Goal: Task Accomplishment & Management: Manage account settings

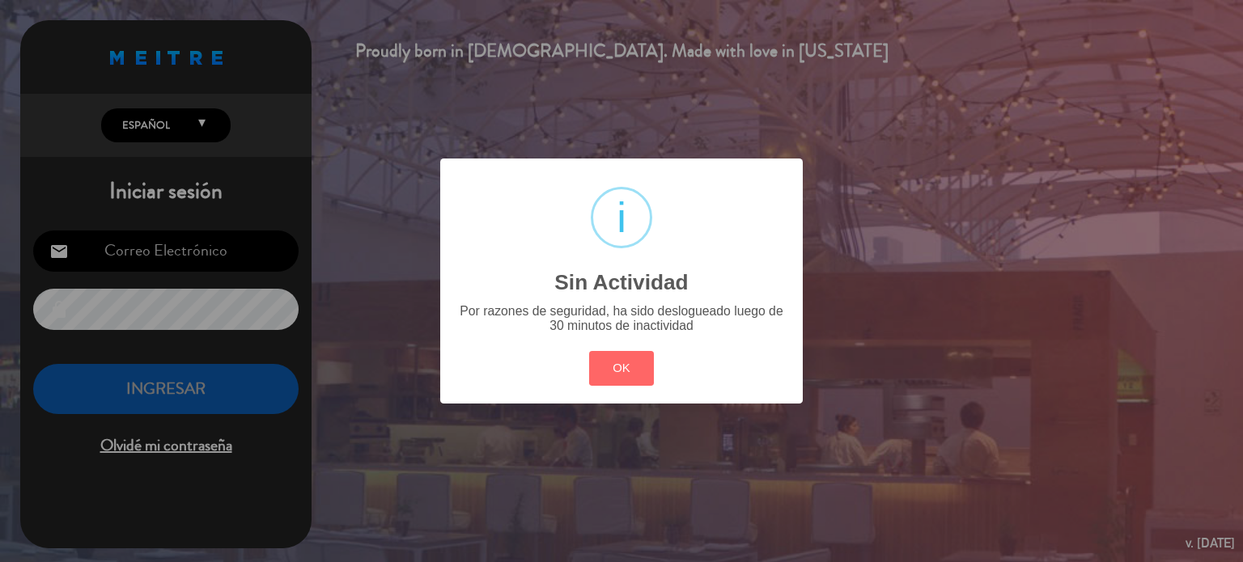
click at [602, 347] on div "OK Cancel" at bounding box center [621, 368] width 73 height 42
click at [617, 363] on button "OK" at bounding box center [622, 368] width 66 height 35
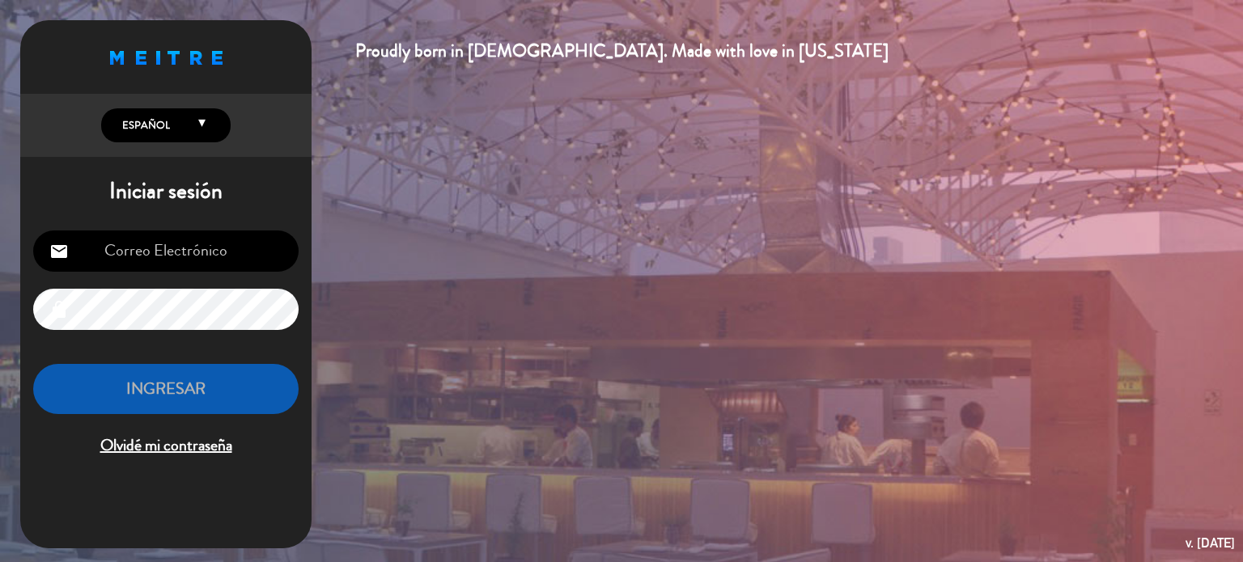
click at [220, 235] on input "email" at bounding box center [165, 251] width 265 height 41
type input "[EMAIL_ADDRESS][DOMAIN_NAME]"
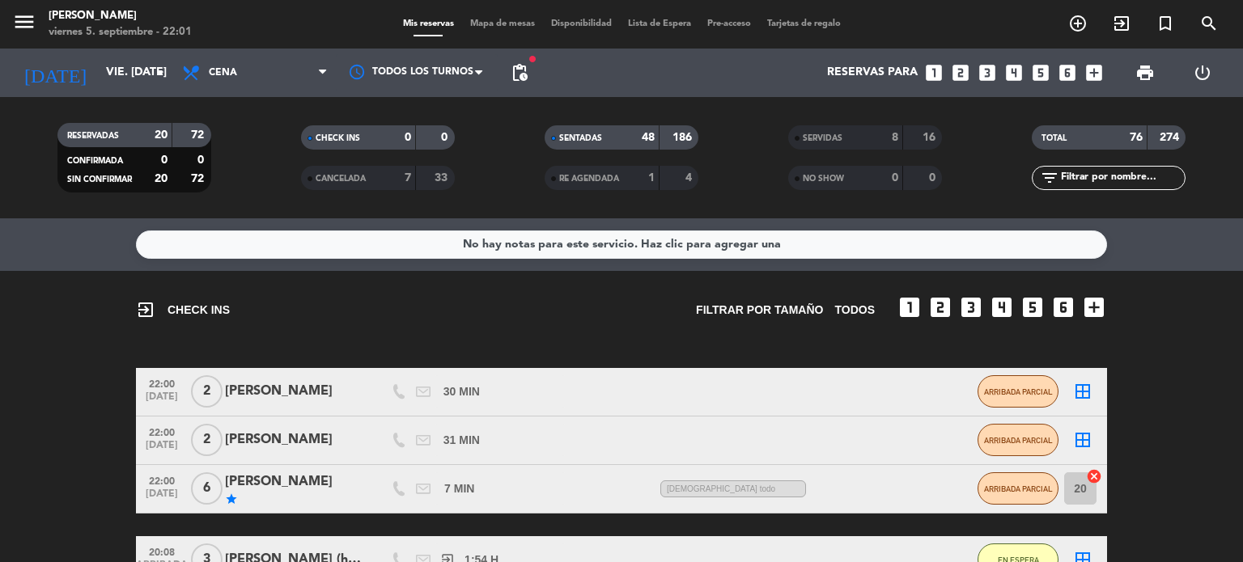
click at [503, 25] on span "Mapa de mesas" at bounding box center [502, 23] width 81 height 9
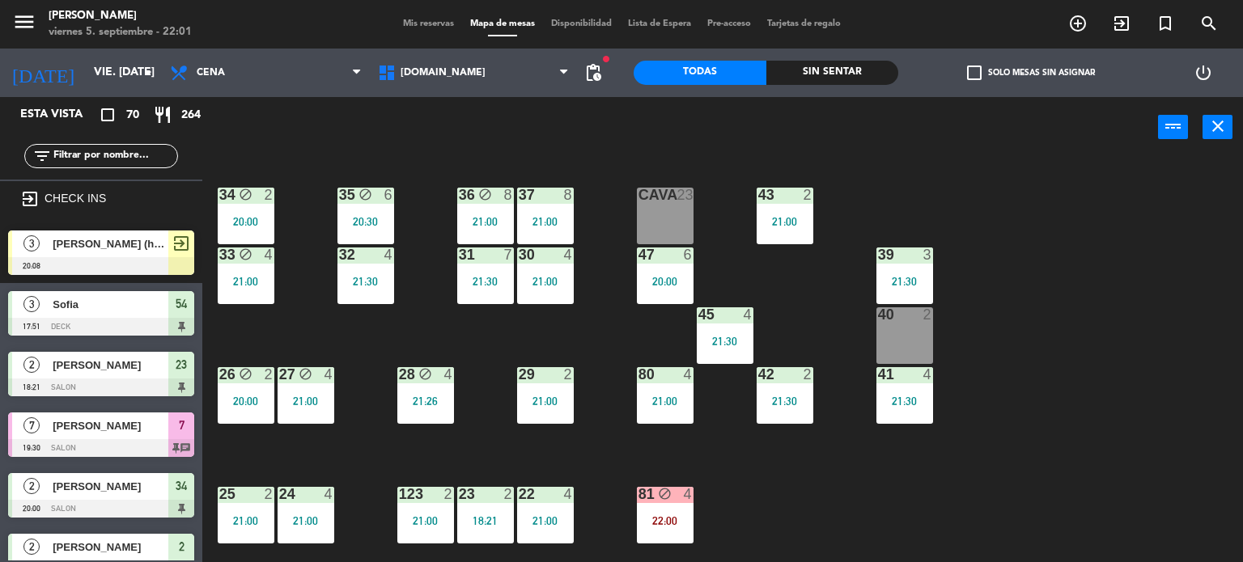
click at [844, 77] on div "Sin sentar" at bounding box center [832, 73] width 133 height 24
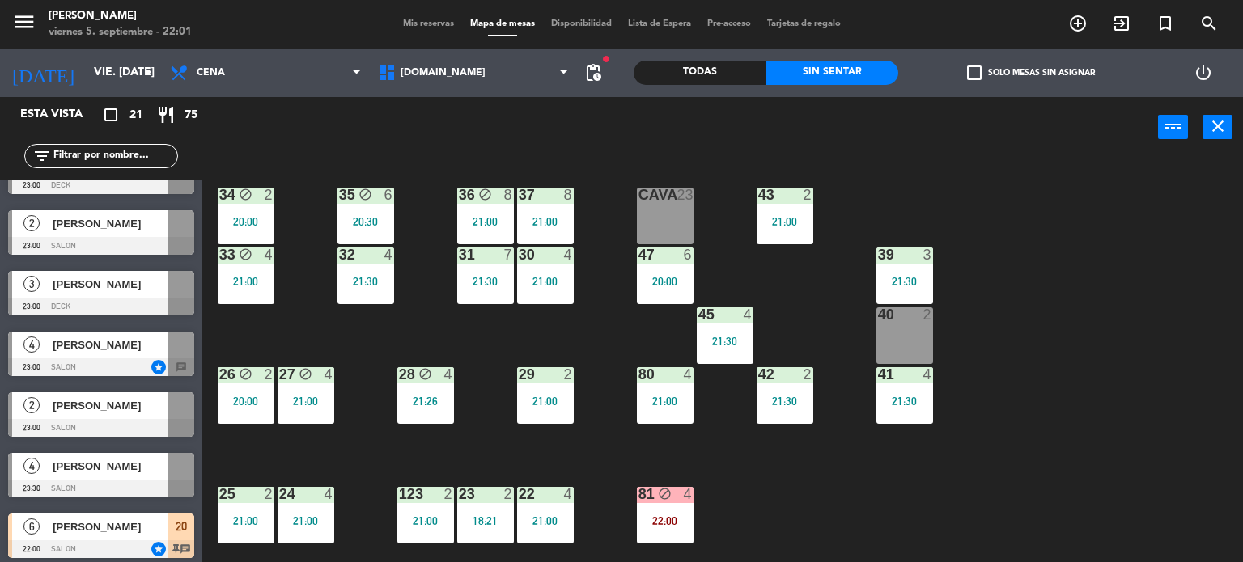
scroll to position [936, 0]
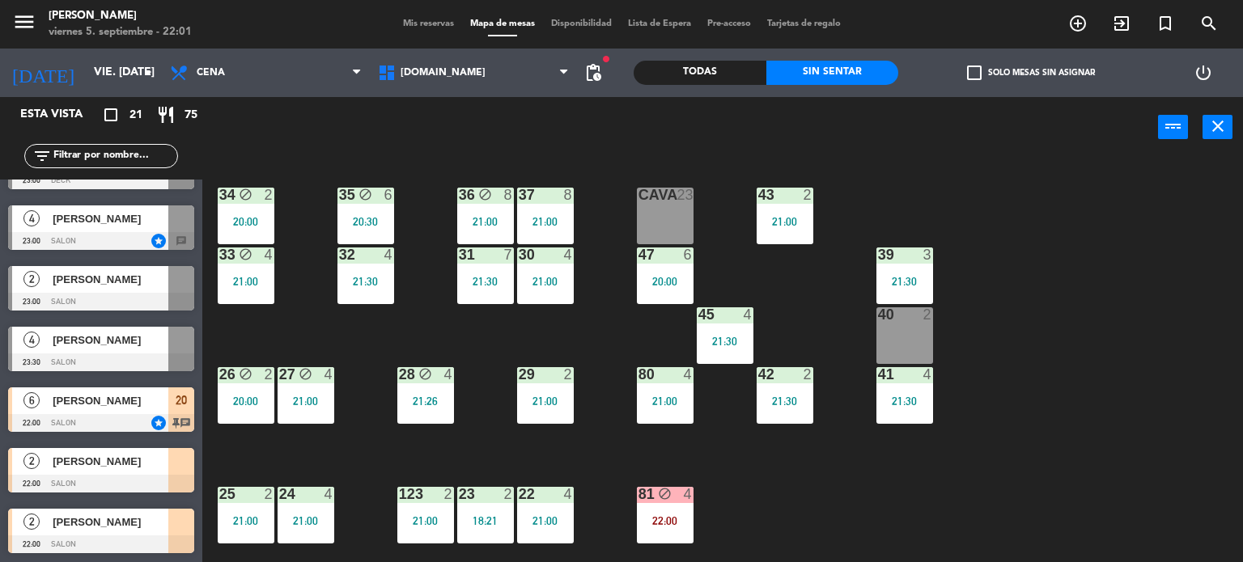
click at [848, 451] on div "34 block 2 20:00 35 block 6 20:30 36 block 8 21:00 43 2 21:00 37 8 21:00 CAVA 2…" at bounding box center [728, 361] width 1029 height 405
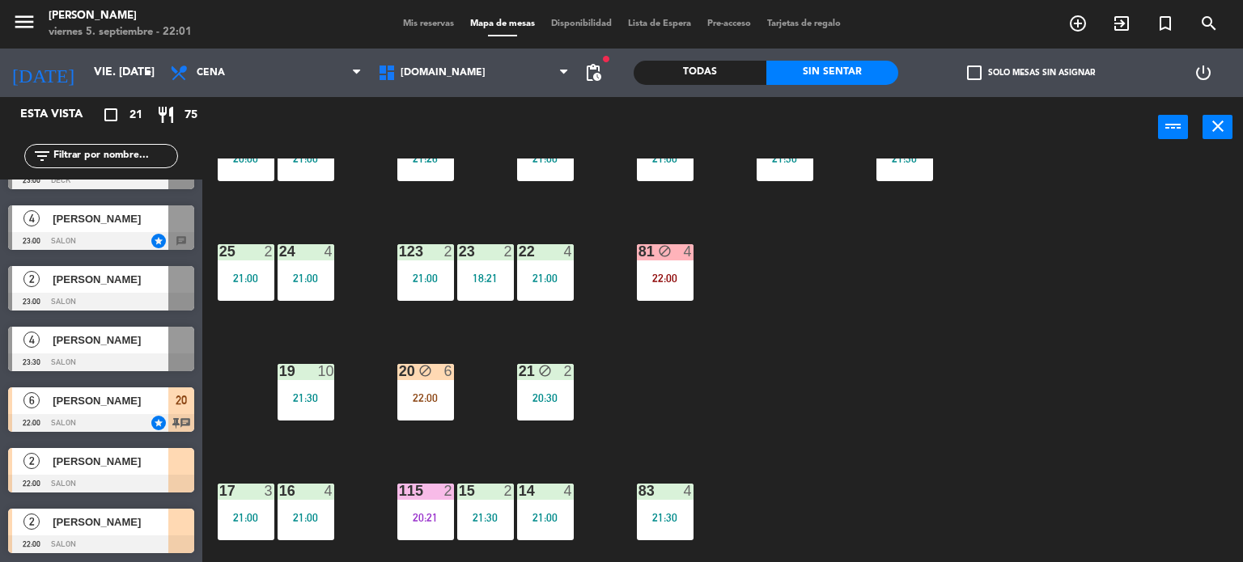
scroll to position [324, 0]
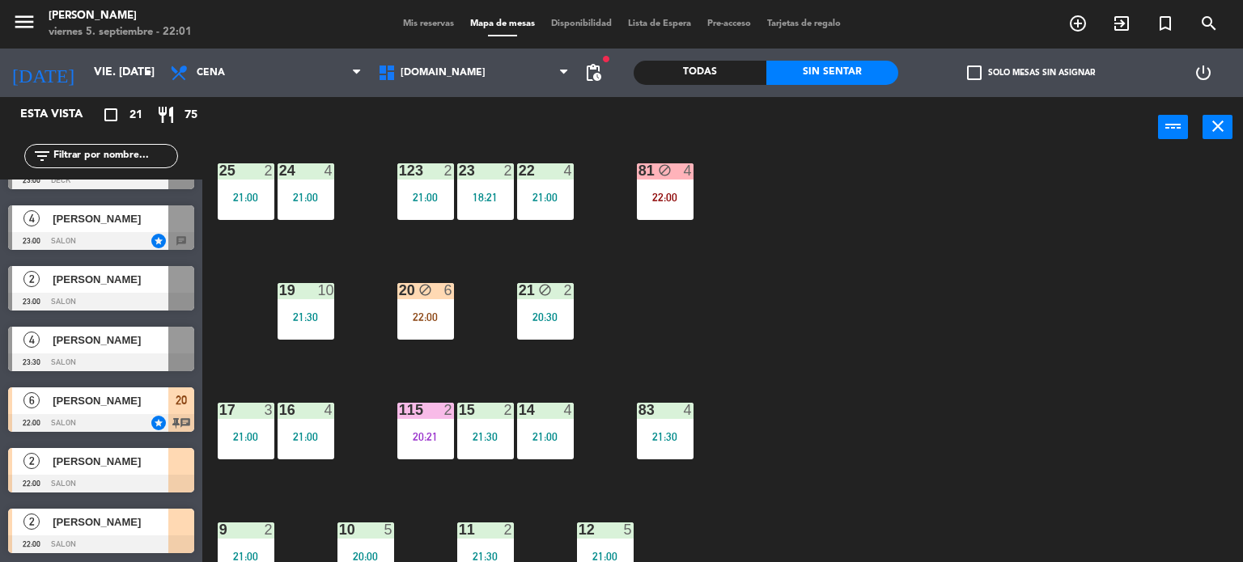
click at [427, 325] on div "20 block 6 22:00" at bounding box center [425, 311] width 57 height 57
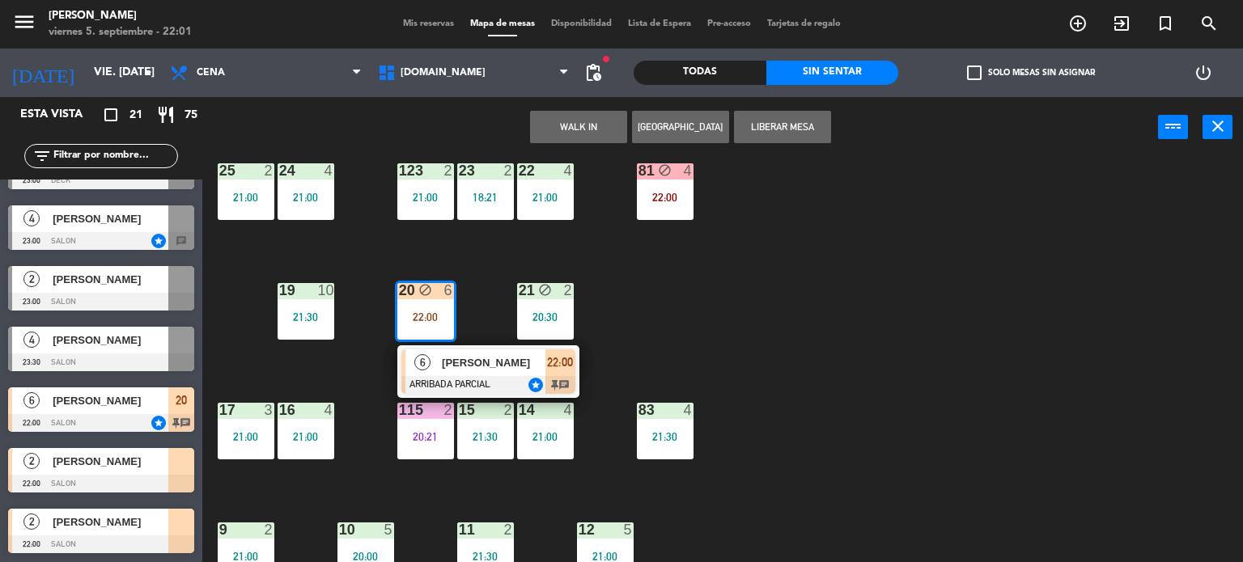
click at [477, 361] on span "[PERSON_NAME]" at bounding box center [494, 362] width 104 height 17
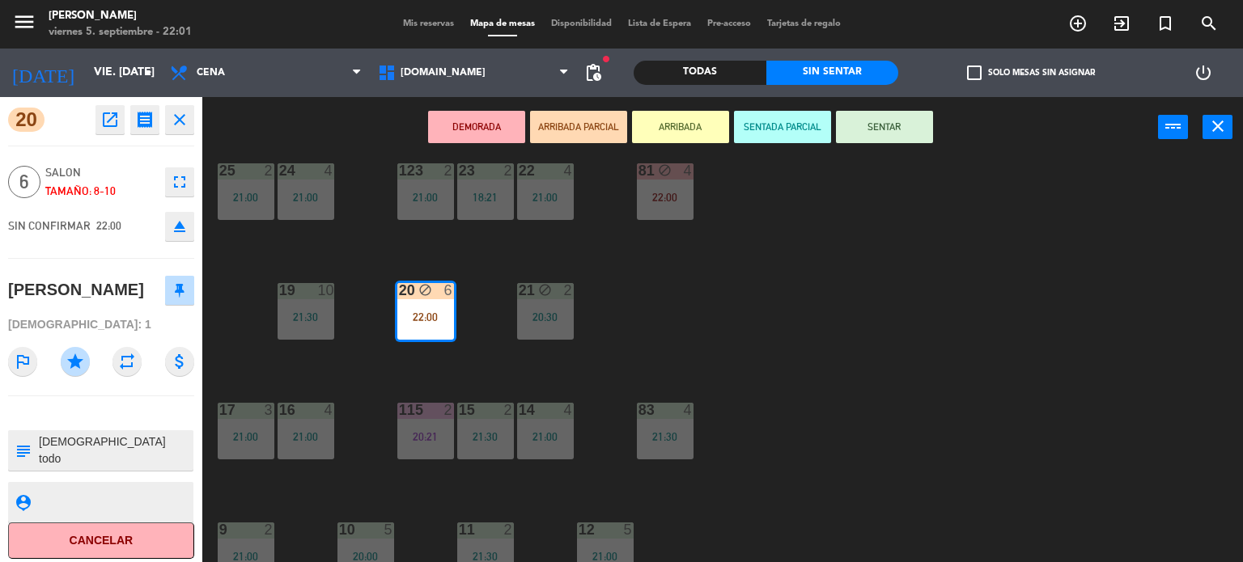
click at [901, 119] on button "SENTAR" at bounding box center [884, 127] width 97 height 32
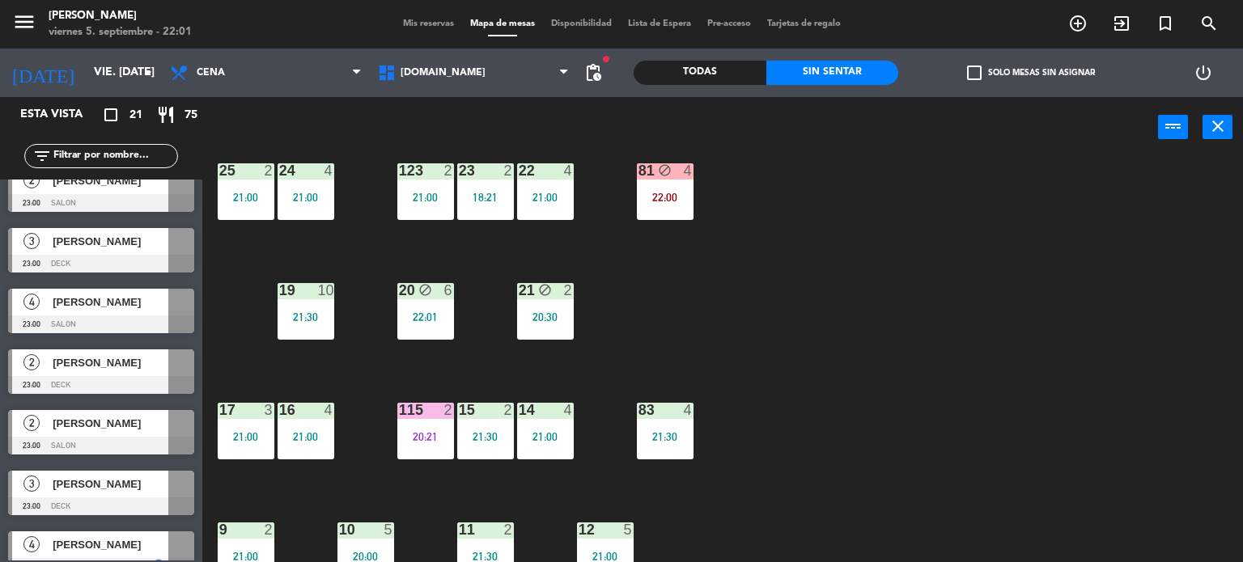
scroll to position [936, 0]
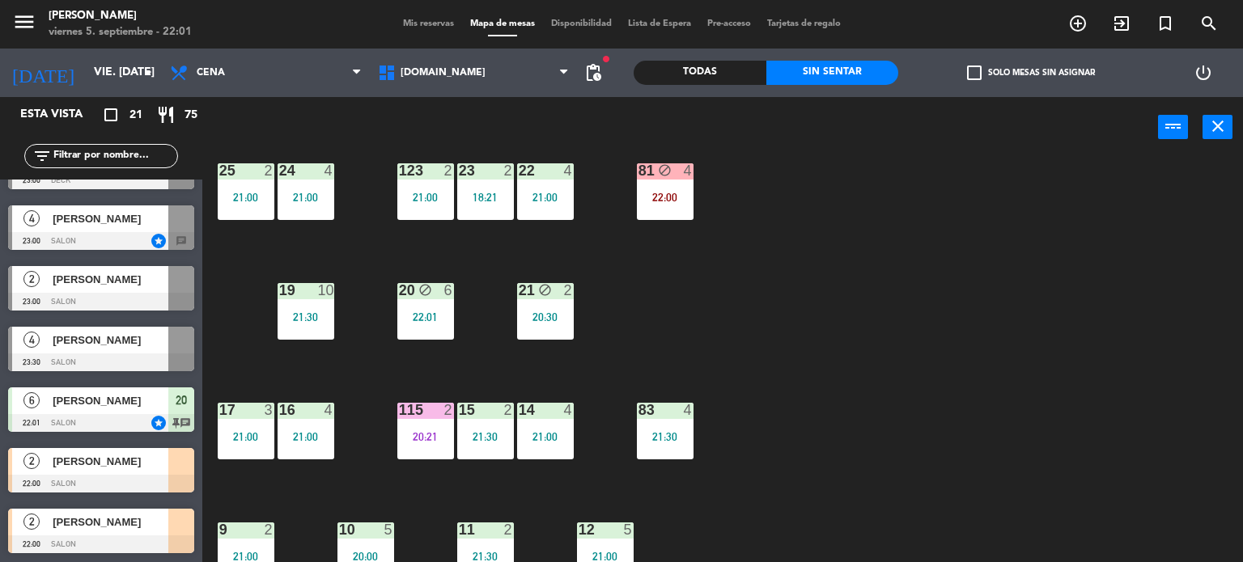
click at [810, 394] on div "34 block 2 20:00 35 block 6 20:30 36 block 8 21:00 43 2 21:00 37 8 21:00 CAVA 2…" at bounding box center [728, 361] width 1029 height 405
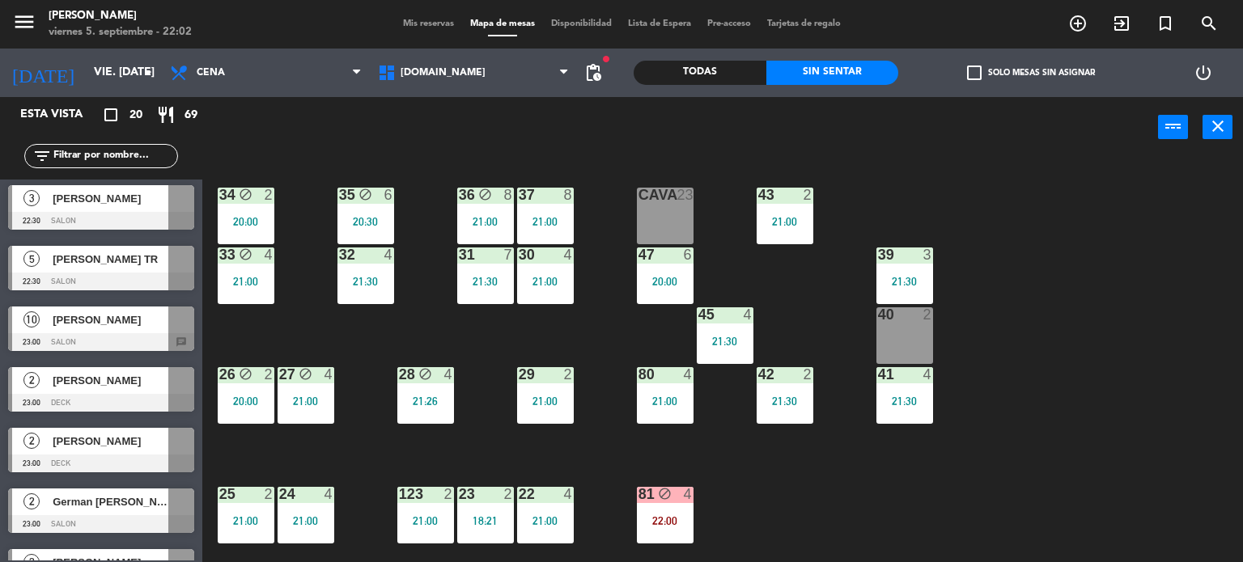
scroll to position [0, 0]
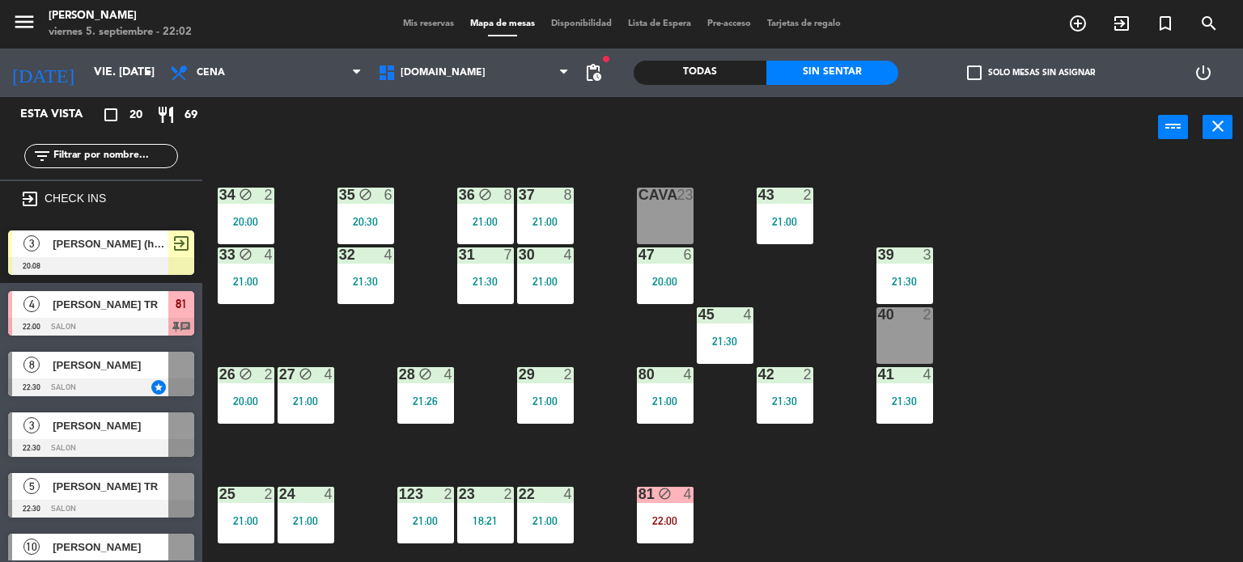
click at [511, 272] on div "31 7 21:30" at bounding box center [485, 276] width 57 height 57
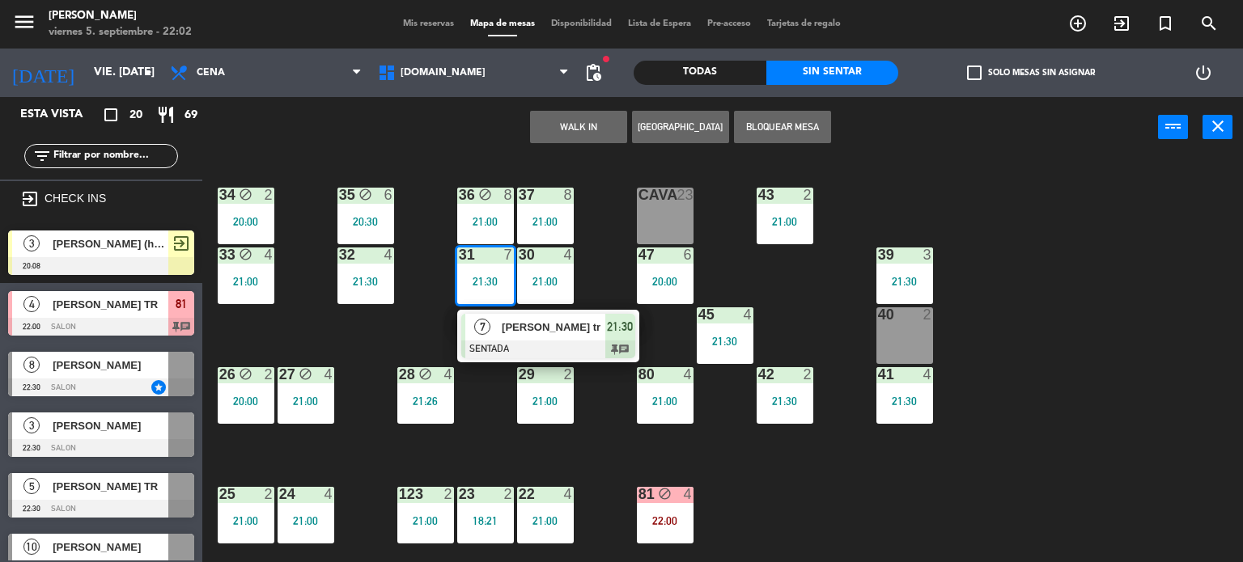
click at [515, 323] on span "[PERSON_NAME] tr" at bounding box center [554, 327] width 104 height 17
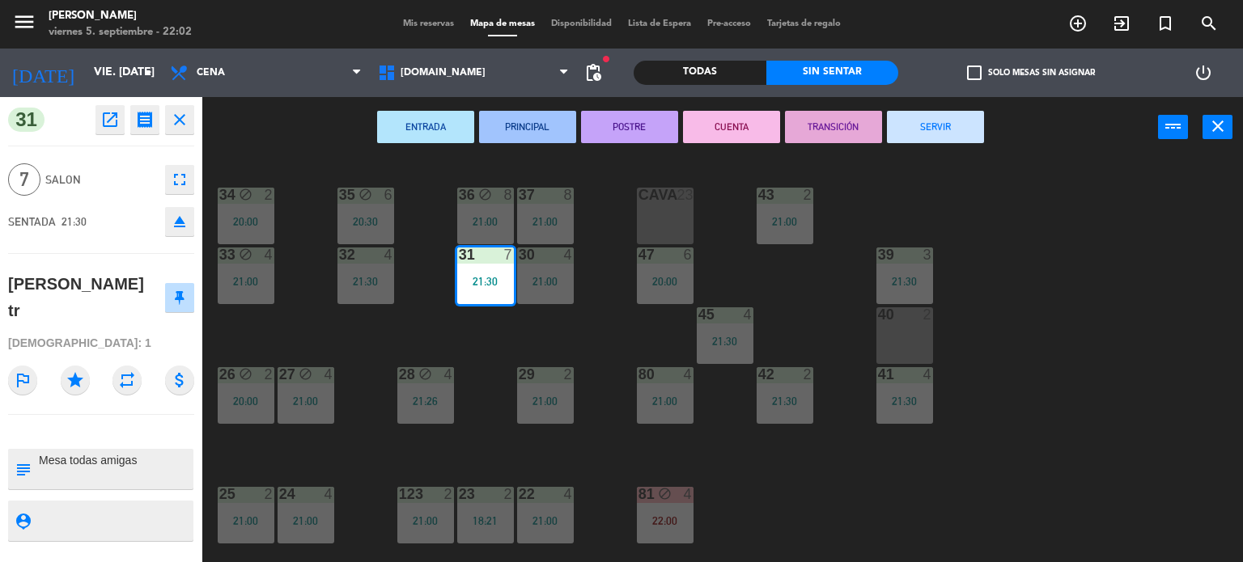
click at [182, 222] on icon "eject" at bounding box center [179, 221] width 19 height 19
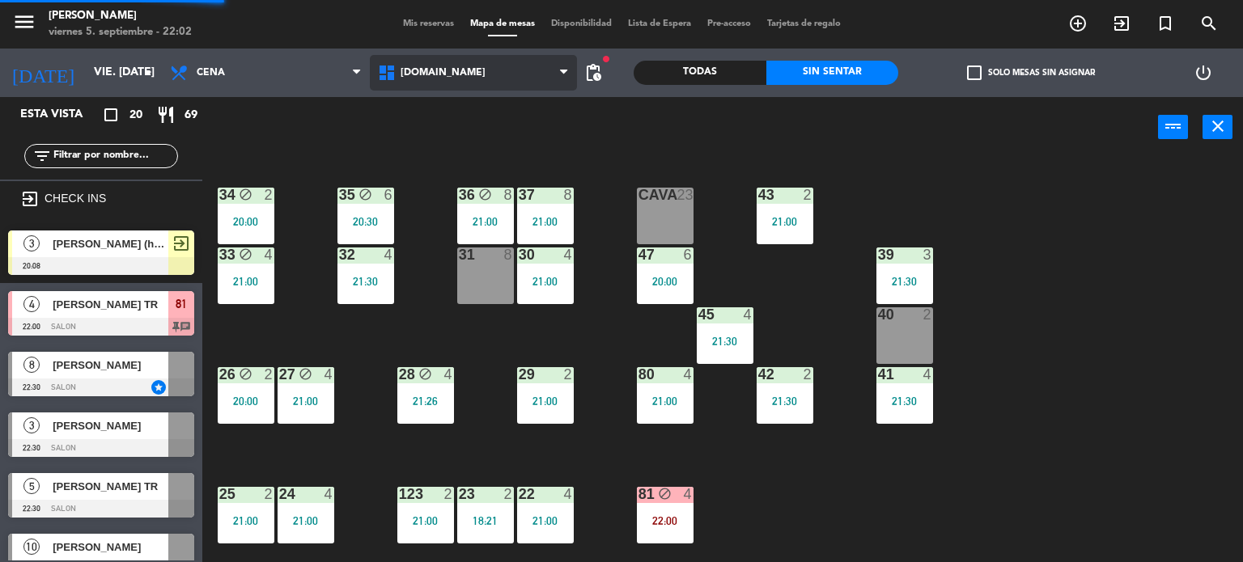
click at [513, 55] on span "[DOMAIN_NAME]" at bounding box center [474, 73] width 208 height 36
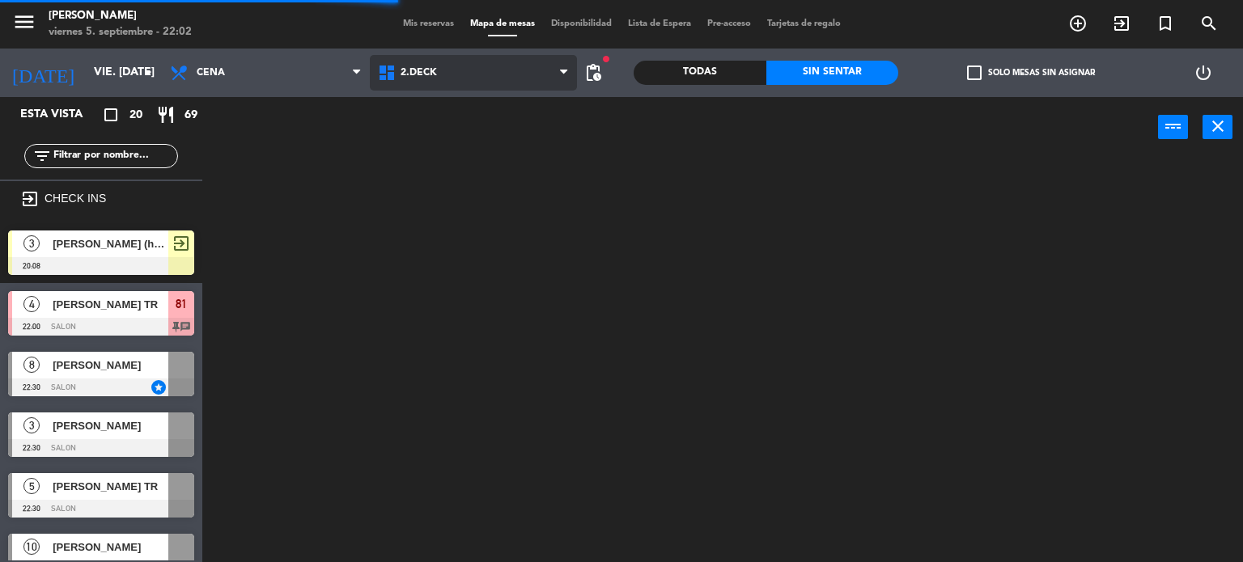
click at [421, 155] on ng-component "menu Gardiner viernes 5. septiembre - 22:02 Mis reservas Mapa de mesas Disponib…" at bounding box center [621, 281] width 1243 height 563
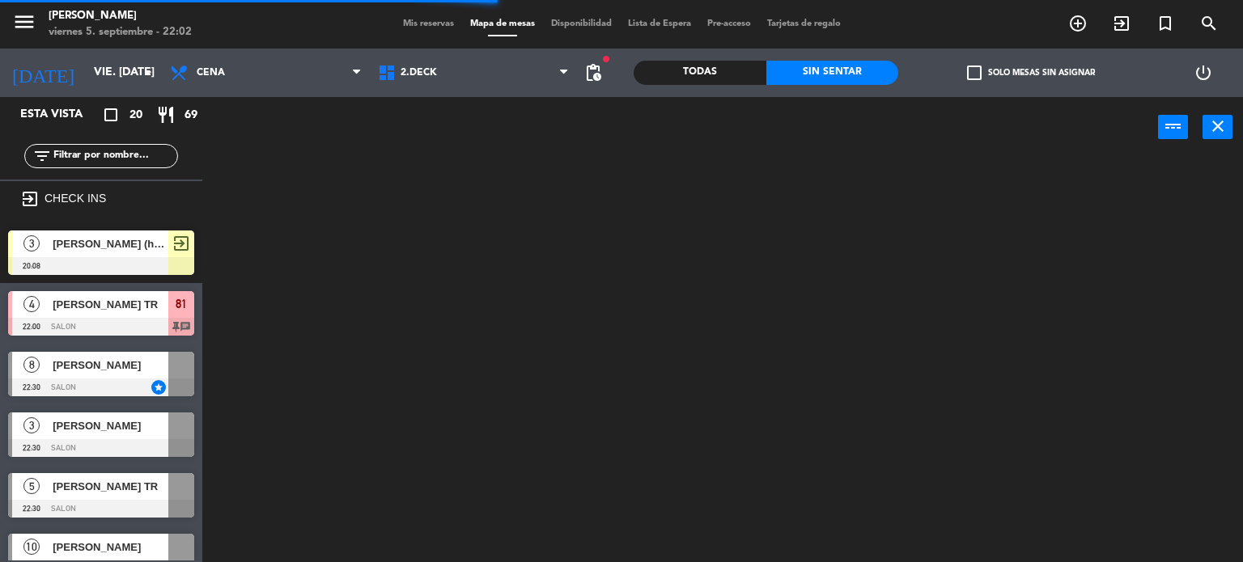
click at [151, 152] on input "text" at bounding box center [114, 156] width 125 height 18
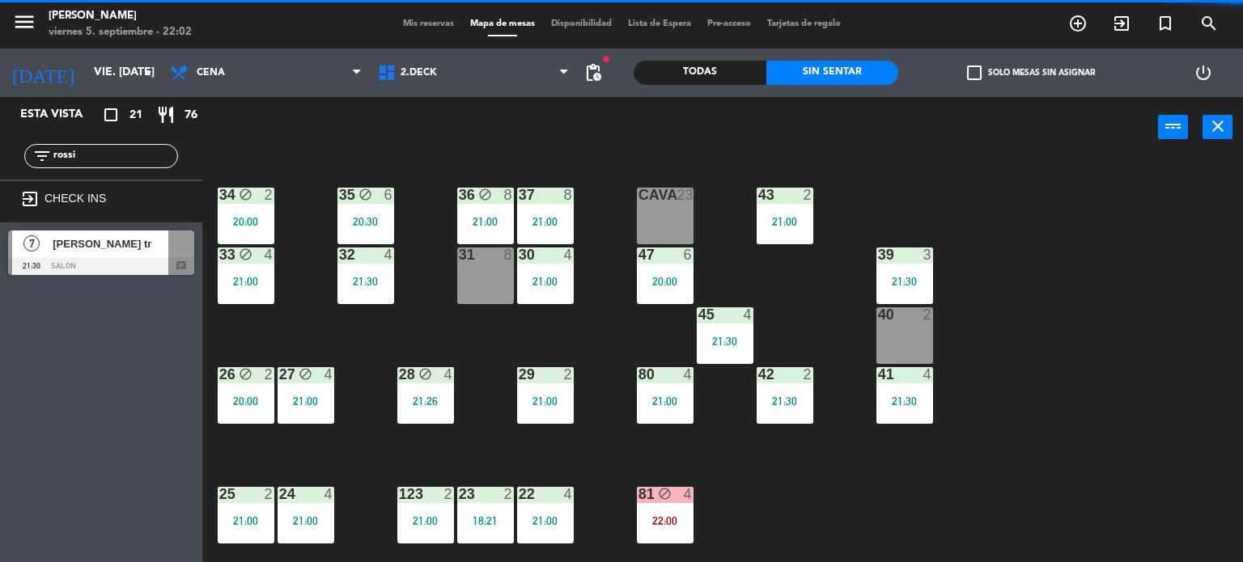
scroll to position [405, 0]
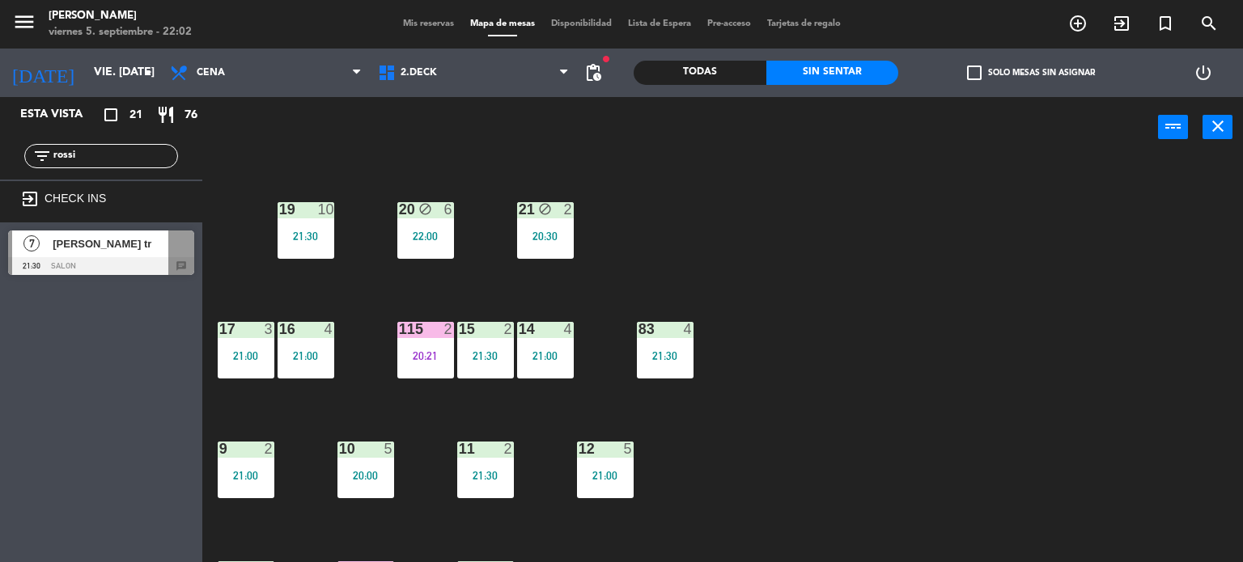
type input "rossi"
click at [528, 122] on div "power_input close" at bounding box center [680, 128] width 956 height 62
click at [452, 49] on div "[DOMAIN_NAME] [DOMAIN_NAME] [DOMAIN_NAME] [DOMAIN_NAME] [DOMAIN_NAME]" at bounding box center [474, 73] width 208 height 49
drag, startPoint x: 450, startPoint y: 66, endPoint x: 450, endPoint y: 90, distance: 23.5
click at [450, 67] on span "2.DECK" at bounding box center [474, 73] width 208 height 36
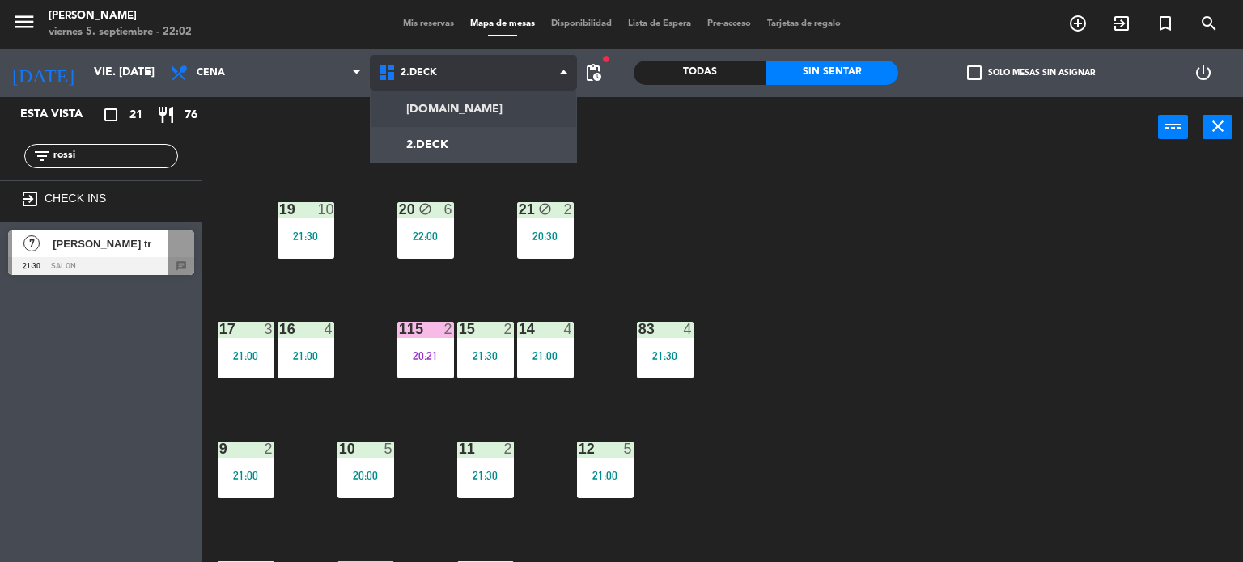
scroll to position [0, 0]
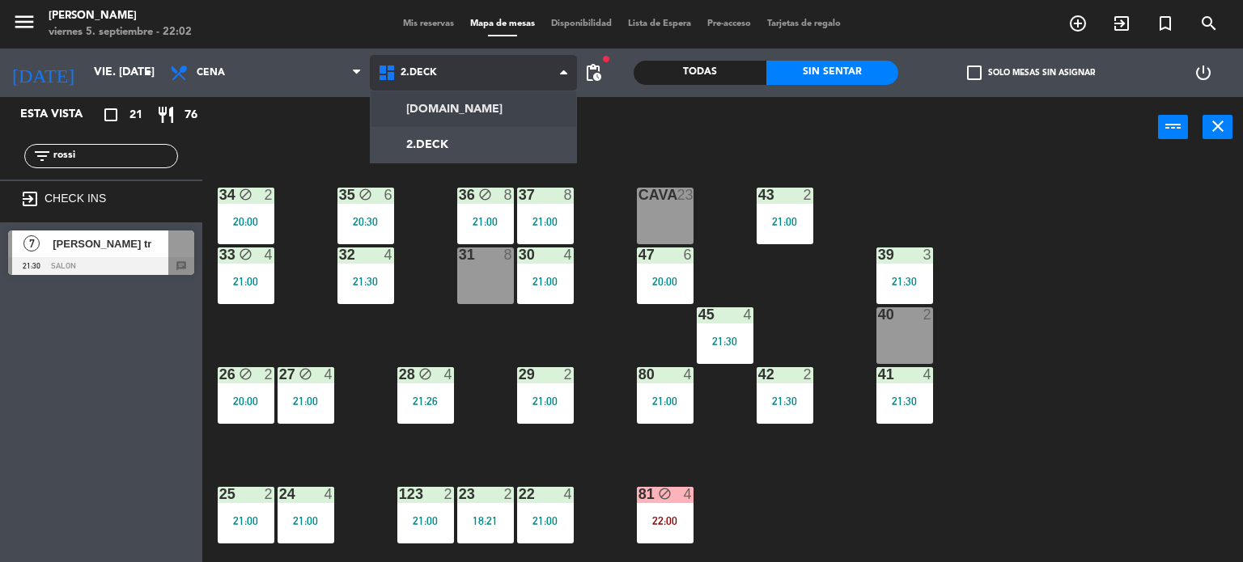
click at [453, 96] on ng-component "menu Gardiner viernes 5. septiembre - 22:02 Mis reservas Mapa de mesas Disponib…" at bounding box center [621, 281] width 1243 height 563
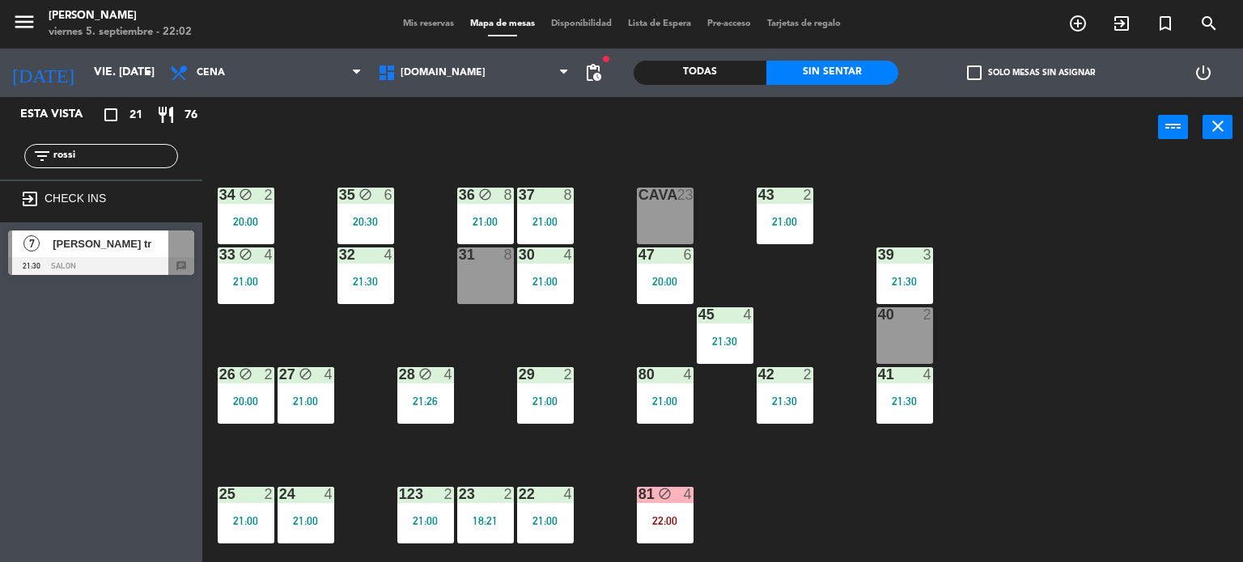
click at [903, 327] on div "40 2" at bounding box center [904, 336] width 57 height 57
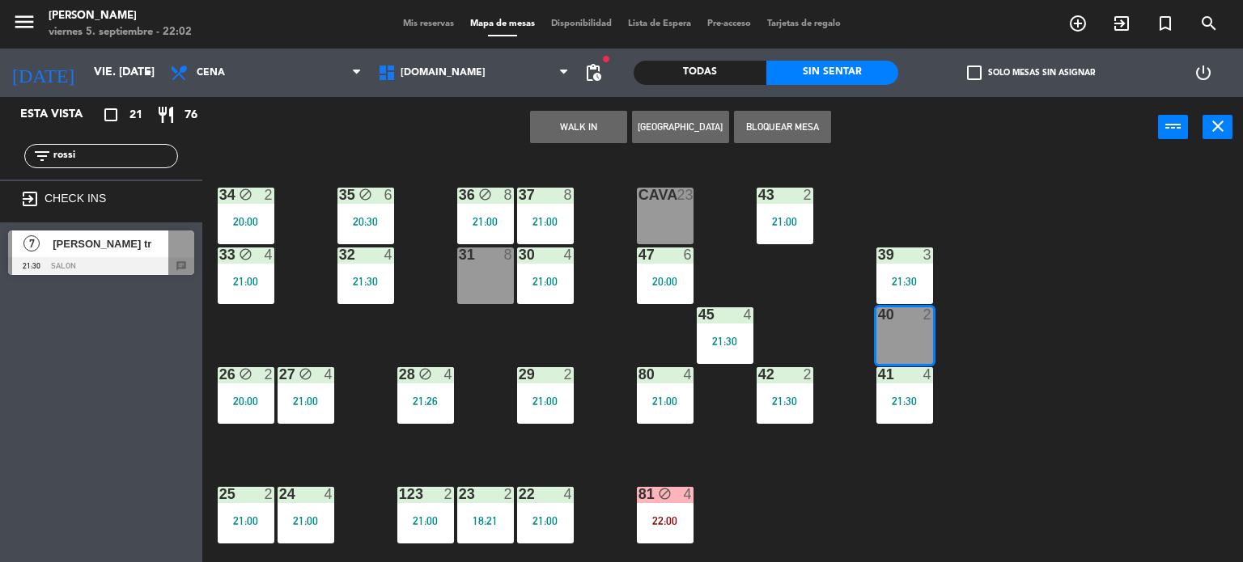
click at [1068, 329] on div "34 block 2 20:00 35 block 6 20:30 36 block 8 21:00 43 2 21:00 37 8 21:00 CAVA 2…" at bounding box center [728, 361] width 1029 height 405
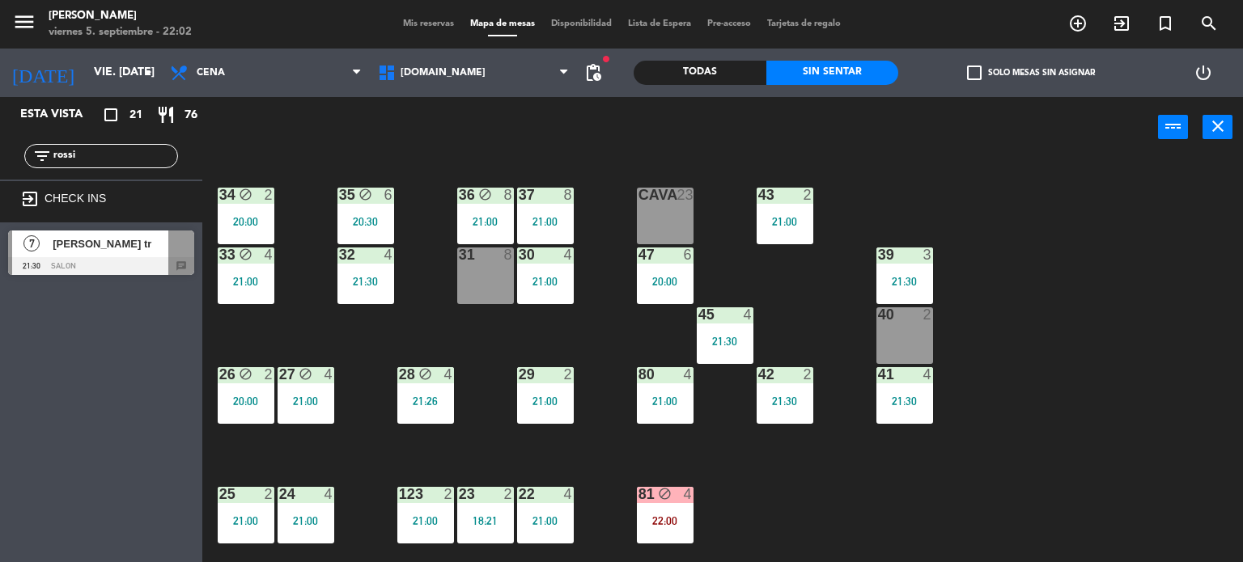
click at [1068, 329] on div "34 block 2 20:00 35 block 6 20:30 36 block 8 21:00 43 2 21:00 37 8 21:00 CAVA 2…" at bounding box center [728, 361] width 1029 height 405
click at [550, 71] on span "[DOMAIN_NAME]" at bounding box center [474, 73] width 208 height 36
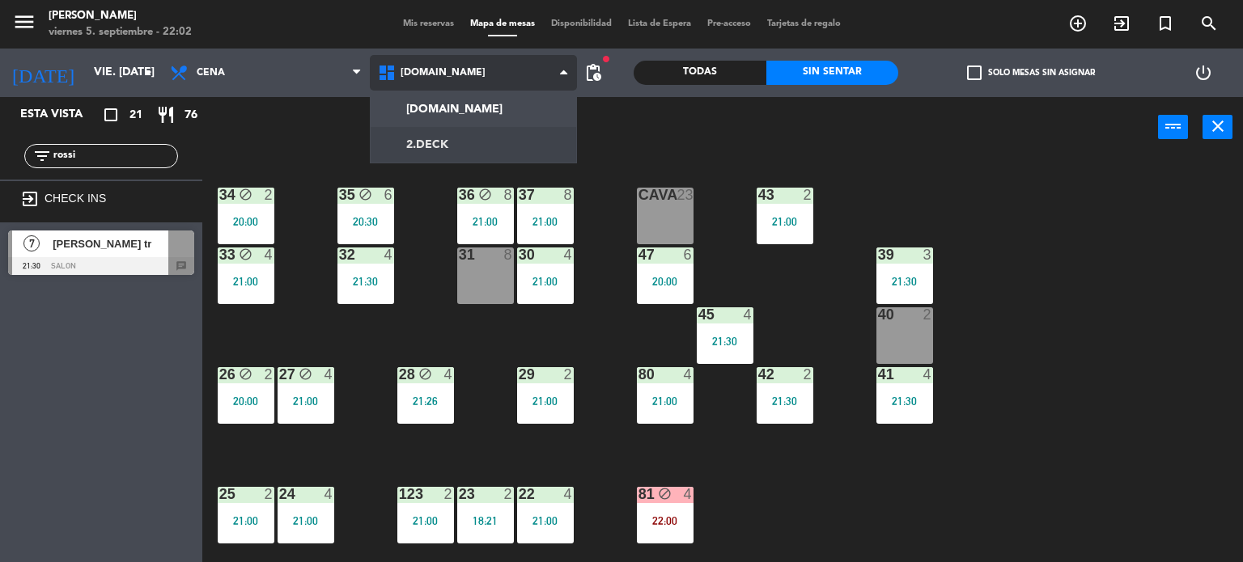
click at [469, 143] on ng-component "menu Gardiner viernes 5. septiembre - 22:02 Mis reservas Mapa de mesas Disponib…" at bounding box center [621, 281] width 1243 height 563
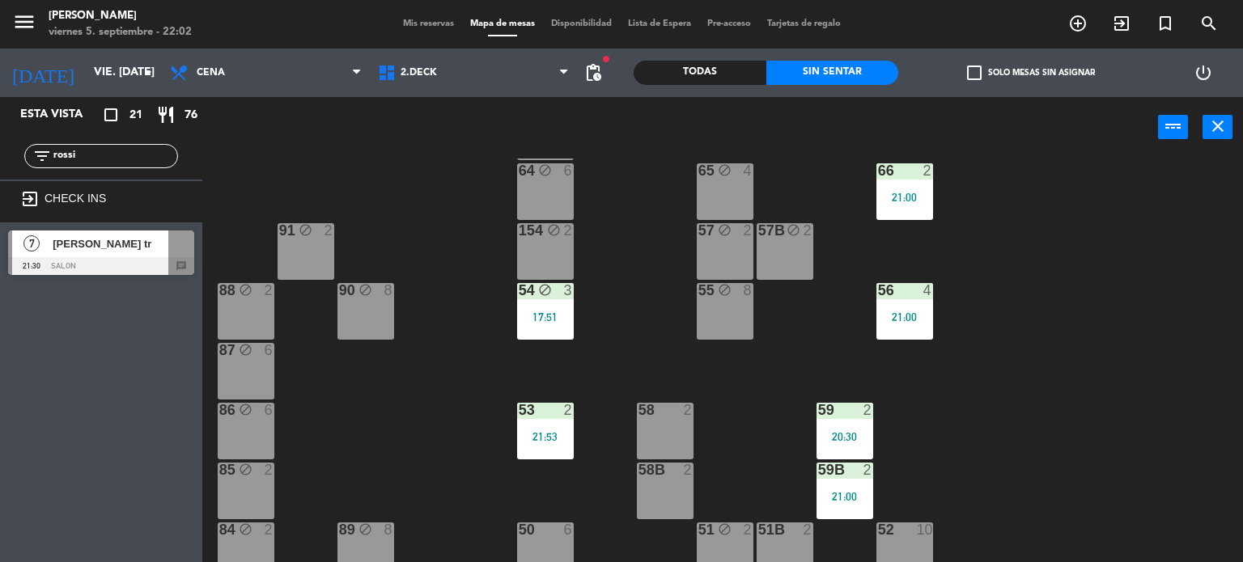
scroll to position [339, 0]
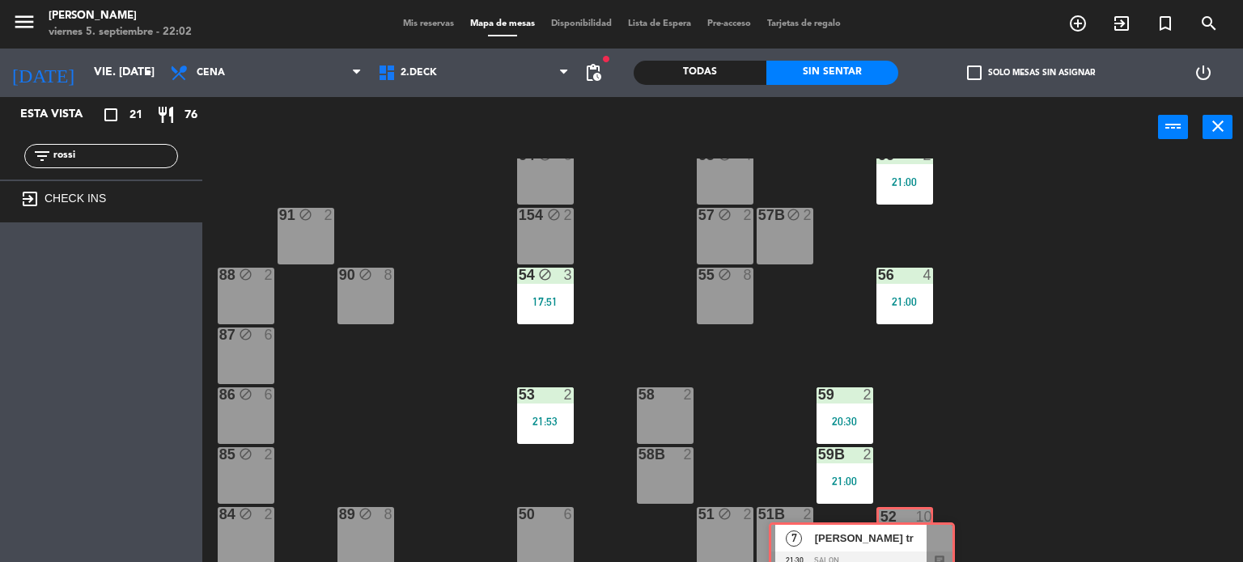
drag, startPoint x: 172, startPoint y: 274, endPoint x: 910, endPoint y: 545, distance: 786.0
click at [910, 545] on div "Esta vista crop_square 21 restaurant 76 filter_list rossi exit_to_app CHECK INS…" at bounding box center [621, 330] width 1243 height 466
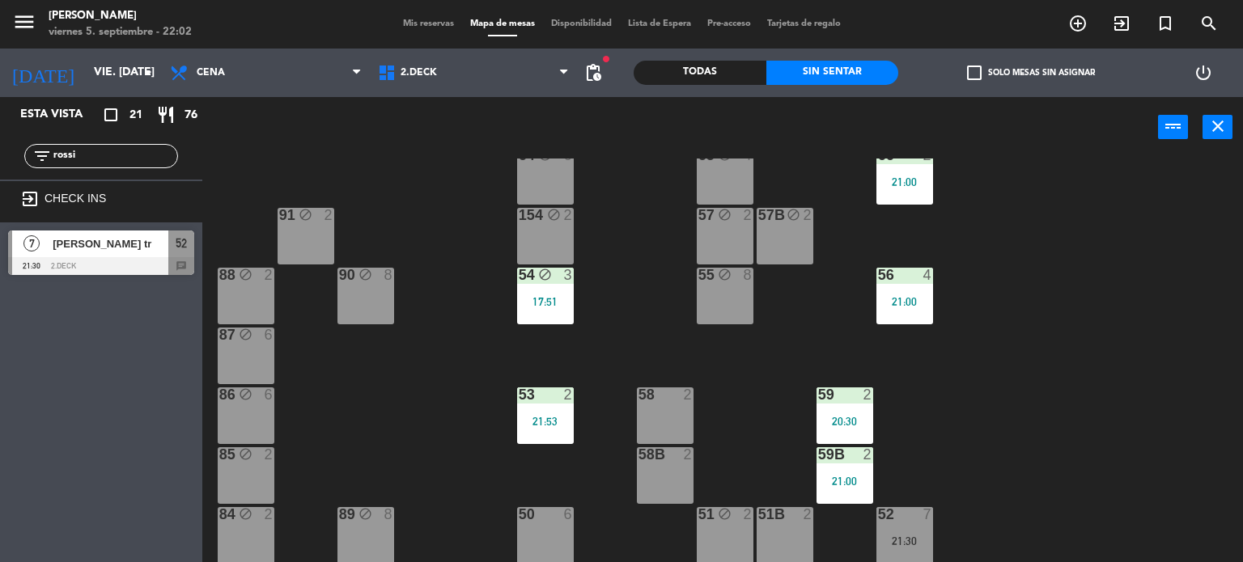
click at [903, 537] on div "21:30" at bounding box center [904, 541] width 57 height 11
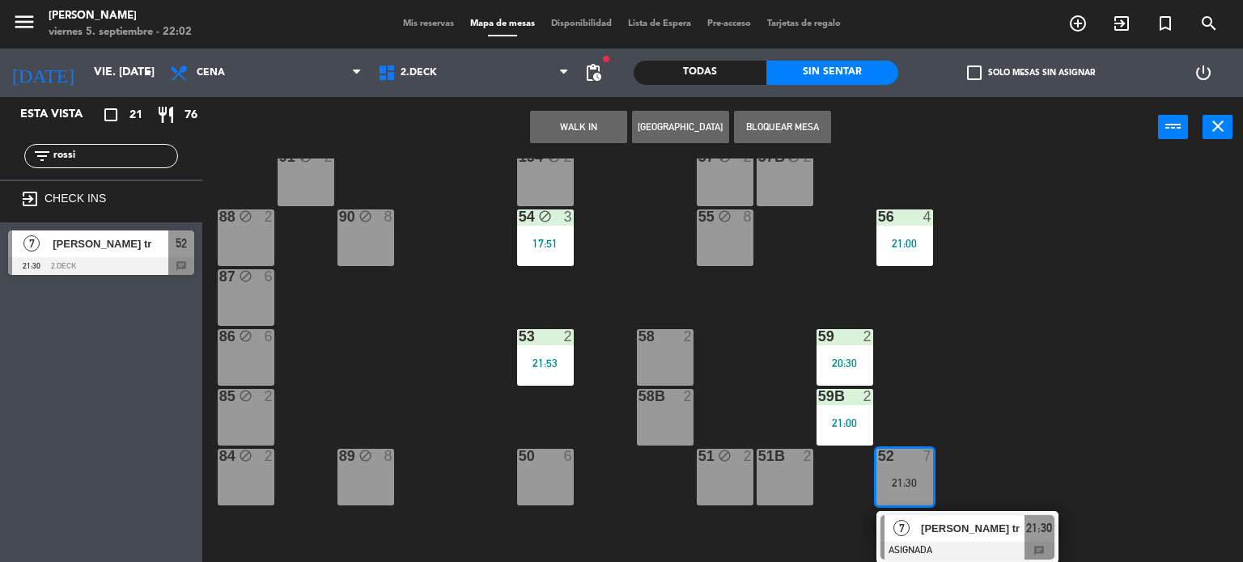
click at [937, 544] on div "71 4 72 4 73 8 70 8 74 2 74B 2 69 2 69B 2 69C 2 78 10 77 10 76 4 68 2 68B 2 68C…" at bounding box center [728, 361] width 1029 height 405
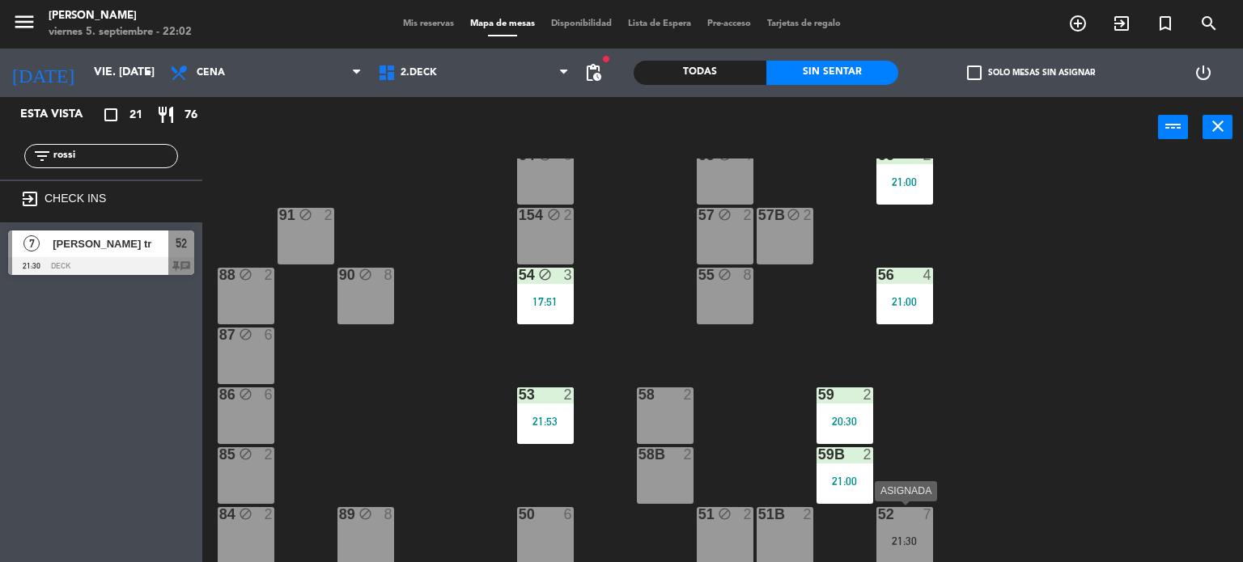
click at [892, 543] on div "21:30" at bounding box center [904, 541] width 57 height 11
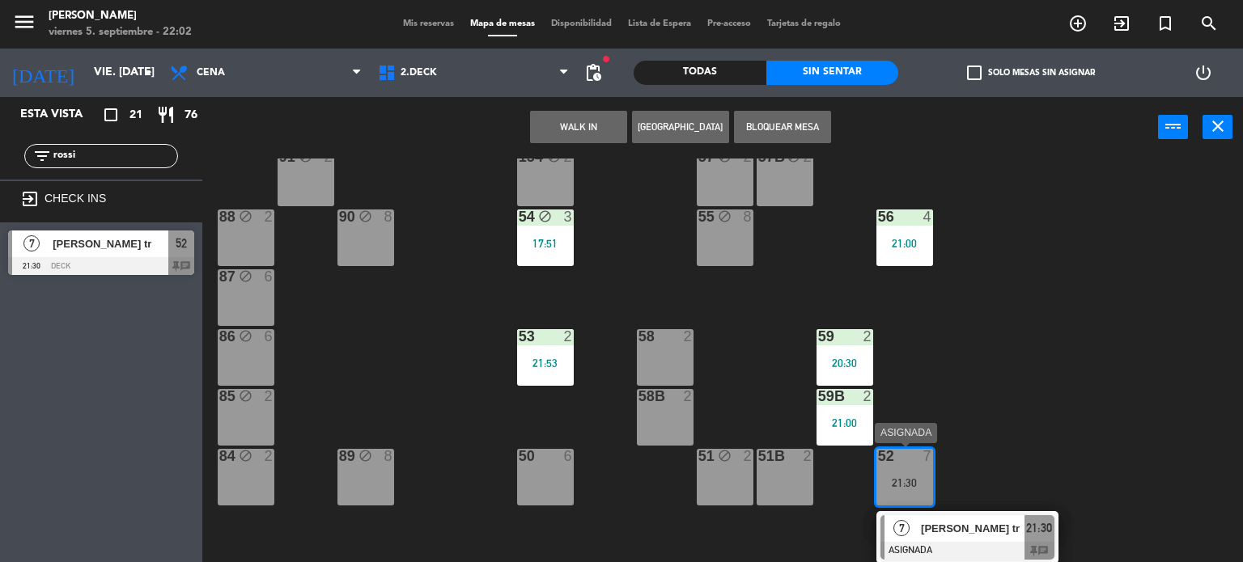
click at [961, 543] on div at bounding box center [967, 551] width 174 height 18
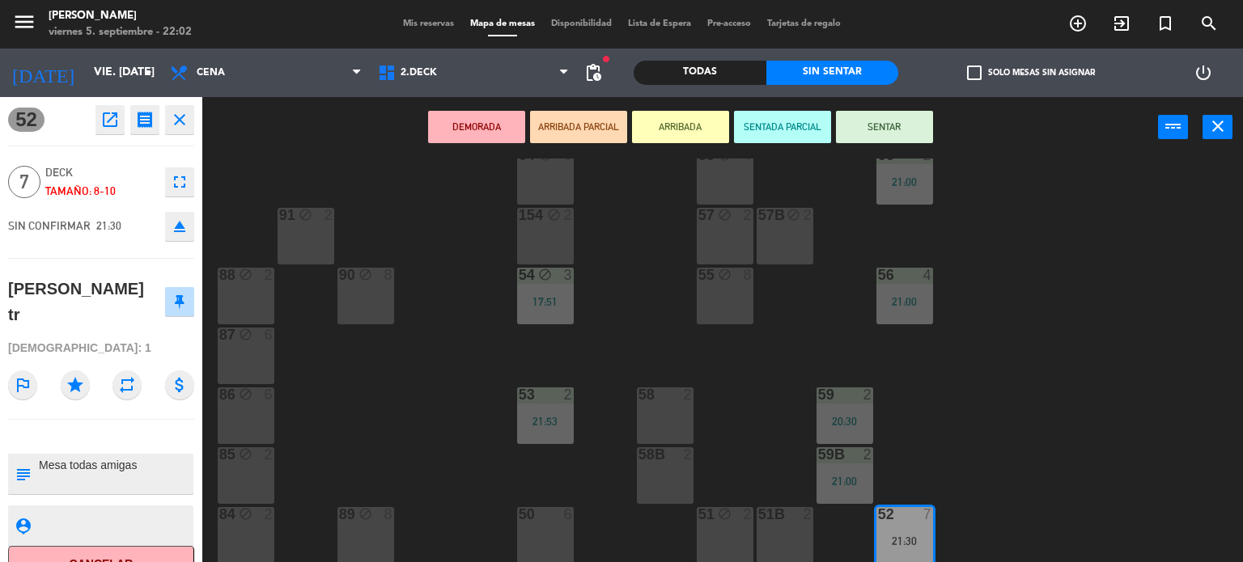
click at [909, 132] on button "SENTAR" at bounding box center [884, 127] width 97 height 32
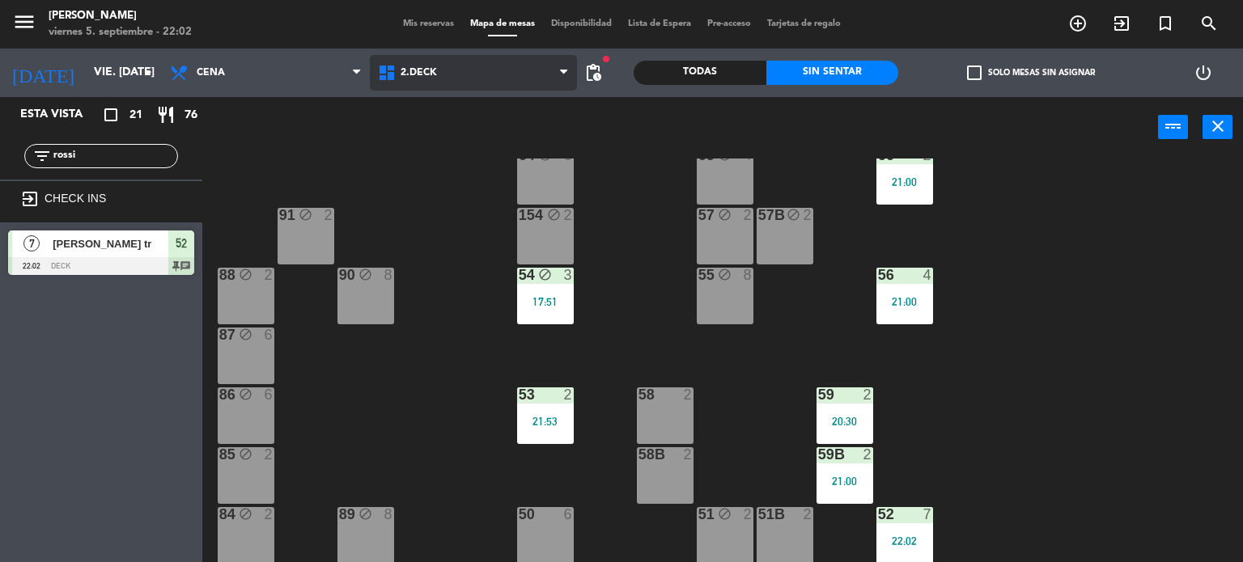
click at [507, 83] on span "2.DECK" at bounding box center [474, 73] width 208 height 36
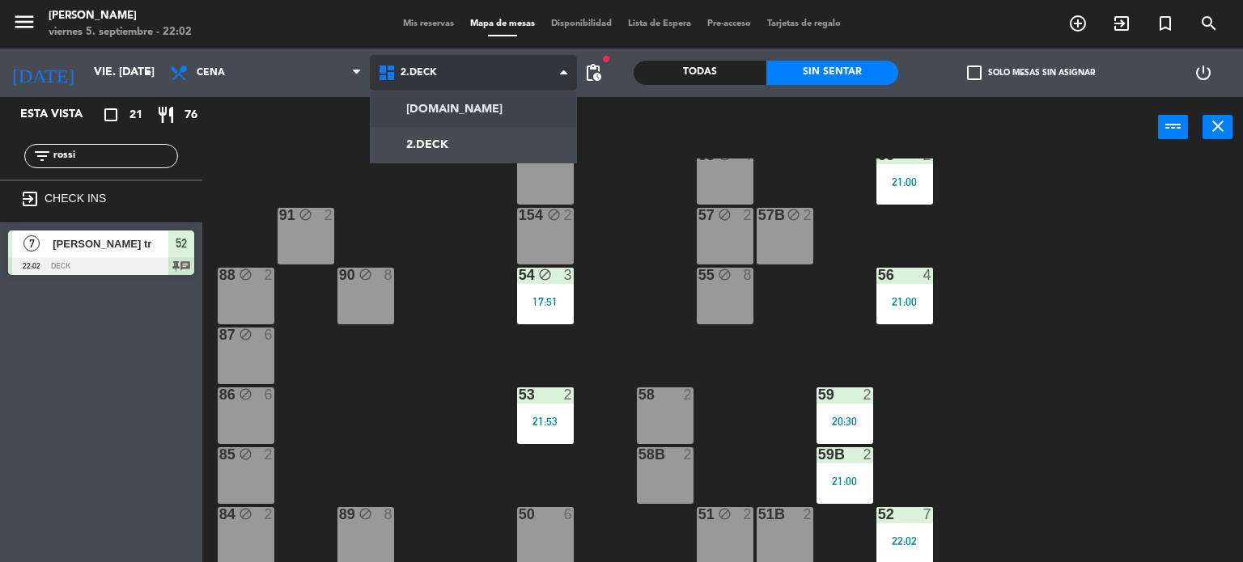
click at [499, 112] on ng-component "menu Gardiner viernes 5. septiembre - 22:02 Mis reservas Mapa de mesas Disponib…" at bounding box center [621, 281] width 1243 height 563
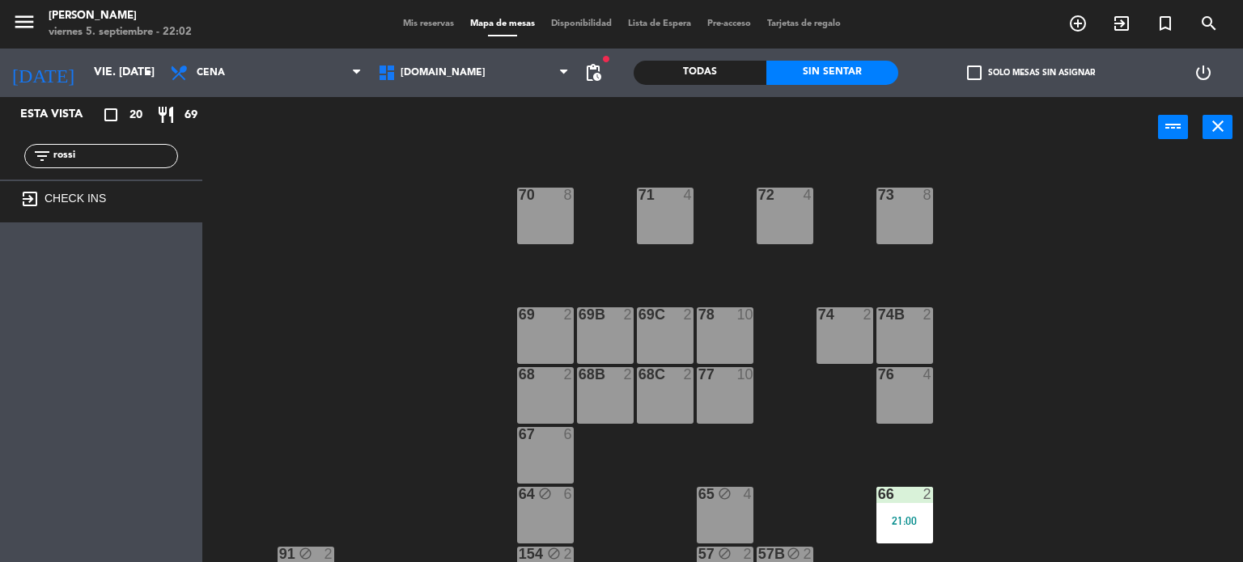
drag, startPoint x: 76, startPoint y: 159, endPoint x: 0, endPoint y: 142, distance: 78.1
click at [0, 142] on div "filter_list rossi" at bounding box center [101, 156] width 202 height 47
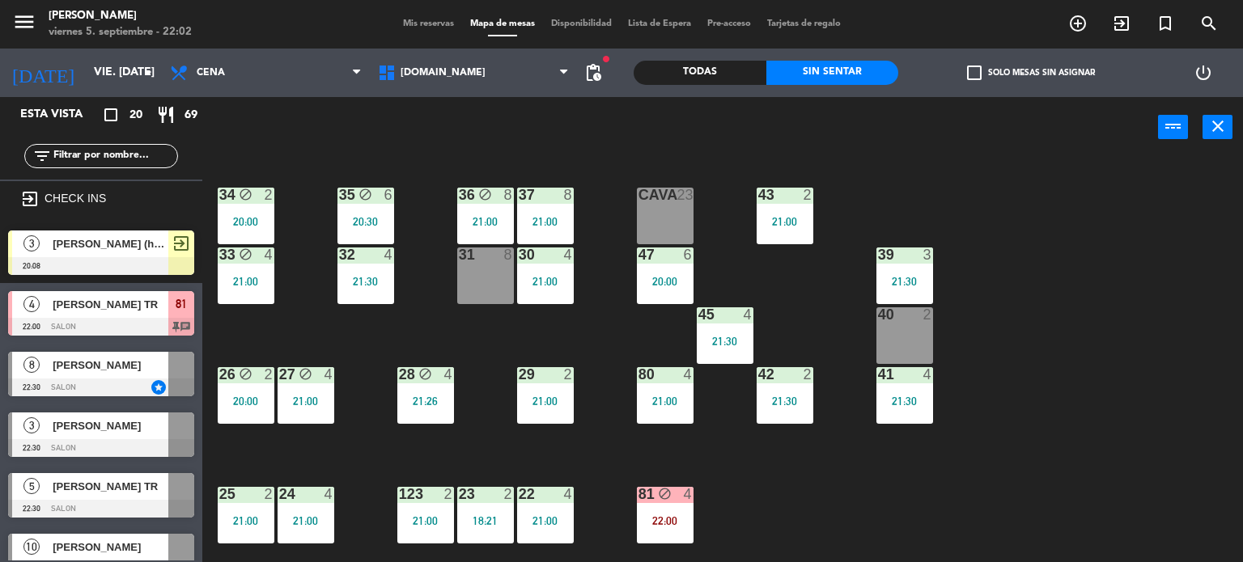
click at [693, 89] on div "Todas Sin sentar" at bounding box center [766, 73] width 265 height 49
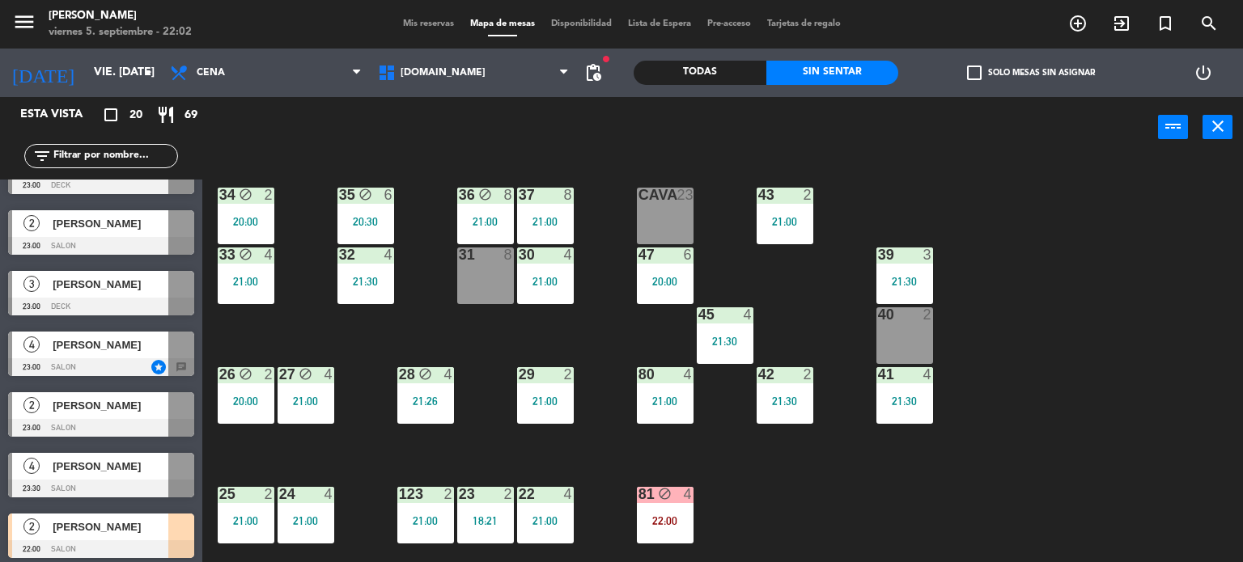
scroll to position [875, 0]
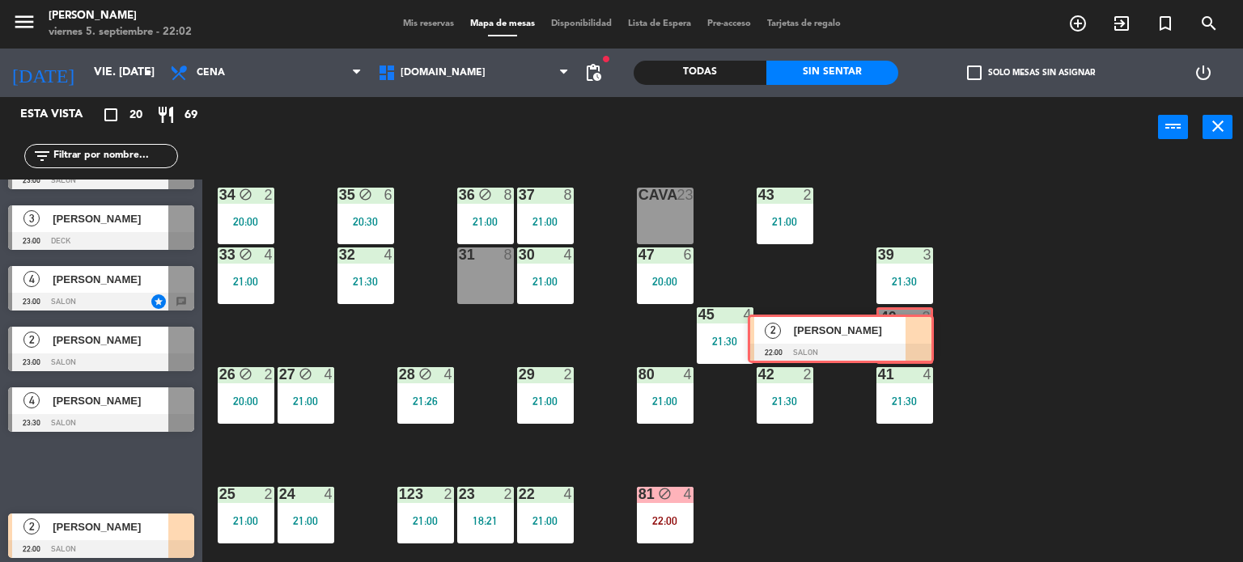
drag, startPoint x: 153, startPoint y: 478, endPoint x: 893, endPoint y: 346, distance: 751.3
click at [893, 346] on div "Esta vista crop_square 20 restaurant 69 filter_list exit_to_app CHECK INS 3 [PE…" at bounding box center [621, 330] width 1243 height 466
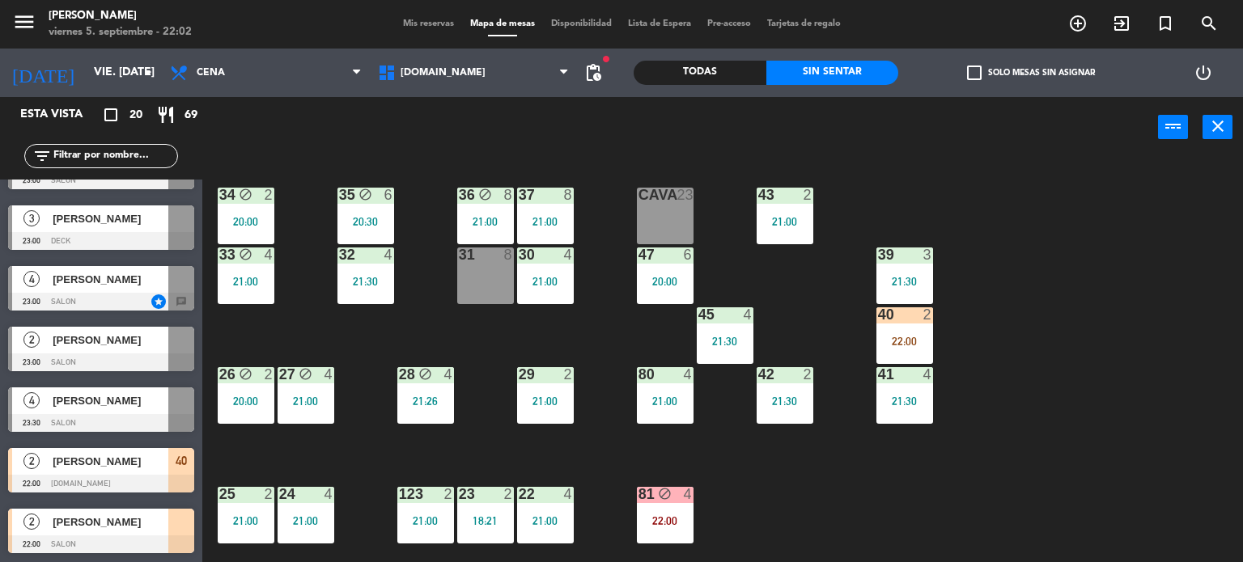
click at [893, 345] on div "22:00" at bounding box center [904, 341] width 57 height 11
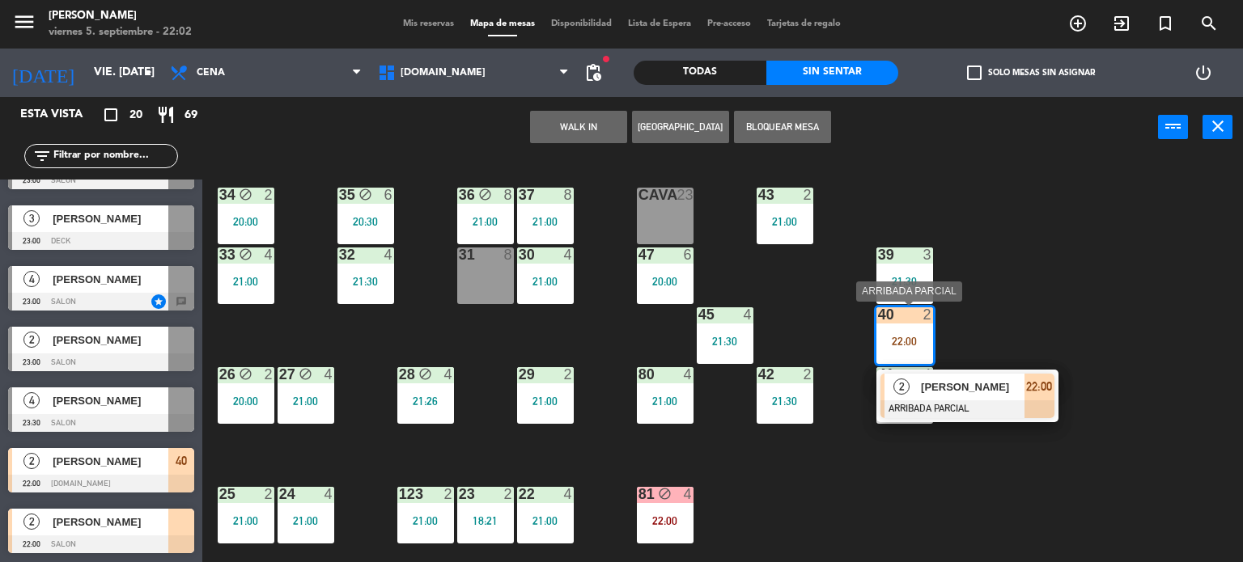
click at [943, 381] on span "[PERSON_NAME]" at bounding box center [973, 387] width 104 height 17
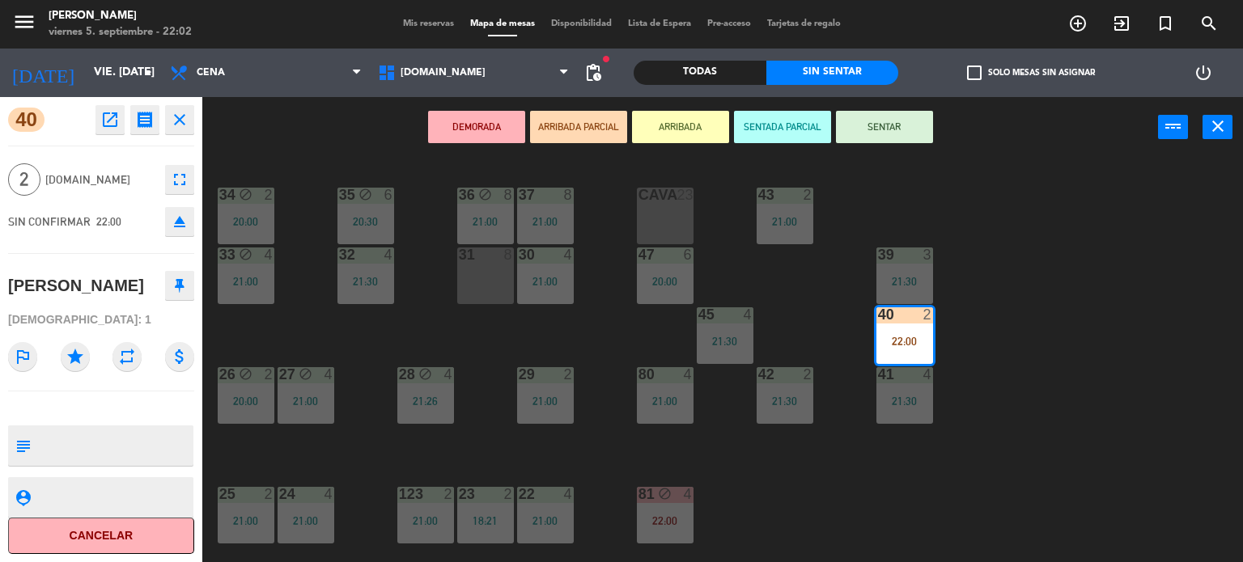
click at [892, 113] on button "SENTAR" at bounding box center [884, 127] width 97 height 32
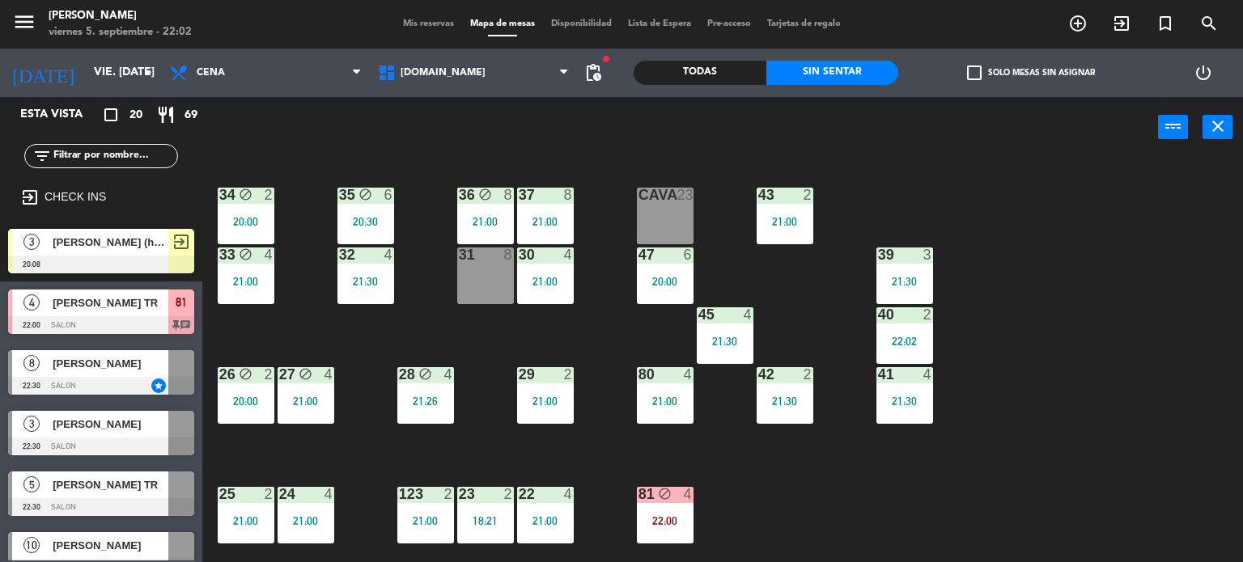
scroll to position [0, 0]
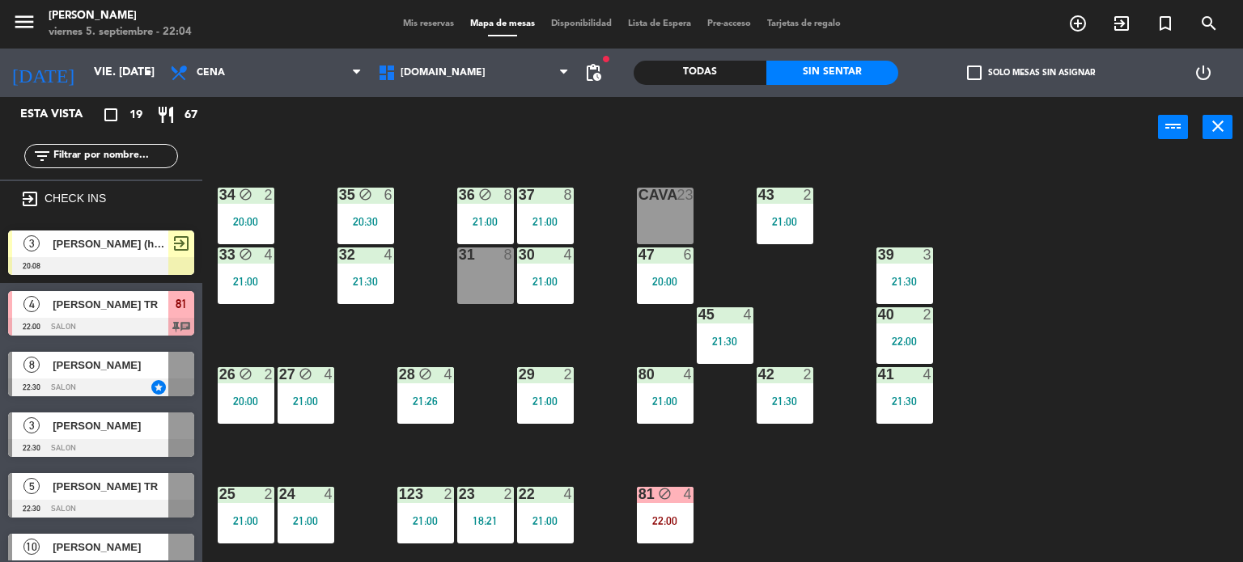
click at [125, 149] on input "text" at bounding box center [114, 156] width 125 height 18
click at [138, 155] on input "text" at bounding box center [114, 156] width 125 height 18
drag, startPoint x: 1211, startPoint y: 337, endPoint x: 1175, endPoint y: 337, distance: 35.6
click at [1210, 337] on div "34 block 2 20:00 35 block 6 20:30 36 block 8 21:00 43 2 21:00 37 8 21:00 CAVA 2…" at bounding box center [728, 361] width 1029 height 405
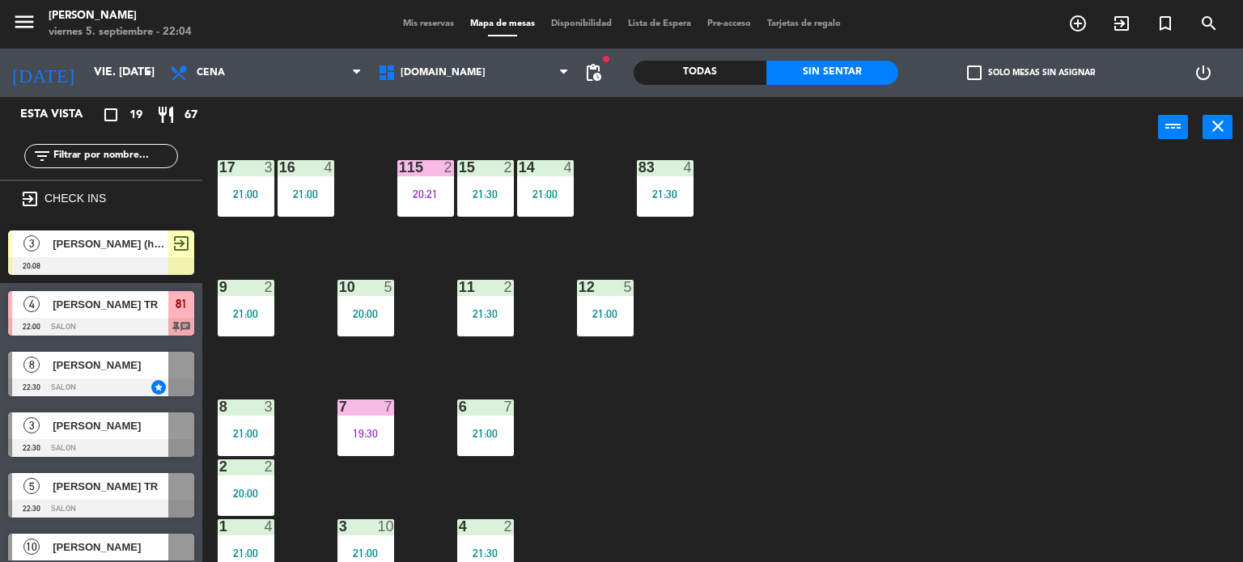
scroll to position [579, 0]
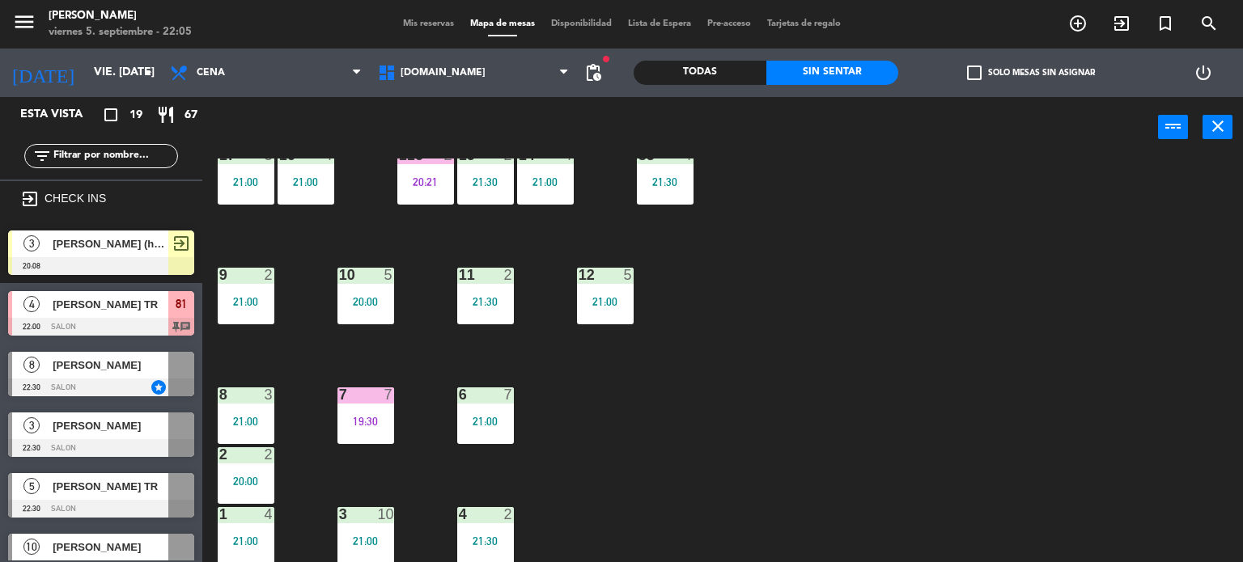
click at [355, 429] on div "7 7 19:30" at bounding box center [365, 416] width 57 height 57
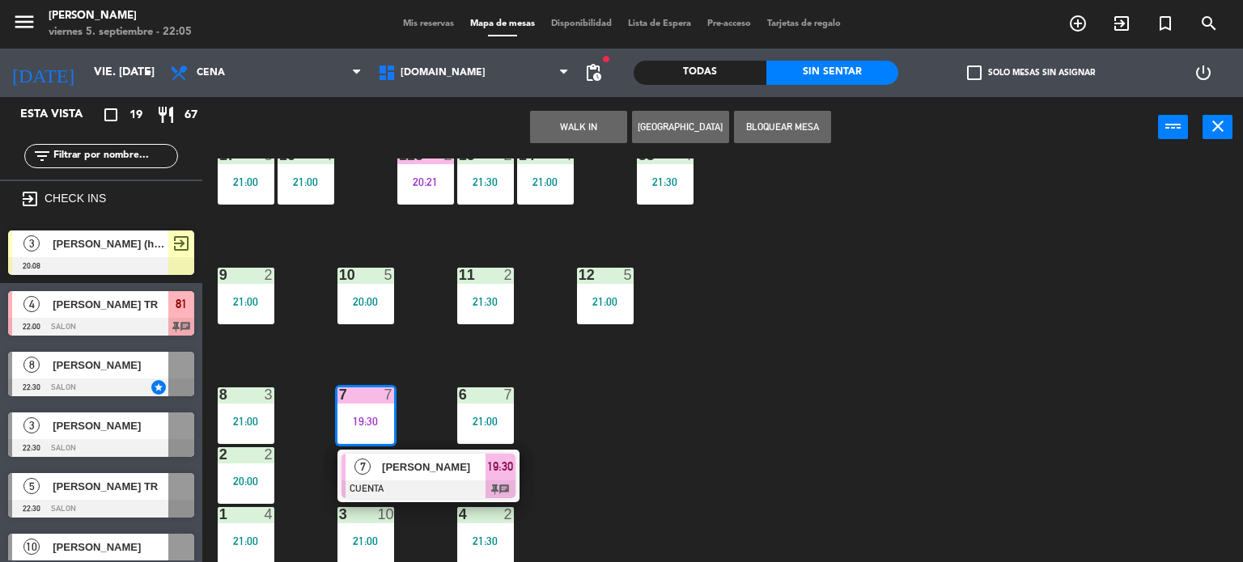
click at [444, 466] on span "[PERSON_NAME]" at bounding box center [434, 467] width 104 height 17
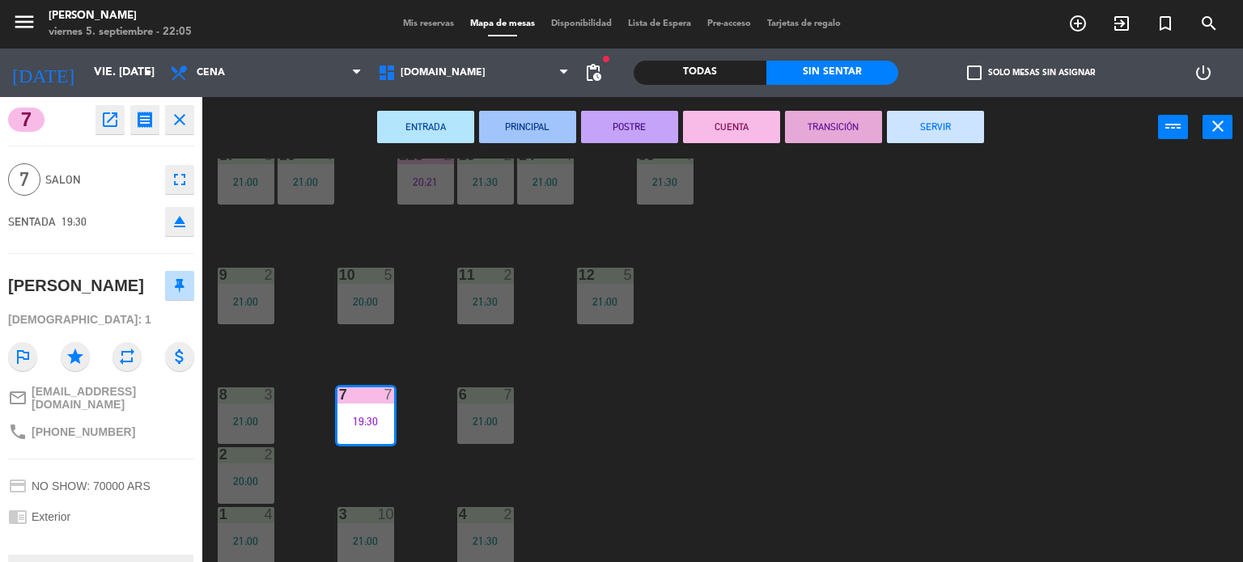
click at [942, 126] on button "SERVIR" at bounding box center [935, 127] width 97 height 32
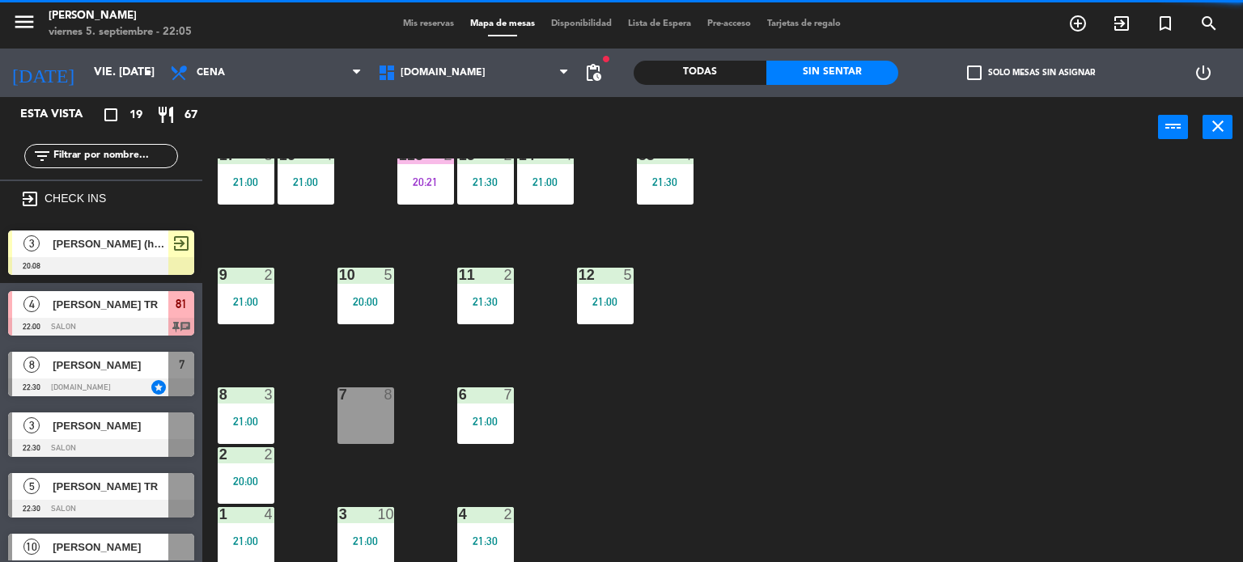
drag, startPoint x: 163, startPoint y: 371, endPoint x: 506, endPoint y: 430, distance: 348.2
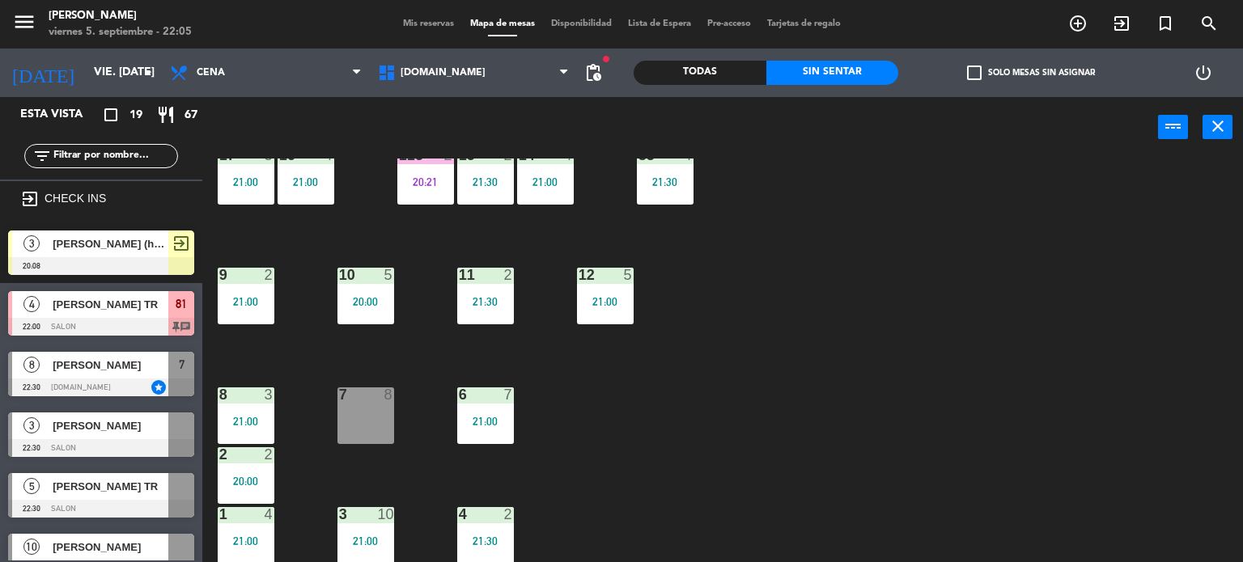
click at [764, 430] on div "34 block 2 20:00 35 block 6 20:30 36 block 8 21:00 43 2 21:00 37 8 21:00 CAVA 2…" at bounding box center [728, 361] width 1029 height 405
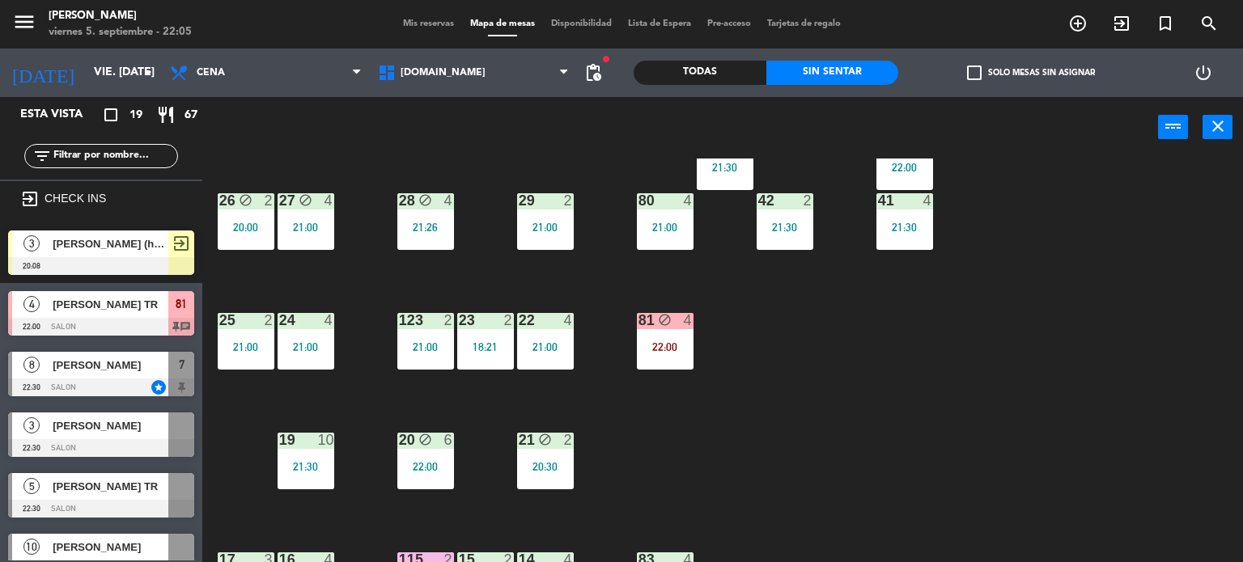
scroll to position [0, 0]
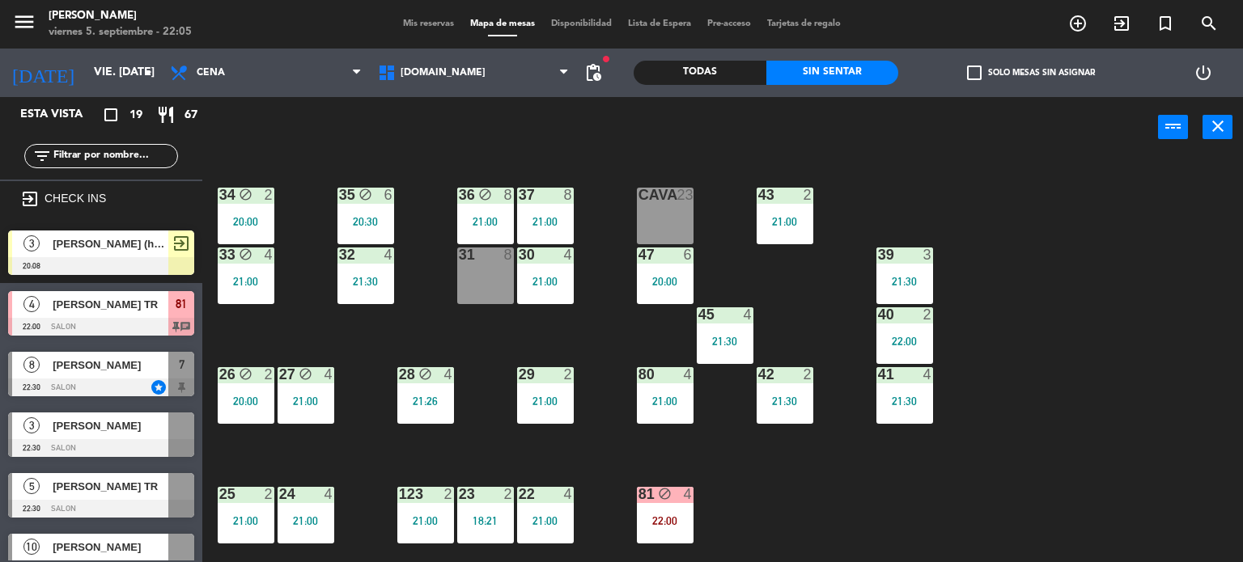
click at [987, 492] on div "34 block 2 20:00 35 block 6 20:30 36 block 8 21:00 43 2 21:00 37 8 21:00 CAVA 2…" at bounding box center [728, 361] width 1029 height 405
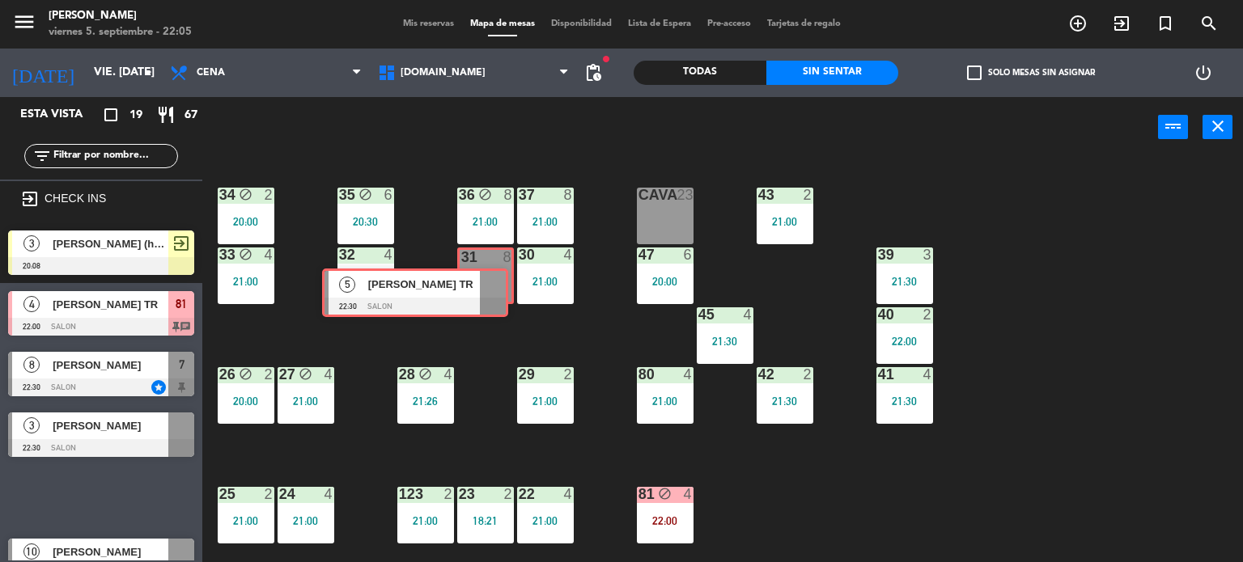
drag, startPoint x: 333, startPoint y: 374, endPoint x: 466, endPoint y: 287, distance: 159.1
click at [466, 287] on div "Esta vista crop_square 19 restaurant 67 filter_list exit_to_app CHECK INS 3 [PE…" at bounding box center [621, 330] width 1243 height 466
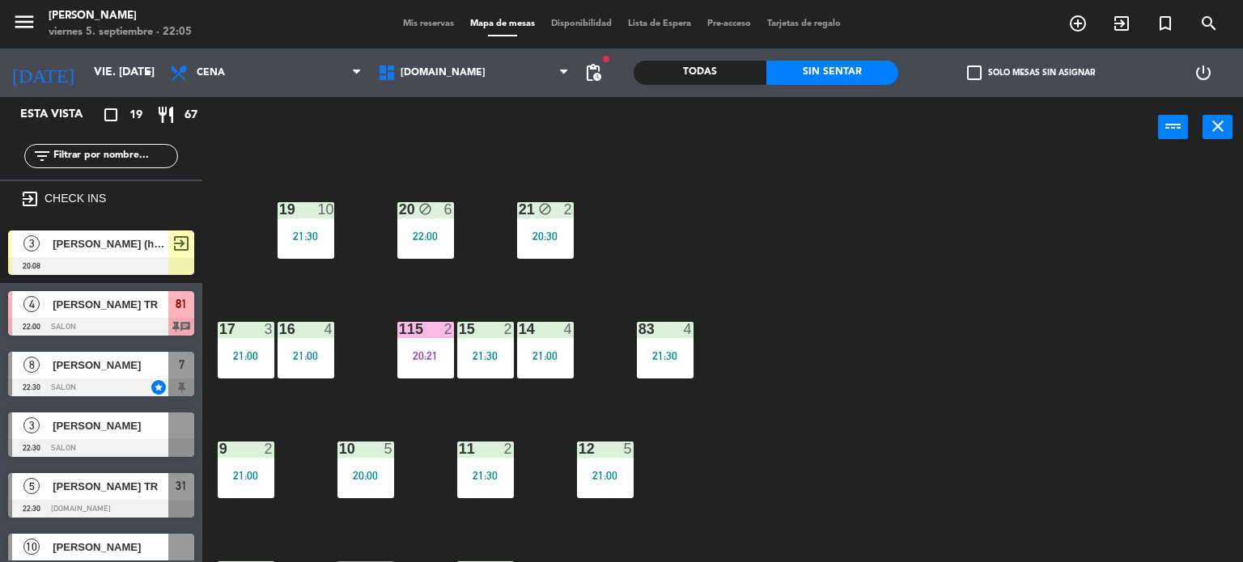
scroll to position [579, 0]
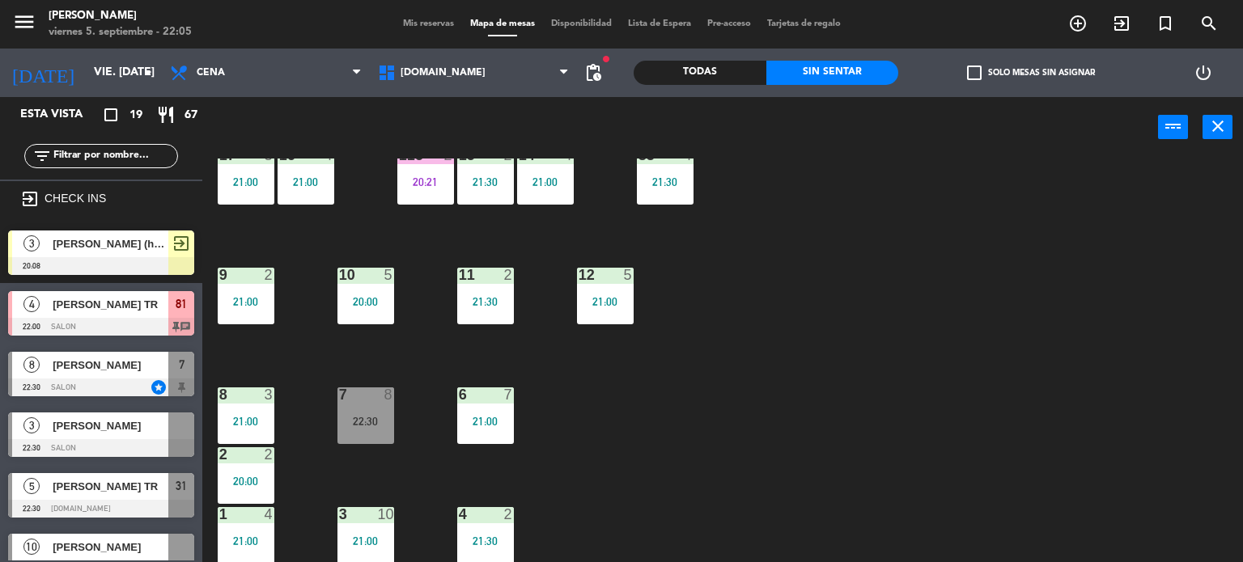
click at [716, 454] on div "34 block 2 20:00 35 block 6 20:30 36 block 8 21:00 43 2 21:00 37 8 21:00 CAVA 2…" at bounding box center [728, 361] width 1029 height 405
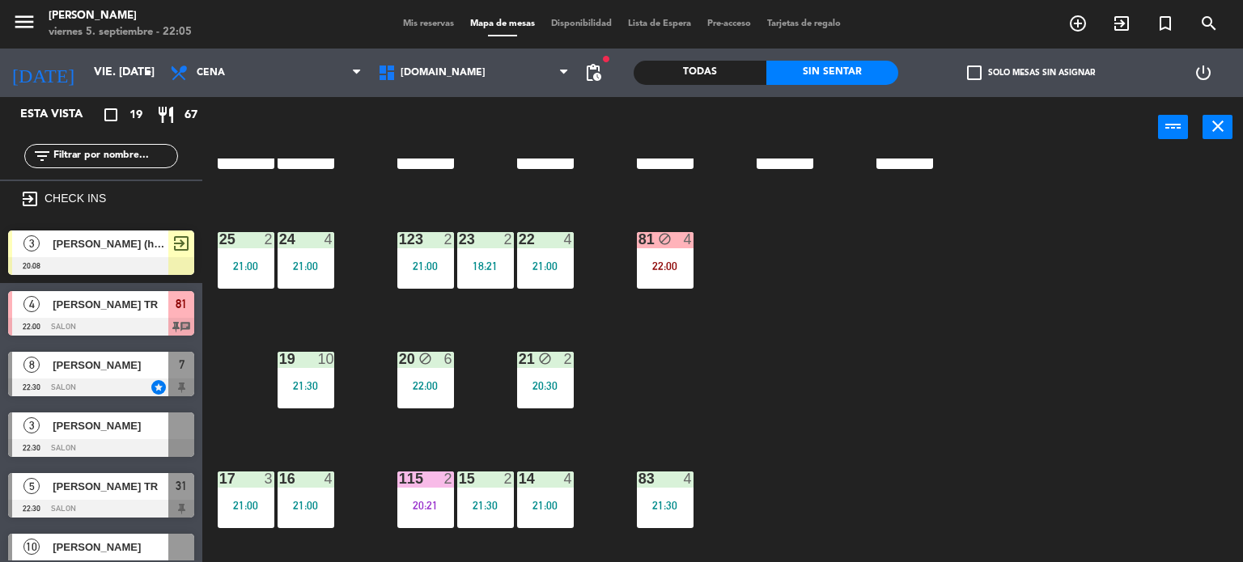
scroll to position [0, 0]
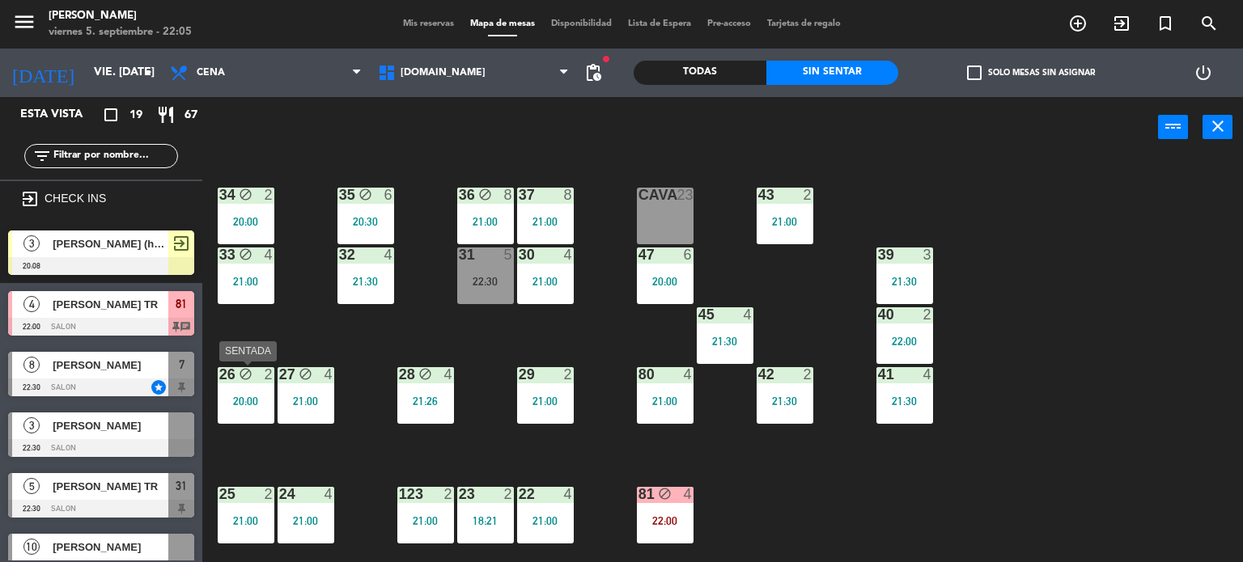
click at [240, 404] on div "20:00" at bounding box center [246, 401] width 57 height 11
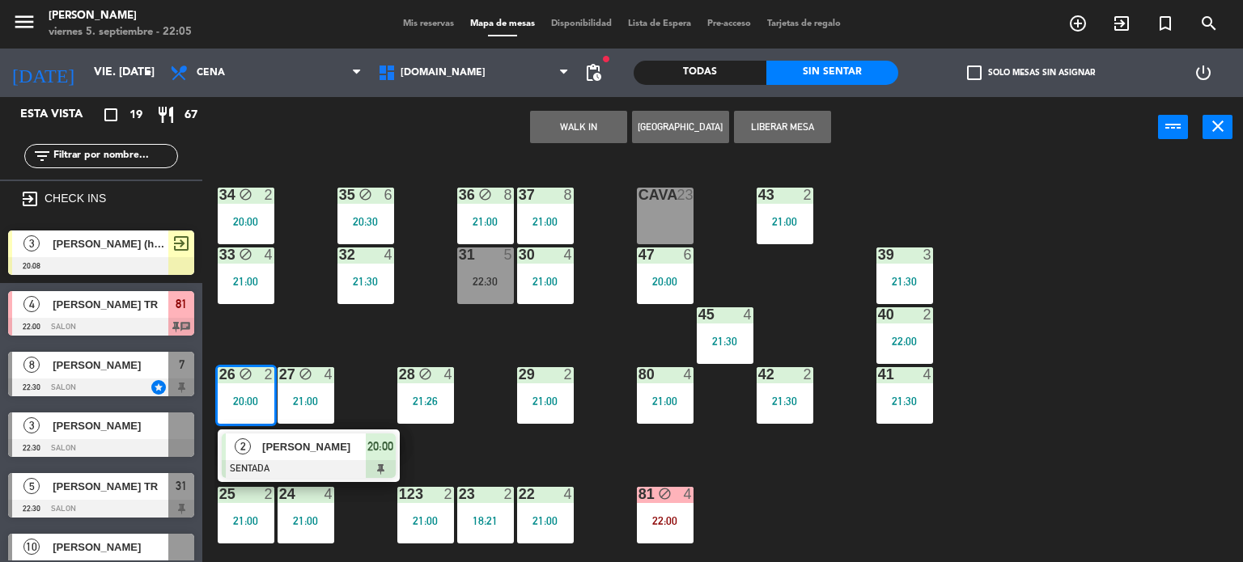
click at [285, 465] on div at bounding box center [309, 469] width 174 height 18
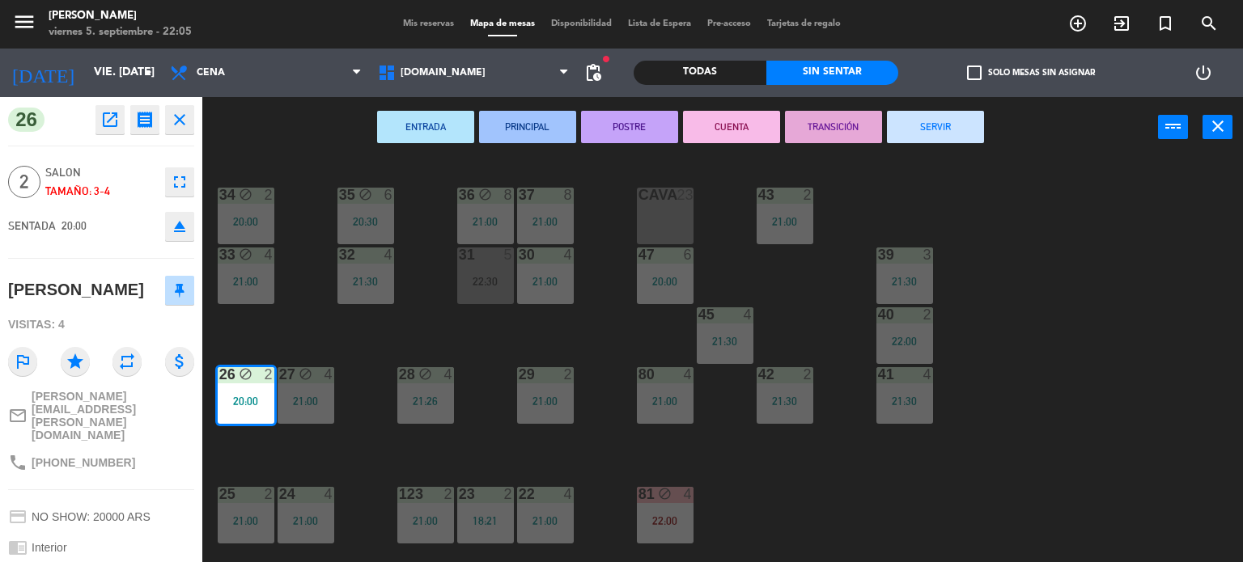
click at [933, 124] on button "SERVIR" at bounding box center [935, 127] width 97 height 32
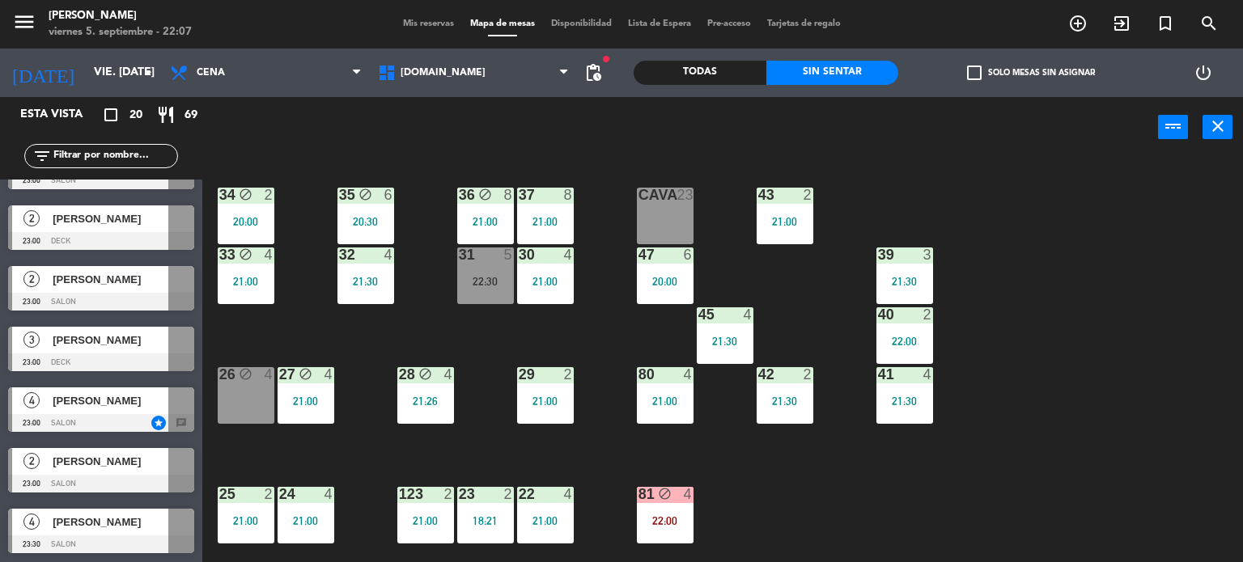
scroll to position [875, 0]
click at [350, 439] on div "34 block 2 20:00 35 block 6 20:30 36 block 8 21:00 43 2 21:00 37 8 21:00 CAVA 2…" at bounding box center [728, 361] width 1029 height 405
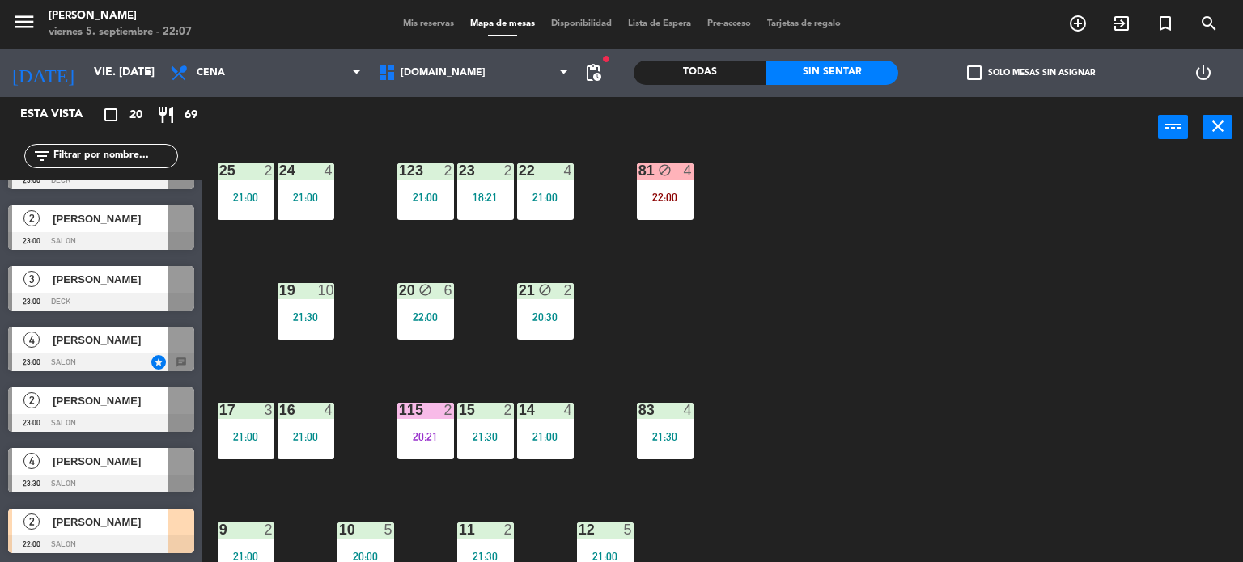
scroll to position [579, 0]
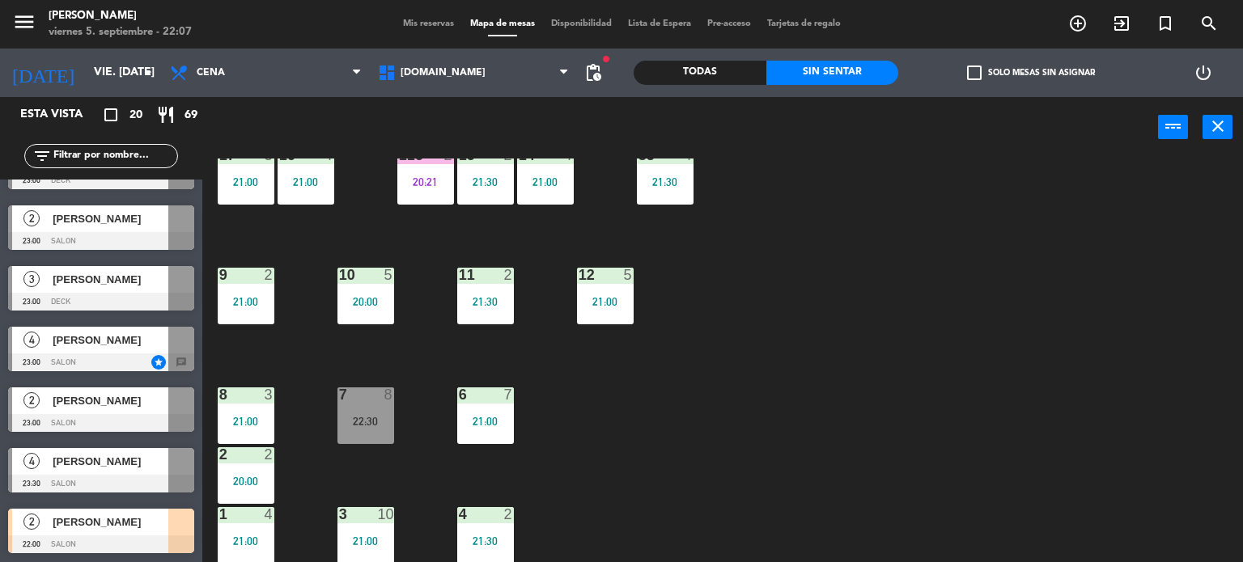
click at [430, 201] on div "115 2 20:21" at bounding box center [425, 176] width 57 height 57
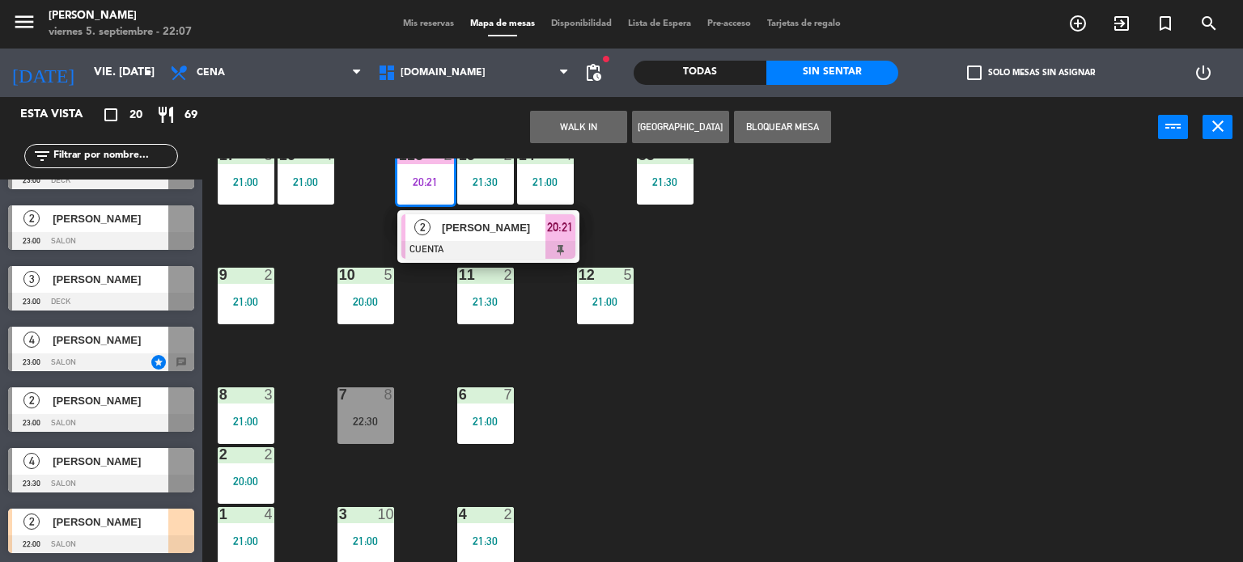
click at [573, 371] on div "34 block 2 20:00 35 block 6 20:30 36 block 8 21:00 43 2 21:00 37 8 21:00 CAVA 2…" at bounding box center [728, 361] width 1029 height 405
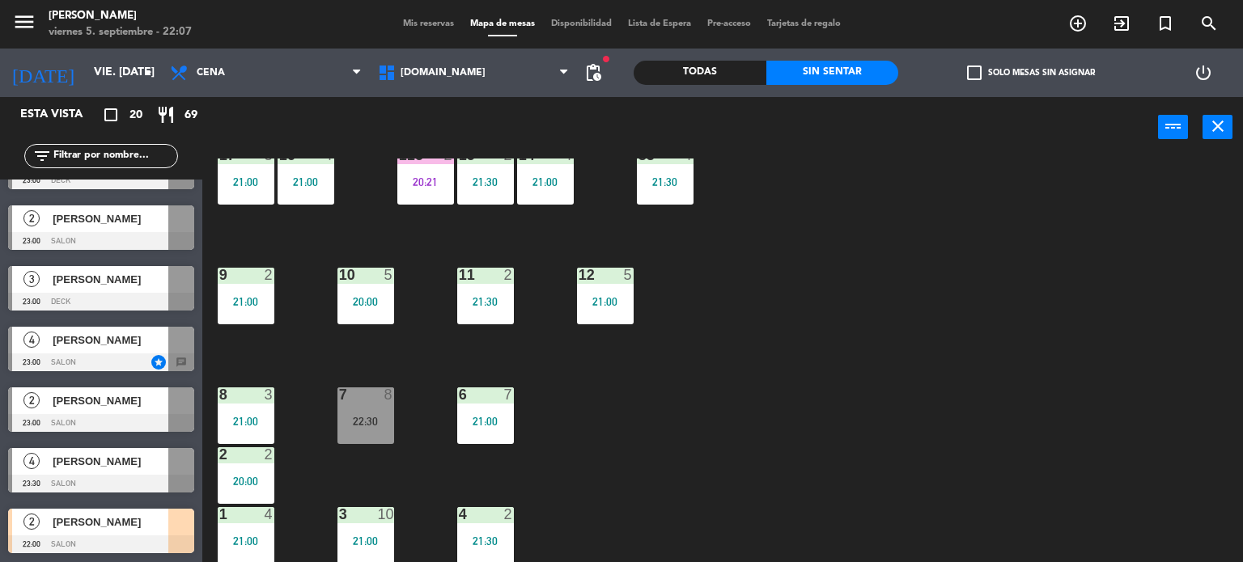
click at [720, 78] on div "Todas" at bounding box center [700, 73] width 133 height 24
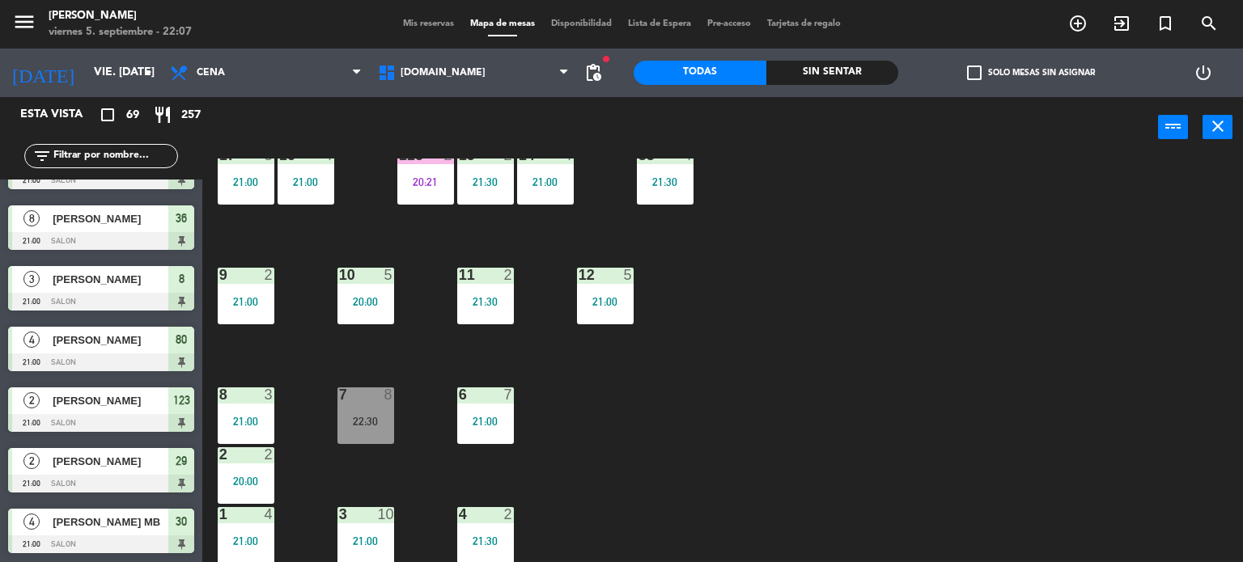
scroll to position [3849, 0]
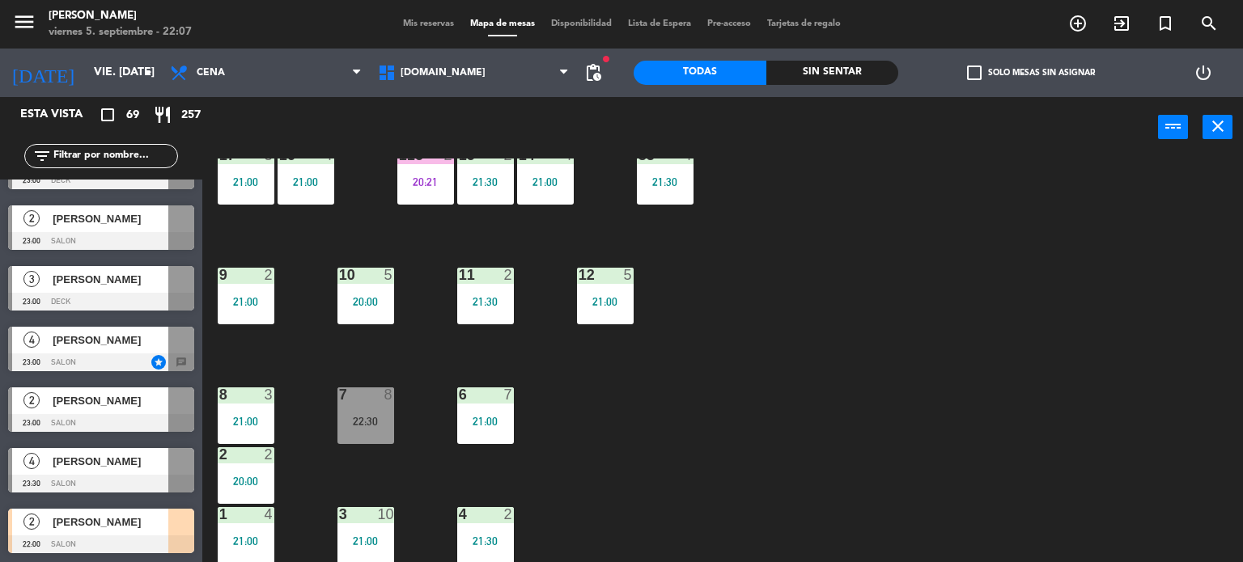
click at [431, 29] on div "Mis reservas Mapa de mesas Disponibilidad Lista de Espera Pre-acceso Tarjetas d…" at bounding box center [622, 24] width 454 height 15
click at [429, 22] on span "Mis reservas" at bounding box center [428, 23] width 67 height 9
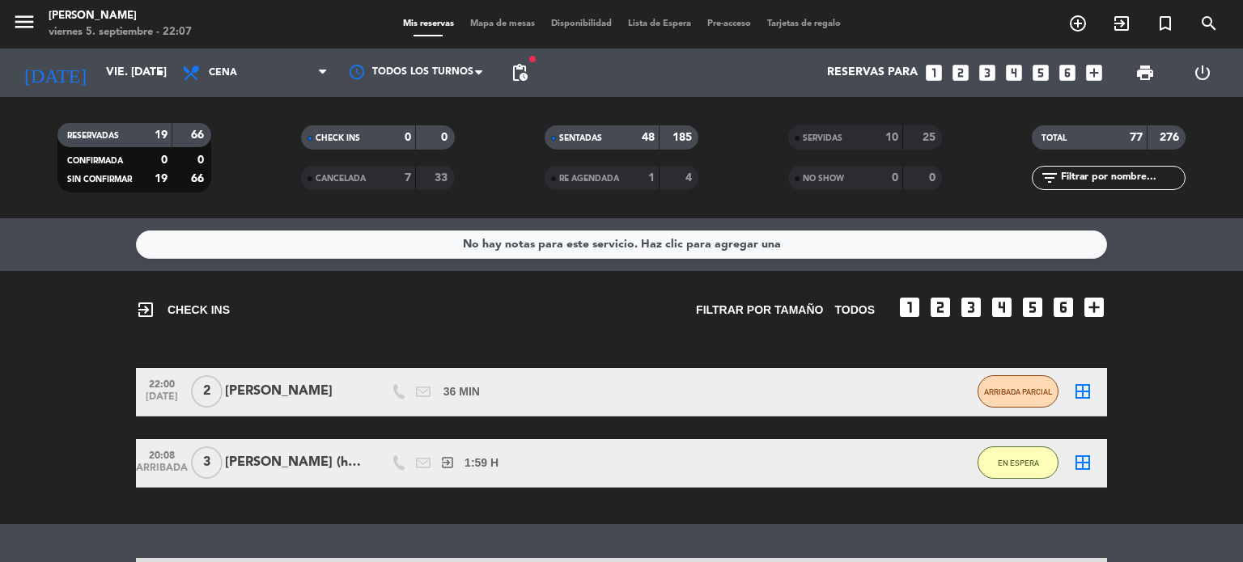
click at [1200, 320] on div "exit_to_app CHECK INS Filtrar por tamaño TODOS looks_one looks_two looks_3 look…" at bounding box center [621, 397] width 1243 height 253
click at [515, 26] on span "Mapa de mesas" at bounding box center [502, 23] width 81 height 9
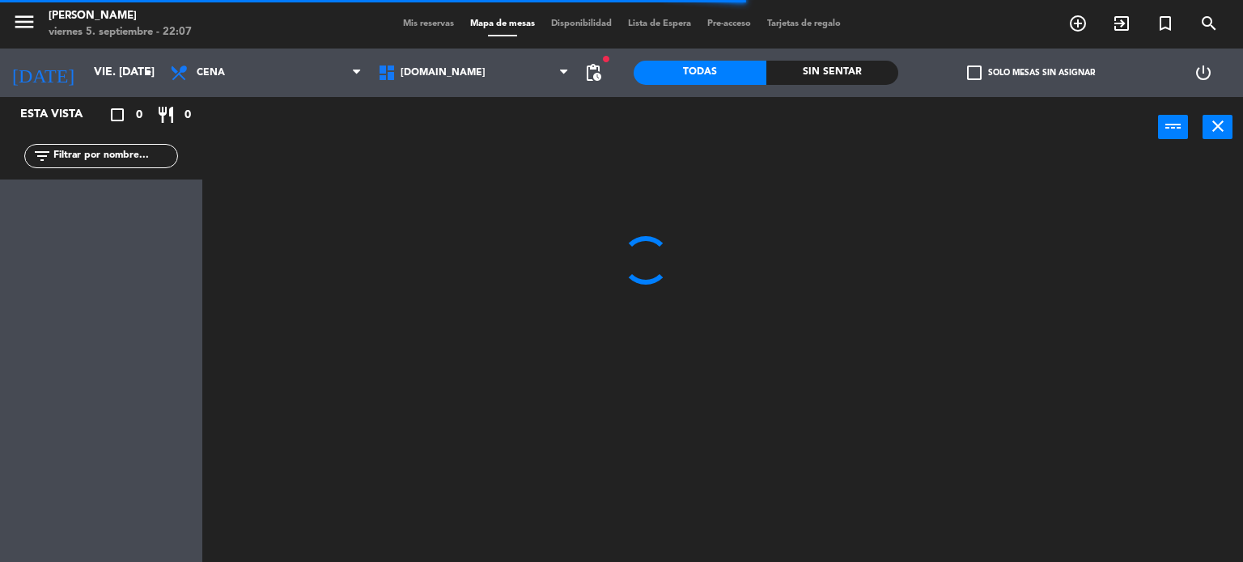
click at [796, 89] on div "Todas Sin sentar" at bounding box center [766, 73] width 265 height 49
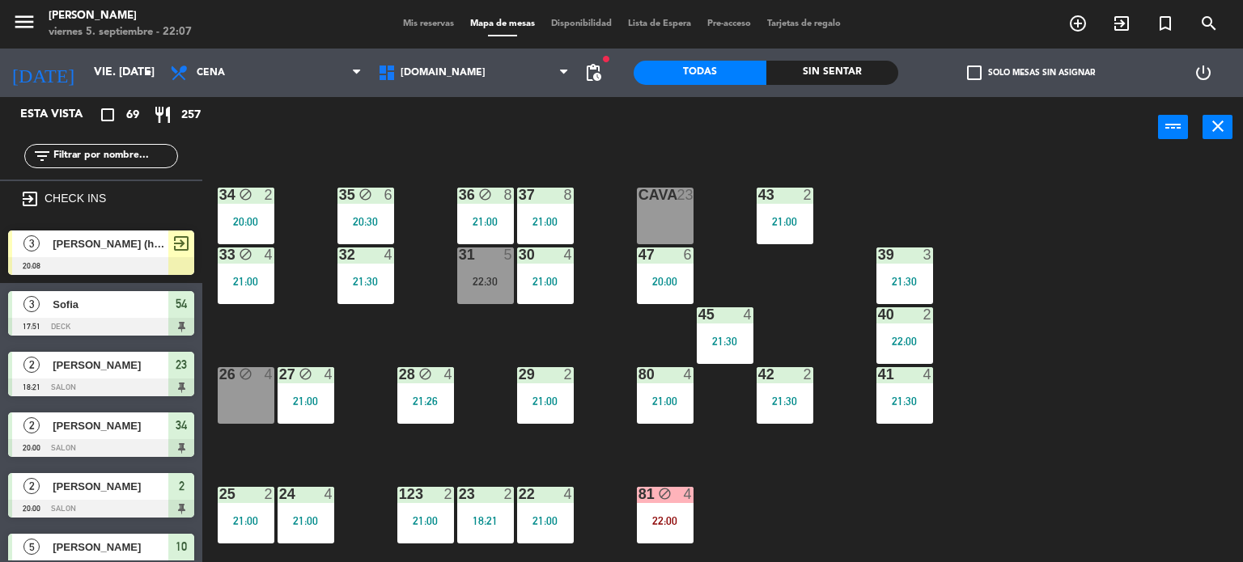
click at [117, 155] on input "text" at bounding box center [114, 156] width 125 height 18
click at [485, 342] on div "34 block 2 20:00 35 block 6 20:30 36 block 8 21:00 43 2 21:00 37 8 21:00 CAVA 2…" at bounding box center [728, 361] width 1029 height 405
click at [473, 281] on div "22:30" at bounding box center [485, 281] width 57 height 11
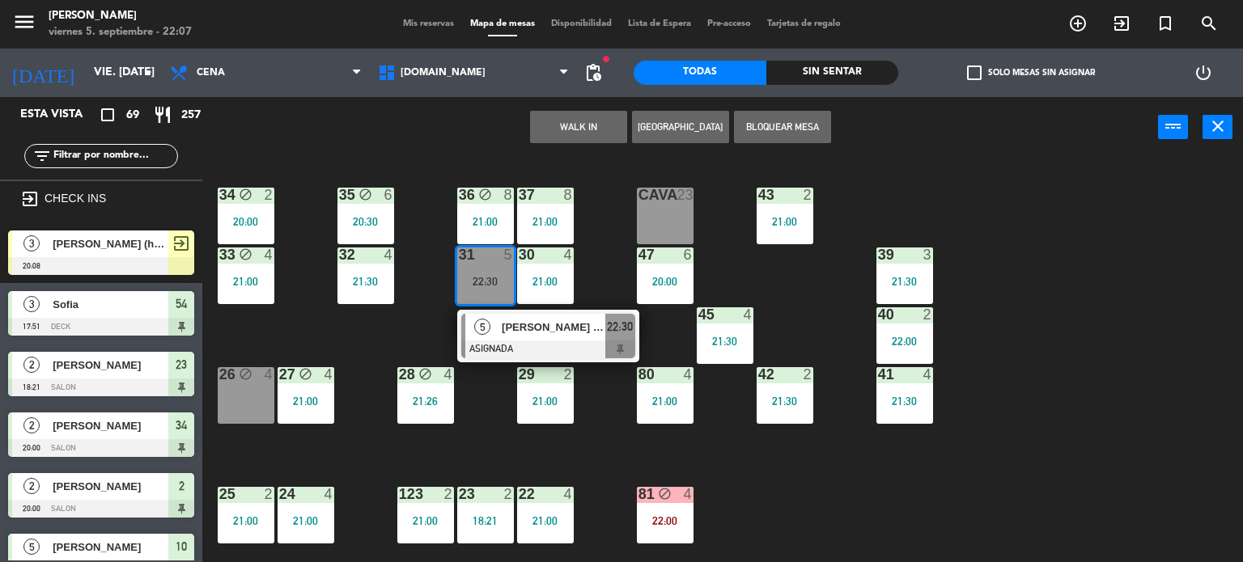
click at [1152, 231] on div "34 block 2 20:00 35 block 6 20:30 36 block 8 21:00 43 2 21:00 37 8 21:00 CAVA 2…" at bounding box center [728, 361] width 1029 height 405
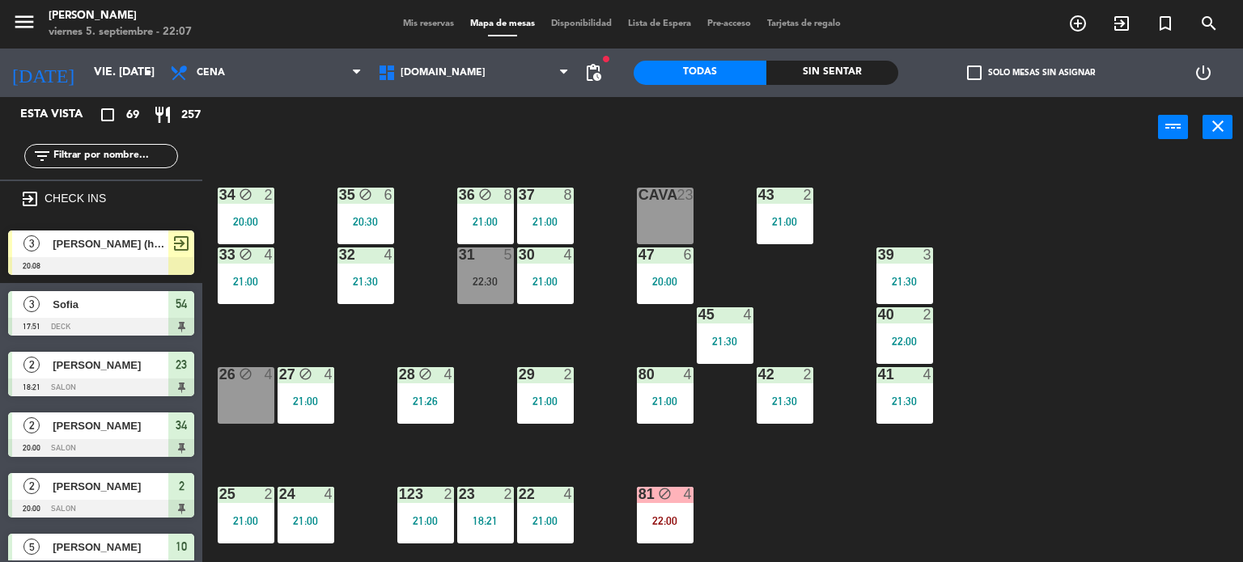
click at [120, 165] on div "filter_list" at bounding box center [101, 156] width 154 height 24
click at [113, 158] on input "text" at bounding box center [114, 156] width 125 height 18
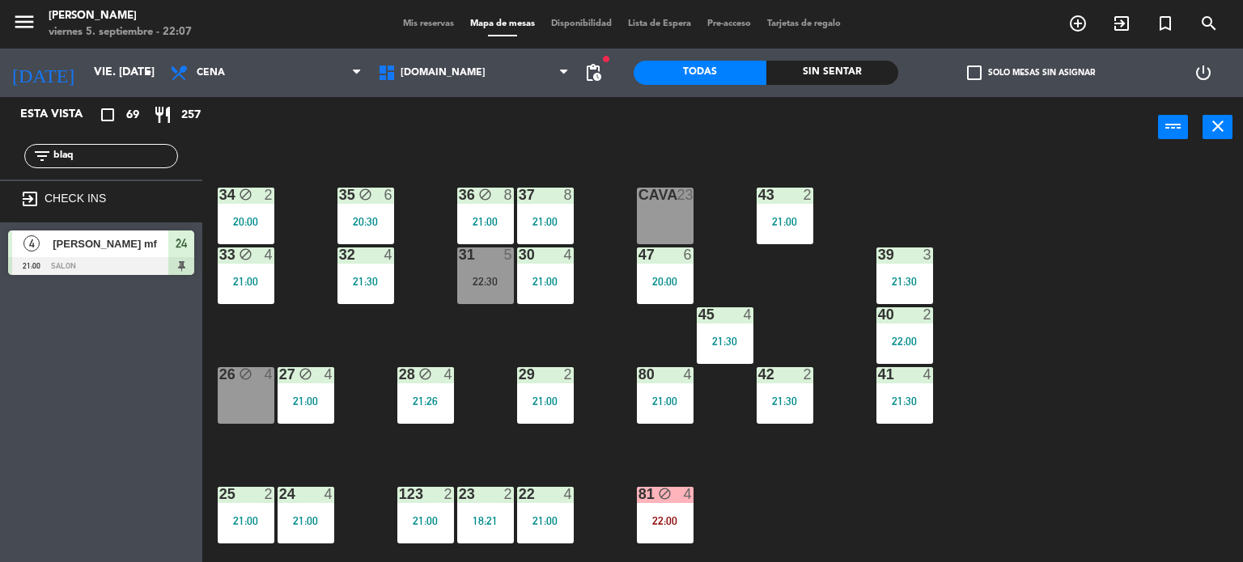
type input "blaq"
click at [123, 239] on span "[PERSON_NAME] mf" at bounding box center [111, 243] width 116 height 17
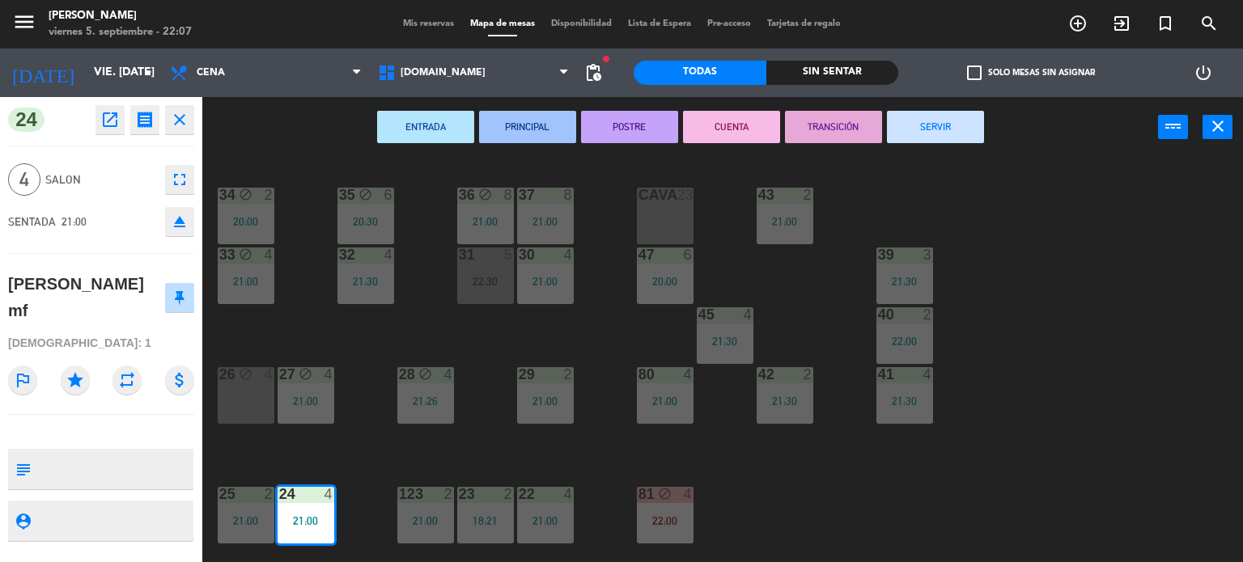
click at [945, 117] on button "SERVIR" at bounding box center [935, 127] width 97 height 32
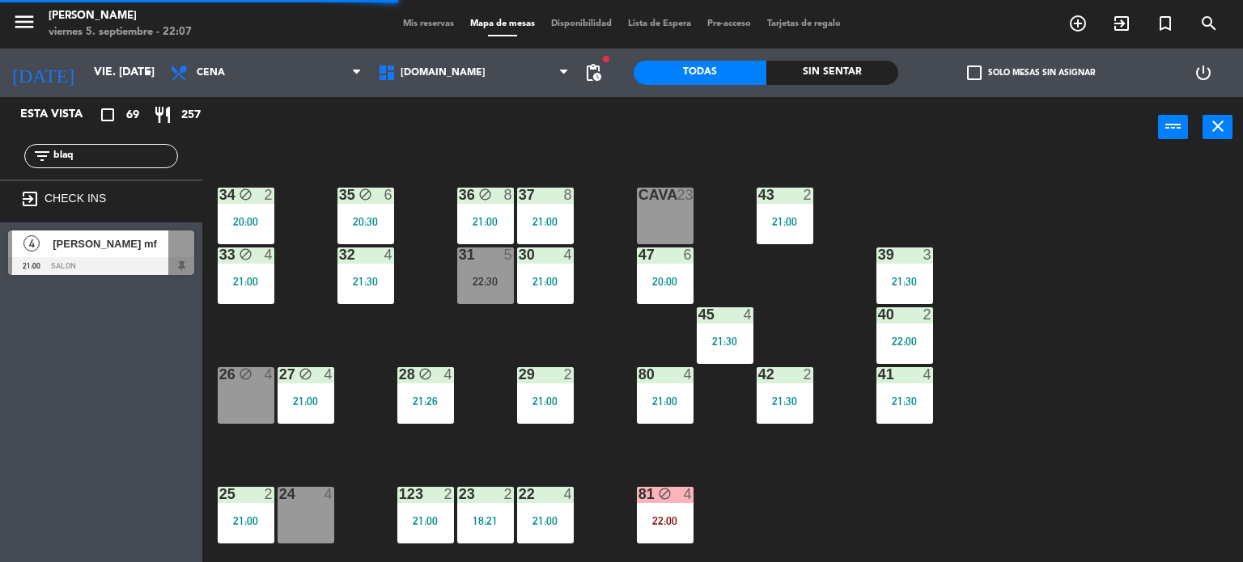
drag, startPoint x: 128, startPoint y: 147, endPoint x: 0, endPoint y: 156, distance: 128.2
click at [0, 155] on div "filter_list blaq" at bounding box center [101, 156] width 202 height 47
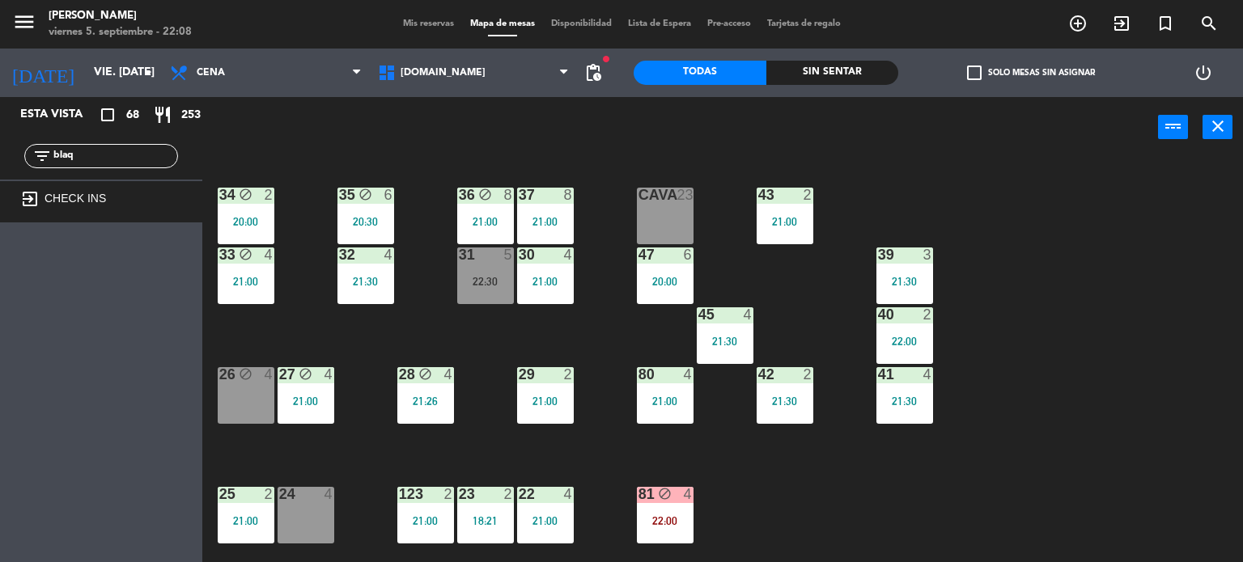
click at [81, 155] on input "blaq" at bounding box center [114, 156] width 125 height 18
drag, startPoint x: 91, startPoint y: 152, endPoint x: 49, endPoint y: 149, distance: 42.2
click at [49, 149] on div "filter_list blaq" at bounding box center [101, 156] width 154 height 24
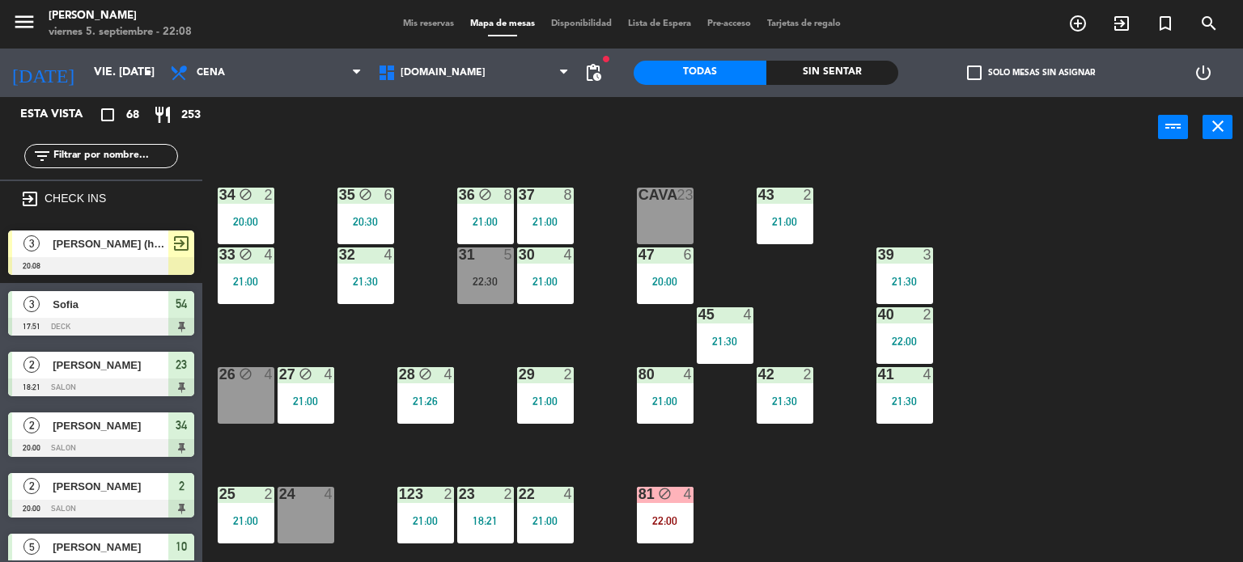
click at [801, 181] on div "34 block 2 20:00 35 block 6 20:30 36 block 8 21:00 43 2 21:00 37 8 21:00 CAVA 2…" at bounding box center [728, 361] width 1029 height 405
click at [149, 156] on input "text" at bounding box center [114, 156] width 125 height 18
click at [351, 319] on div "34 block 2 20:00 35 block 6 20:30 36 block 8 21:00 43 2 21:00 37 8 21:00 CAVA 2…" at bounding box center [728, 361] width 1029 height 405
click at [151, 147] on input "text" at bounding box center [114, 156] width 125 height 18
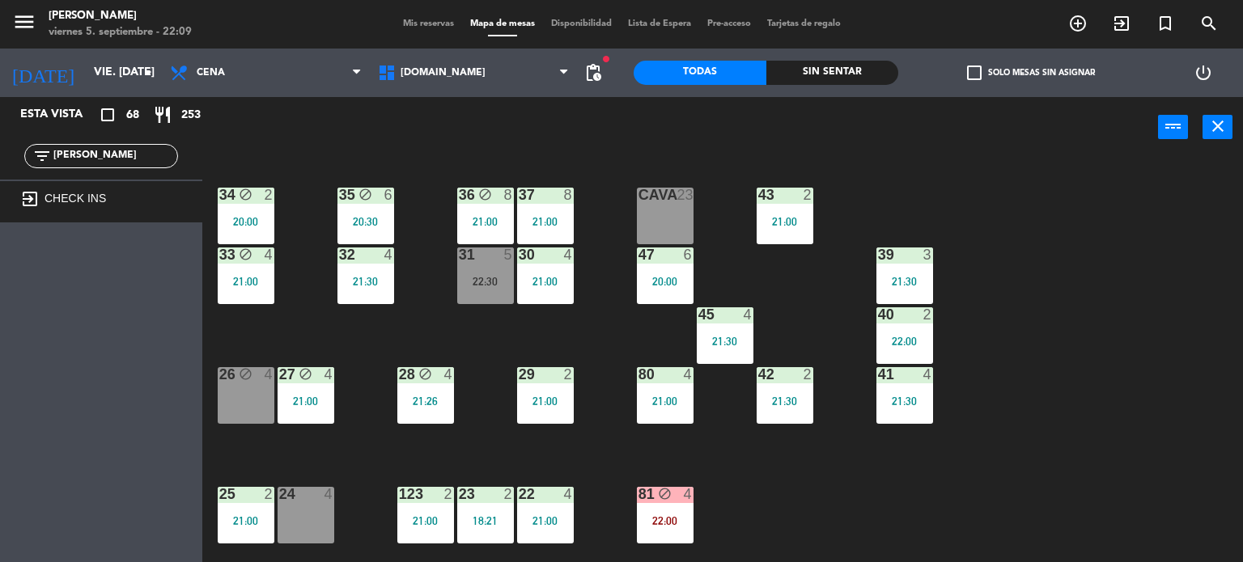
type input "[PERSON_NAME]"
drag, startPoint x: 145, startPoint y: 165, endPoint x: 0, endPoint y: 168, distance: 144.9
click at [0, 168] on div "filter_list [PERSON_NAME]" at bounding box center [101, 156] width 202 height 47
click at [185, 151] on div "filter_list [PERSON_NAME]" at bounding box center [101, 156] width 202 height 47
drag, startPoint x: 143, startPoint y: 155, endPoint x: 0, endPoint y: 155, distance: 143.2
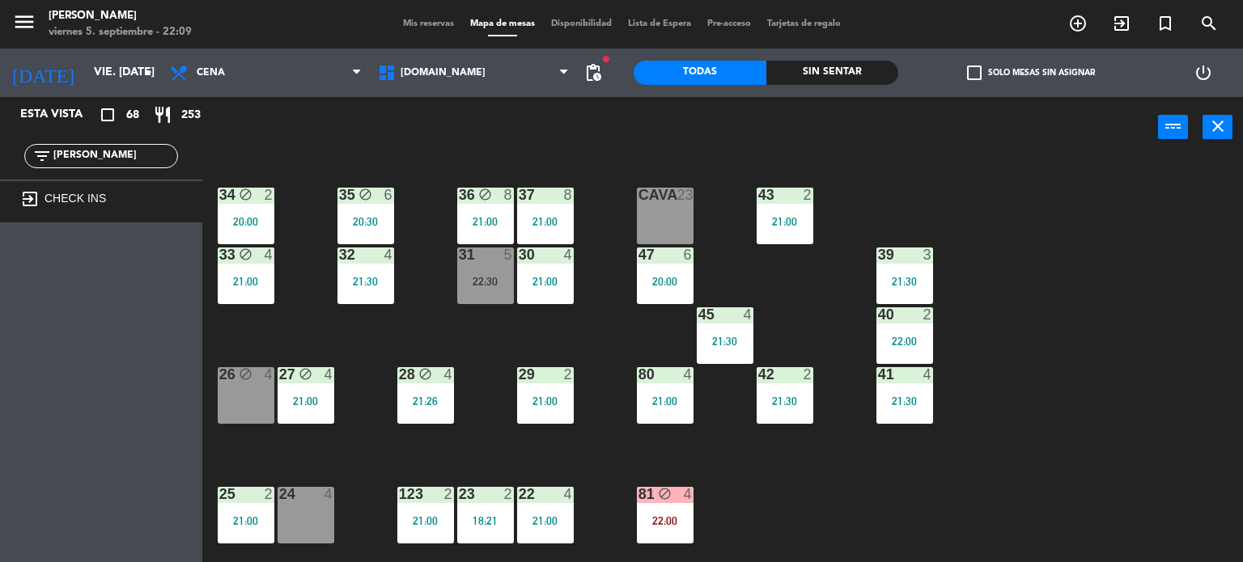
click at [0, 155] on div "filter_list [PERSON_NAME]" at bounding box center [101, 156] width 202 height 47
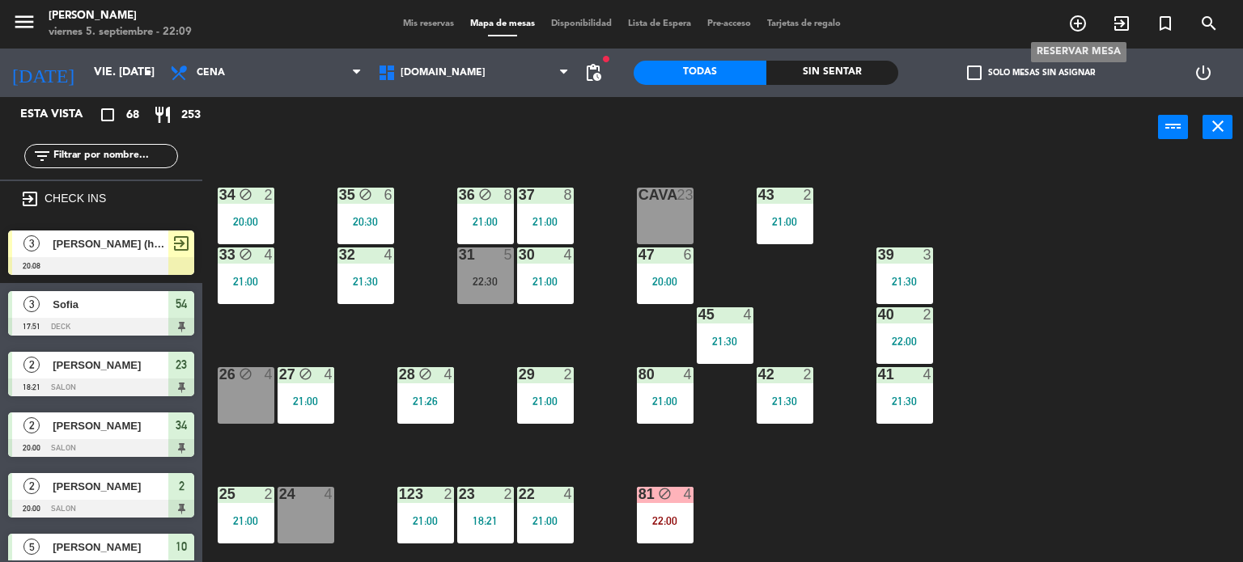
click at [1081, 31] on icon "add_circle_outline" at bounding box center [1077, 23] width 19 height 19
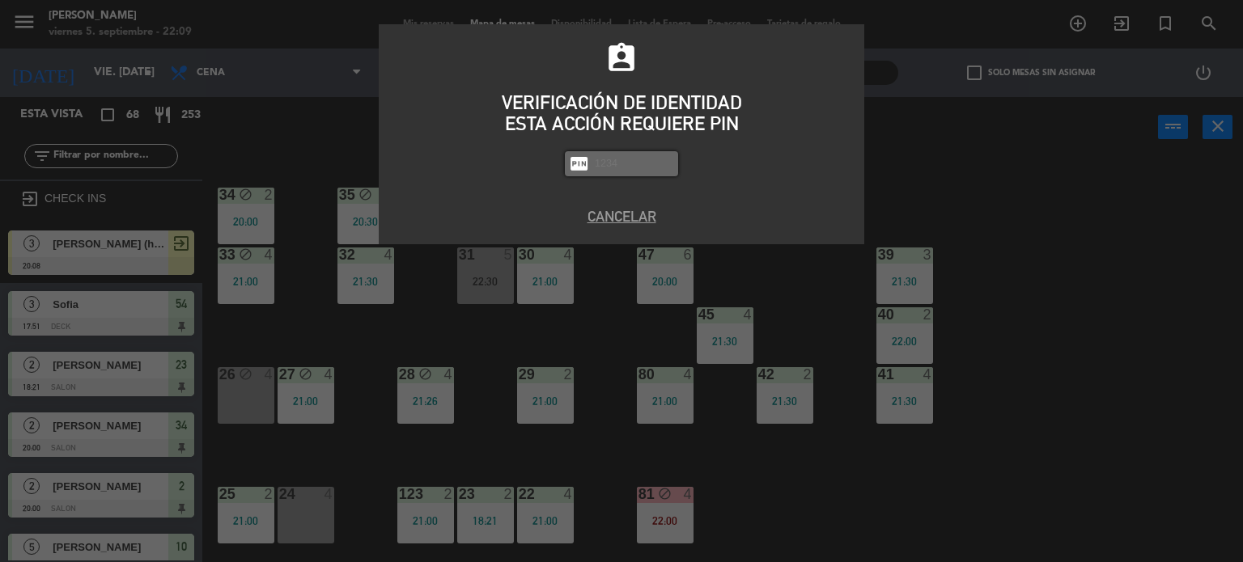
click at [600, 161] on input "text" at bounding box center [633, 164] width 81 height 19
type input "3871"
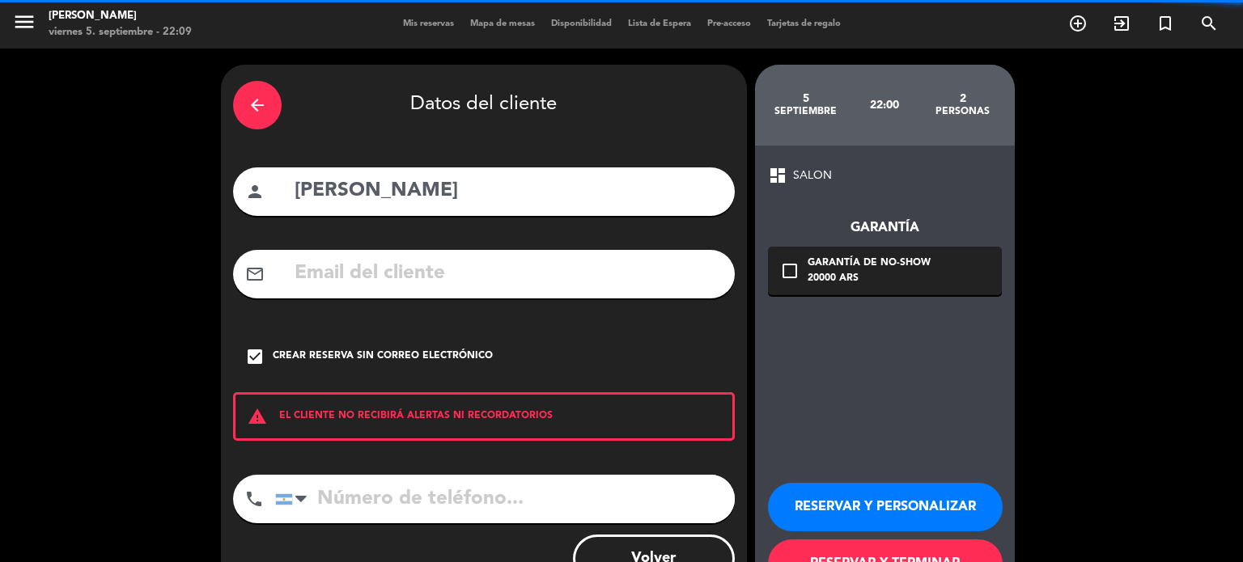
drag, startPoint x: 482, startPoint y: 181, endPoint x: 240, endPoint y: 203, distance: 243.0
click at [148, 203] on div "arrow_back Datos del cliente person [PERSON_NAME] mail_outline check_box Crear …" at bounding box center [621, 336] width 1243 height 575
paste input "[PERSON_NAME]"
type input "[PERSON_NAME]"
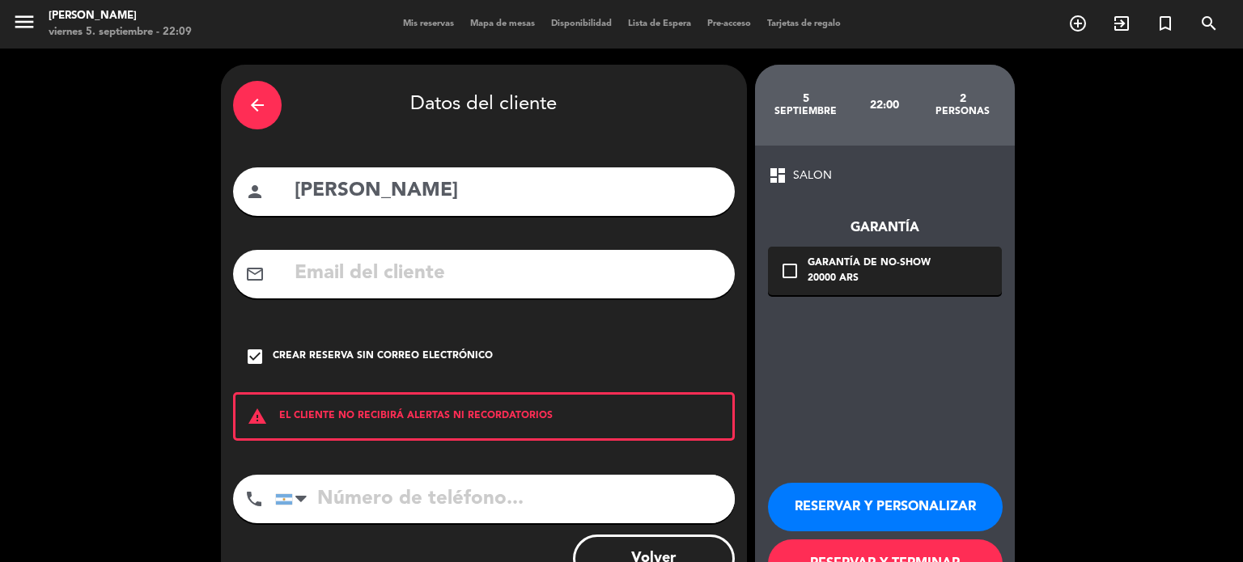
click at [254, 90] on div "arrow_back" at bounding box center [257, 105] width 49 height 49
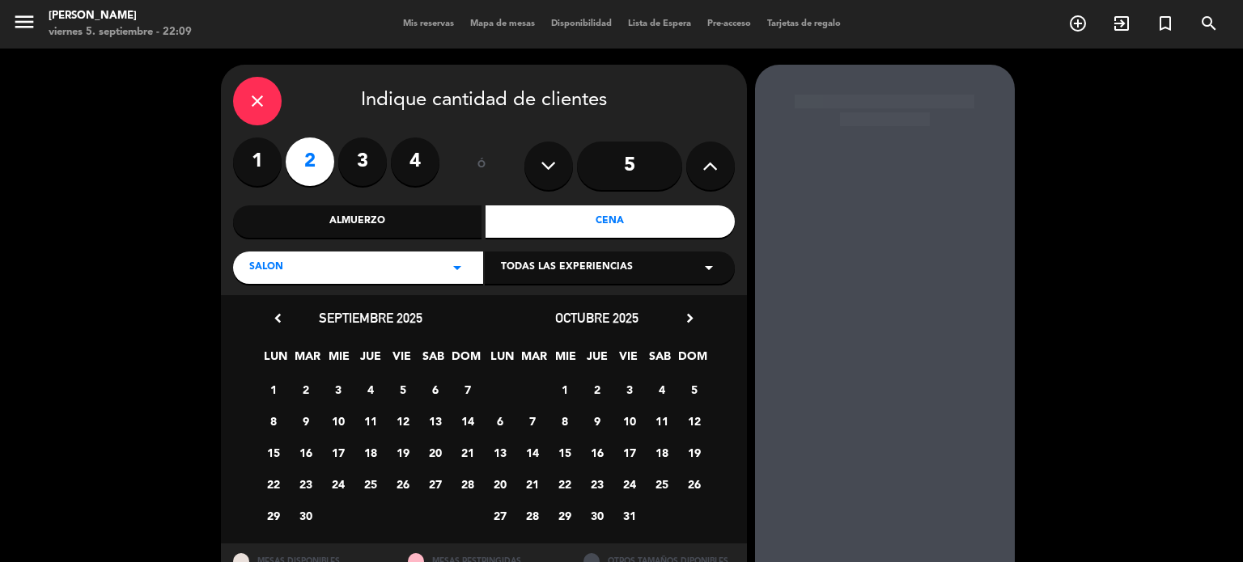
click at [254, 90] on div "close" at bounding box center [257, 101] width 49 height 49
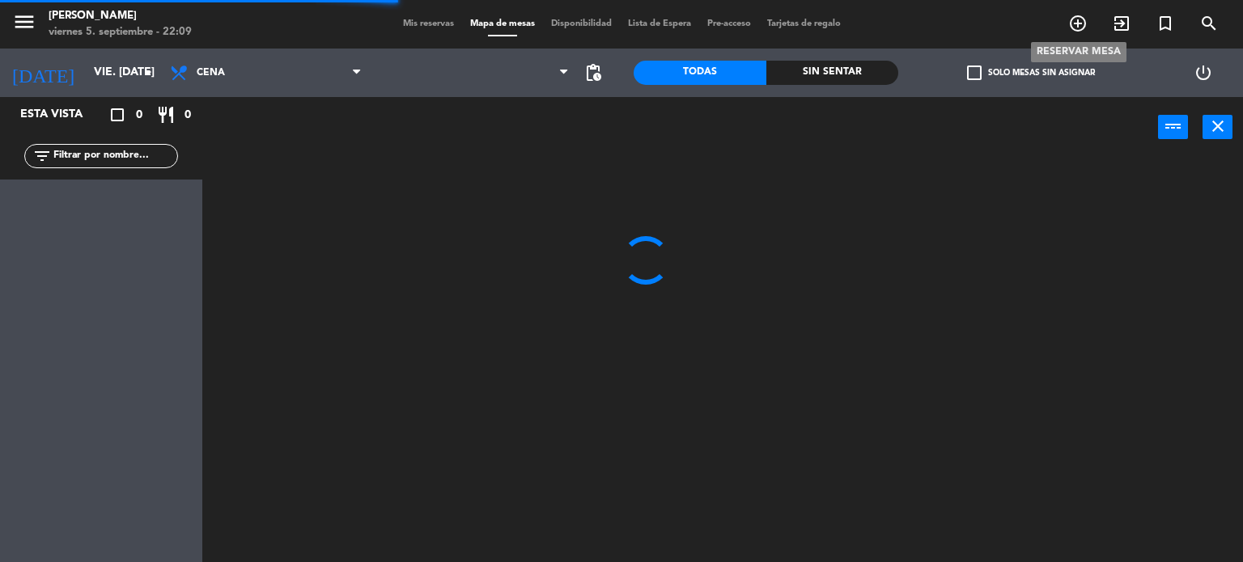
click at [1069, 33] on icon "add_circle_outline" at bounding box center [1077, 23] width 19 height 19
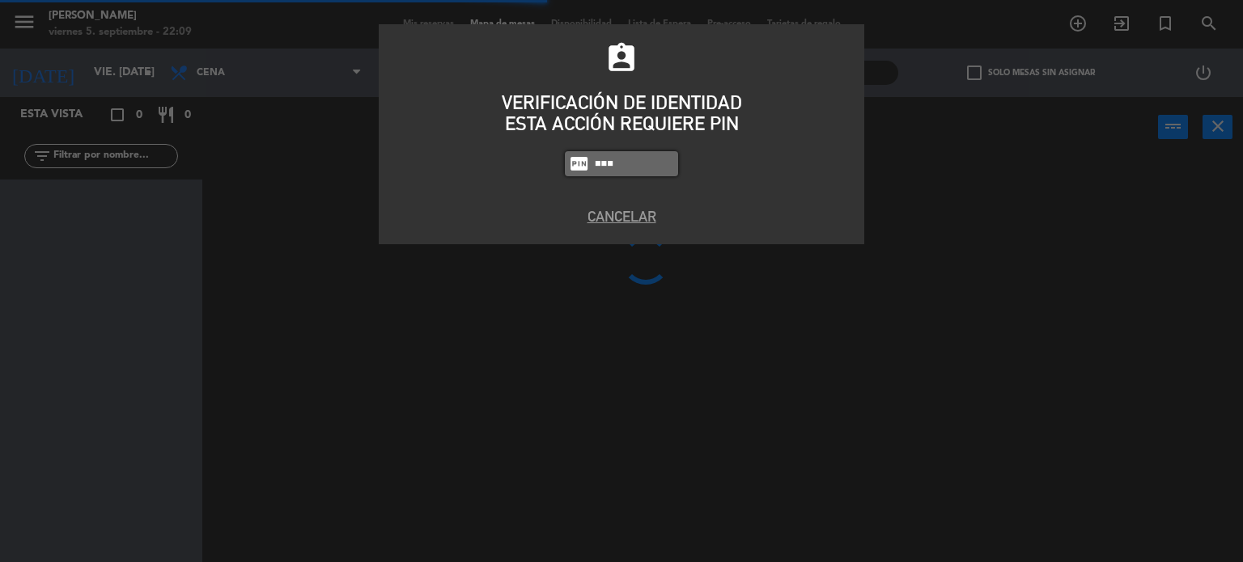
type input "3871"
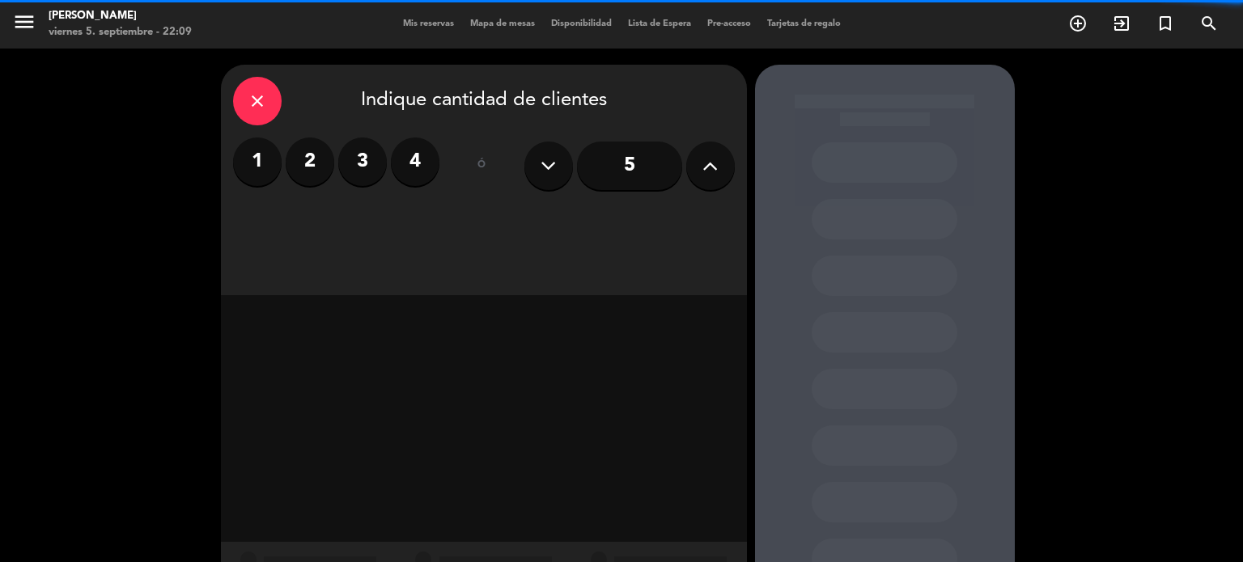
click at [439, 174] on div "1 2 3 4 ó 5" at bounding box center [484, 166] width 502 height 57
click at [437, 174] on div "1 2 3 4" at bounding box center [336, 162] width 206 height 49
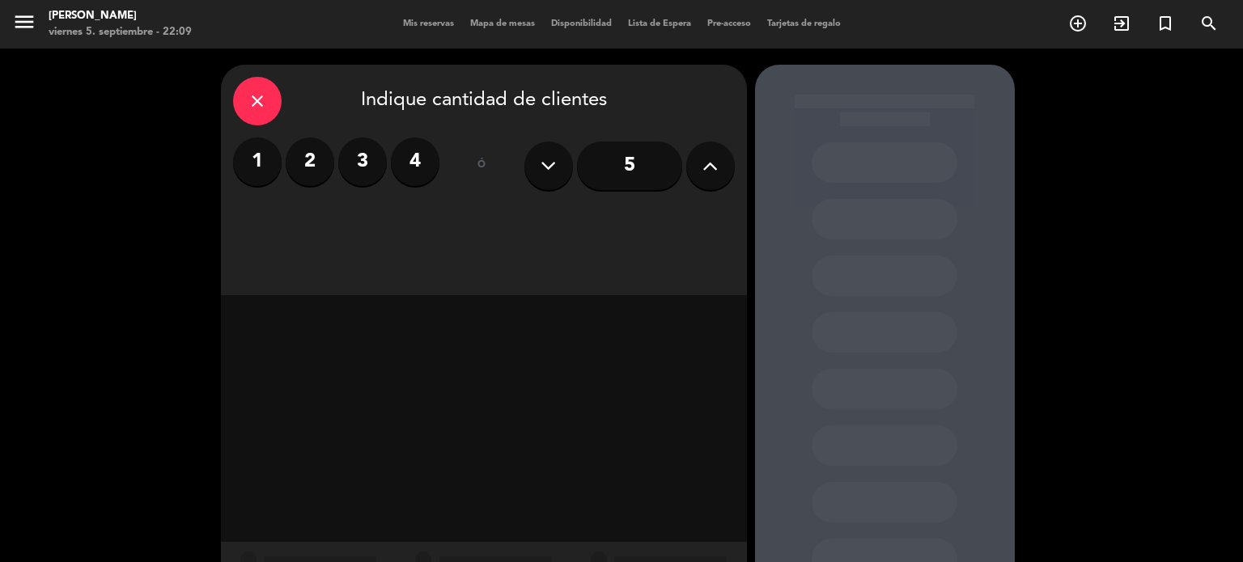
click at [434, 171] on label "4" at bounding box center [415, 162] width 49 height 49
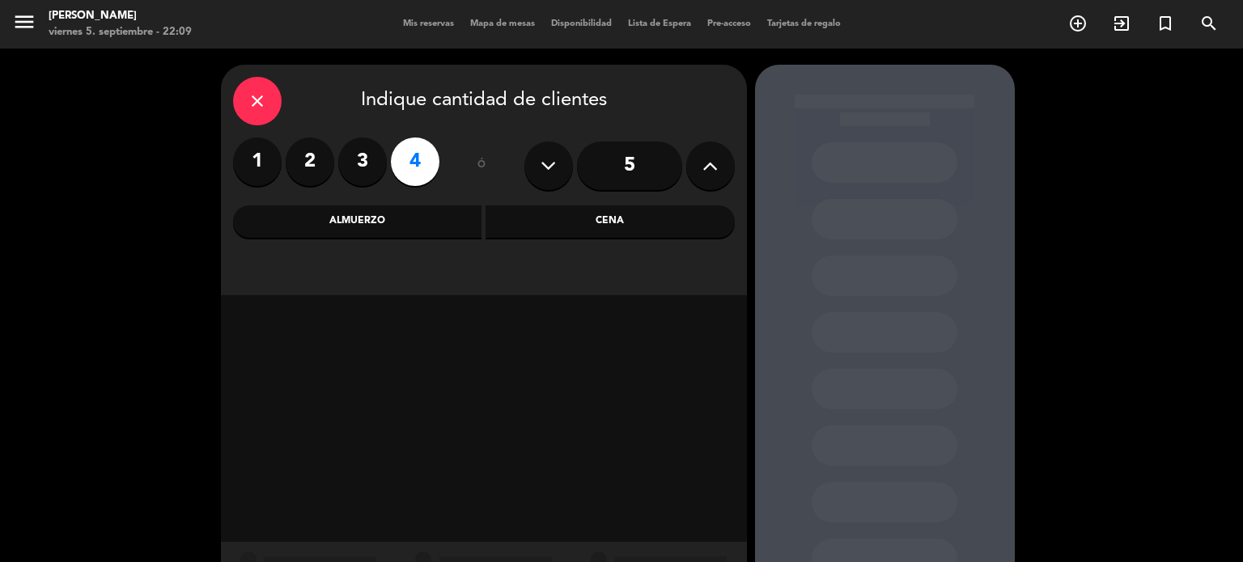
click at [630, 210] on div "Cena" at bounding box center [610, 222] width 249 height 32
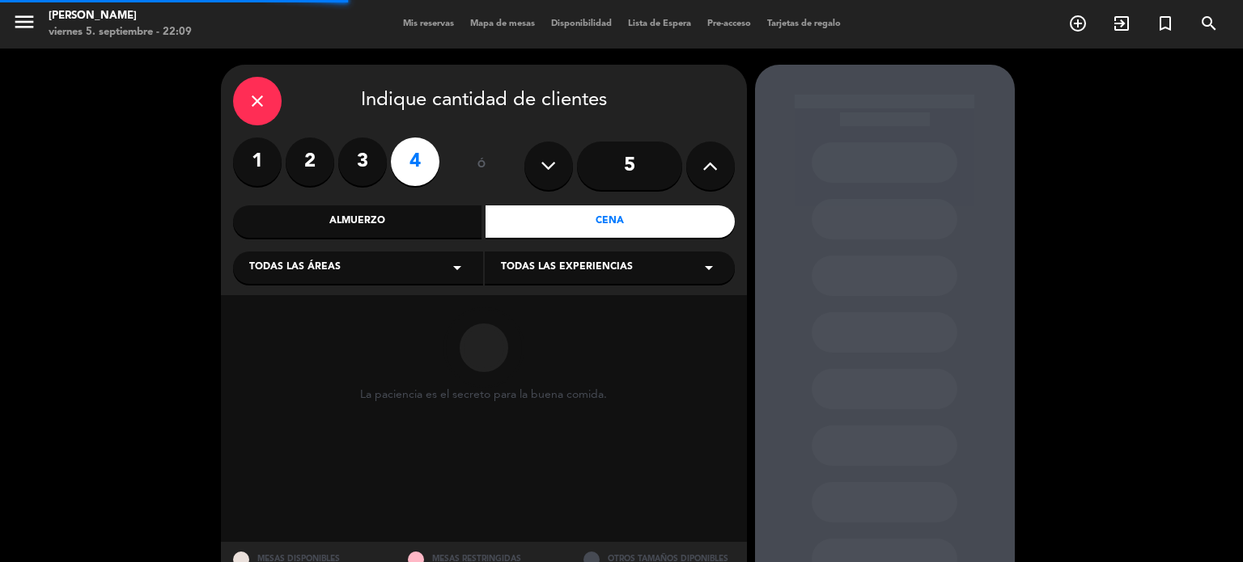
click at [409, 254] on div "Todas las áreas arrow_drop_down" at bounding box center [358, 268] width 250 height 32
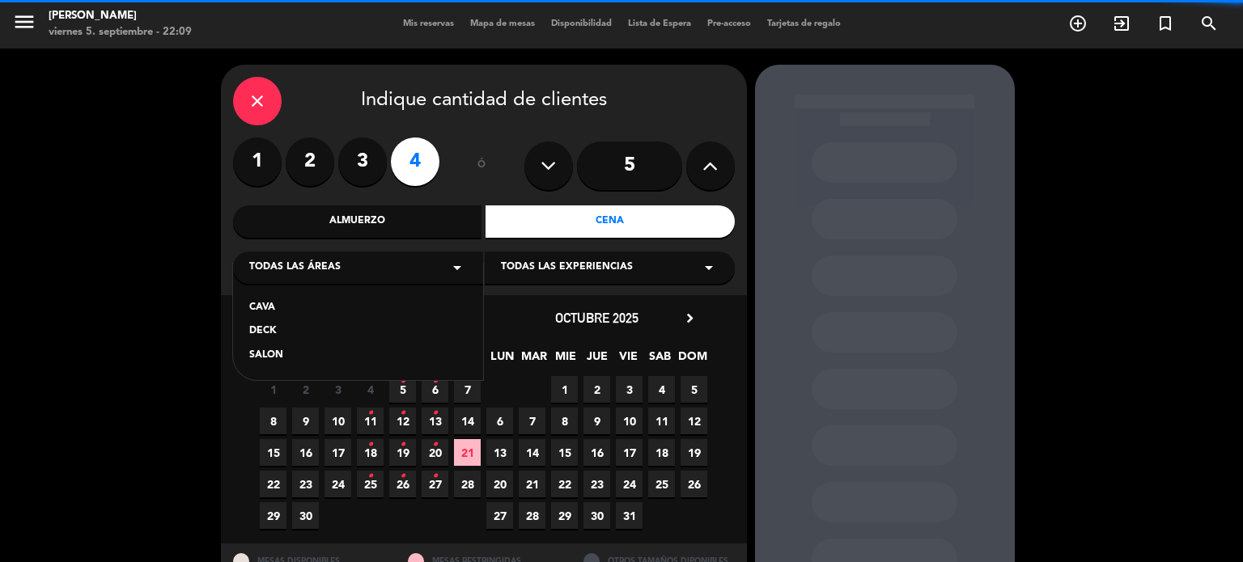
click at [282, 357] on div "SALON" at bounding box center [358, 356] width 218 height 16
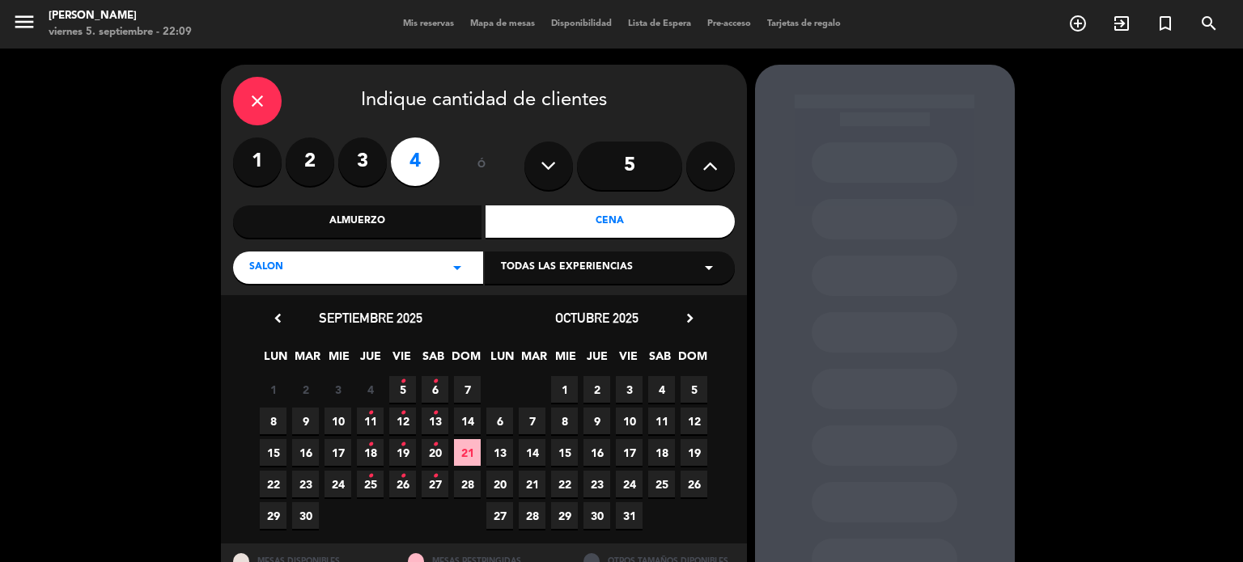
click at [1165, 486] on div "close Indique cantidad de clientes 1 2 3 4 ó 5 Almuerzo Cena SALON arrow_drop_d…" at bounding box center [621, 339] width 1243 height 581
click at [398, 378] on span "5 •" at bounding box center [402, 389] width 27 height 27
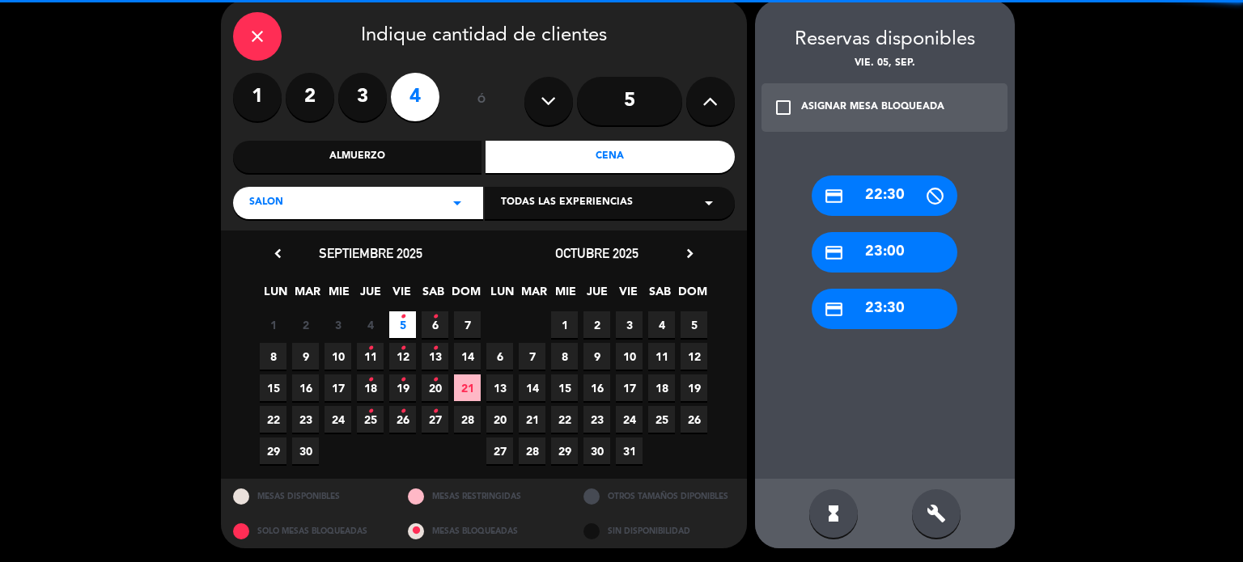
scroll to position [66, 0]
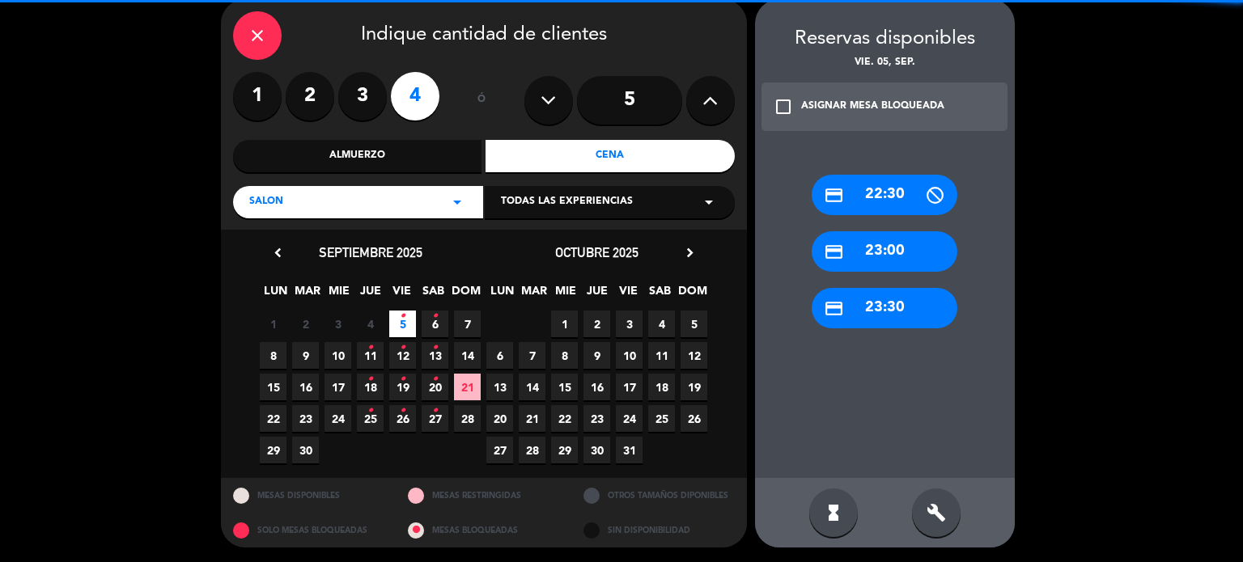
click at [942, 517] on icon "build" at bounding box center [936, 512] width 19 height 19
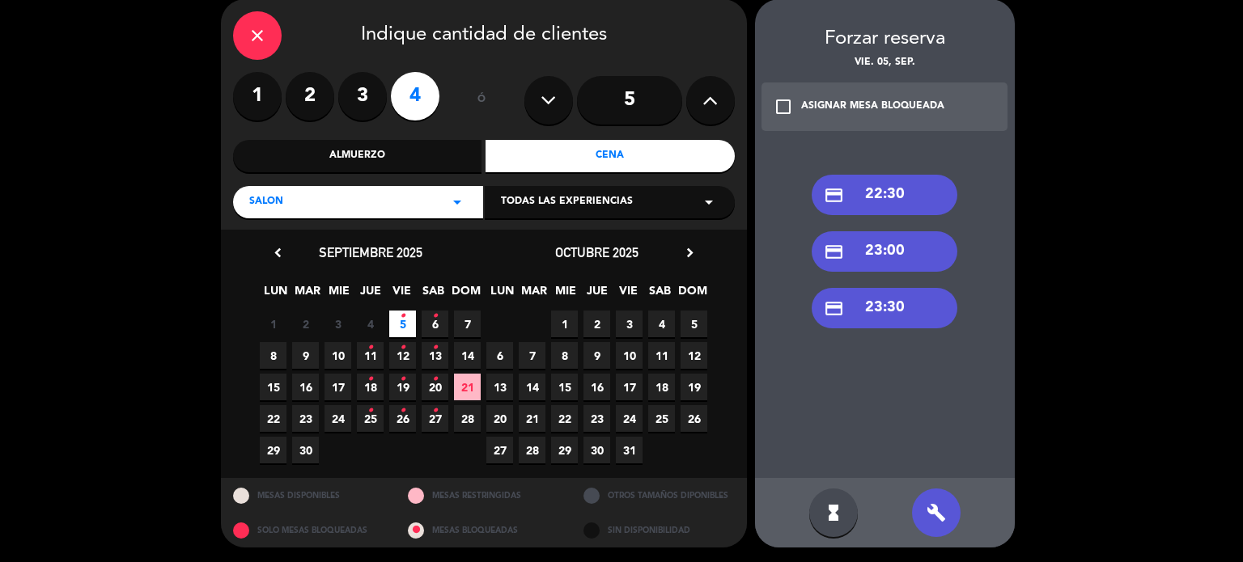
click at [894, 189] on div "credit_card 22:30" at bounding box center [885, 195] width 146 height 40
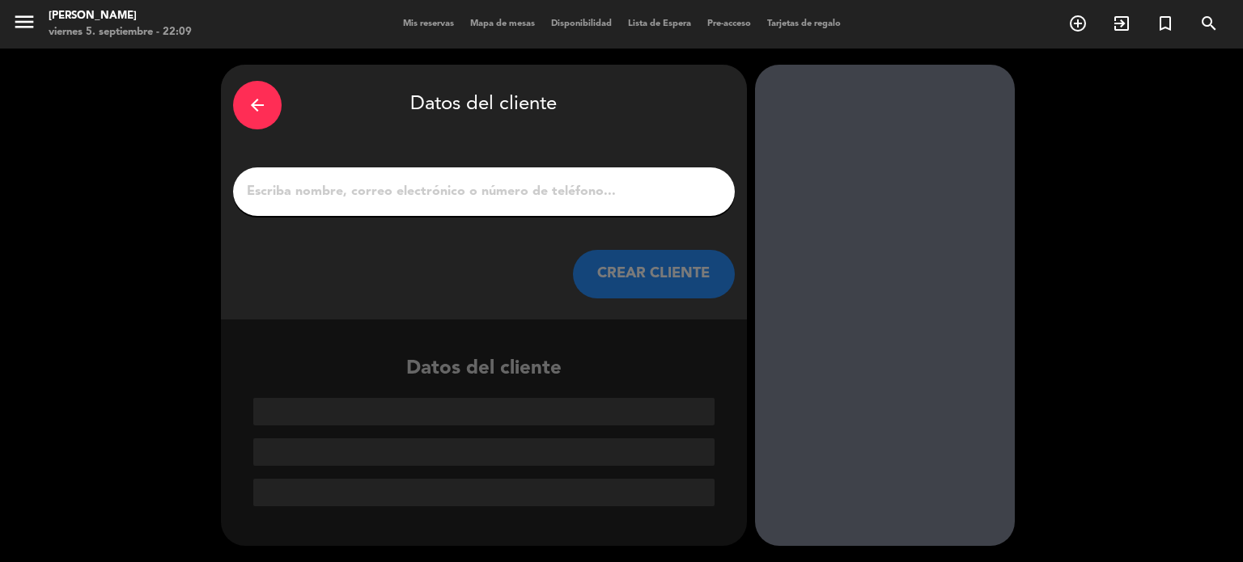
scroll to position [0, 0]
click at [400, 202] on input "1" at bounding box center [483, 191] width 477 height 23
paste input "[PERSON_NAME]"
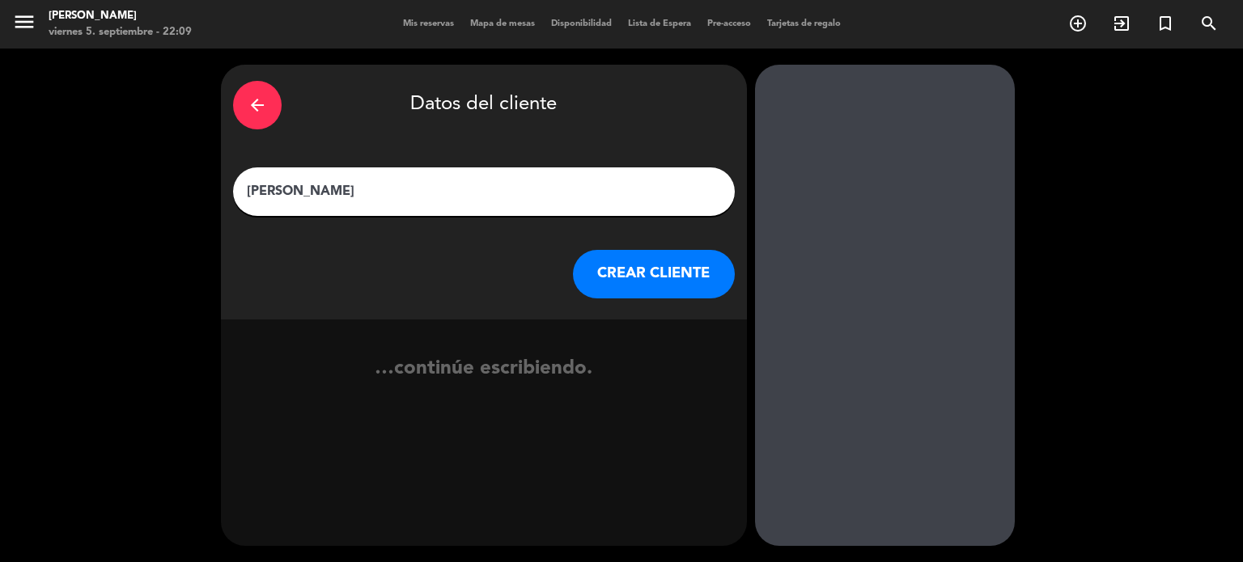
type input "[PERSON_NAME]"
click at [681, 274] on button "CREAR CLIENTE" at bounding box center [654, 274] width 162 height 49
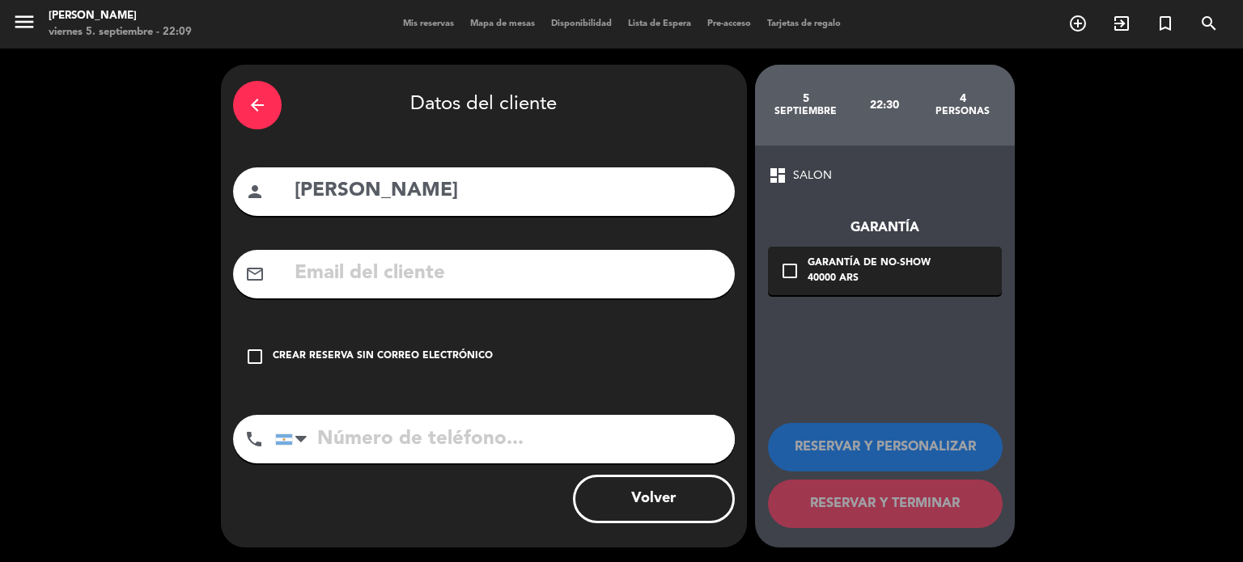
click at [478, 373] on div "check_box_outline_blank Crear reserva sin correo electrónico" at bounding box center [484, 357] width 502 height 49
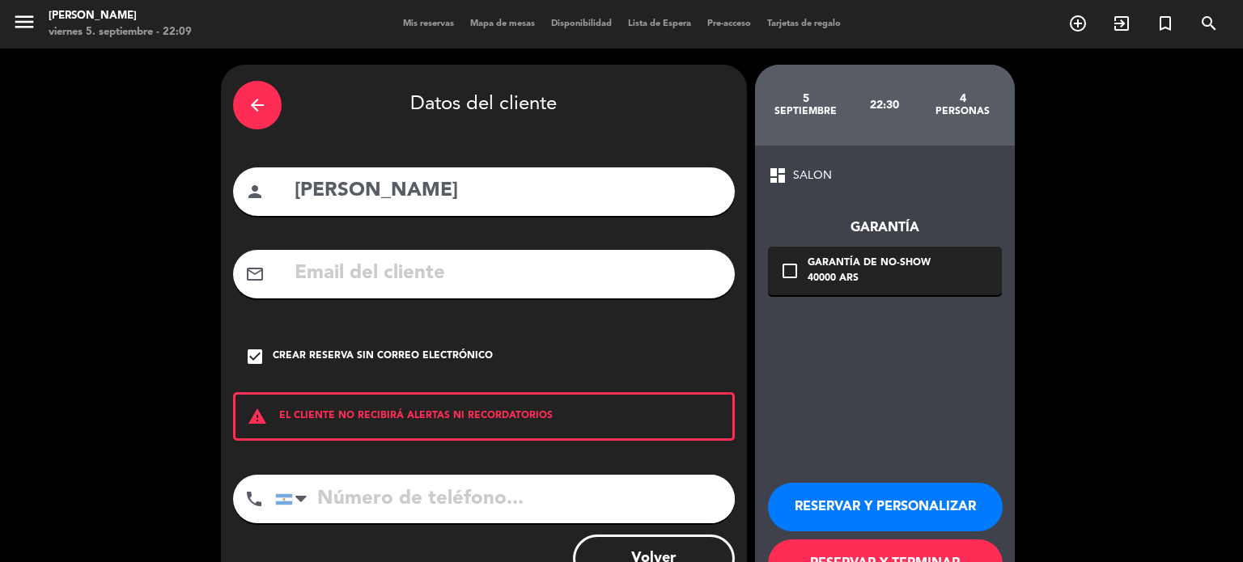
click at [914, 552] on button "RESERVAR Y TERMINAR" at bounding box center [885, 564] width 235 height 49
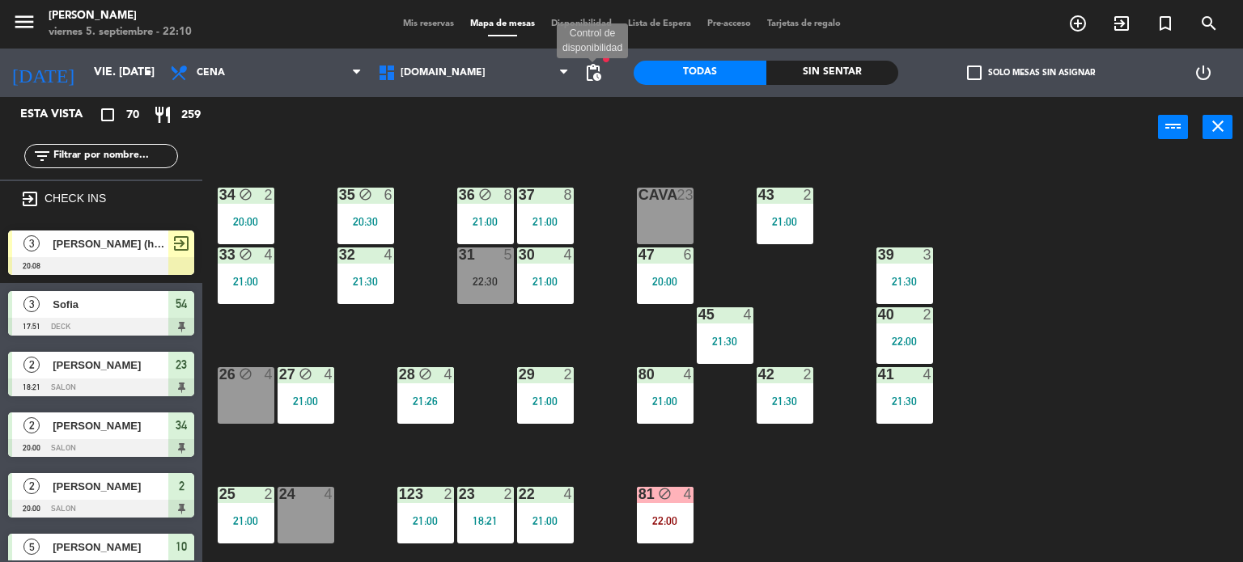
click at [592, 73] on span "pending_actions" at bounding box center [592, 72] width 19 height 19
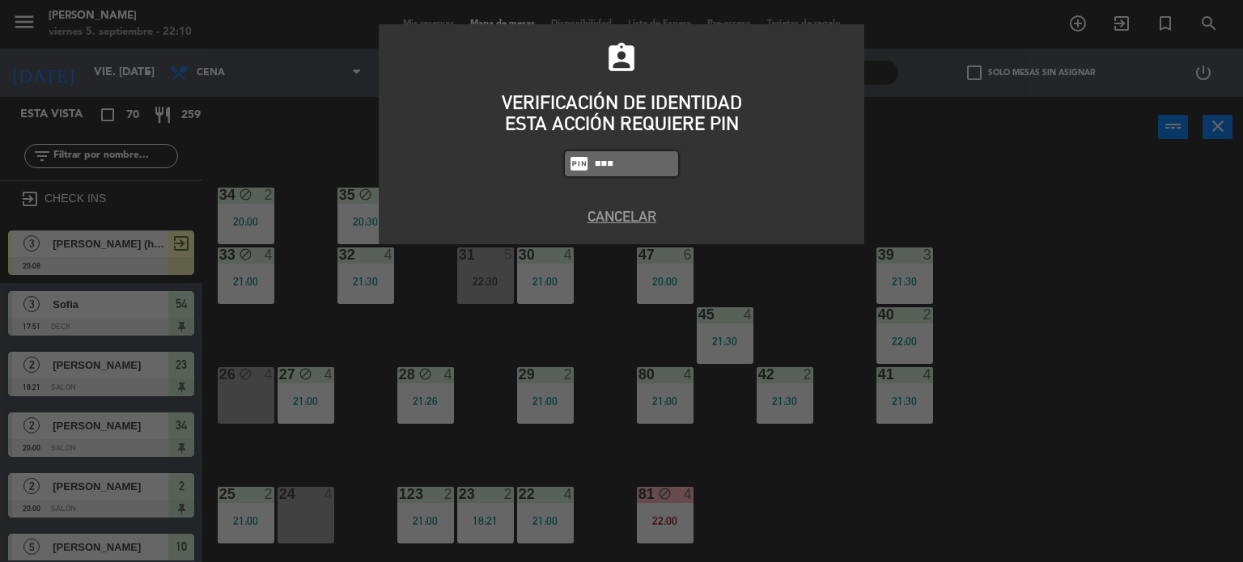
type input "3871"
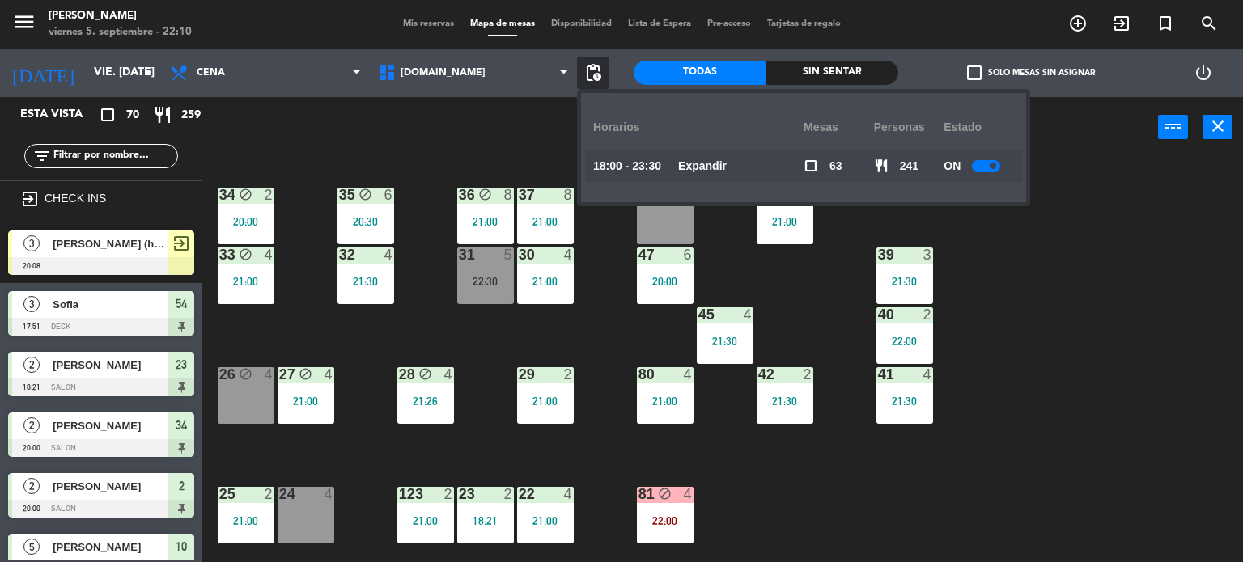
click at [986, 165] on div at bounding box center [986, 166] width 28 height 12
click at [1107, 255] on div "34 block 2 20:00 35 block 6 20:30 36 block 8 21:00 43 2 21:00 37 8 21:00 CAVA 2…" at bounding box center [728, 361] width 1029 height 405
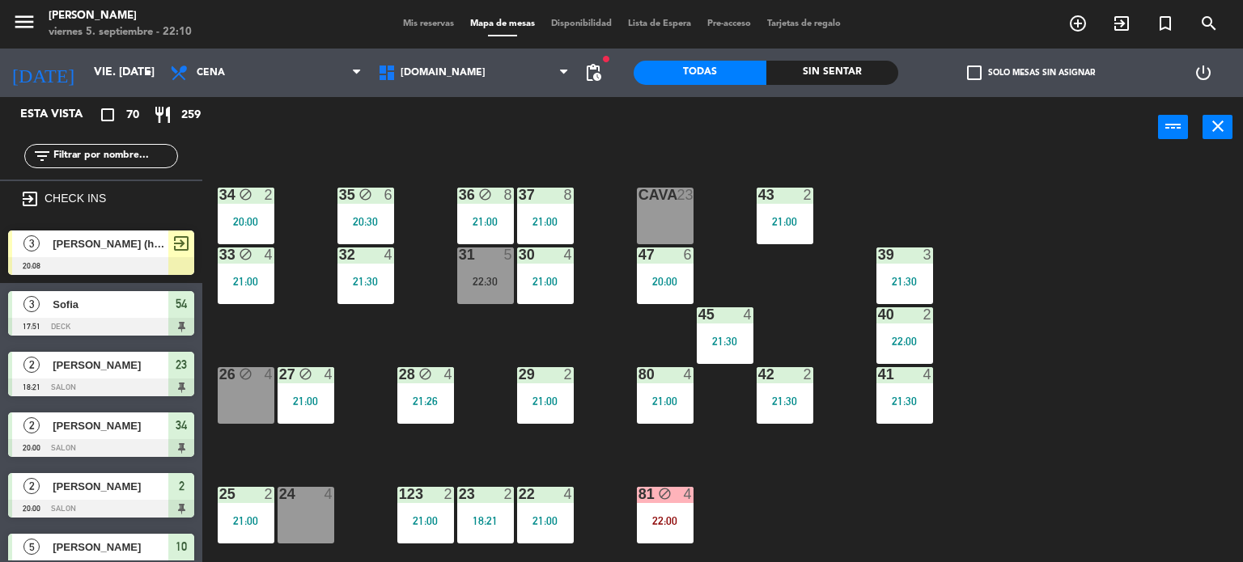
click at [863, 70] on div "Sin sentar" at bounding box center [832, 73] width 133 height 24
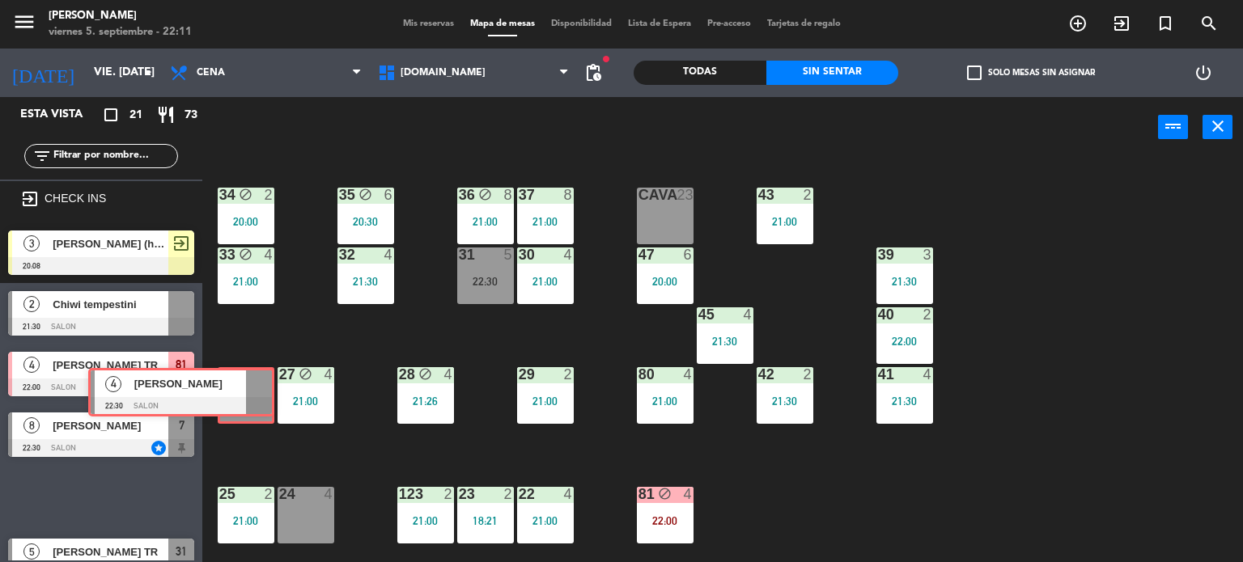
drag, startPoint x: 162, startPoint y: 491, endPoint x: 242, endPoint y: 387, distance: 131.6
click at [242, 387] on div "Esta vista crop_square 21 restaurant 73 filter_list exit_to_app CHECK INS 3 [PE…" at bounding box center [621, 330] width 1243 height 466
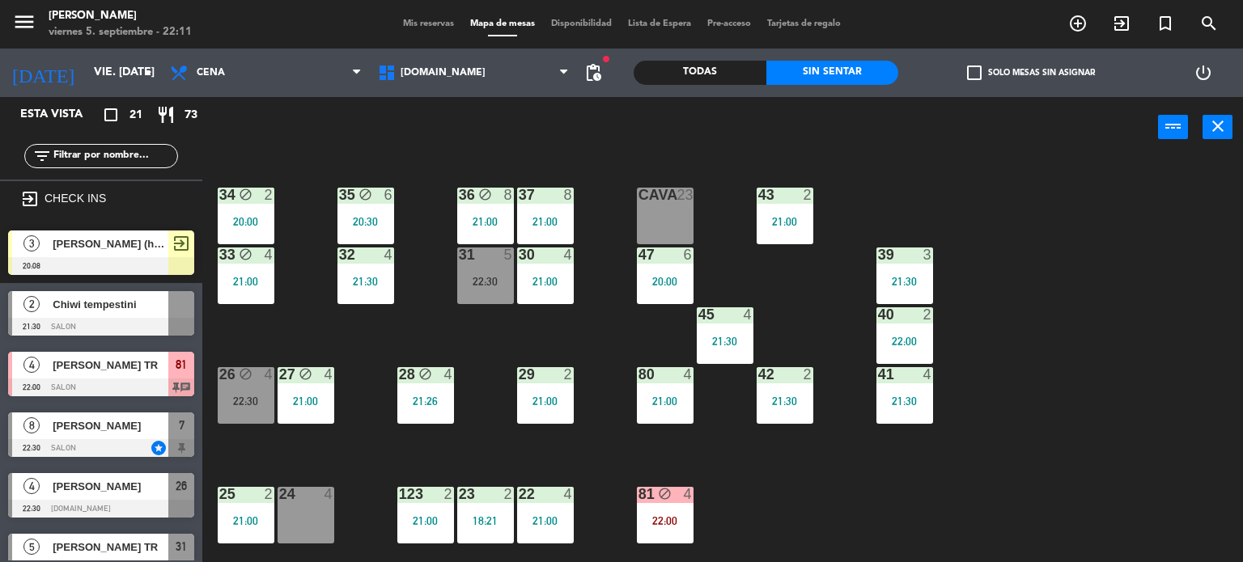
click at [302, 455] on div "34 block 2 20:00 35 block 6 20:30 36 block 8 21:00 43 2 21:00 37 8 21:00 CAVA 2…" at bounding box center [728, 361] width 1029 height 405
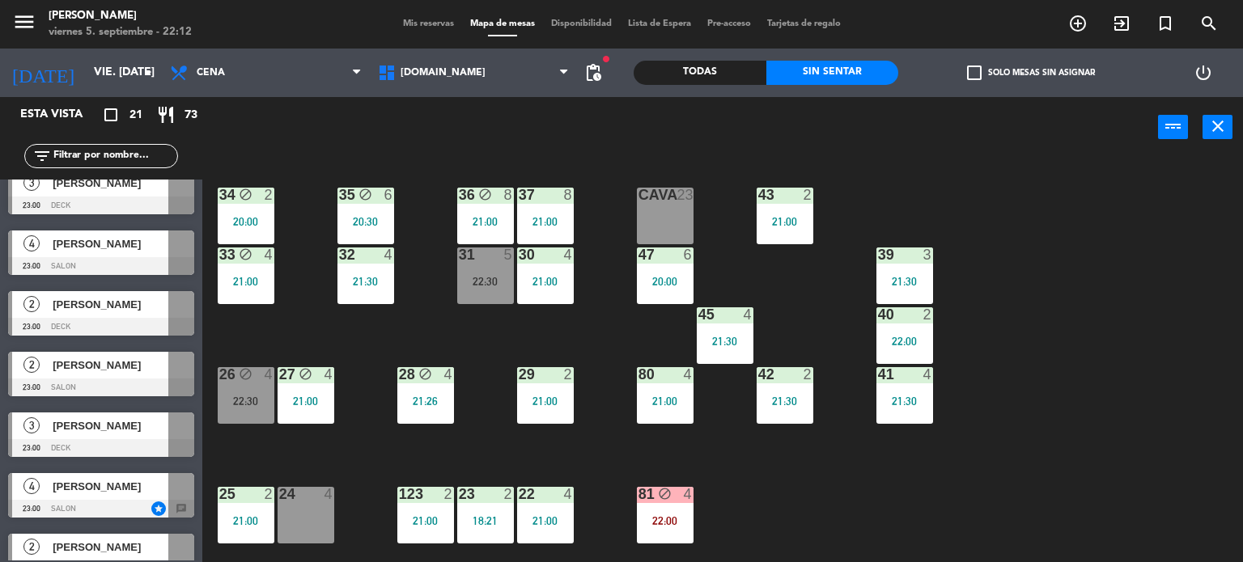
scroll to position [936, 0]
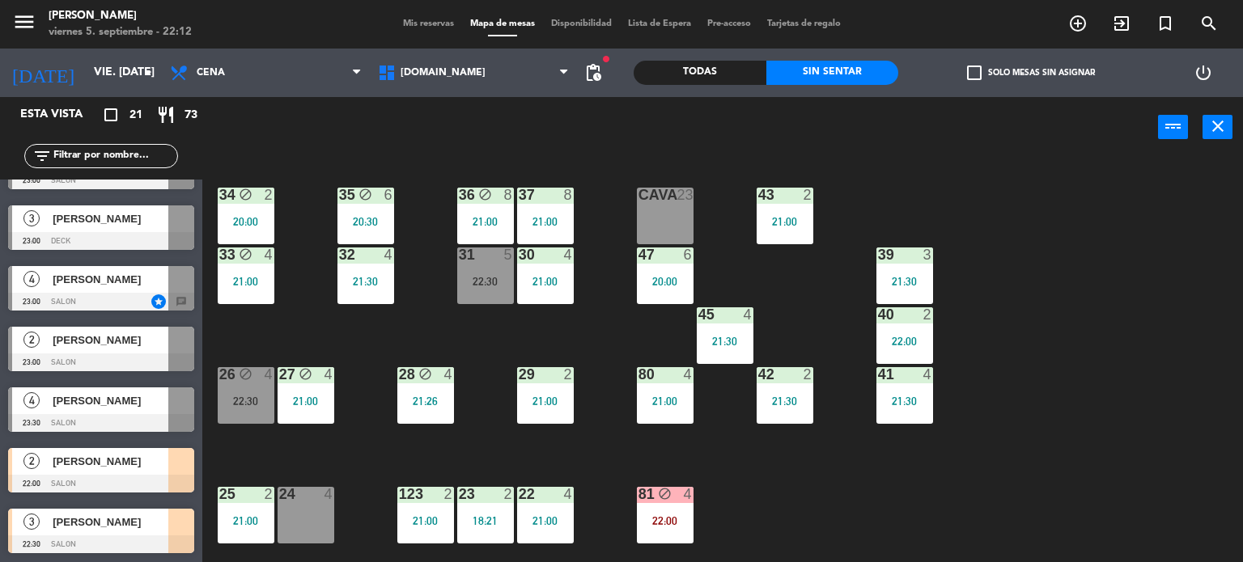
click at [887, 495] on div "34 block 2 20:00 35 block 6 20:30 36 block 8 21:00 43 2 21:00 37 8 21:00 CAVA 2…" at bounding box center [728, 361] width 1029 height 405
click at [770, 418] on div "42 2 21:30" at bounding box center [785, 395] width 57 height 57
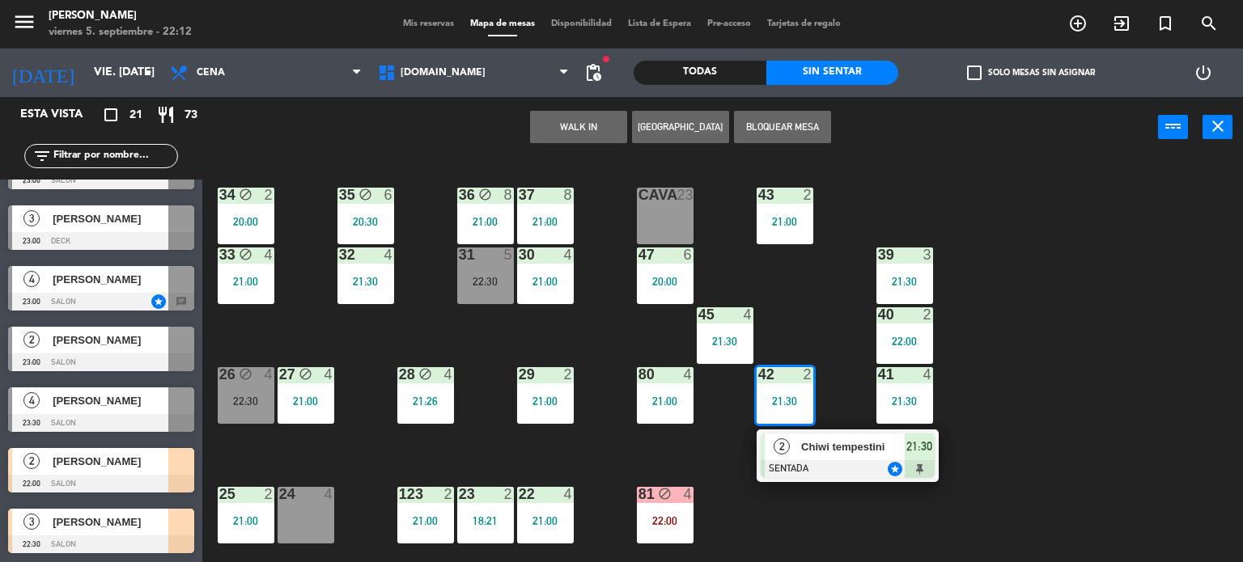
click at [1043, 499] on div "34 block 2 20:00 35 block 6 20:30 36 block 8 21:00 43 2 21:00 37 8 21:00 CAVA 2…" at bounding box center [728, 361] width 1029 height 405
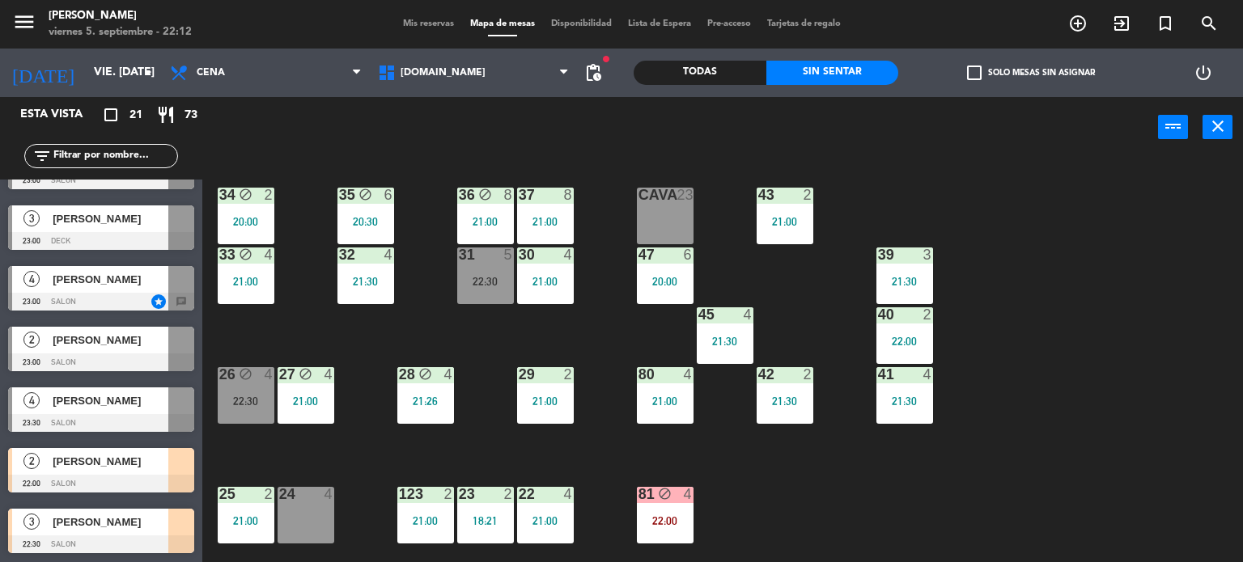
click at [344, 457] on div "34 block 2 20:00 35 block 6 20:30 36 block 8 21:00 43 2 21:00 37 8 21:00 CAVA 2…" at bounding box center [728, 361] width 1029 height 405
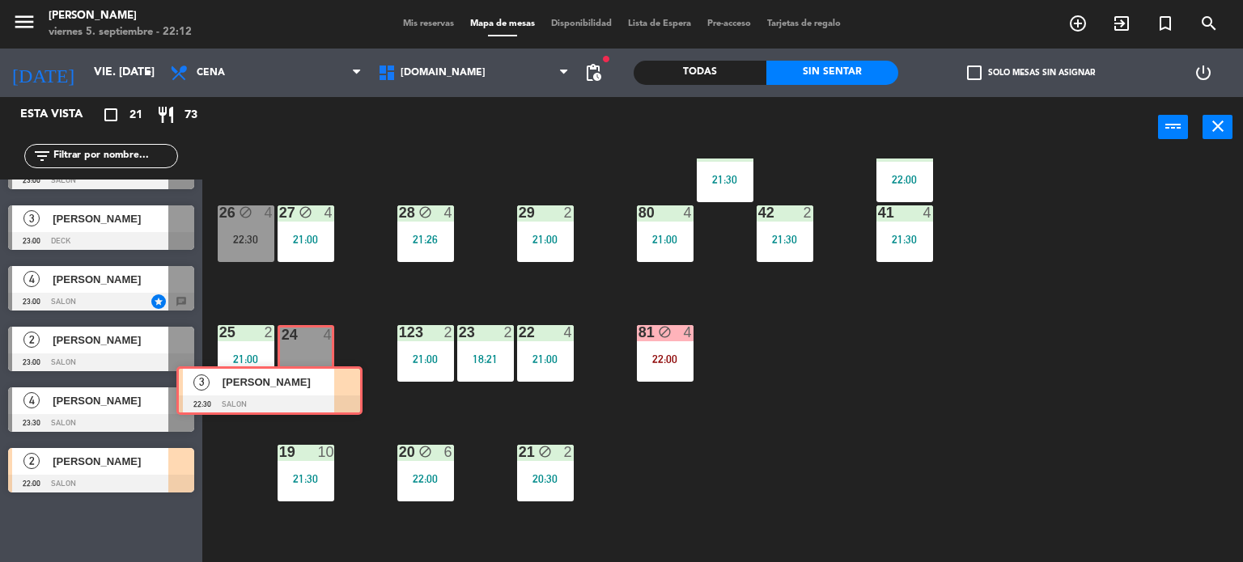
drag, startPoint x: 136, startPoint y: 516, endPoint x: 304, endPoint y: 375, distance: 220.0
click at [304, 375] on div "Esta vista crop_square 21 restaurant 73 filter_list exit_to_app CHECK INS 3 [PE…" at bounding box center [621, 330] width 1243 height 466
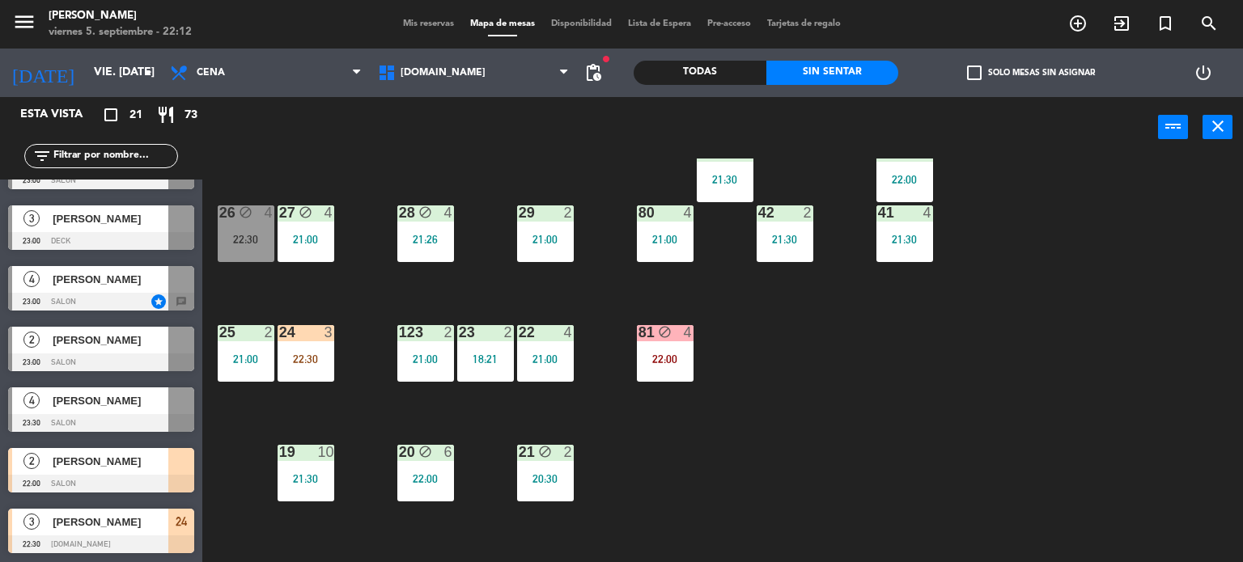
click at [330, 410] on div "34 block 2 20:00 35 block 6 20:30 36 block 8 21:00 43 2 21:00 37 8 21:00 CAVA 2…" at bounding box center [728, 361] width 1029 height 405
click at [653, 359] on div "22:00" at bounding box center [665, 359] width 57 height 11
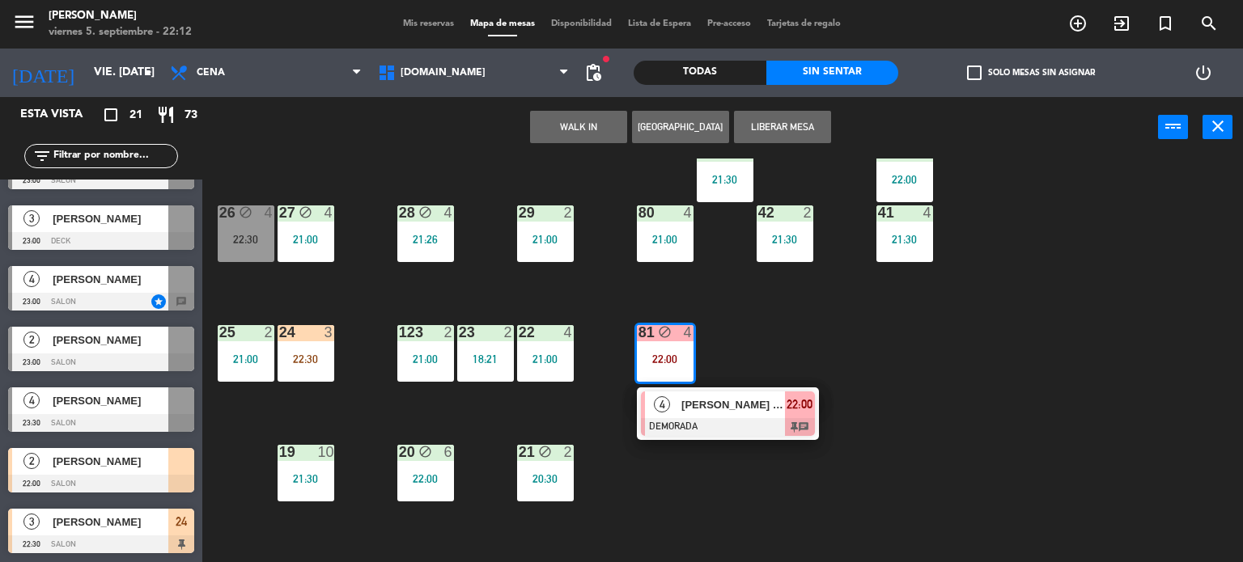
click at [825, 325] on div "34 block 2 20:00 35 block 6 20:30 36 block 8 21:00 43 2 21:00 37 8 21:00 CAVA 2…" at bounding box center [728, 361] width 1029 height 405
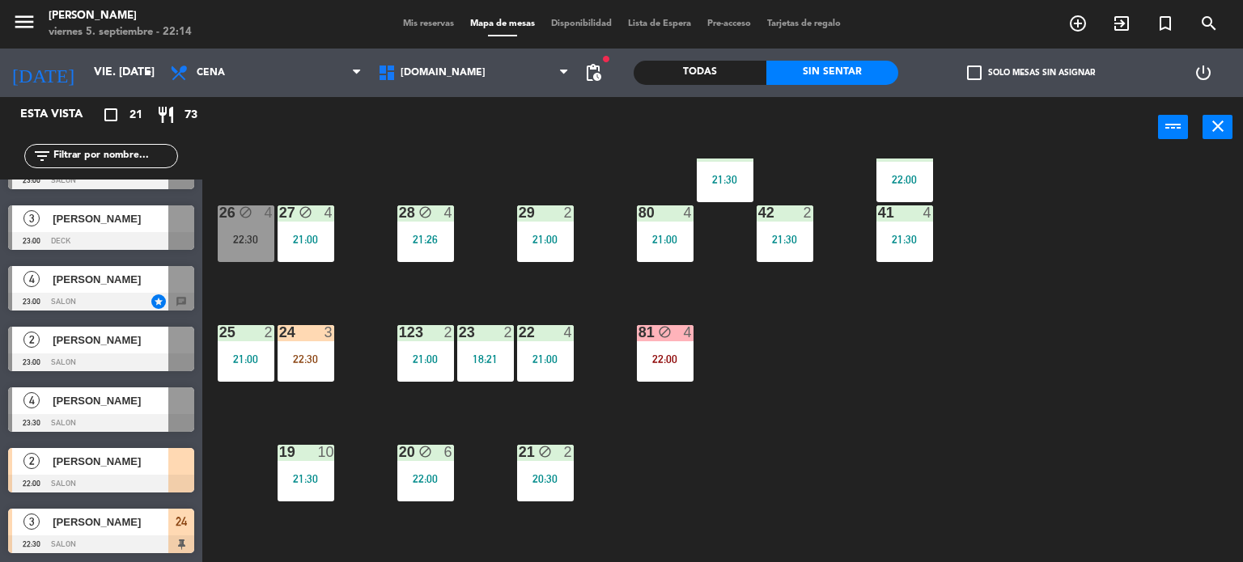
click at [125, 160] on input "text" at bounding box center [114, 156] width 125 height 18
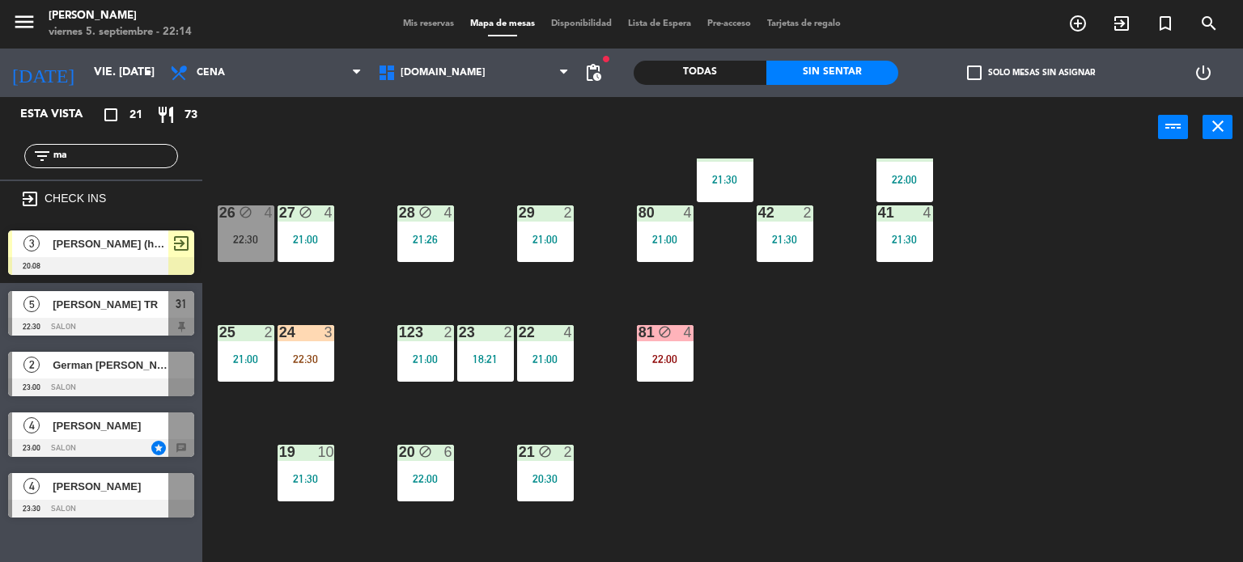
type input "m"
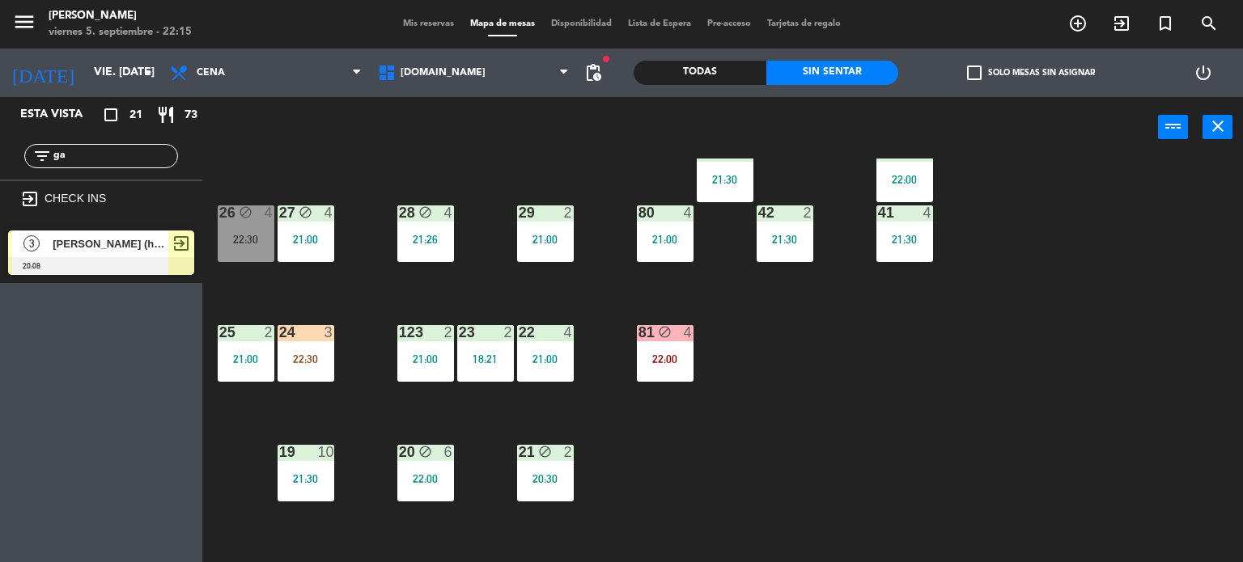
type input "g"
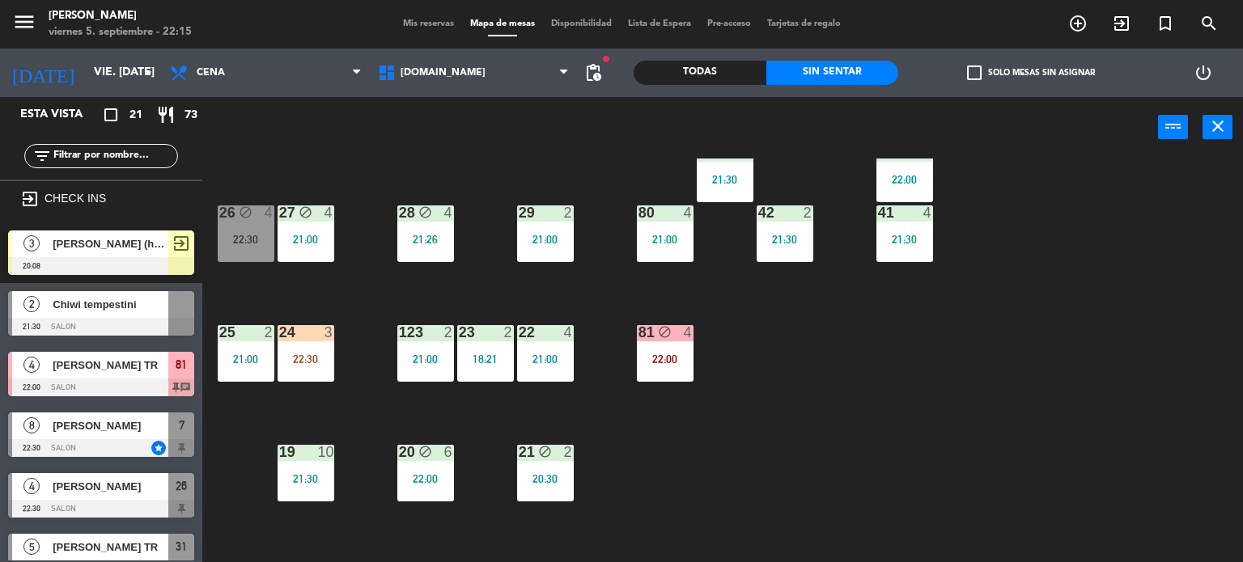
click at [830, 448] on div "34 block 2 20:00 35 block 6 20:30 36 block 8 21:00 43 2 21:00 37 8 21:00 CAVA 2…" at bounding box center [728, 361] width 1029 height 405
click at [149, 138] on div "filter_list" at bounding box center [101, 156] width 202 height 47
click at [143, 149] on input "text" at bounding box center [114, 156] width 125 height 18
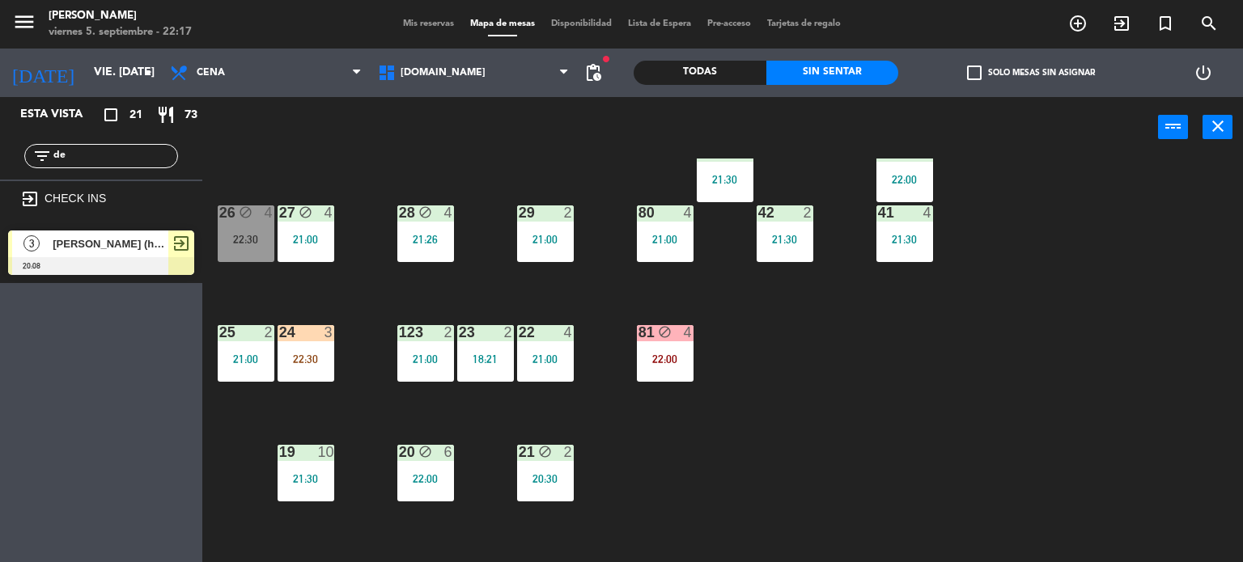
type input "d"
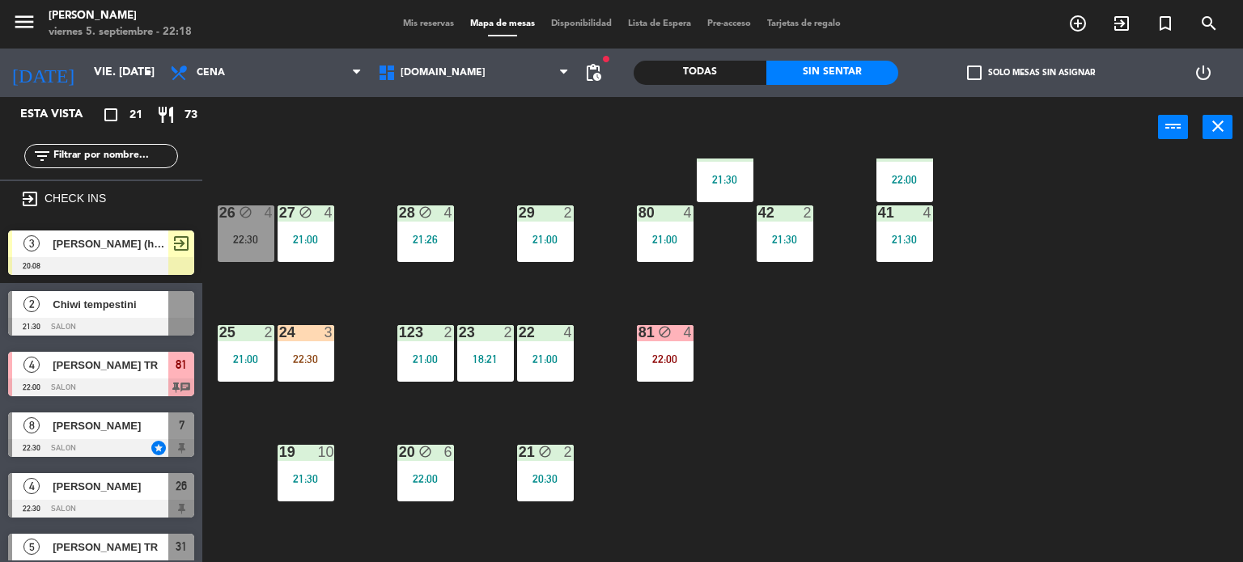
click at [1000, 418] on div "34 block 2 20:00 35 block 6 20:30 36 block 8 21:00 43 2 21:00 37 8 21:00 CAVA 2…" at bounding box center [728, 361] width 1029 height 405
click at [151, 138] on div "filter_list" at bounding box center [101, 156] width 202 height 47
click at [914, 380] on div "34 block 2 20:00 35 block 6 20:30 36 block 8 21:00 43 2 21:00 37 8 21:00 CAVA 2…" at bounding box center [728, 361] width 1029 height 405
click at [129, 154] on input "text" at bounding box center [114, 156] width 125 height 18
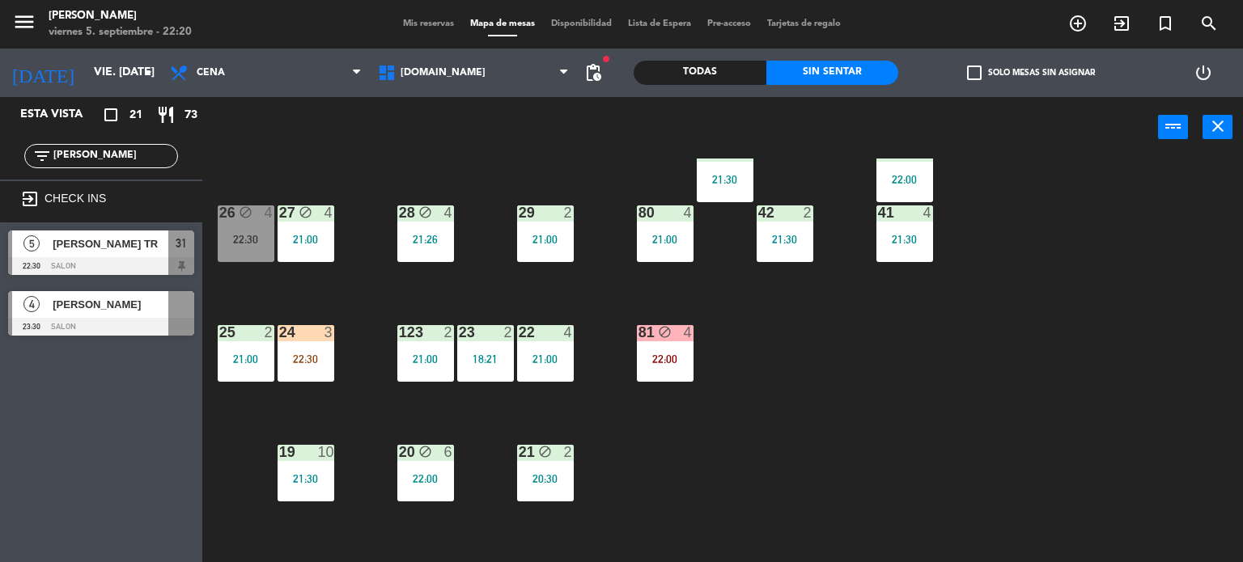
type input "[PERSON_NAME]"
click at [123, 445] on div "Esta vista crop_square 21 restaurant 73 filter_list [PERSON_NAME] exit_to_app C…" at bounding box center [101, 329] width 202 height 465
click at [83, 163] on input "[PERSON_NAME]" at bounding box center [114, 156] width 125 height 18
click at [83, 159] on input "[PERSON_NAME]" at bounding box center [114, 156] width 125 height 18
click at [828, 467] on div "34 block 2 20:00 35 block 6 20:30 36 block 8 21:00 43 2 21:00 37 8 21:00 CAVA 2…" at bounding box center [728, 361] width 1029 height 405
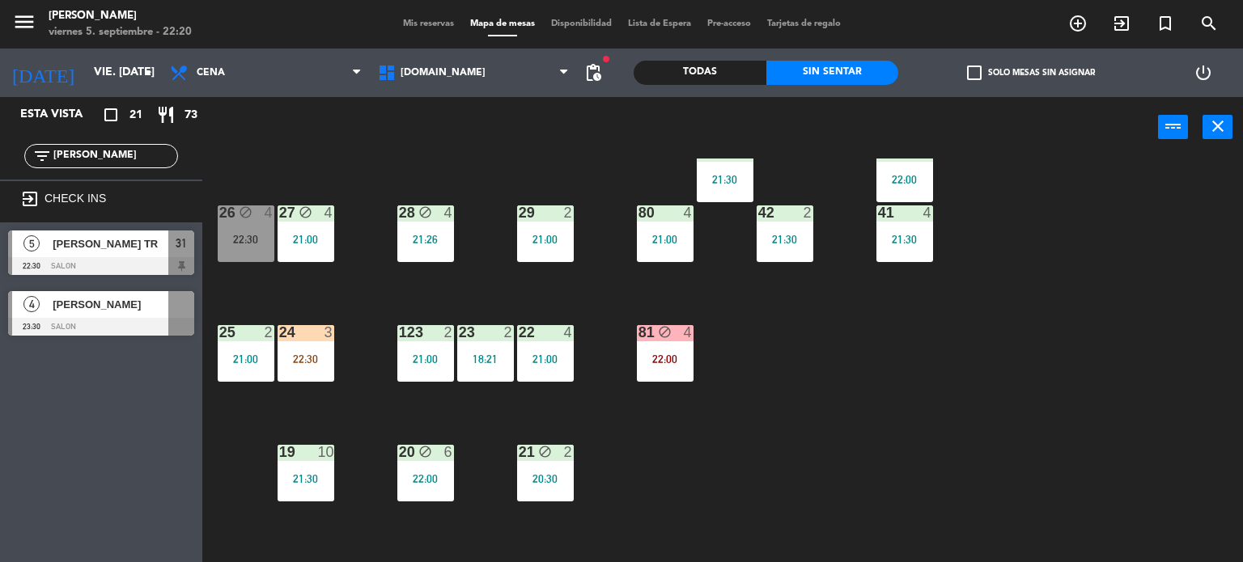
drag, startPoint x: 434, startPoint y: 477, endPoint x: 422, endPoint y: 476, distance: 12.2
click at [440, 479] on div "22:00" at bounding box center [425, 478] width 57 height 11
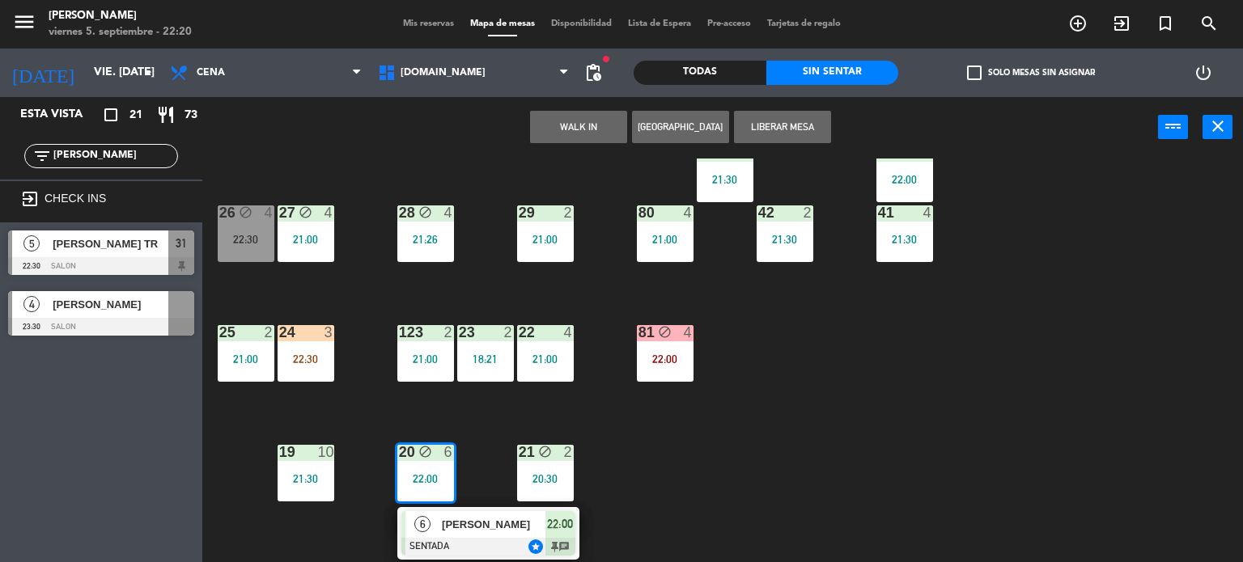
click at [727, 459] on div "34 block 2 20:00 35 block 6 20:30 36 block 8 21:00 43 2 21:00 37 8 21:00 CAVA 2…" at bounding box center [728, 361] width 1029 height 405
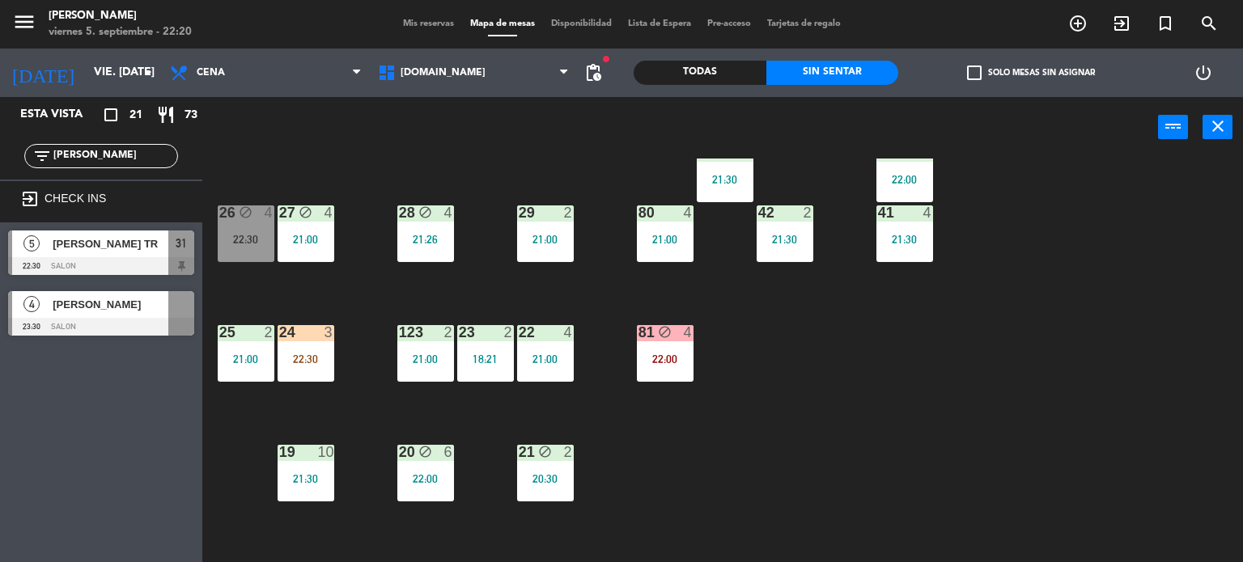
click at [305, 473] on div "19 10 21:30" at bounding box center [306, 473] width 57 height 57
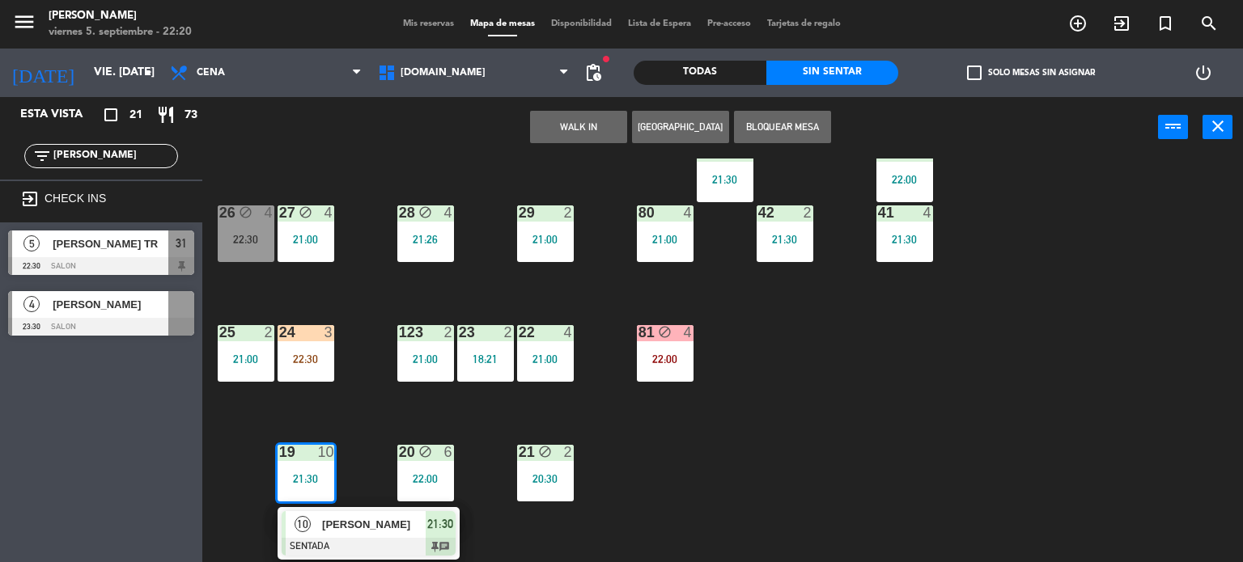
click at [635, 477] on div "34 block 2 20:00 35 block 6 20:30 36 block 8 21:00 43 2 21:00 37 8 21:00 CAVA 2…" at bounding box center [728, 361] width 1029 height 405
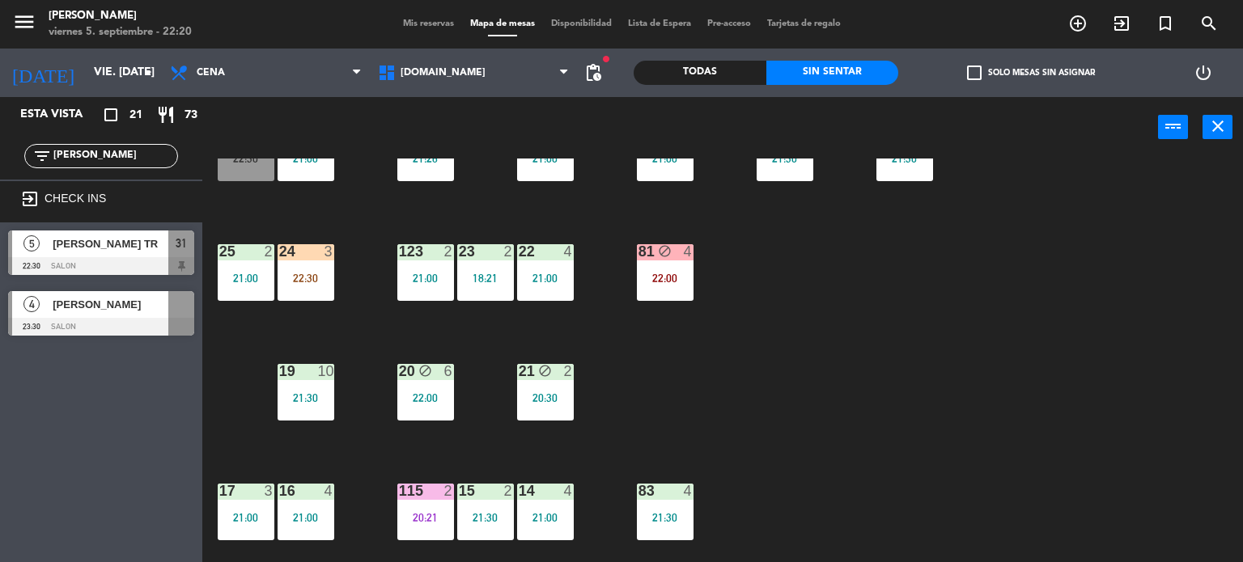
scroll to position [324, 0]
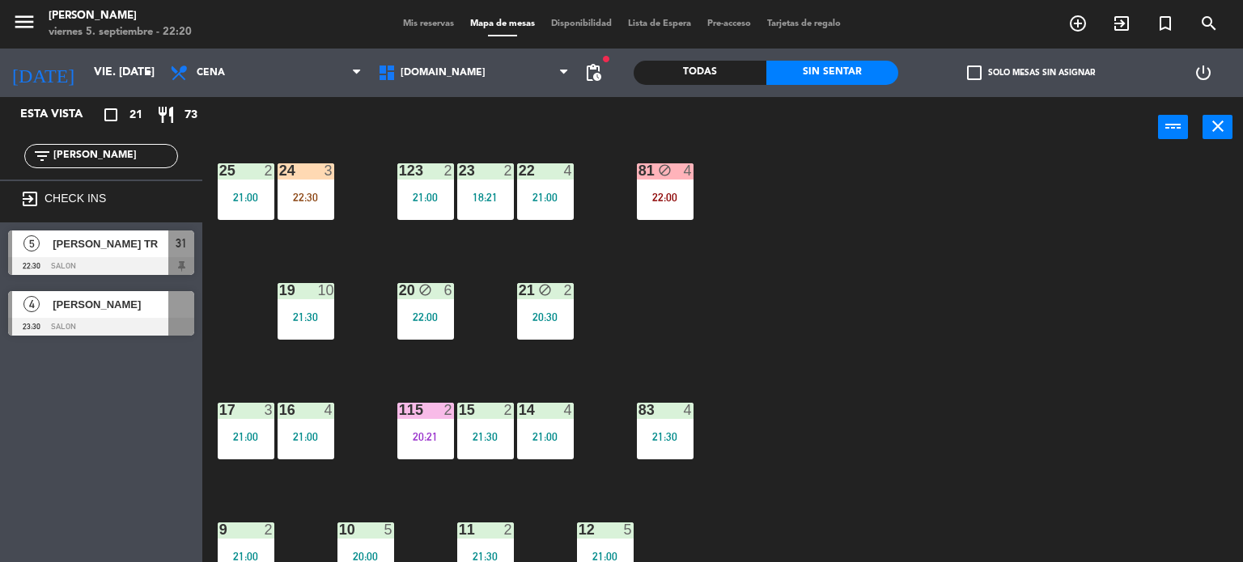
click at [324, 419] on div "16 4 21:00" at bounding box center [306, 431] width 57 height 57
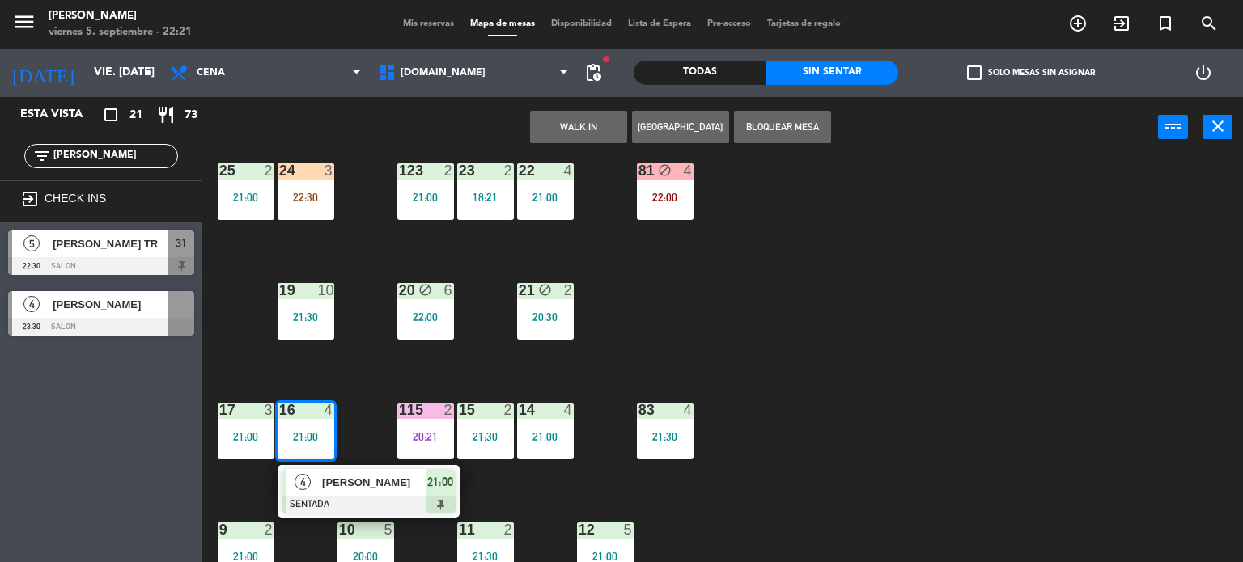
click at [871, 258] on div "34 block 2 20:00 35 block 6 20:30 36 block 8 21:00 43 2 21:00 37 8 21:00 CAVA 2…" at bounding box center [728, 361] width 1029 height 405
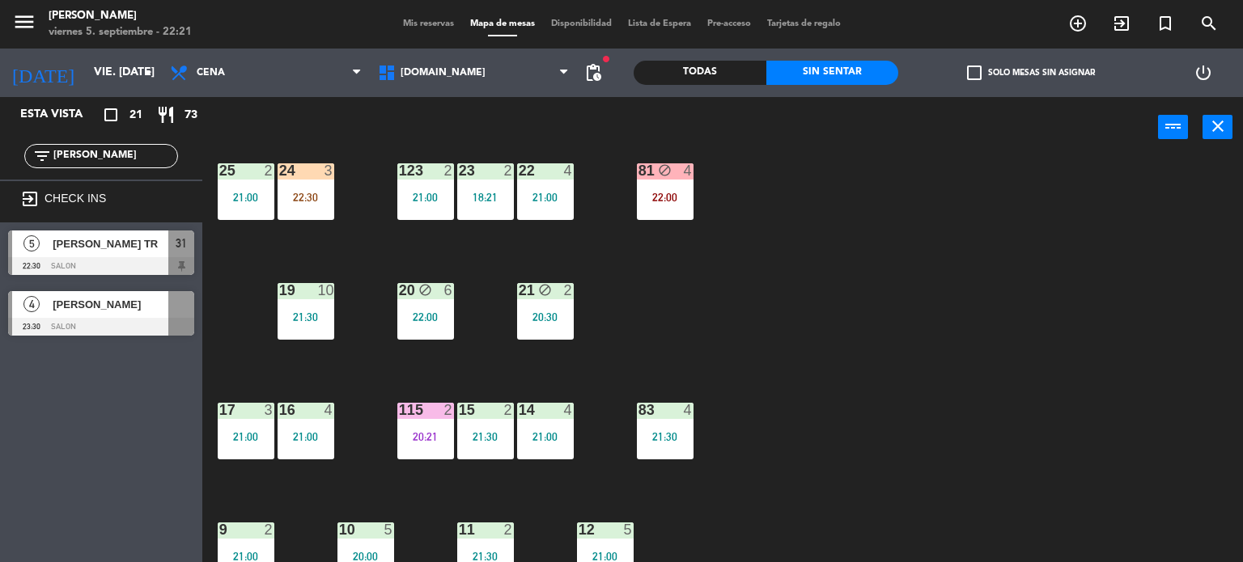
click at [78, 163] on input "[PERSON_NAME]" at bounding box center [114, 156] width 125 height 18
drag, startPoint x: 74, startPoint y: 155, endPoint x: 0, endPoint y: 151, distance: 74.6
click at [0, 151] on div "filter_list [PERSON_NAME]" at bounding box center [101, 156] width 202 height 47
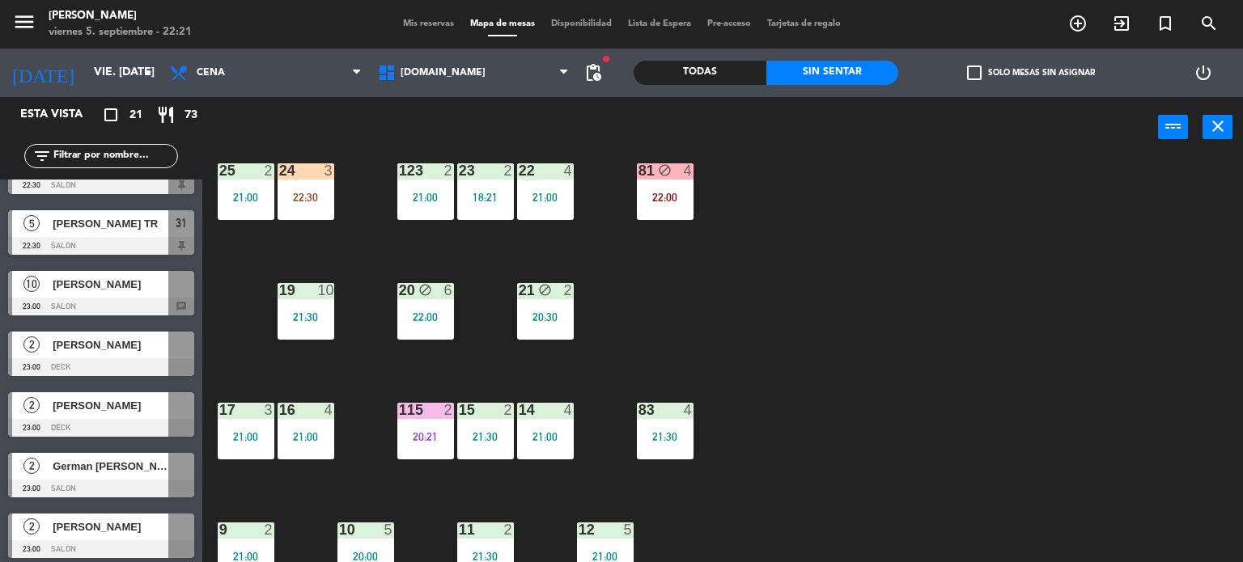
click at [761, 374] on div "34 block 2 20:00 35 block 6 20:30 36 block 8 21:00 43 2 21:00 37 8 21:00 CAVA 2…" at bounding box center [728, 361] width 1029 height 405
click at [660, 178] on div "block" at bounding box center [664, 170] width 27 height 15
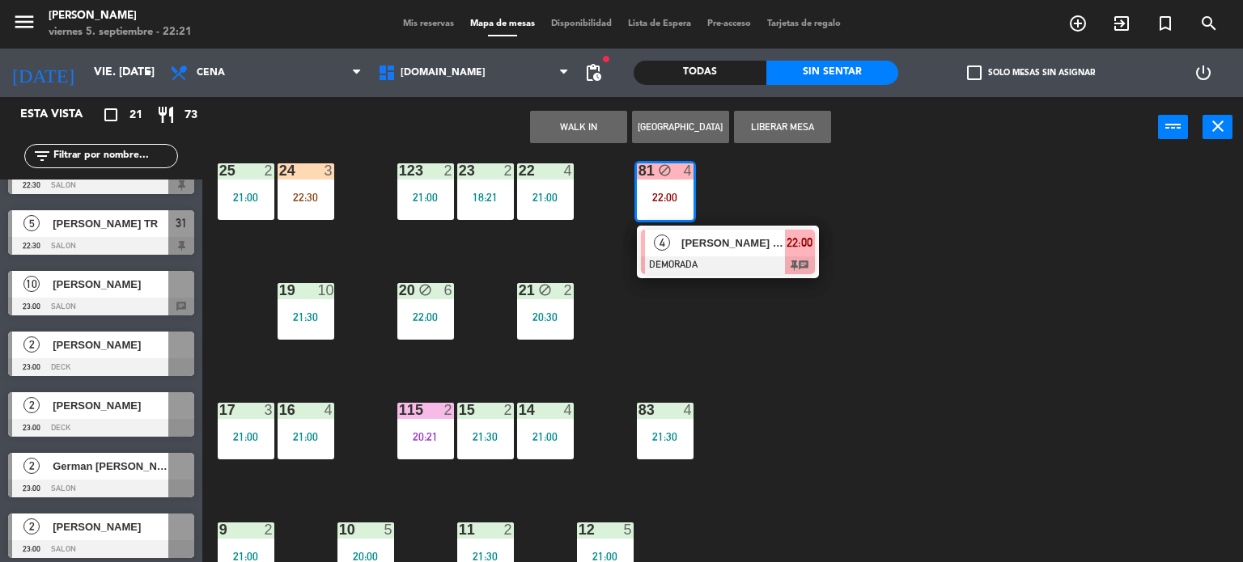
click at [766, 241] on span "[PERSON_NAME] TR" at bounding box center [733, 243] width 104 height 17
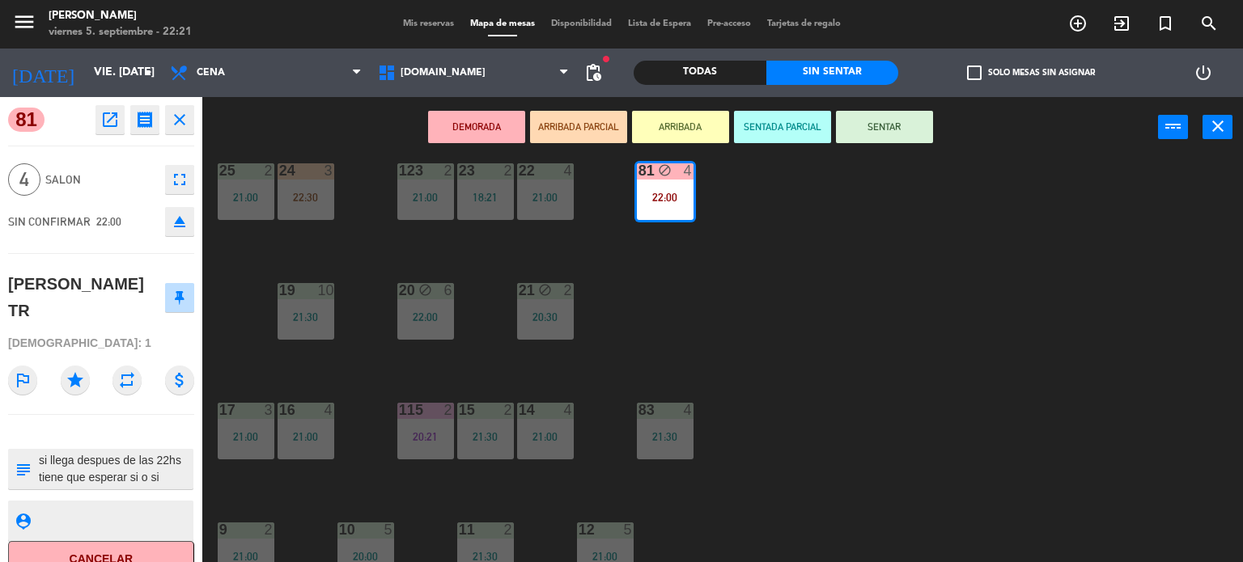
click at [908, 349] on div "34 block 2 20:00 35 block 6 20:30 36 block 8 21:00 43 2 21:00 37 8 21:00 CAVA 2…" at bounding box center [728, 361] width 1029 height 405
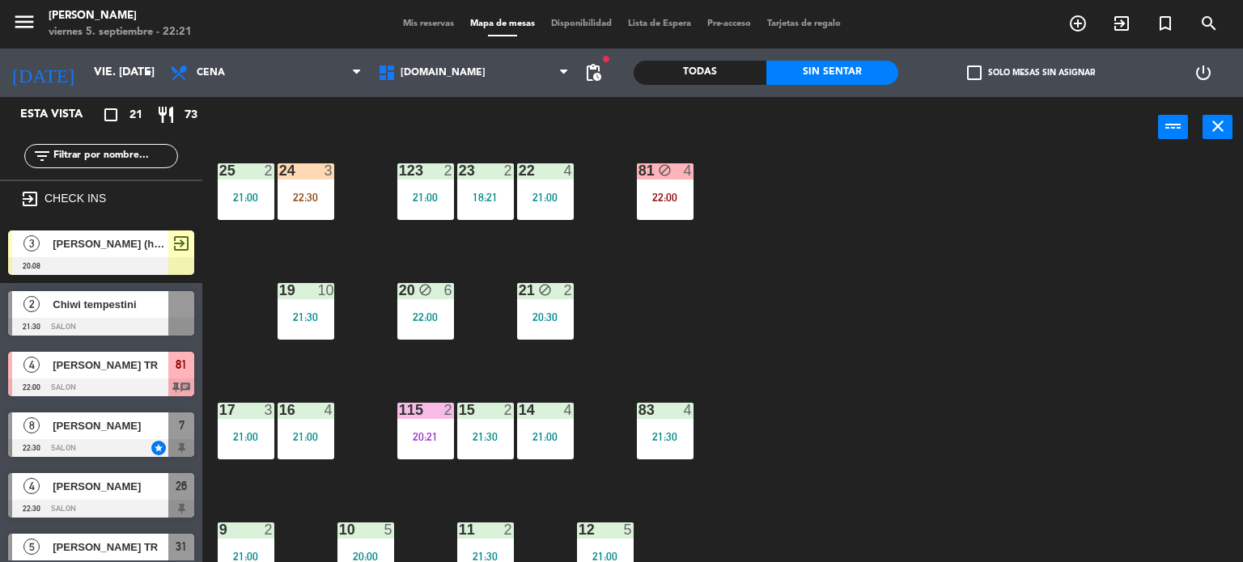
click at [292, 366] on div "34 block 2 20:00 35 block 6 20:30 36 block 8 21:00 43 2 21:00 37 8 21:00 CAVA 2…" at bounding box center [728, 361] width 1029 height 405
click at [451, 414] on div "2" at bounding box center [449, 410] width 10 height 15
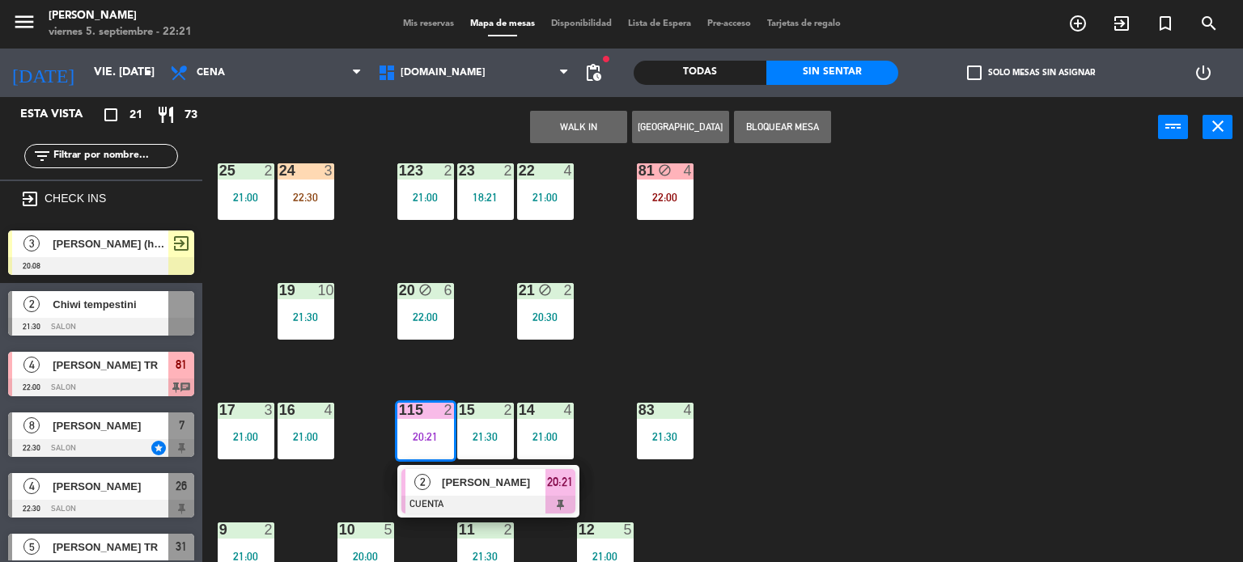
click at [794, 342] on div "34 block 2 20:00 35 block 6 20:30 36 block 8 21:00 43 2 21:00 37 8 21:00 CAVA 2…" at bounding box center [728, 361] width 1029 height 405
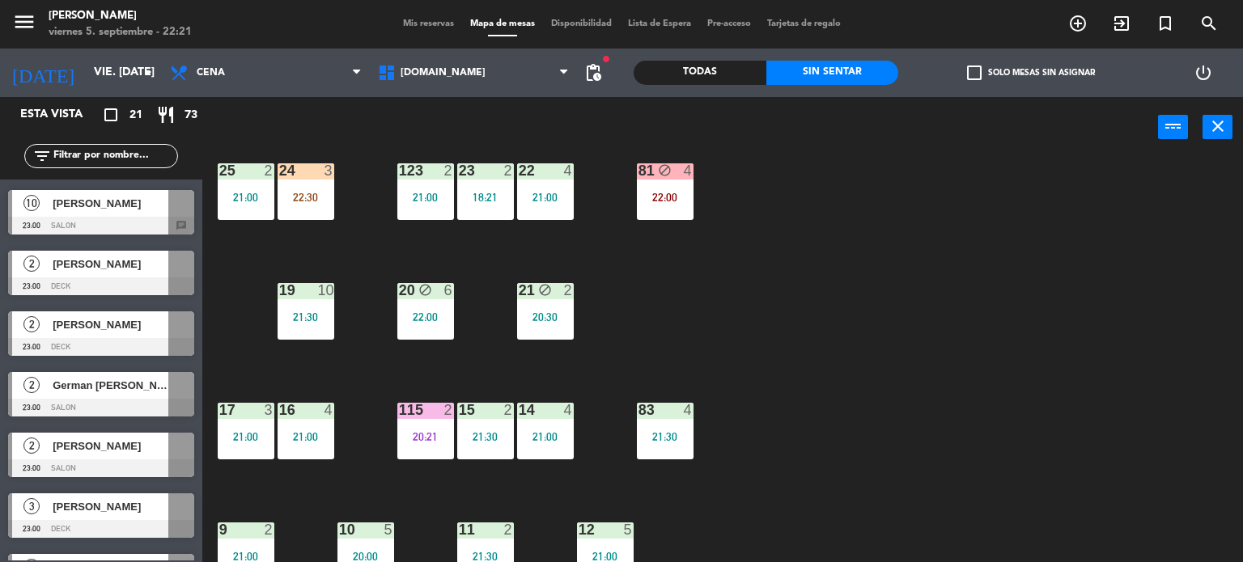
scroll to position [809, 0]
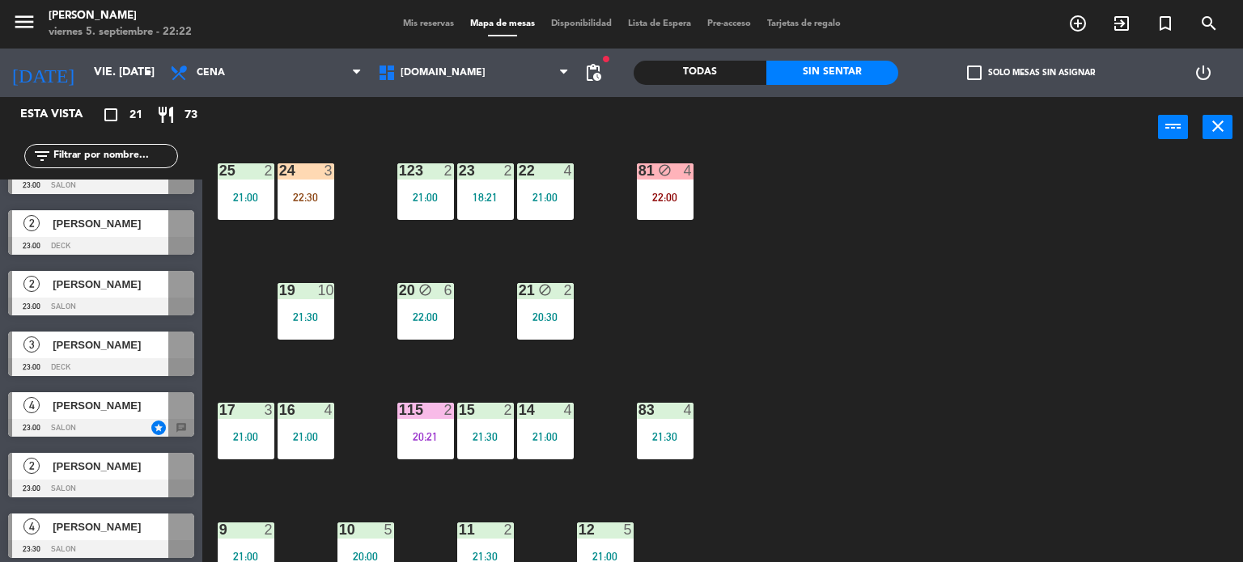
click at [327, 197] on div "22:30" at bounding box center [306, 197] width 57 height 11
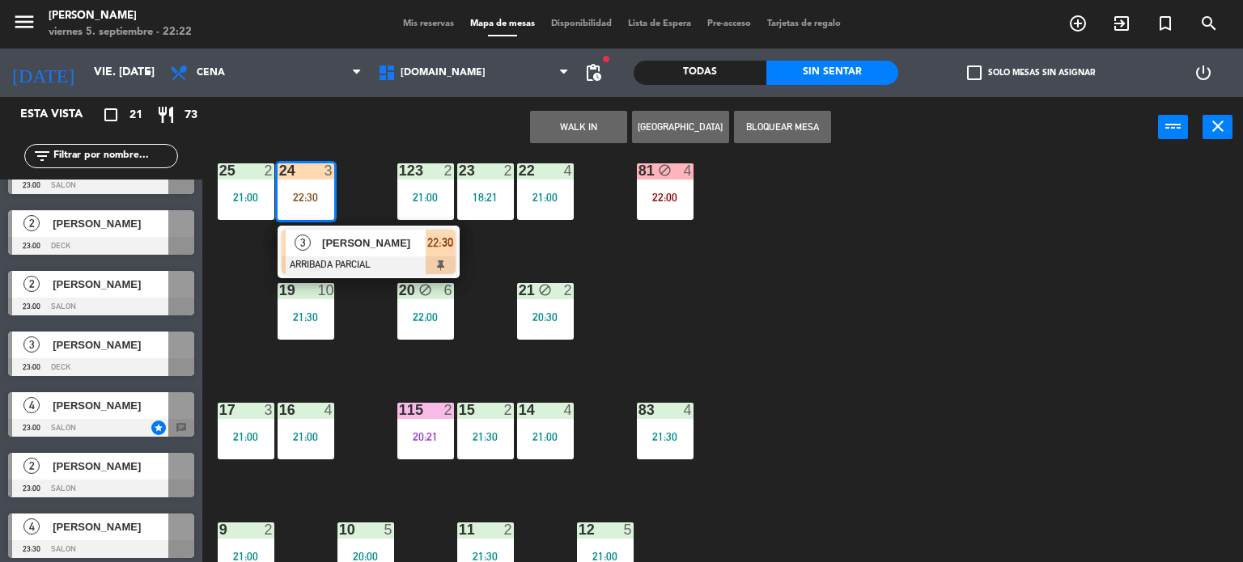
click at [359, 248] on div "3 [PERSON_NAME] ARRIBADA PARCIAL 22:30" at bounding box center [368, 252] width 206 height 53
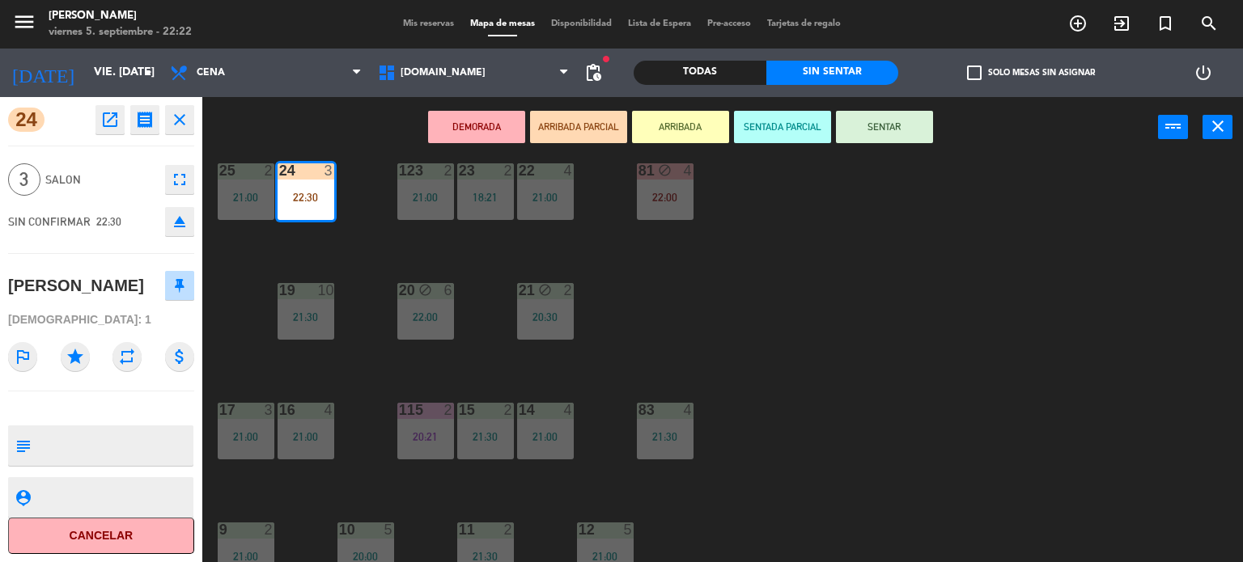
click at [871, 117] on button "SENTAR" at bounding box center [884, 127] width 97 height 32
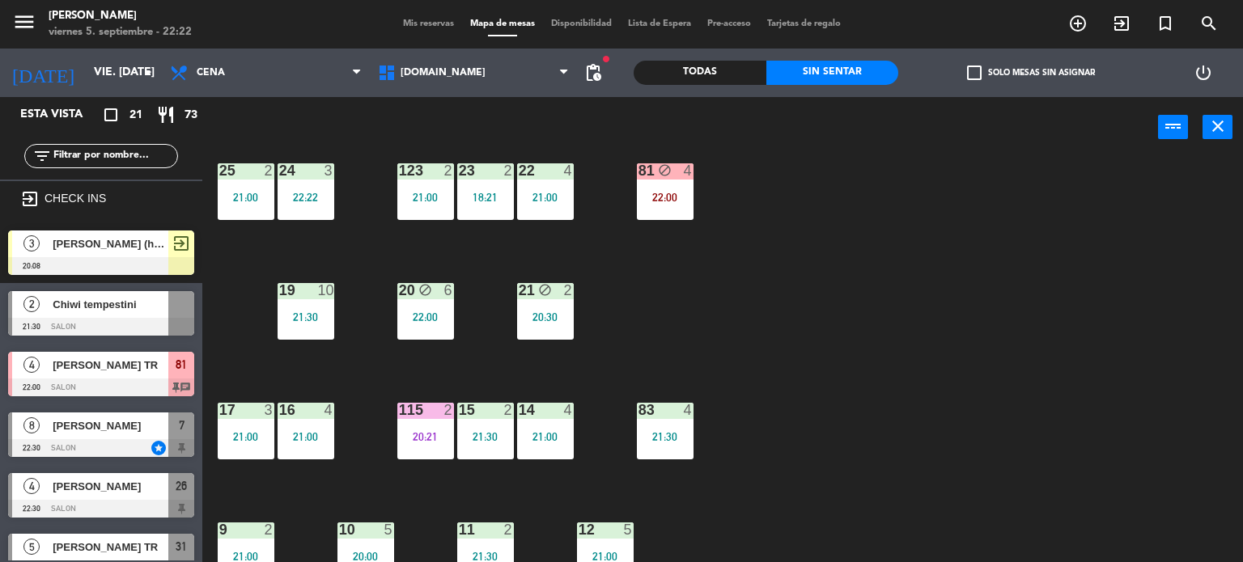
scroll to position [407, 0]
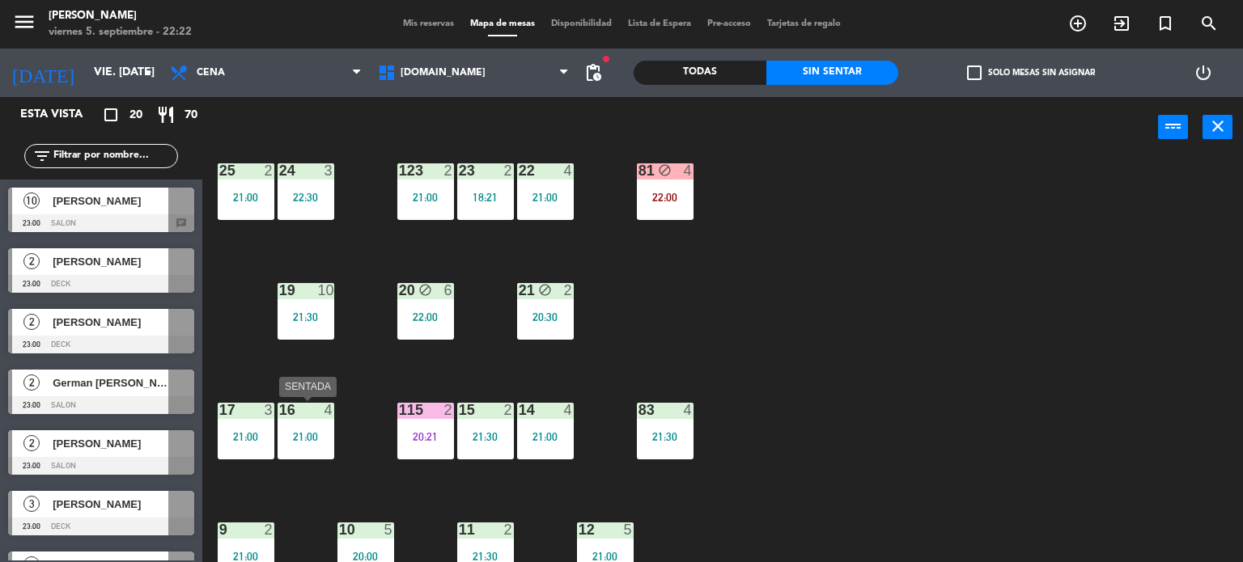
click at [330, 443] on div "16 4 21:00" at bounding box center [306, 431] width 57 height 57
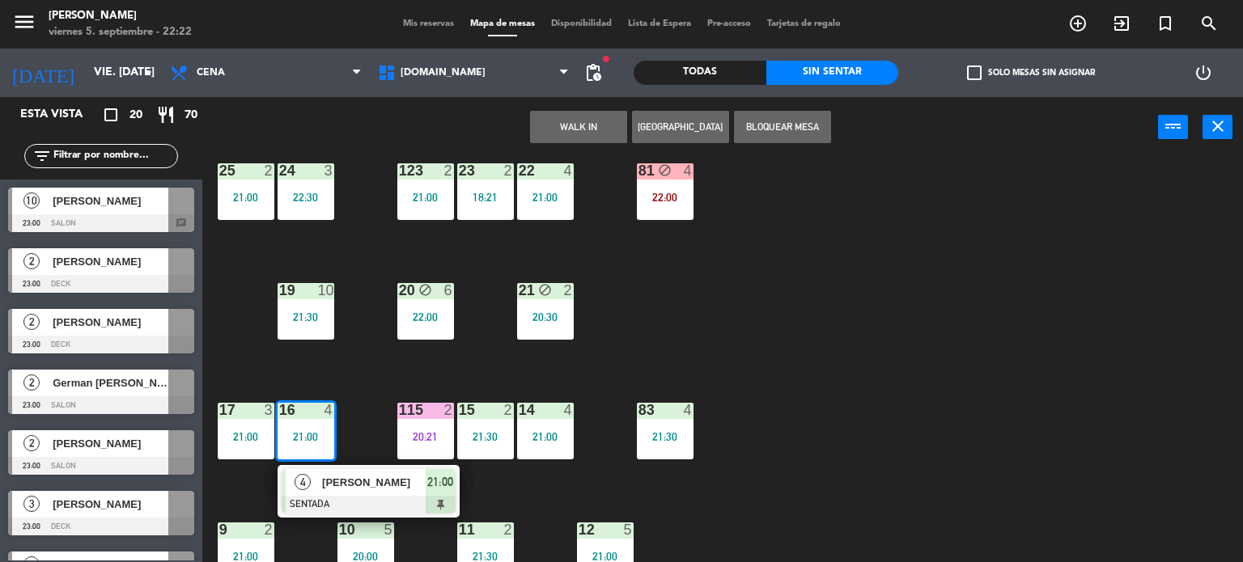
click at [354, 497] on div at bounding box center [369, 505] width 174 height 18
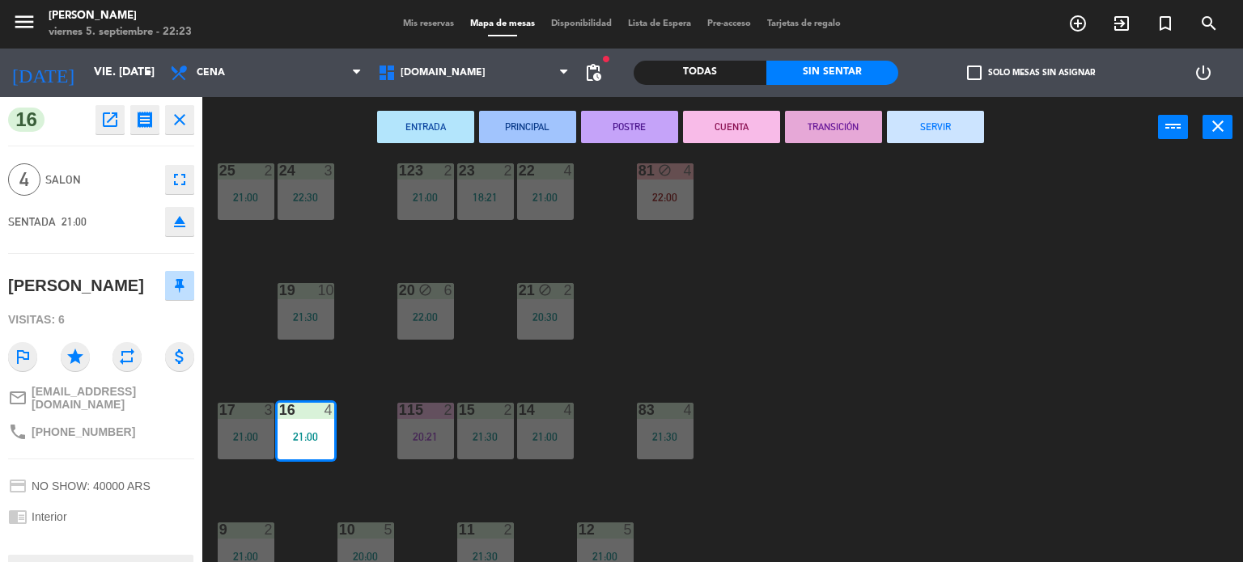
click at [299, 231] on div "34 block 2 20:00 35 block 6 20:30 36 block 8 21:00 43 2 21:00 37 8 21:00 CAVA 2…" at bounding box center [728, 361] width 1029 height 405
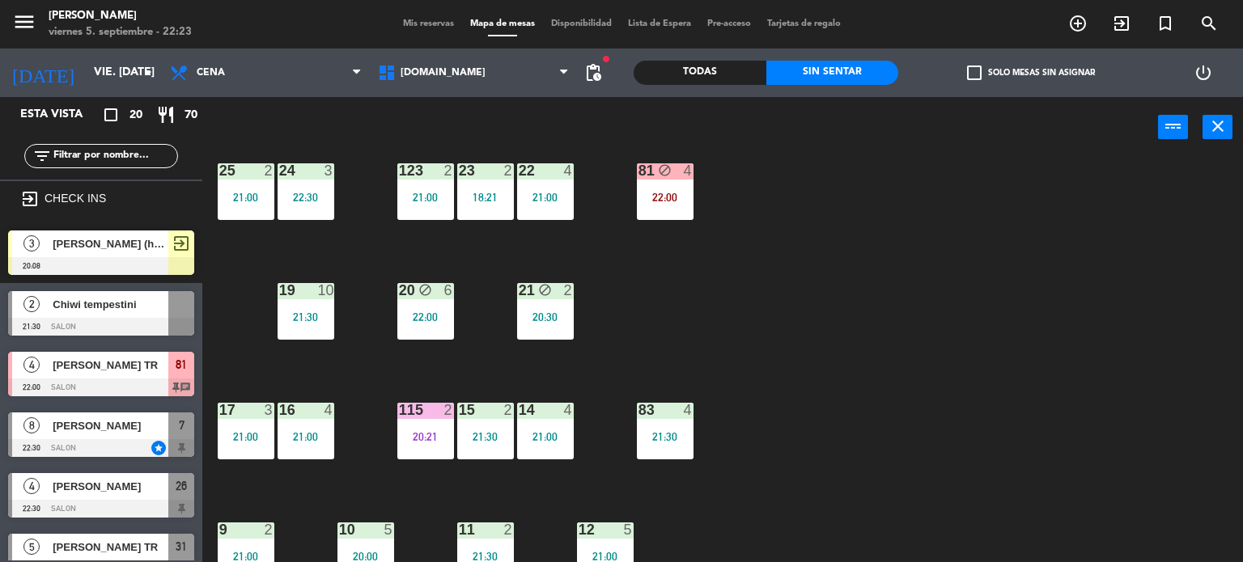
click at [262, 195] on div "21:00" at bounding box center [246, 197] width 57 height 11
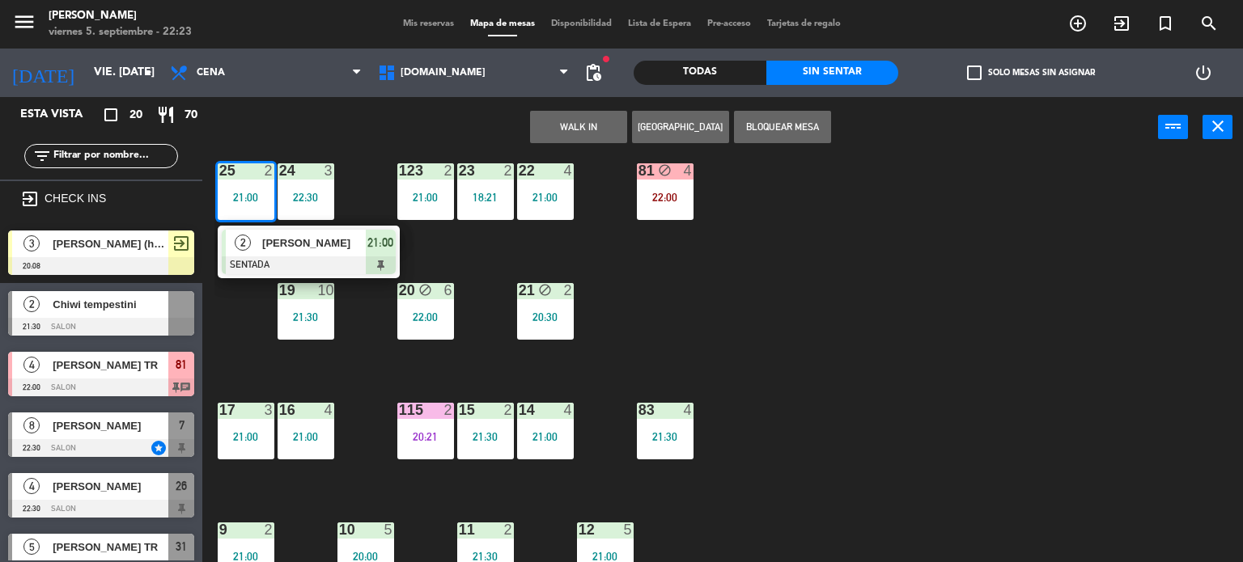
click at [272, 237] on span "[PERSON_NAME]" at bounding box center [314, 243] width 104 height 17
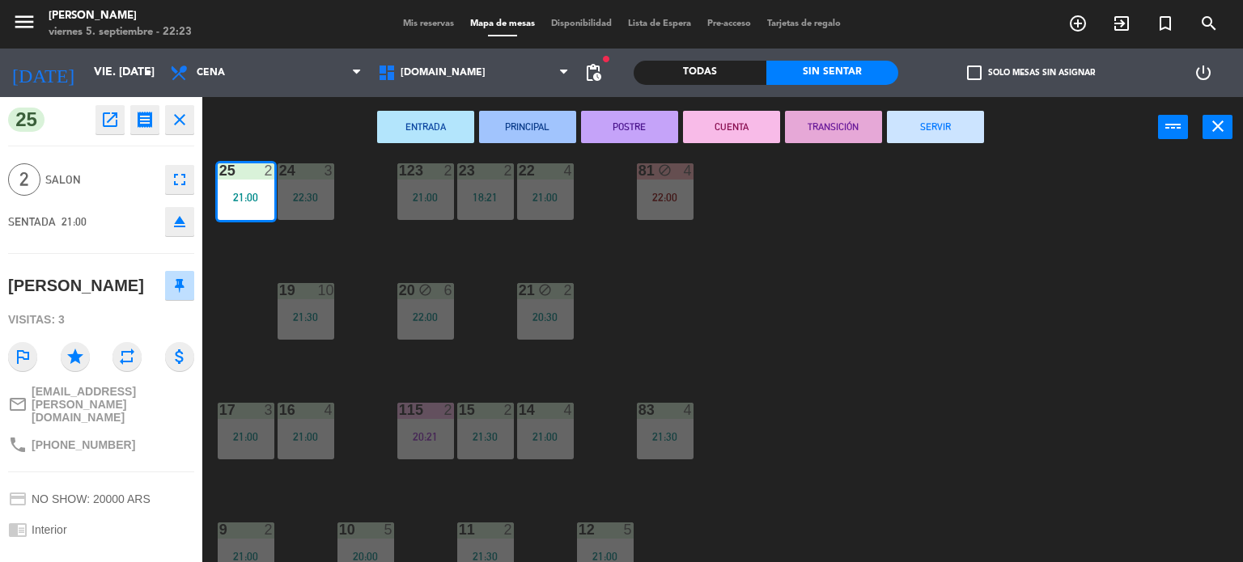
click at [829, 316] on div "34 block 2 20:00 35 block 6 20:30 36 block 8 21:00 43 2 21:00 37 8 21:00 CAVA 2…" at bounding box center [728, 361] width 1029 height 405
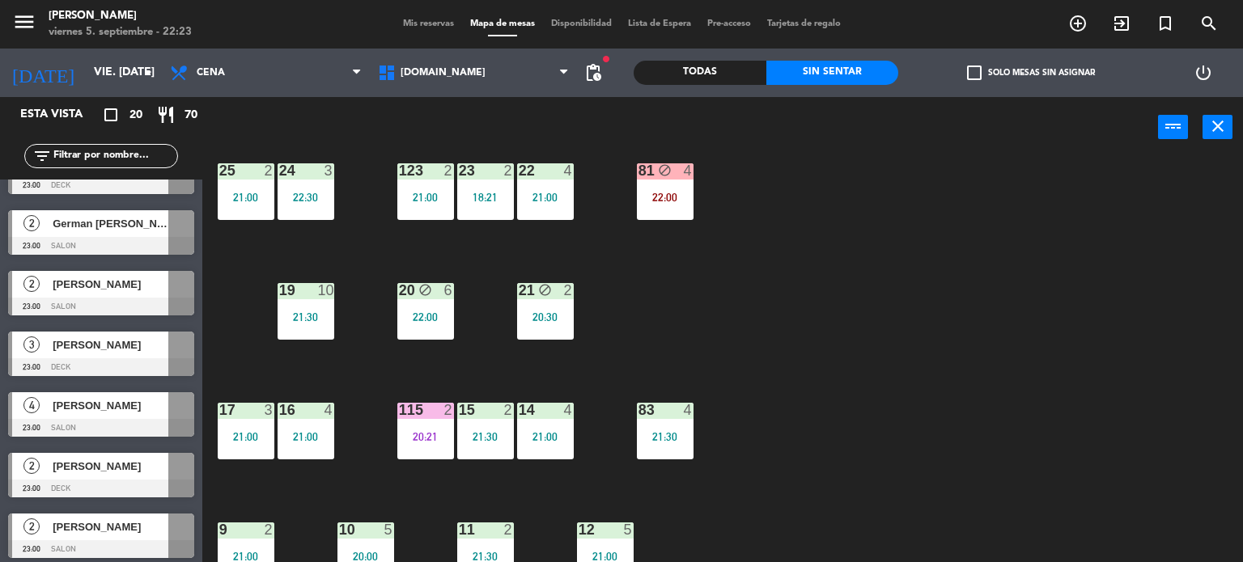
scroll to position [875, 0]
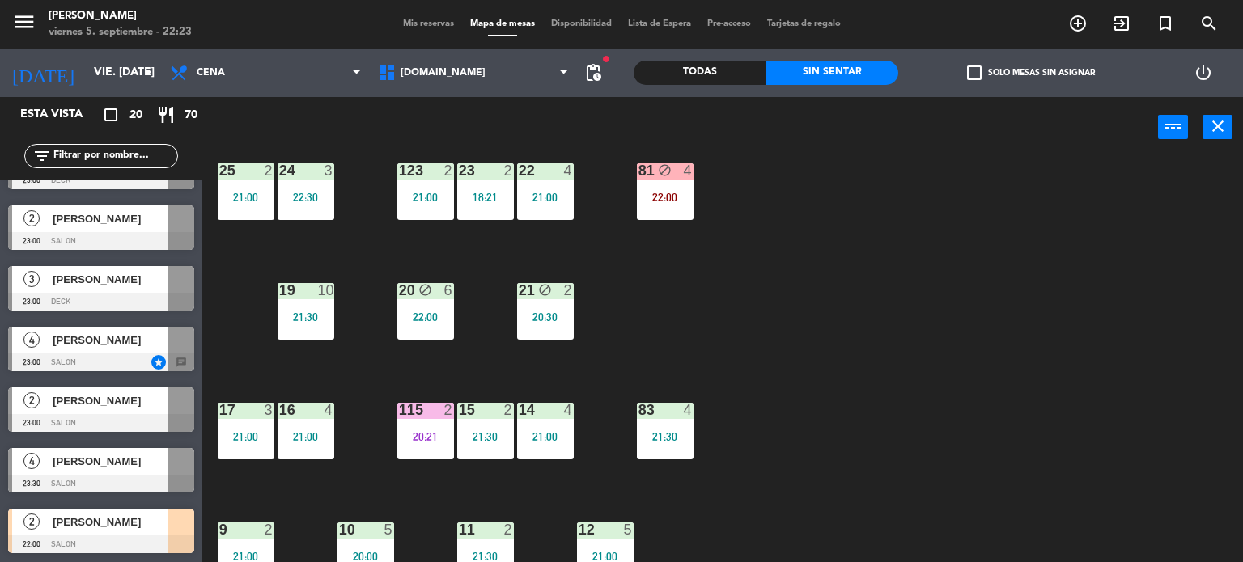
click at [952, 391] on div "34 block 2 20:00 35 block 6 20:30 36 block 8 21:00 43 2 21:00 37 8 21:00 CAVA 2…" at bounding box center [728, 361] width 1029 height 405
click at [239, 224] on div "34 block 2 20:00 35 block 6 20:30 36 block 8 21:00 43 2 21:00 37 8 21:00 CAVA 2…" at bounding box center [728, 361] width 1029 height 405
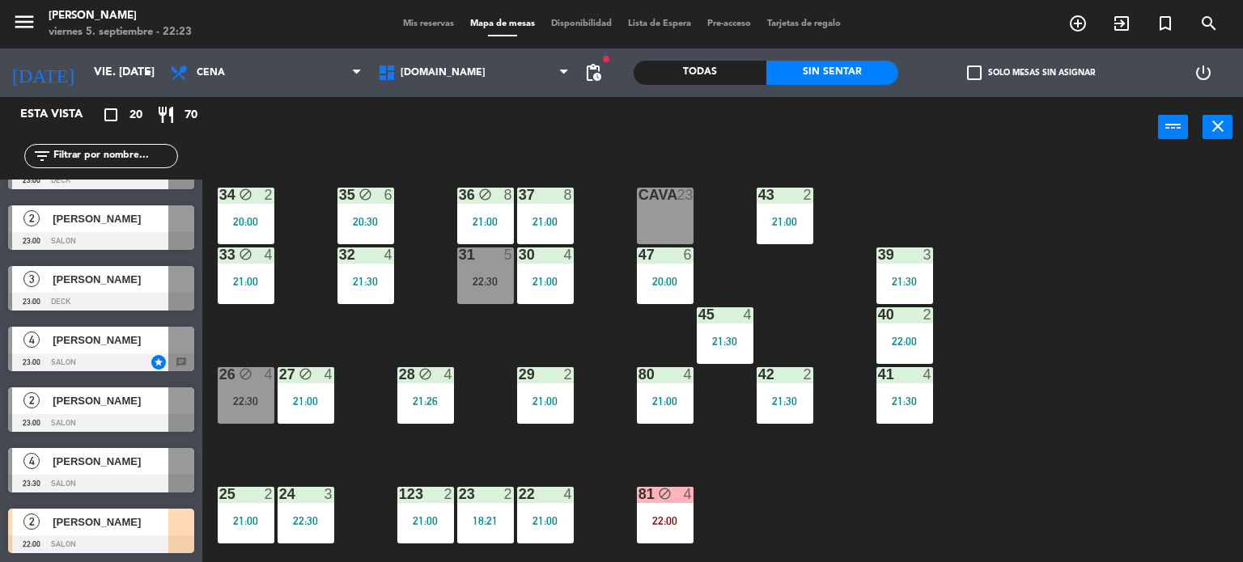
click at [256, 269] on div "33 block 4 21:00" at bounding box center [246, 276] width 57 height 57
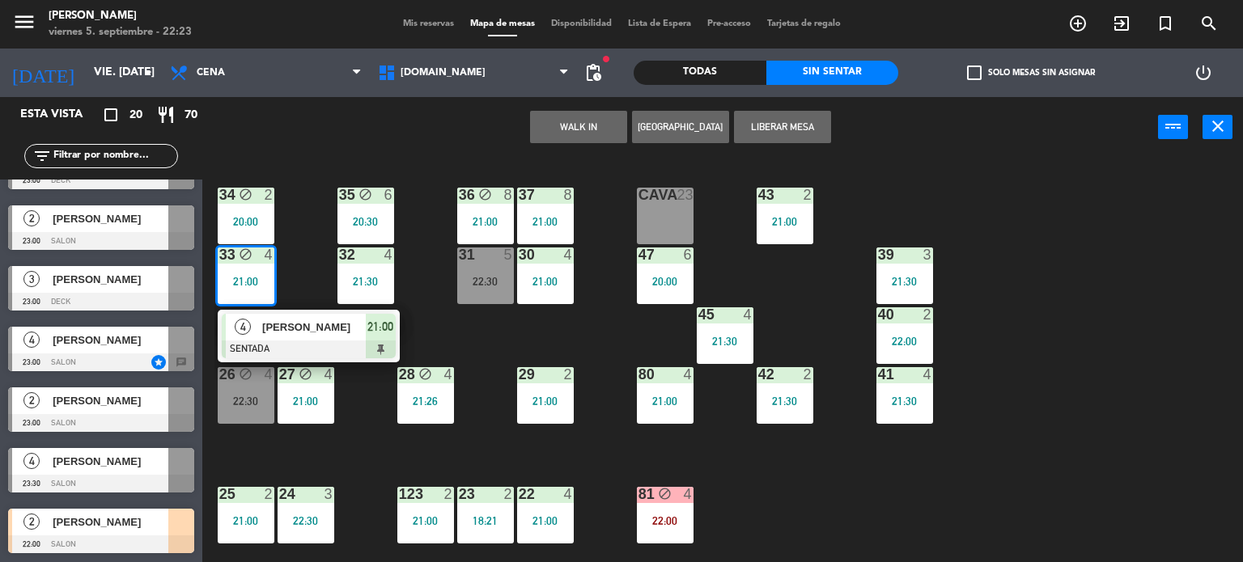
click at [301, 329] on span "[PERSON_NAME]" at bounding box center [314, 327] width 104 height 17
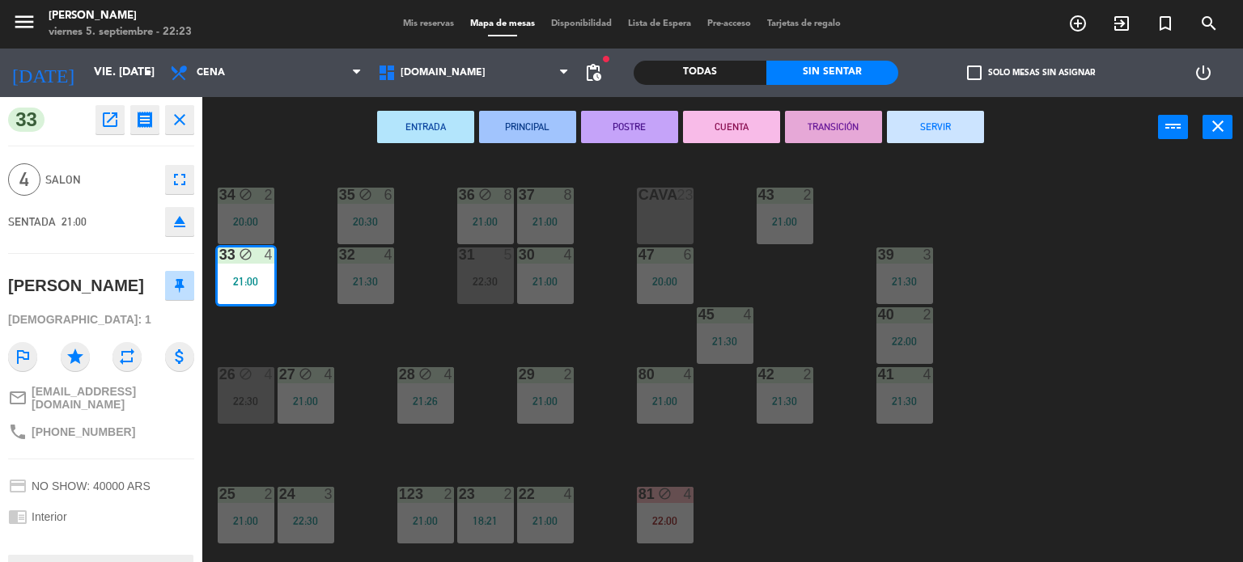
click at [317, 439] on div "34 block 2 20:00 35 block 6 20:30 36 block 8 21:00 43 2 21:00 37 8 21:00 CAVA 2…" at bounding box center [728, 361] width 1029 height 405
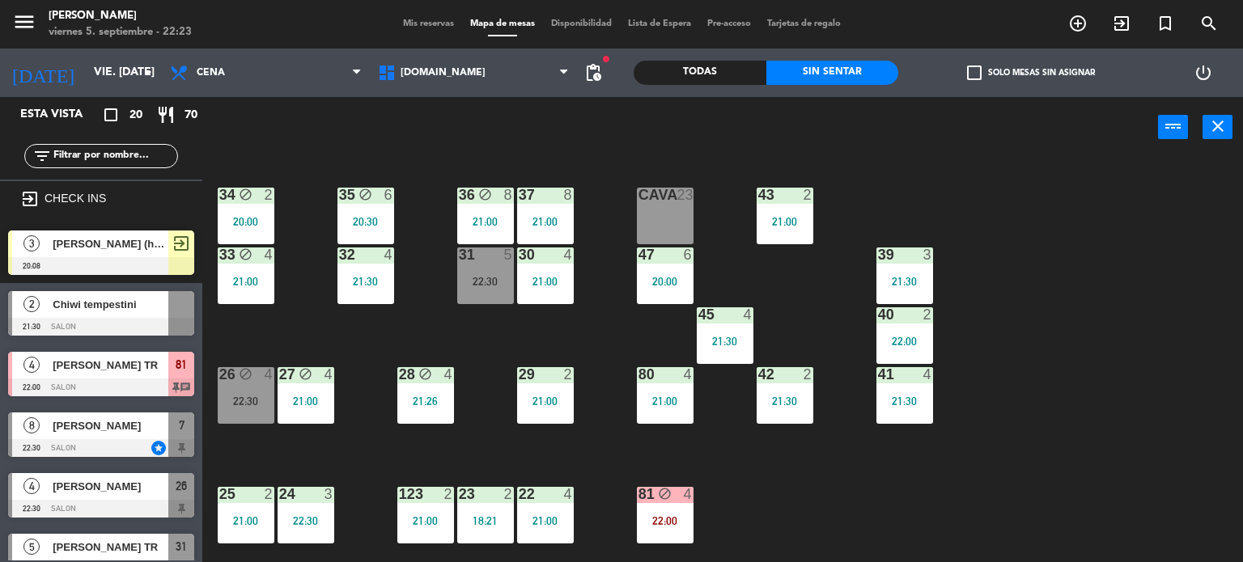
scroll to position [405, 0]
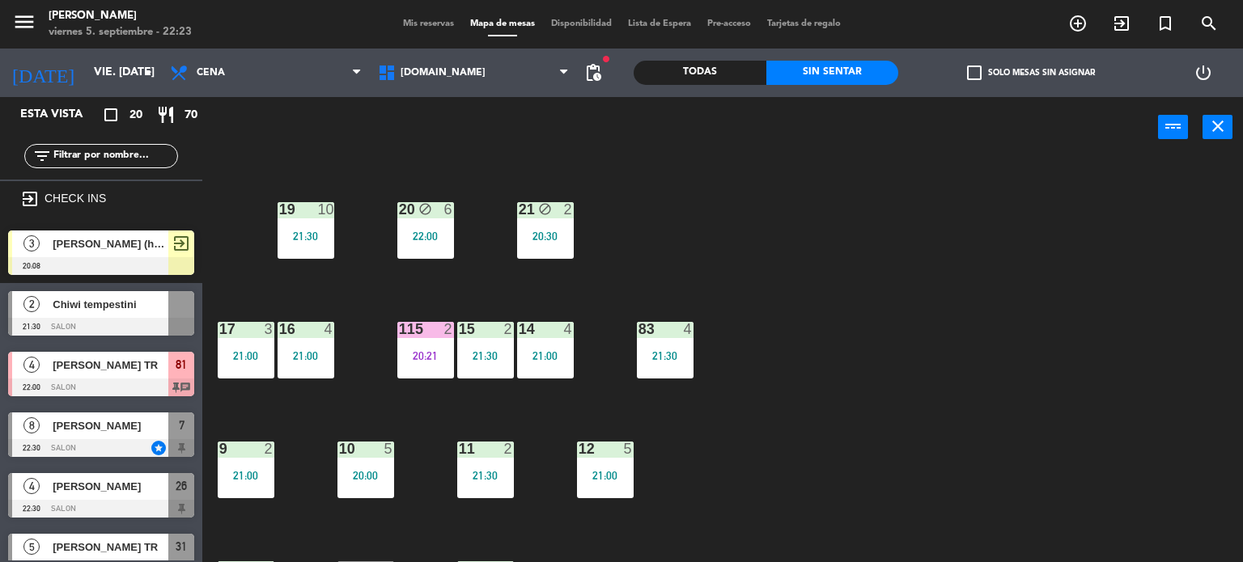
click at [252, 359] on div "21:00" at bounding box center [246, 355] width 57 height 11
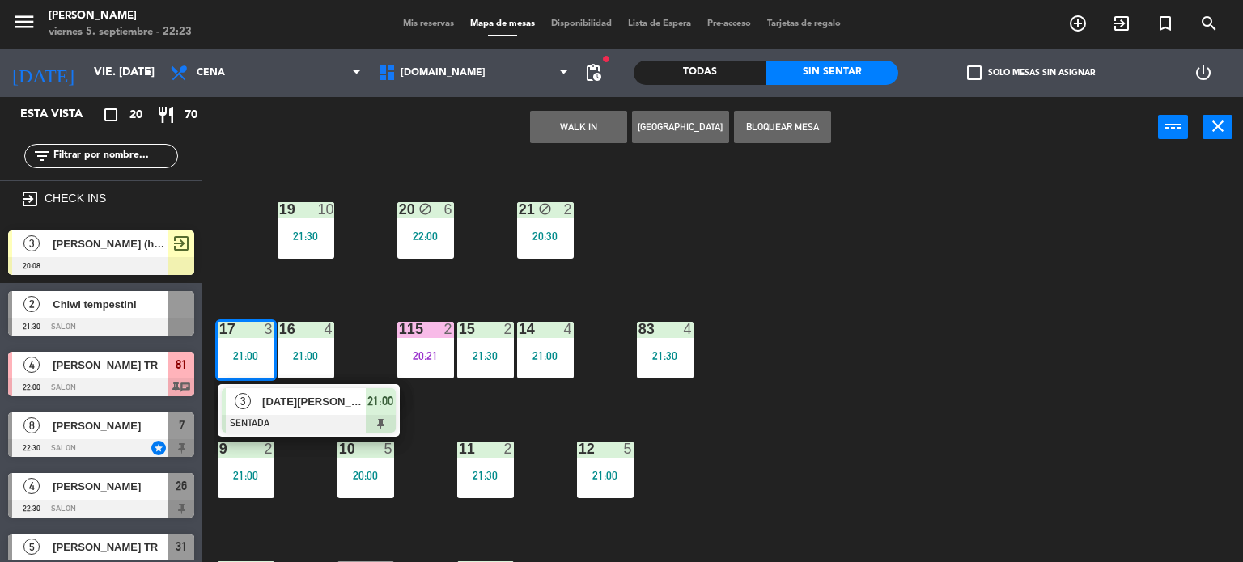
click at [812, 320] on div "34 block 2 20:00 35 block 6 20:30 36 block 8 21:00 43 2 21:00 37 8 21:00 CAVA 2…" at bounding box center [728, 361] width 1029 height 405
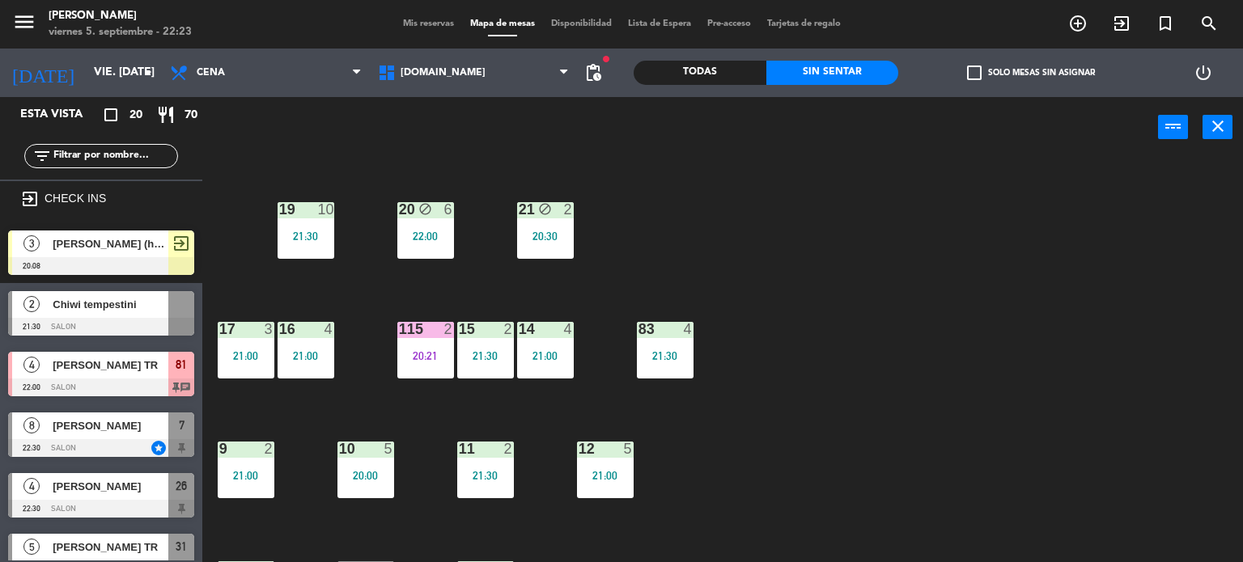
scroll to position [162, 0]
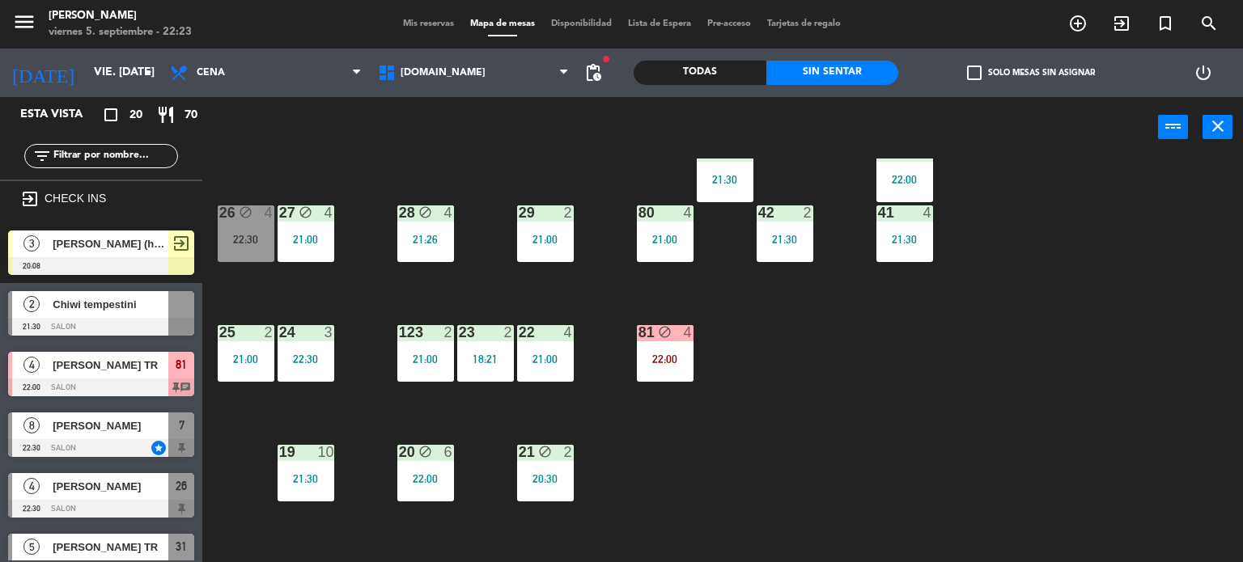
click at [236, 371] on div "25 2 21:00" at bounding box center [246, 353] width 57 height 57
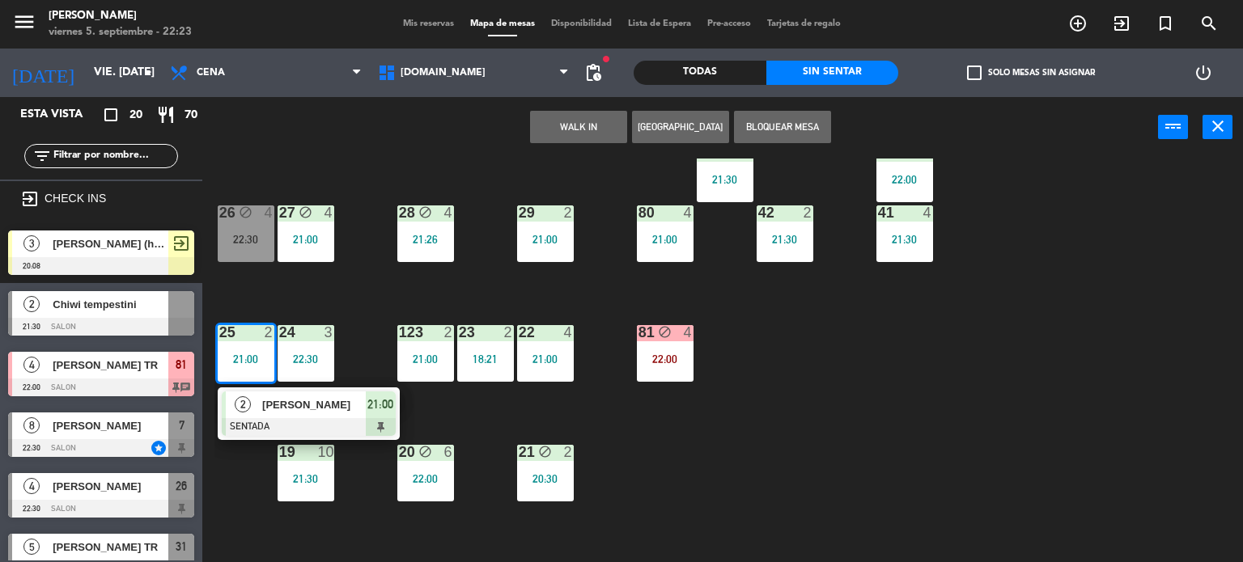
click at [327, 416] on div "[PERSON_NAME]" at bounding box center [313, 405] width 105 height 27
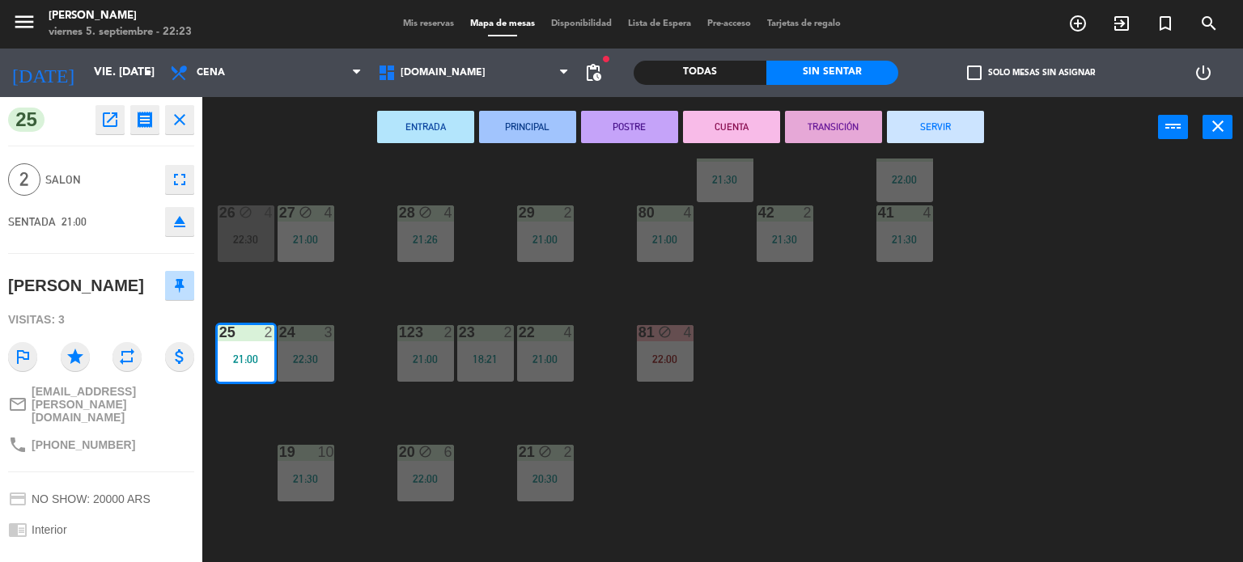
click at [948, 135] on button "SERVIR" at bounding box center [935, 127] width 97 height 32
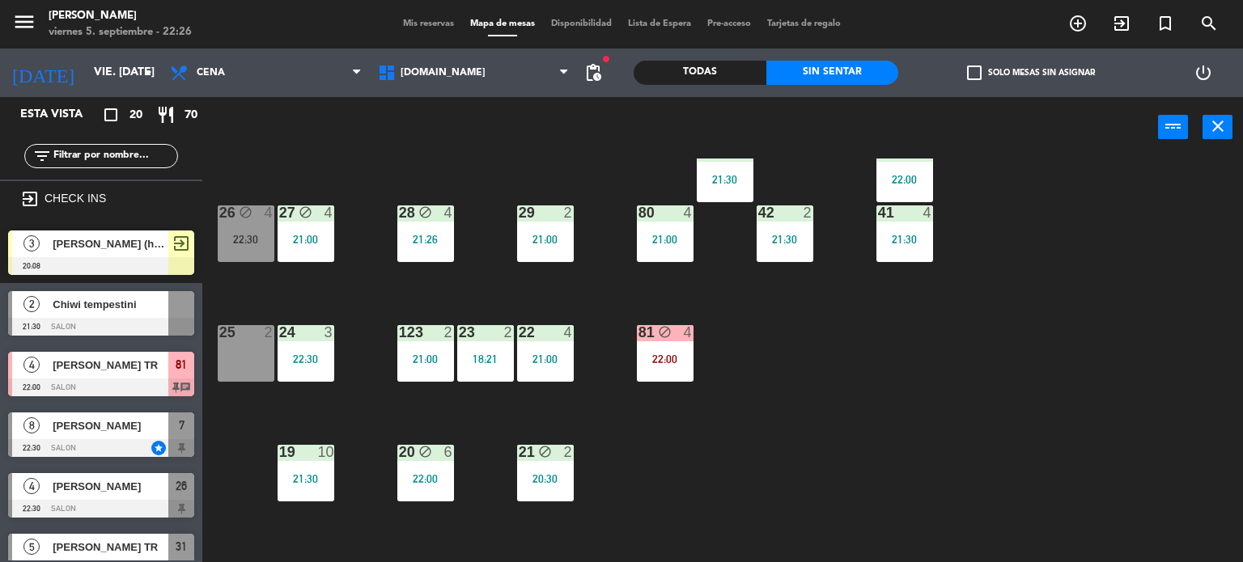
click at [1038, 445] on div "34 block 2 20:00 35 block 6 20:30 36 block 8 21:00 43 2 21:00 37 8 21:00 CAVA 2…" at bounding box center [728, 361] width 1029 height 405
click at [1062, 384] on div "34 block 2 20:00 35 block 6 20:30 36 block 8 21:00 43 2 21:00 37 8 21:00 CAVA 2…" at bounding box center [728, 361] width 1029 height 405
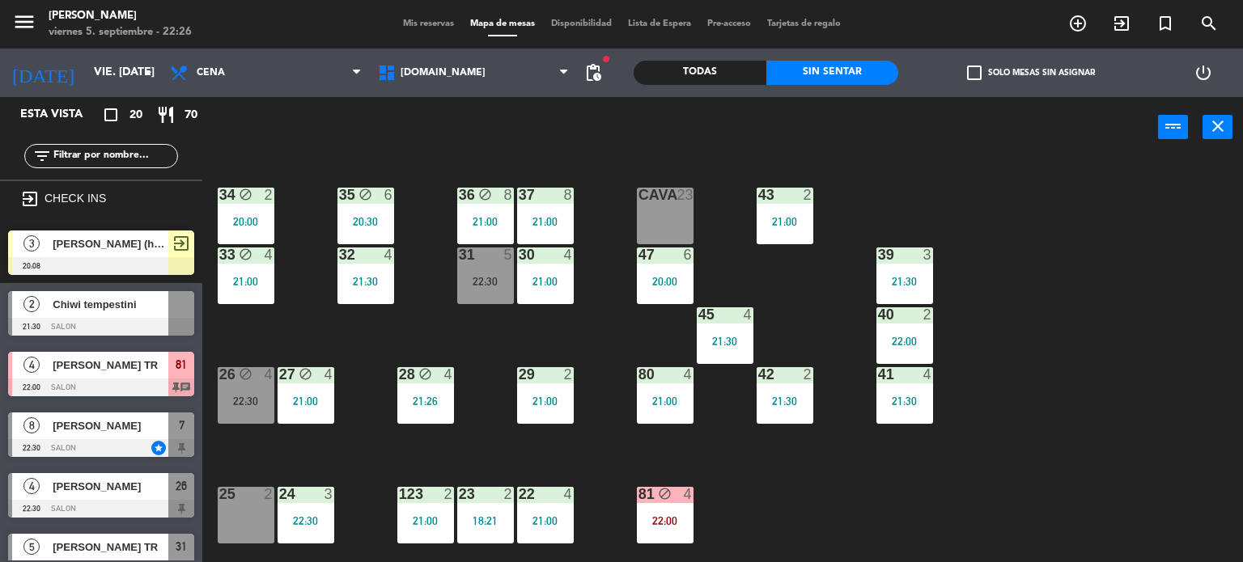
click at [262, 391] on div "26 block 4 22:30" at bounding box center [246, 395] width 57 height 57
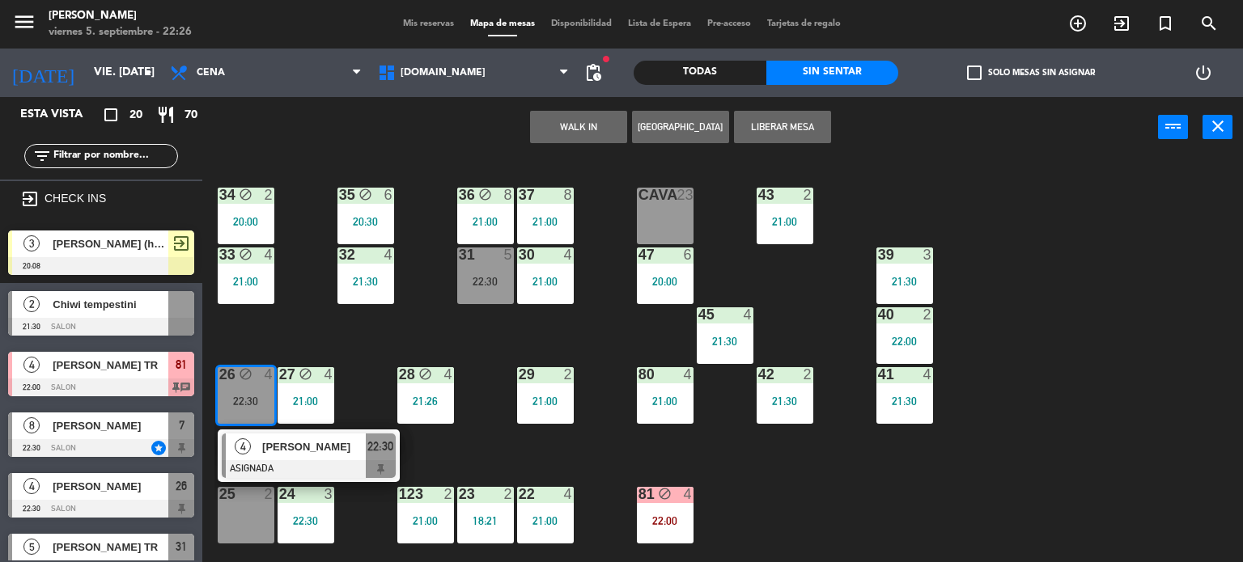
click at [355, 361] on div "34 block 2 20:00 35 block 6 20:30 36 block 8 21:00 43 2 21:00 37 8 21:00 CAVA 2…" at bounding box center [728, 361] width 1029 height 405
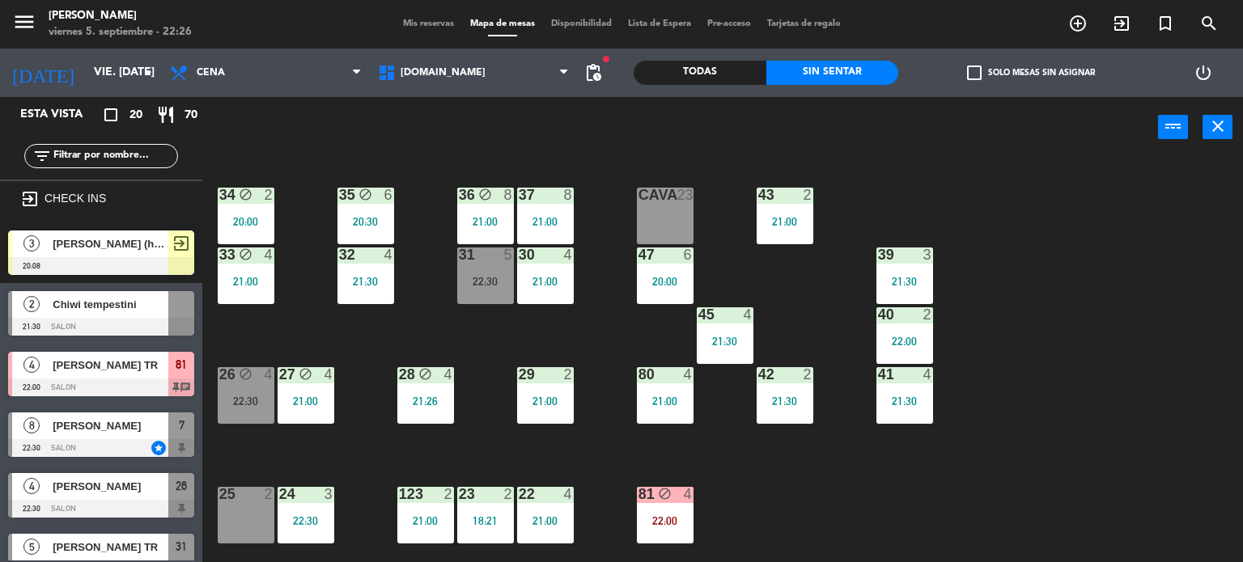
click at [243, 407] on div "26 block 4 22:30" at bounding box center [246, 395] width 57 height 57
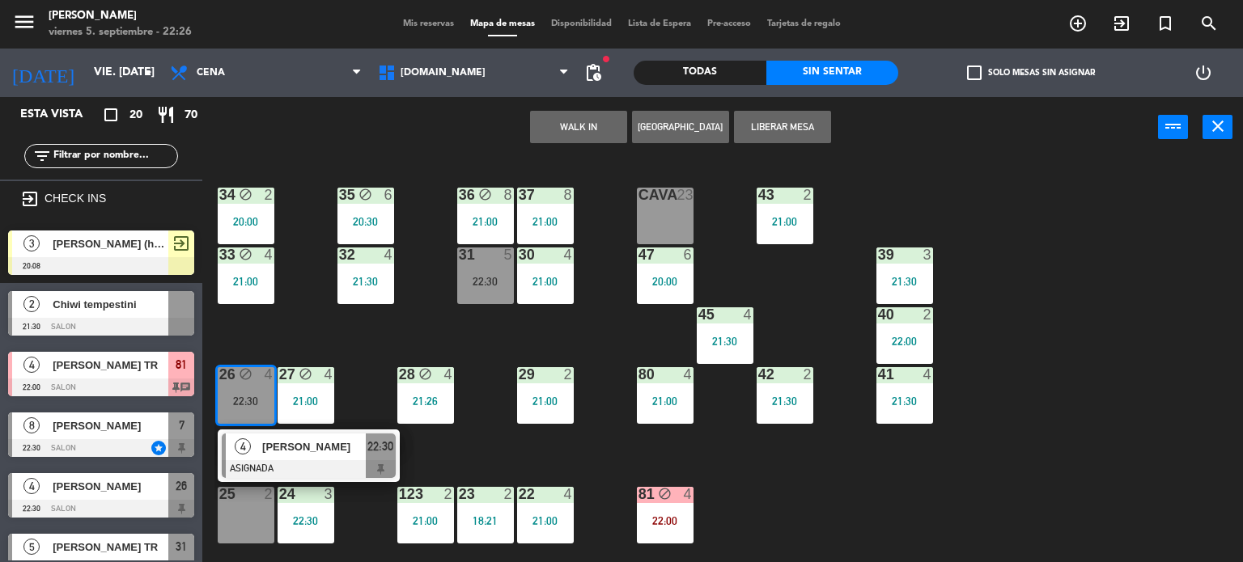
click at [321, 443] on span "[PERSON_NAME]" at bounding box center [314, 447] width 104 height 17
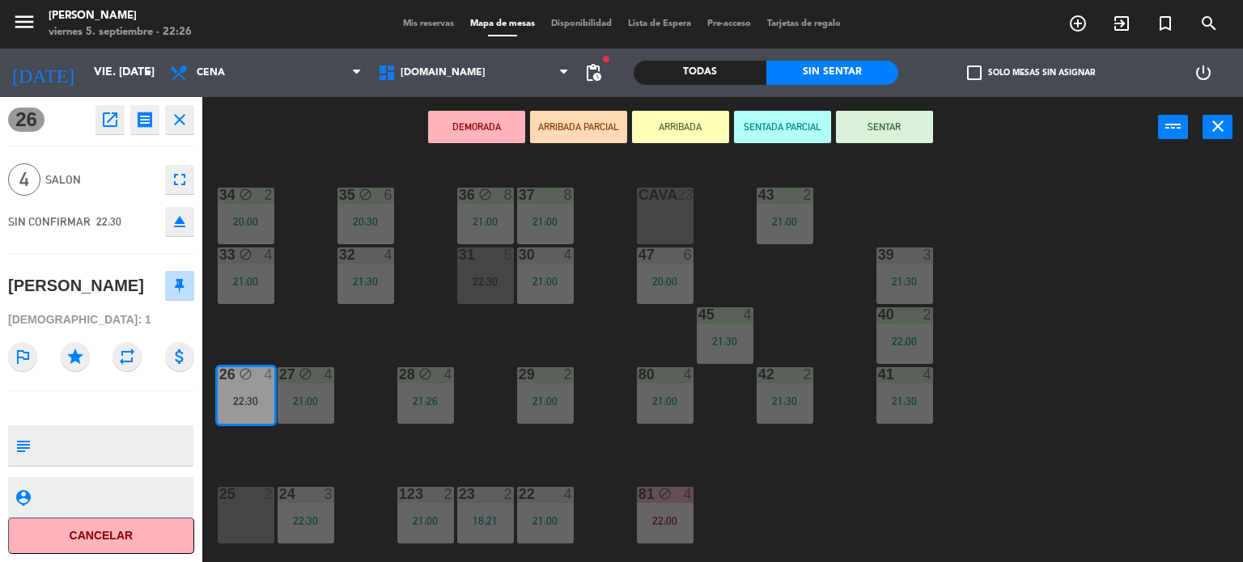
click at [890, 120] on button "SENTAR" at bounding box center [884, 127] width 97 height 32
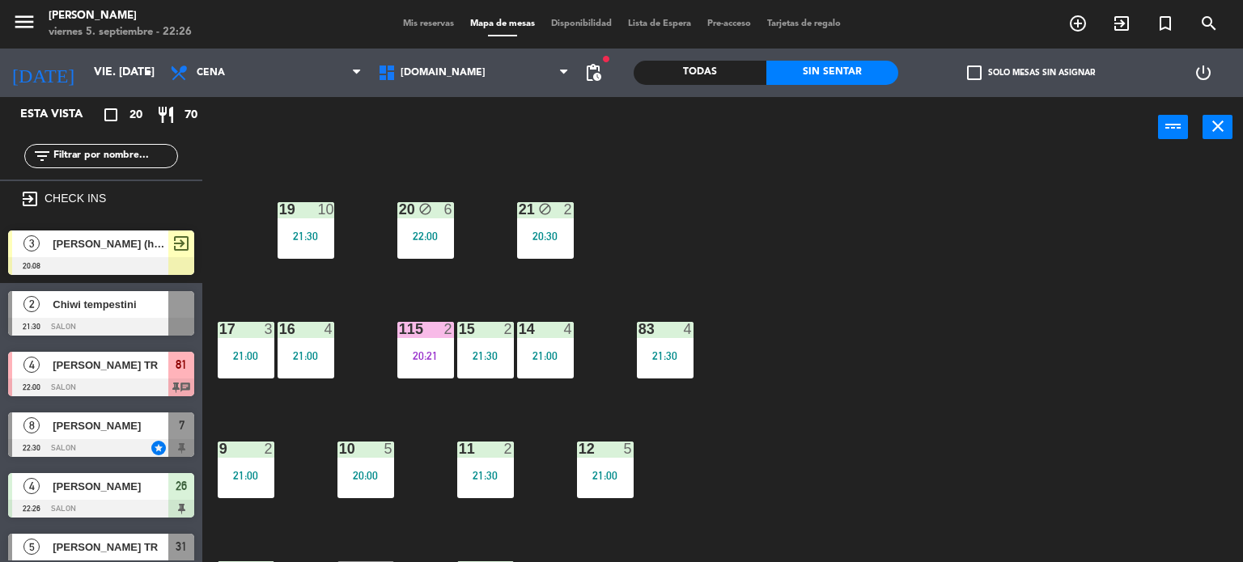
scroll to position [162, 0]
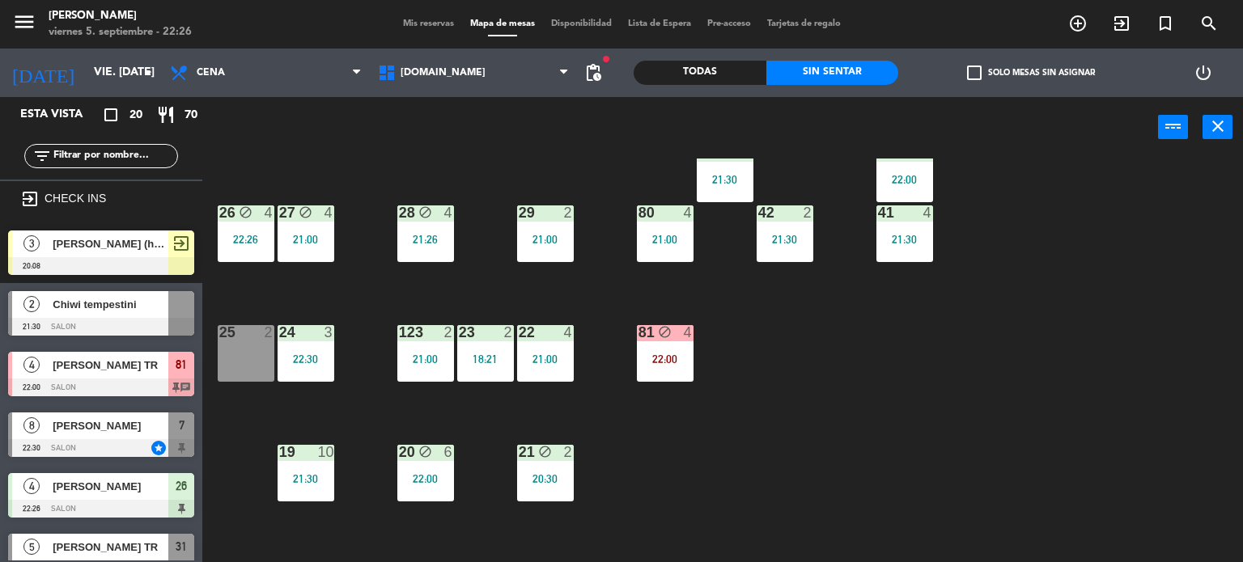
click at [677, 358] on div "22:00" at bounding box center [665, 359] width 57 height 11
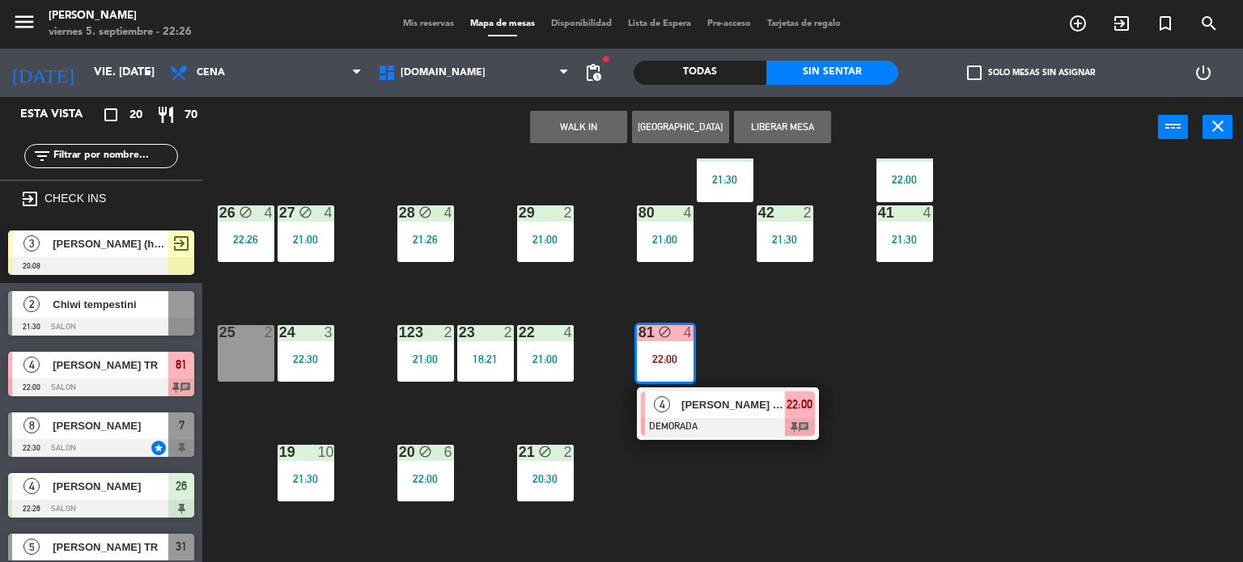
click at [855, 327] on div "34 block 2 20:00 35 block 6 20:30 36 block 8 21:00 43 2 21:00 37 8 21:00 CAVA 2…" at bounding box center [728, 361] width 1029 height 405
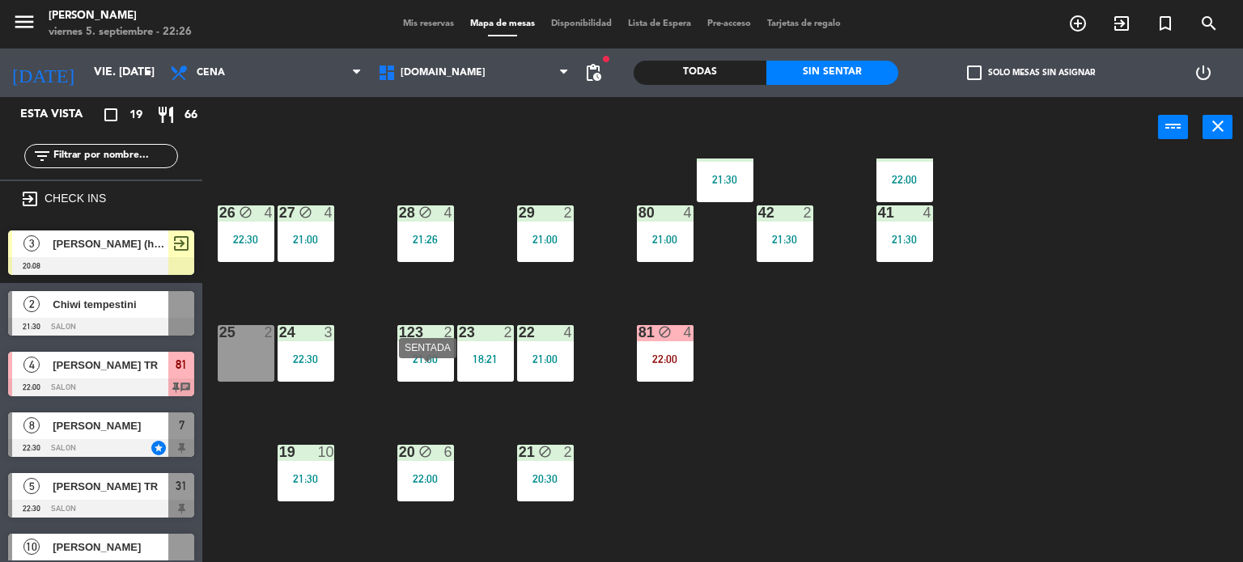
scroll to position [243, 0]
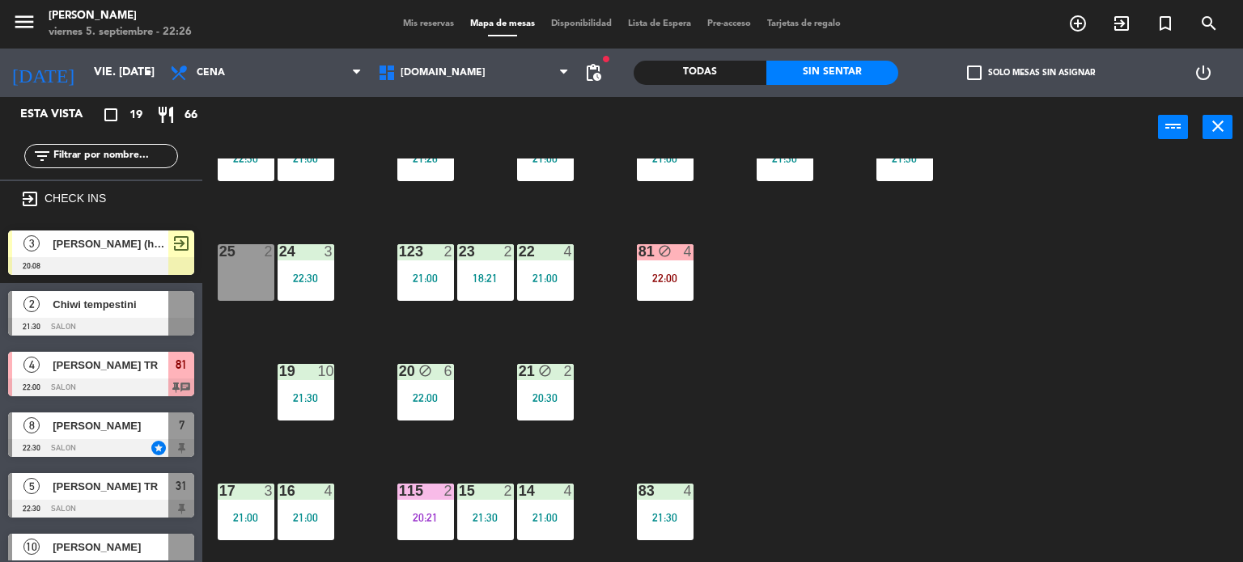
click at [943, 388] on div "34 block 2 20:00 35 block 6 20:30 36 block 8 21:00 43 2 21:00 37 8 21:00 CAVA 2…" at bounding box center [728, 361] width 1029 height 405
click at [740, 74] on div "Todas" at bounding box center [700, 73] width 133 height 24
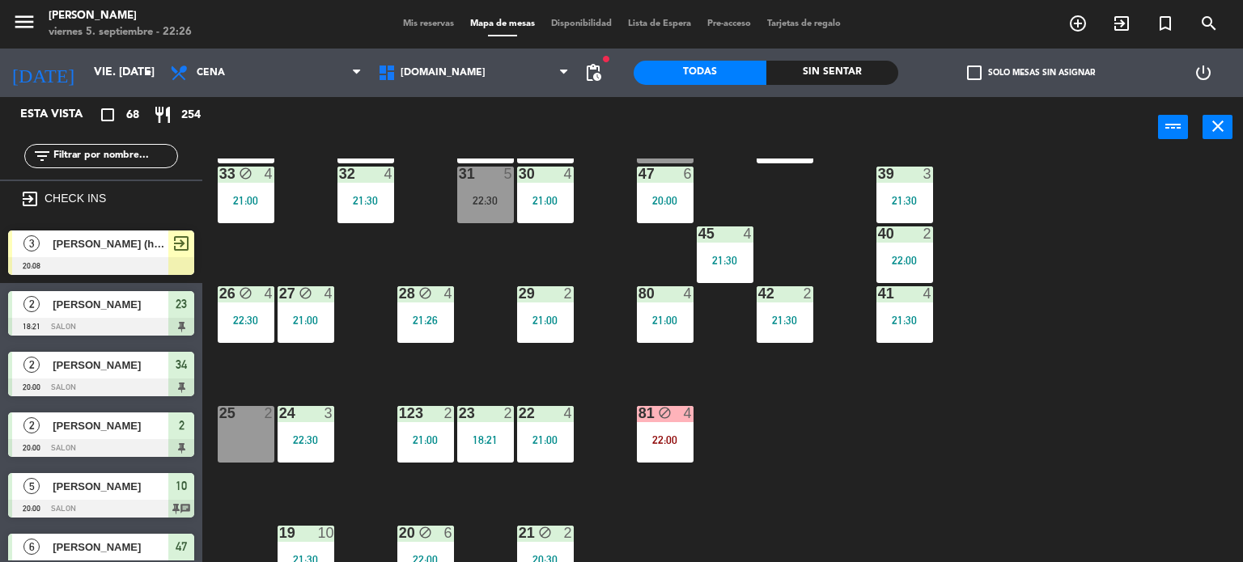
scroll to position [0, 0]
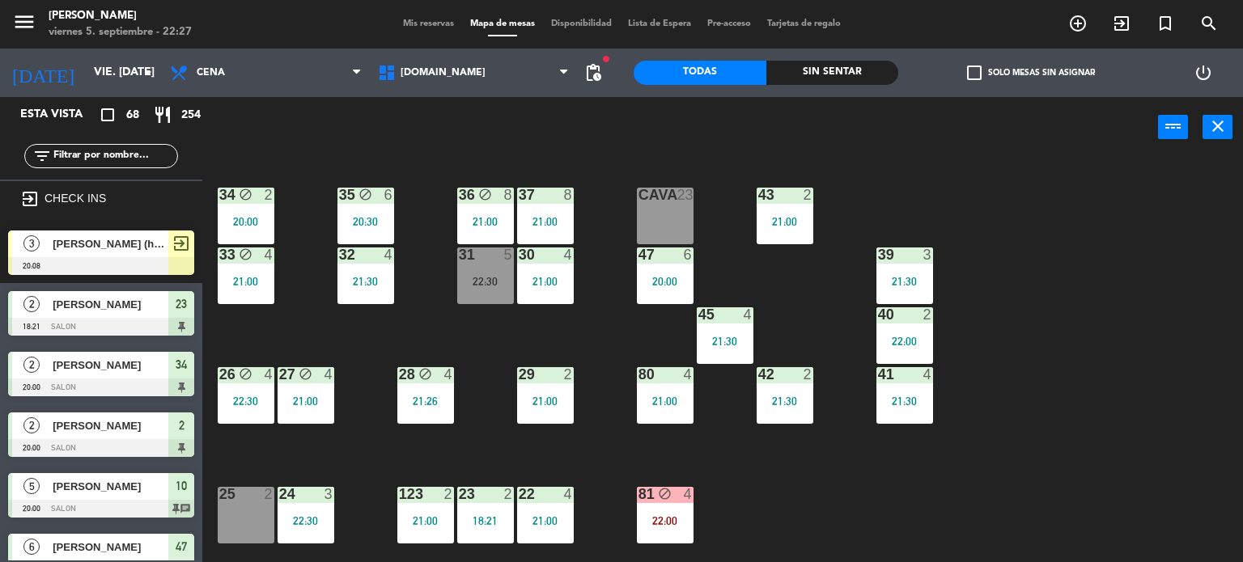
click at [556, 391] on div "29 2 21:00" at bounding box center [545, 395] width 57 height 57
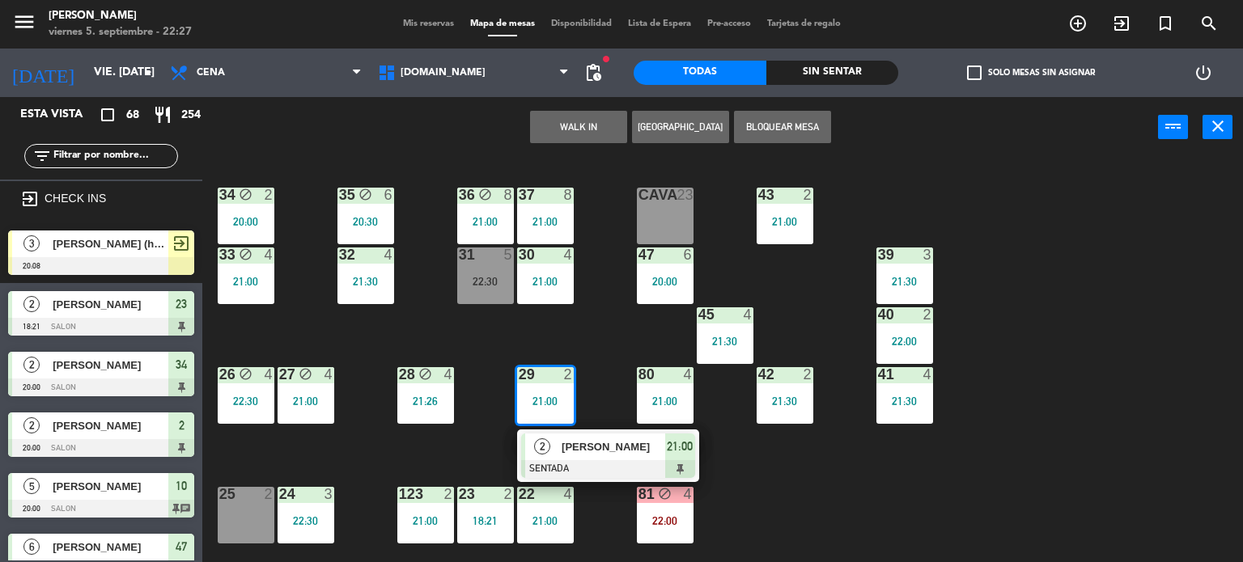
click at [646, 459] on div "[PERSON_NAME]" at bounding box center [612, 447] width 105 height 27
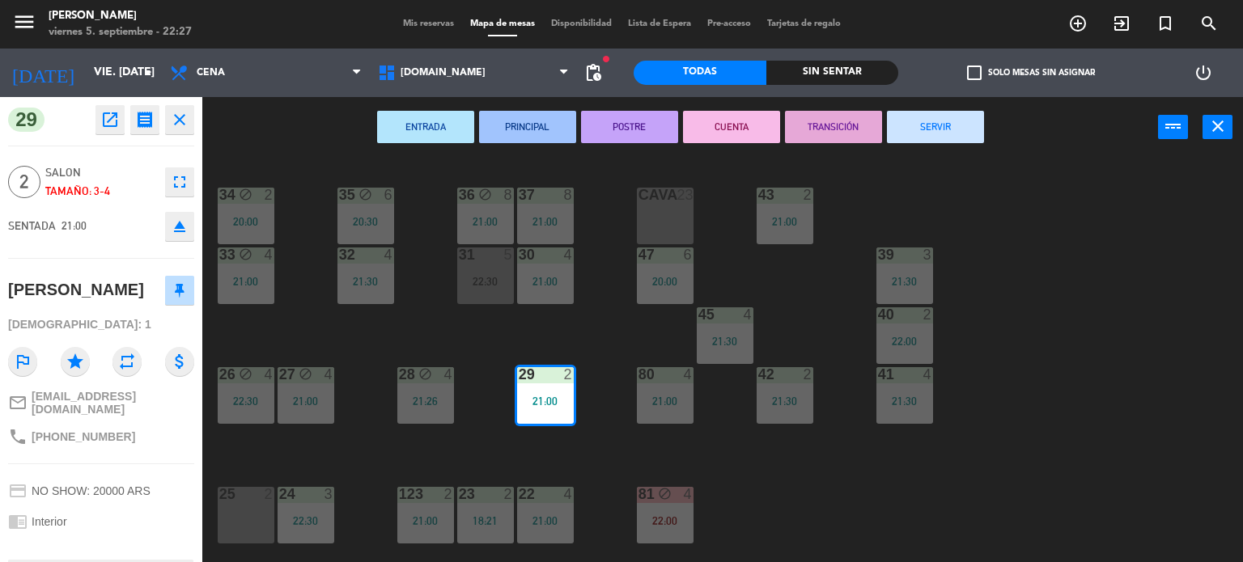
click at [942, 129] on button "SERVIR" at bounding box center [935, 127] width 97 height 32
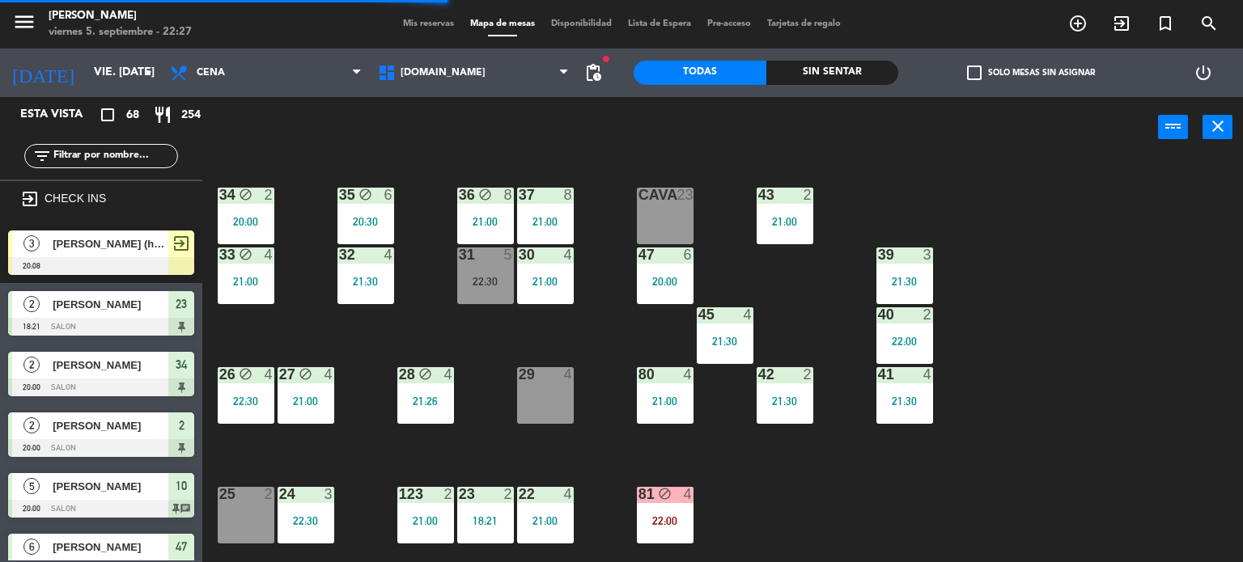
click at [1182, 469] on div "34 block 2 20:00 35 block 6 20:30 36 block 8 21:00 43 2 21:00 37 8 21:00 CAVA 2…" at bounding box center [728, 361] width 1029 height 405
click at [126, 142] on div "filter_list" at bounding box center [101, 156] width 202 height 47
click at [130, 150] on input "text" at bounding box center [114, 156] width 125 height 18
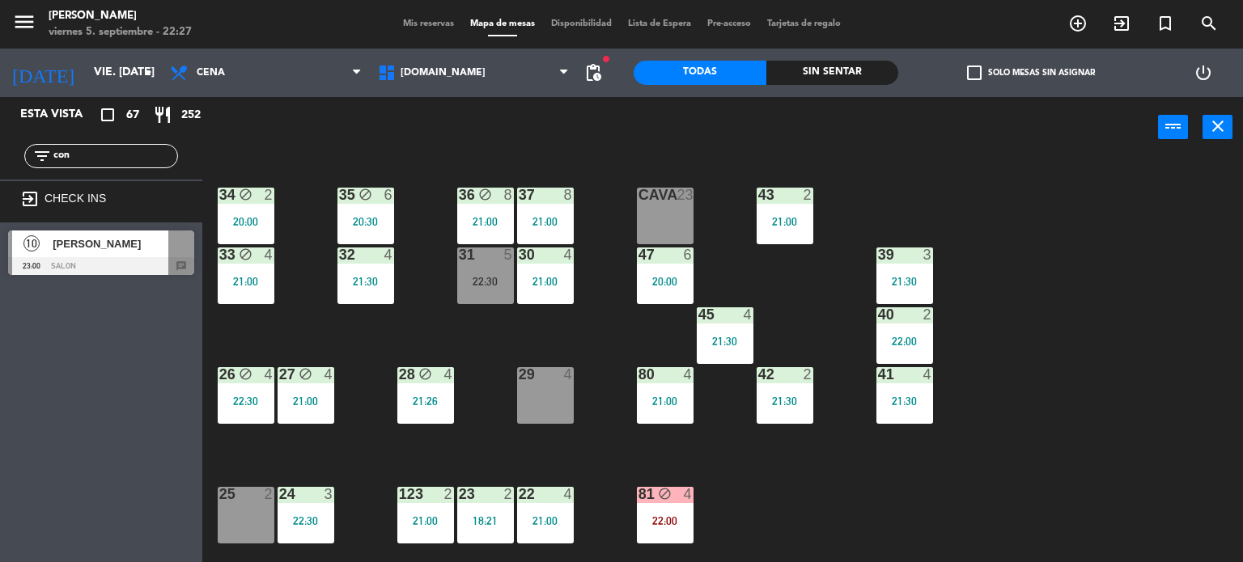
type input "con"
drag, startPoint x: 71, startPoint y: 358, endPoint x: 104, endPoint y: 377, distance: 37.8
click at [71, 358] on div "Esta vista crop_square 67 restaurant 252 filter_list con exit_to_app CHECK INS …" at bounding box center [101, 329] width 202 height 465
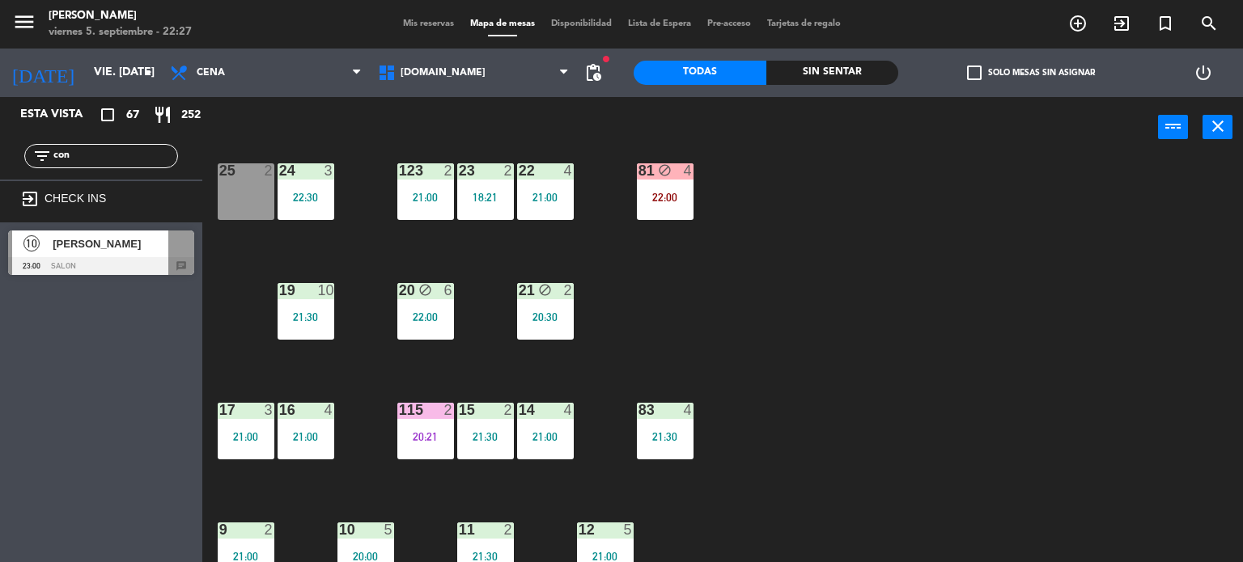
scroll to position [579, 0]
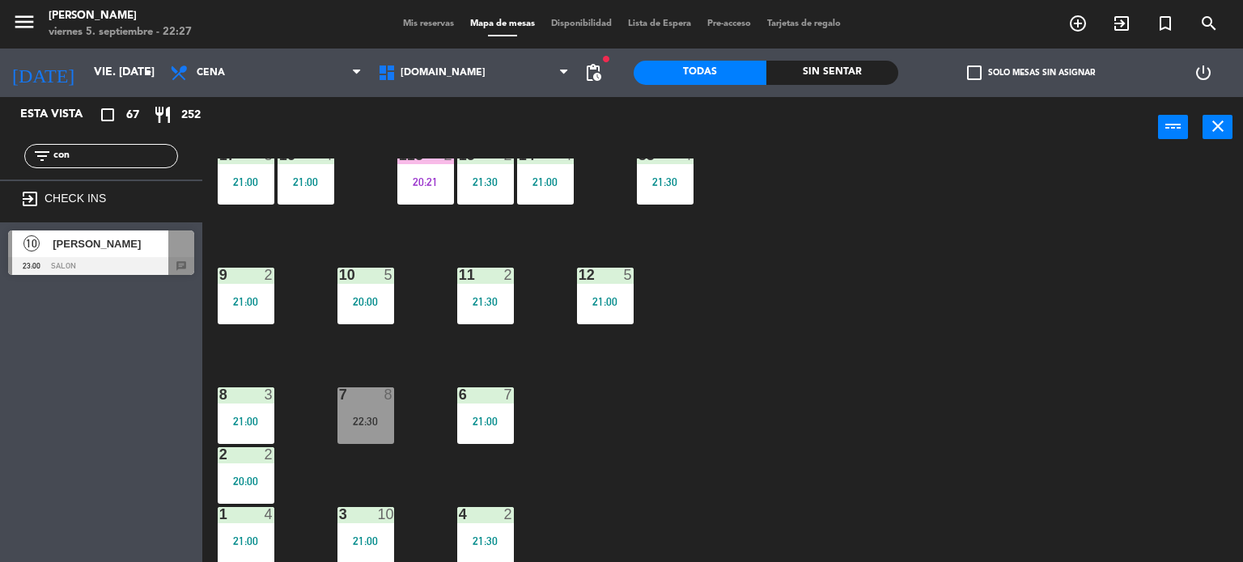
click at [139, 258] on div at bounding box center [101, 266] width 186 height 18
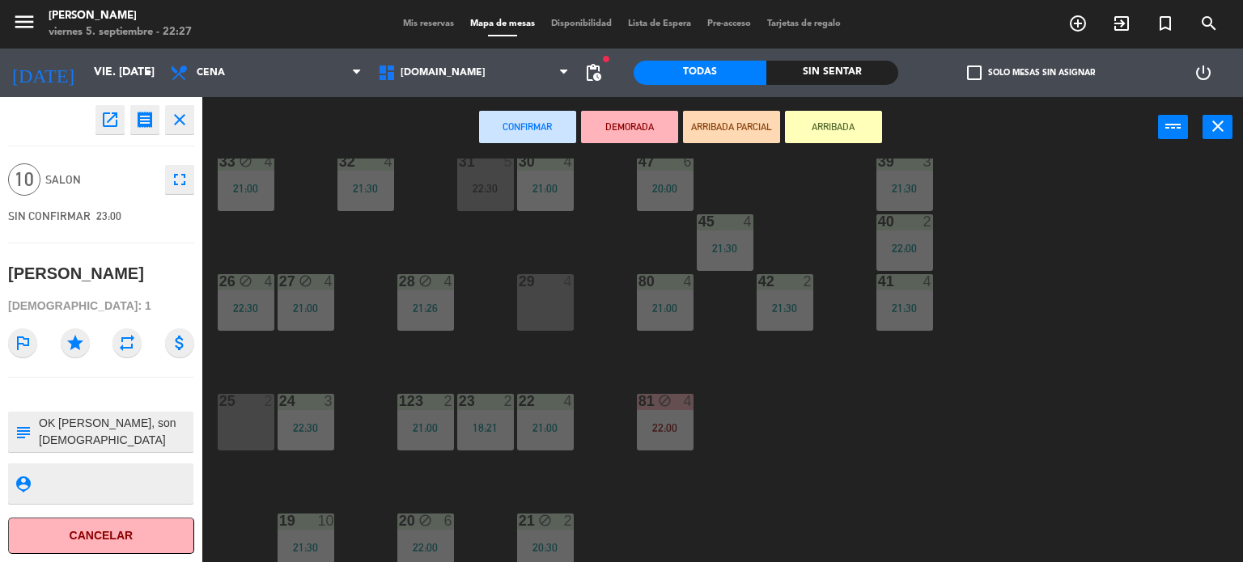
scroll to position [0, 0]
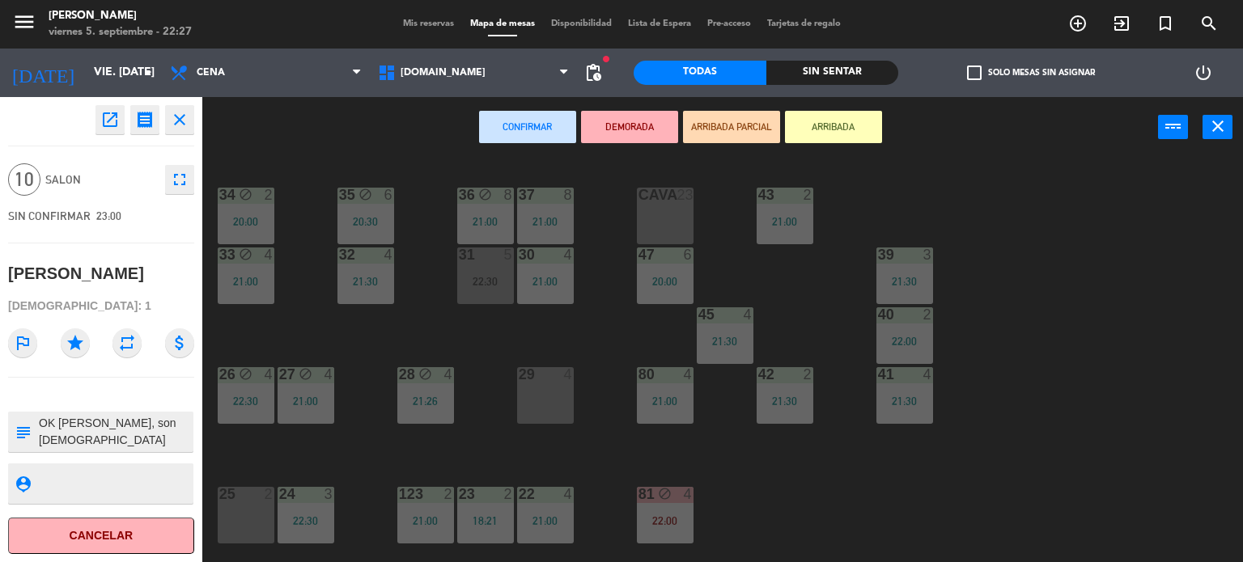
click at [709, 130] on button "ARRIBADA PARCIAL" at bounding box center [731, 127] width 97 height 32
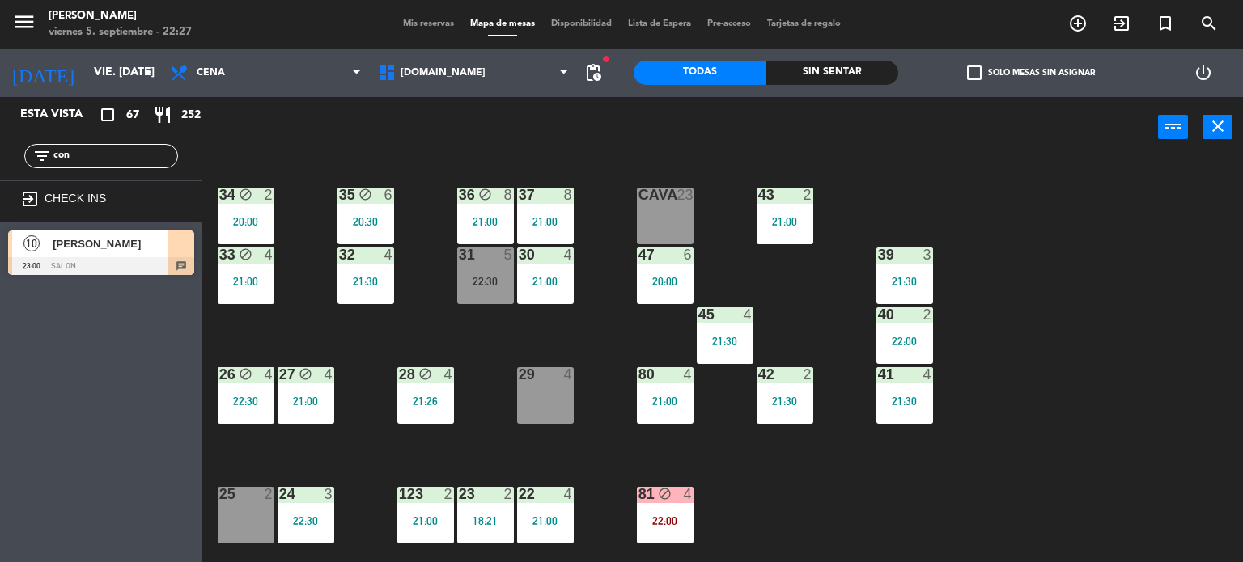
drag, startPoint x: 112, startPoint y: 151, endPoint x: 4, endPoint y: 155, distance: 108.5
click at [4, 155] on div "filter_list con" at bounding box center [101, 156] width 202 height 47
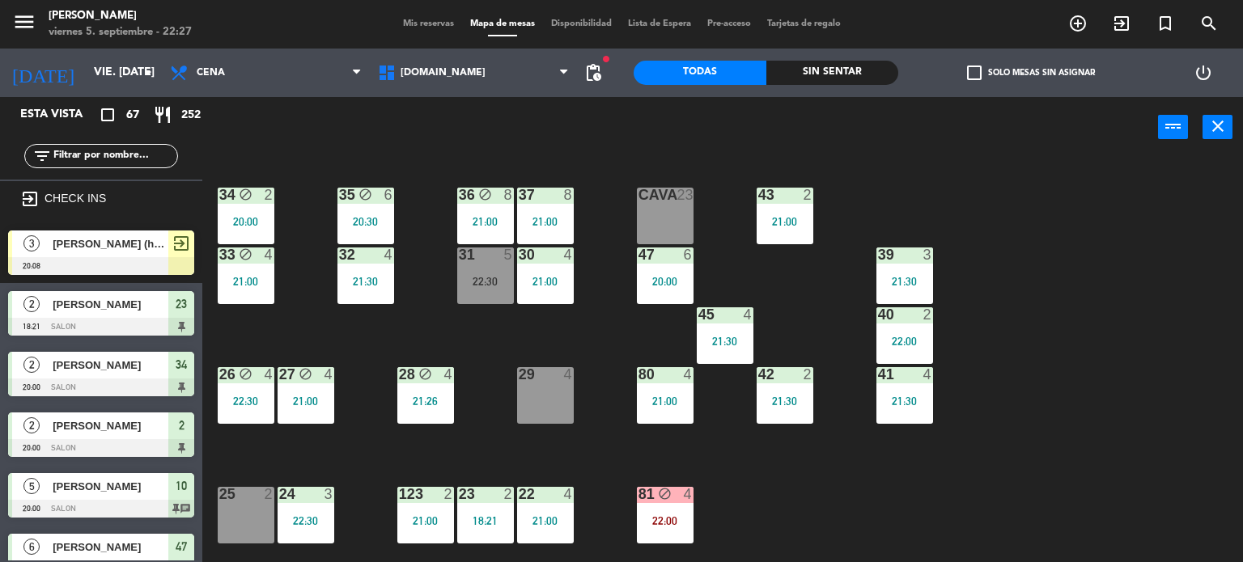
click at [762, 129] on div "power_input close" at bounding box center [680, 128] width 956 height 62
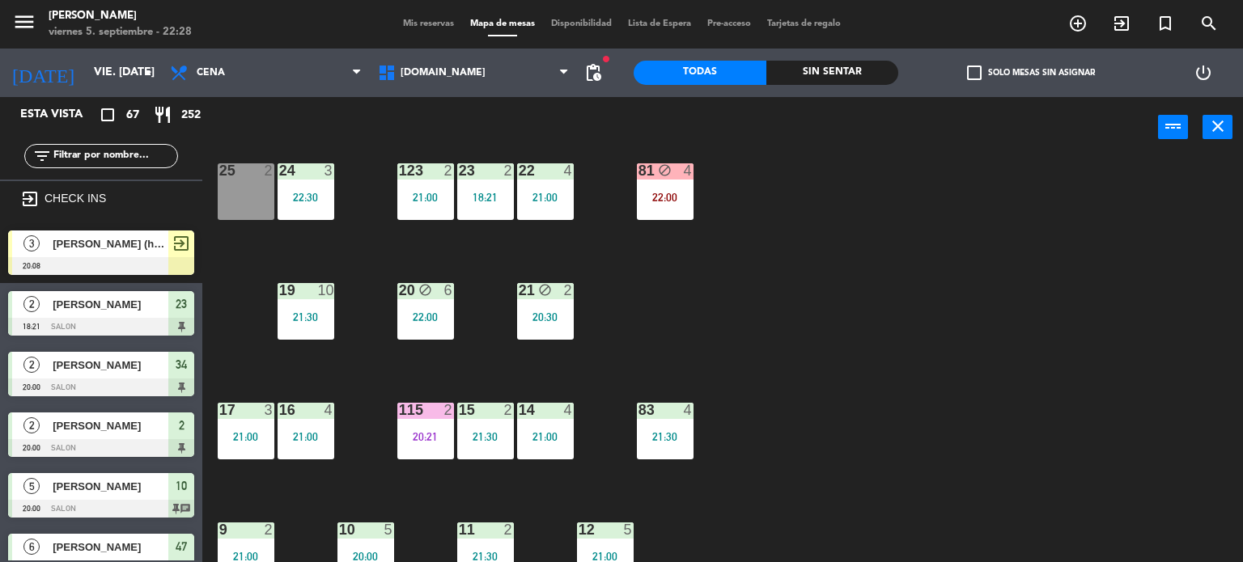
scroll to position [579, 0]
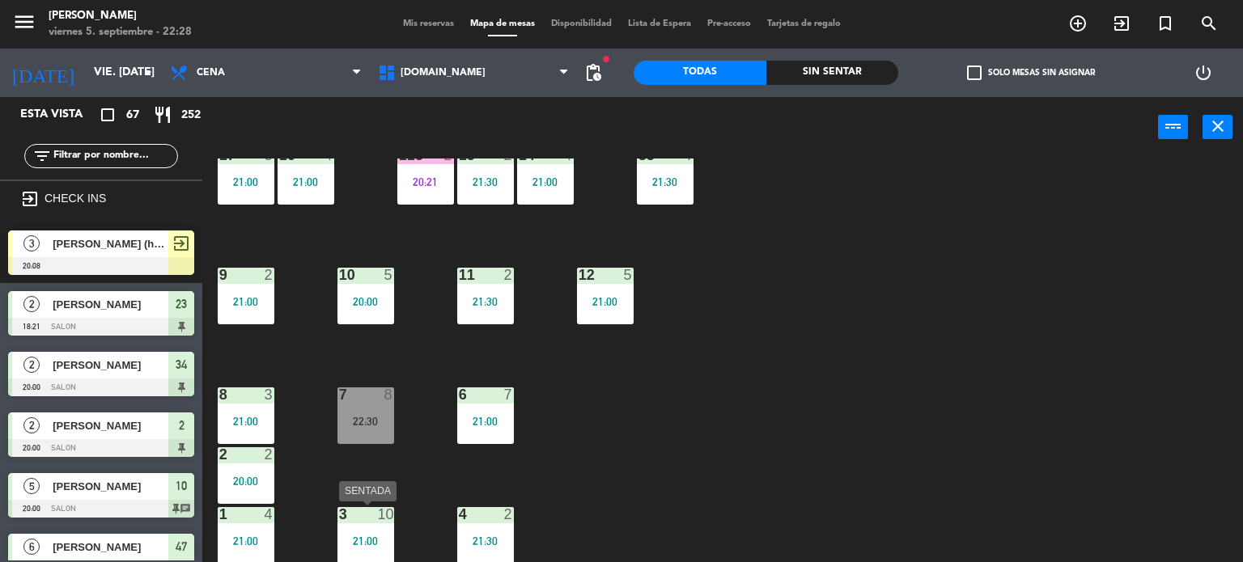
click at [346, 525] on div "3 10 21:00" at bounding box center [365, 535] width 57 height 57
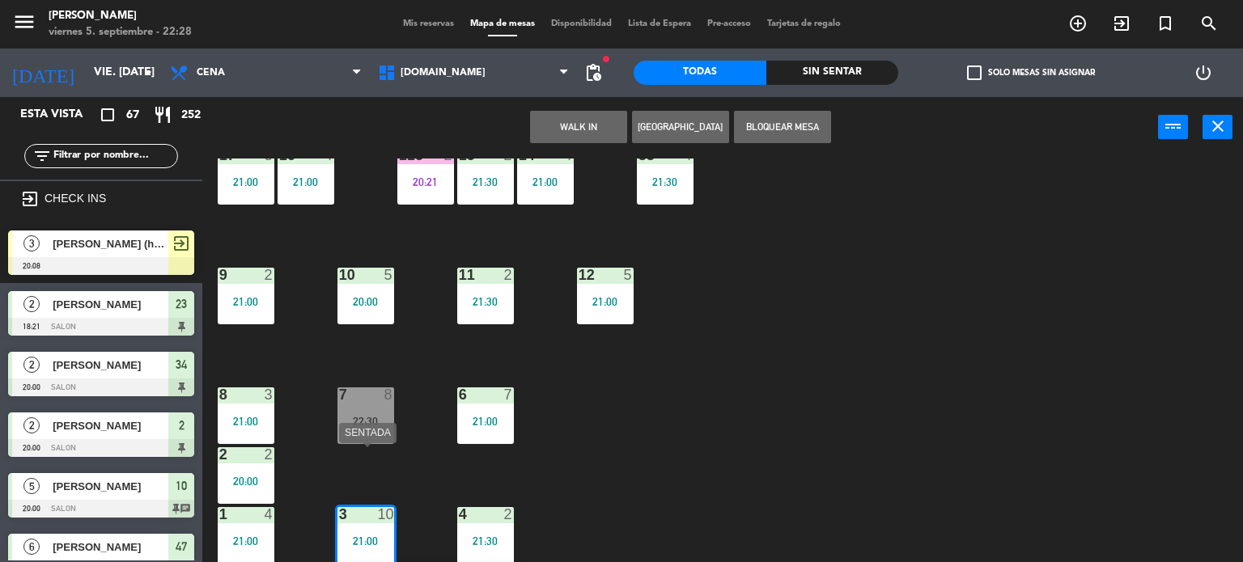
scroll to position [637, 0]
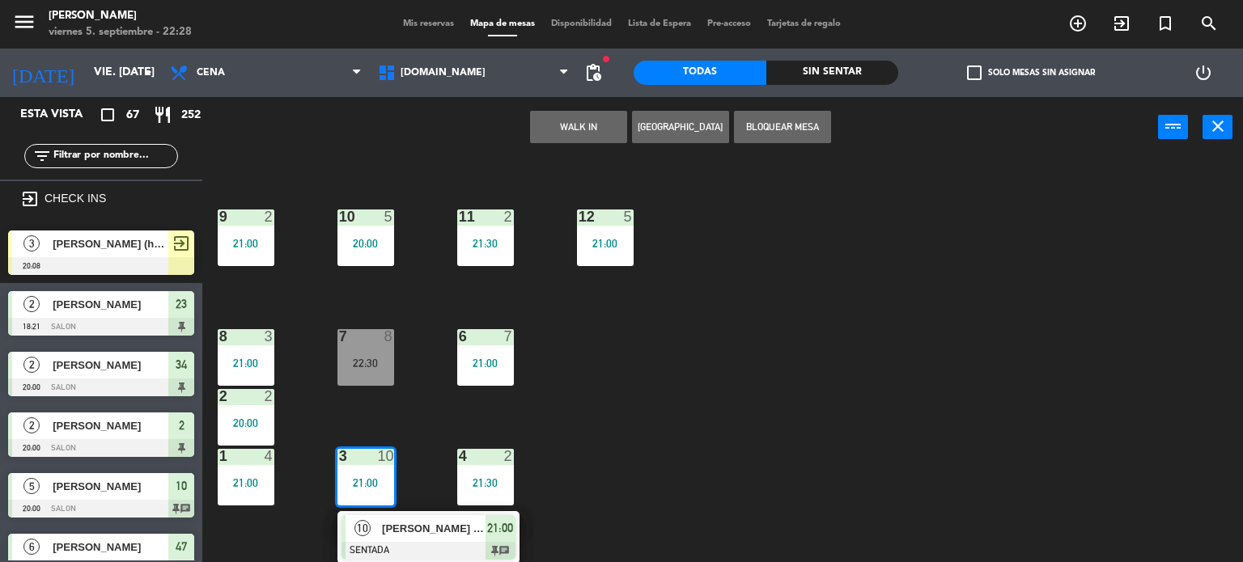
click at [745, 484] on div "34 block 2 20:00 35 block 6 20:30 36 block 8 21:00 43 2 21:00 37 8 21:00 CAVA 2…" at bounding box center [728, 361] width 1029 height 405
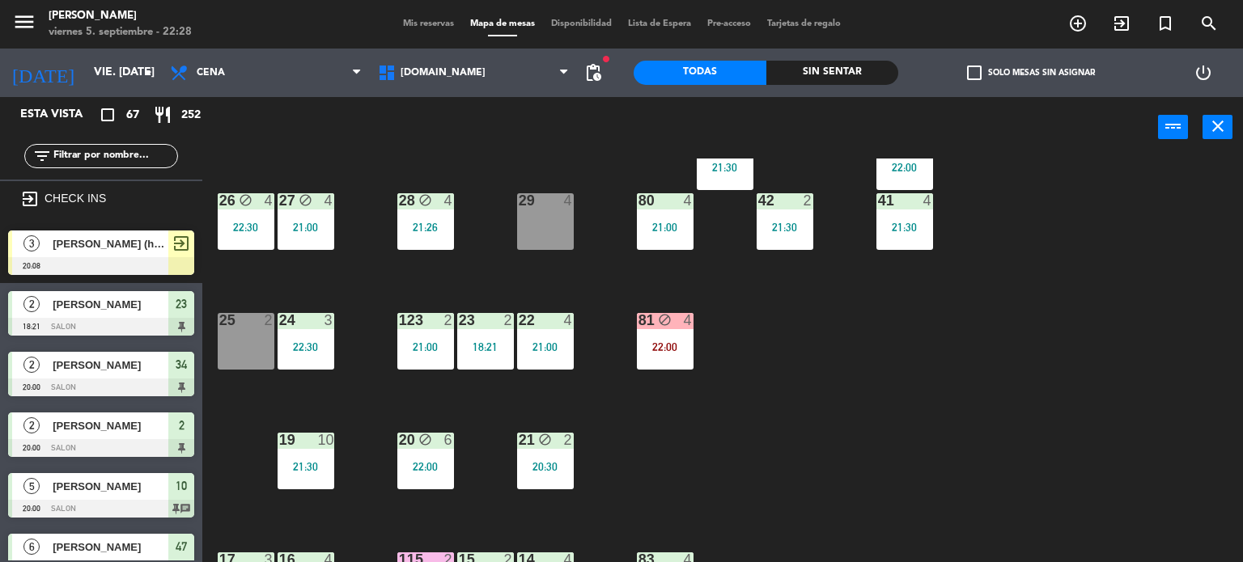
scroll to position [12, 0]
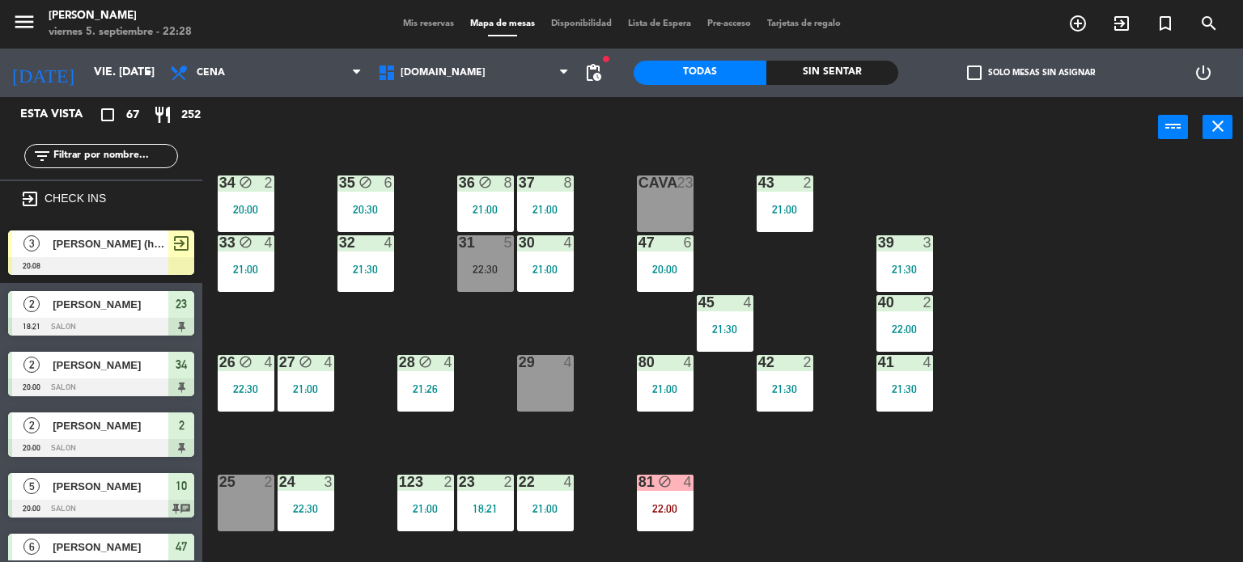
click at [566, 384] on div "29 4" at bounding box center [545, 383] width 57 height 57
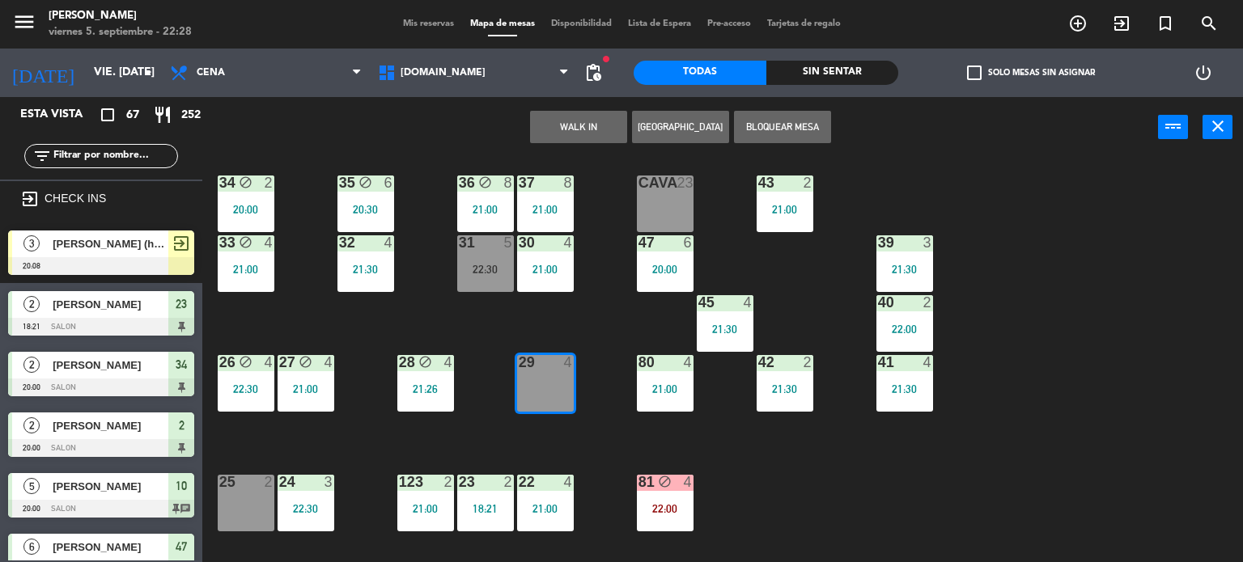
click at [583, 125] on button "WALK IN" at bounding box center [578, 127] width 97 height 32
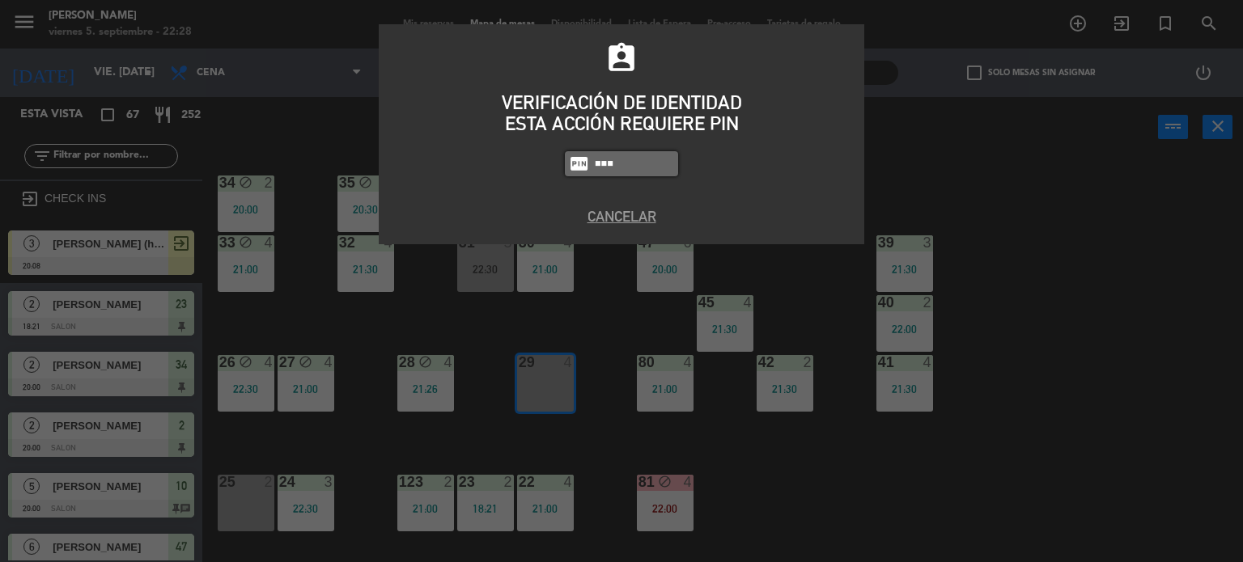
type input "3871"
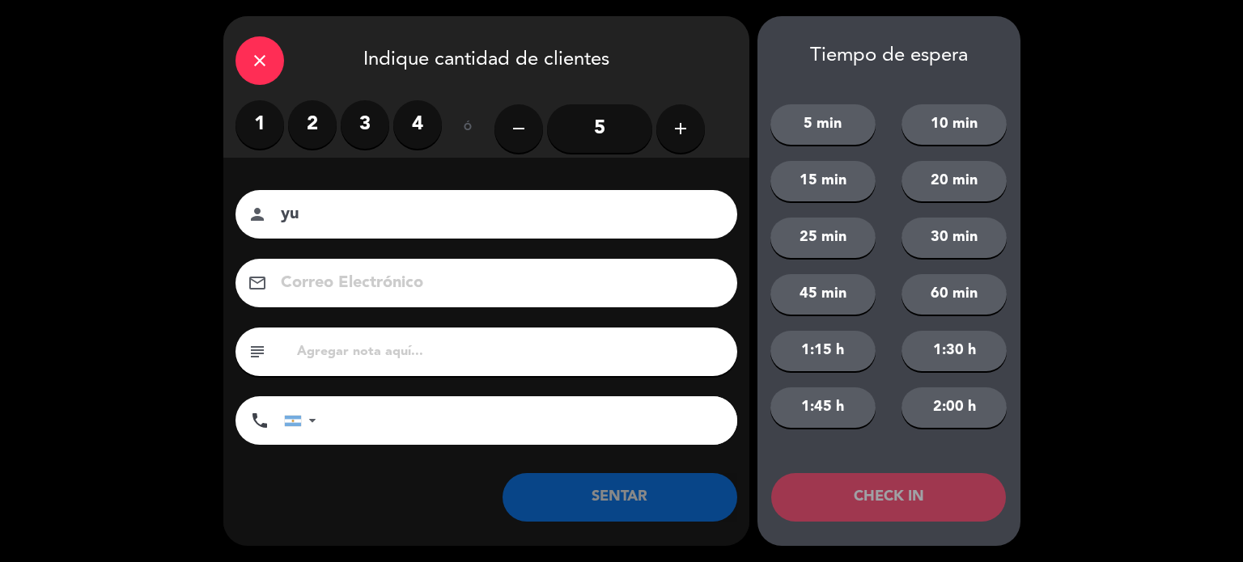
type input "y"
type input "[PERSON_NAME] TR"
click at [363, 135] on label "3" at bounding box center [365, 124] width 49 height 49
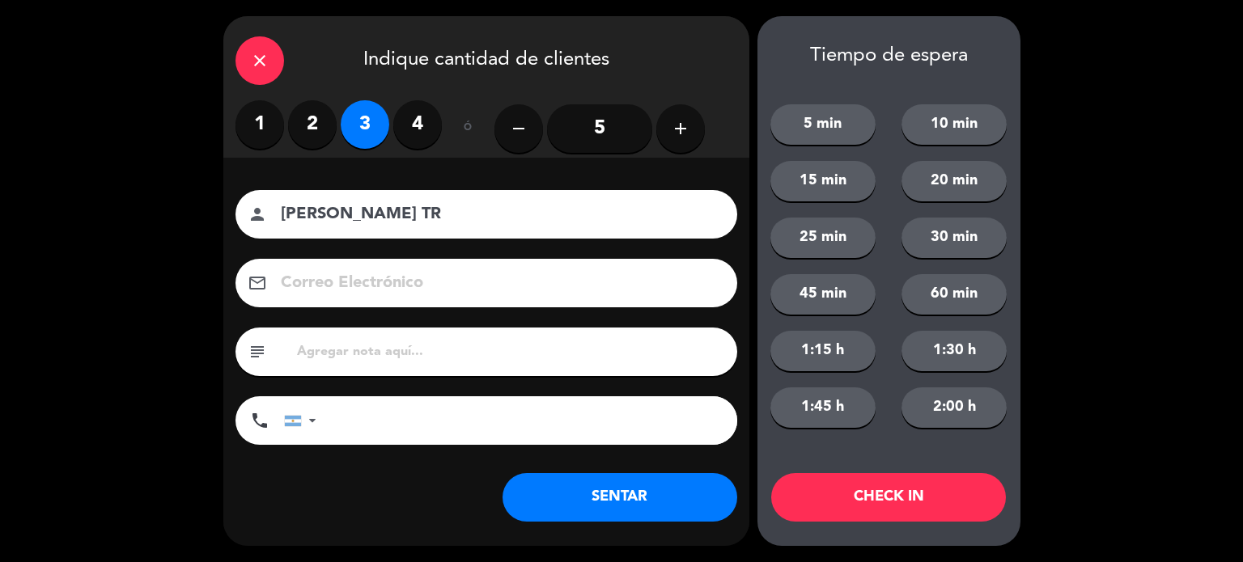
click at [418, 132] on label "4" at bounding box center [417, 124] width 49 height 49
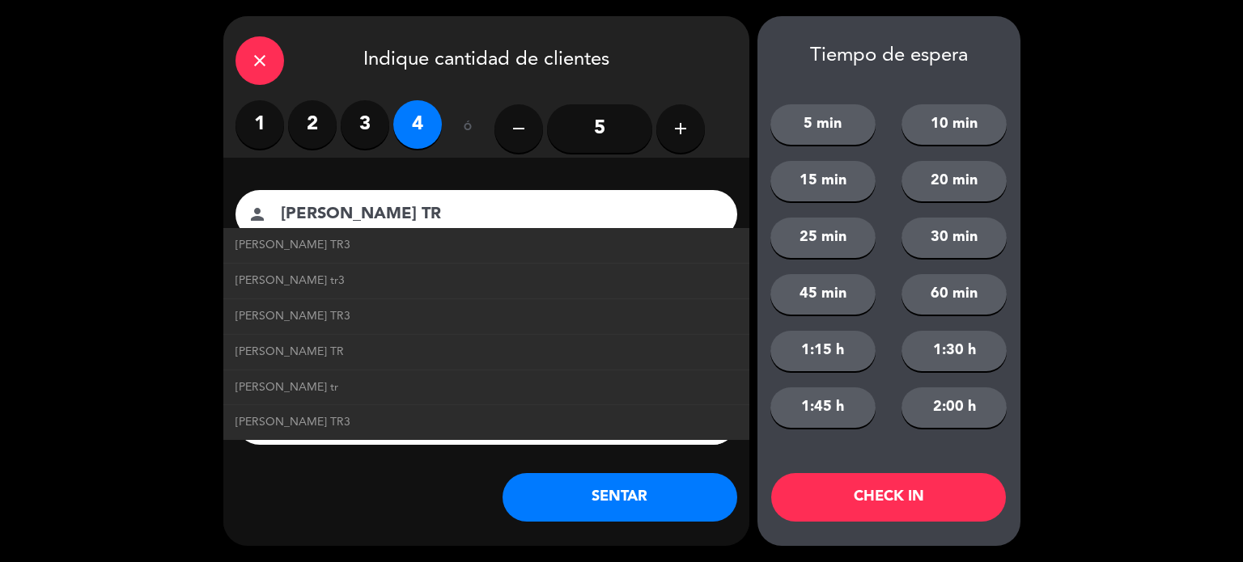
click at [678, 505] on button "SENTAR" at bounding box center [620, 497] width 235 height 49
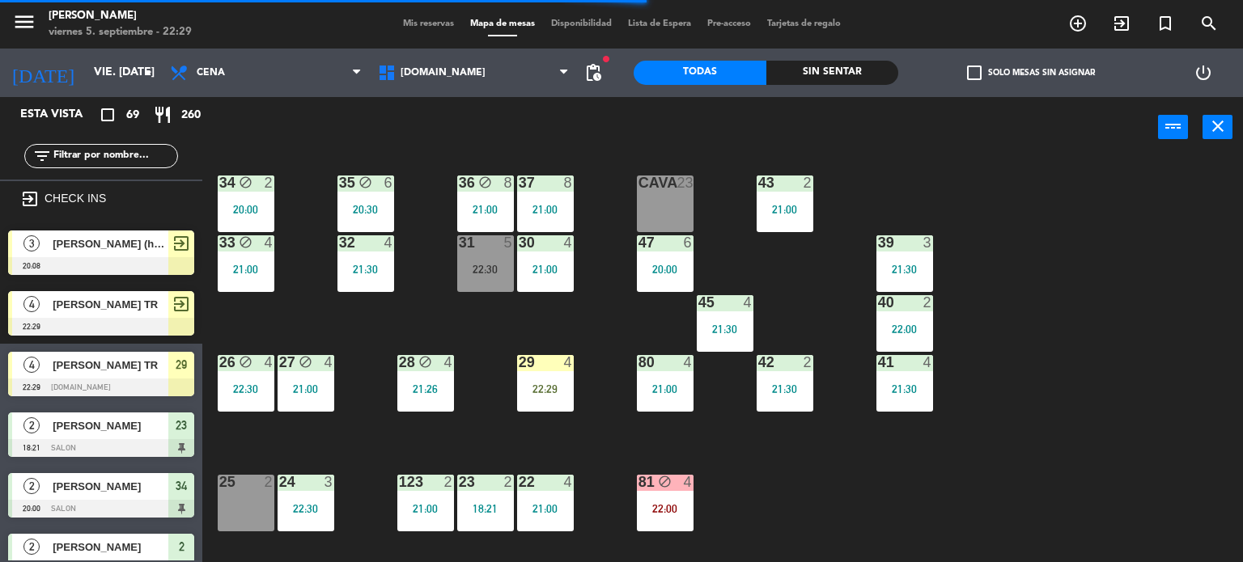
click at [1061, 80] on div "check_box_outline_blank Solo mesas sin asignar" at bounding box center [1030, 73] width 265 height 49
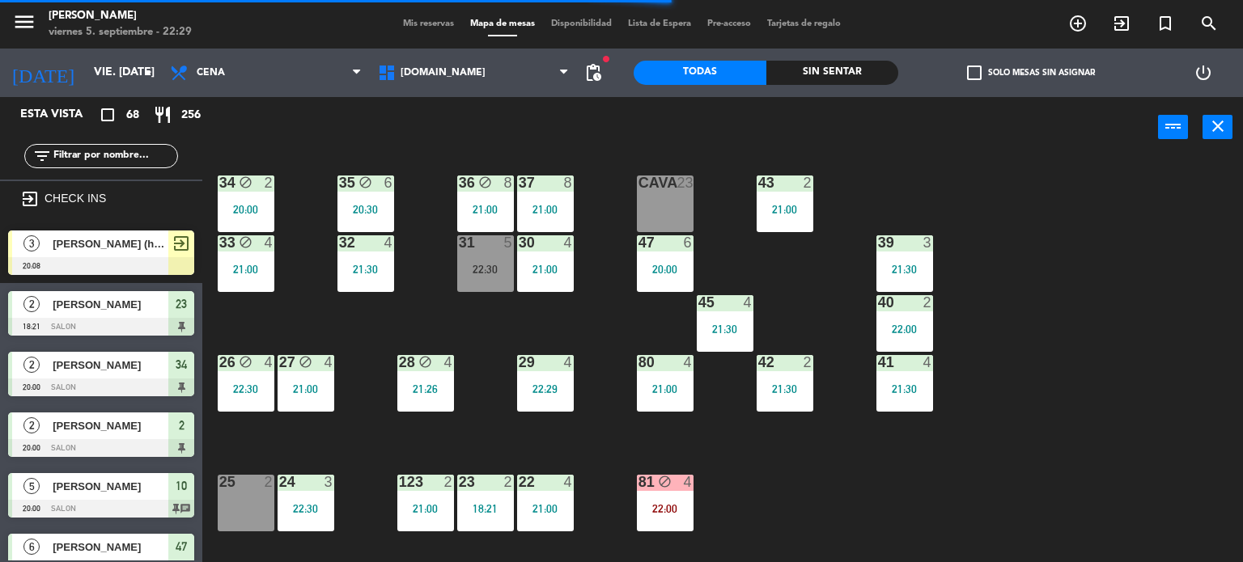
click at [885, 66] on div "Sin sentar" at bounding box center [832, 73] width 133 height 24
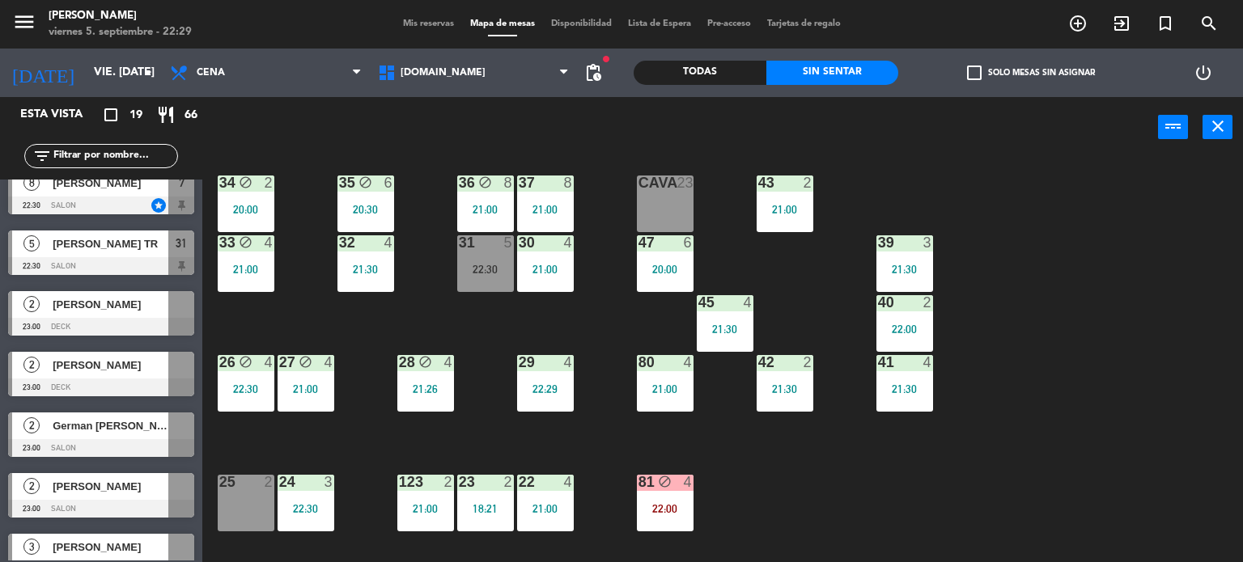
scroll to position [0, 0]
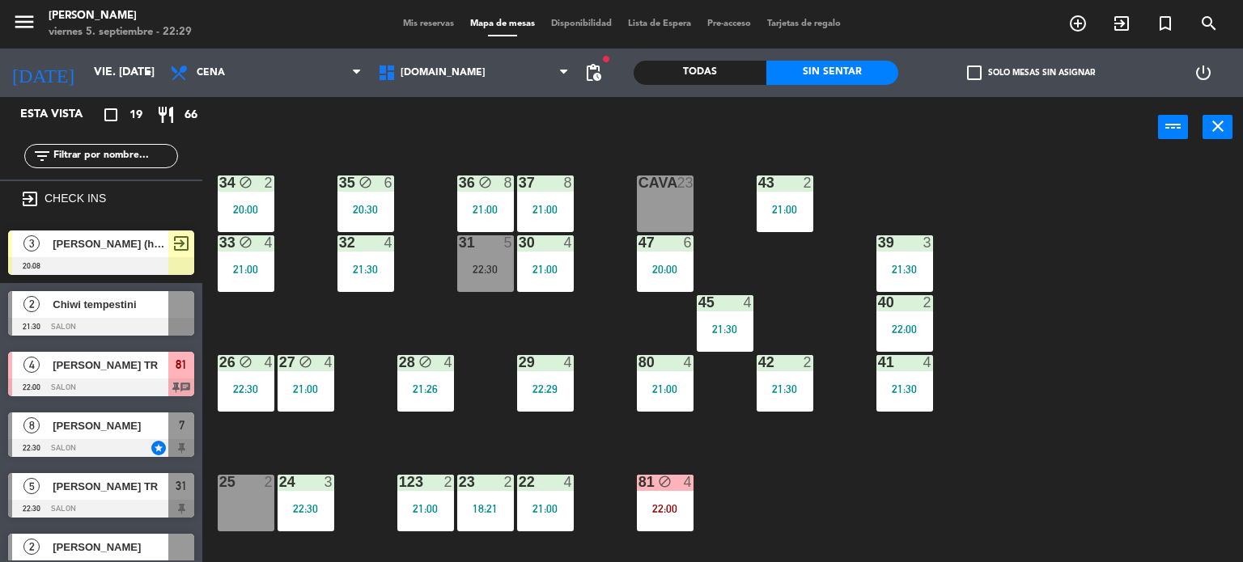
click at [503, 305] on div "34 block 2 20:00 35 block 6 20:30 36 block 8 21:00 43 2 21:00 37 8 21:00 CAVA 2…" at bounding box center [728, 361] width 1029 height 405
click at [495, 278] on div "31 5 22:30" at bounding box center [485, 263] width 57 height 57
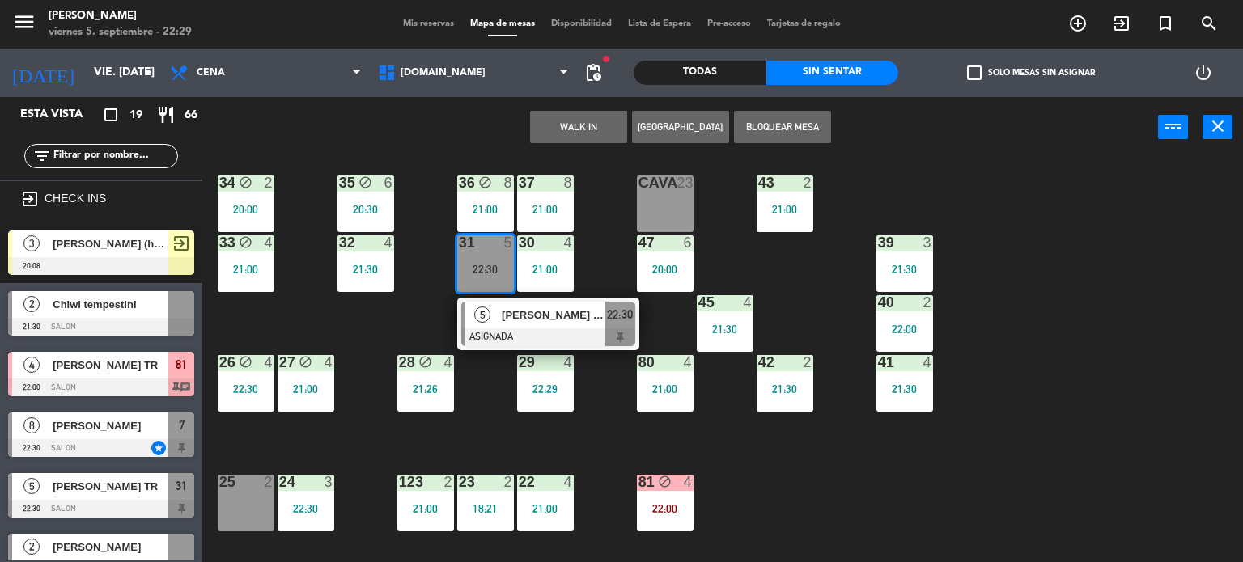
click at [411, 321] on div "34 block 2 20:00 35 block 6 20:30 36 block 8 21:00 43 2 21:00 37 8 21:00 CAVA 2…" at bounding box center [728, 361] width 1029 height 405
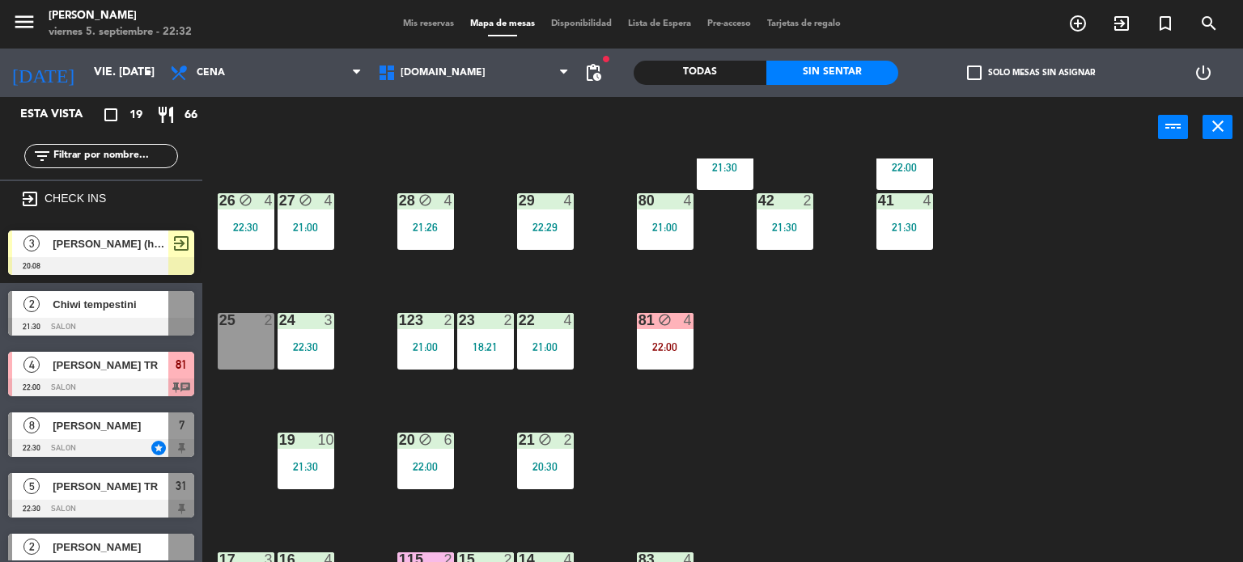
scroll to position [336, 0]
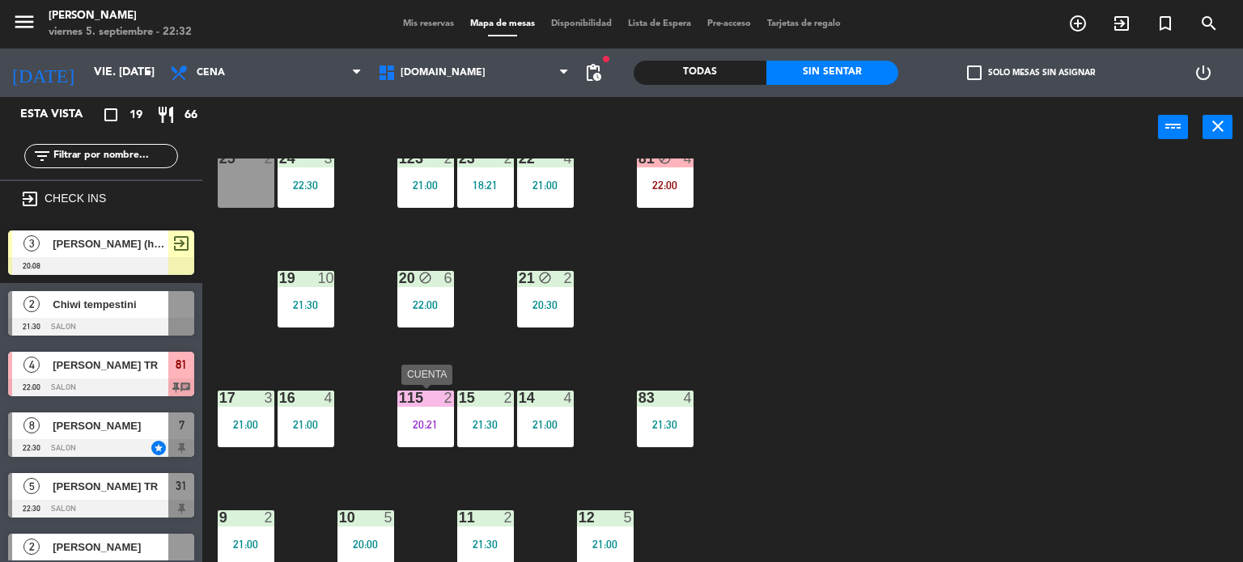
click at [428, 433] on div "115 2 20:21" at bounding box center [425, 419] width 57 height 57
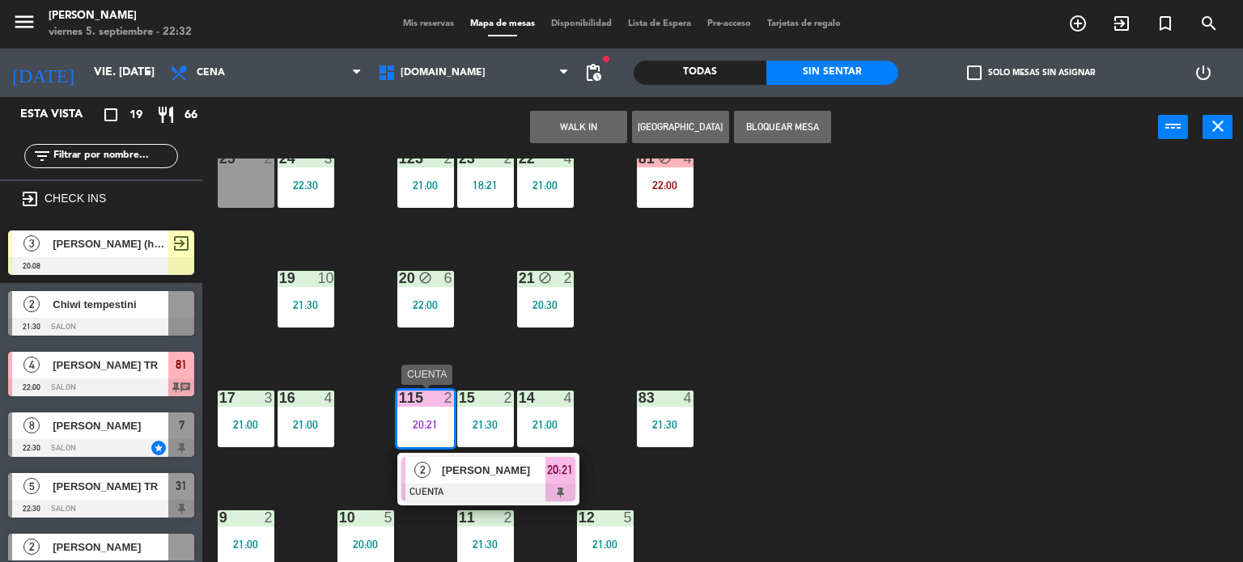
click at [535, 465] on span "[PERSON_NAME]" at bounding box center [494, 470] width 104 height 17
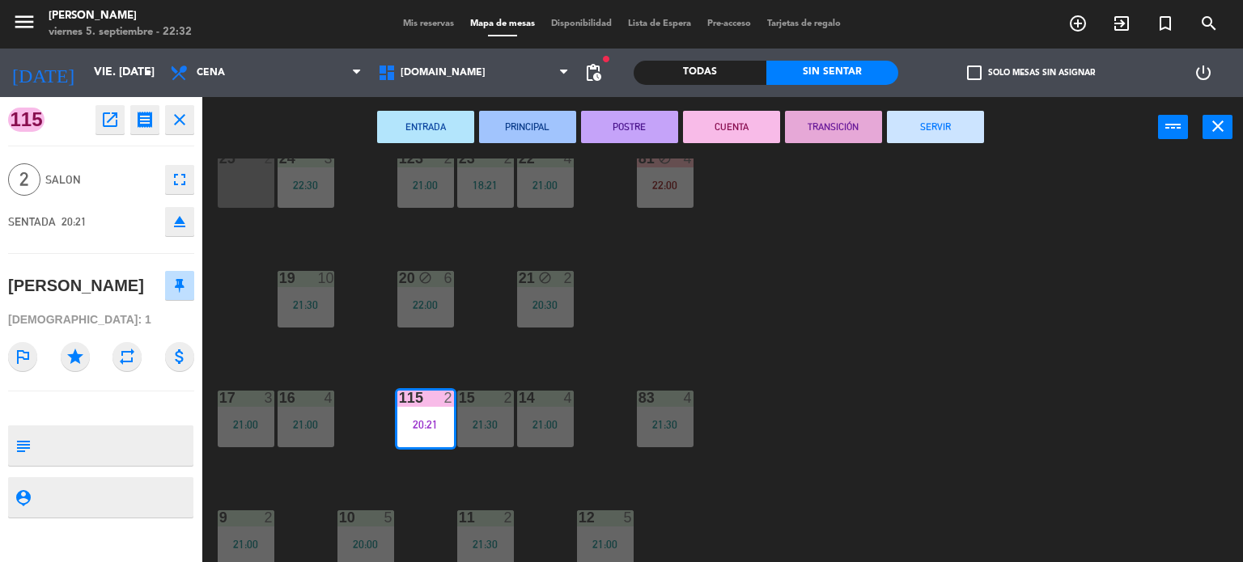
click at [936, 125] on button "SERVIR" at bounding box center [935, 127] width 97 height 32
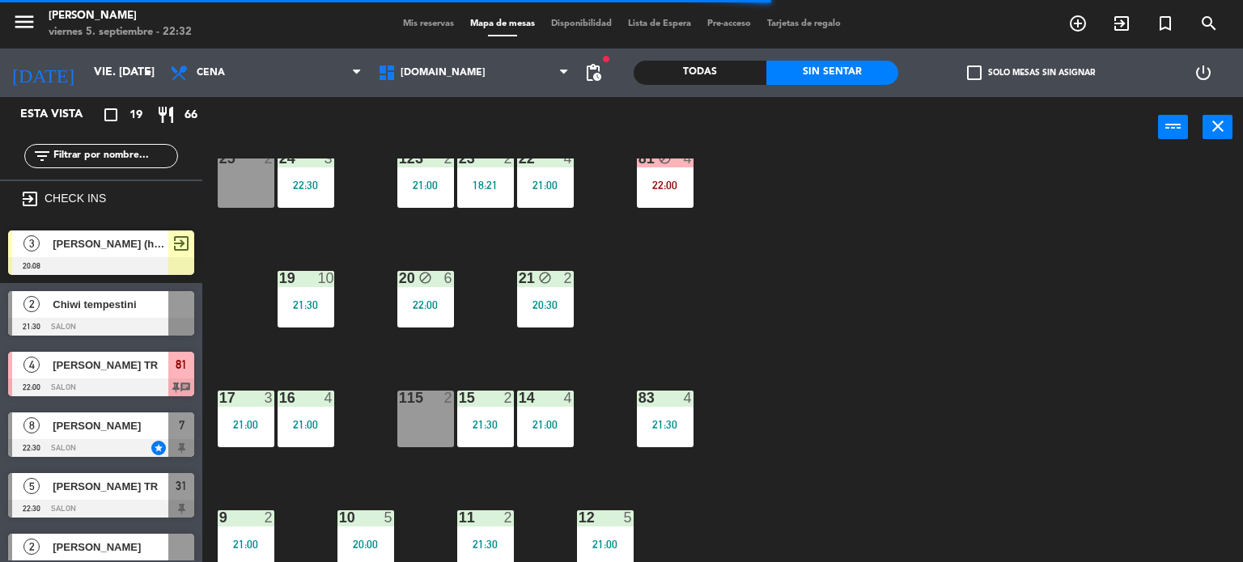
scroll to position [255, 0]
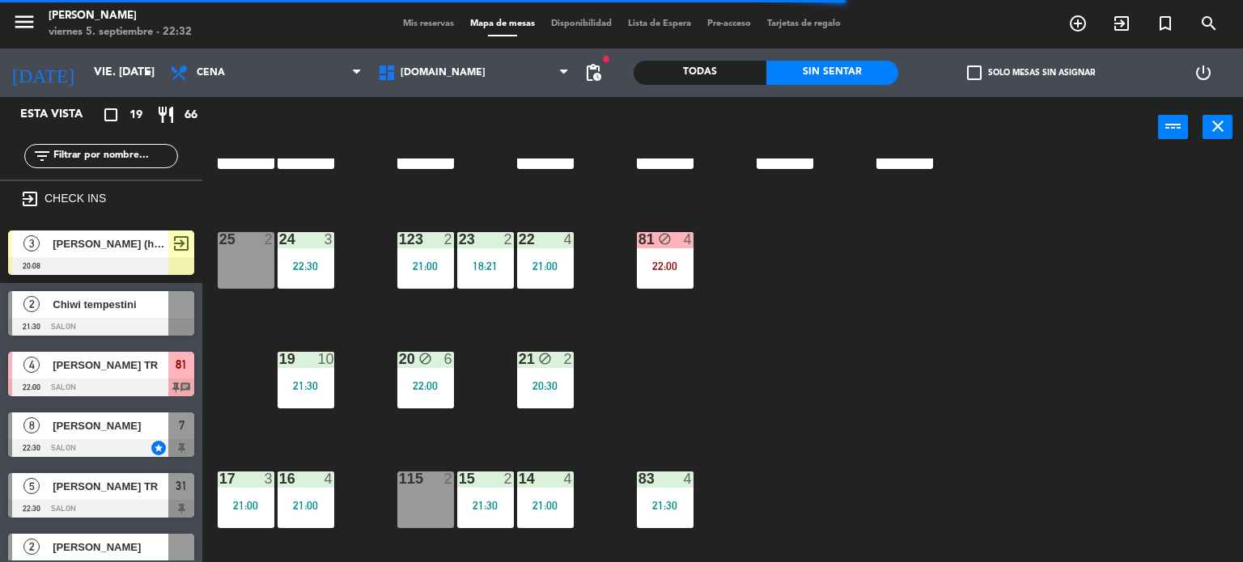
click at [527, 395] on div "21 block 2 20:30" at bounding box center [545, 380] width 57 height 57
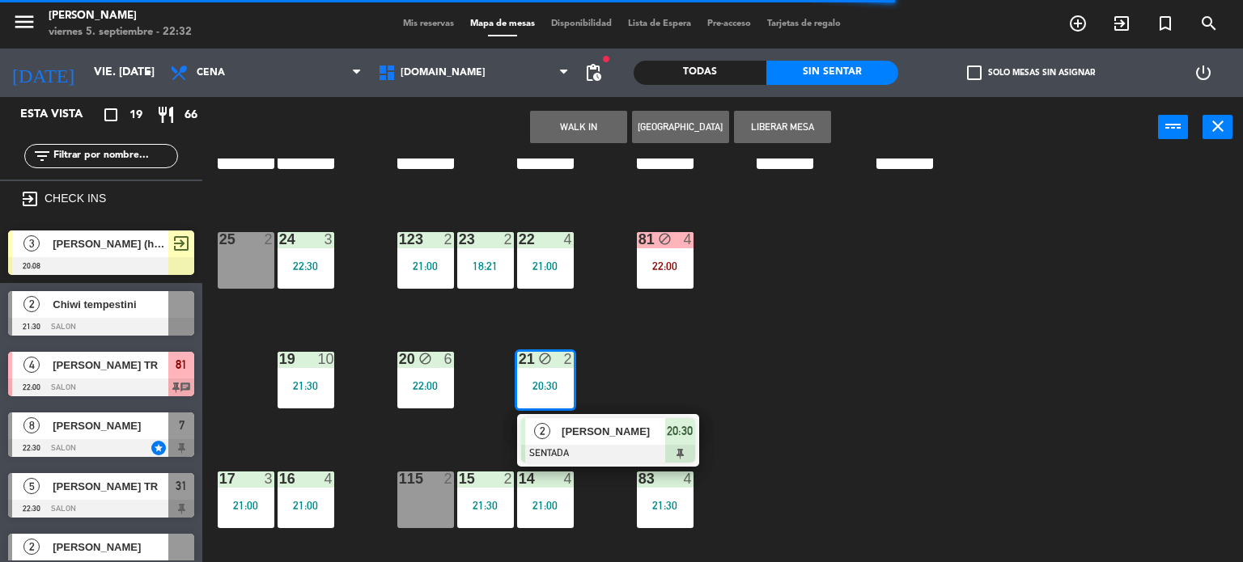
click at [591, 414] on div "2 [PERSON_NAME] SENTADA 20:30" at bounding box center [608, 440] width 182 height 53
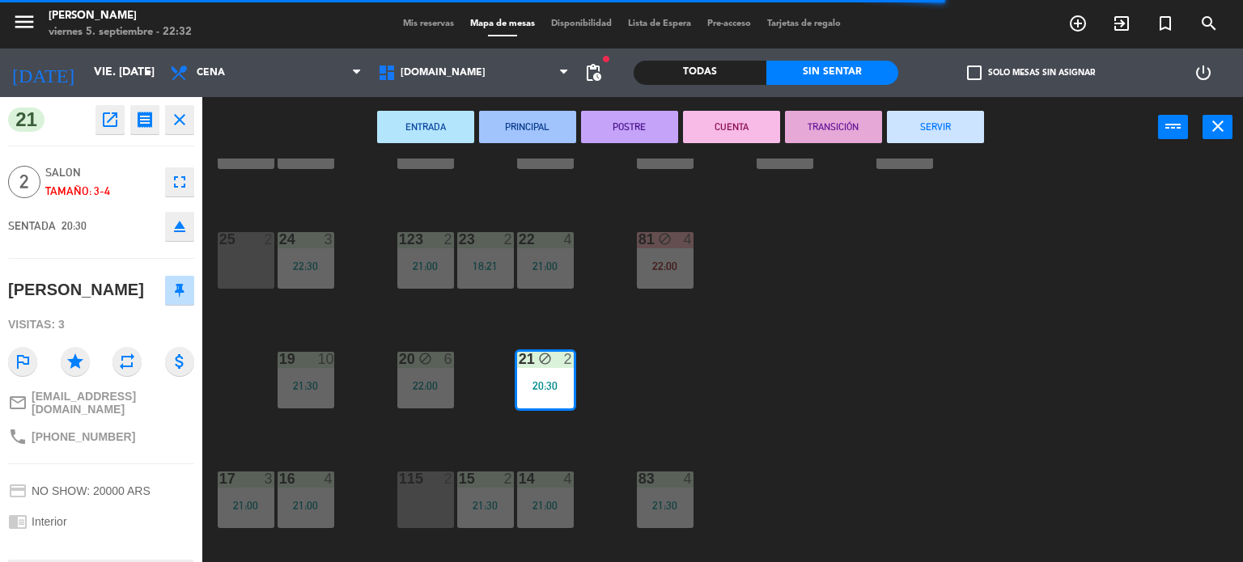
click at [594, 424] on div "34 block 2 20:00 35 block 6 20:30 36 block 8 21:00 43 2 21:00 37 8 21:00 CAVA 2…" at bounding box center [728, 361] width 1029 height 405
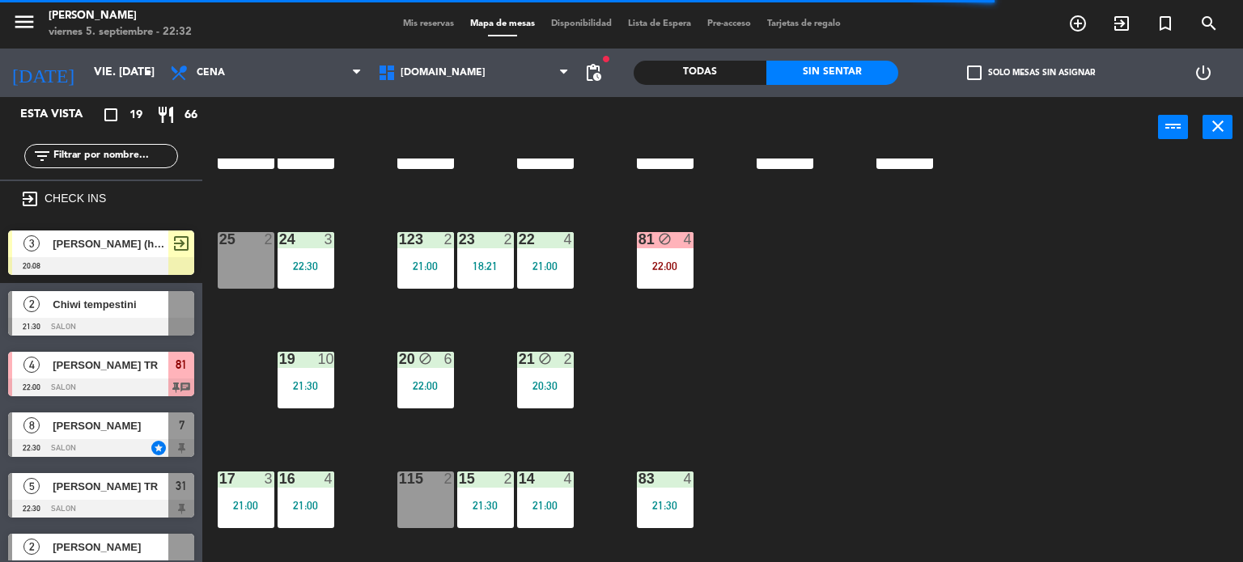
click at [553, 389] on div "20:30" at bounding box center [545, 385] width 57 height 11
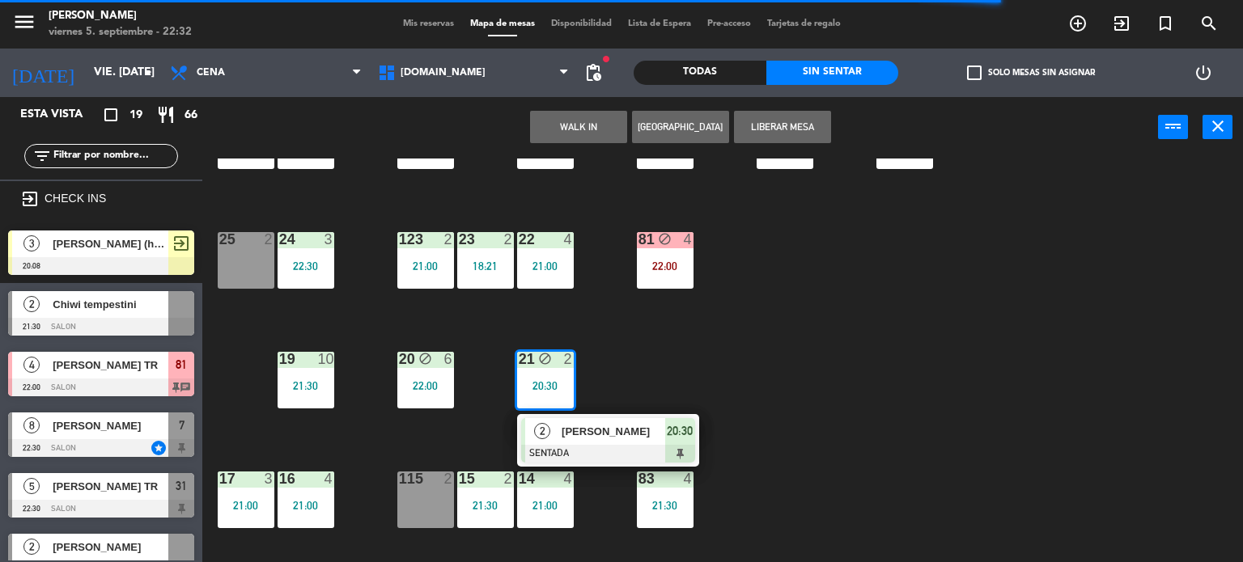
click at [597, 438] on span "[PERSON_NAME]" at bounding box center [614, 431] width 104 height 17
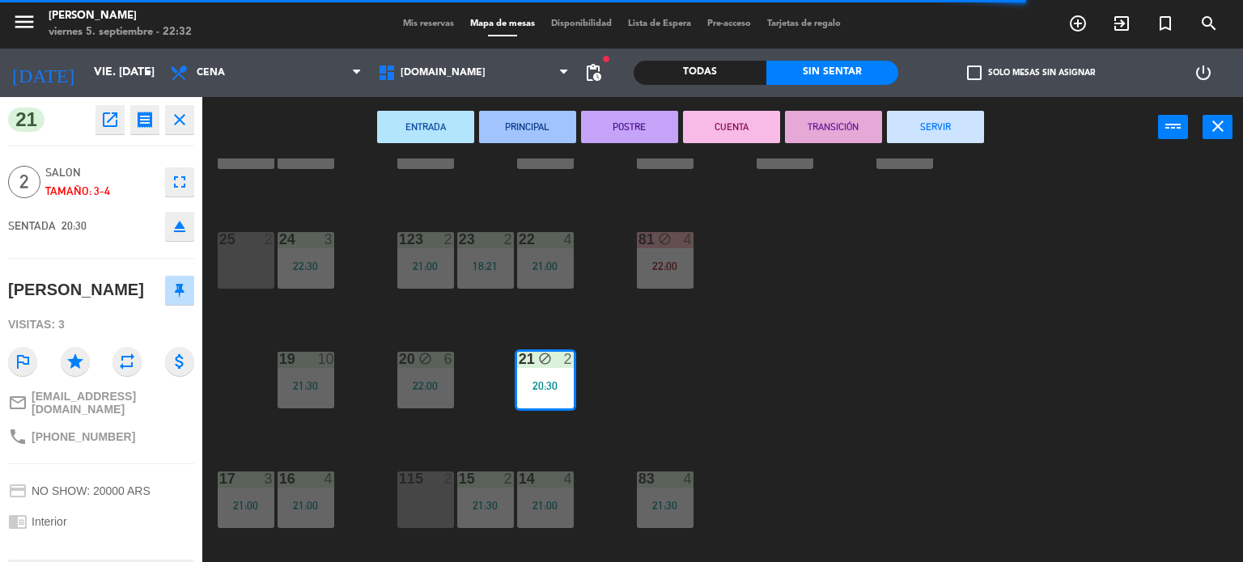
click at [955, 119] on button "SERVIR" at bounding box center [935, 127] width 97 height 32
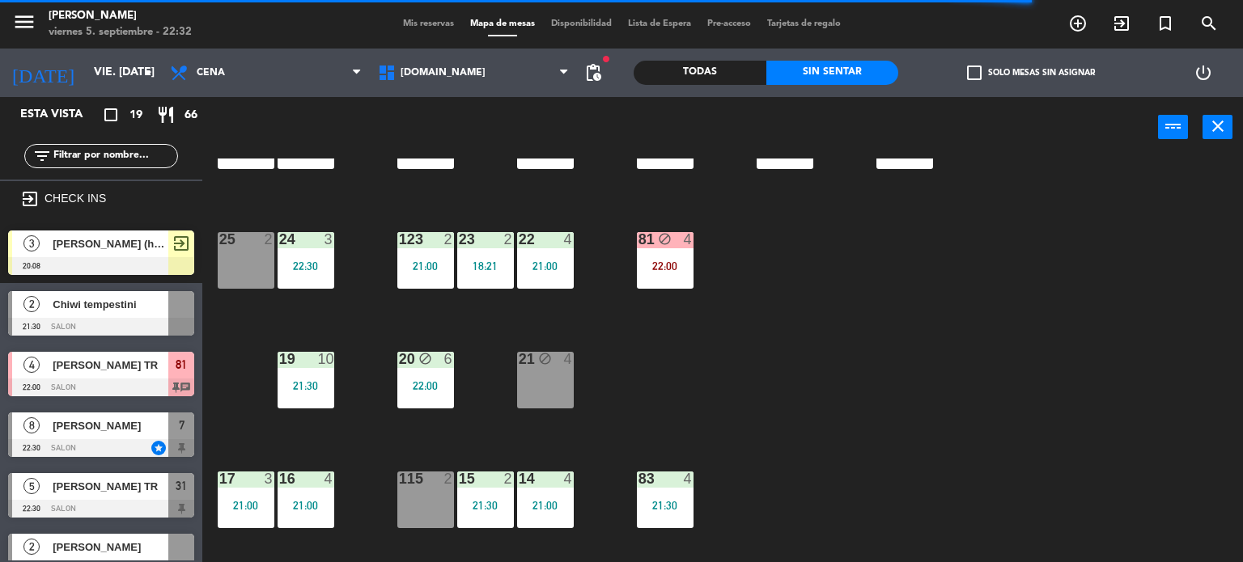
click at [689, 245] on div "4" at bounding box center [689, 239] width 10 height 15
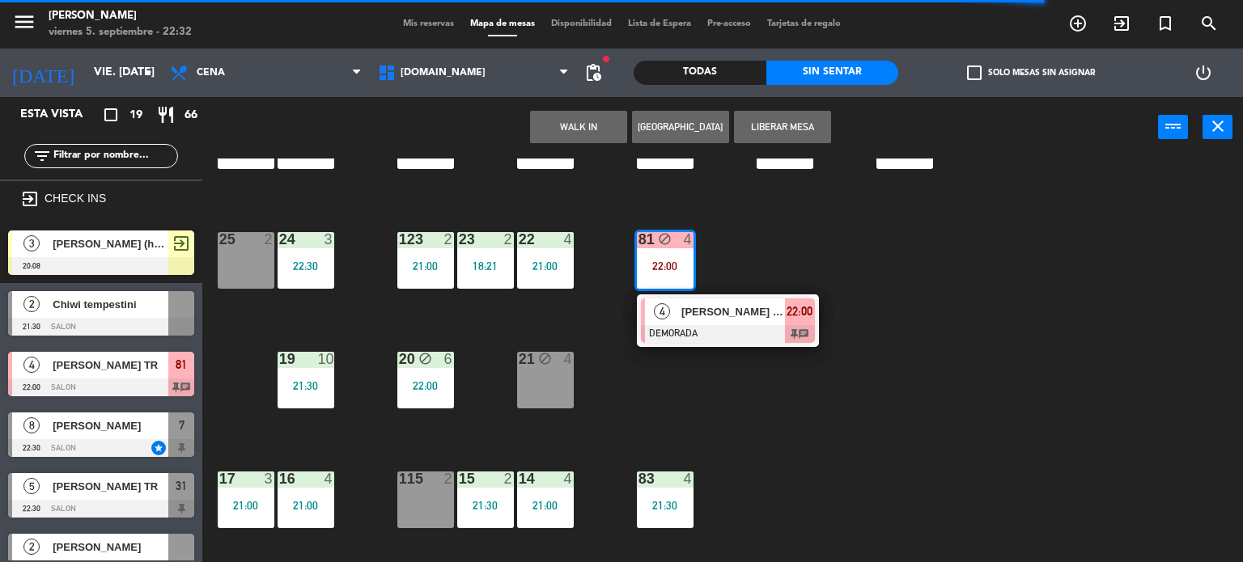
click at [728, 313] on span "[PERSON_NAME] TR" at bounding box center [733, 311] width 104 height 17
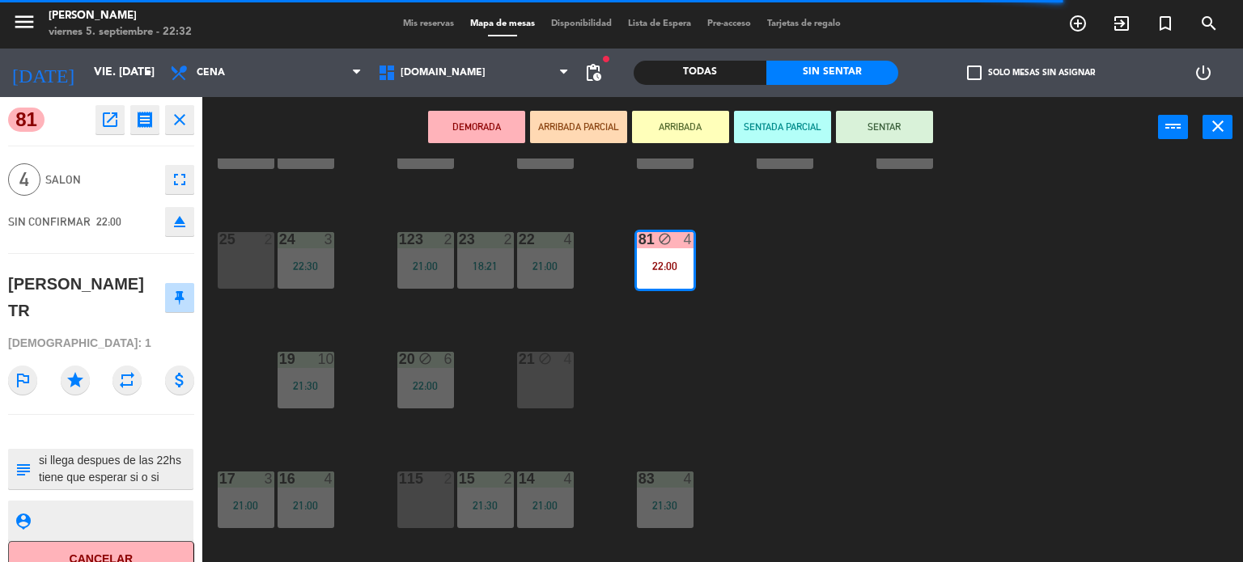
click at [896, 120] on button "SENTAR" at bounding box center [884, 127] width 97 height 32
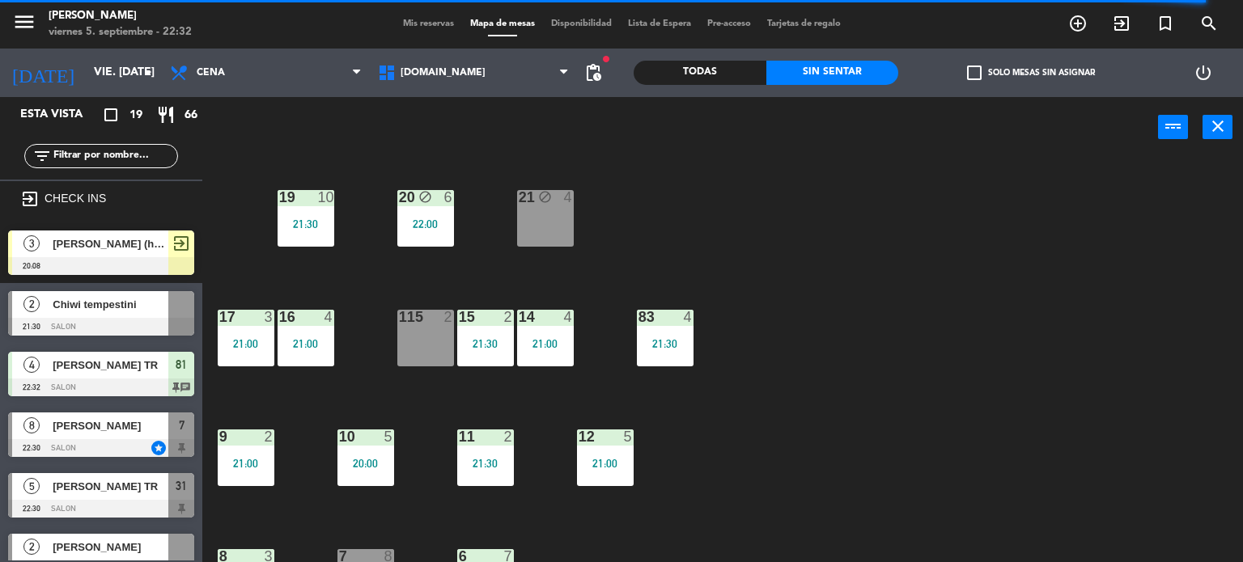
scroll to position [498, 0]
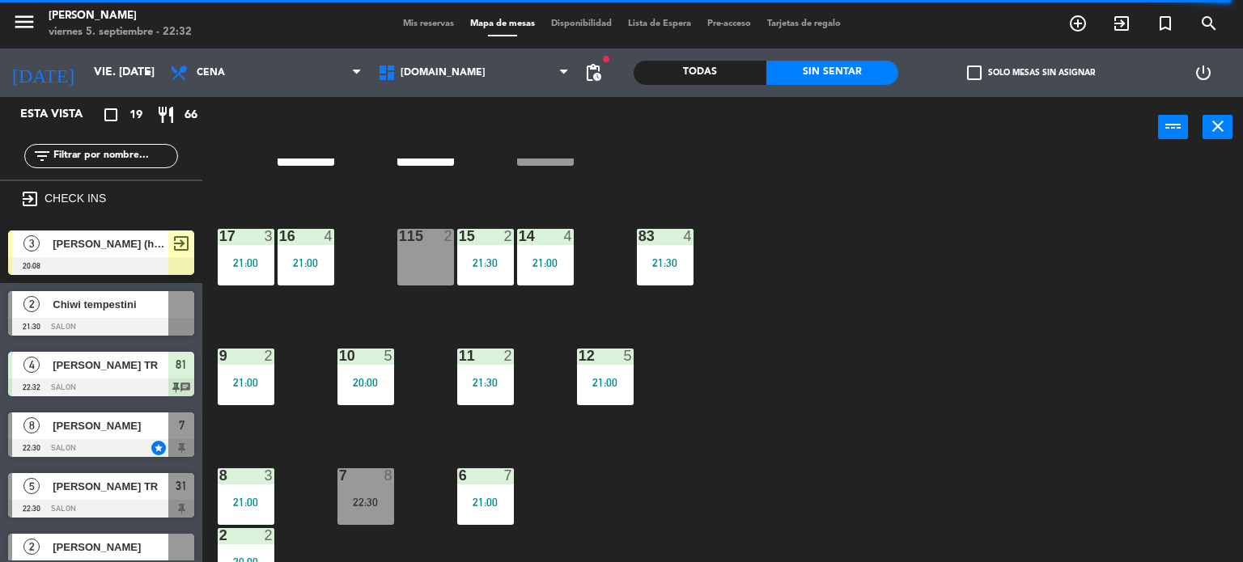
click at [1095, 405] on div "34 block 2 20:00 35 block 6 20:30 36 block 8 21:00 43 2 21:00 37 8 21:00 CAVA 2…" at bounding box center [728, 361] width 1029 height 405
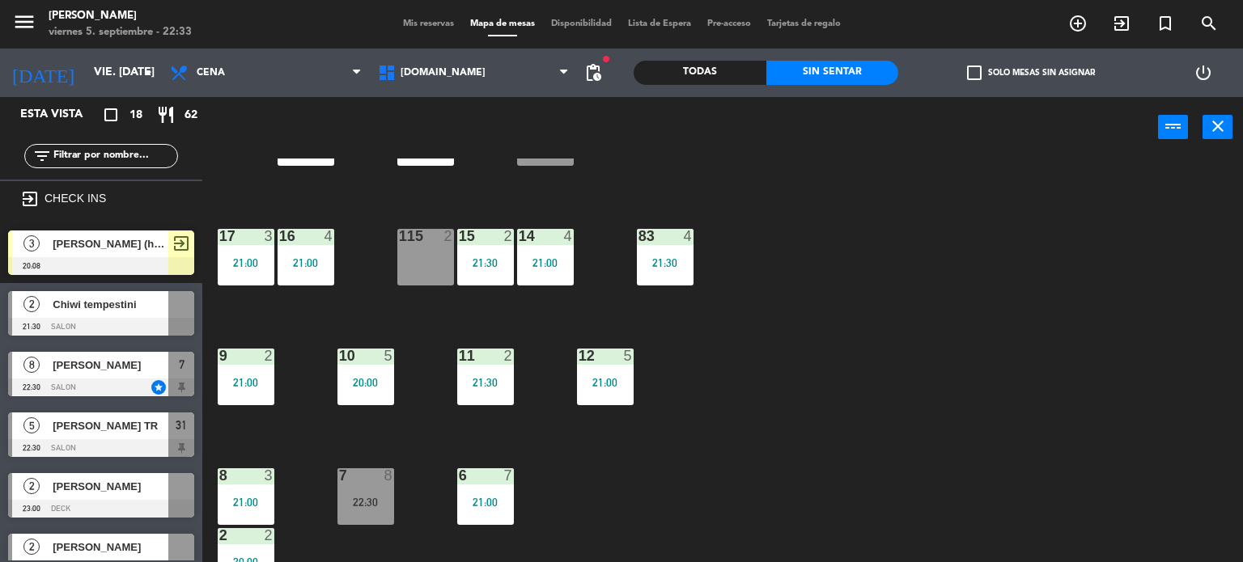
click at [110, 162] on input "text" at bounding box center [114, 156] width 125 height 18
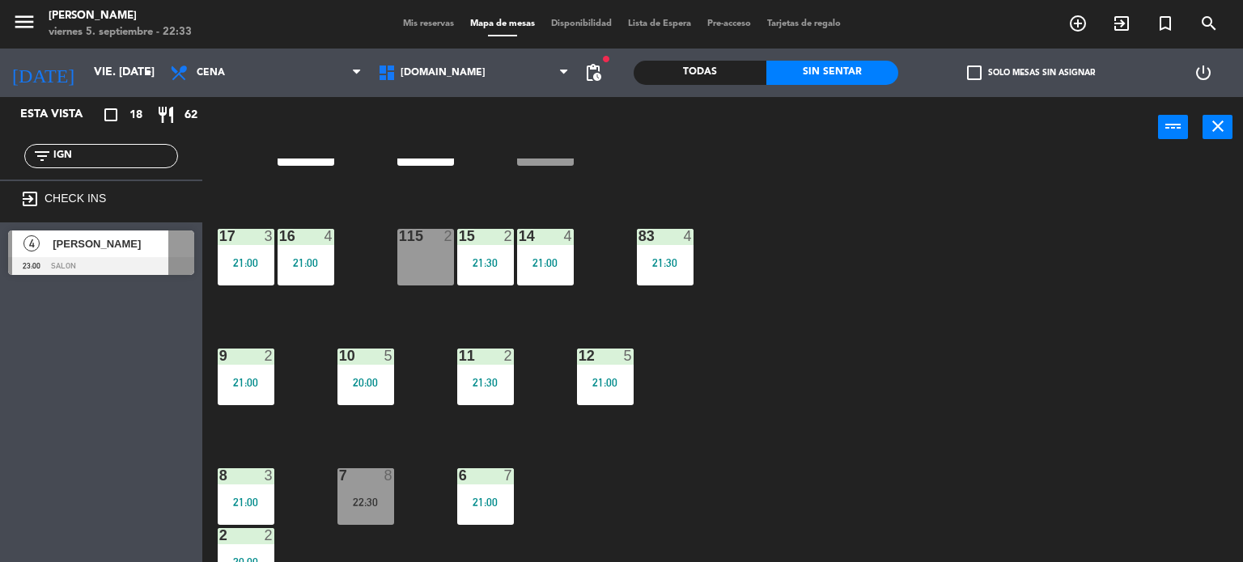
type input "IGN"
click at [0, 363] on div "Esta vista crop_square 18 restaurant 62 filter_list IGN exit_to_app CHECK INS 4…" at bounding box center [101, 329] width 202 height 465
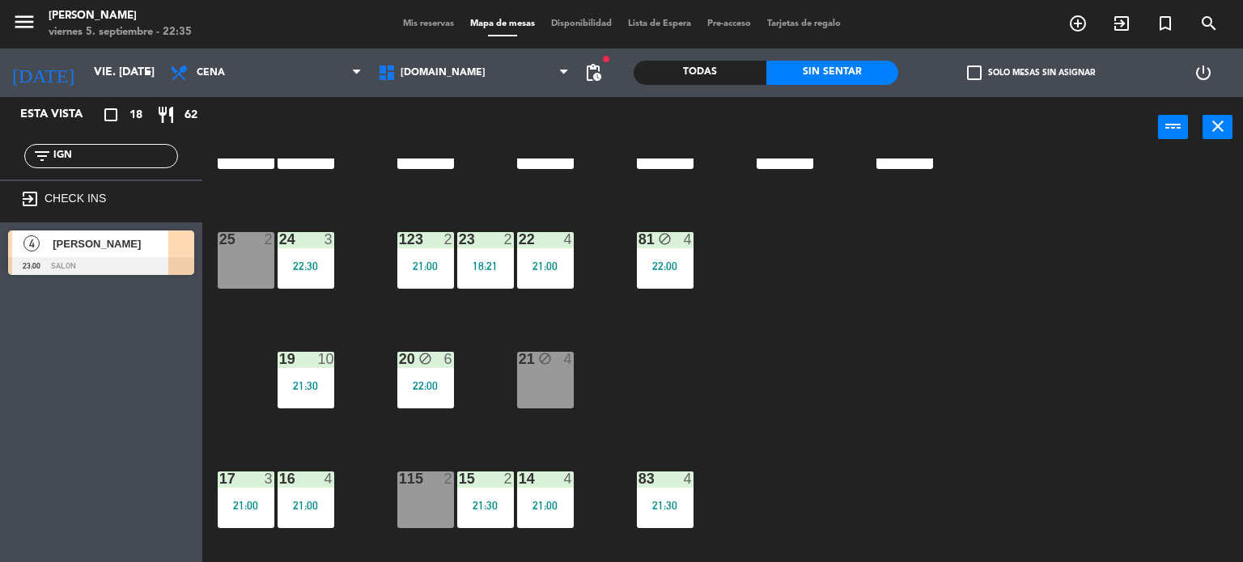
click at [804, 311] on div "34 block 2 20:00 35 block 6 20:30 36 block 8 21:00 43 2 21:00 37 8 21:00 CAVA 2…" at bounding box center [728, 361] width 1029 height 405
click at [663, 252] on div "81 block 4 22:00" at bounding box center [665, 260] width 57 height 57
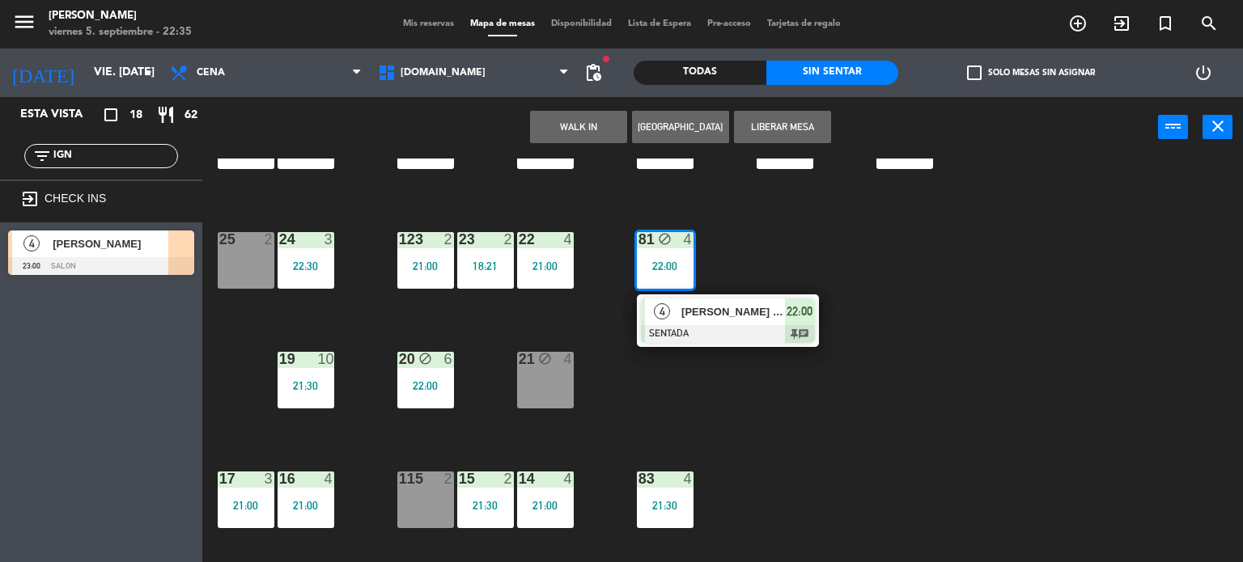
click at [545, 384] on div "21 block 4" at bounding box center [545, 380] width 57 height 57
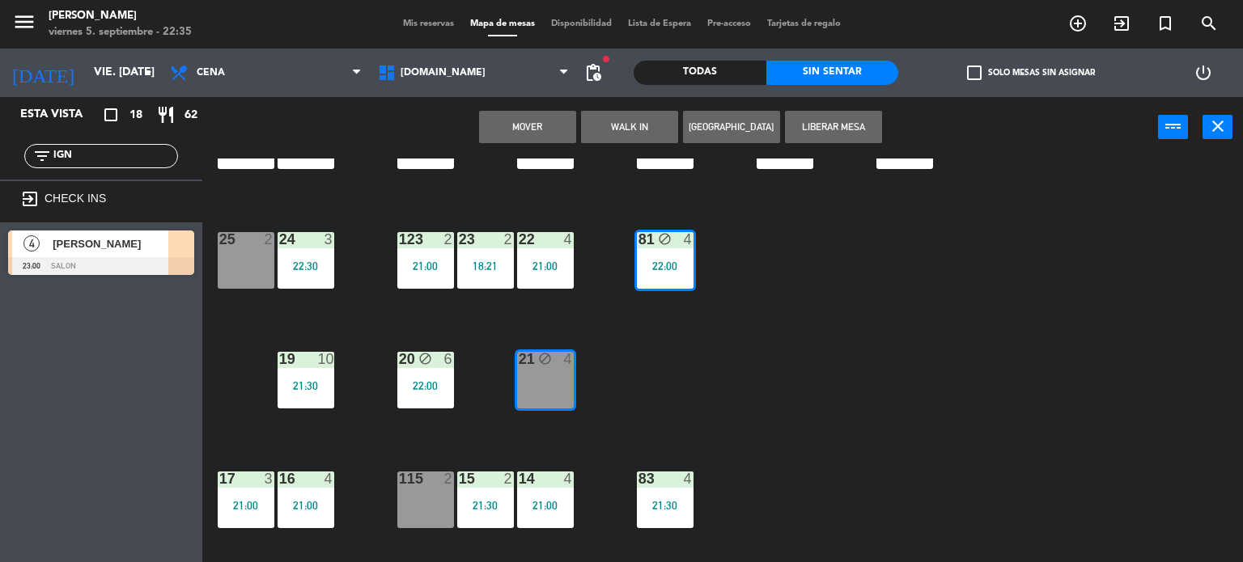
click at [549, 129] on button "Mover" at bounding box center [527, 127] width 97 height 32
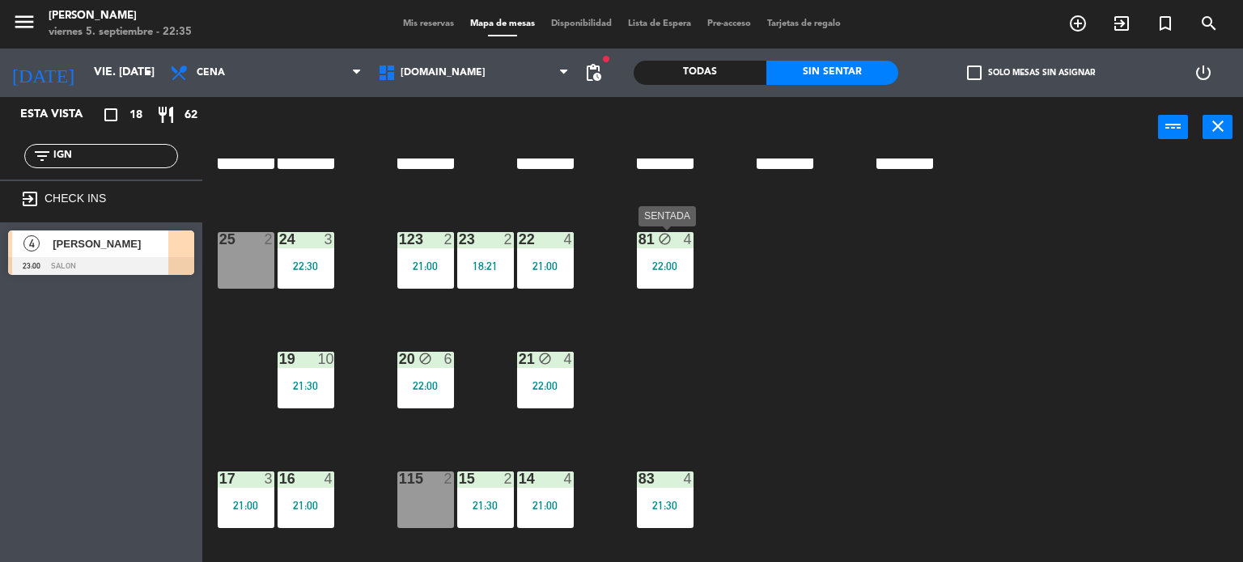
drag, startPoint x: 132, startPoint y: 246, endPoint x: 679, endPoint y: 262, distance: 547.3
click at [805, 355] on div "34 block 2 20:00 35 block 6 20:30 36 block 8 21:00 43 2 21:00 37 8 21:00 CAVA 2…" at bounding box center [728, 361] width 1029 height 405
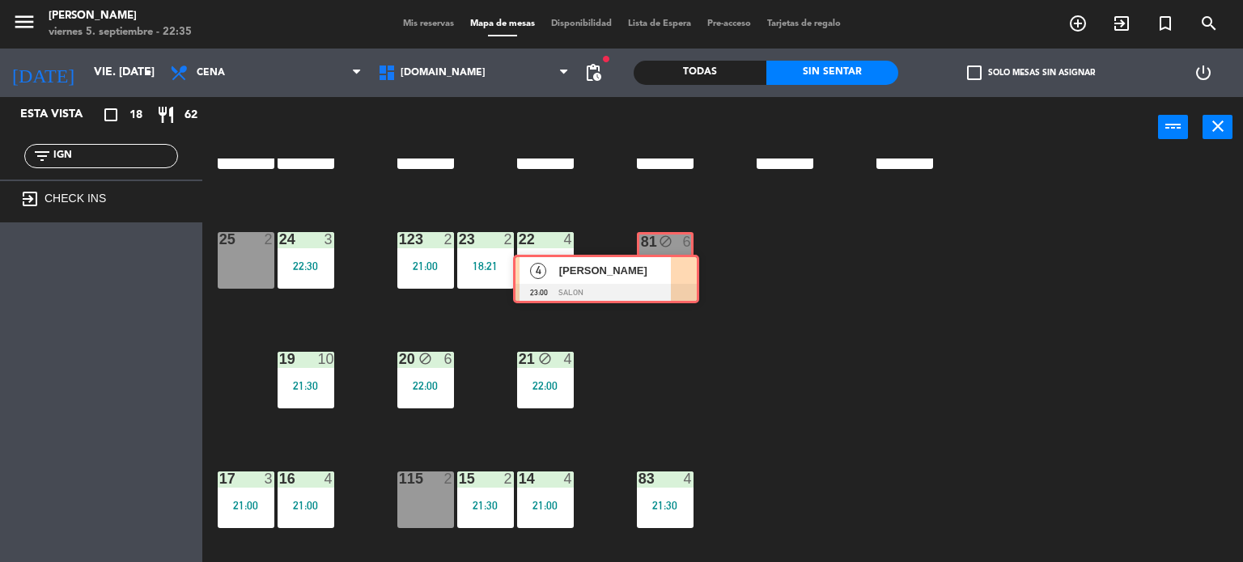
drag, startPoint x: 149, startPoint y: 244, endPoint x: 654, endPoint y: 269, distance: 505.6
click at [654, 269] on div "Esta vista crop_square 18 restaurant 62 filter_list IGN exit_to_app CHECK INS 4…" at bounding box center [621, 330] width 1243 height 466
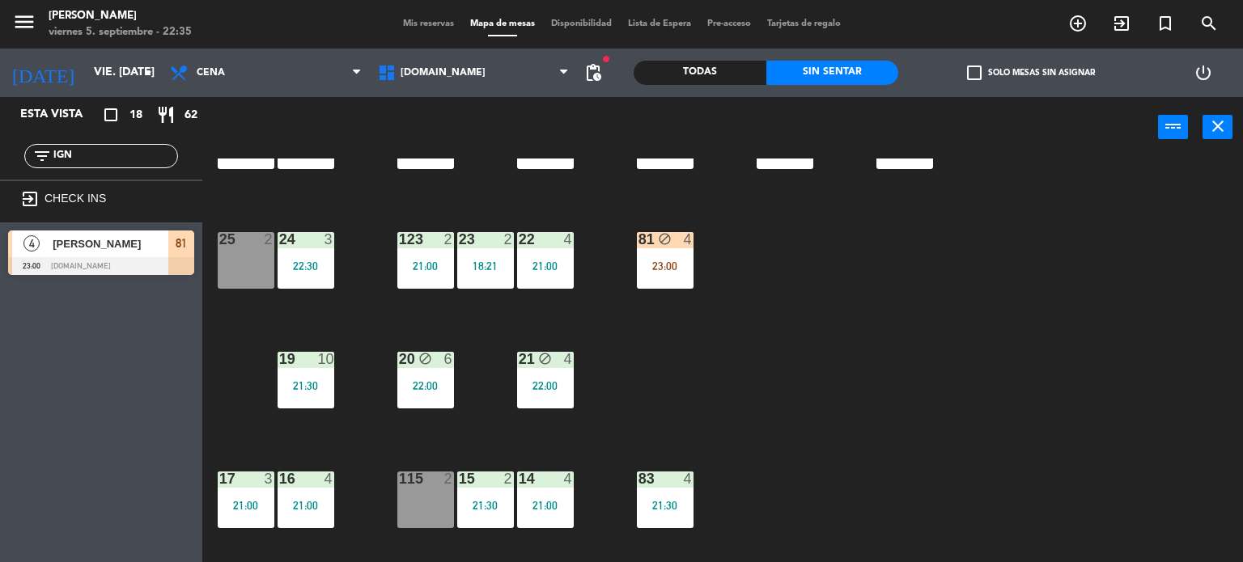
click at [654, 269] on div "23:00" at bounding box center [665, 266] width 57 height 11
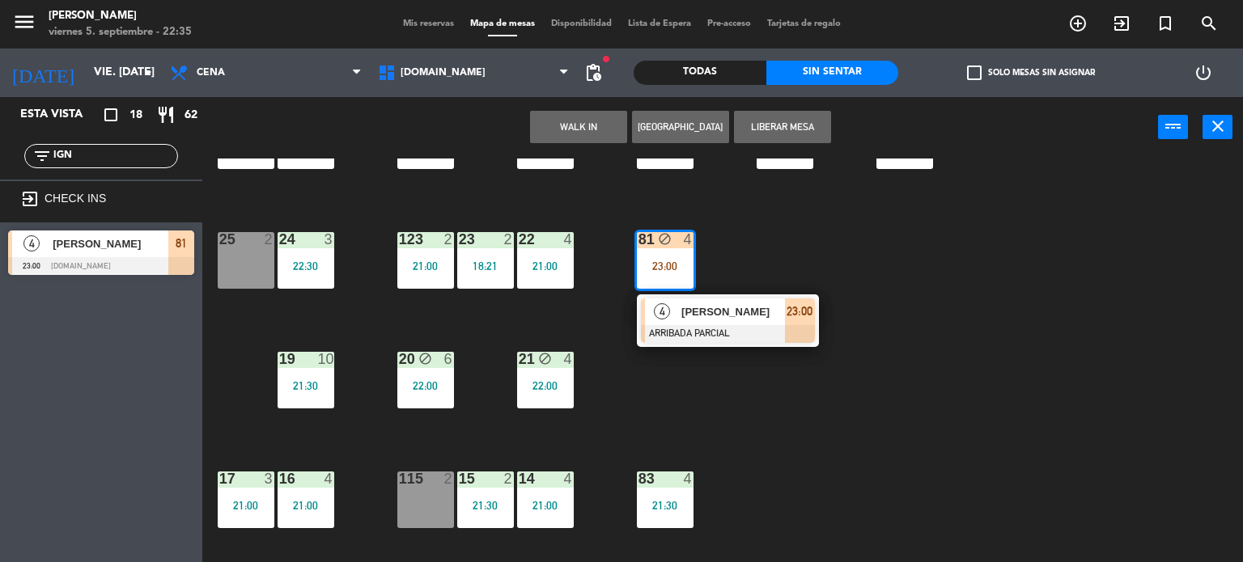
click at [715, 320] on div "[PERSON_NAME]" at bounding box center [732, 312] width 105 height 27
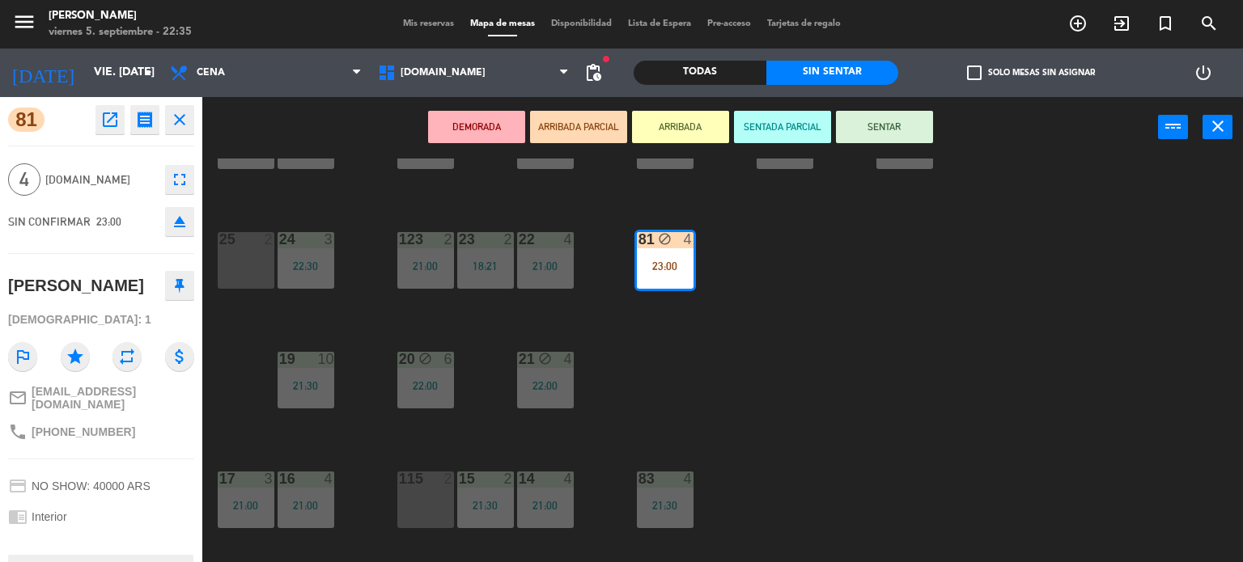
click at [877, 127] on button "SENTAR" at bounding box center [884, 127] width 97 height 32
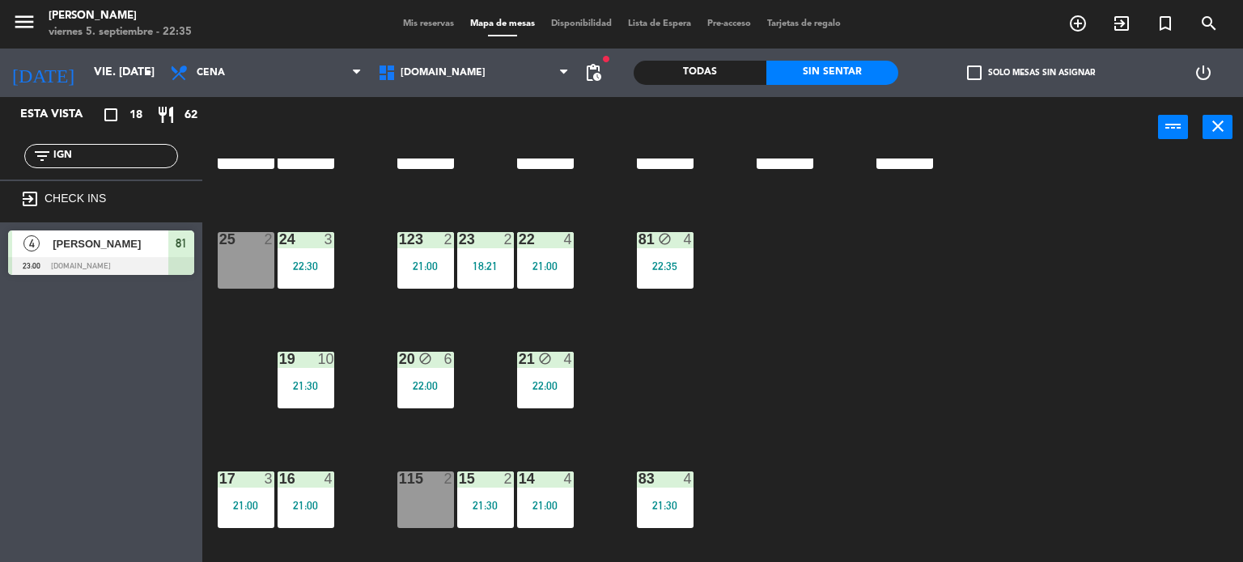
drag, startPoint x: 97, startPoint y: 163, endPoint x: 0, endPoint y: 171, distance: 97.4
click at [0, 171] on div "filter_list IGN" at bounding box center [101, 156] width 202 height 47
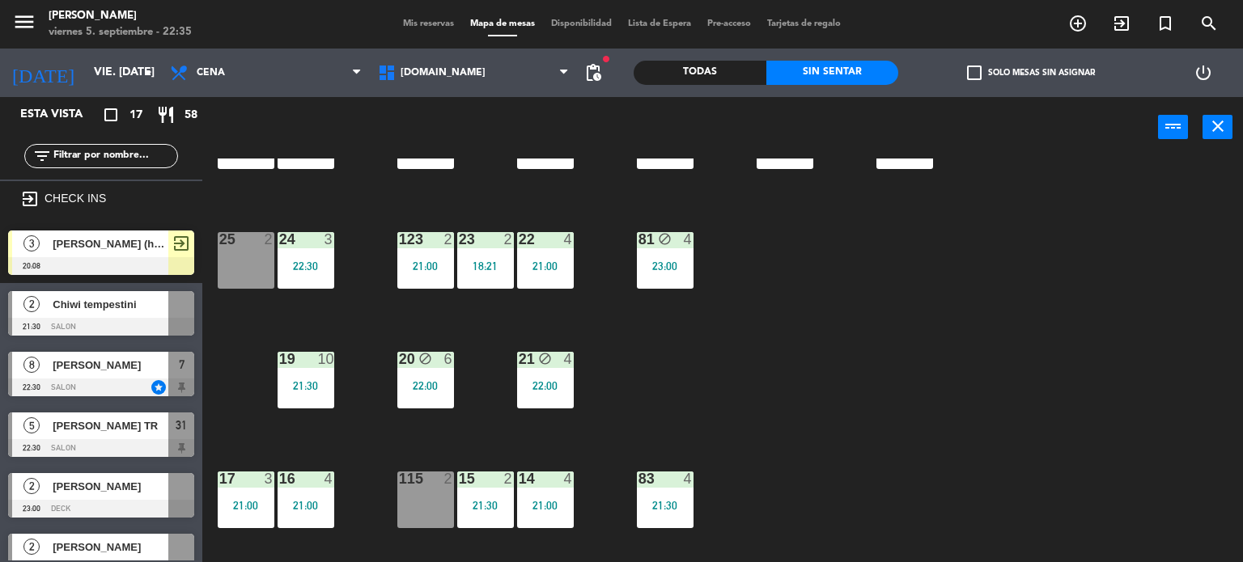
click at [838, 350] on div "34 block 2 20:00 35 block 6 20:30 36 block 8 21:00 43 2 21:00 37 8 21:00 CAVA 2…" at bounding box center [728, 361] width 1029 height 405
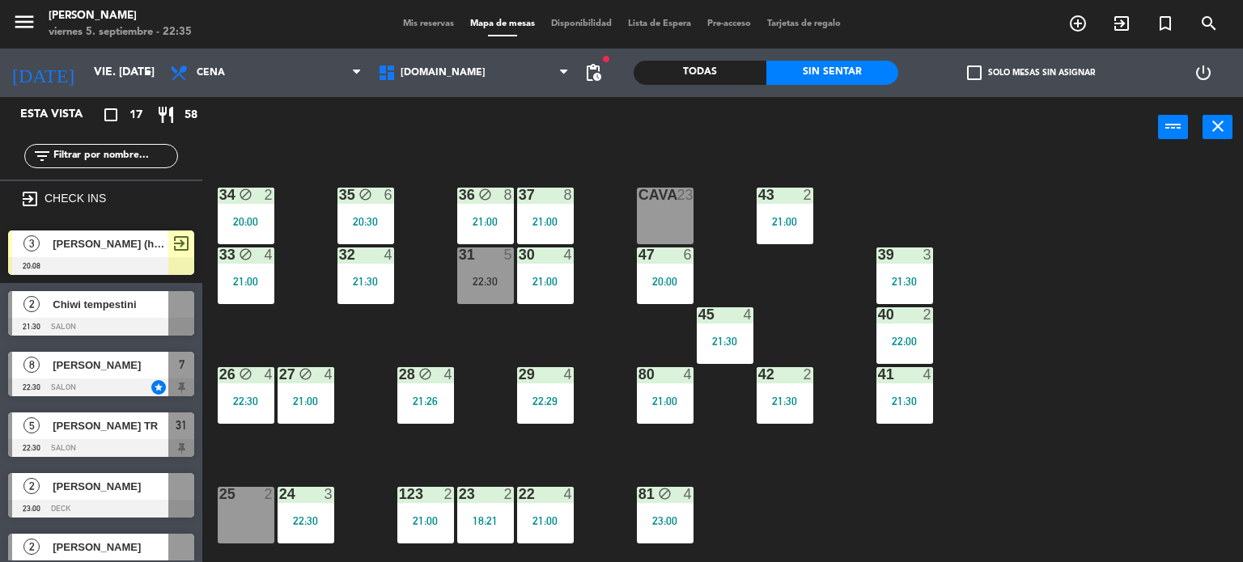
drag, startPoint x: 987, startPoint y: 449, endPoint x: 796, endPoint y: 394, distance: 198.8
click at [984, 448] on div "34 block 2 20:00 35 block 6 20:30 36 block 8 21:00 43 2 21:00 37 8 21:00 CAVA 2…" at bounding box center [728, 361] width 1029 height 405
click at [795, 389] on div "42 2 21:30" at bounding box center [785, 395] width 57 height 57
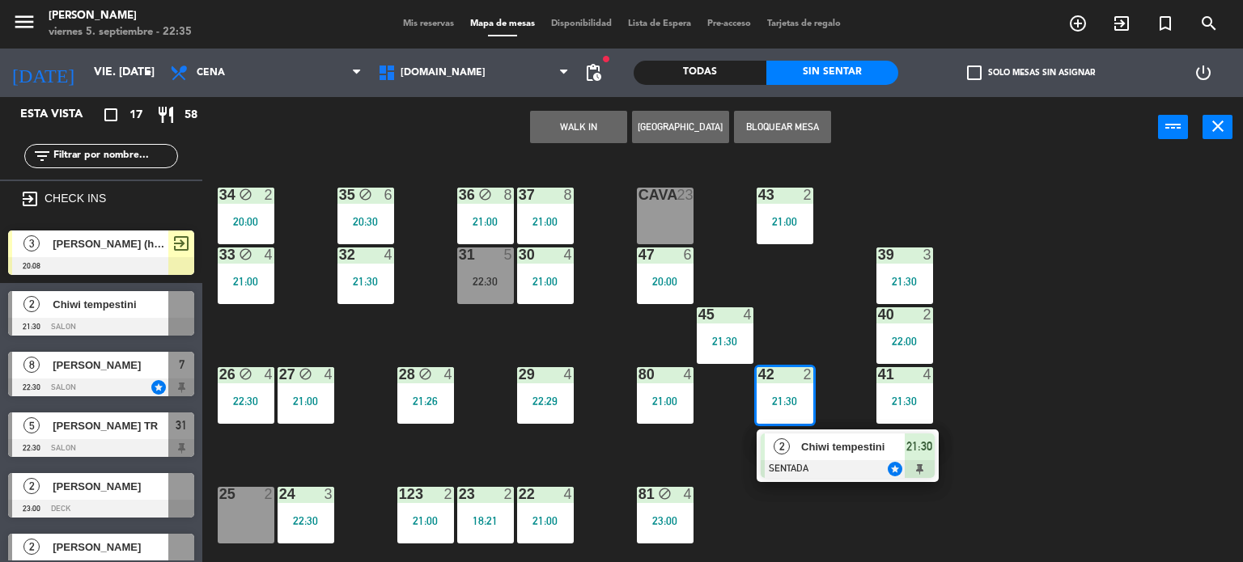
click at [818, 460] on div at bounding box center [848, 469] width 174 height 18
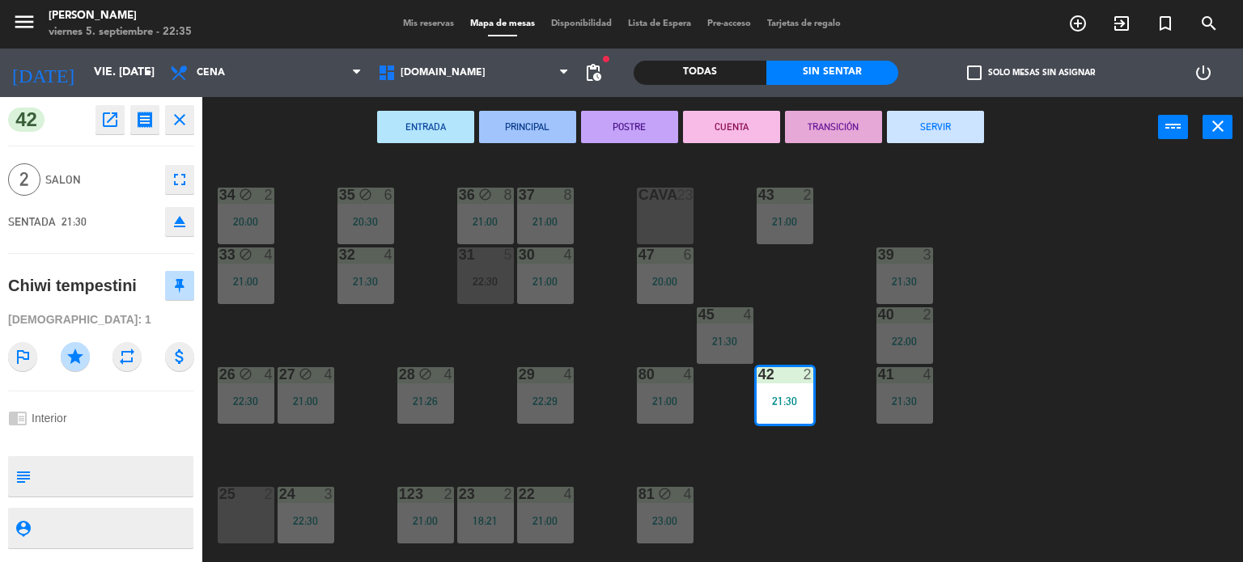
click at [813, 499] on div "34 block 2 20:00 35 block 6 20:30 36 block 8 21:00 43 2 21:00 37 8 21:00 CAVA 2…" at bounding box center [728, 361] width 1029 height 405
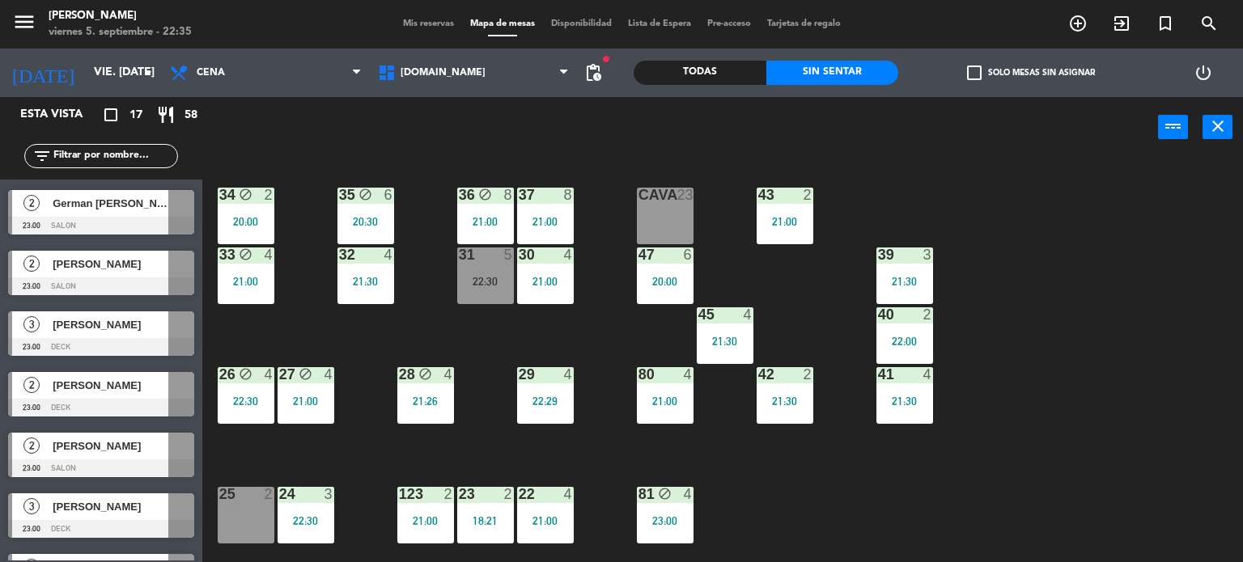
scroll to position [693, 0]
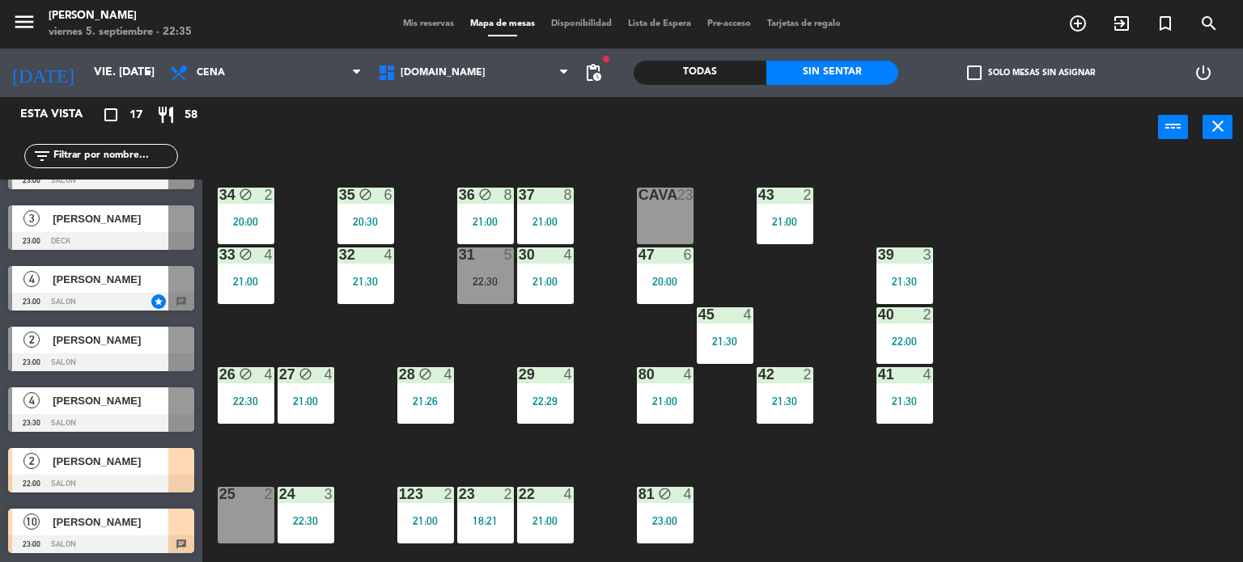
click at [723, 485] on div "34 block 2 20:00 35 block 6 20:30 36 block 8 21:00 43 2 21:00 37 8 21:00 CAVA 2…" at bounding box center [728, 361] width 1029 height 405
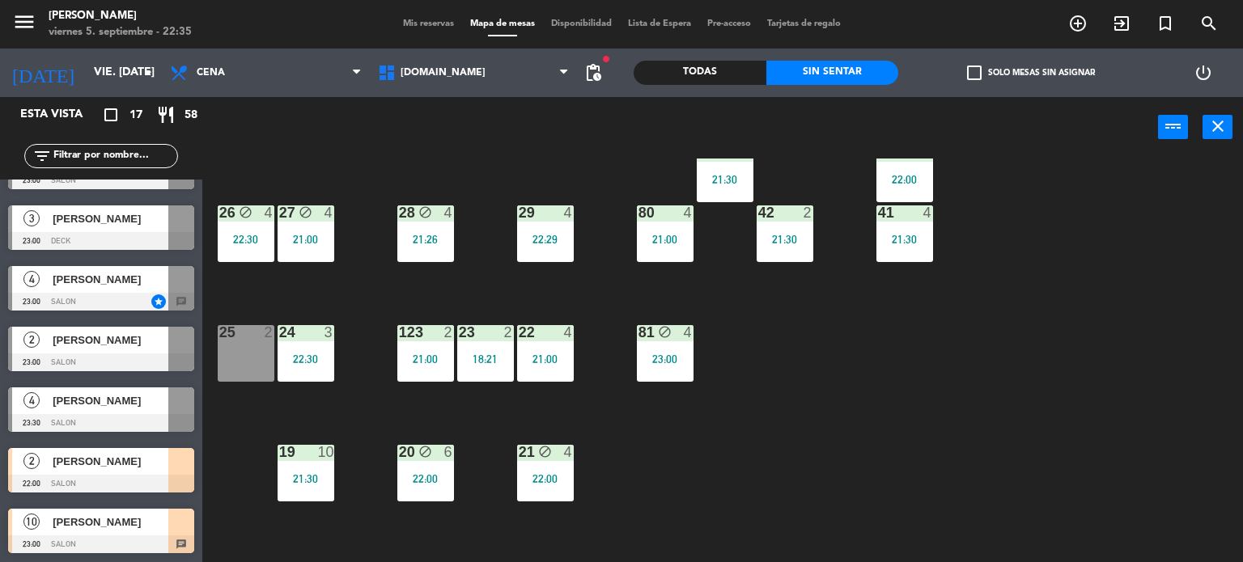
scroll to position [324, 0]
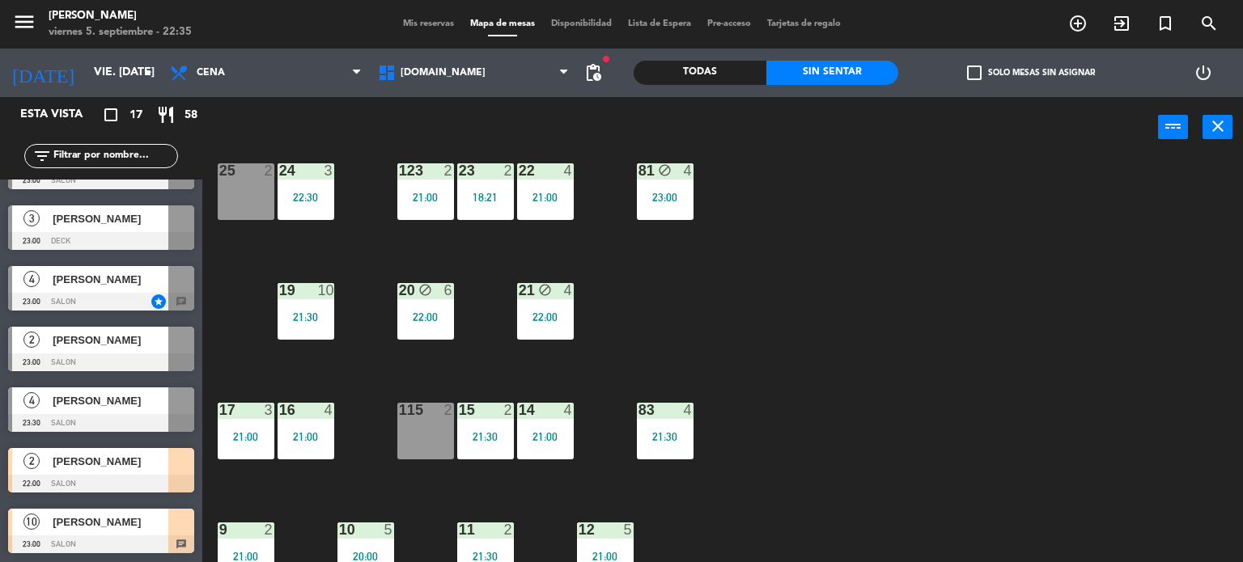
click at [498, 187] on div "23 2 18:21" at bounding box center [485, 191] width 57 height 57
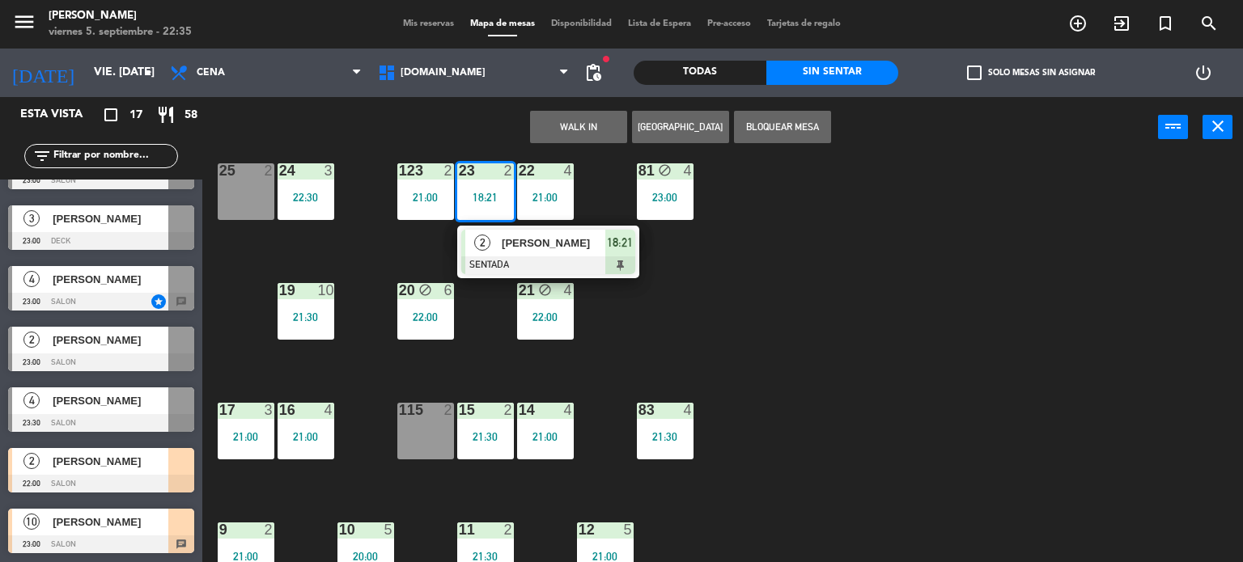
click at [534, 240] on span "[PERSON_NAME]" at bounding box center [554, 243] width 104 height 17
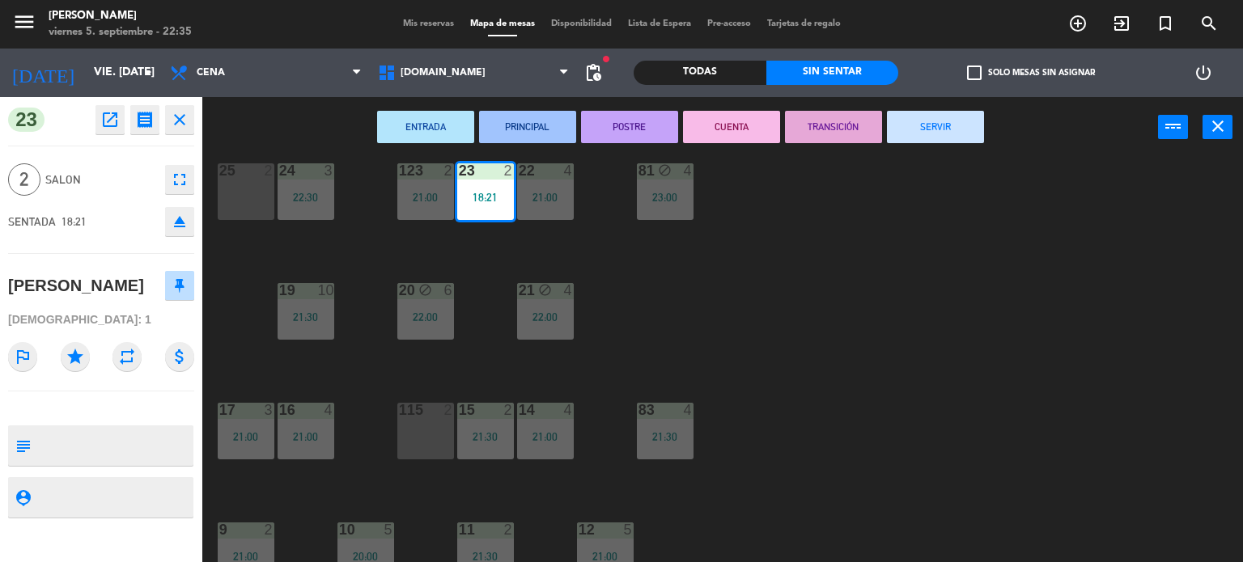
click at [945, 116] on button "SERVIR" at bounding box center [935, 127] width 97 height 32
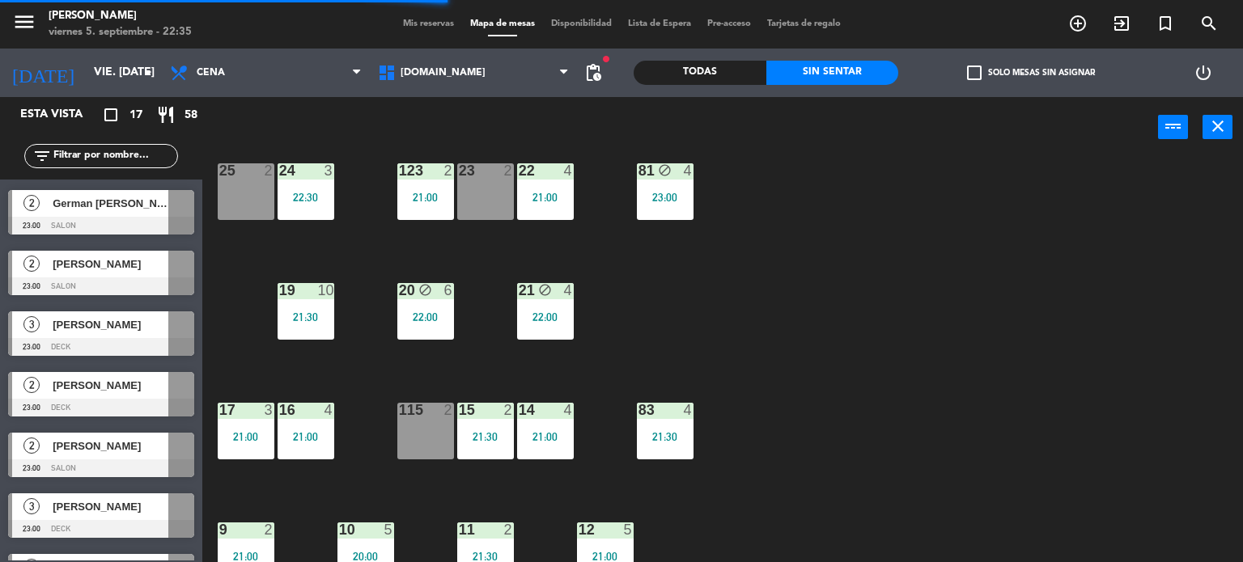
scroll to position [693, 0]
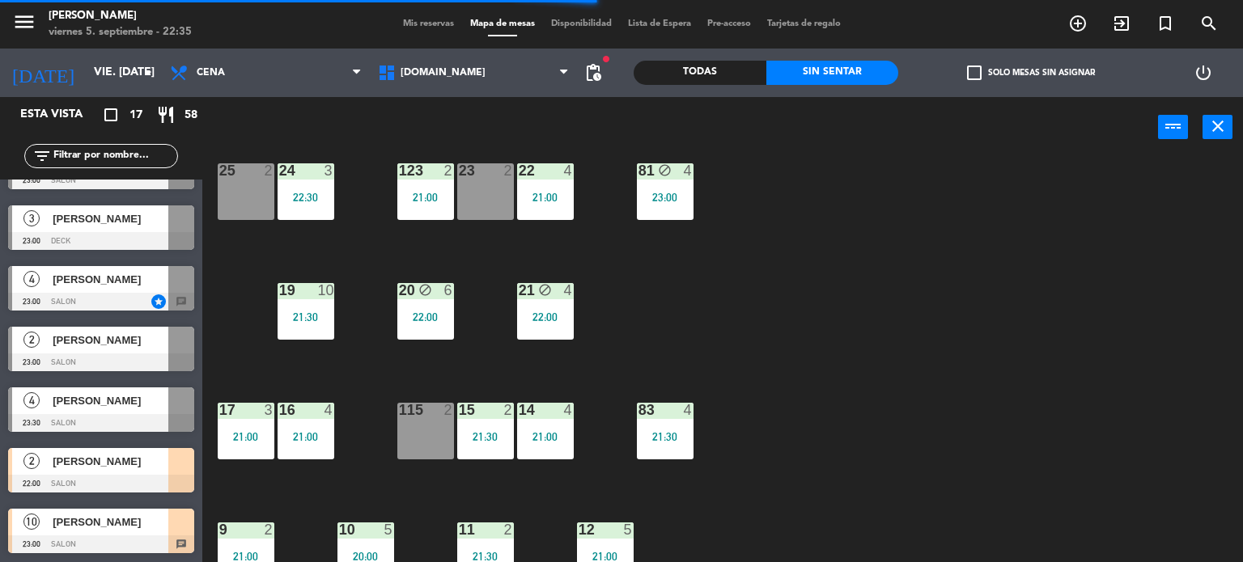
click at [176, 472] on div at bounding box center [181, 461] width 26 height 27
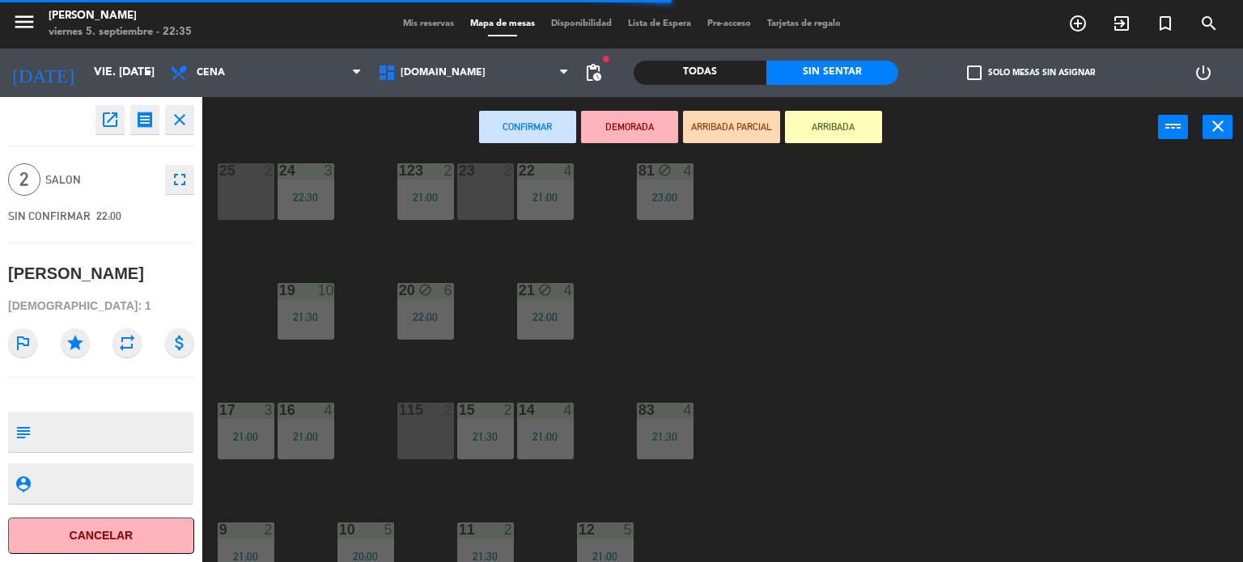
click at [486, 194] on div "23 2" at bounding box center [485, 191] width 57 height 57
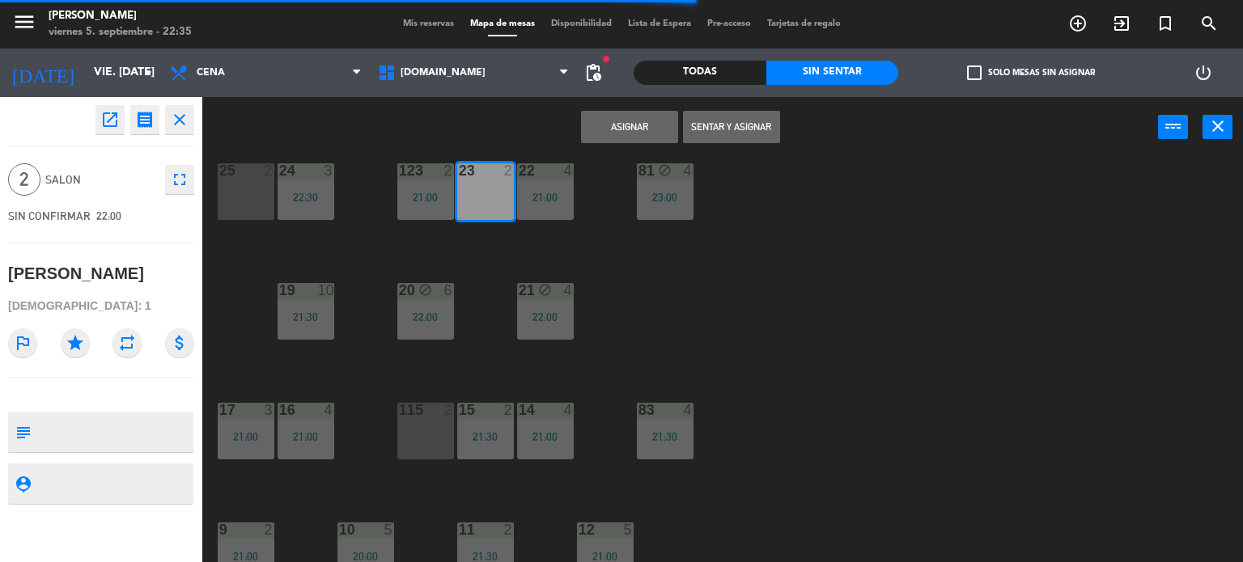
click at [768, 131] on button "Sentar y Asignar" at bounding box center [731, 127] width 97 height 32
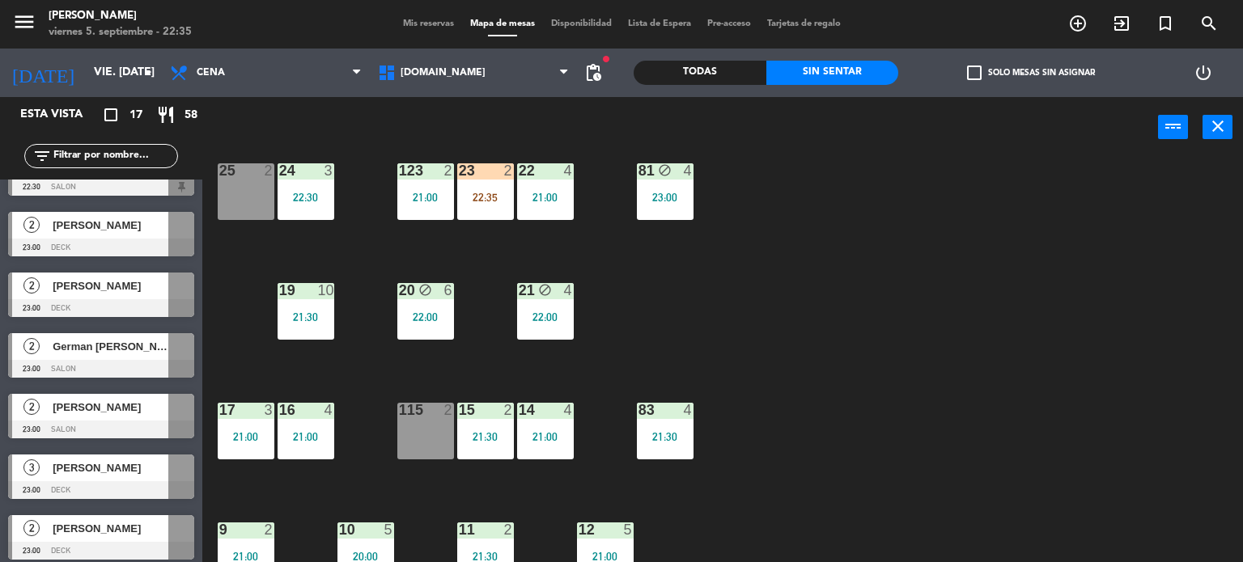
scroll to position [0, 0]
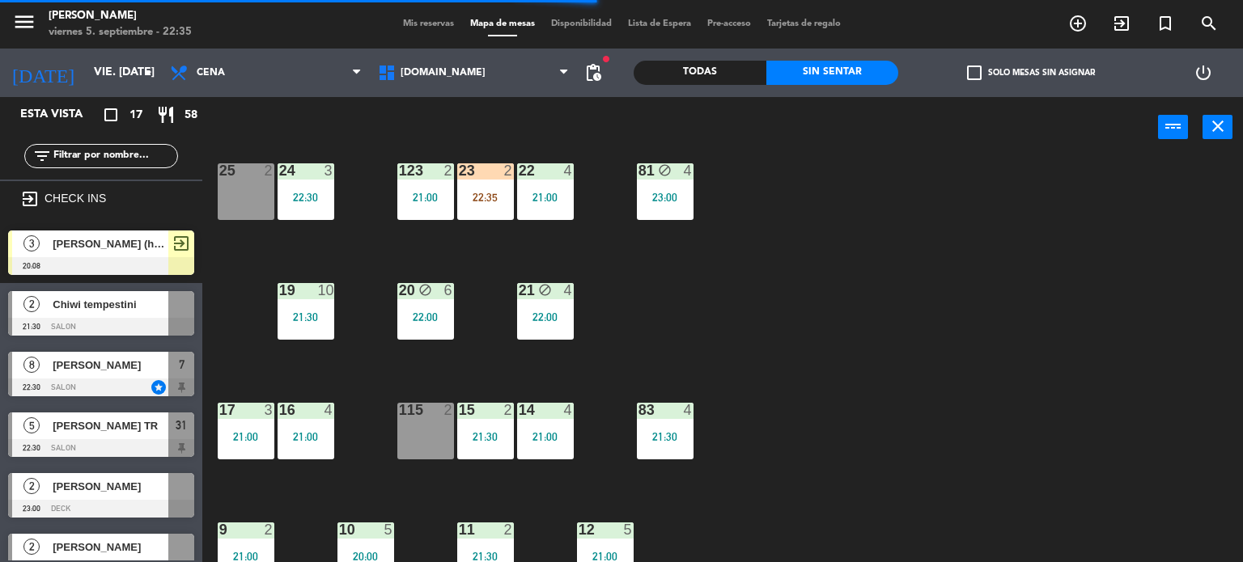
click at [445, 25] on span "Mis reservas" at bounding box center [428, 23] width 67 height 9
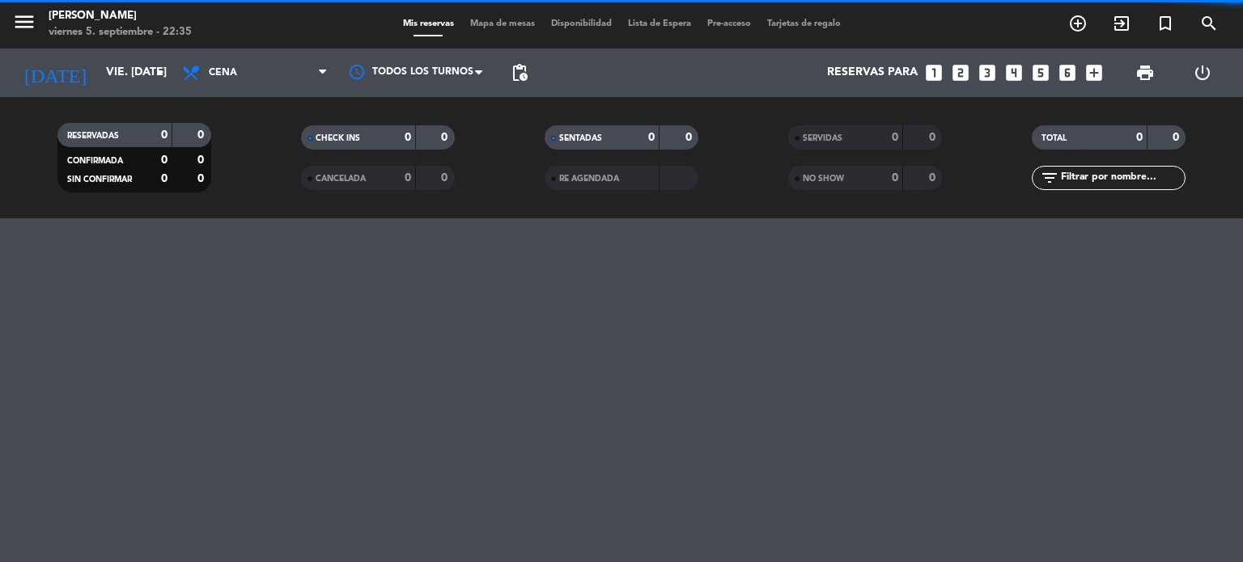
click at [1139, 176] on input "text" at bounding box center [1121, 178] width 125 height 18
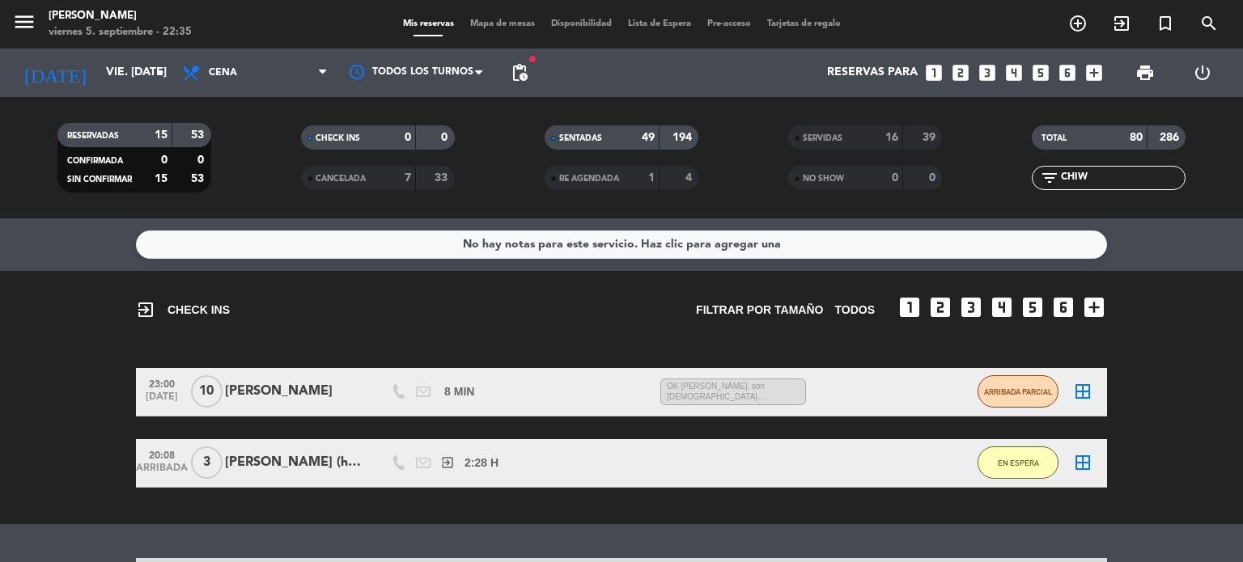
scroll to position [162, 0]
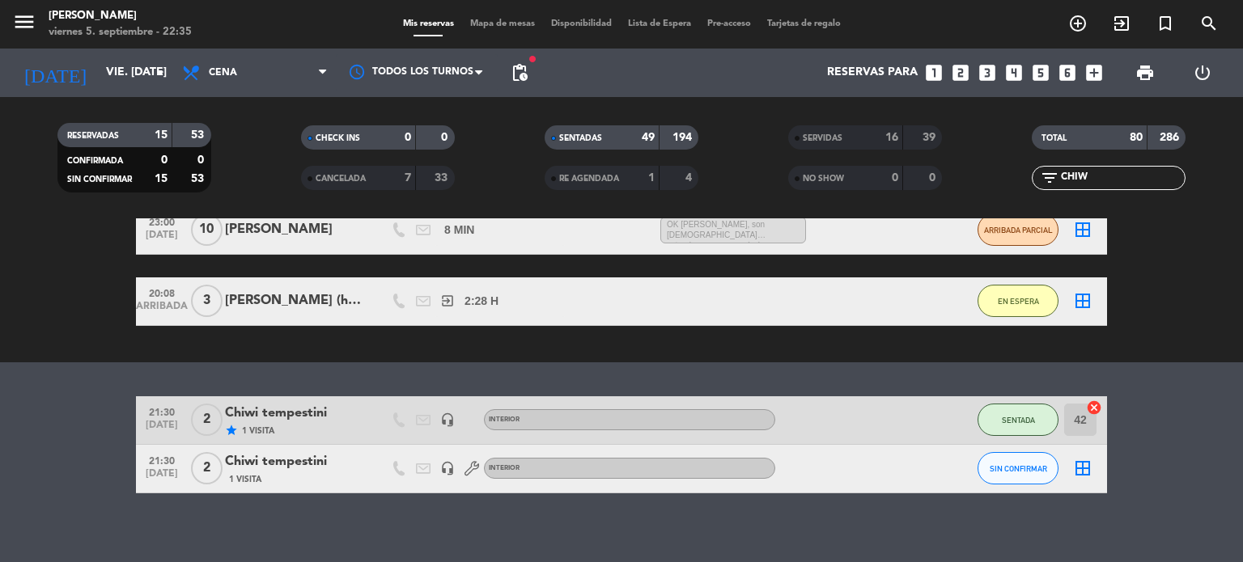
type input "CHIW"
click at [275, 468] on div "Chiwi tempestini" at bounding box center [294, 462] width 138 height 21
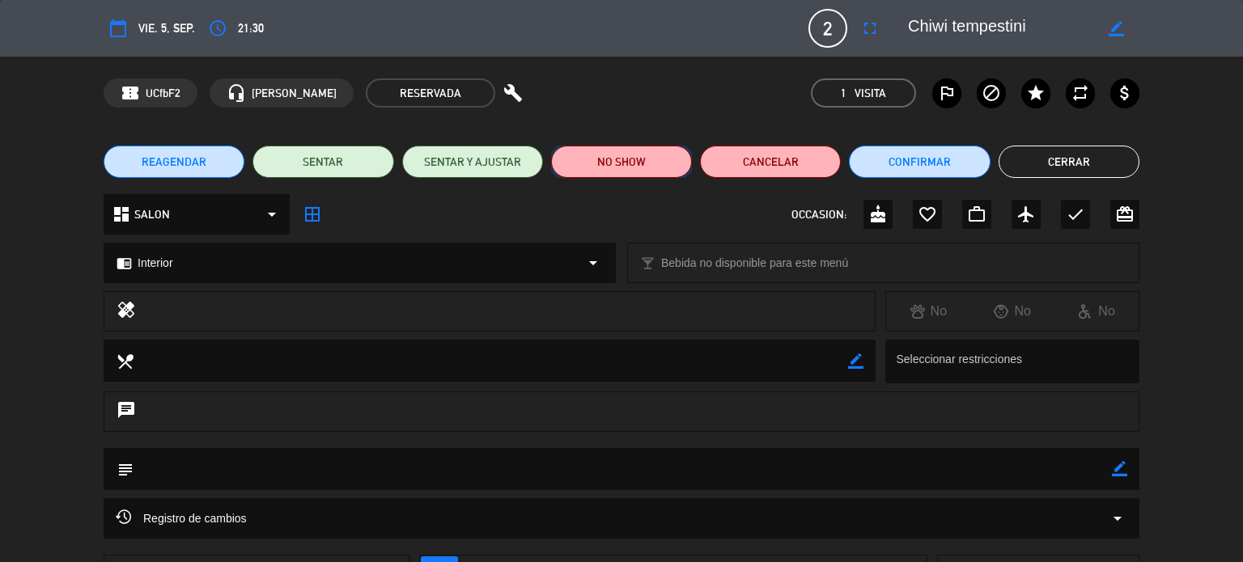
click at [609, 172] on button "NO SHOW" at bounding box center [621, 162] width 141 height 32
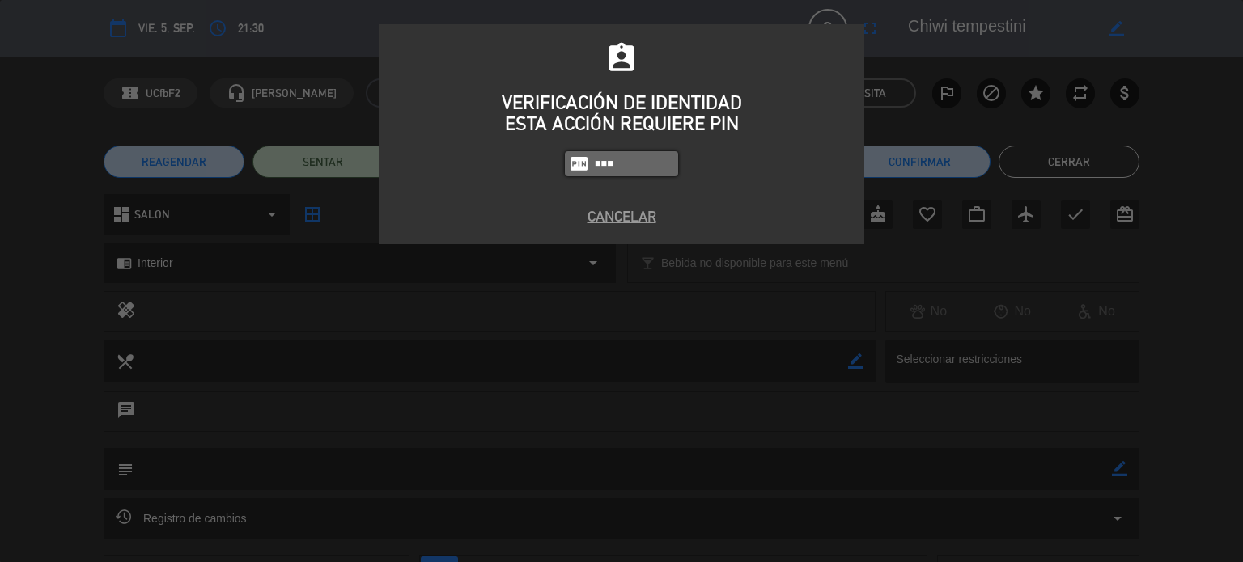
type input "3871"
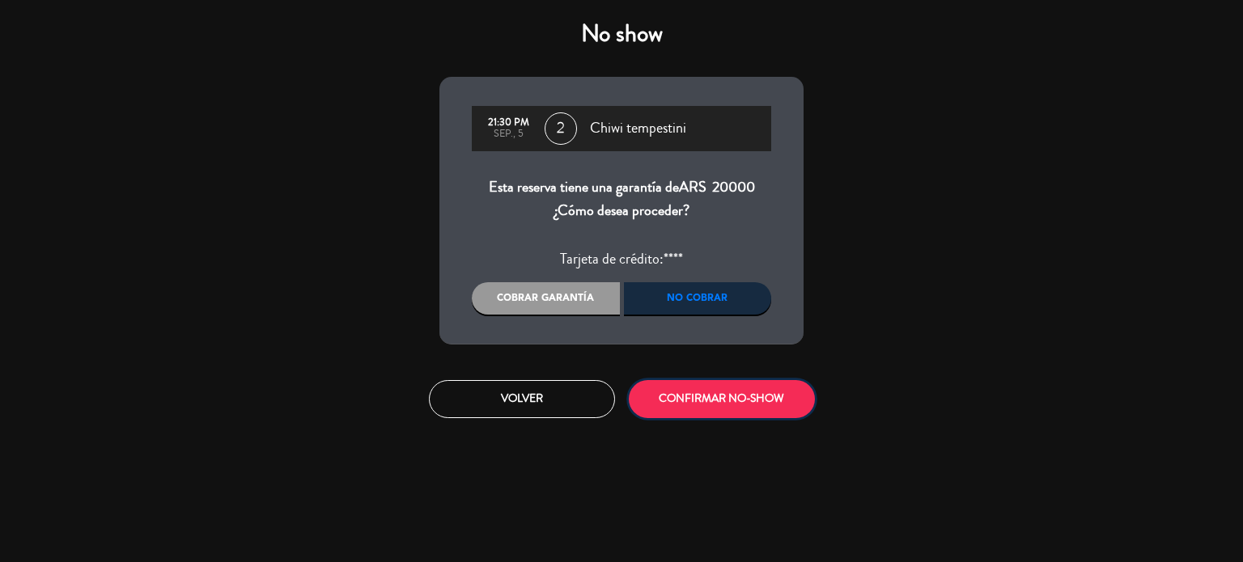
click at [731, 384] on button "CONFIRMAR NO-SHOW" at bounding box center [722, 399] width 186 height 38
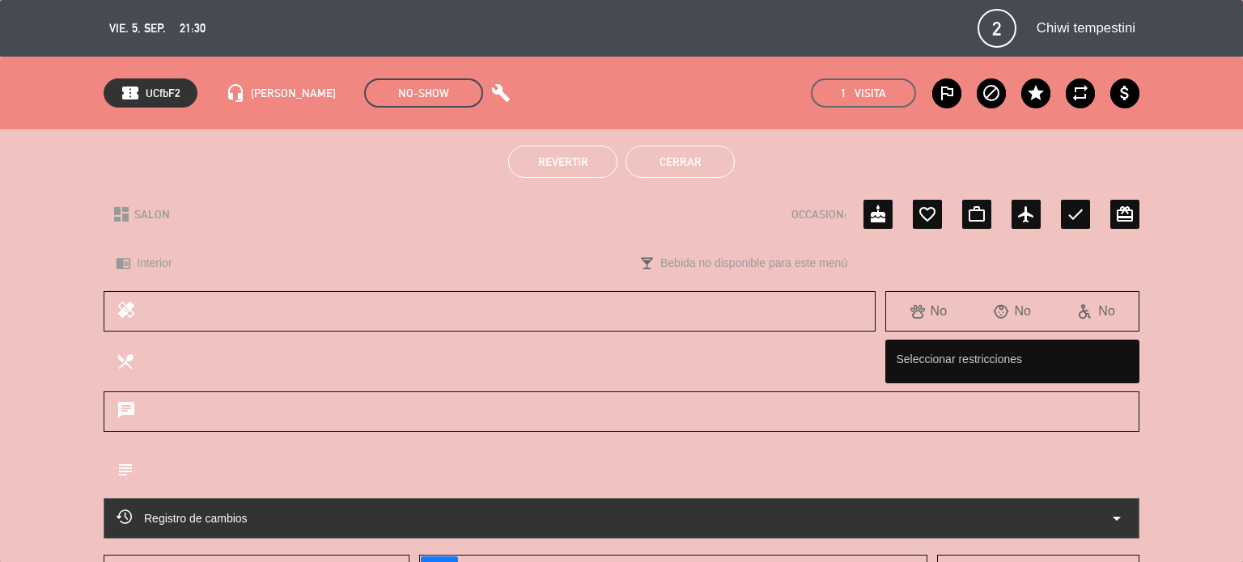
click at [712, 166] on button "Cerrar" at bounding box center [680, 162] width 109 height 32
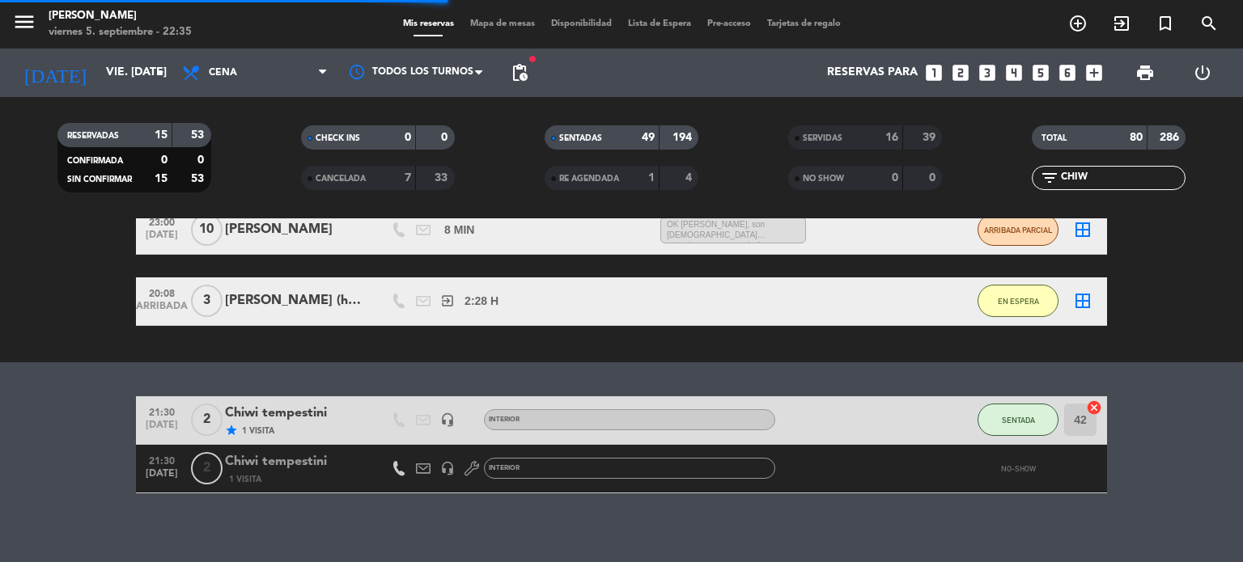
drag, startPoint x: 1097, startPoint y: 174, endPoint x: 809, endPoint y: 142, distance: 289.9
click at [884, 142] on div "RESERVADAS 15 53 CONFIRMADA 0 0 SIN CONFIRMAR 15 53 CHECK INS 0 0 CANCELADA 7 3…" at bounding box center [621, 157] width 1243 height 89
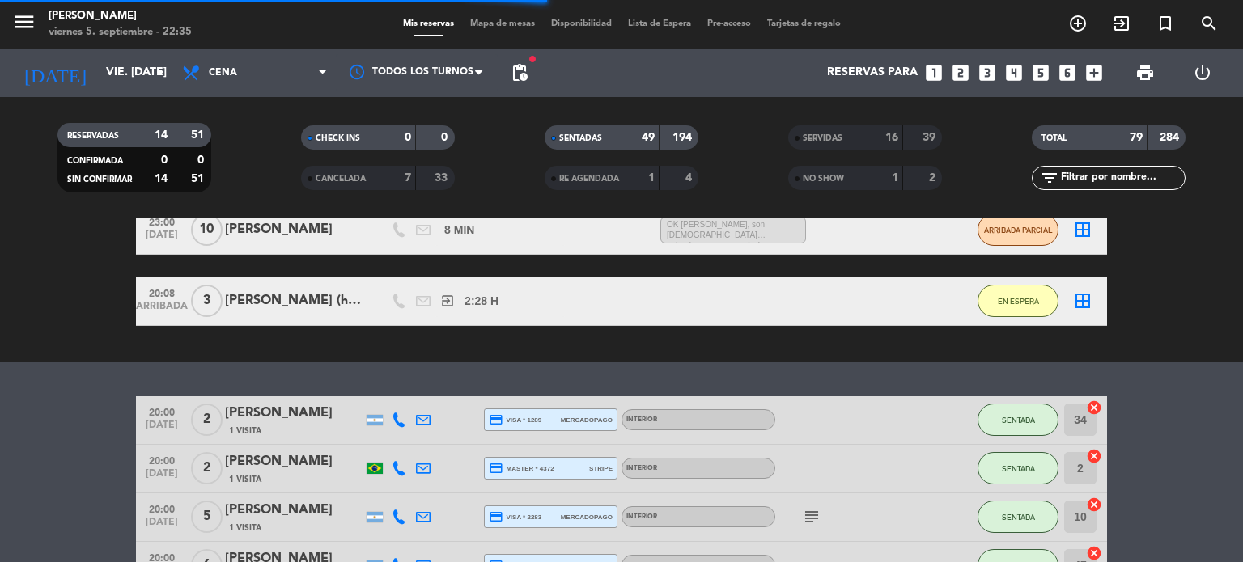
click at [539, 26] on span "Mapa de mesas" at bounding box center [502, 23] width 81 height 9
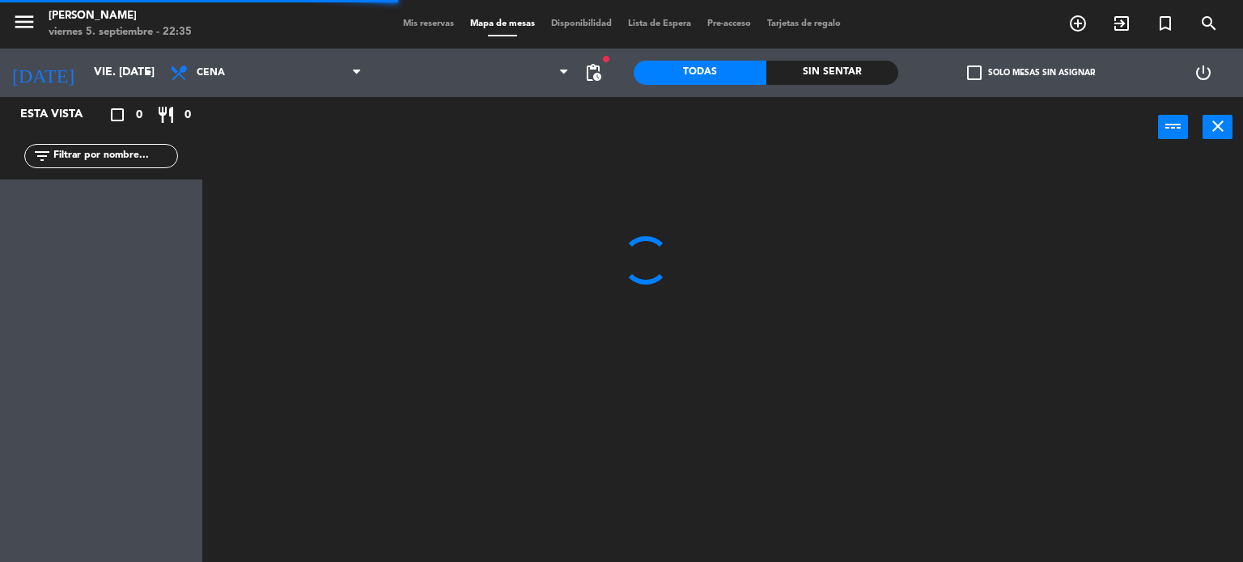
click at [855, 63] on div "Sin sentar" at bounding box center [832, 73] width 133 height 24
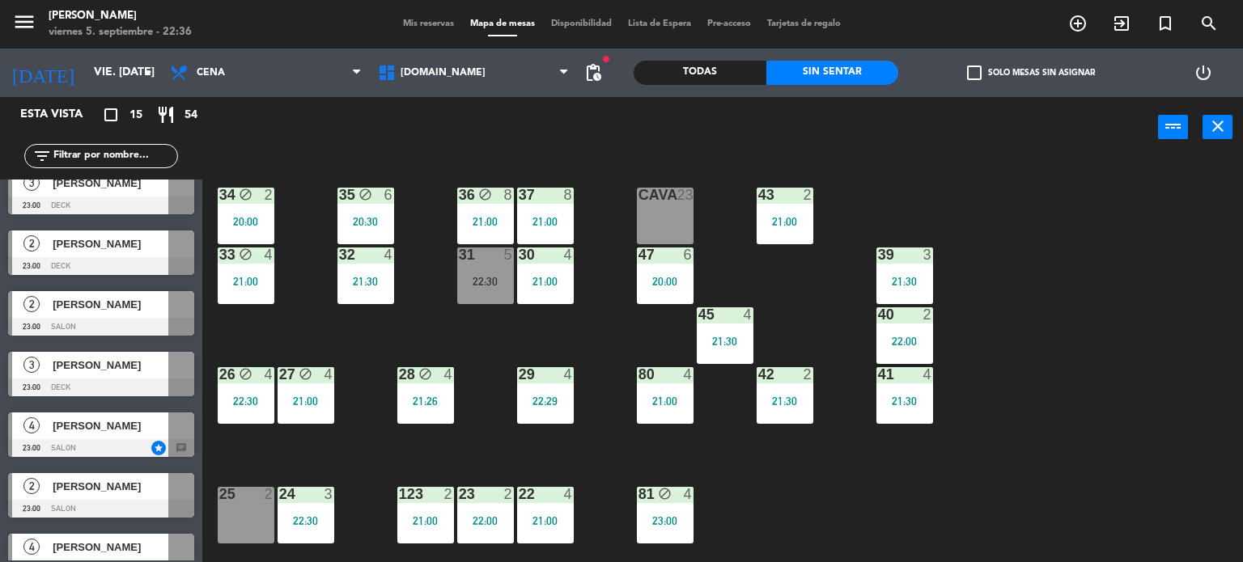
scroll to position [566, 0]
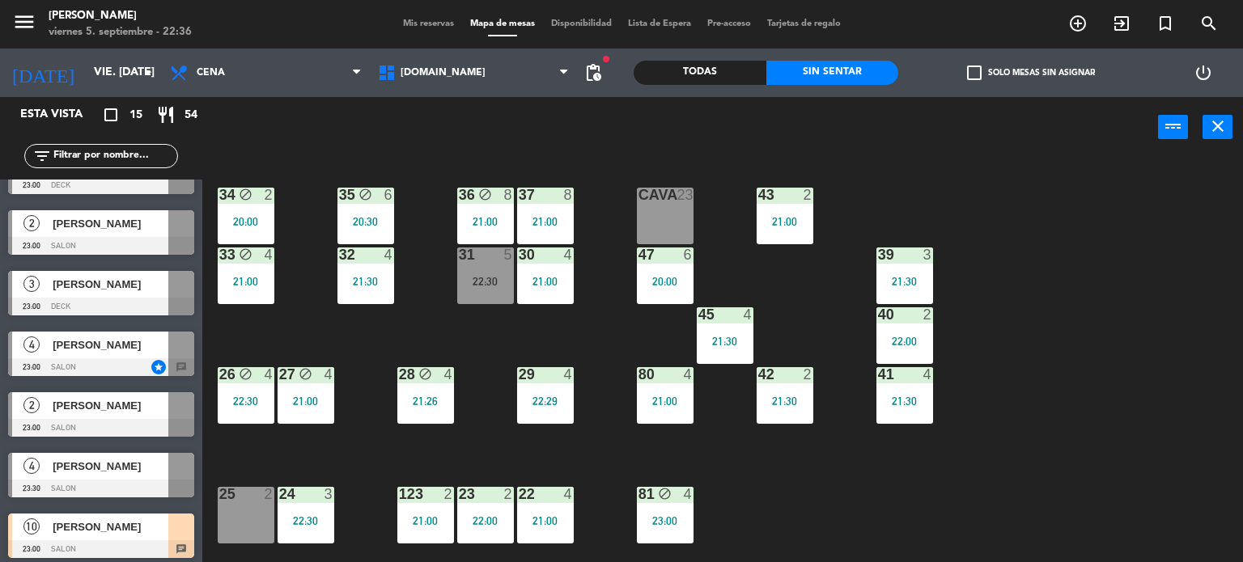
click at [1213, 496] on div "34 block 2 20:00 35 block 6 20:30 36 block 8 21:00 43 2 21:00 37 8 21:00 CAVA 2…" at bounding box center [728, 361] width 1029 height 405
drag, startPoint x: 1169, startPoint y: 498, endPoint x: 321, endPoint y: 485, distance: 848.2
click at [1169, 498] on div "34 block 2 20:00 35 block 6 20:30 36 block 8 21:00 43 2 21:00 37 8 21:00 CAVA 2…" at bounding box center [728, 361] width 1029 height 405
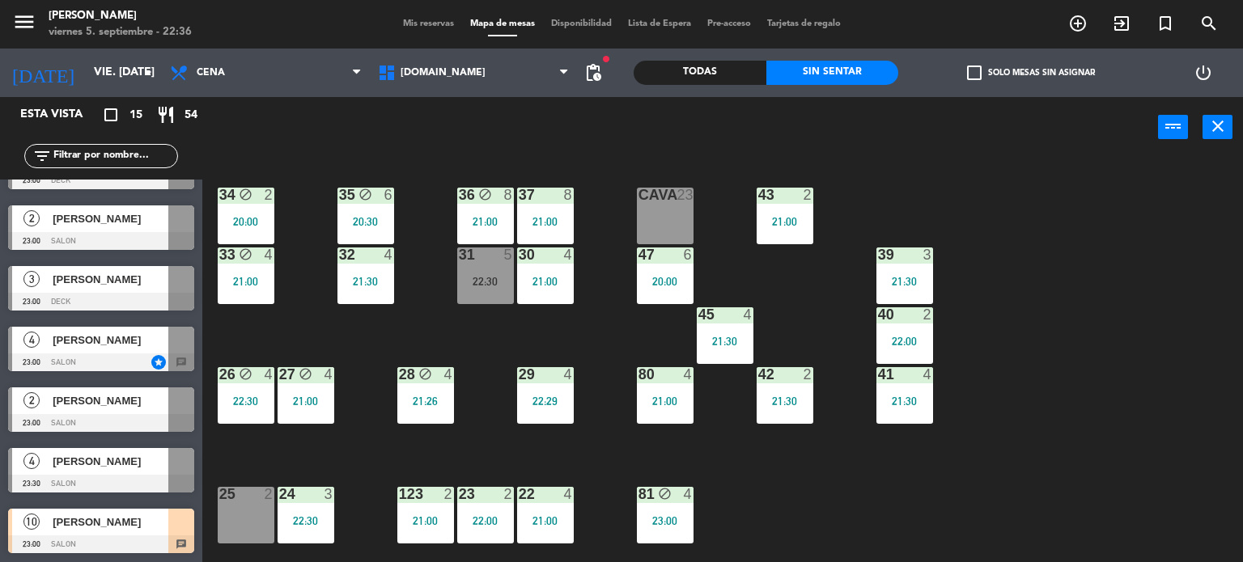
click at [479, 212] on div "36 block 8 21:00" at bounding box center [485, 216] width 57 height 57
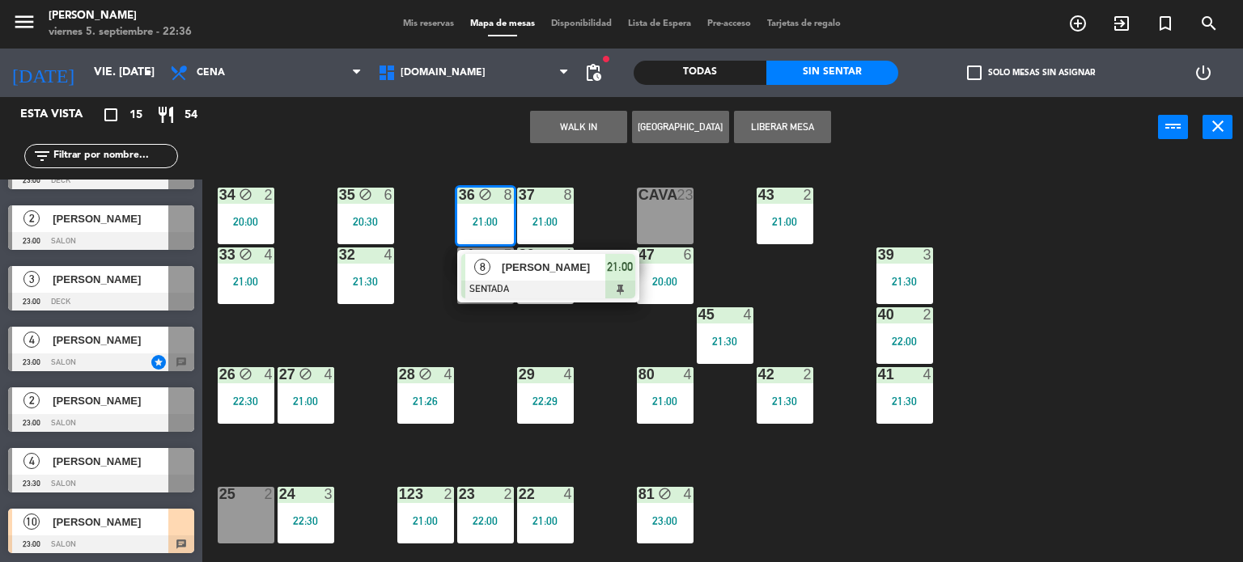
click at [540, 276] on div "[PERSON_NAME]" at bounding box center [552, 267] width 105 height 27
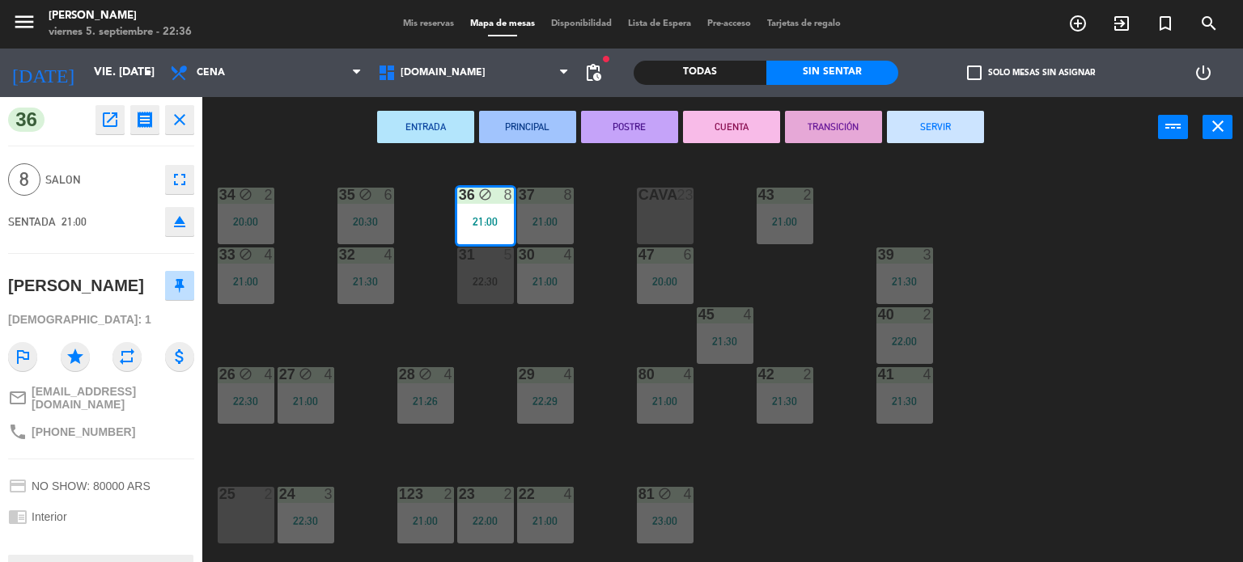
drag, startPoint x: 848, startPoint y: 506, endPoint x: 839, endPoint y: 470, distance: 36.7
click at [848, 507] on div "34 block 2 20:00 35 block 6 20:30 36 block 8 21:00 43 2 21:00 37 8 21:00 CAVA 2…" at bounding box center [728, 361] width 1029 height 405
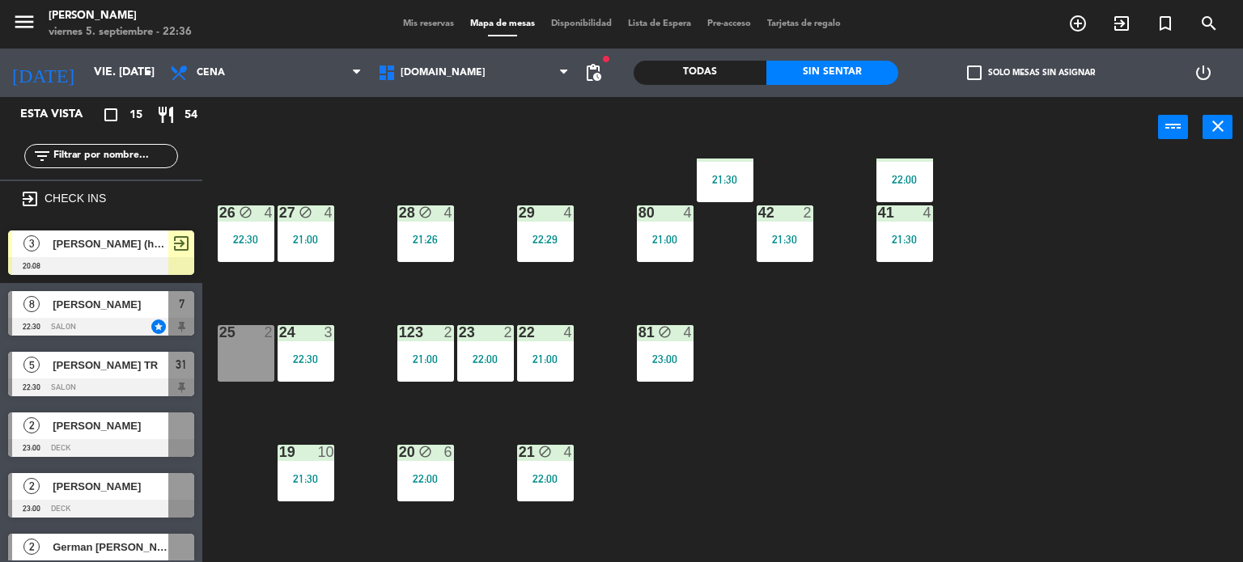
scroll to position [243, 0]
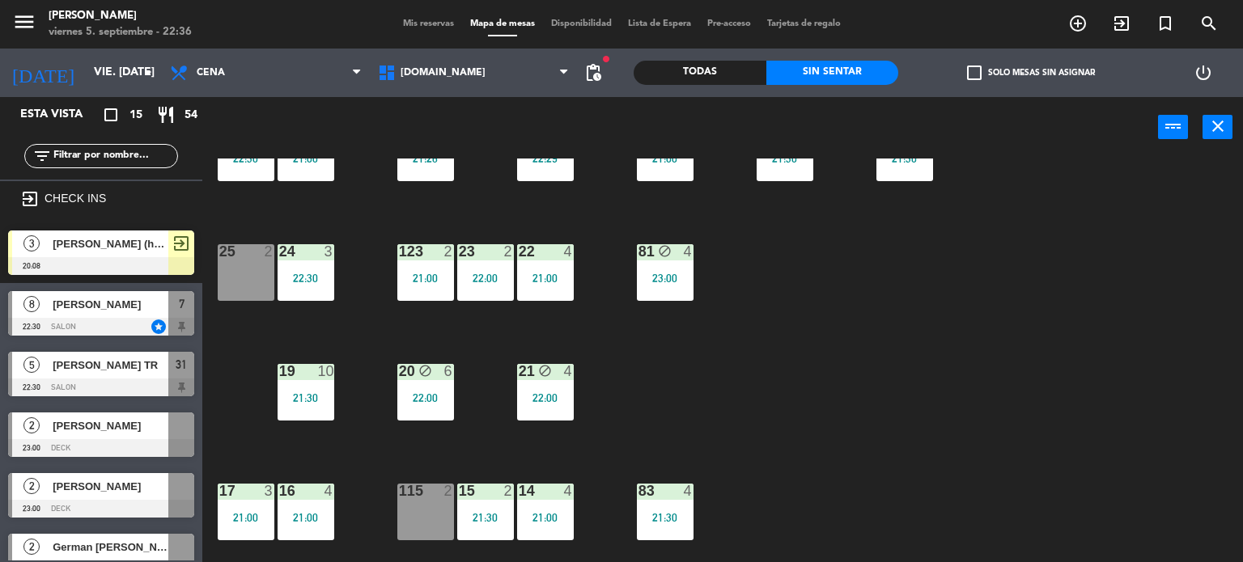
click at [677, 269] on div "81 block 4 23:00" at bounding box center [665, 272] width 57 height 57
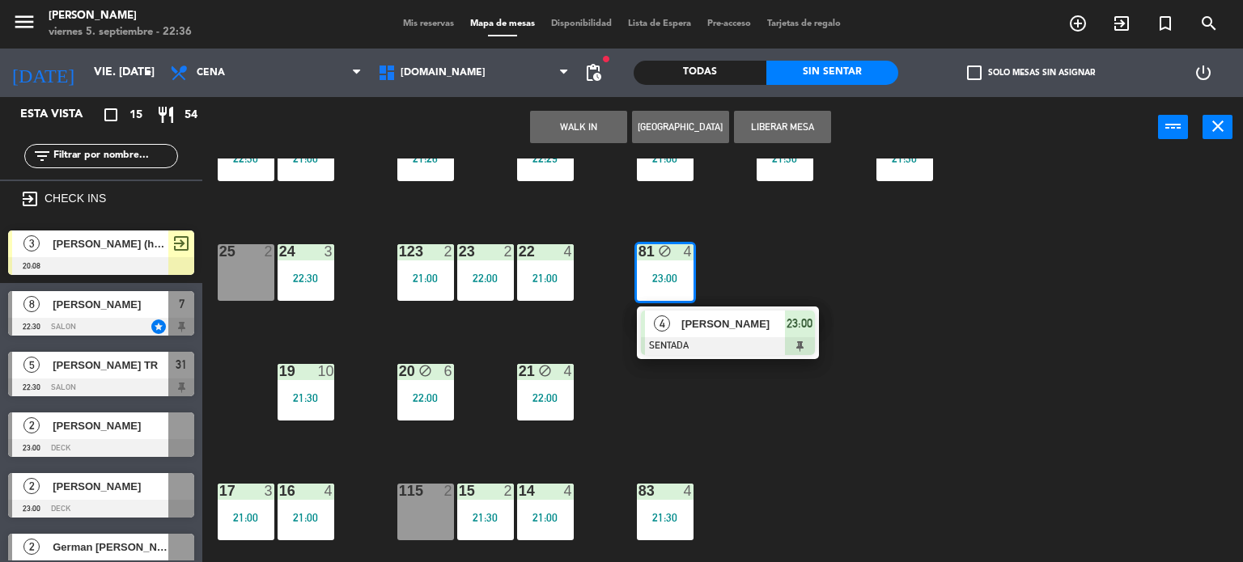
click at [589, 419] on div "34 block 2 20:00 35 block 6 20:30 36 block 8 21:00 43 2 21:00 37 8 21:00 CAVA 2…" at bounding box center [728, 361] width 1029 height 405
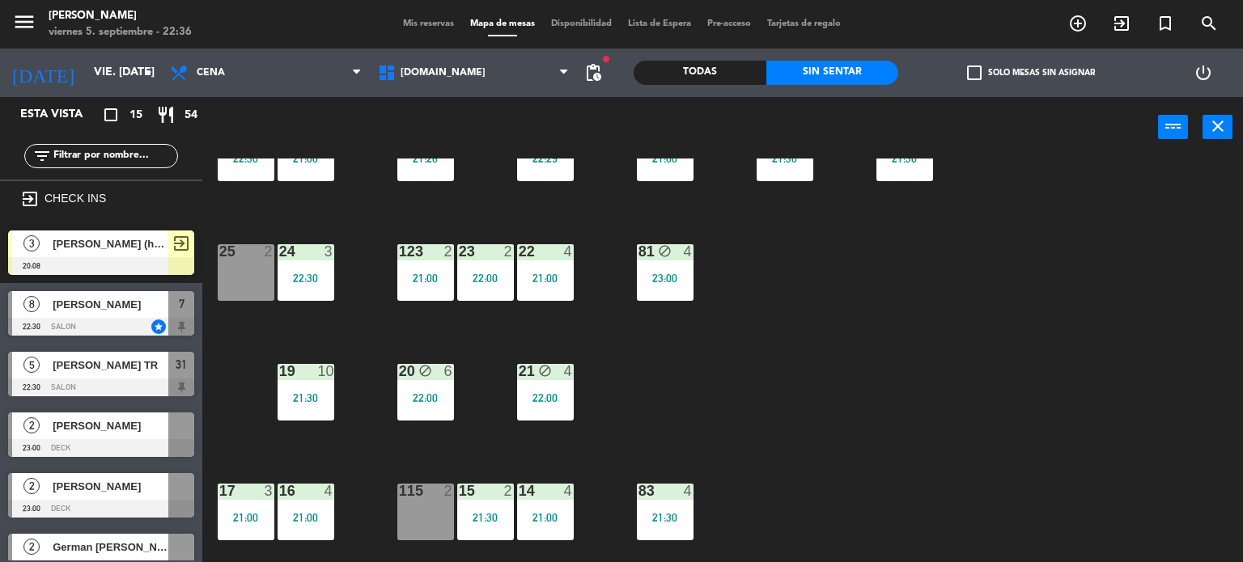
drag, startPoint x: 554, startPoint y: 400, endPoint x: 579, endPoint y: 407, distance: 25.3
click at [555, 400] on div "22:00" at bounding box center [545, 397] width 57 height 11
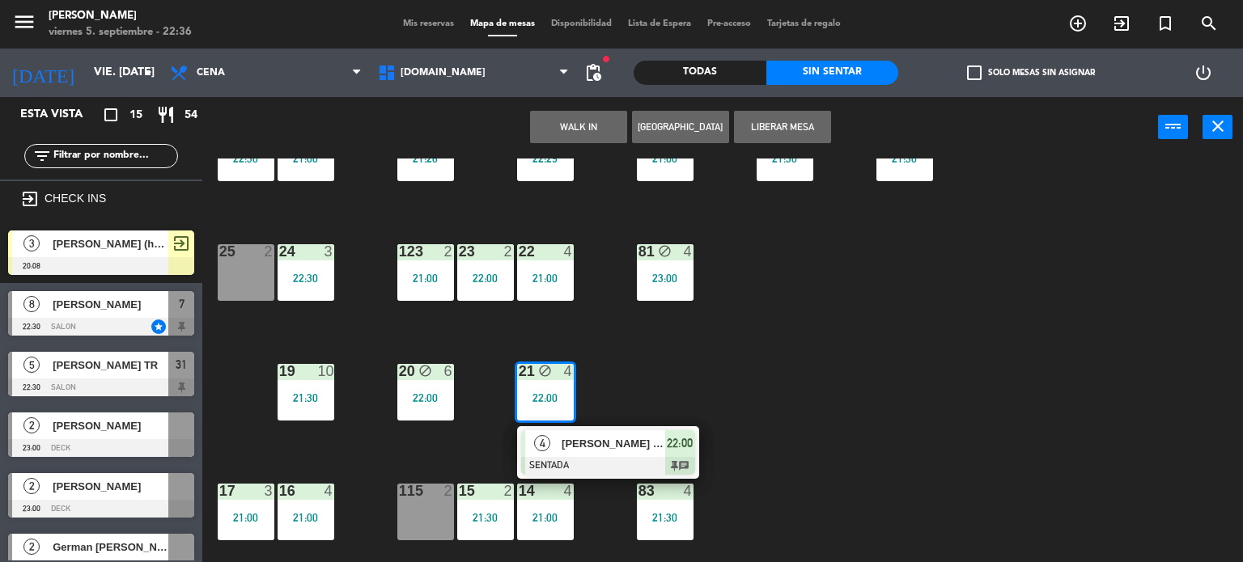
click at [622, 435] on span "[PERSON_NAME] TR" at bounding box center [614, 443] width 104 height 17
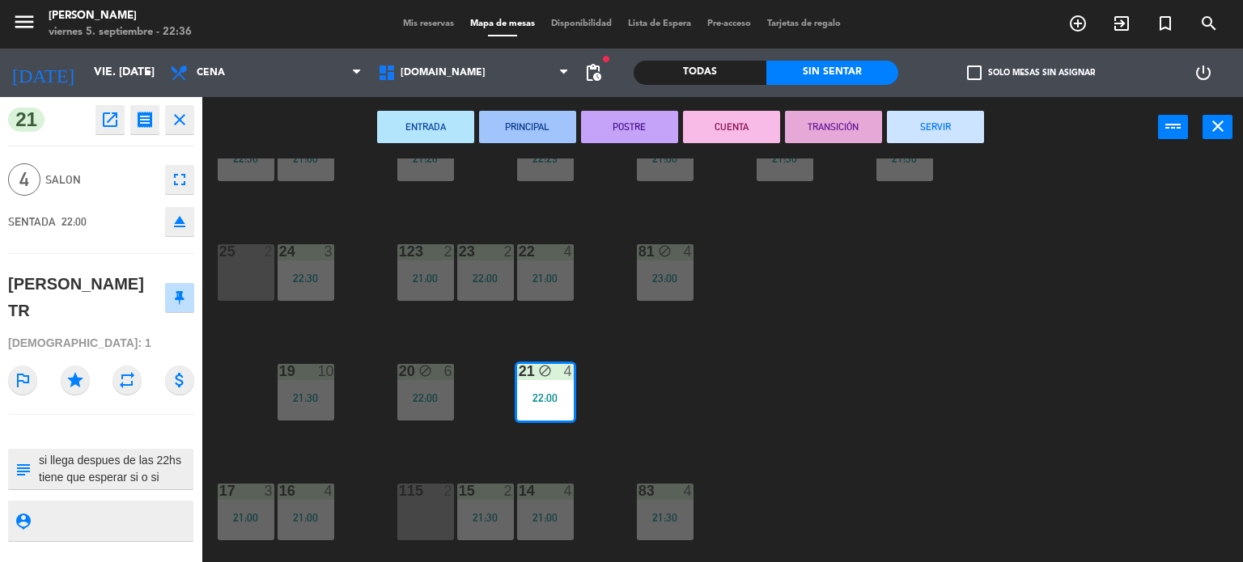
drag, startPoint x: 190, startPoint y: 223, endPoint x: 282, endPoint y: 226, distance: 91.5
click at [189, 223] on button "eject" at bounding box center [179, 221] width 29 height 29
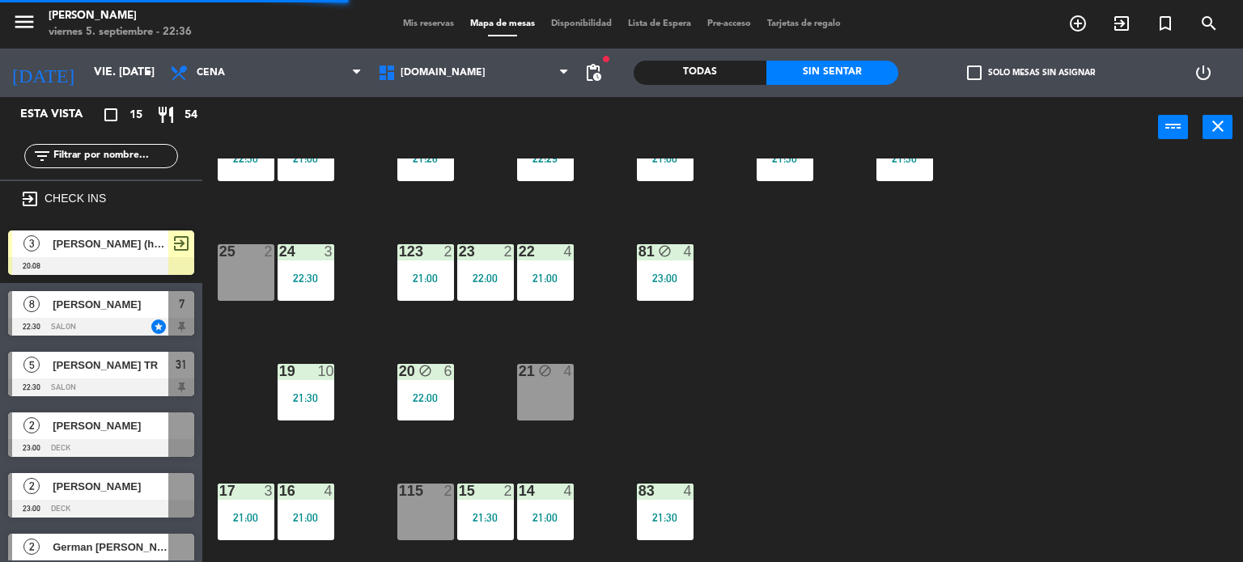
click at [684, 261] on div "81 block 4 23:00" at bounding box center [665, 272] width 57 height 57
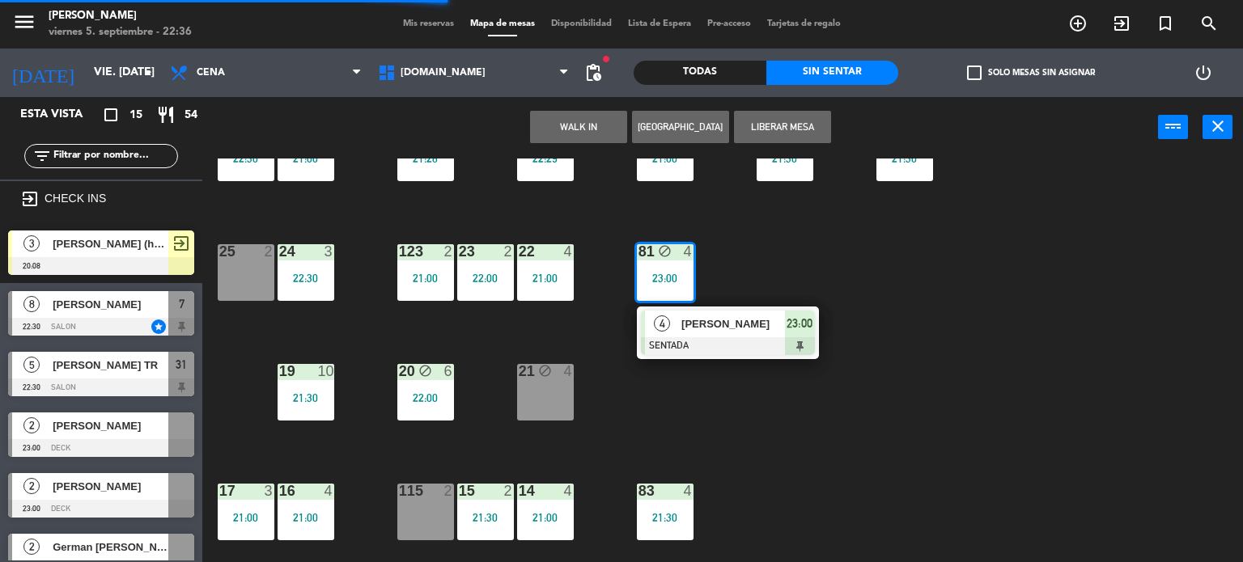
click at [532, 409] on div "21 block 4" at bounding box center [545, 392] width 57 height 57
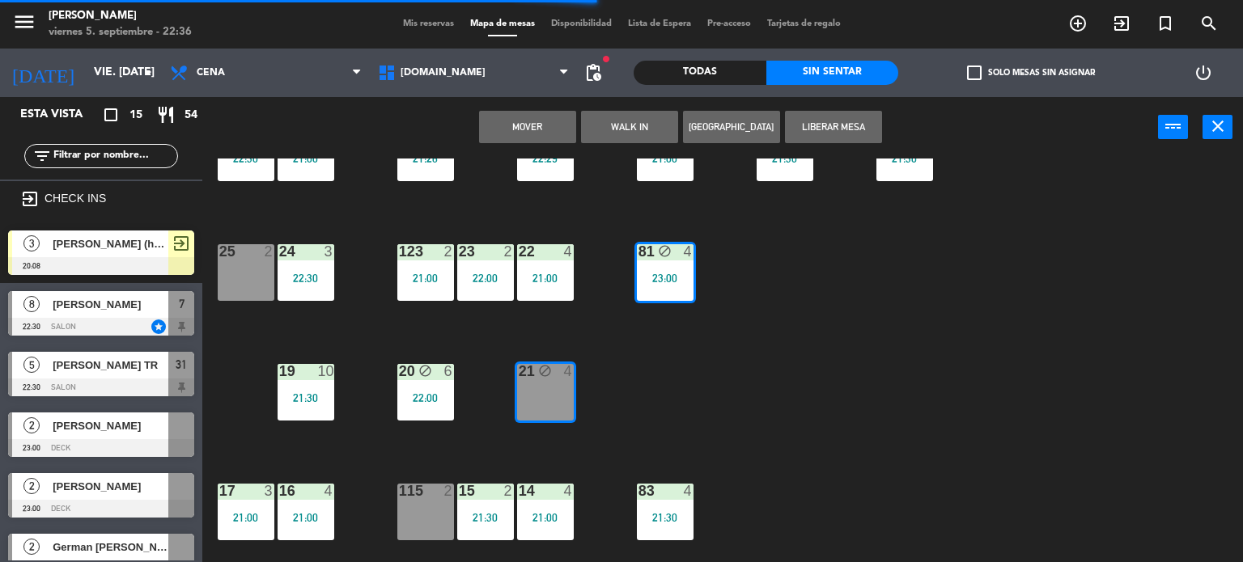
click at [530, 134] on button "Mover" at bounding box center [527, 127] width 97 height 32
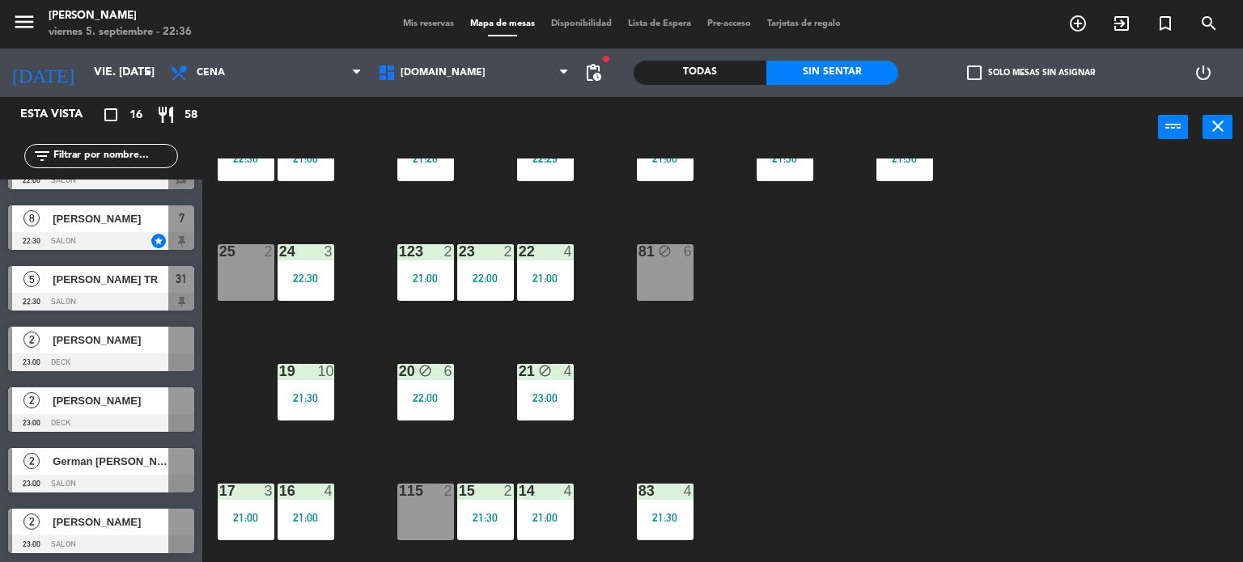
scroll to position [0, 0]
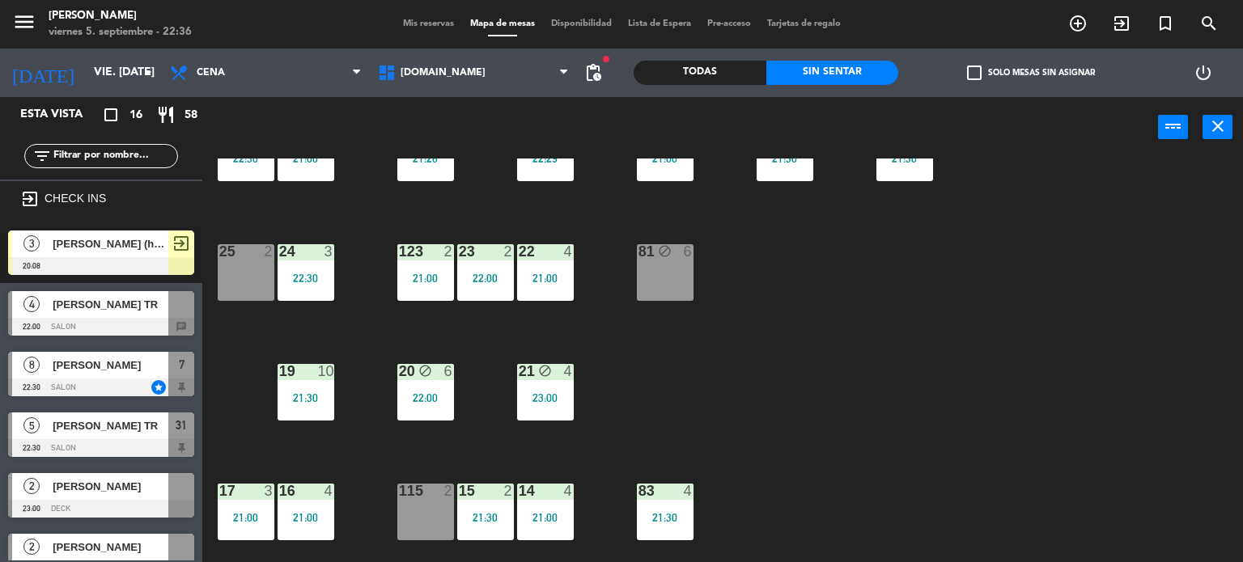
click at [144, 158] on input "text" at bounding box center [114, 156] width 125 height 18
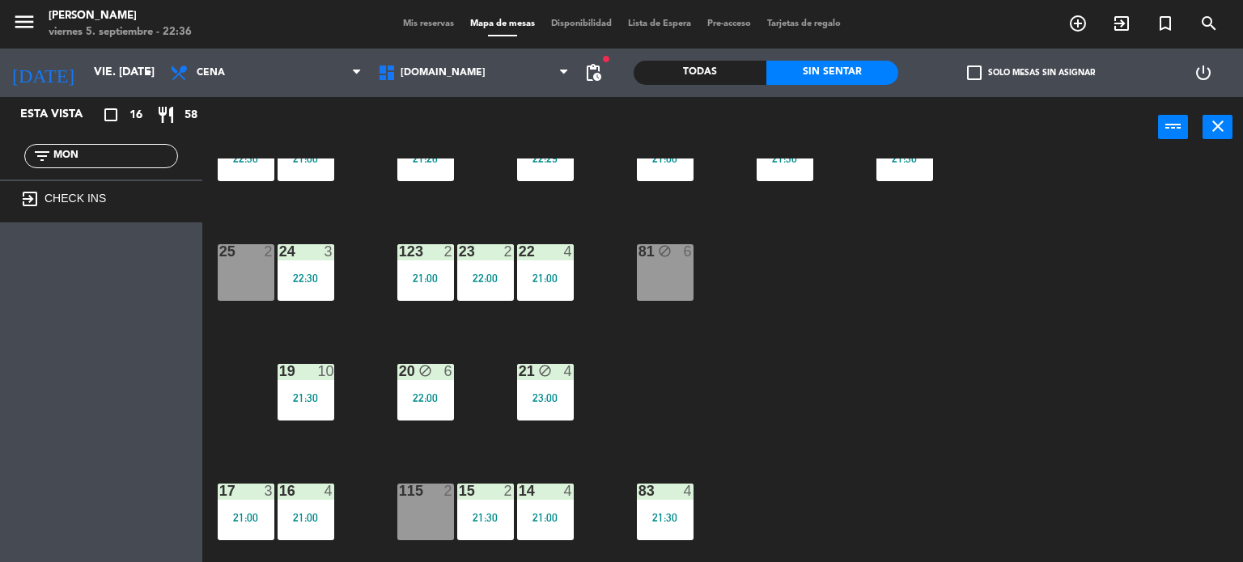
click at [684, 70] on div "Todas" at bounding box center [700, 73] width 133 height 24
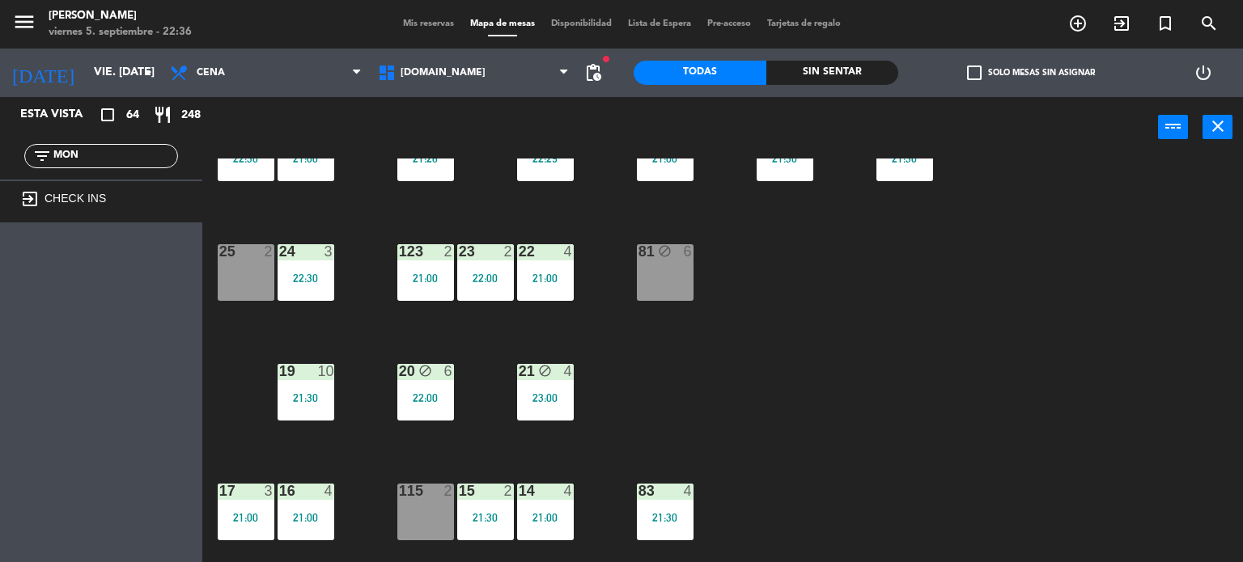
drag, startPoint x: 97, startPoint y: 159, endPoint x: 0, endPoint y: 151, distance: 97.5
click at [0, 154] on div "filter_list MON" at bounding box center [101, 156] width 202 height 47
type input "R"
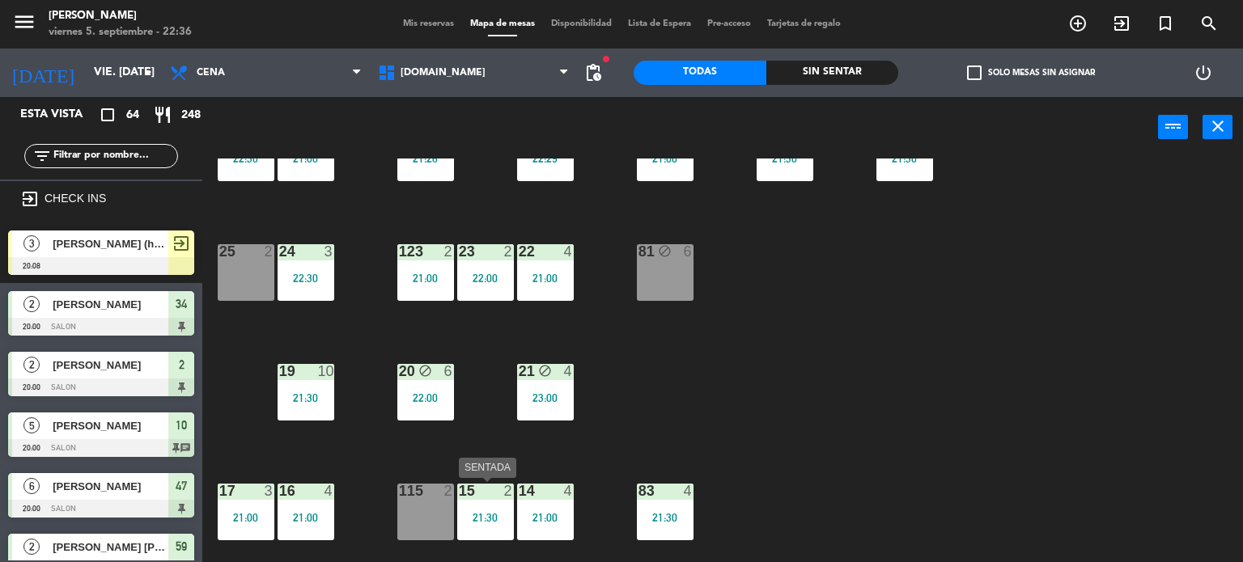
click at [459, 517] on div "21:30" at bounding box center [485, 517] width 57 height 11
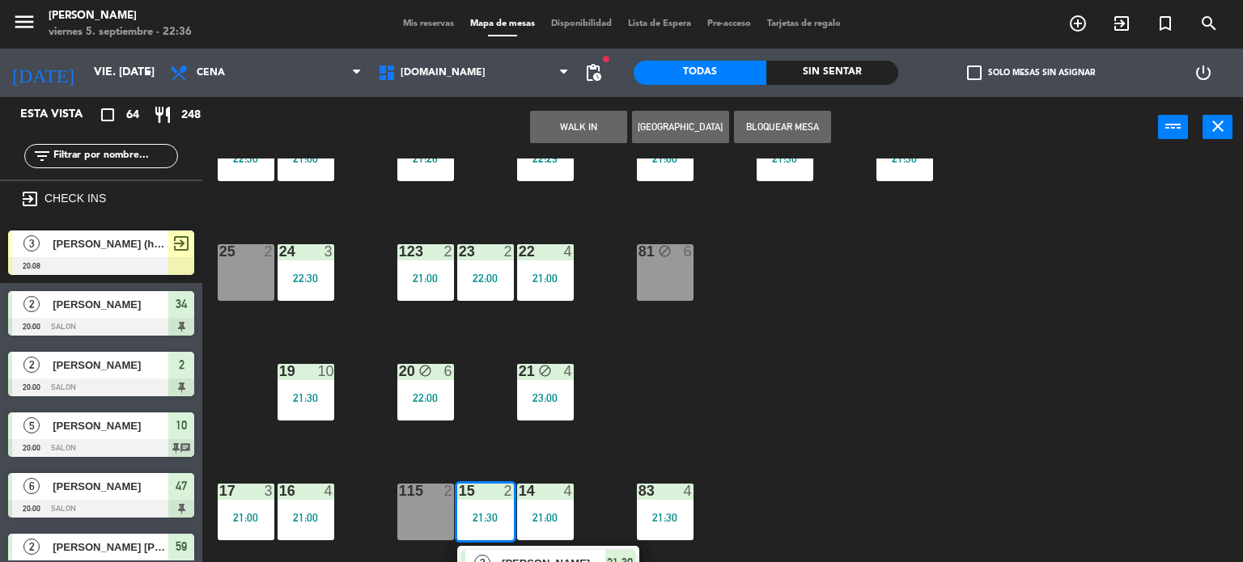
click at [890, 364] on div "34 block 2 20:00 35 block 6 20:30 36 block 8 21:00 43 2 21:00 37 8 21:00 CAVA 2…" at bounding box center [728, 361] width 1029 height 405
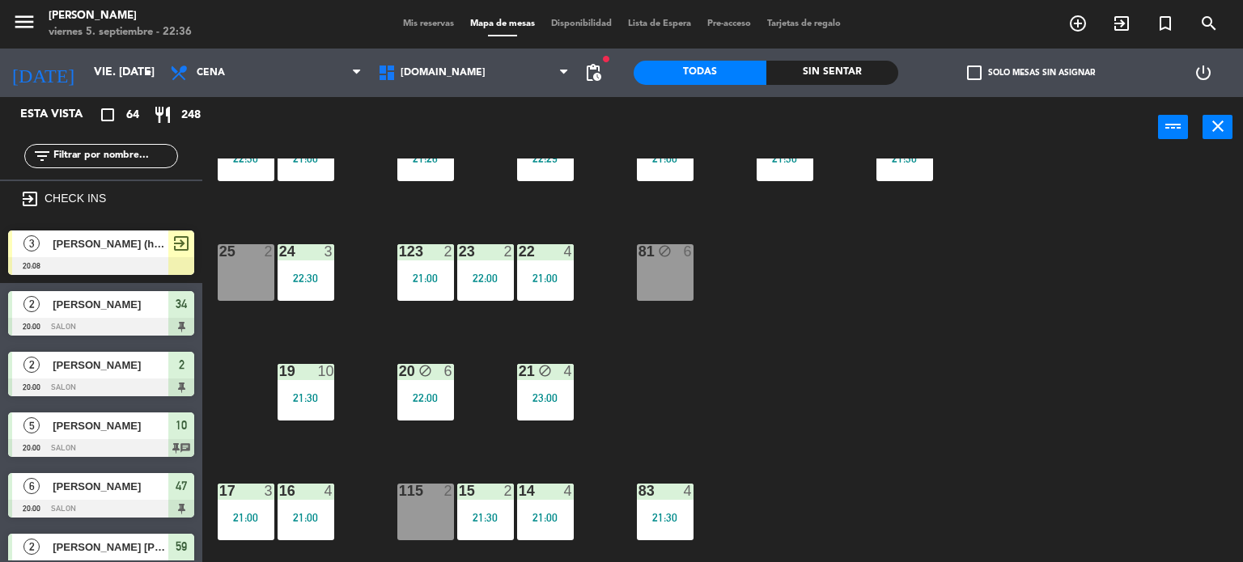
click at [825, 388] on div "34 block 2 20:00 35 block 6 20:30 36 block 8 21:00 43 2 21:00 37 8 21:00 CAVA 2…" at bounding box center [728, 361] width 1029 height 405
click at [104, 158] on input "text" at bounding box center [114, 156] width 125 height 18
drag, startPoint x: 819, startPoint y: 441, endPoint x: 796, endPoint y: 432, distance: 24.3
click at [819, 441] on div "34 block 2 20:00 35 block 6 20:30 36 block 8 21:00 43 2 21:00 37 8 21:00 CAVA 2…" at bounding box center [728, 361] width 1029 height 405
click at [427, 494] on div at bounding box center [425, 491] width 27 height 15
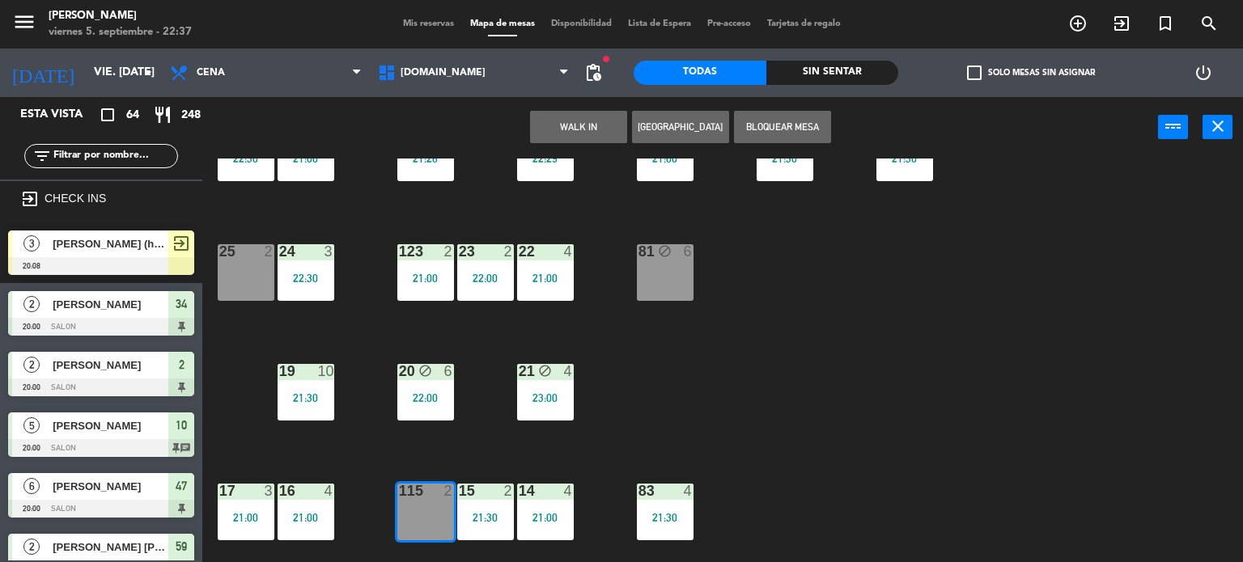
click at [573, 125] on button "WALK IN" at bounding box center [578, 127] width 97 height 32
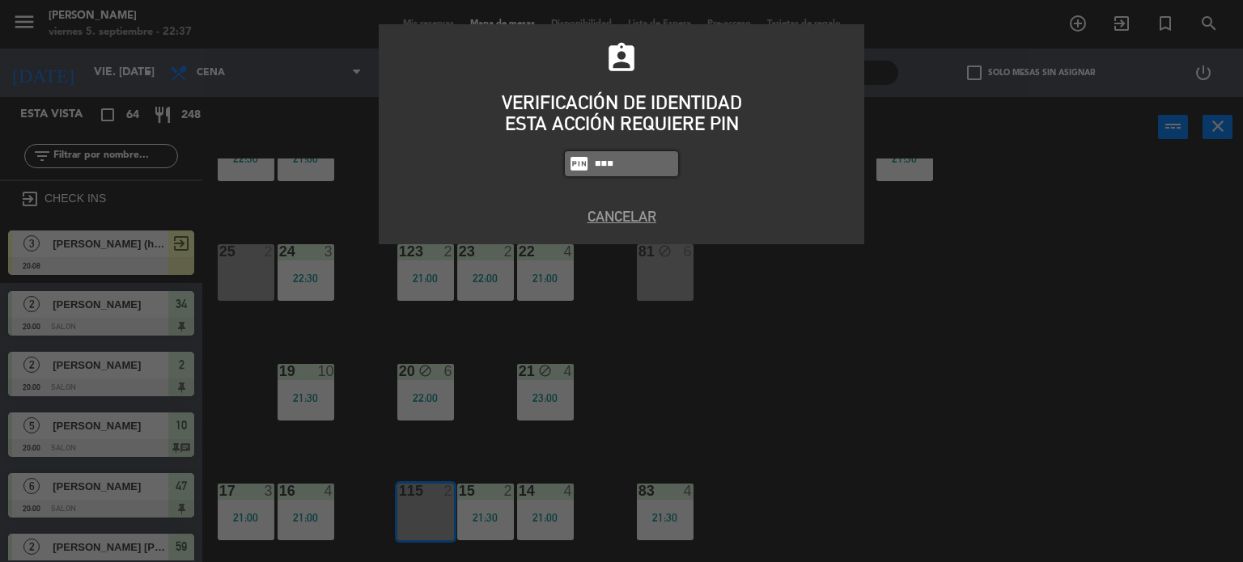
type input "3871"
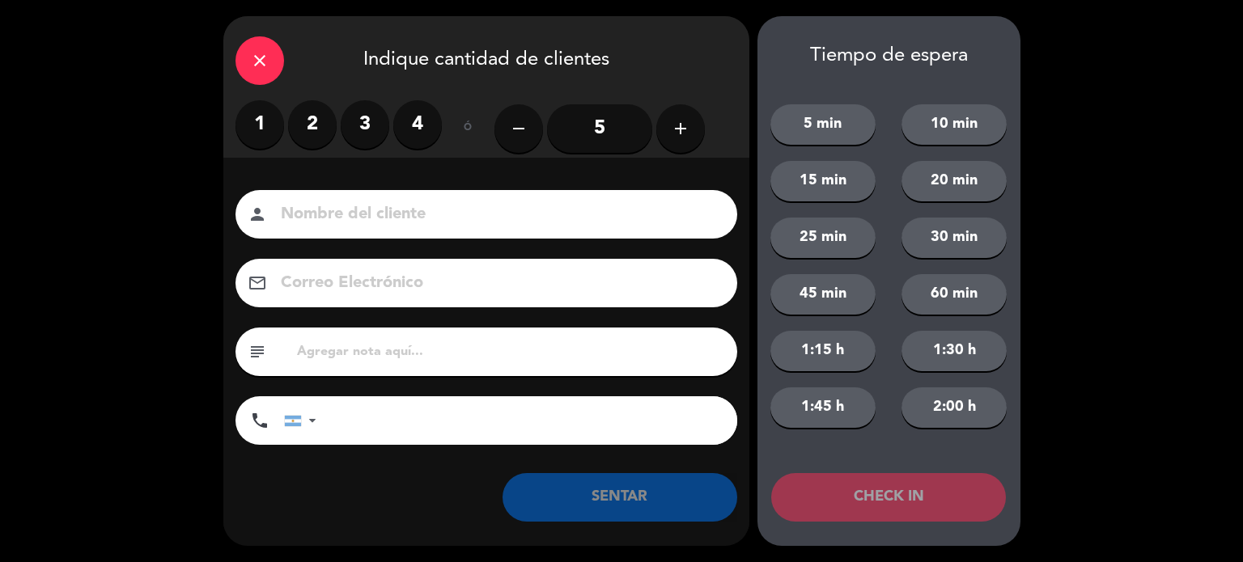
click at [312, 127] on label "2" at bounding box center [312, 124] width 49 height 49
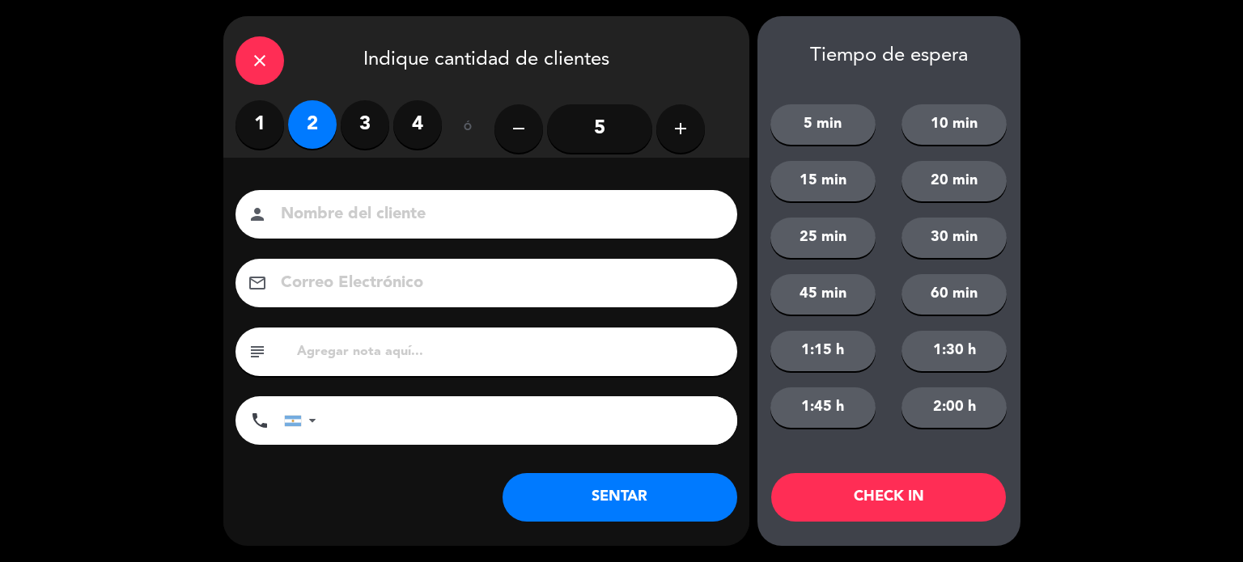
click at [682, 511] on button "SENTAR" at bounding box center [620, 497] width 235 height 49
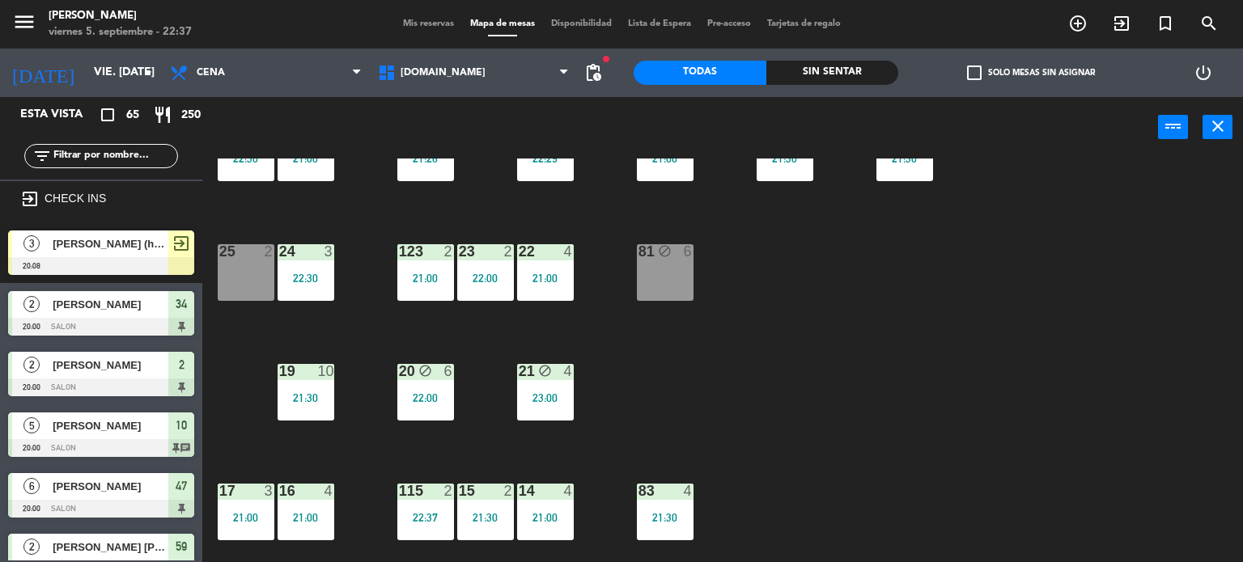
scroll to position [81, 0]
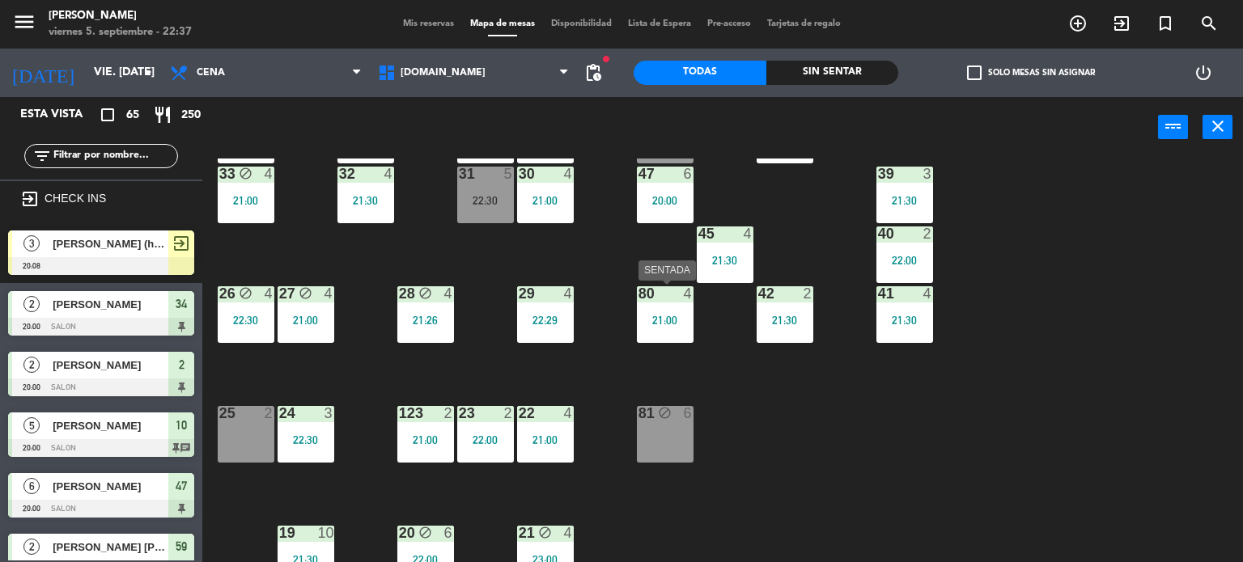
click at [664, 315] on div "21:00" at bounding box center [665, 320] width 57 height 11
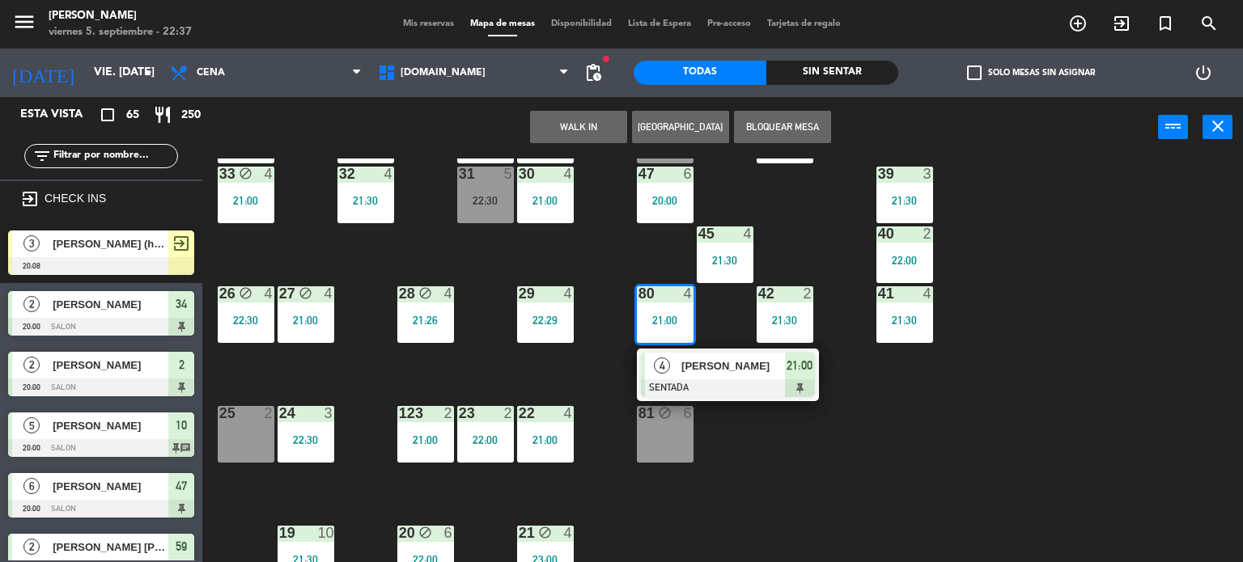
click at [715, 367] on span "[PERSON_NAME]" at bounding box center [733, 366] width 104 height 17
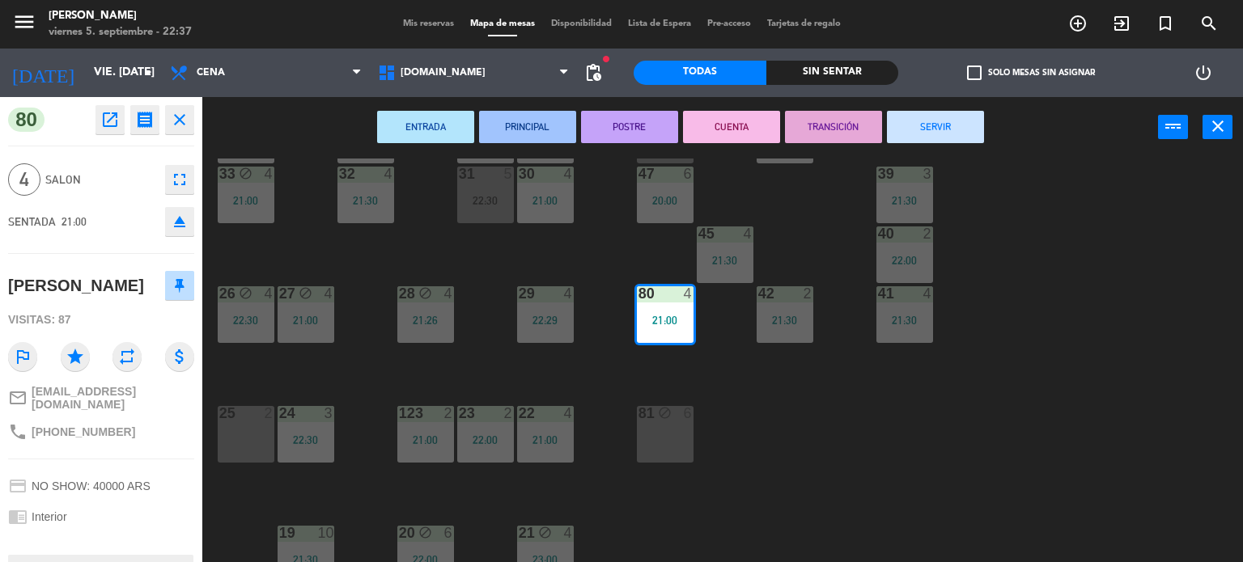
click at [982, 125] on button "SERVIR" at bounding box center [935, 127] width 97 height 32
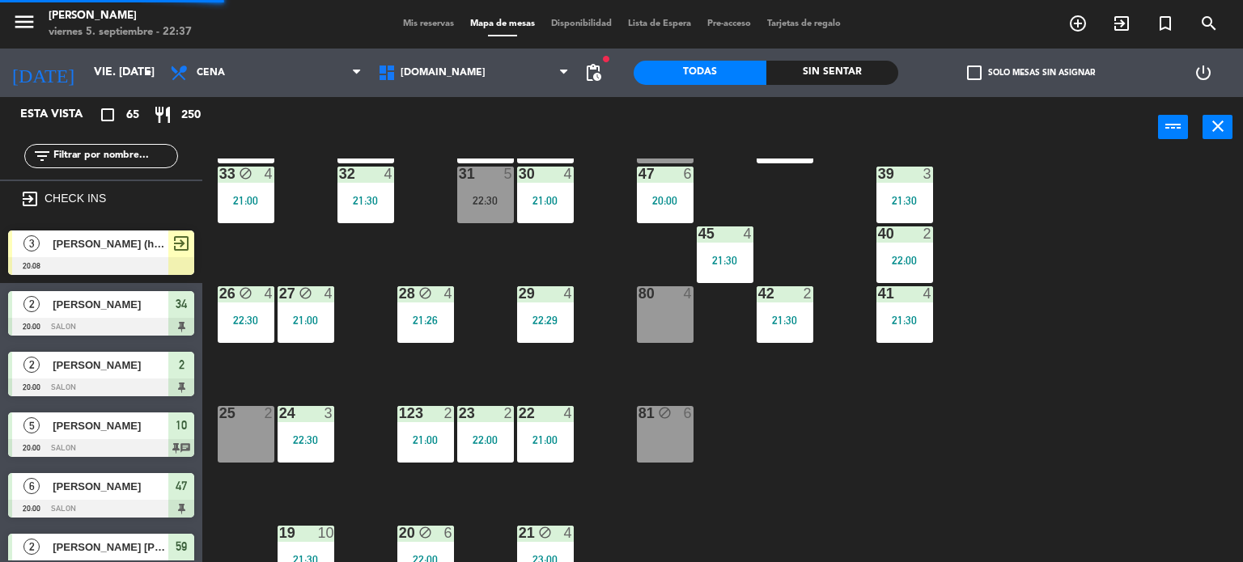
scroll to position [0, 0]
click at [1045, 428] on div "34 block 2 20:00 35 block 6 20:30 36 block 8 21:00 43 2 21:00 37 8 21:00 CAVA 2…" at bounding box center [728, 361] width 1029 height 405
click at [836, 65] on div "Sin sentar" at bounding box center [832, 73] width 133 height 24
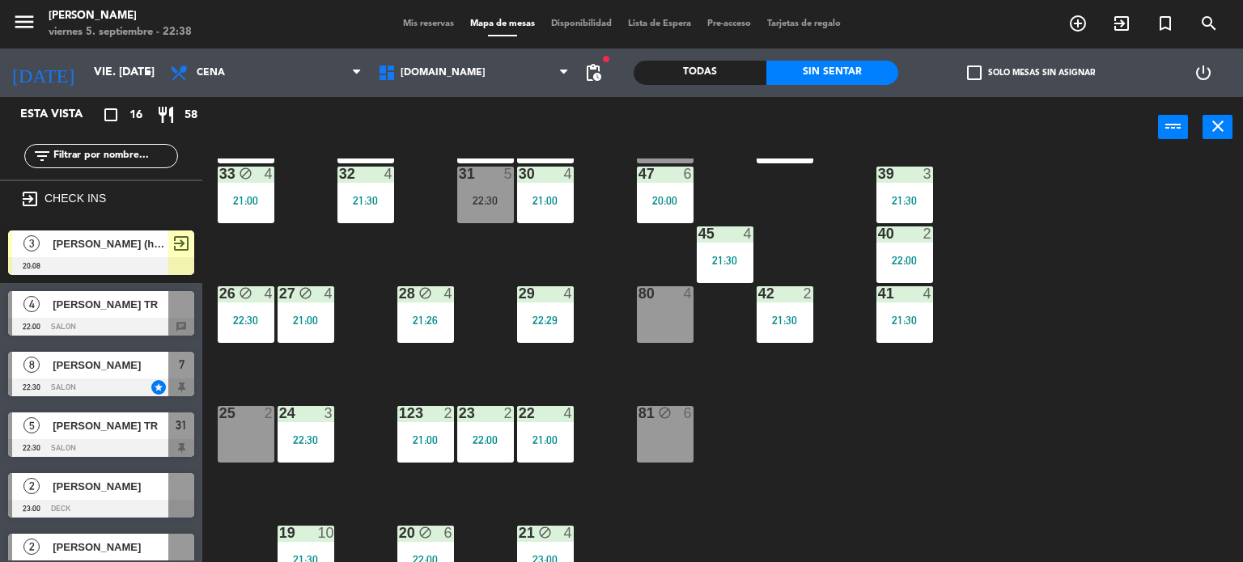
click at [1097, 380] on div "34 block 2 20:00 35 block 6 20:30 36 block 8 21:00 43 2 21:00 37 8 21:00 CAVA 2…" at bounding box center [728, 361] width 1029 height 405
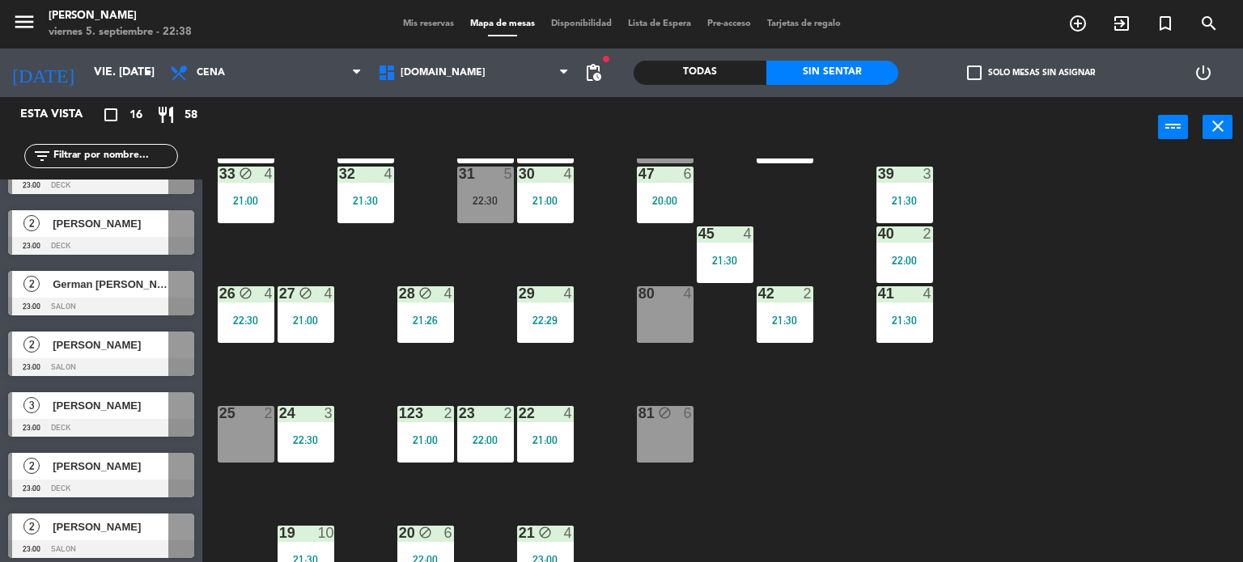
scroll to position [162, 0]
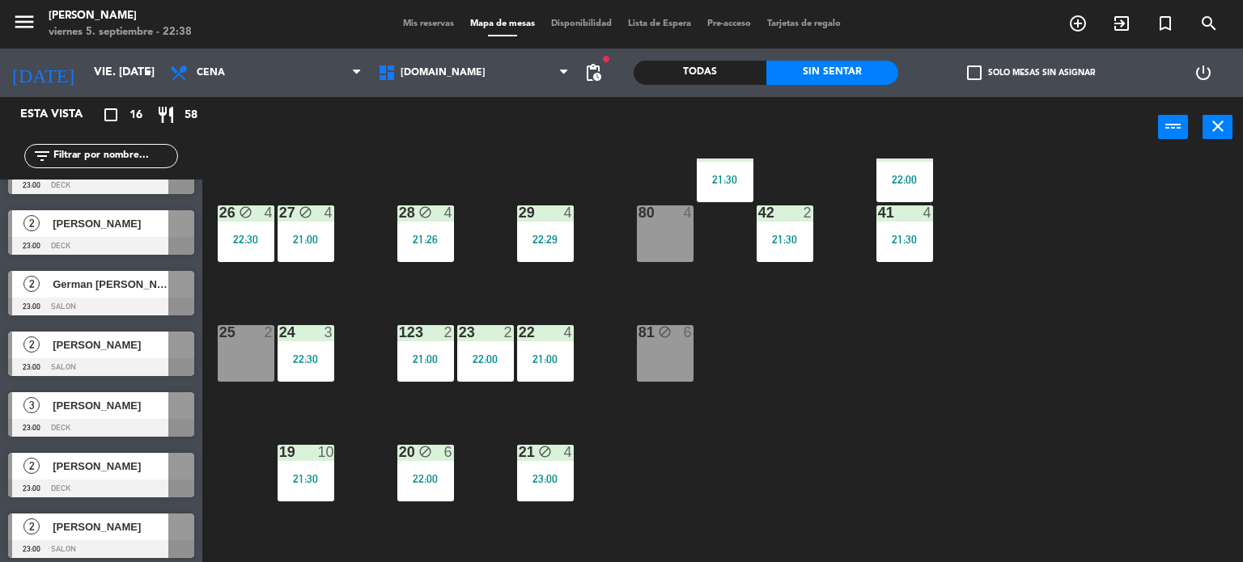
click at [682, 388] on div "34 block 2 20:00 35 block 6 20:30 36 block 8 21:00 43 2 21:00 37 8 21:00 CAVA 2…" at bounding box center [728, 361] width 1029 height 405
click at [664, 226] on div "80 4" at bounding box center [665, 234] width 57 height 57
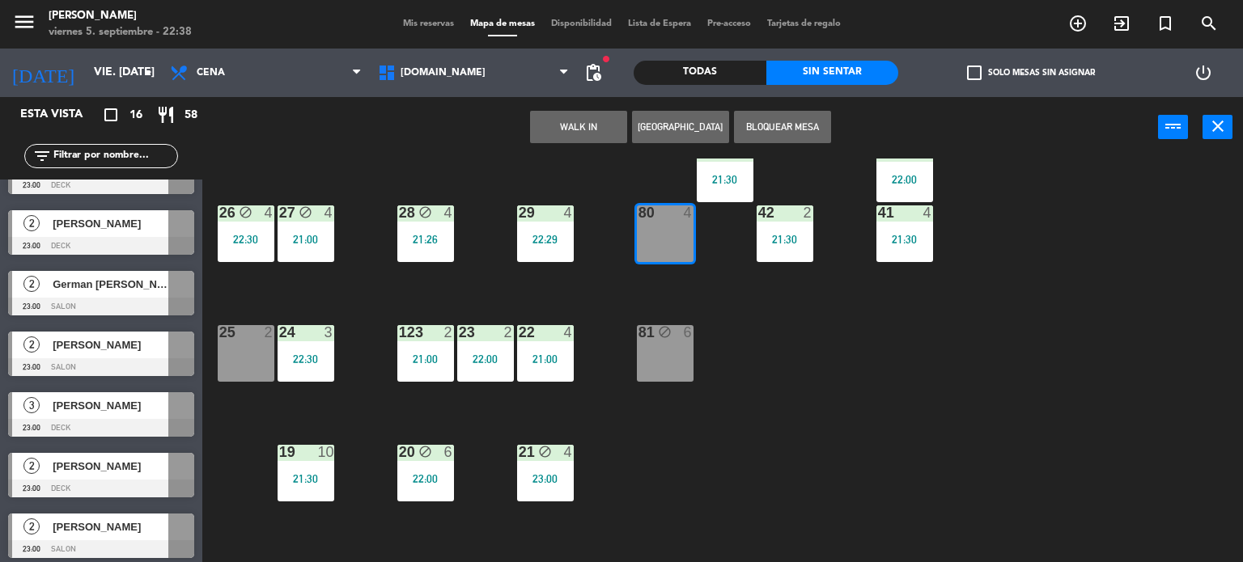
click at [813, 357] on div "34 block 2 20:00 35 block 6 20:30 36 block 8 21:00 43 2 21:00 37 8 21:00 CAVA 2…" at bounding box center [728, 361] width 1029 height 405
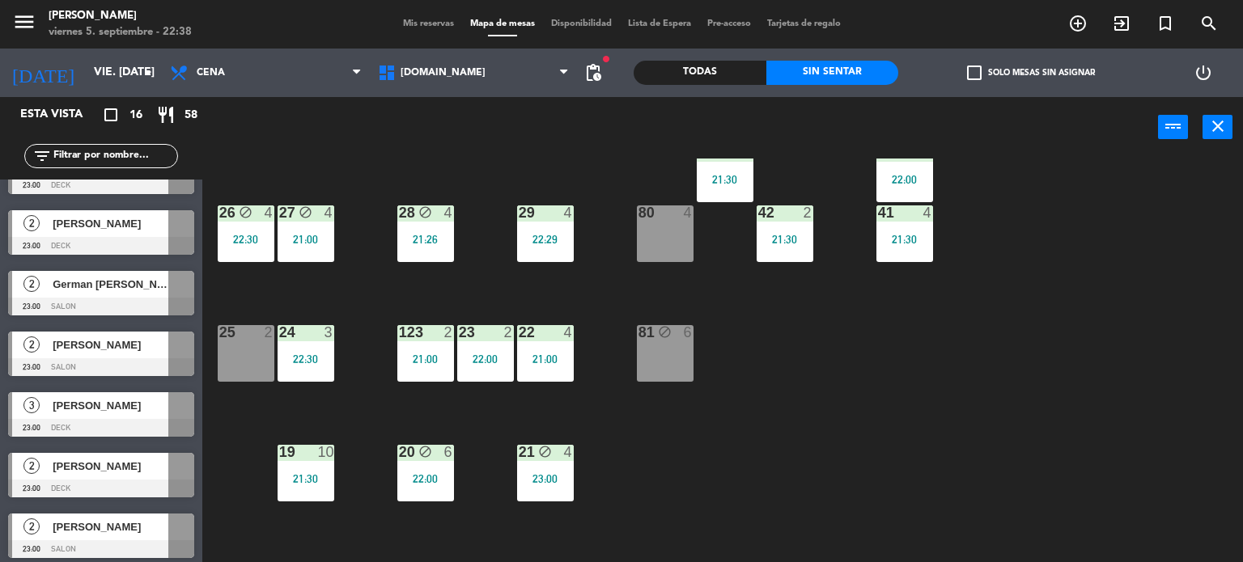
scroll to position [0, 0]
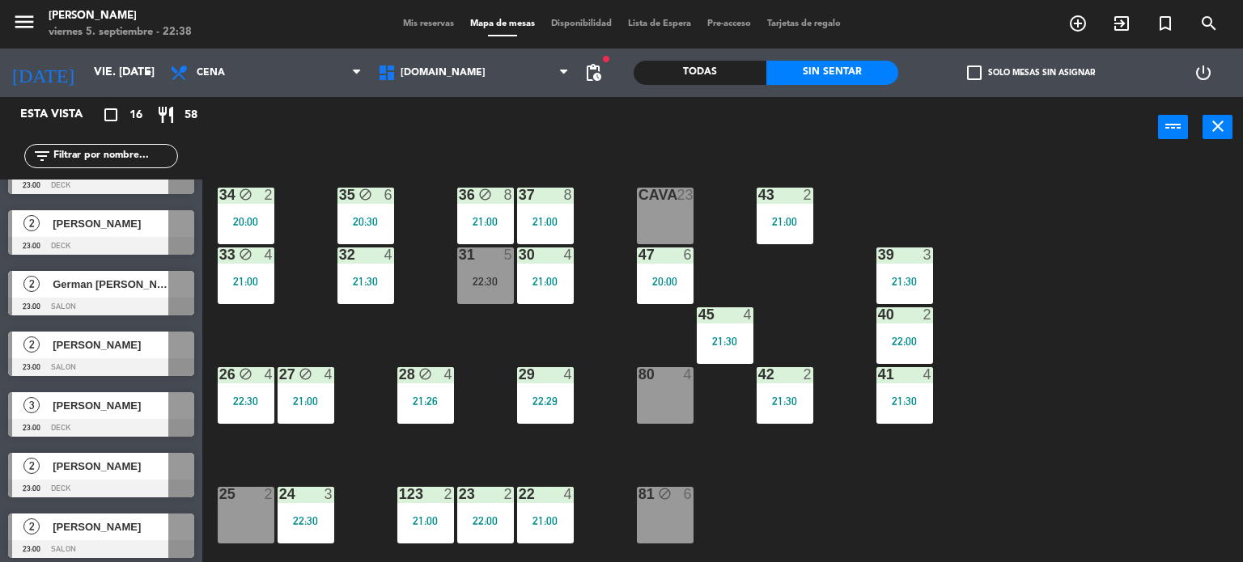
click at [483, 267] on div "31 5 22:30" at bounding box center [485, 276] width 57 height 57
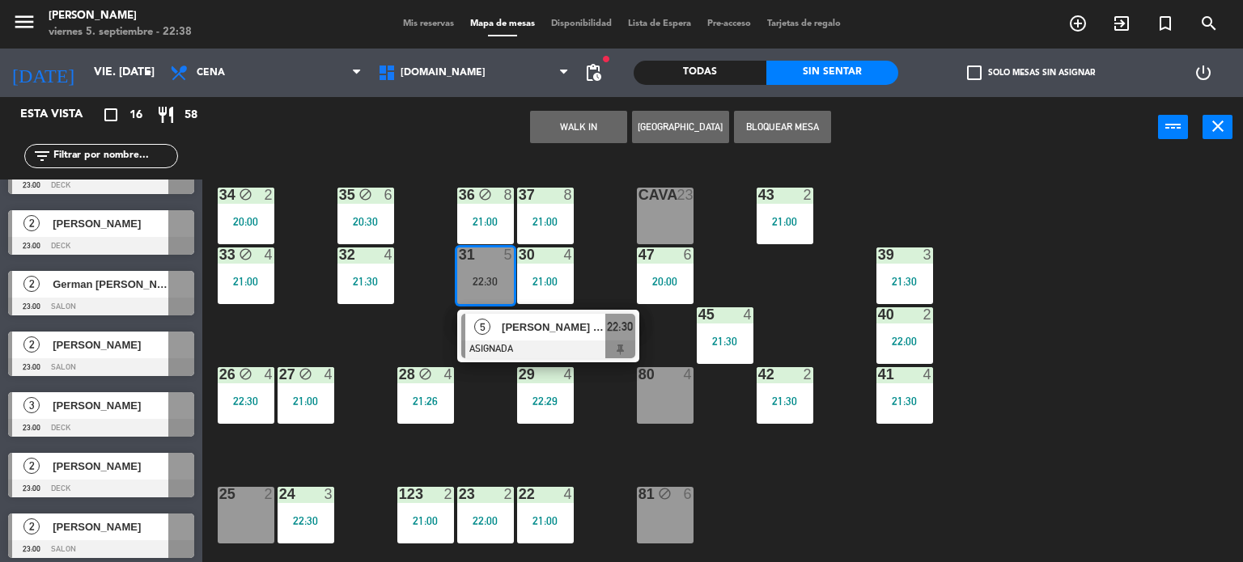
click at [388, 333] on div "34 block 2 20:00 35 block 6 20:30 36 block 8 21:00 43 2 21:00 37 8 21:00 CAVA 2…" at bounding box center [728, 361] width 1029 height 405
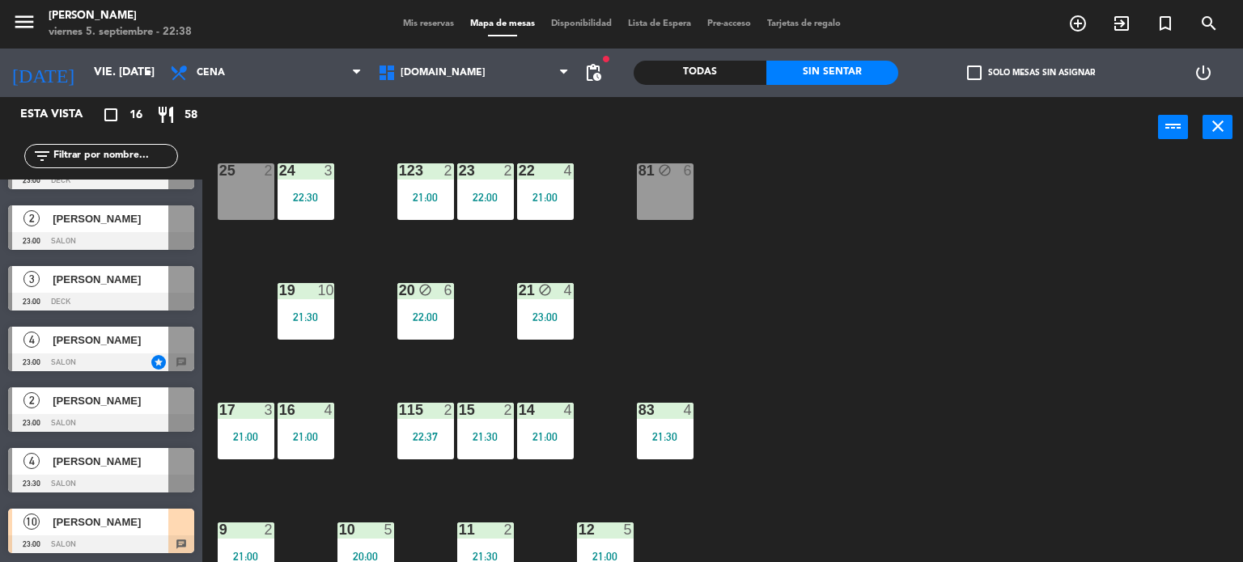
scroll to position [579, 0]
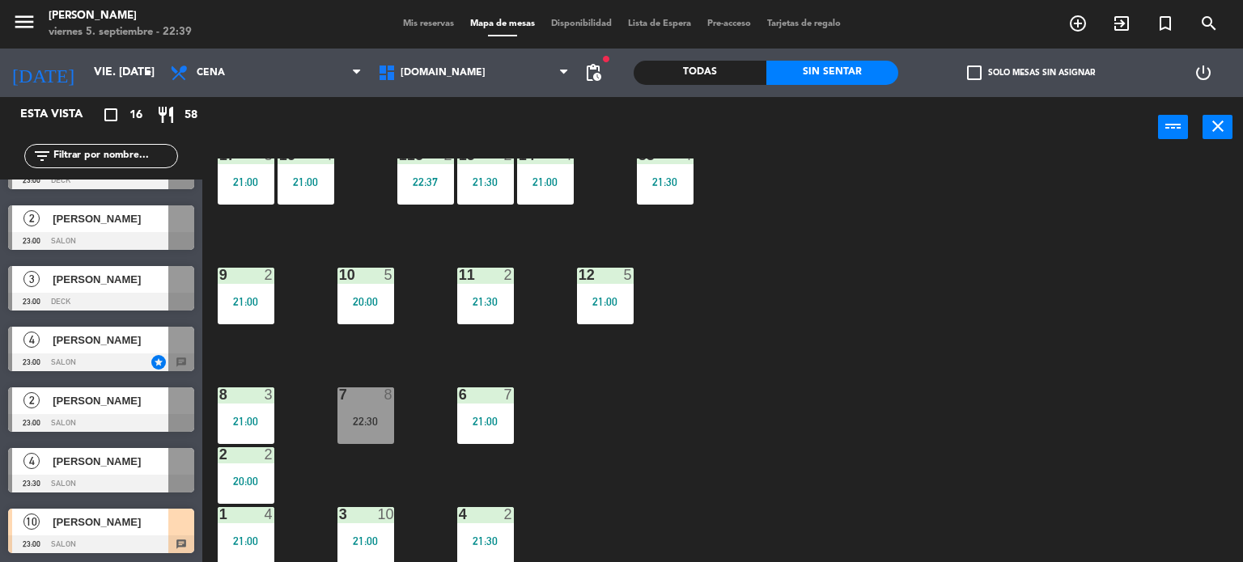
click at [800, 408] on div "34 block 2 20:00 35 block 6 20:30 36 block 8 21:00 43 2 21:00 37 8 21:00 CAVA 2…" at bounding box center [728, 361] width 1029 height 405
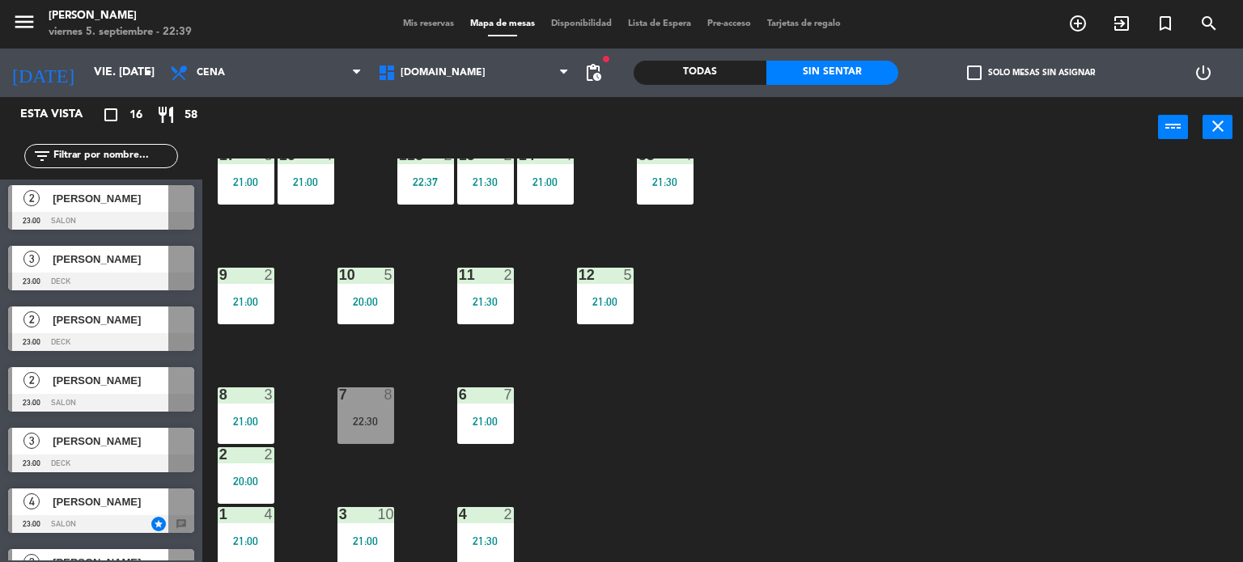
scroll to position [308, 0]
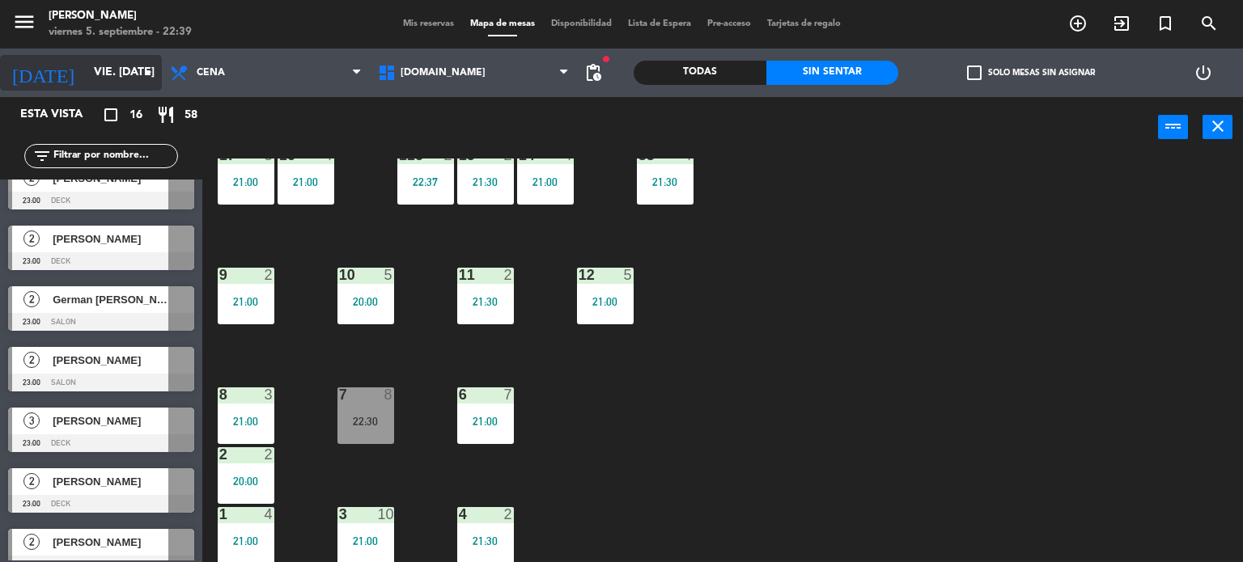
click at [129, 73] on input "vie. [DATE]" at bounding box center [163, 72] width 154 height 29
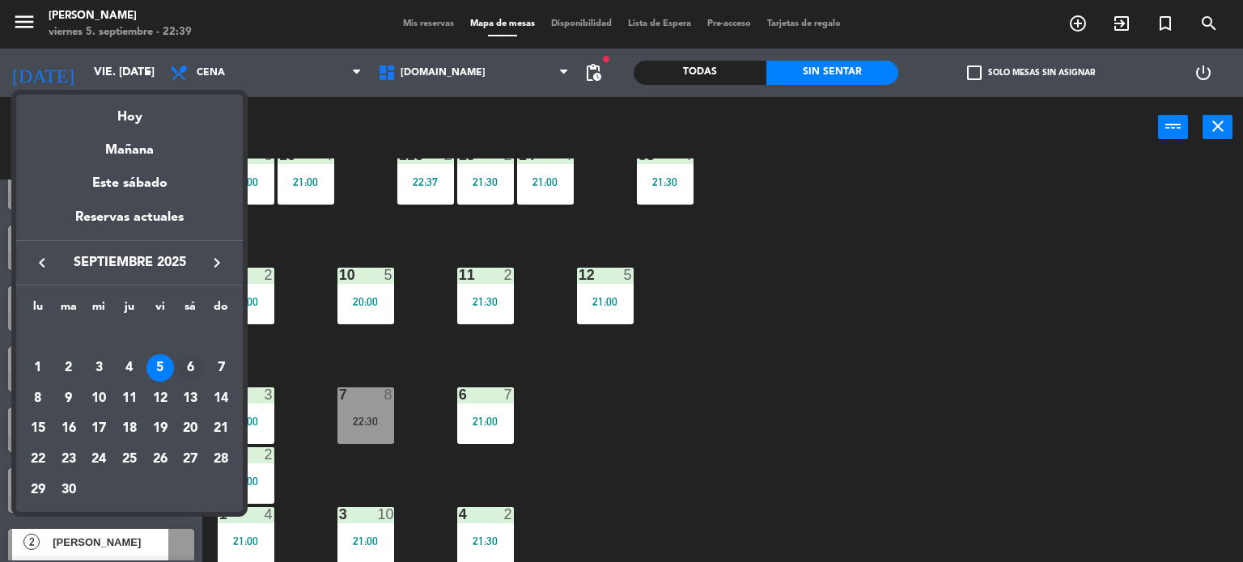
click at [194, 362] on div "6" at bounding box center [190, 368] width 28 height 28
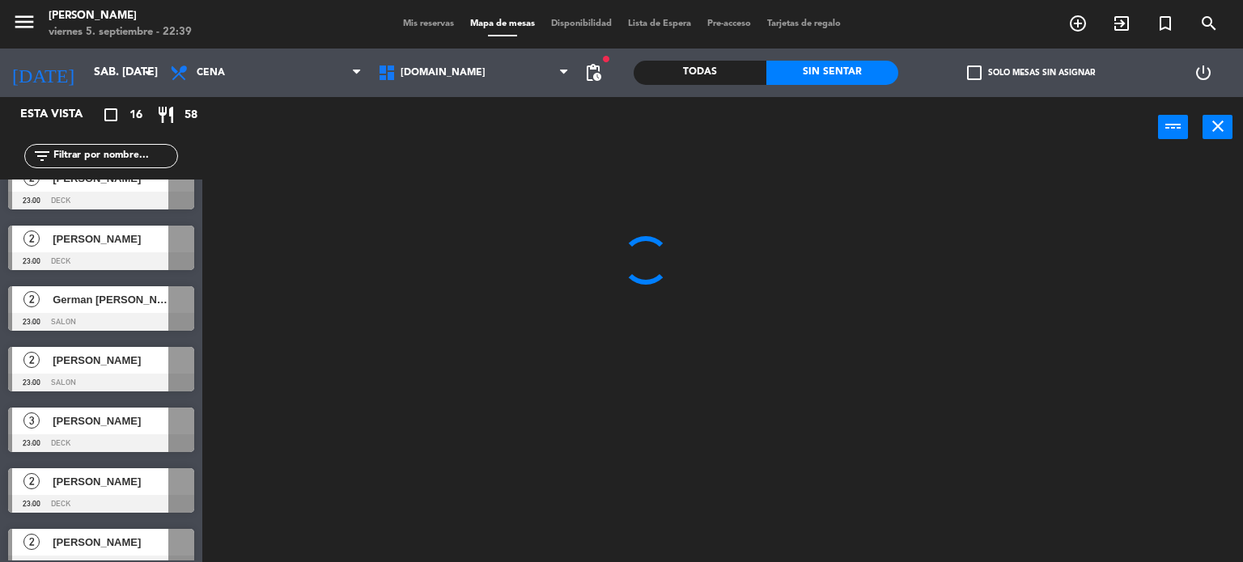
scroll to position [0, 0]
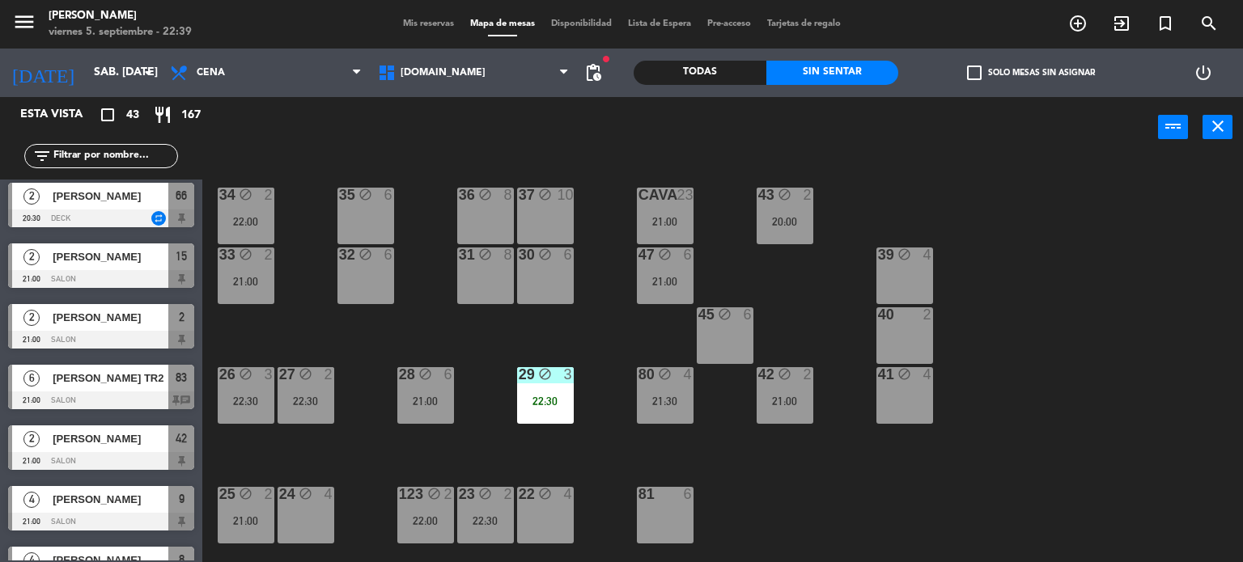
click at [994, 67] on label "check_box_outline_blank Solo mesas sin asignar" at bounding box center [1031, 73] width 128 height 15
click at [1031, 73] on input "check_box_outline_blank Solo mesas sin asignar" at bounding box center [1031, 73] width 0 height 0
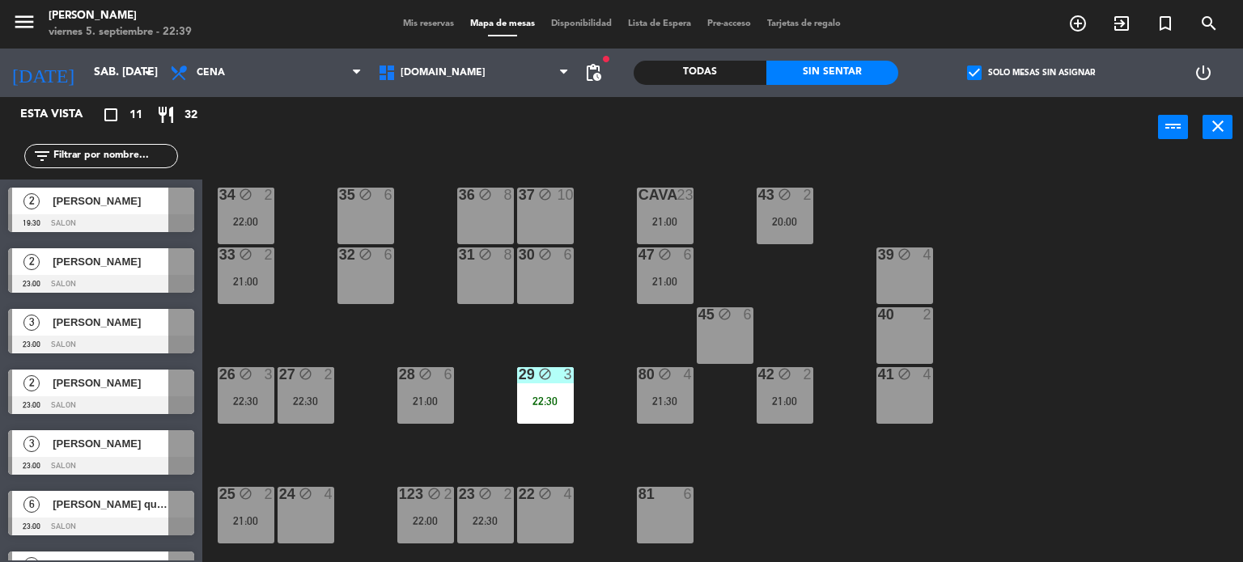
scroll to position [286, 0]
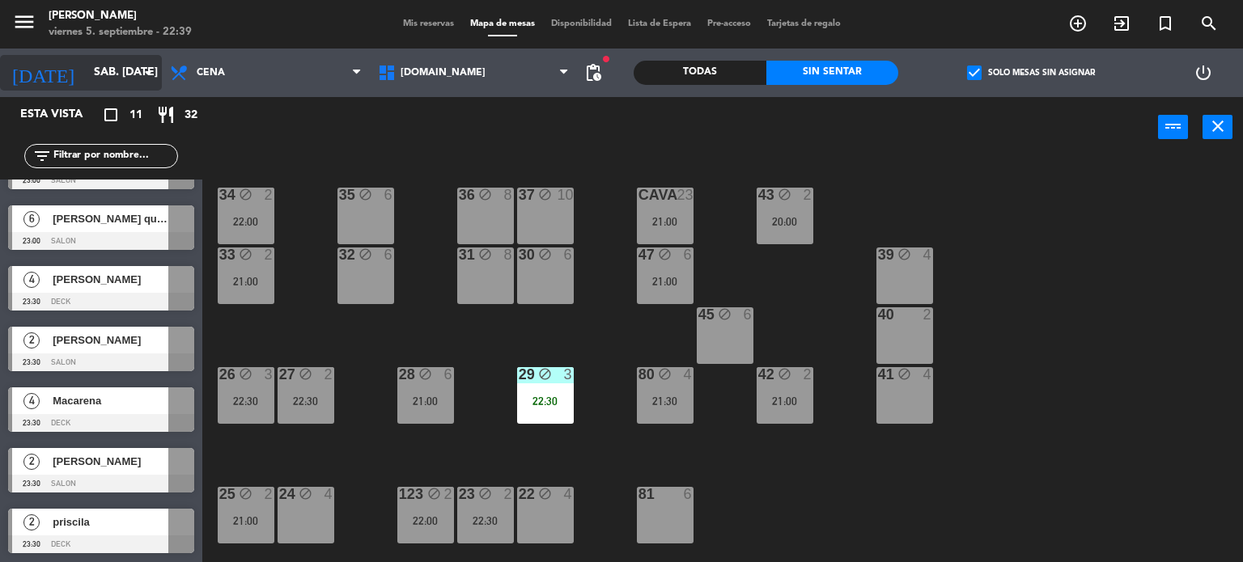
click at [110, 69] on input "sáb. [DATE]" at bounding box center [163, 72] width 154 height 29
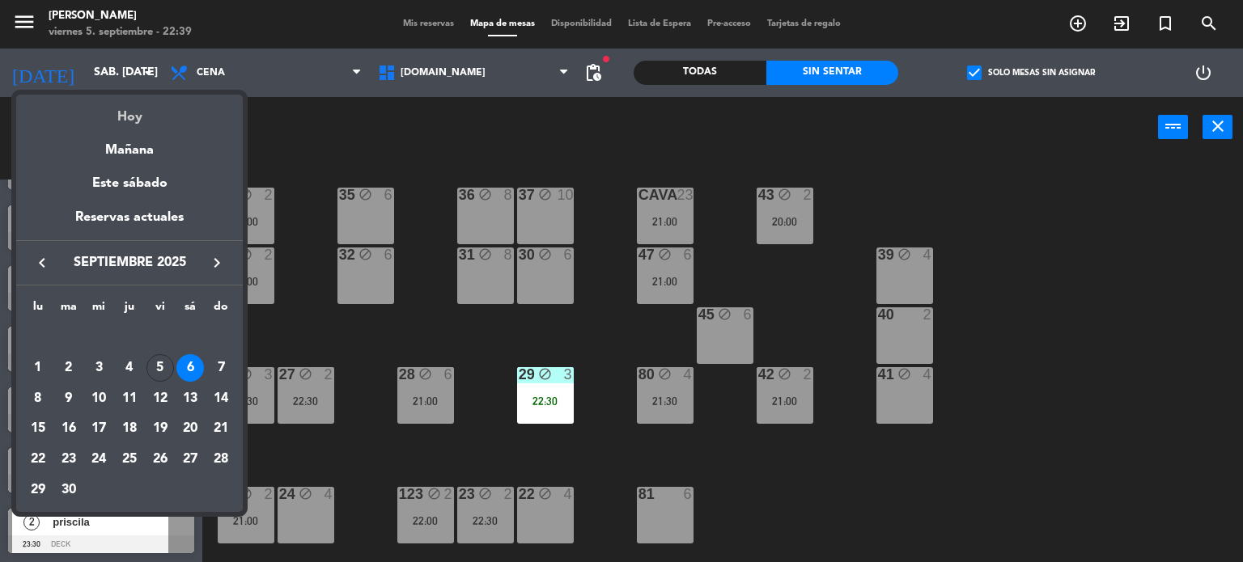
click at [155, 106] on div "Hoy" at bounding box center [129, 111] width 227 height 33
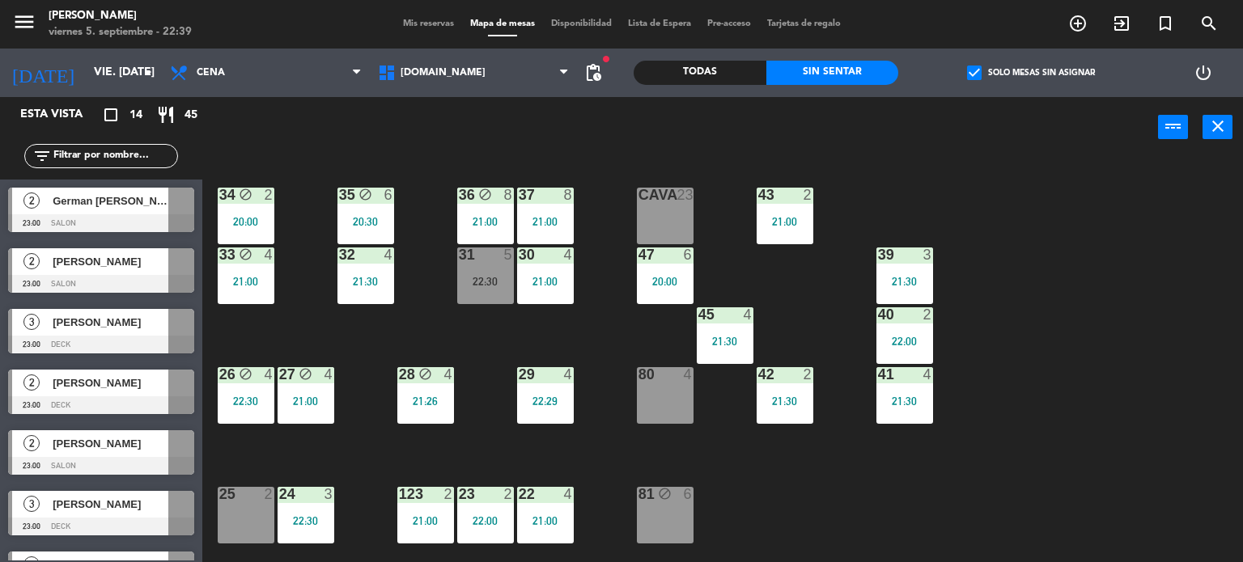
click at [1000, 70] on label "check_box Solo mesas sin asignar" at bounding box center [1031, 73] width 128 height 15
click at [1031, 73] on input "check_box Solo mesas sin asignar" at bounding box center [1031, 73] width 0 height 0
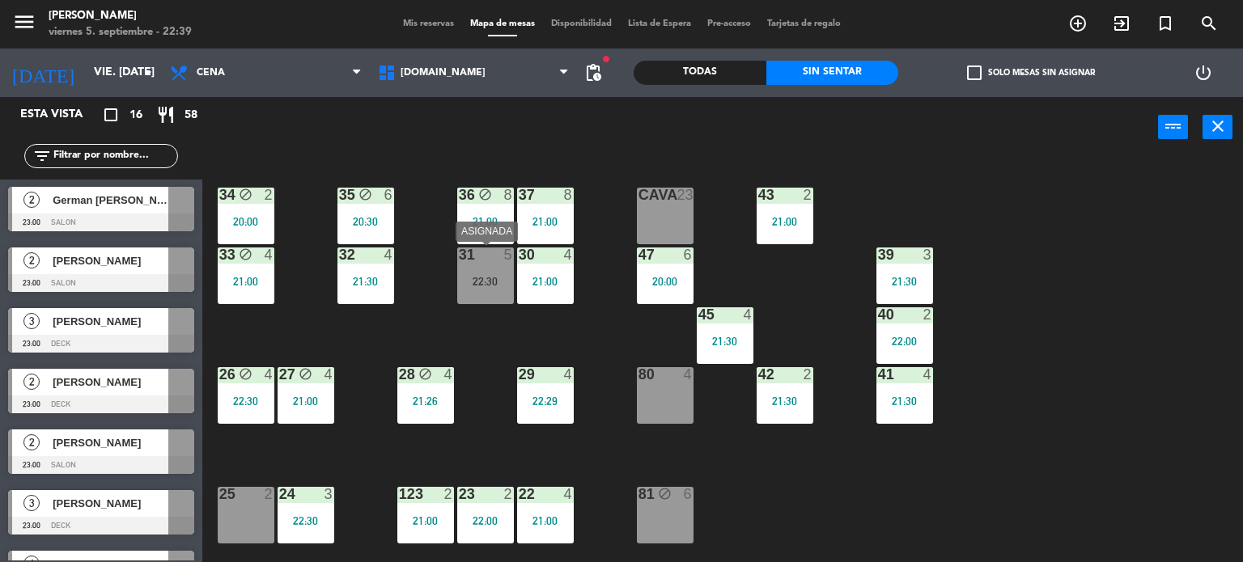
click at [497, 279] on div "22:30" at bounding box center [485, 281] width 57 height 11
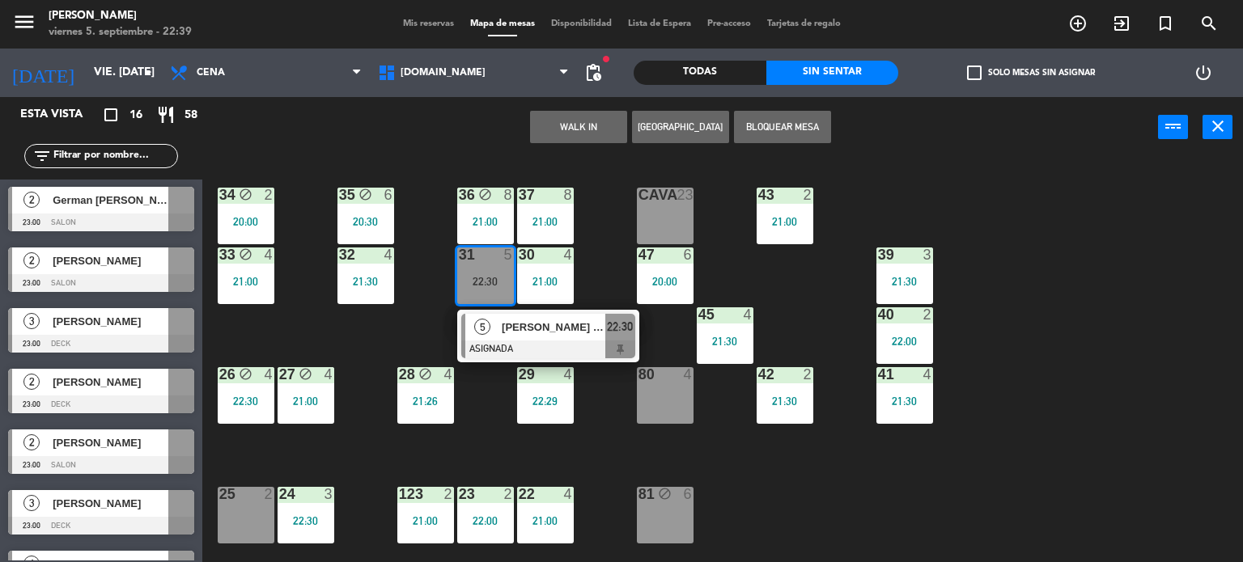
click at [547, 346] on div at bounding box center [548, 350] width 174 height 18
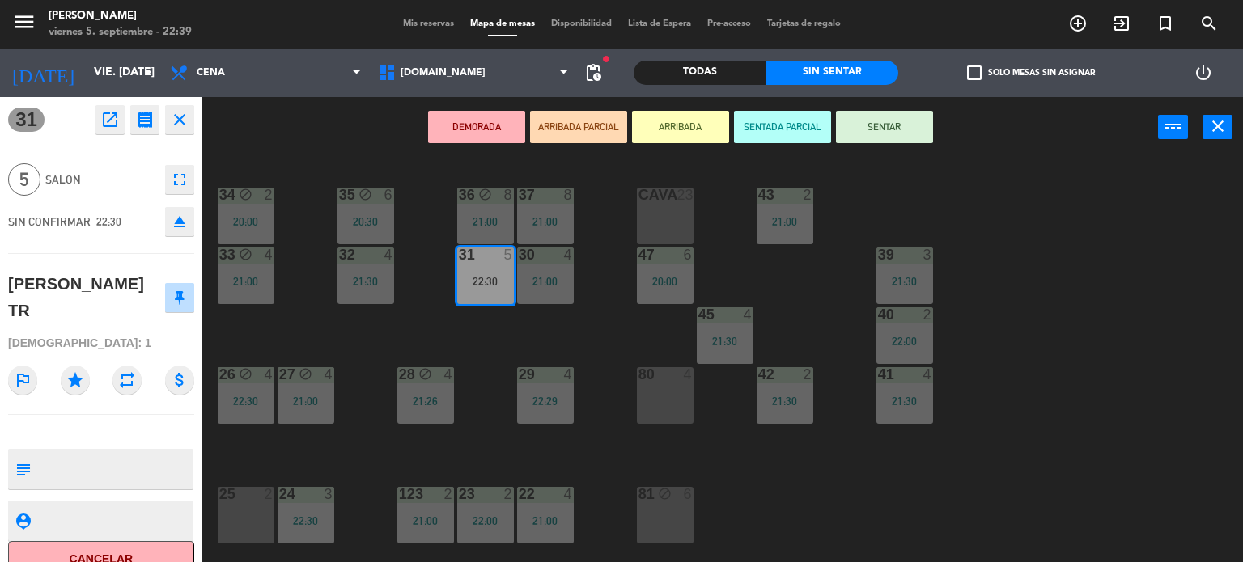
click at [515, 320] on div "34 block 2 20:00 35 block 6 20:30 36 block 8 21:00 43 2 21:00 37 8 21:00 CAVA 2…" at bounding box center [728, 361] width 1029 height 405
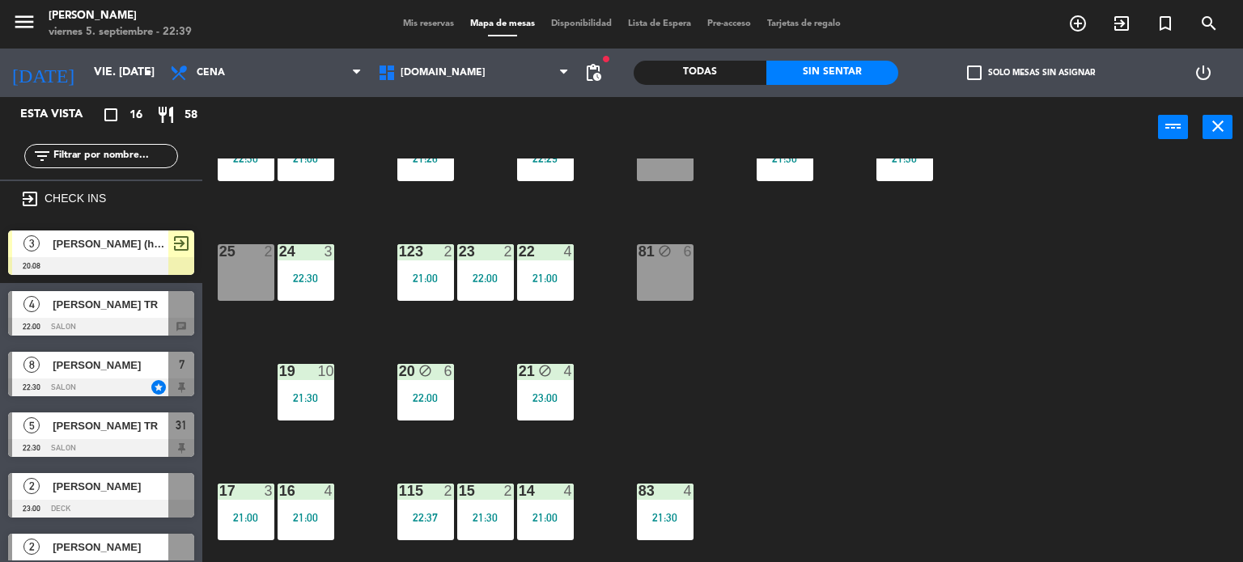
scroll to position [0, 0]
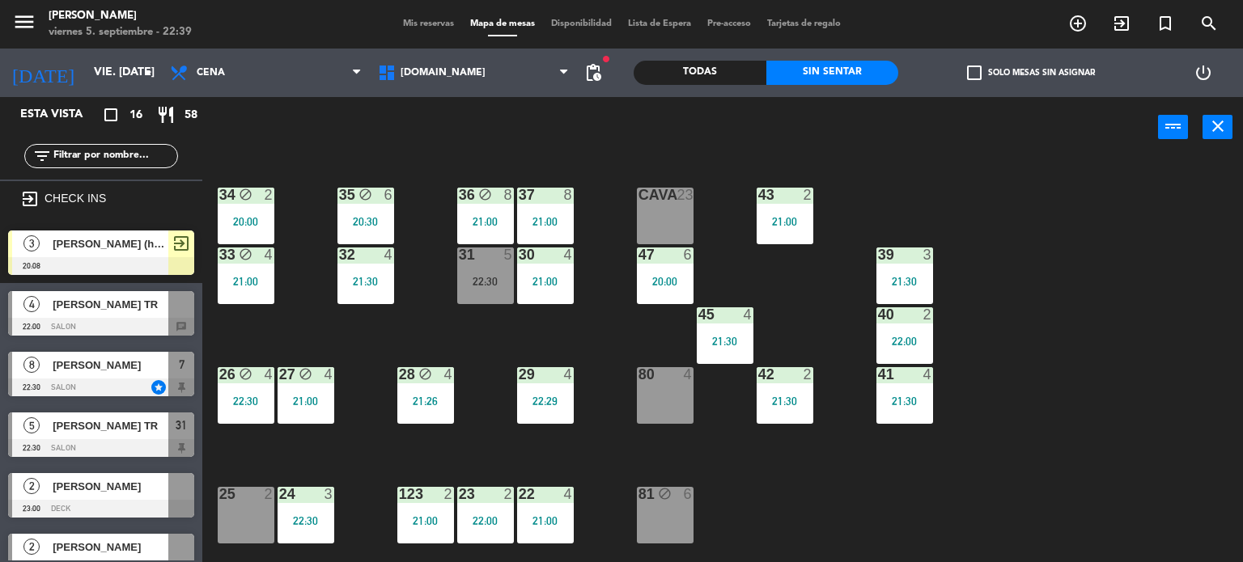
click at [594, 351] on div "34 block 2 20:00 35 block 6 20:30 36 block 8 21:00 43 2 21:00 37 8 21:00 CAVA 2…" at bounding box center [728, 361] width 1029 height 405
click at [86, 105] on div "Esta vista" at bounding box center [62, 114] width 108 height 19
click at [89, 88] on div "[DATE] vie. [DATE] arrow_drop_down" at bounding box center [81, 73] width 162 height 36
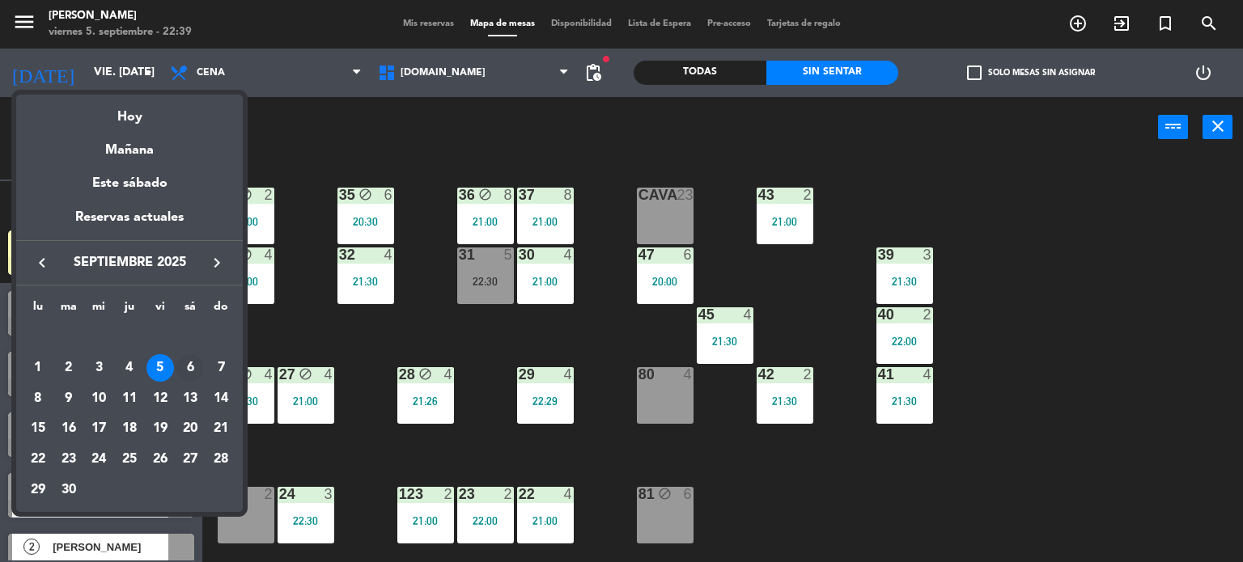
click at [191, 369] on div "6" at bounding box center [190, 368] width 28 height 28
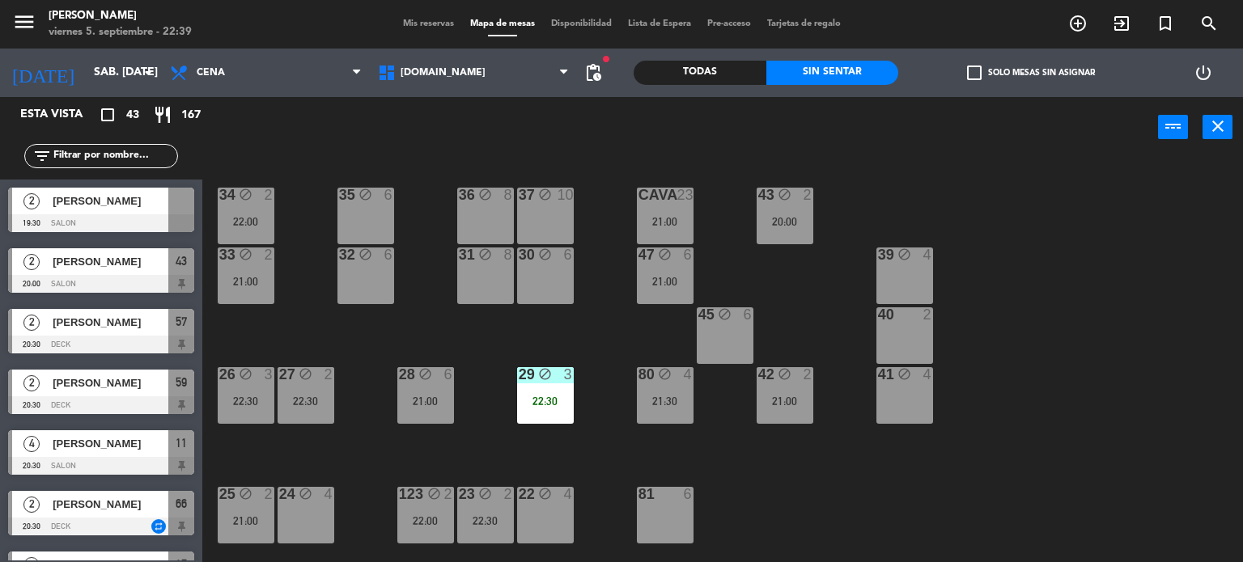
click at [885, 496] on div "34 block 2 22:00 35 block 6 36 block 8 43 block 2 20:00 37 block 10 CAVA 23 21:…" at bounding box center [728, 361] width 1029 height 405
click at [1013, 71] on label "check_box_outline_blank Solo mesas sin asignar" at bounding box center [1031, 73] width 128 height 15
click at [1031, 73] on input "check_box_outline_blank Solo mesas sin asignar" at bounding box center [1031, 73] width 0 height 0
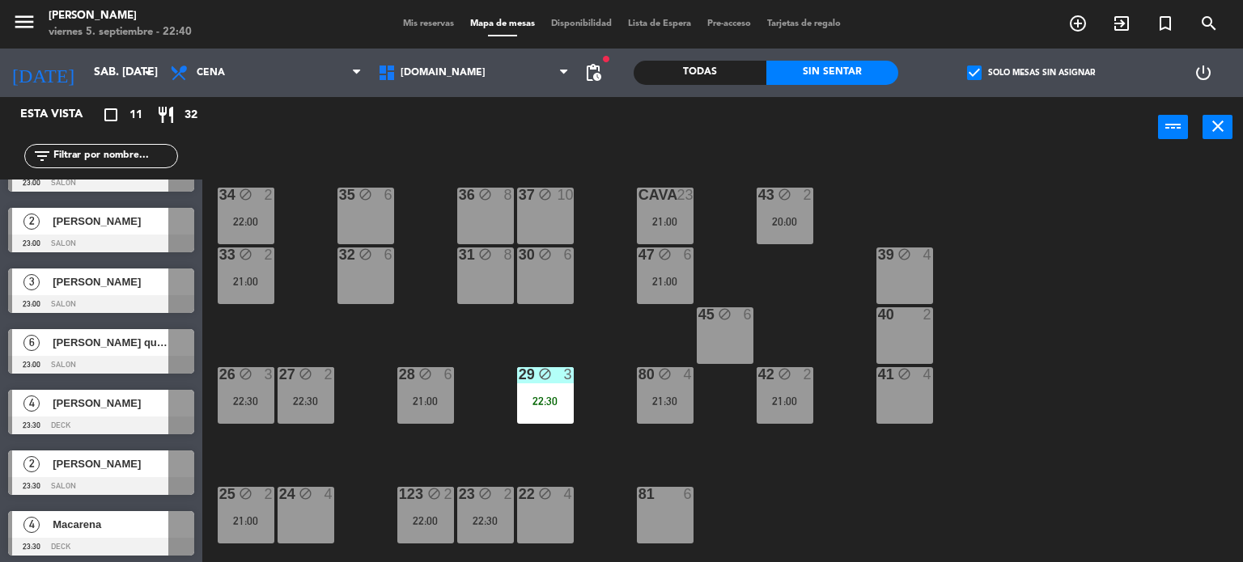
scroll to position [286, 0]
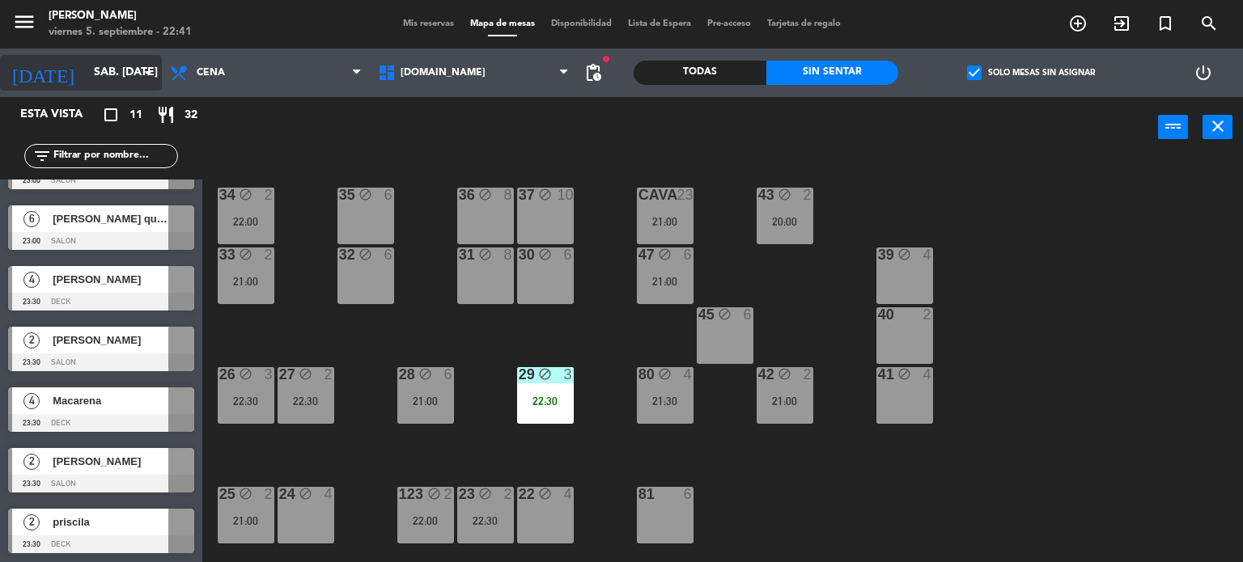
click at [113, 71] on input "sáb. [DATE]" at bounding box center [163, 72] width 154 height 29
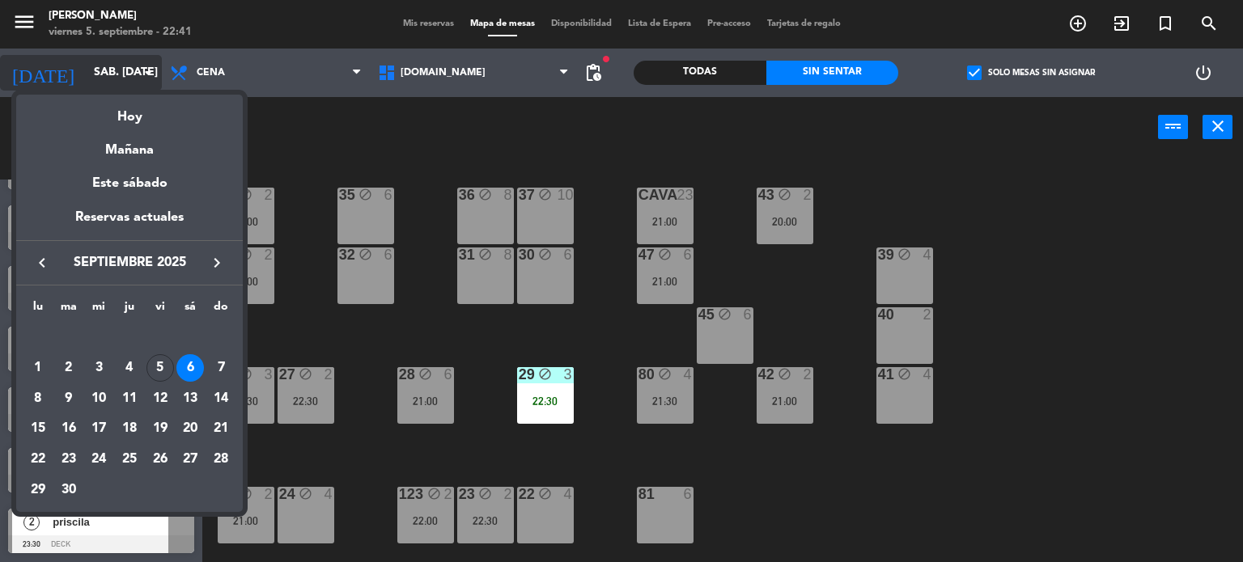
click at [129, 112] on div "Hoy" at bounding box center [129, 111] width 227 height 33
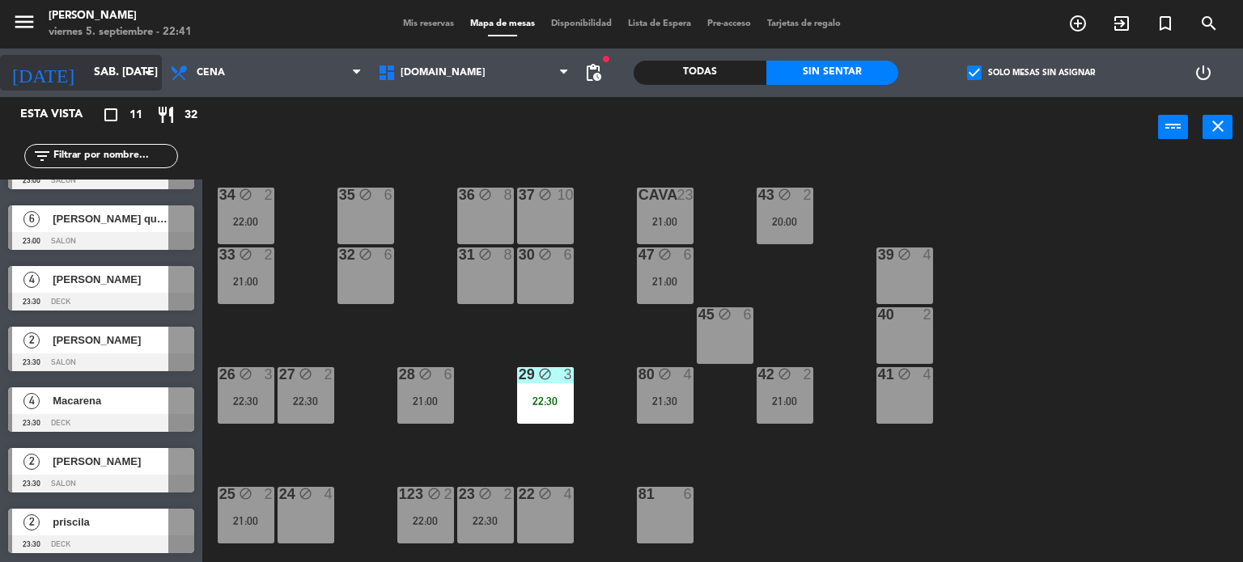
type input "vie. [DATE]"
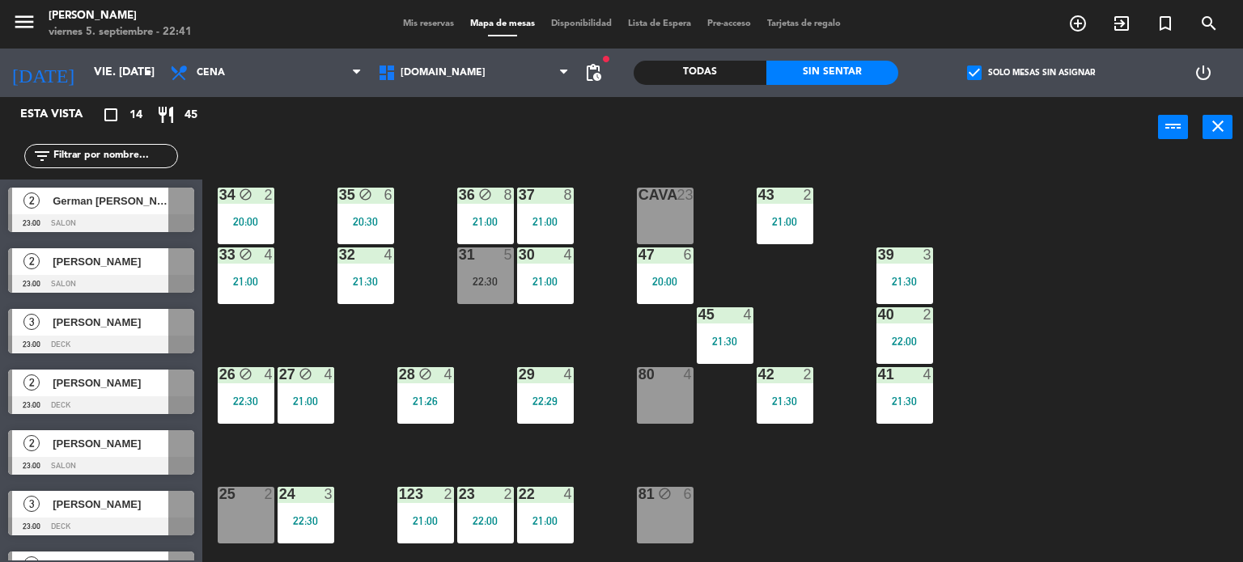
click at [146, 164] on div "filter_list" at bounding box center [101, 156] width 154 height 24
click at [91, 449] on span "[PERSON_NAME]" at bounding box center [111, 443] width 116 height 17
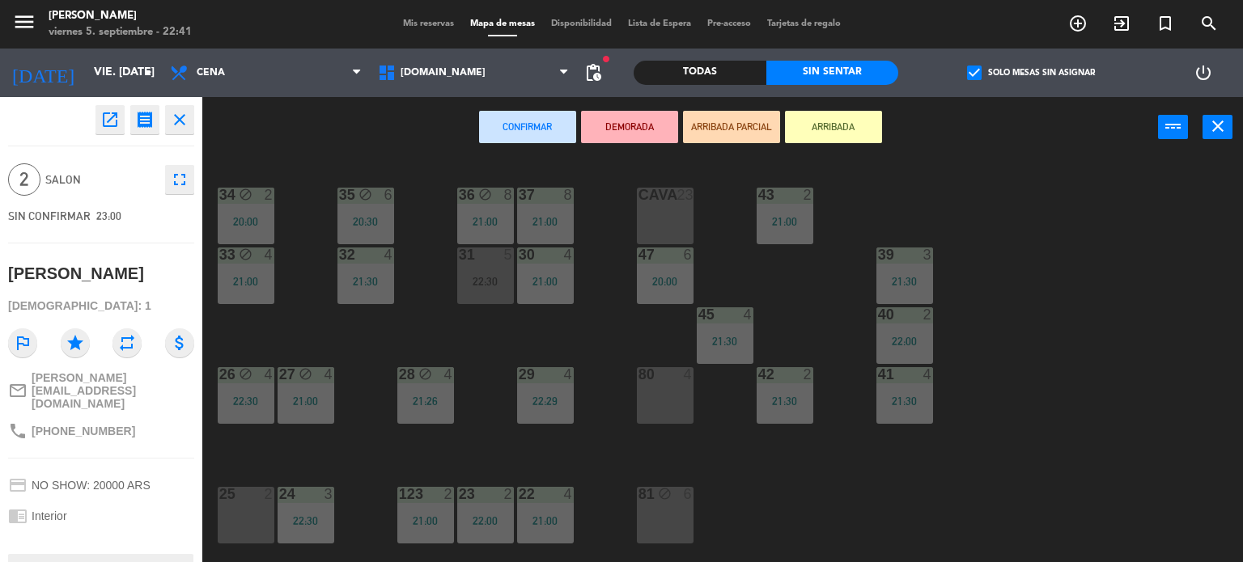
click at [724, 116] on button "ARRIBADA PARCIAL" at bounding box center [731, 127] width 97 height 32
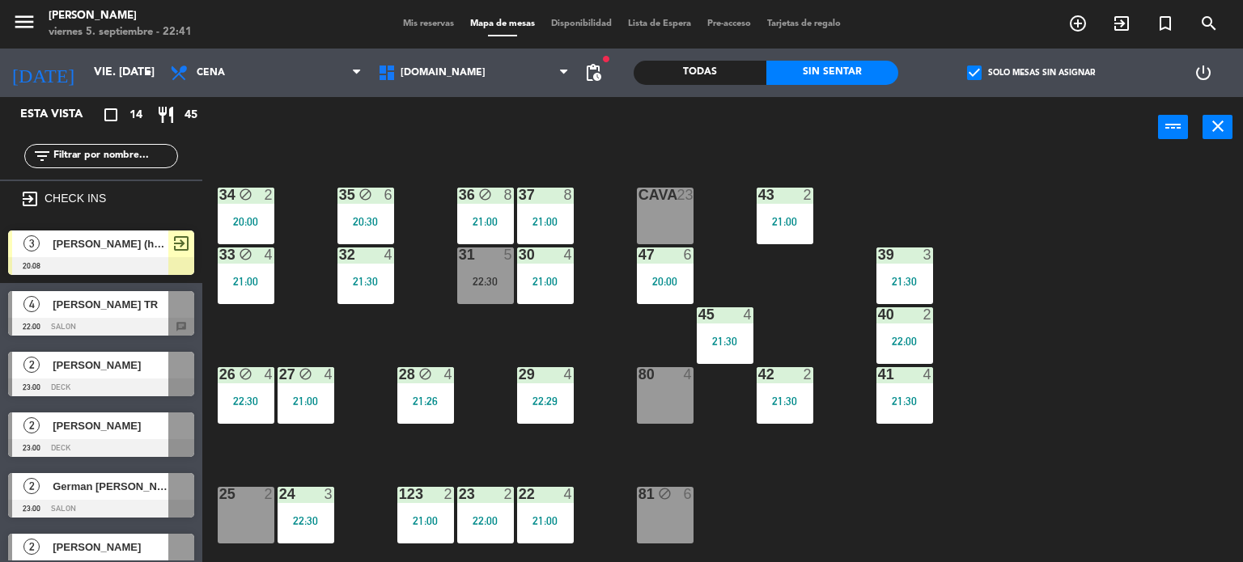
scroll to position [0, 0]
click at [327, 447] on div "34 block 2 20:00 35 block 6 20:30 36 block 8 21:00 43 2 21:00 37 8 21:00 CAVA 2…" at bounding box center [728, 361] width 1029 height 405
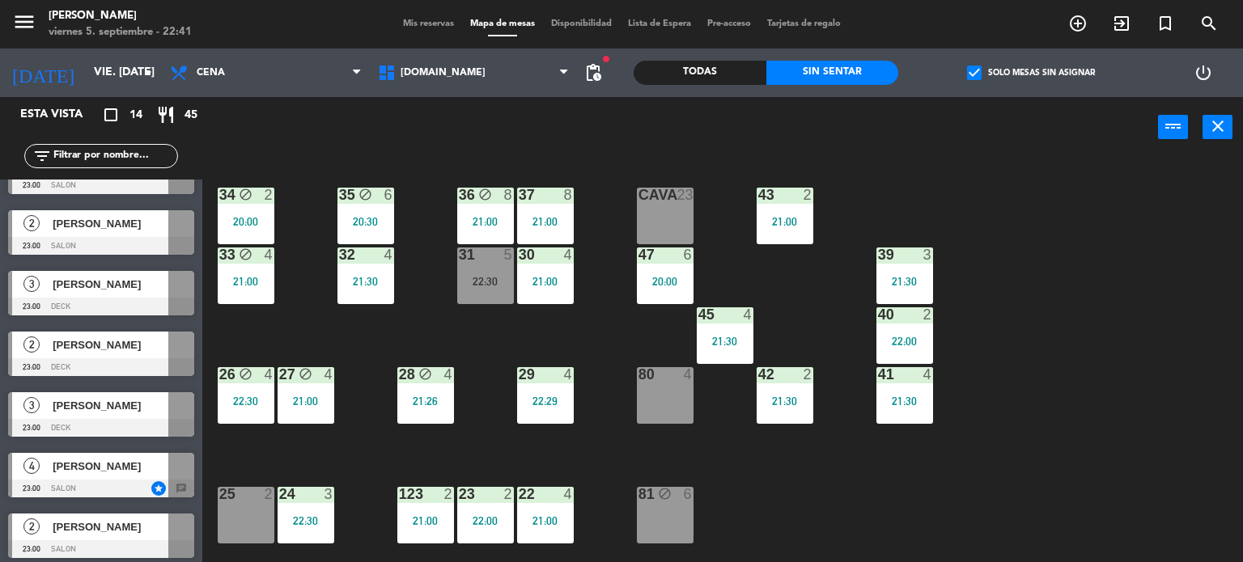
scroll to position [511, 0]
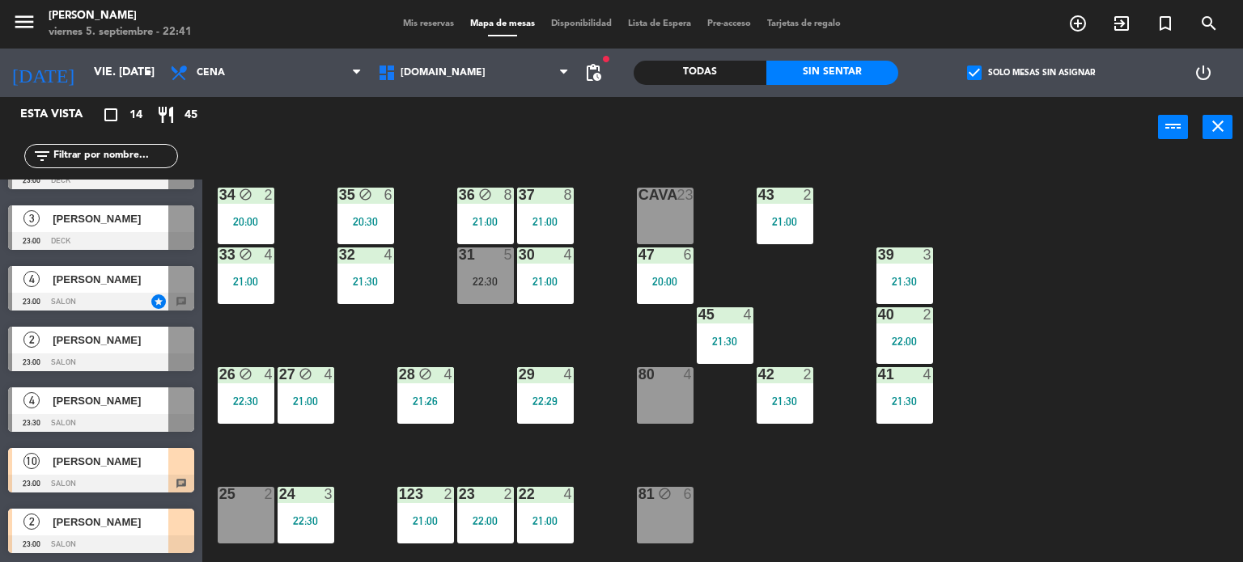
click at [365, 456] on div "34 block 2 20:00 35 block 6 20:30 36 block 8 21:00 43 2 21:00 37 8 21:00 CAVA 2…" at bounding box center [728, 361] width 1029 height 405
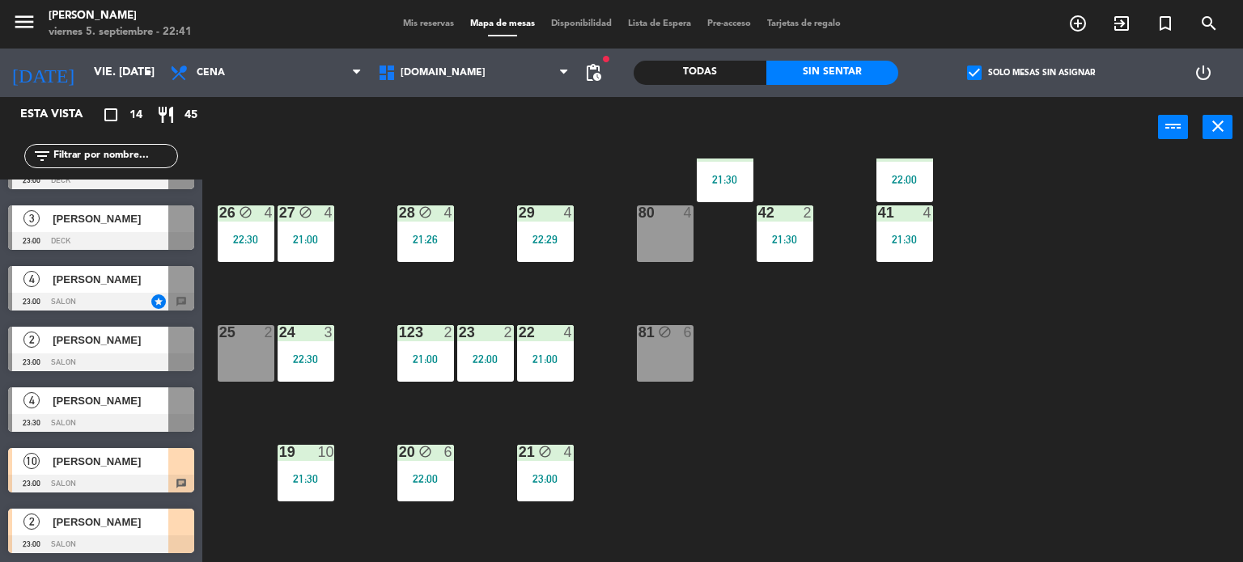
scroll to position [243, 0]
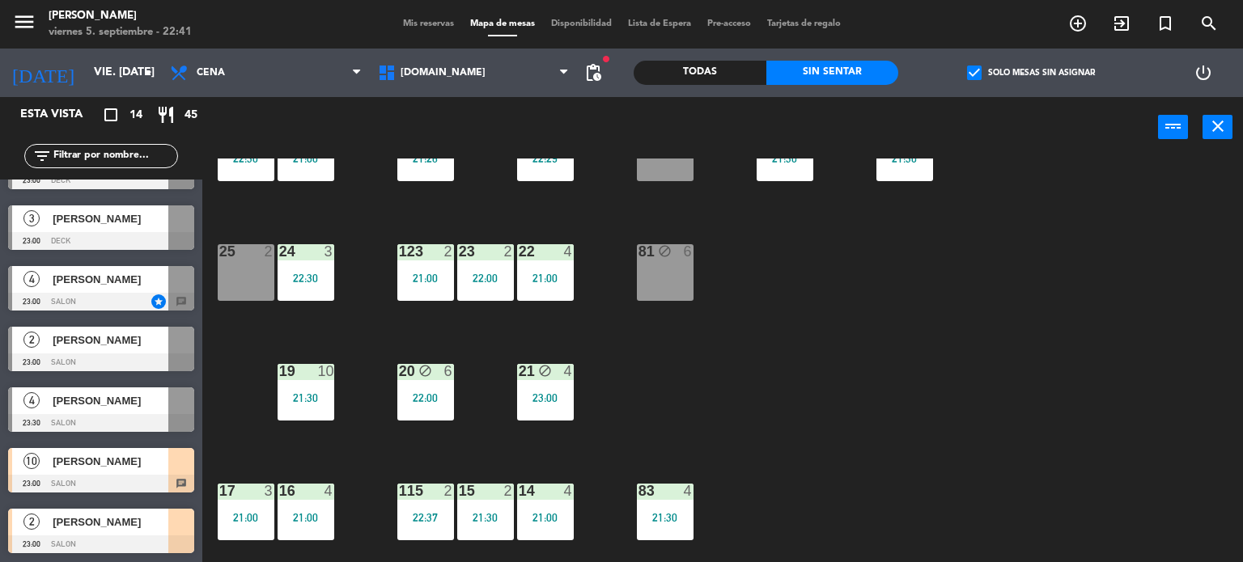
click at [813, 307] on div "34 block 2 20:00 35 block 6 20:30 36 block 8 21:00 43 2 21:00 37 8 21:00 CAVA 2…" at bounding box center [728, 361] width 1029 height 405
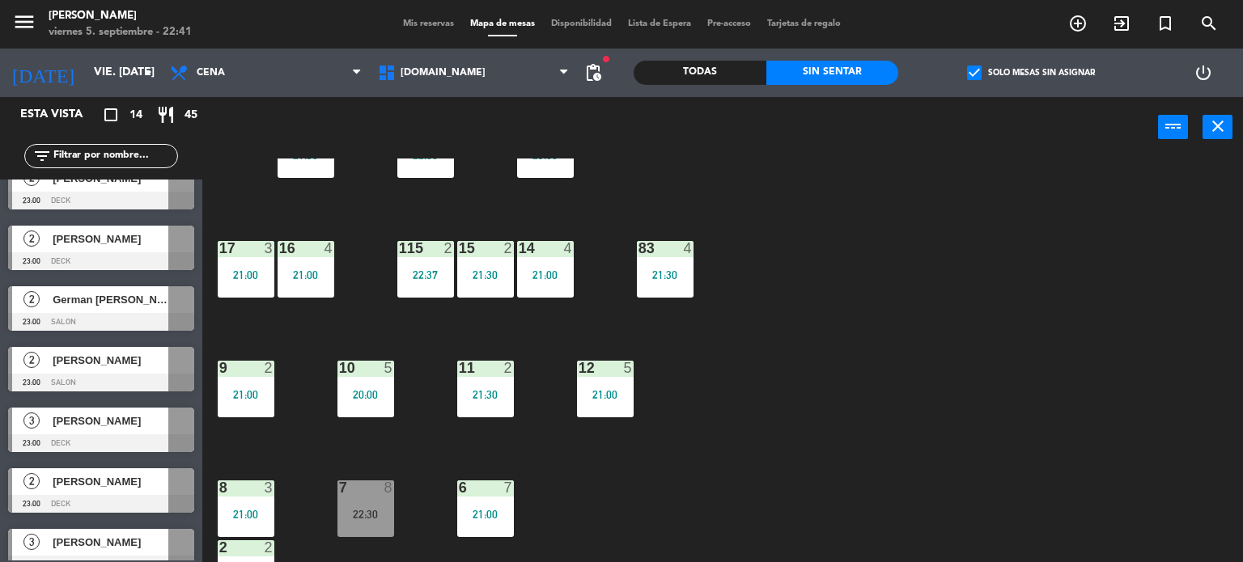
scroll to position [579, 0]
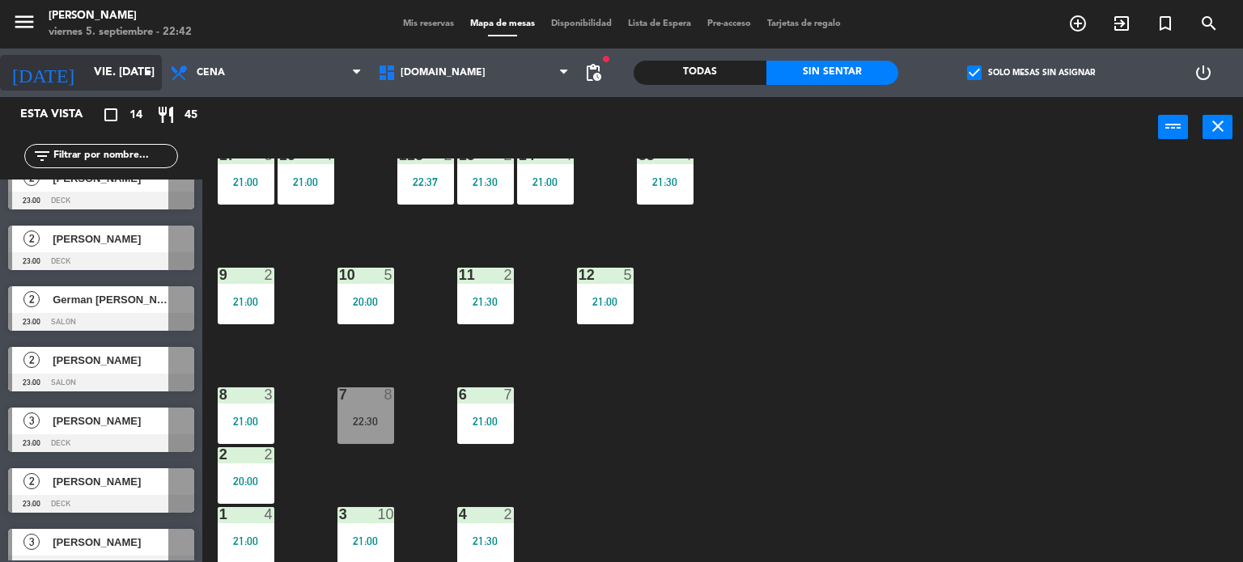
click at [86, 62] on input "vie. [DATE]" at bounding box center [163, 72] width 154 height 29
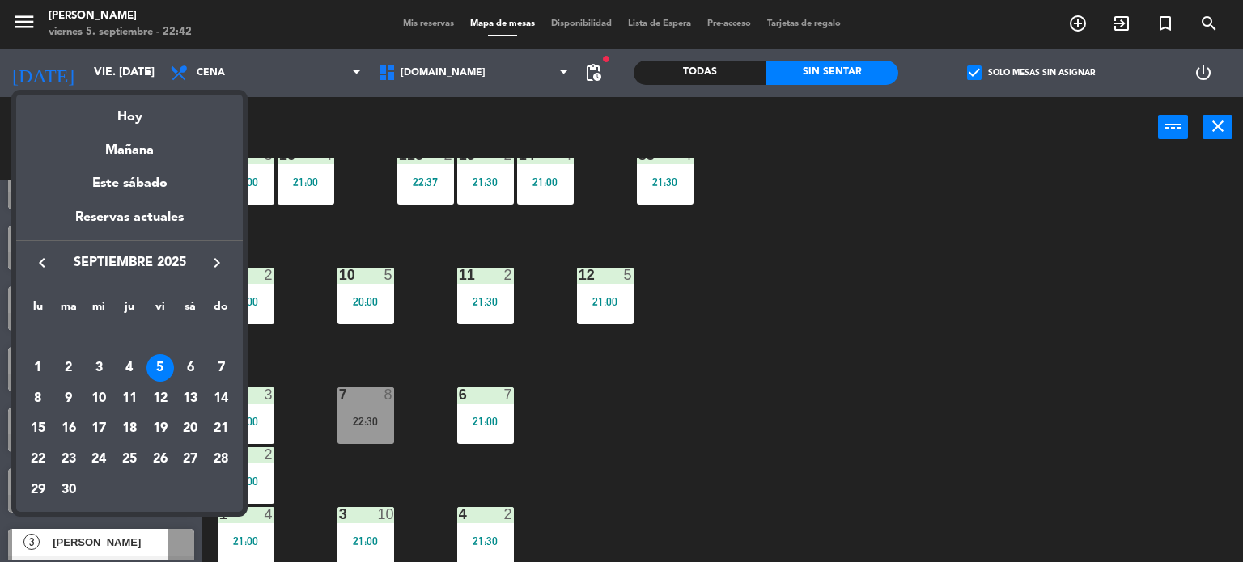
click at [871, 378] on div at bounding box center [621, 281] width 1243 height 562
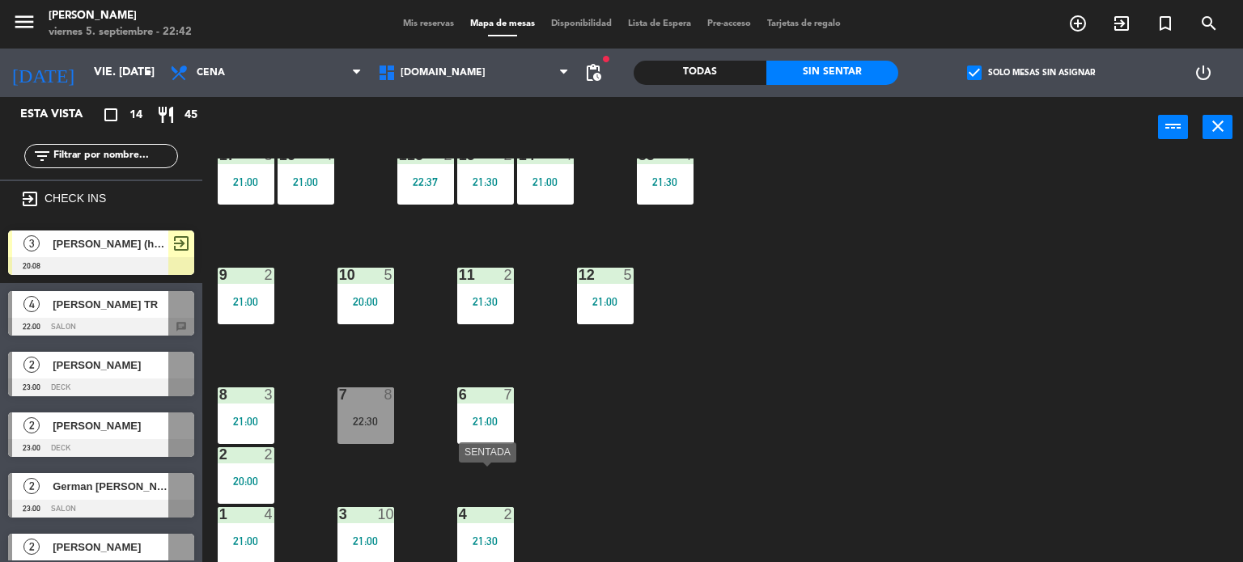
scroll to position [498, 0]
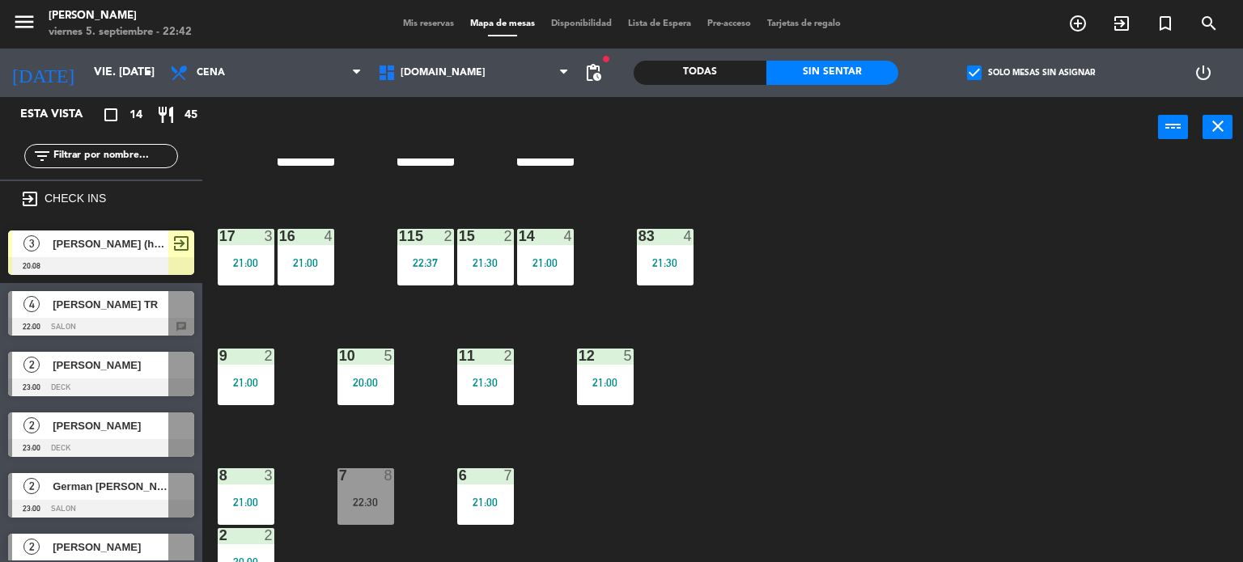
click at [889, 304] on div "34 block 2 20:00 35 block 6 20:30 36 block 8 21:00 43 2 21:00 37 8 21:00 CAVA 2…" at bounding box center [728, 361] width 1029 height 405
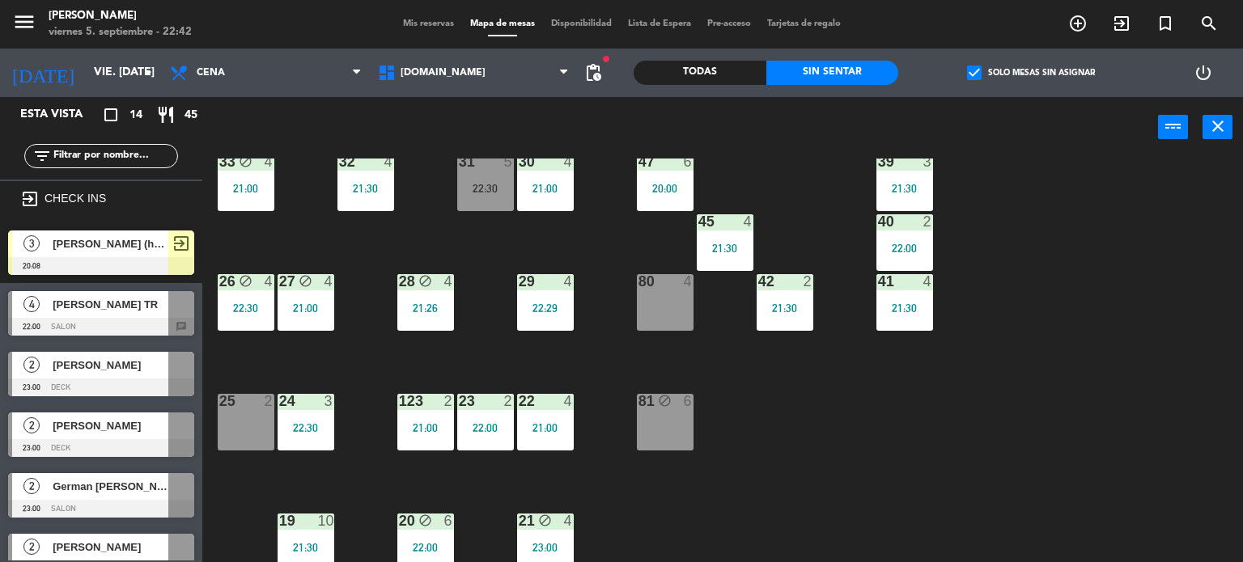
scroll to position [12, 0]
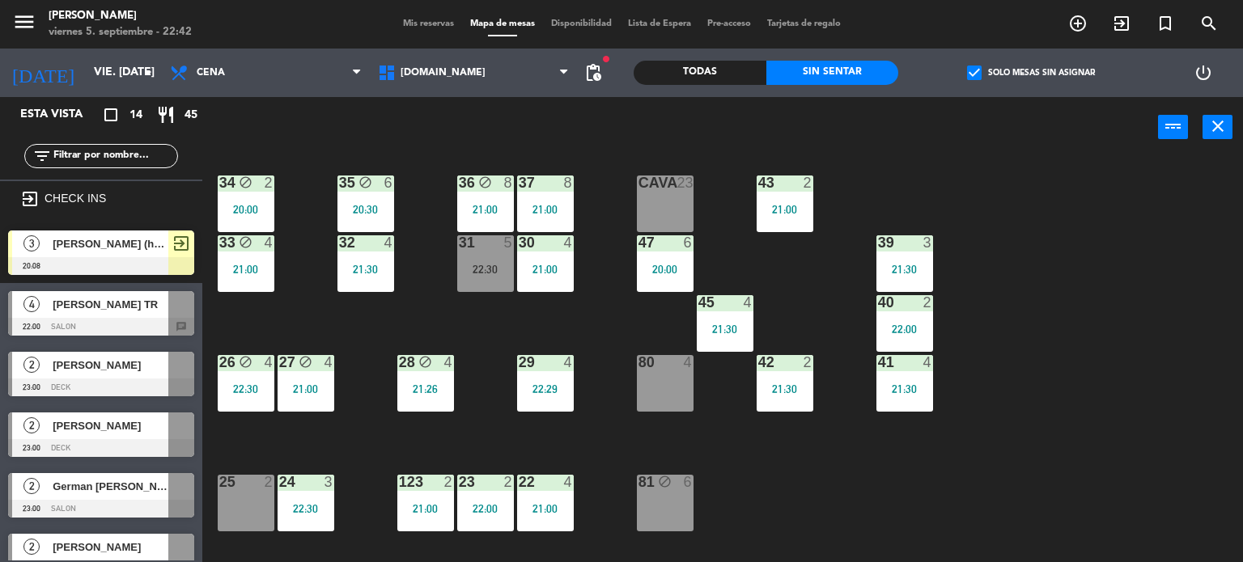
click at [1026, 72] on label "check_box Solo mesas sin asignar" at bounding box center [1031, 73] width 128 height 15
click at [1031, 73] on input "check_box Solo mesas sin asignar" at bounding box center [1031, 73] width 0 height 0
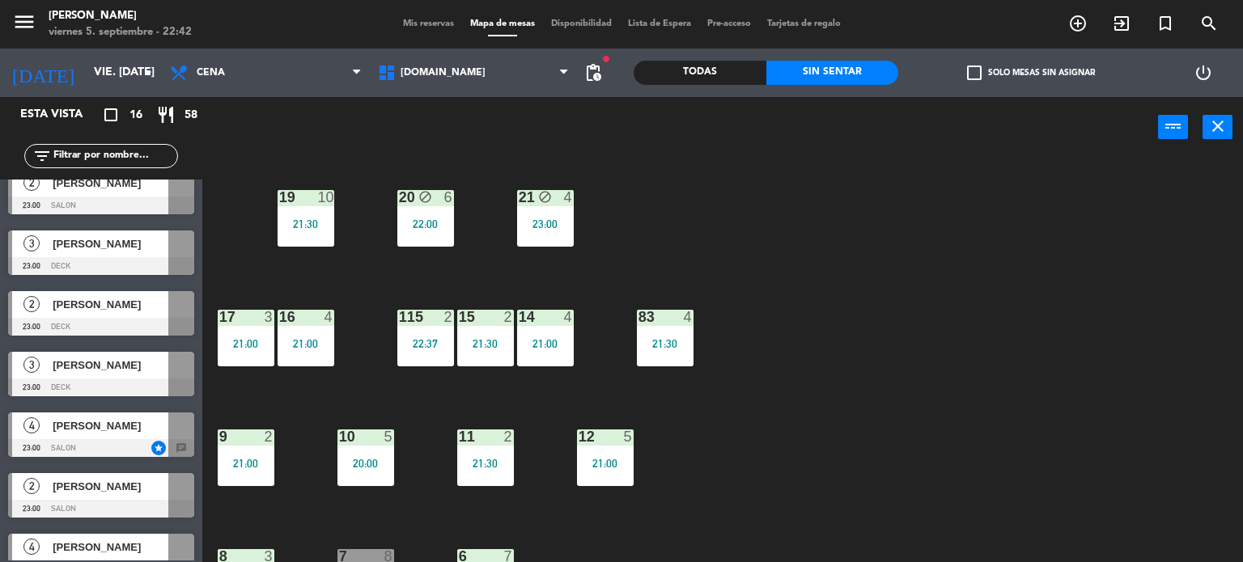
scroll to position [632, 0]
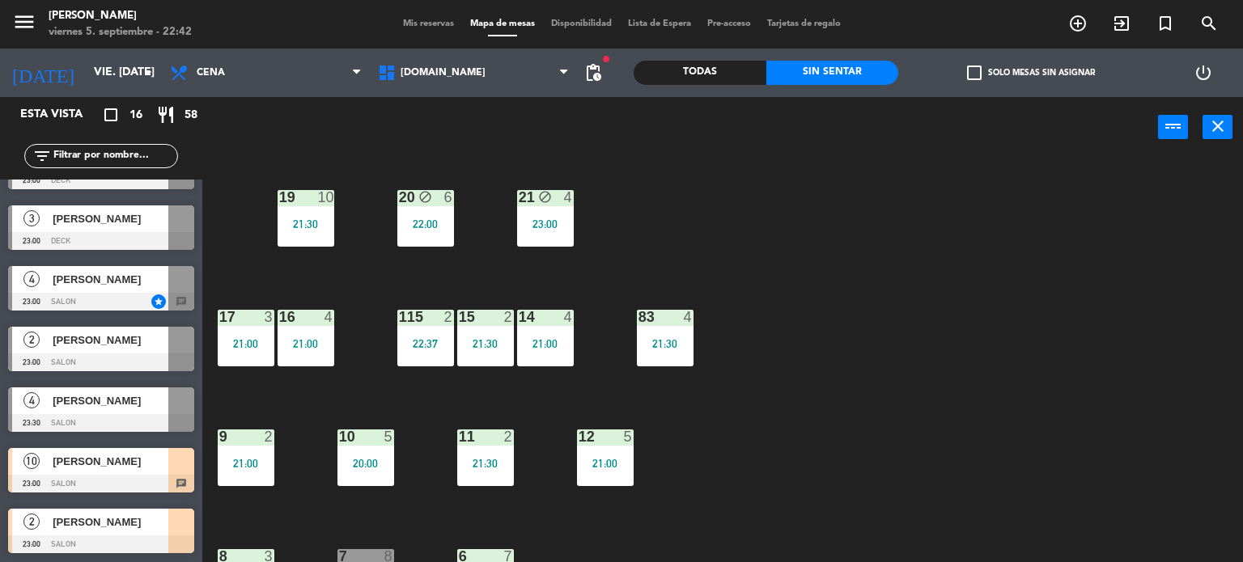
click at [1042, 316] on div "34 block 2 20:00 35 block 6 20:30 36 block 8 21:00 43 2 21:00 37 8 21:00 CAVA 2…" at bounding box center [728, 361] width 1029 height 405
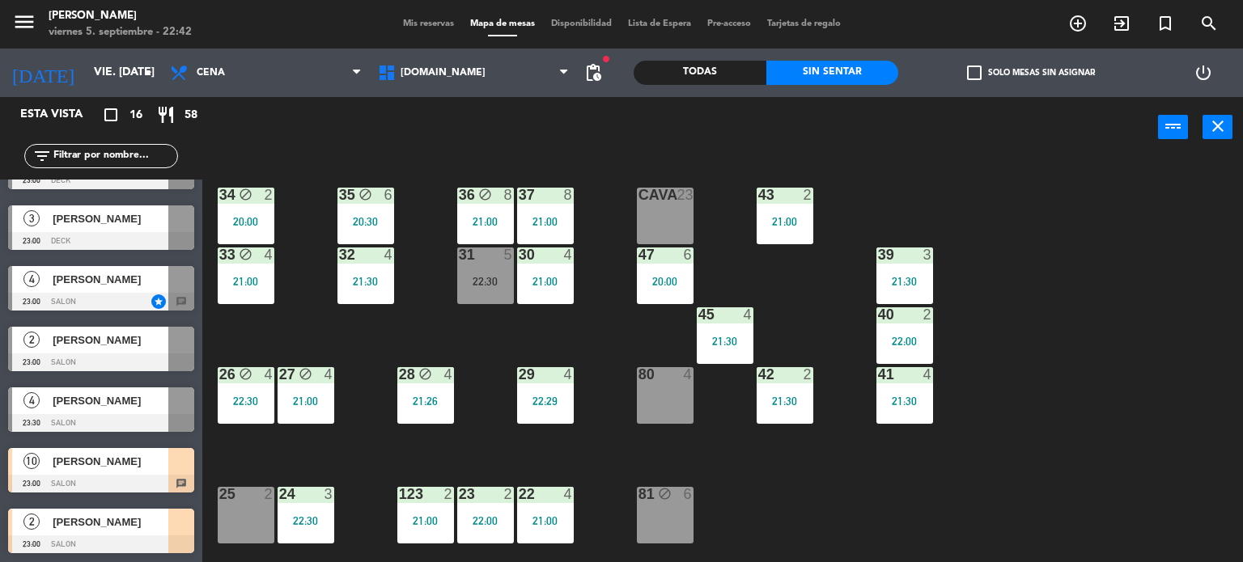
click at [650, 292] on div "47 6 20:00" at bounding box center [665, 276] width 57 height 57
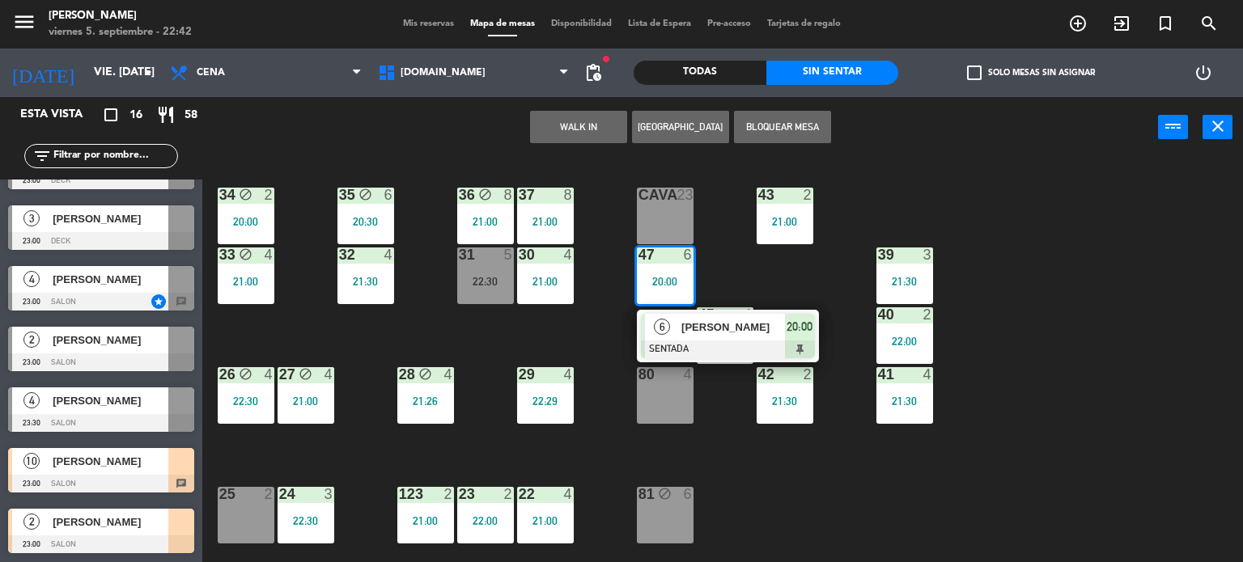
click at [658, 329] on span "6" at bounding box center [662, 327] width 16 height 16
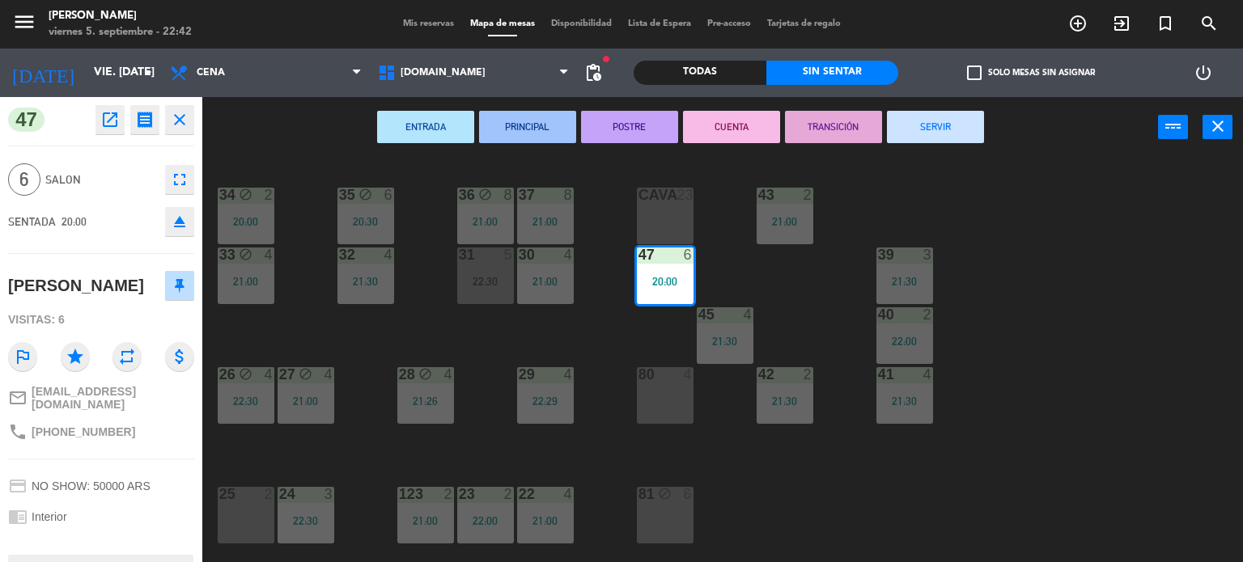
click at [923, 125] on button "SERVIR" at bounding box center [935, 127] width 97 height 32
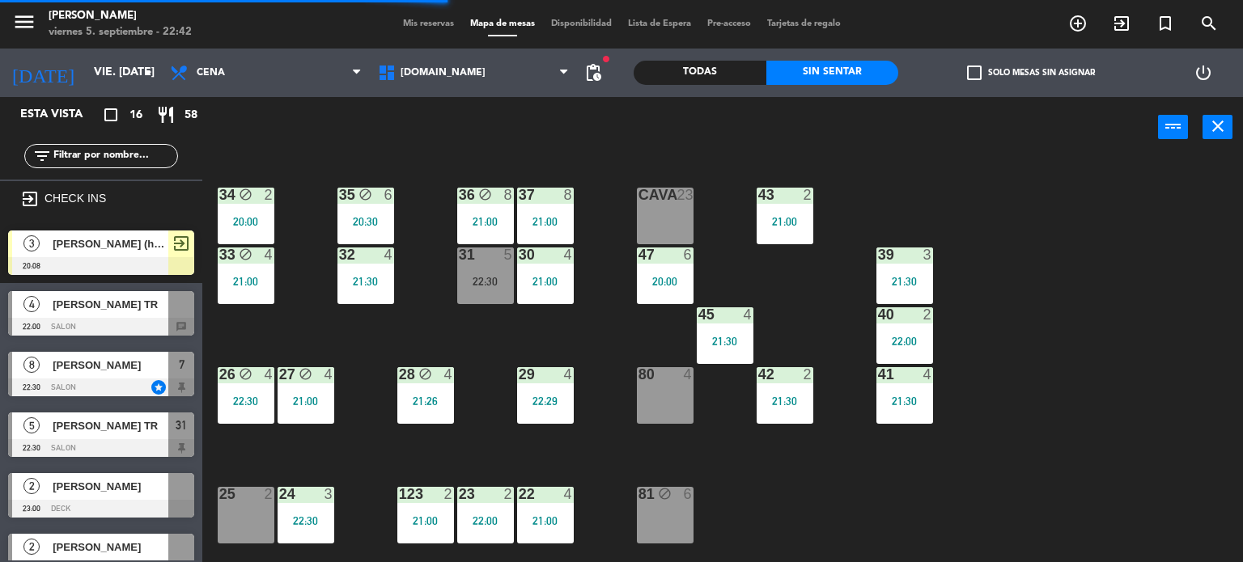
click at [757, 505] on div "34 block 2 20:00 35 block 6 20:30 36 block 8 21:00 43 2 21:00 37 8 21:00 CAVA 2…" at bounding box center [728, 361] width 1029 height 405
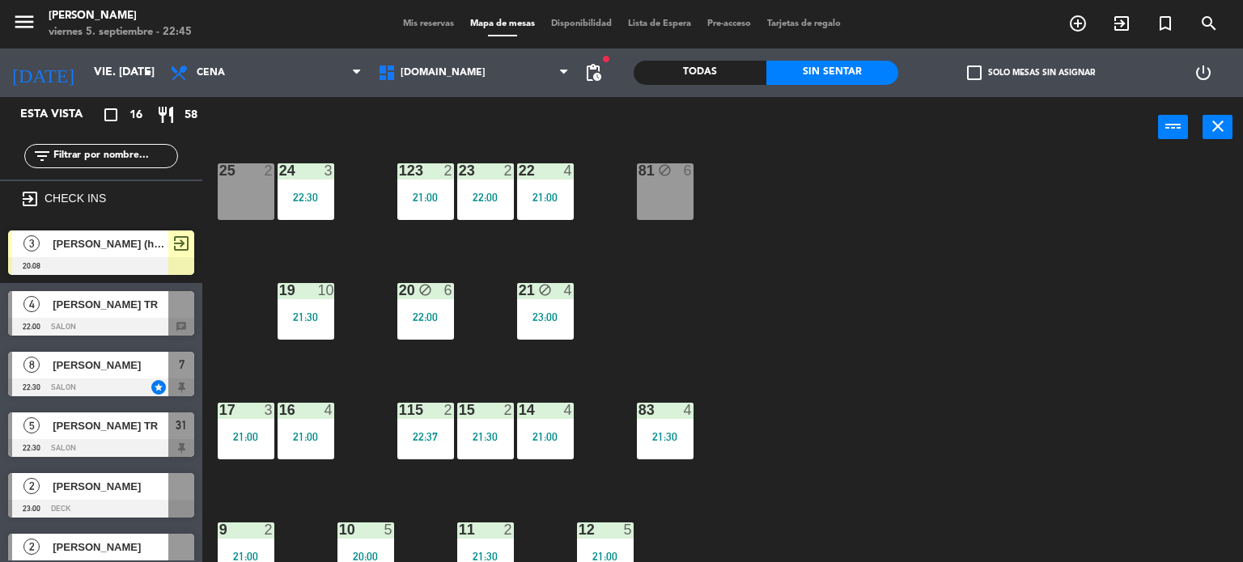
scroll to position [486, 0]
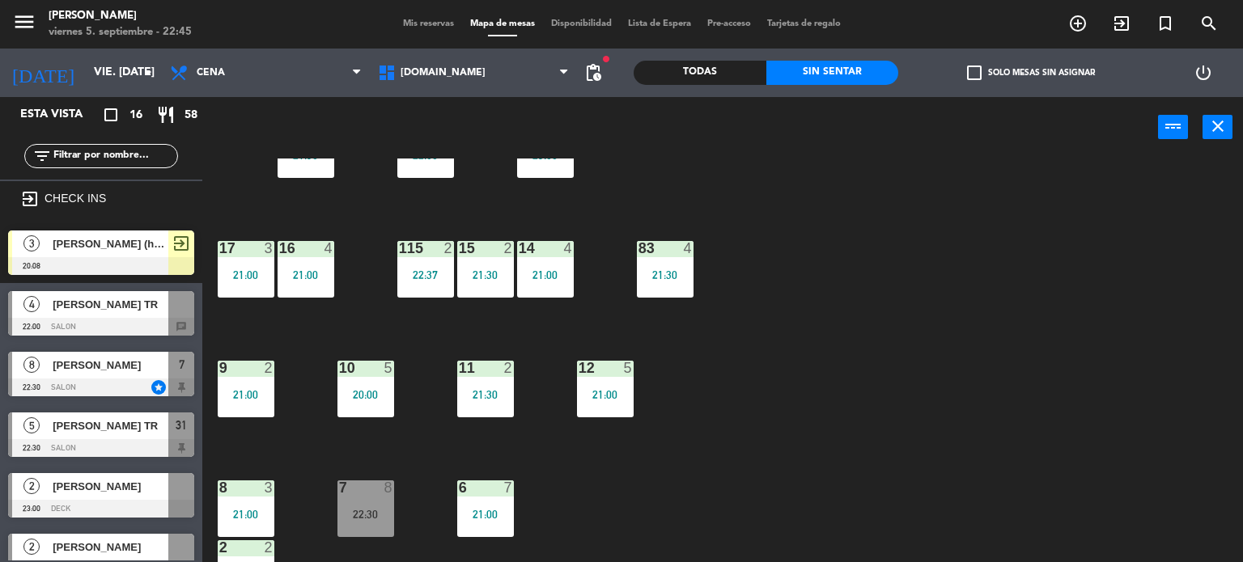
click at [604, 355] on div "34 block 2 20:00 35 block 6 20:30 36 block 8 21:00 43 2 21:00 37 8 21:00 CAVA 2…" at bounding box center [728, 361] width 1029 height 405
click at [598, 366] on div at bounding box center [605, 368] width 27 height 15
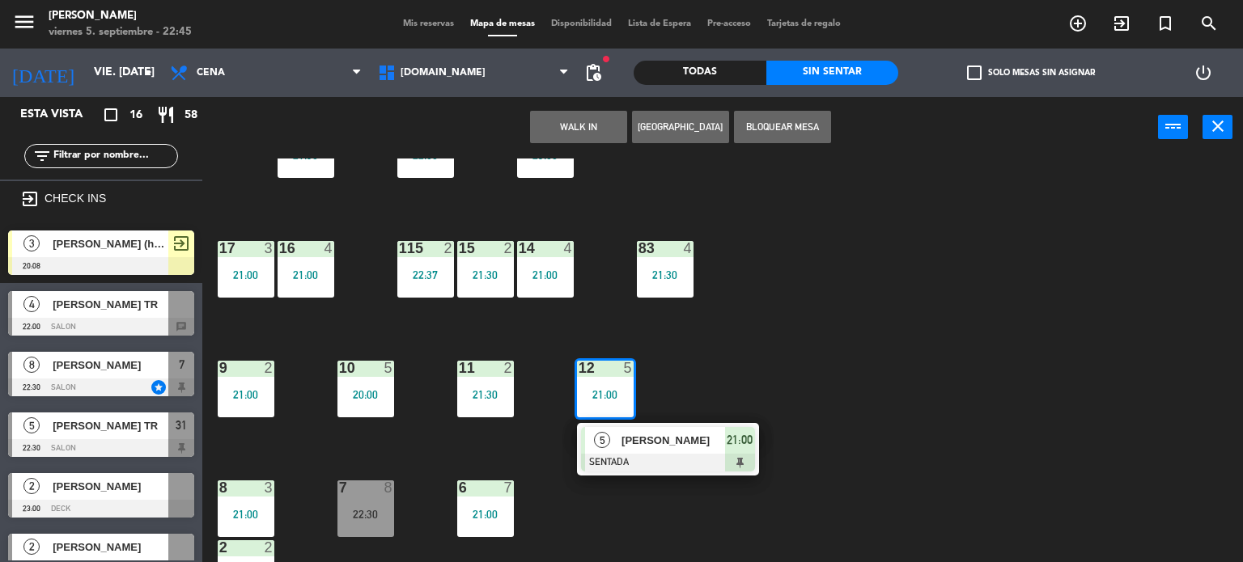
click at [638, 441] on span "[PERSON_NAME]" at bounding box center [674, 440] width 104 height 17
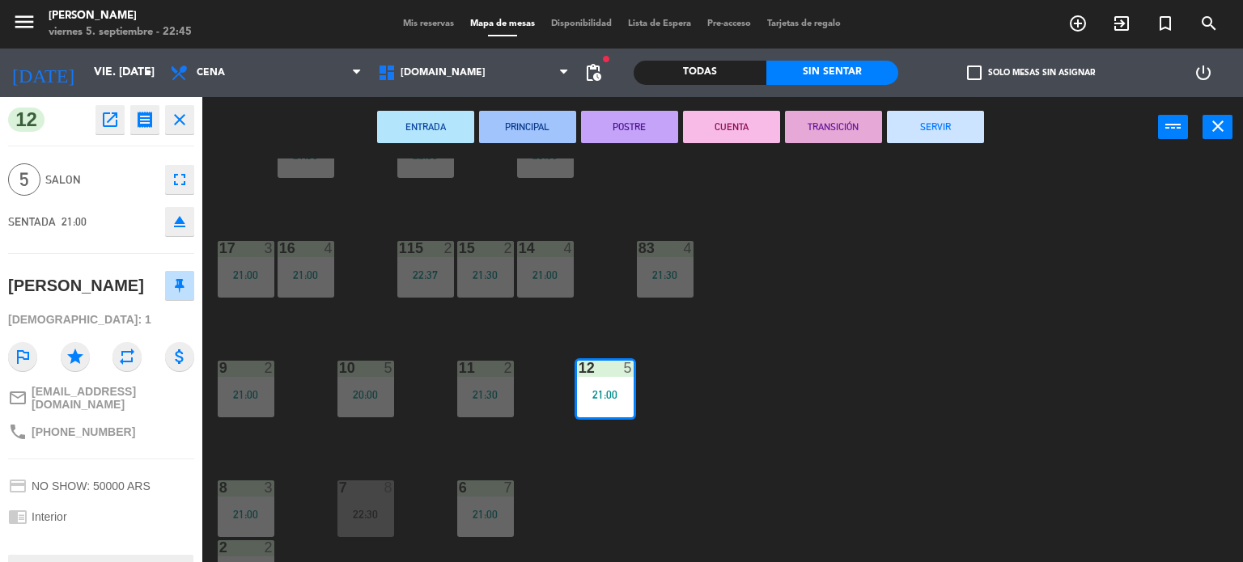
click at [852, 116] on button "TRANSICIÓN" at bounding box center [833, 127] width 97 height 32
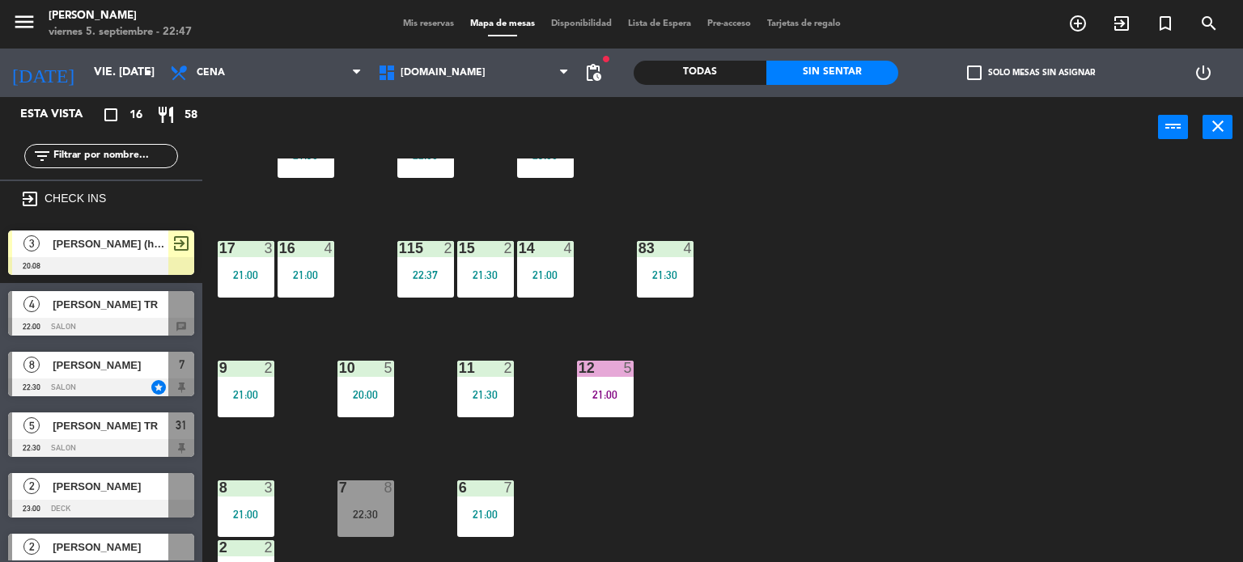
click at [833, 284] on div "34 block 2 20:00 35 block 6 20:30 36 block 8 21:00 43 2 21:00 37 8 21:00 CAVA 2…" at bounding box center [728, 361] width 1029 height 405
click at [900, 321] on div "34 block 2 20:00 35 block 6 20:30 36 block 8 21:00 43 2 21:00 37 8 21:00 CAVA 2…" at bounding box center [728, 361] width 1029 height 405
click at [775, 397] on div "34 block 2 20:00 35 block 6 20:30 36 block 8 21:00 43 2 21:00 37 8 21:00 CAVA 2…" at bounding box center [728, 361] width 1029 height 405
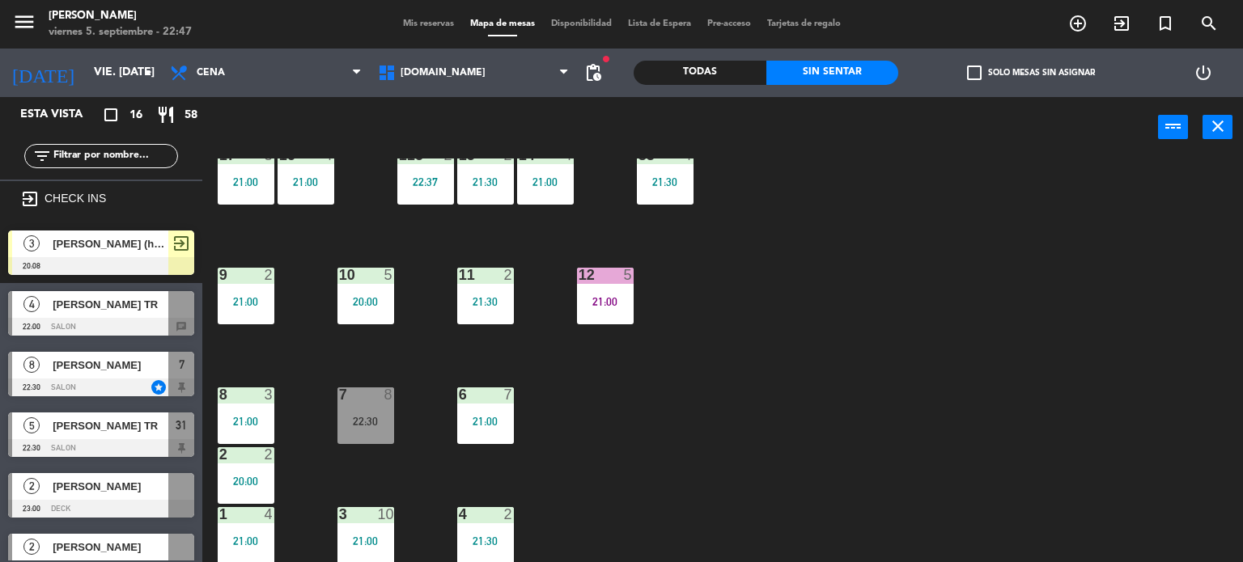
click at [369, 425] on div "22:30" at bounding box center [365, 421] width 57 height 11
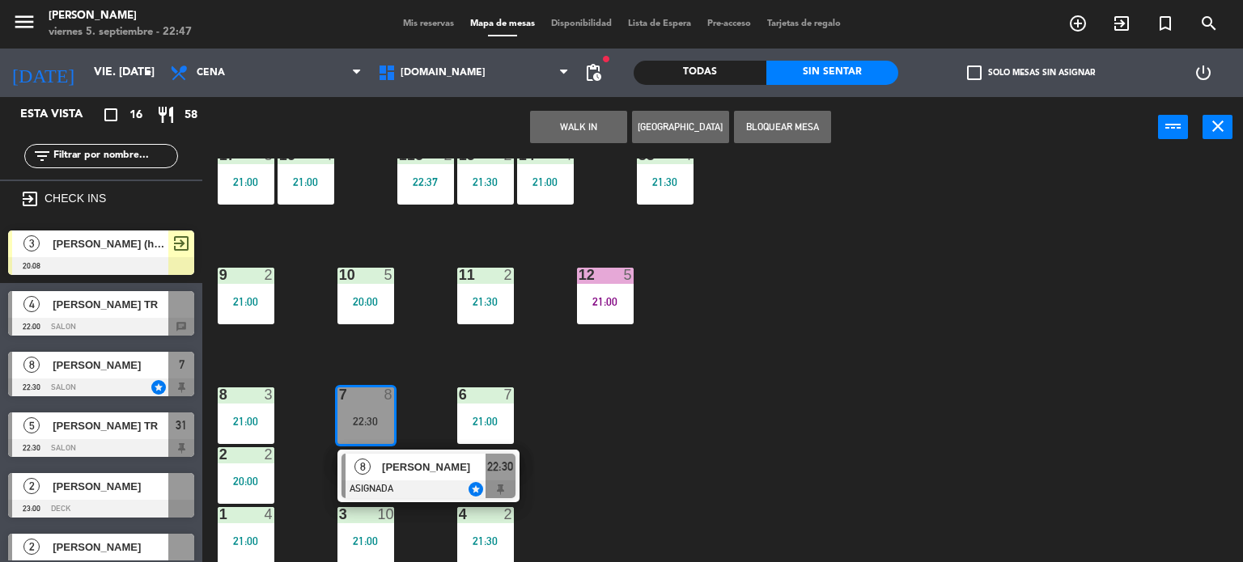
click at [715, 437] on div "34 block 2 20:00 35 block 6 20:30 36 block 8 21:00 43 2 21:00 37 8 21:00 CAVA 2…" at bounding box center [728, 361] width 1029 height 405
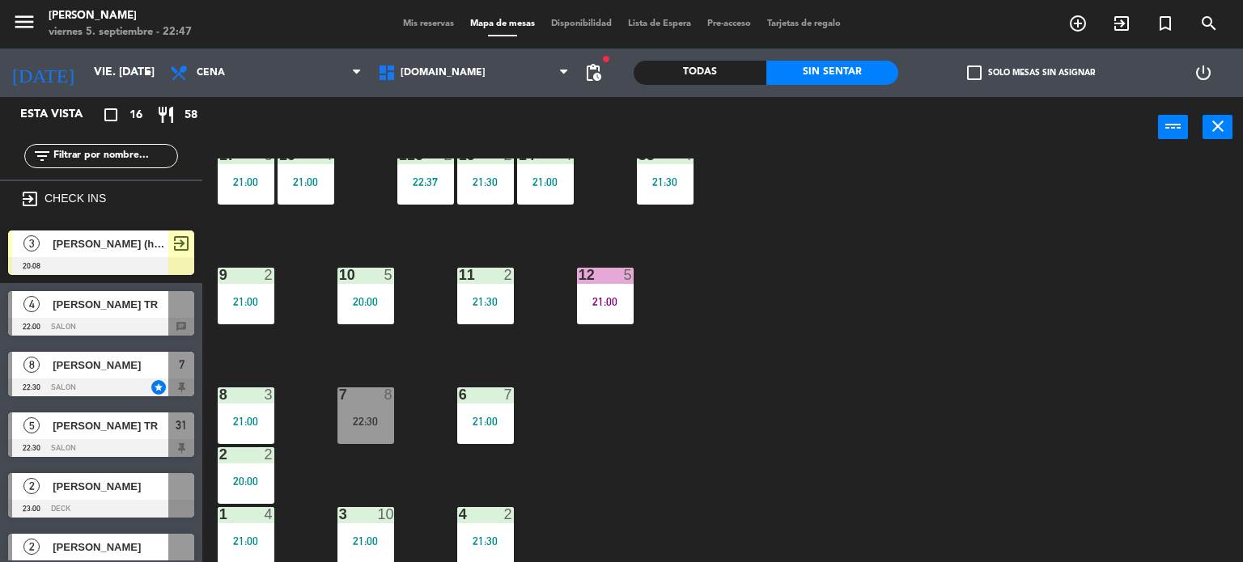
click at [820, 443] on div "34 block 2 20:00 35 block 6 20:30 36 block 8 21:00 43 2 21:00 37 8 21:00 CAVA 2…" at bounding box center [728, 361] width 1029 height 405
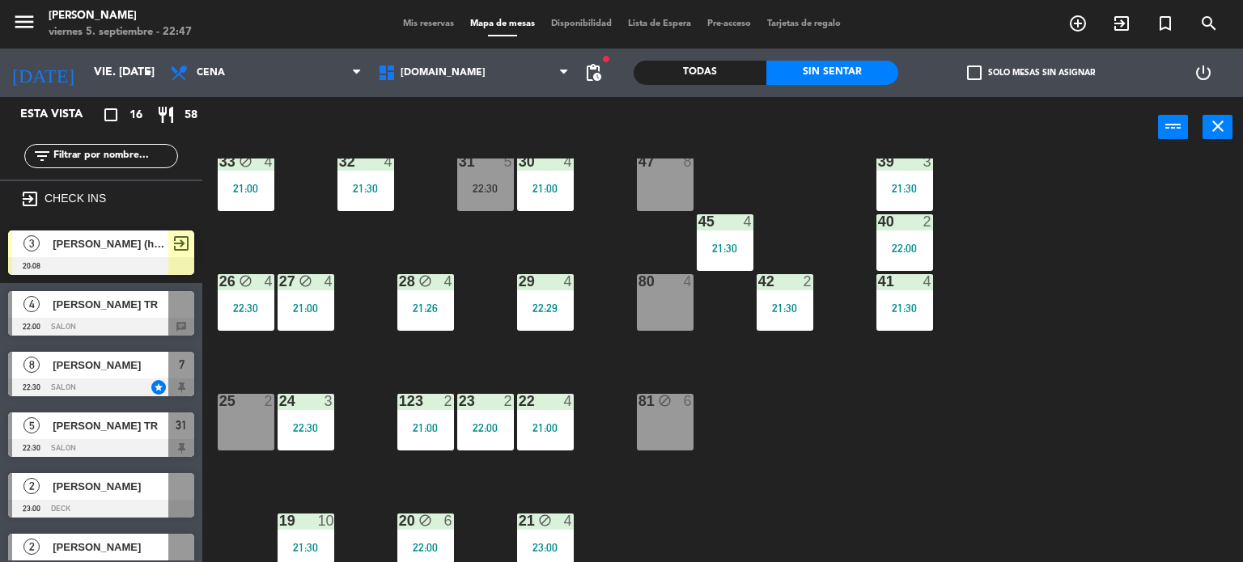
scroll to position [0, 0]
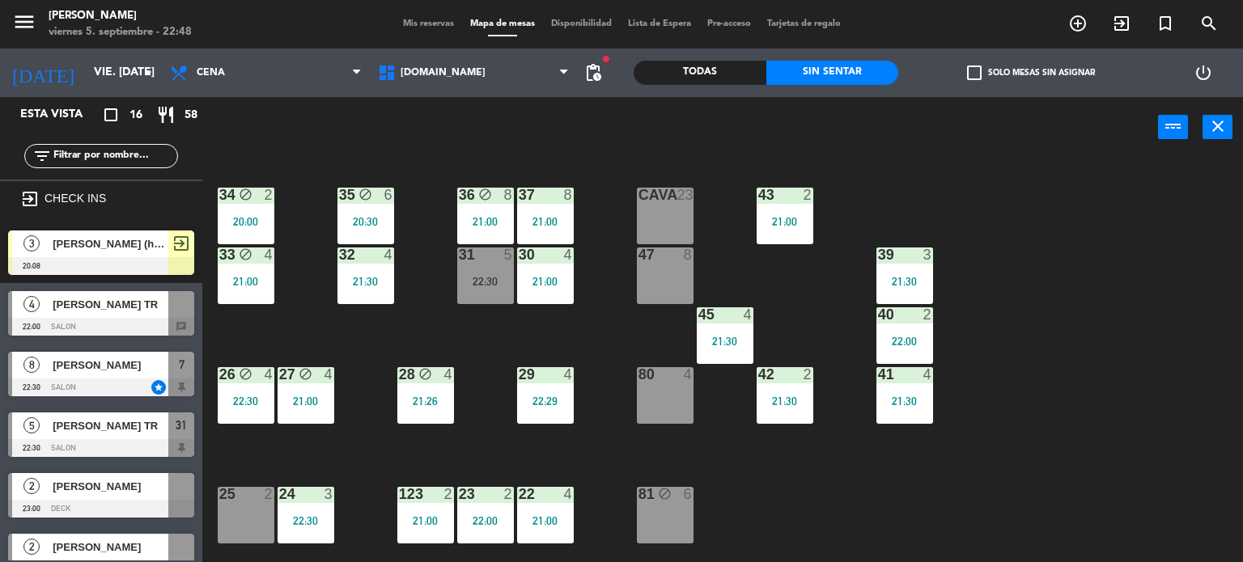
click at [757, 134] on div "power_input close" at bounding box center [680, 128] width 956 height 62
click at [104, 155] on input "text" at bounding box center [114, 156] width 125 height 18
click at [945, 469] on div "34 block 2 20:00 35 block 6 20:30 36 block 8 21:00 43 2 21:00 37 8 21:00 CAVA 2…" at bounding box center [728, 361] width 1029 height 405
click at [95, 148] on input "text" at bounding box center [114, 156] width 125 height 18
click at [274, 327] on div "34 block 2 35 block 6 20:30 36 block 8 21:00 43 2 21:00 37 8 21:00 CAVA 23 33 b…" at bounding box center [728, 361] width 1029 height 405
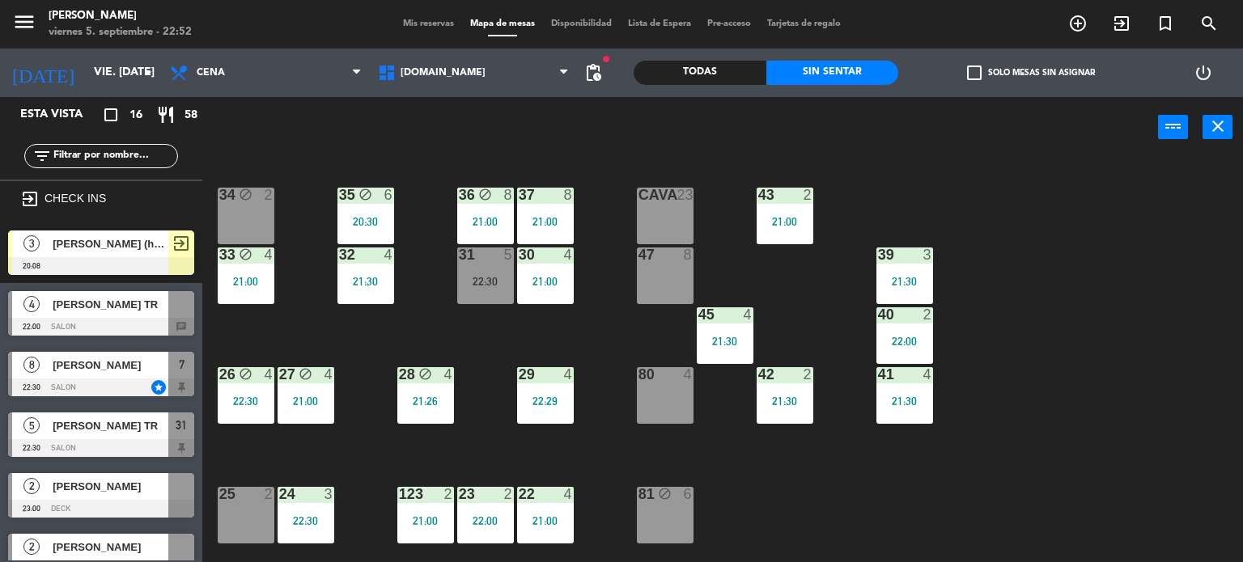
click at [249, 206] on div "34 block 2" at bounding box center [246, 216] width 57 height 57
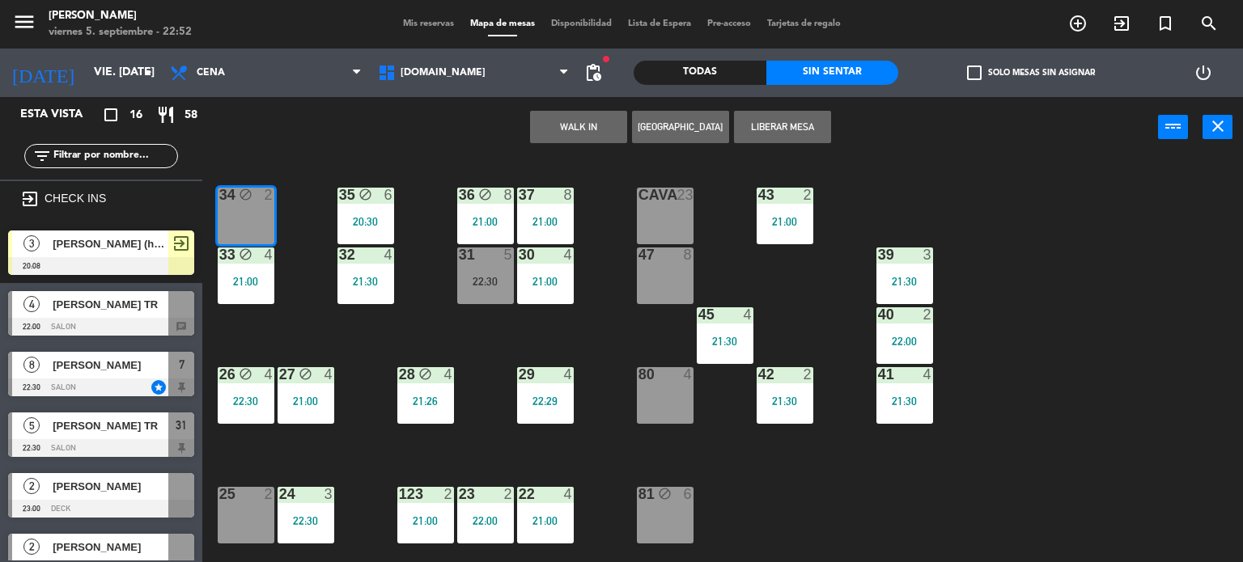
click at [566, 129] on button "WALK IN" at bounding box center [578, 127] width 97 height 32
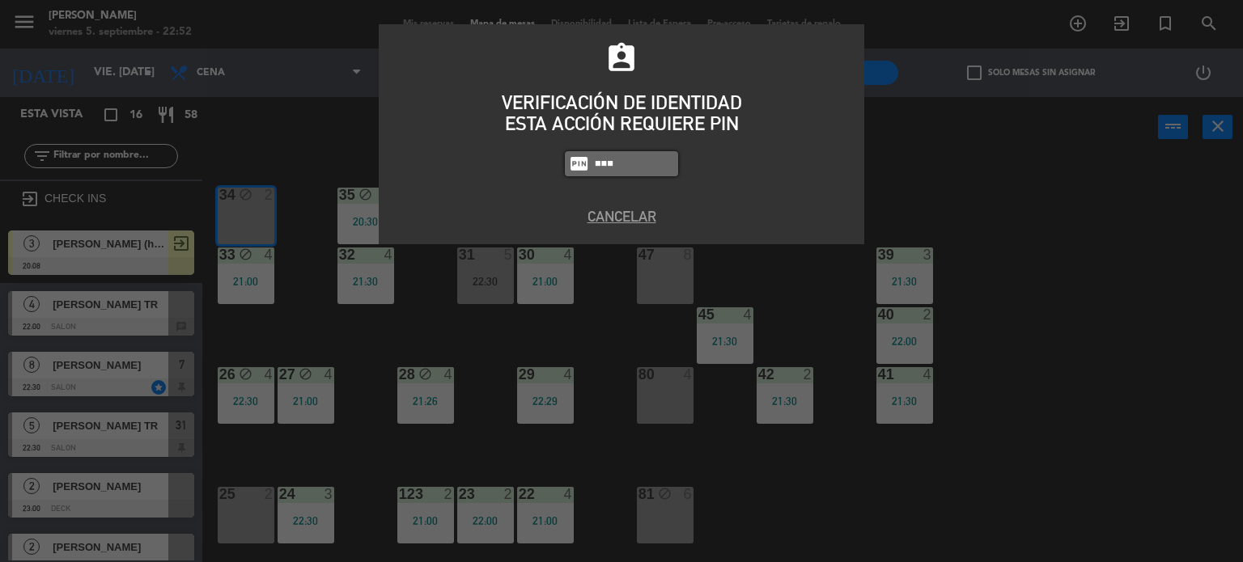
type input "3871"
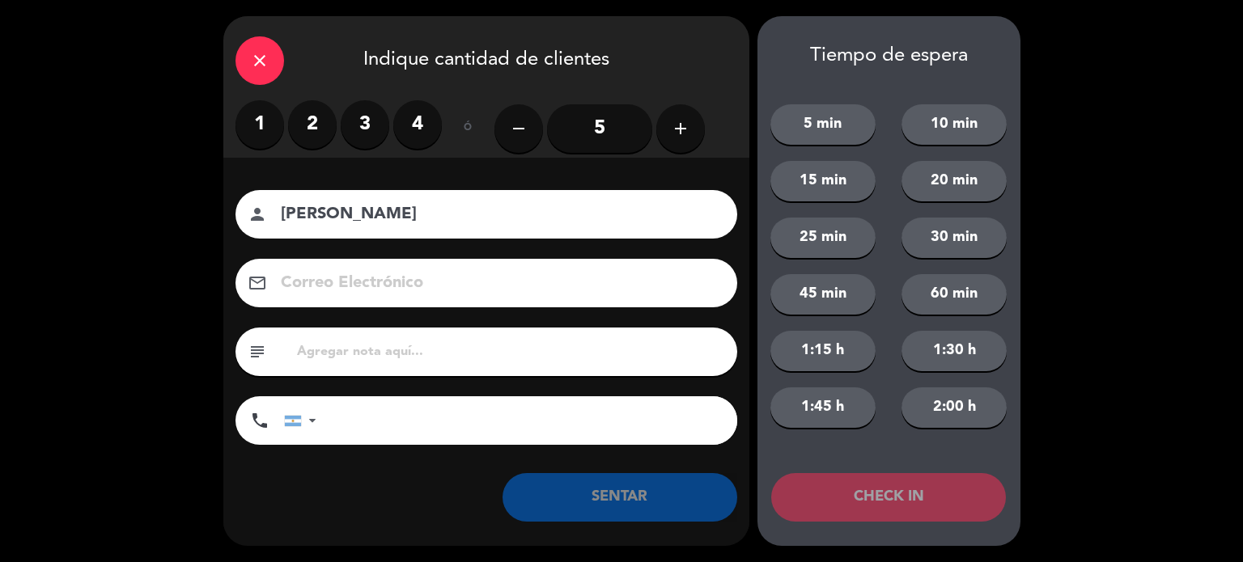
type input "[PERSON_NAME]"
click at [291, 135] on label "2" at bounding box center [312, 124] width 49 height 49
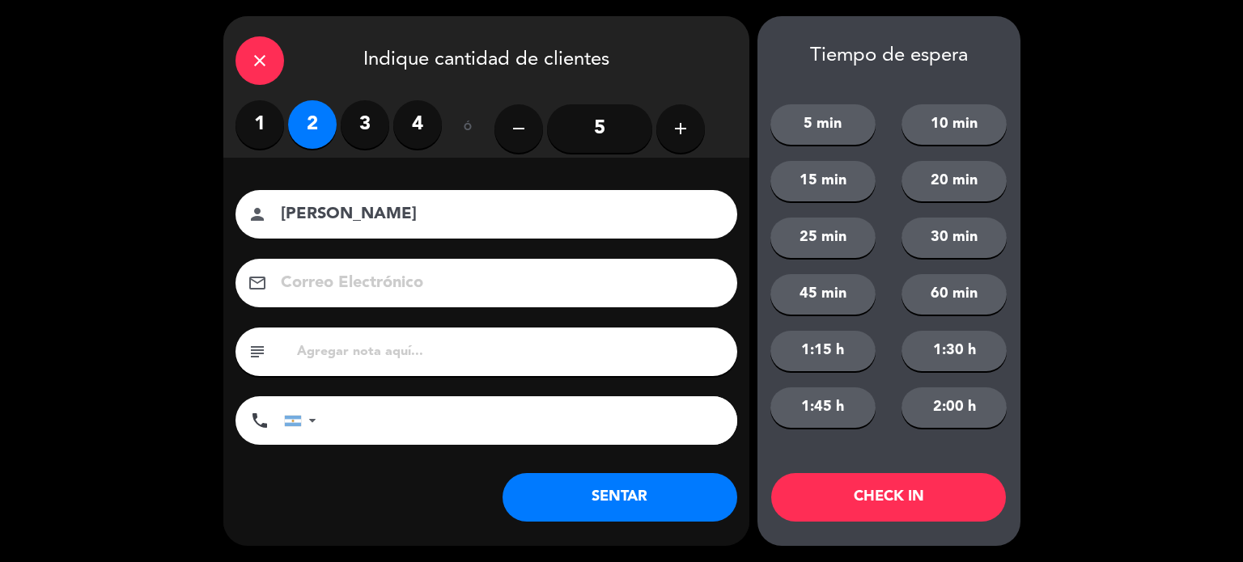
click at [699, 489] on button "SENTAR" at bounding box center [620, 497] width 235 height 49
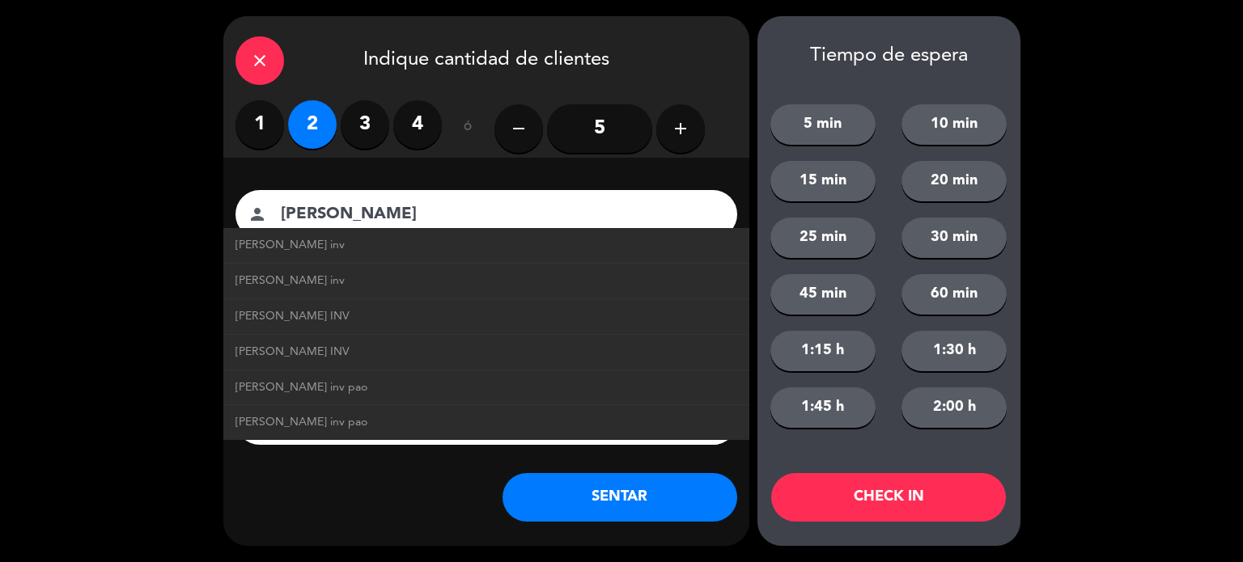
click at [128, 264] on div "close Indique cantidad de clientes 1 2 3 4 ó remove 5 add Nombre del cliente pe…" at bounding box center [621, 281] width 1243 height 562
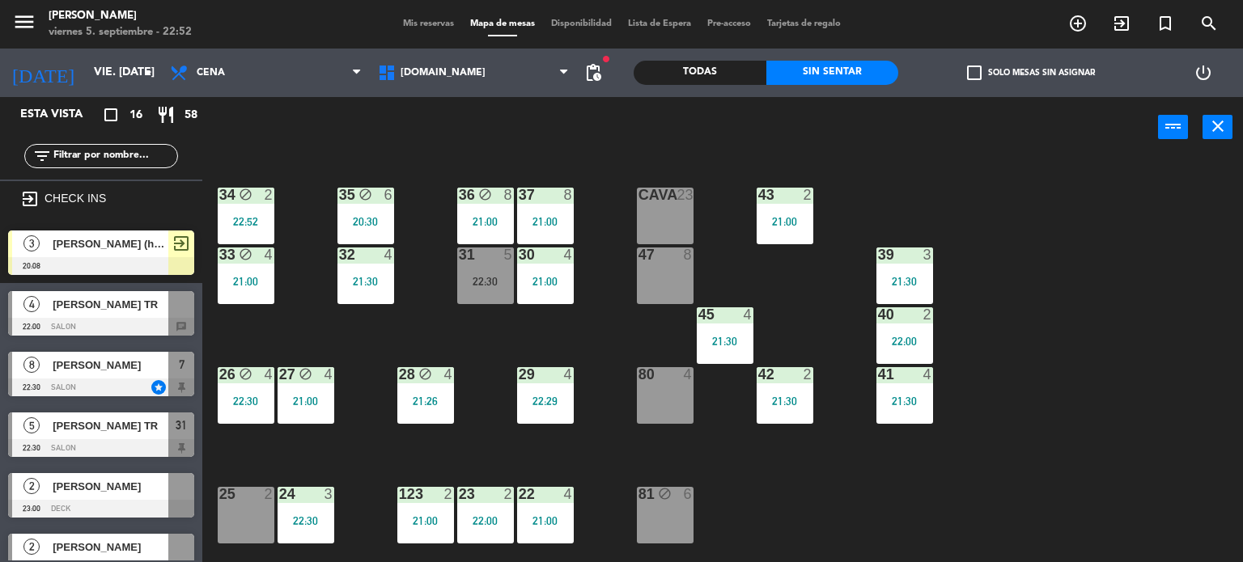
click at [691, 375] on div "4" at bounding box center [689, 374] width 10 height 15
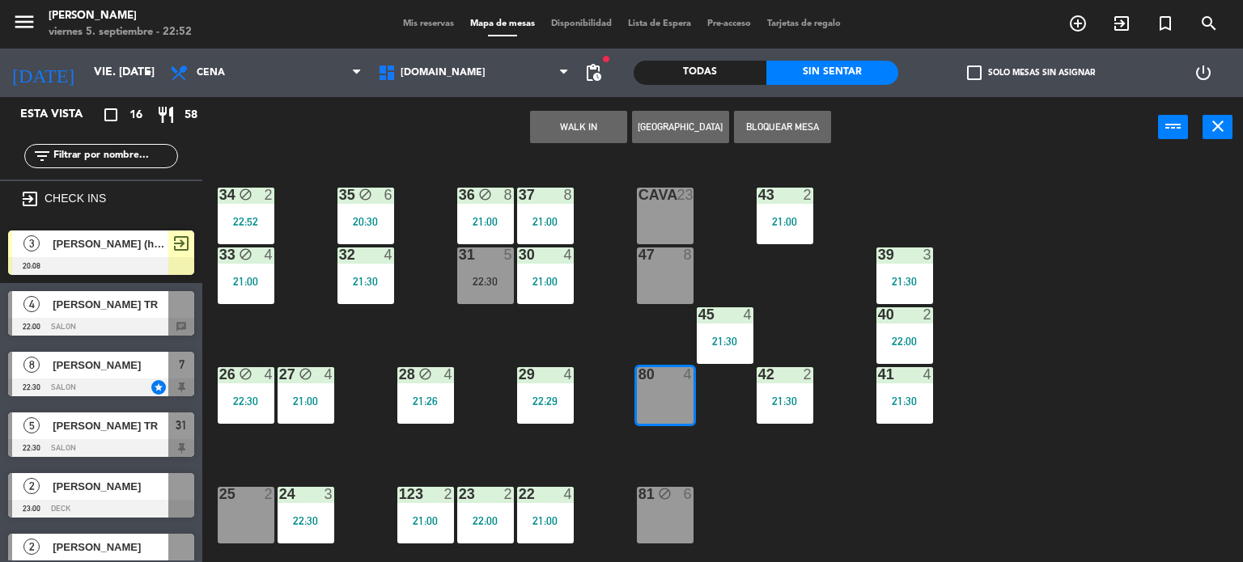
click at [566, 129] on button "WALK IN" at bounding box center [578, 127] width 97 height 32
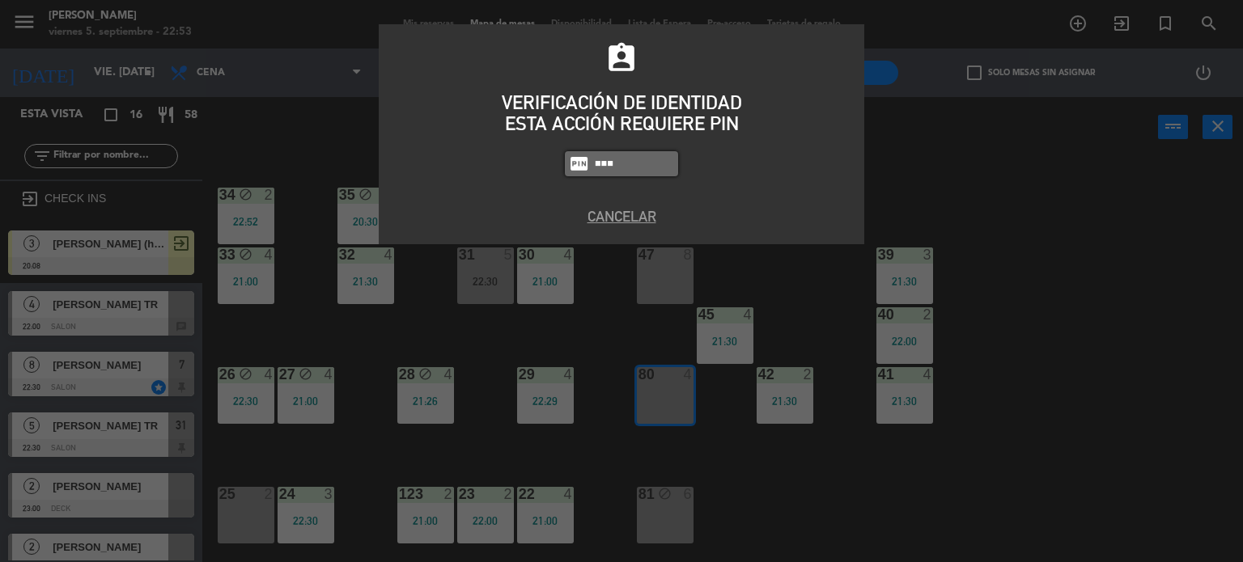
type input "3871"
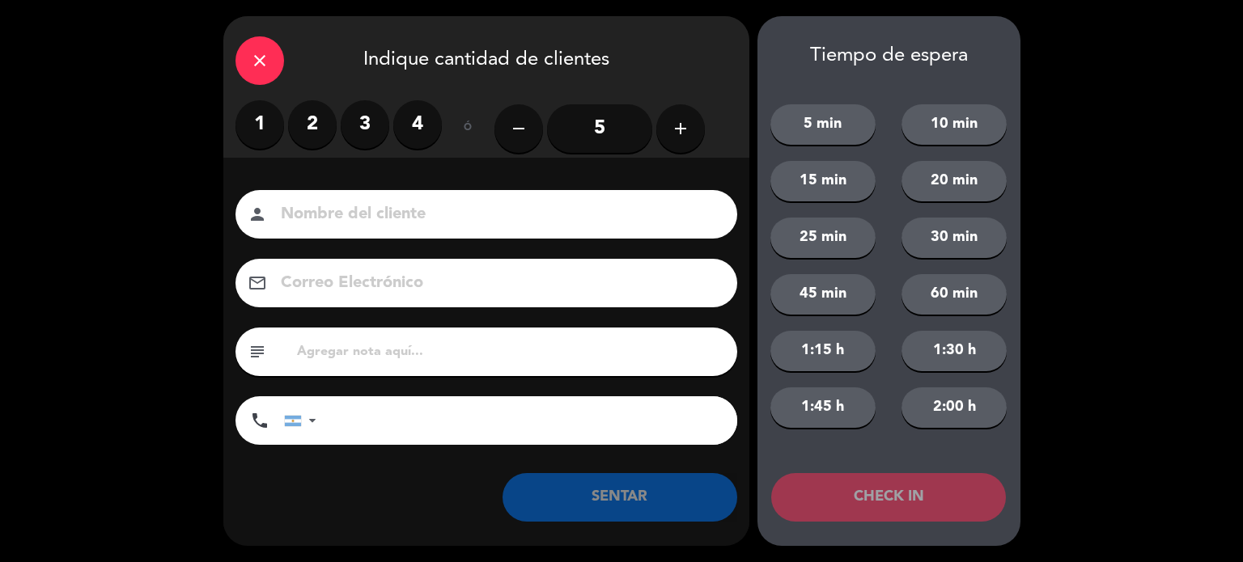
click at [298, 129] on label "2" at bounding box center [312, 124] width 49 height 49
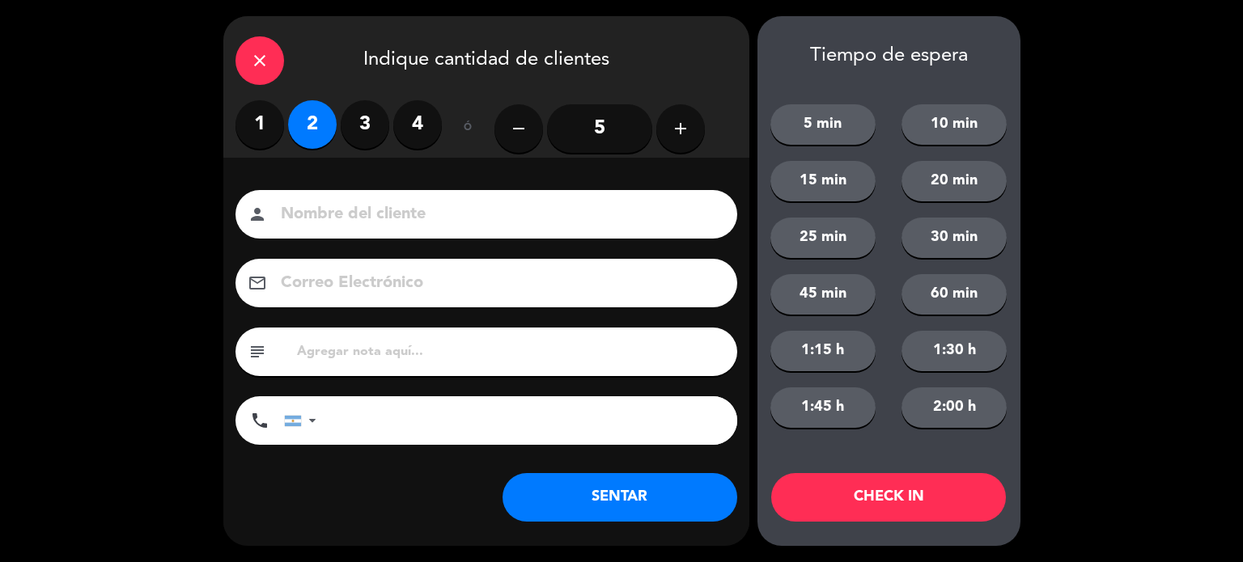
click at [586, 487] on button "SENTAR" at bounding box center [620, 497] width 235 height 49
click at [561, 447] on div "phone [GEOGRAPHIC_DATA] +1 [GEOGRAPHIC_DATA] +44 [GEOGRAPHIC_DATA] ([GEOGRAPHIC…" at bounding box center [486, 423] width 502 height 53
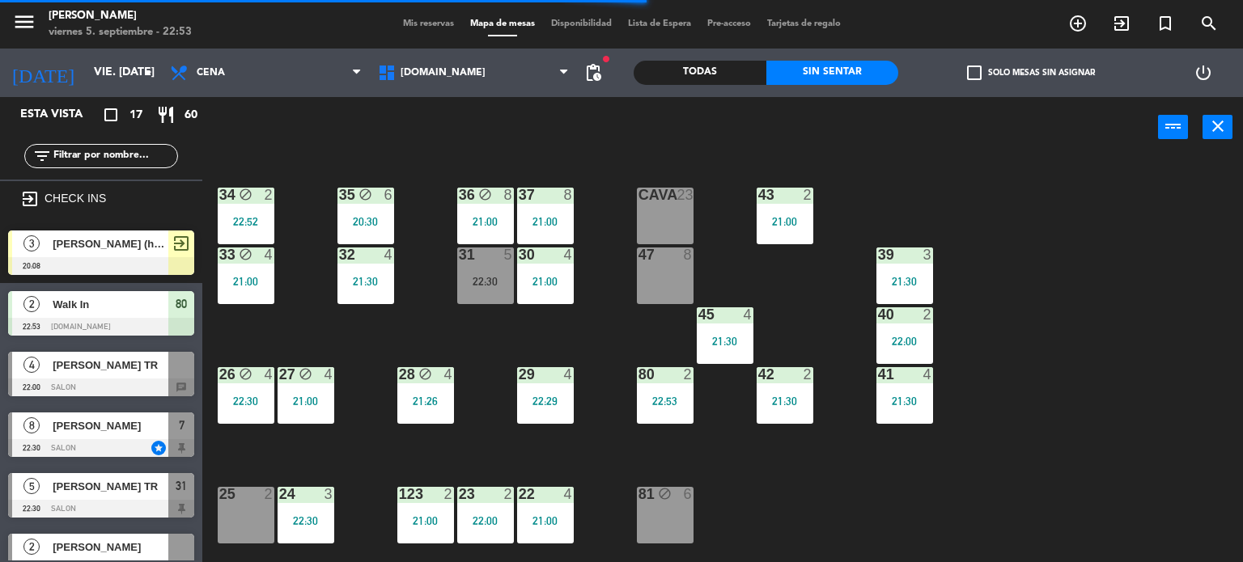
click at [806, 482] on div "34 block 2 22:52 35 block 6 20:30 36 block 8 21:00 43 2 21:00 37 8 21:00 CAVA 2…" at bounding box center [728, 361] width 1029 height 405
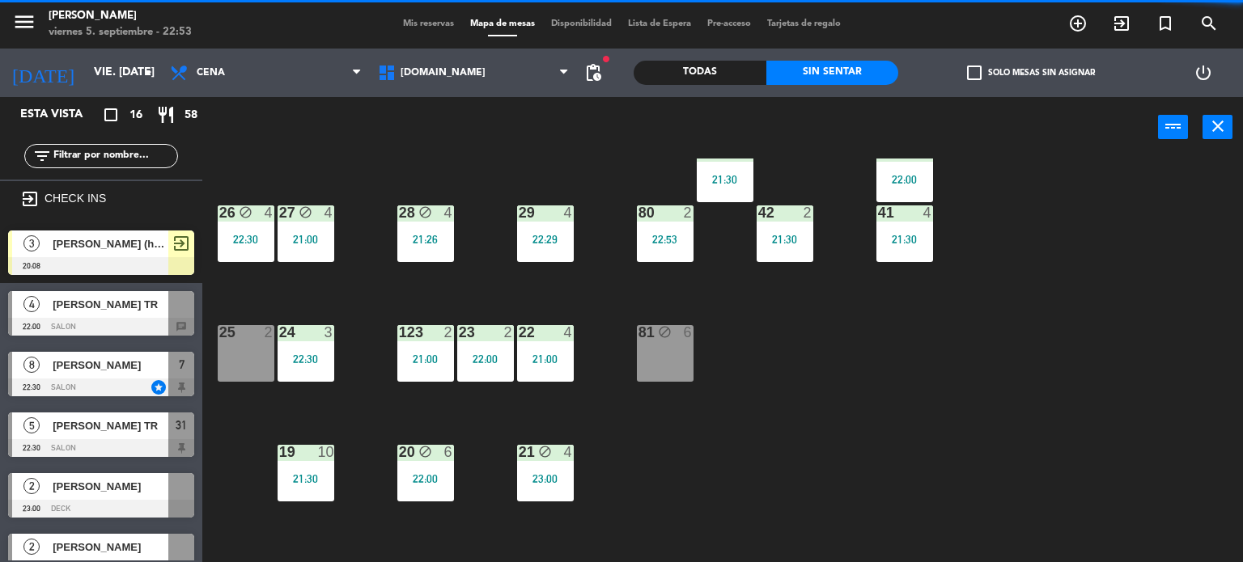
scroll to position [243, 0]
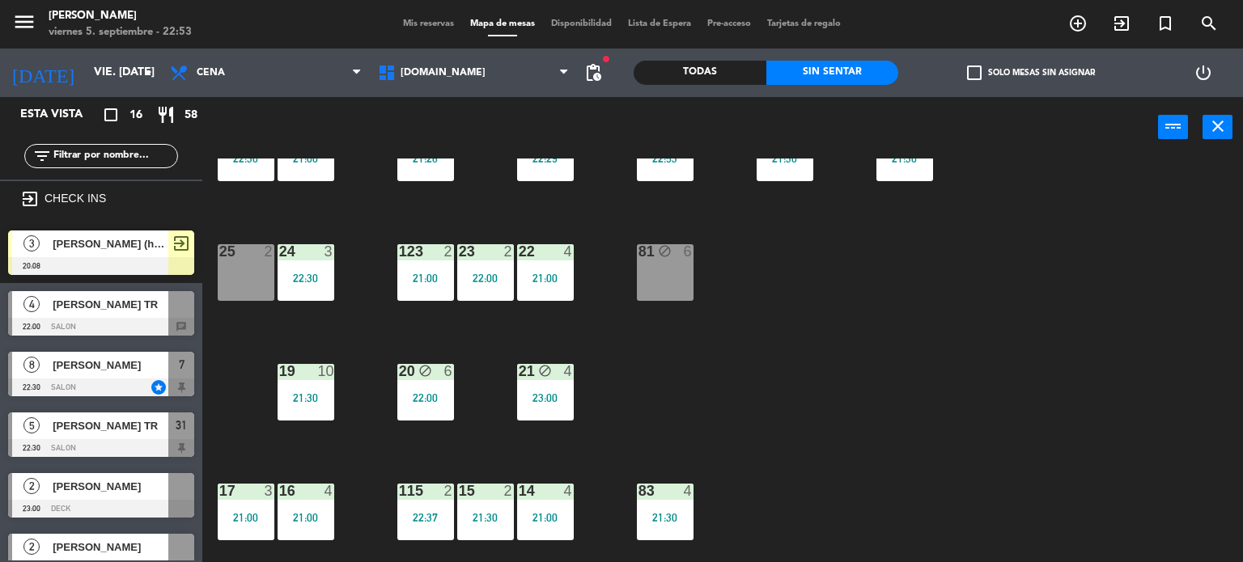
click at [787, 357] on div "34 block 2 22:52 35 block 6 20:30 36 block 8 21:00 43 2 21:00 37 8 21:00 CAVA 2…" at bounding box center [728, 361] width 1029 height 405
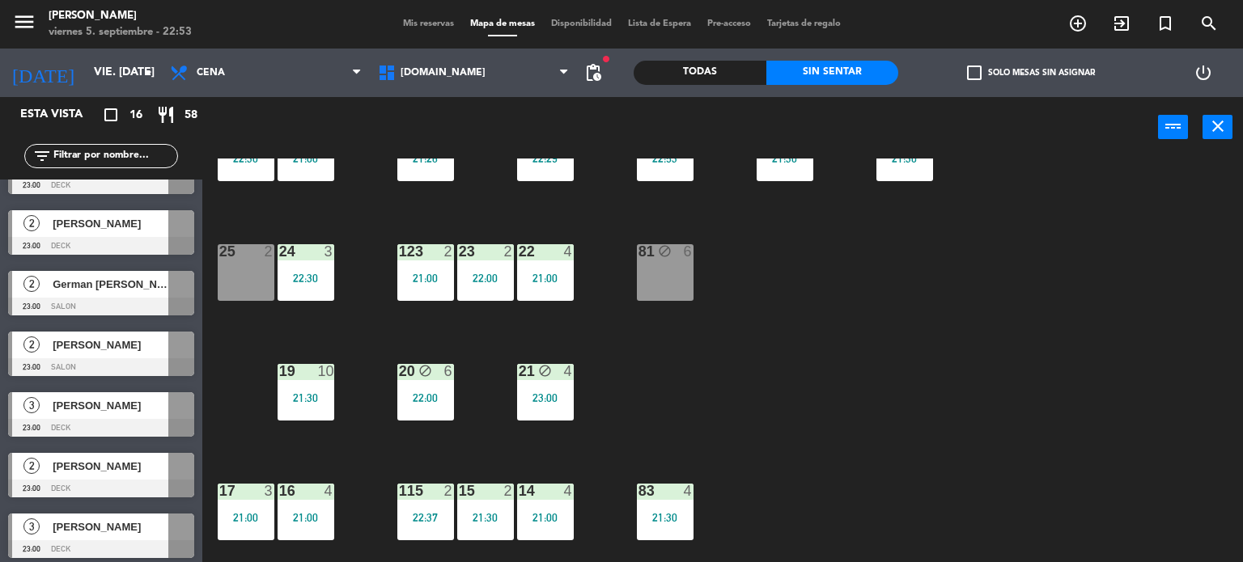
scroll to position [632, 0]
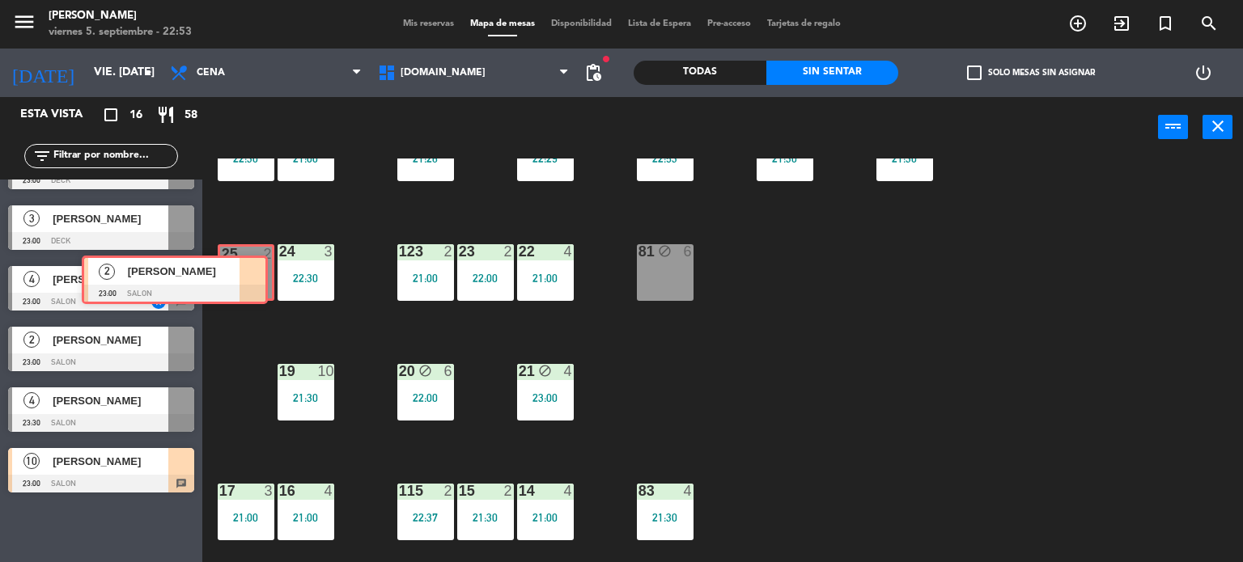
drag, startPoint x: 189, startPoint y: 517, endPoint x: 262, endPoint y: 265, distance: 262.2
click at [262, 265] on div "Esta vista crop_square 16 restaurant 58 filter_list exit_to_app CHECK INS 3 [PE…" at bounding box center [621, 330] width 1243 height 466
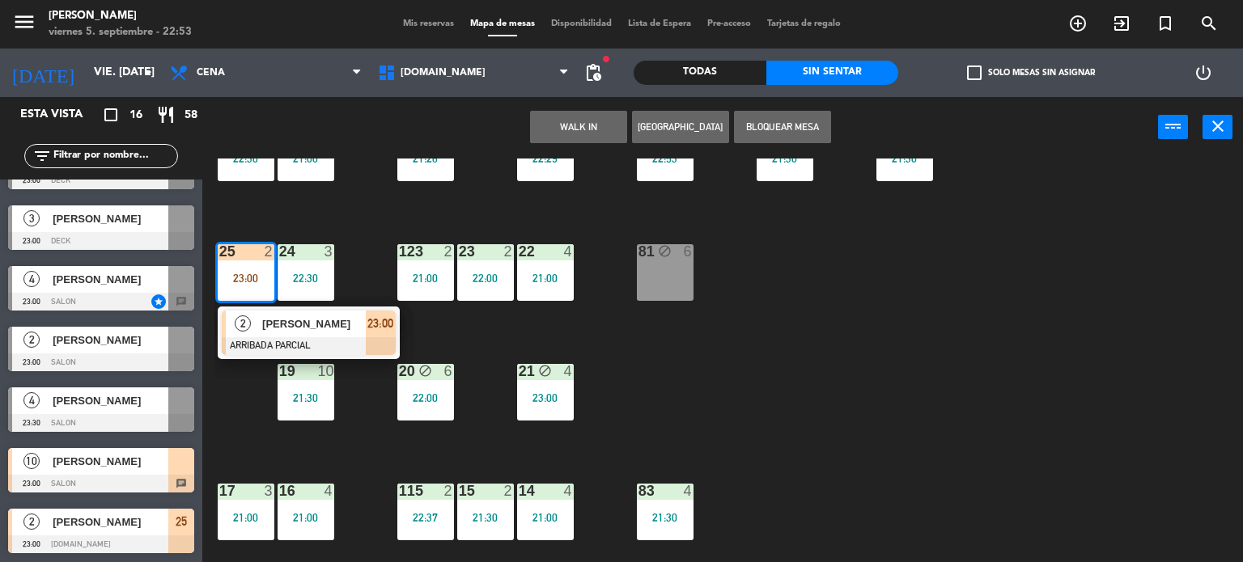
click at [310, 357] on div "2 [PERSON_NAME] ARRIBADA PARCIAL 23:00" at bounding box center [309, 333] width 182 height 53
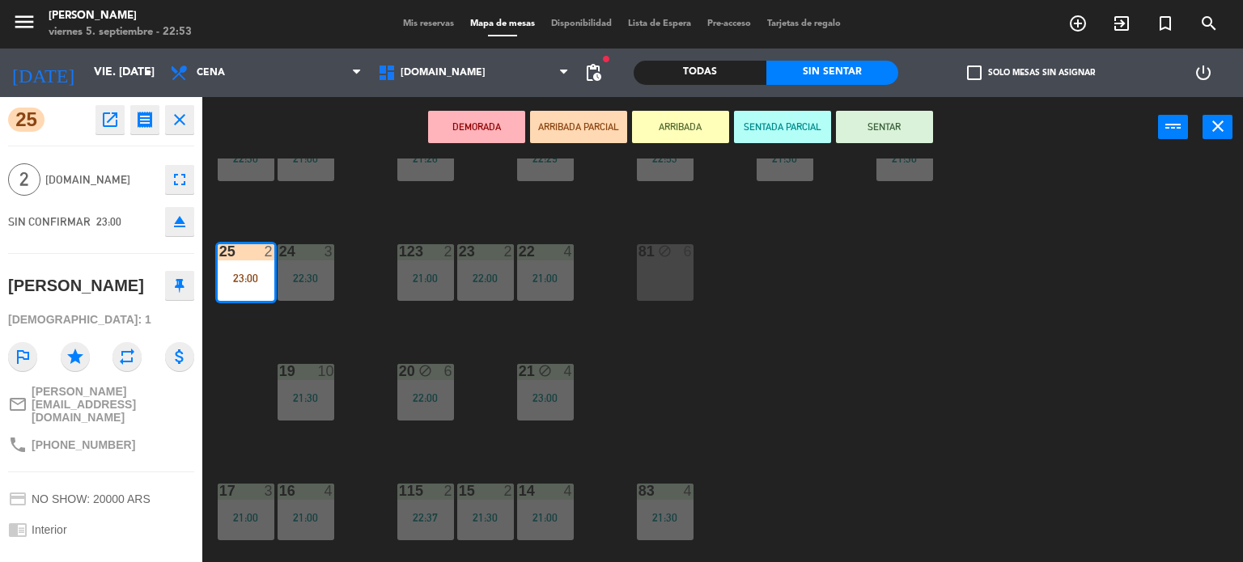
click at [916, 125] on button "SENTAR" at bounding box center [884, 127] width 97 height 32
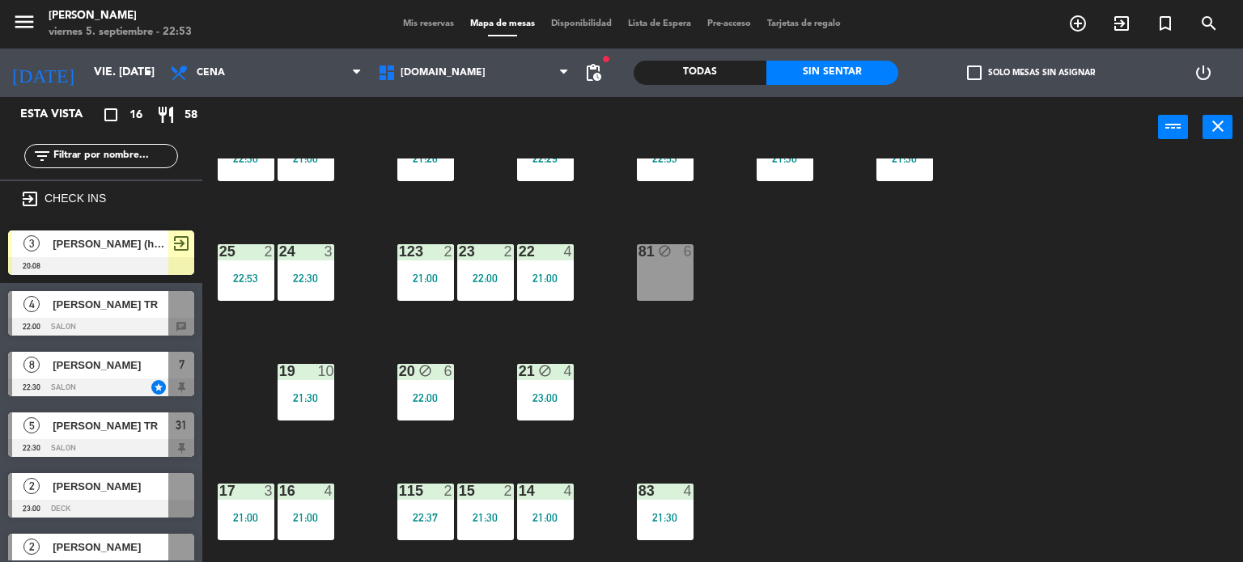
scroll to position [0, 0]
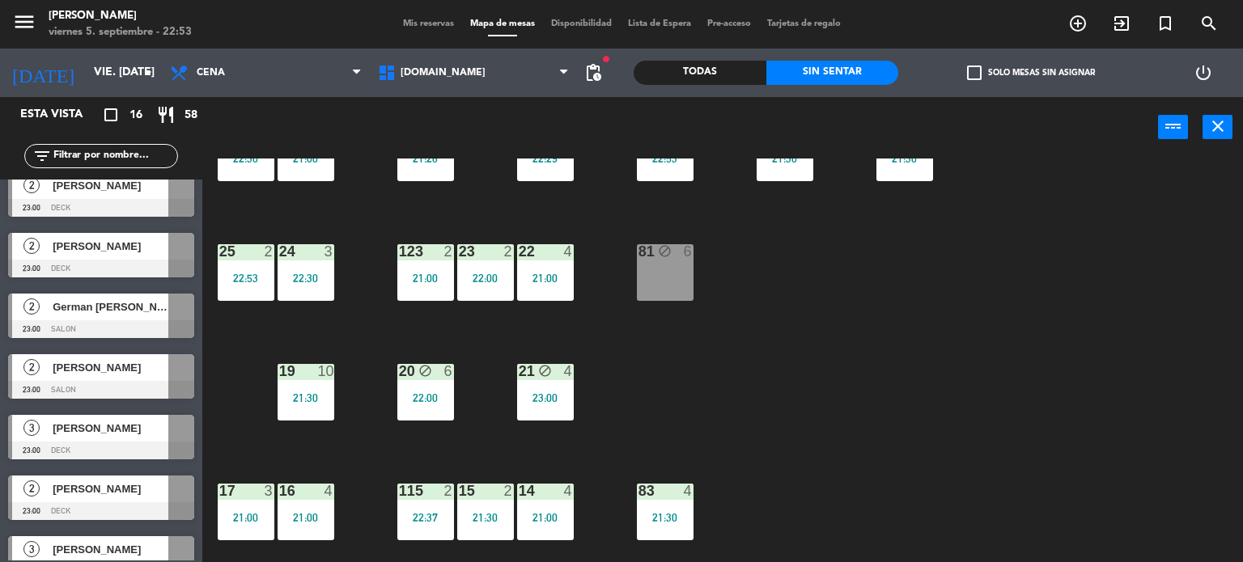
click at [874, 436] on div "34 block 2 22:52 35 block 6 20:30 36 block 8 21:00 43 2 21:00 37 8 21:00 CAVA 2…" at bounding box center [728, 361] width 1029 height 405
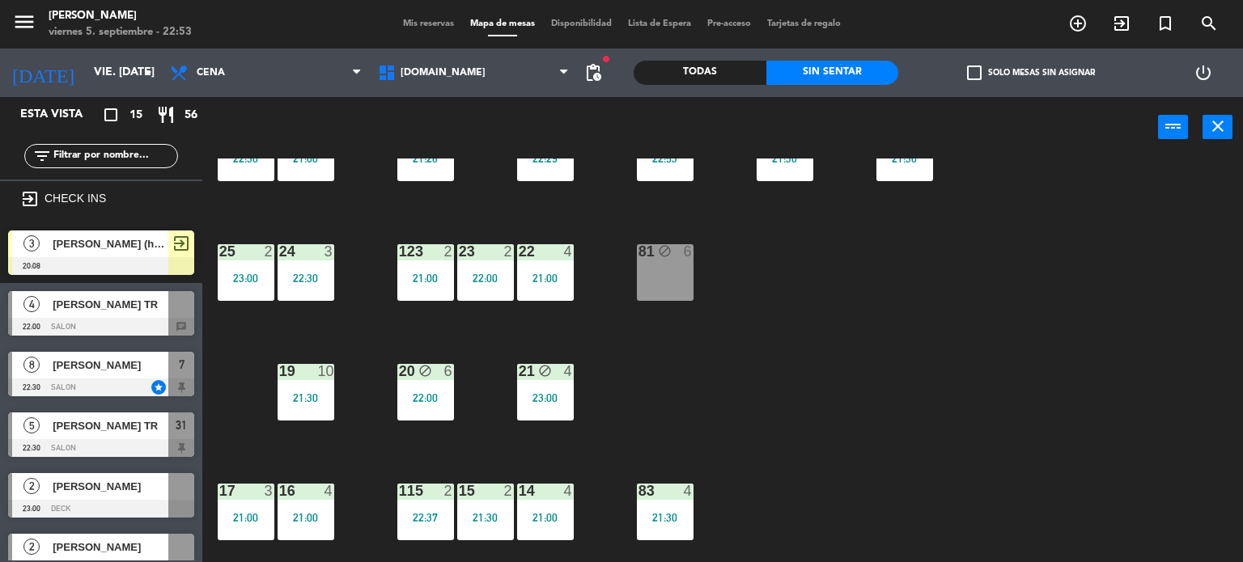
click at [719, 389] on div "34 block 2 22:52 35 block 6 20:30 36 block 8 21:00 43 2 21:00 37 8 21:00 CAVA 2…" at bounding box center [728, 361] width 1029 height 405
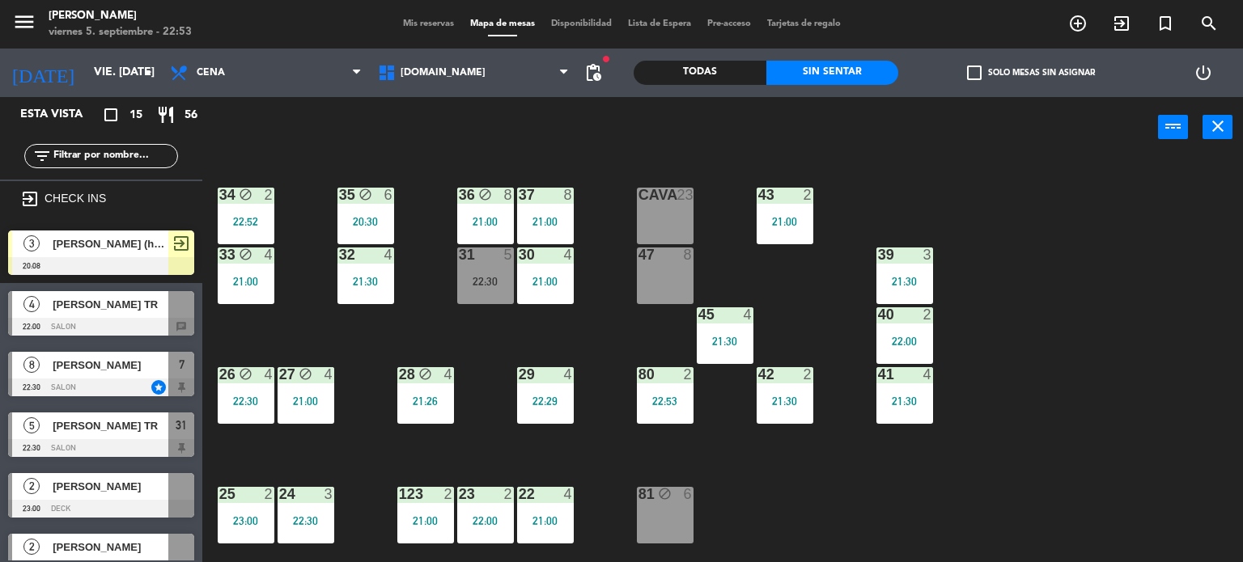
click at [503, 295] on div "31 5 22:30" at bounding box center [485, 276] width 57 height 57
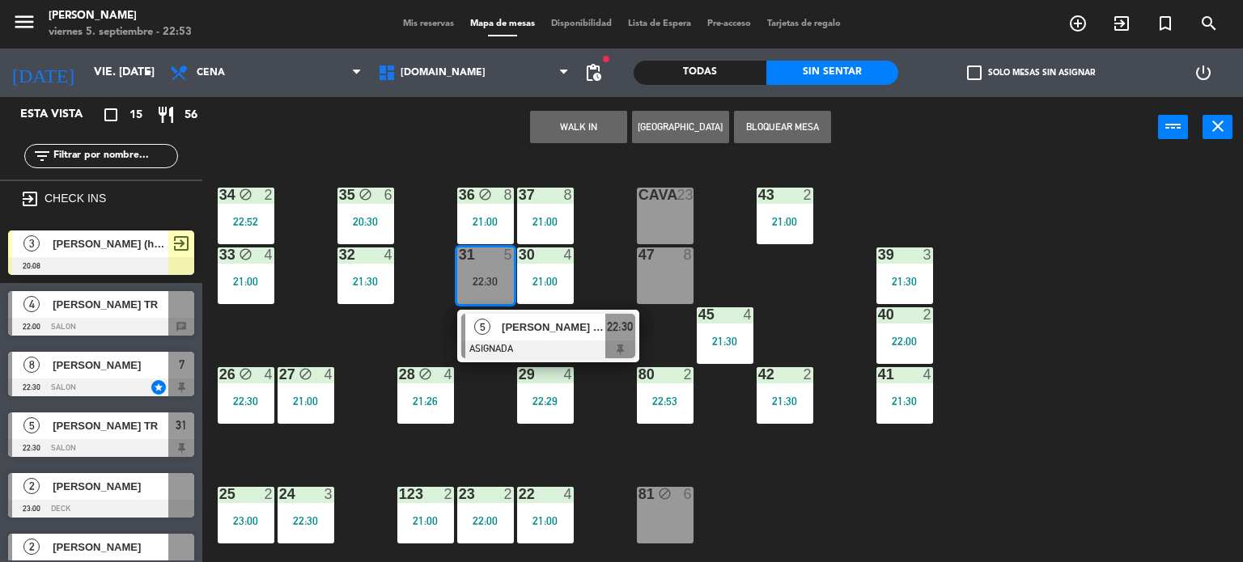
click at [624, 264] on div "34 block 2 22:52 35 block 6 20:30 36 block 8 21:00 43 2 21:00 37 8 21:00 CAVA 2…" at bounding box center [728, 361] width 1029 height 405
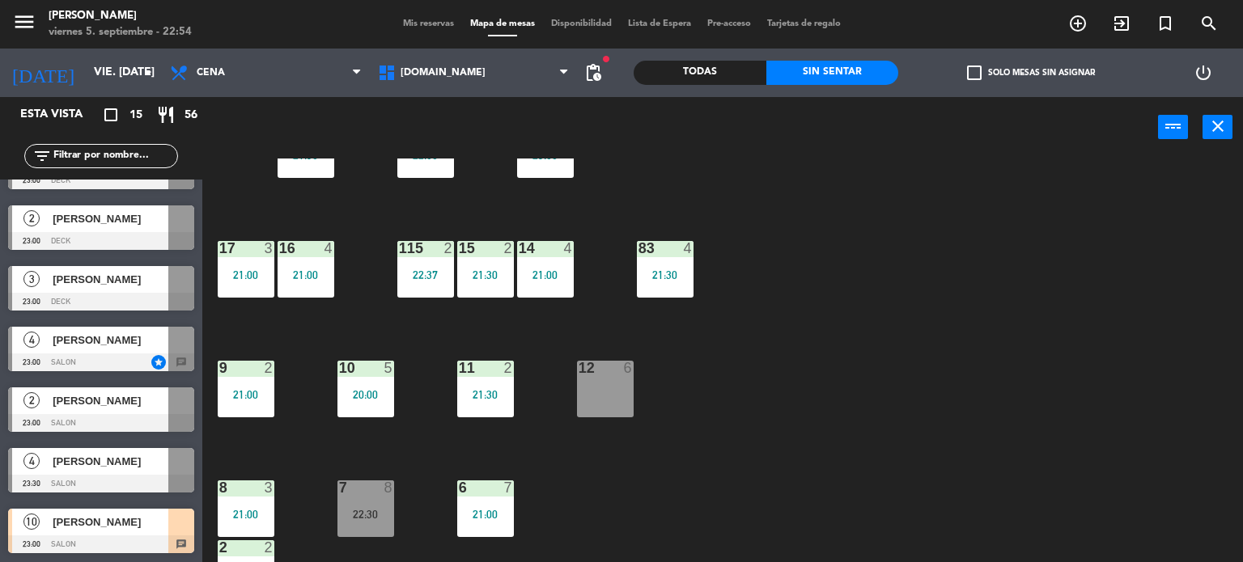
scroll to position [579, 0]
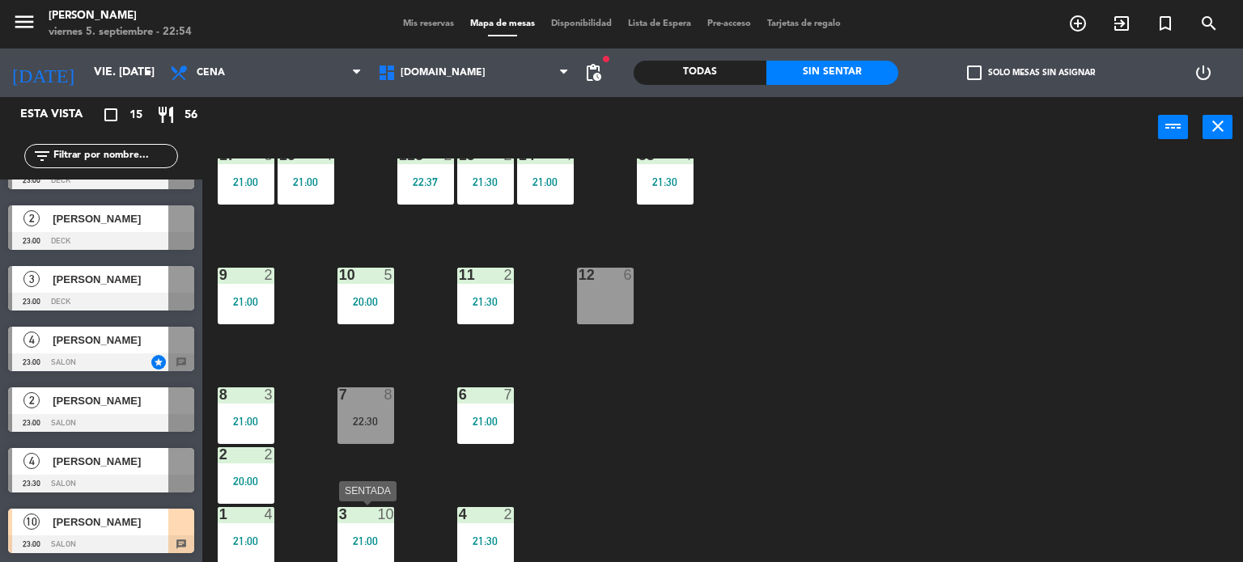
click at [356, 549] on div "3 10 21:00" at bounding box center [365, 535] width 57 height 57
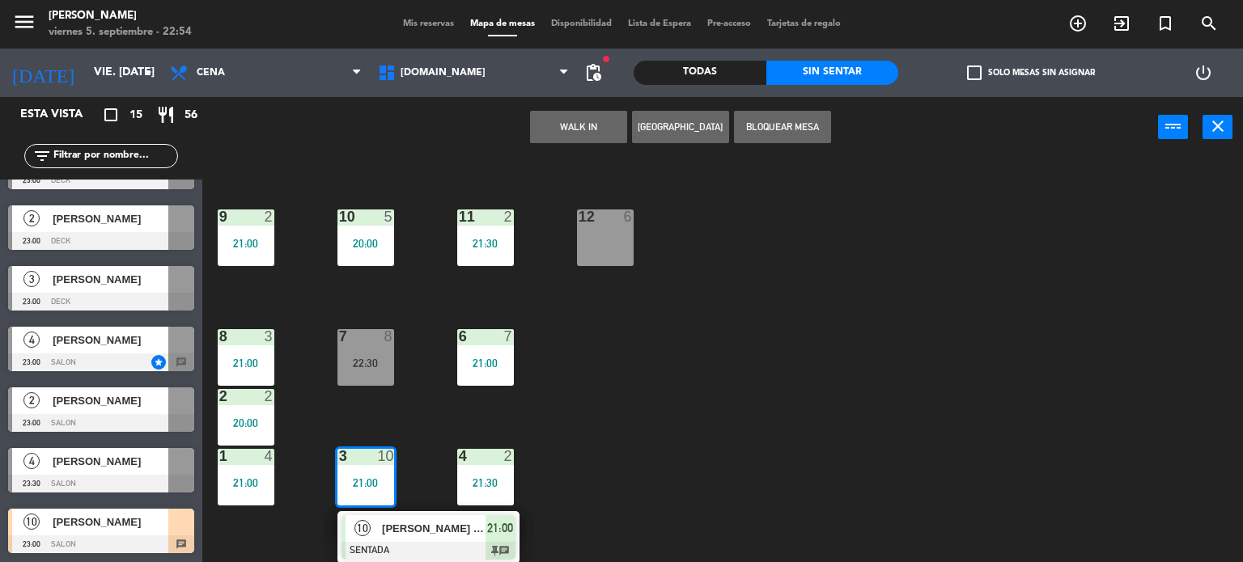
click at [640, 514] on div "34 block 2 22:52 35 block 6 20:30 36 block 8 21:00 43 2 21:00 37 8 21:00 CAVA 2…" at bounding box center [728, 361] width 1029 height 405
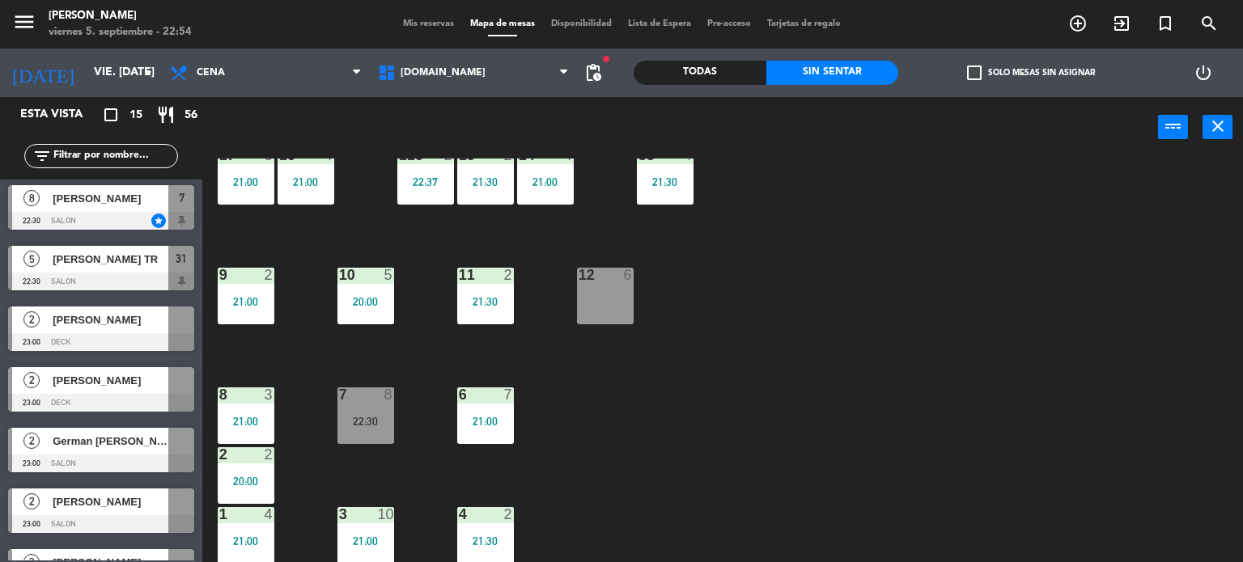
click at [244, 428] on div "8 3 21:00" at bounding box center [246, 416] width 57 height 57
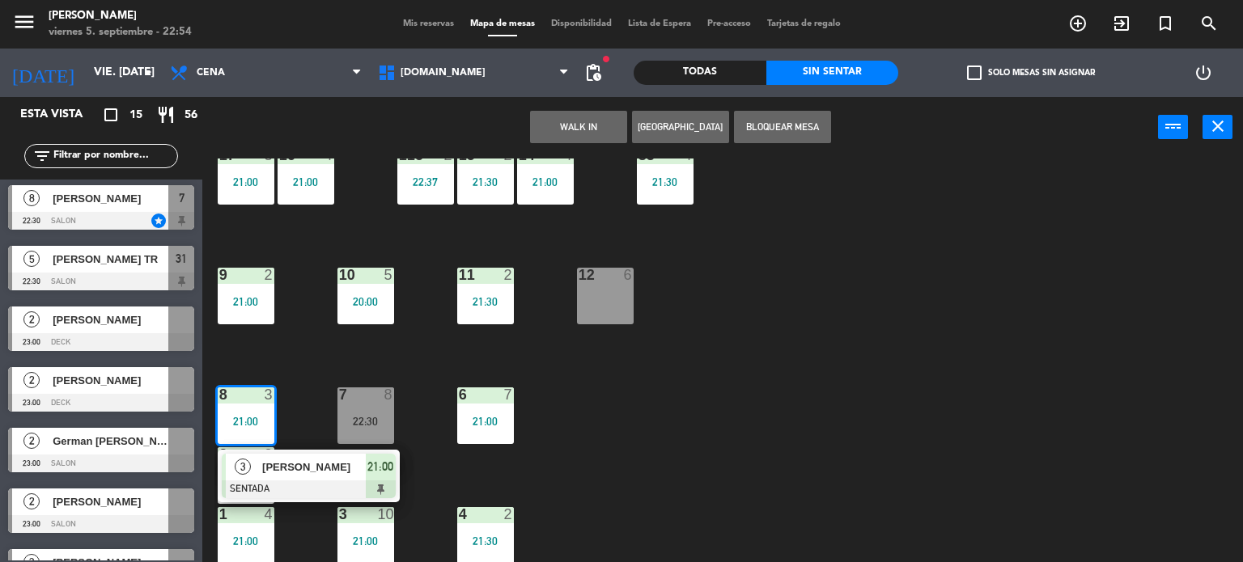
click at [270, 448] on div "2" at bounding box center [270, 455] width 10 height 15
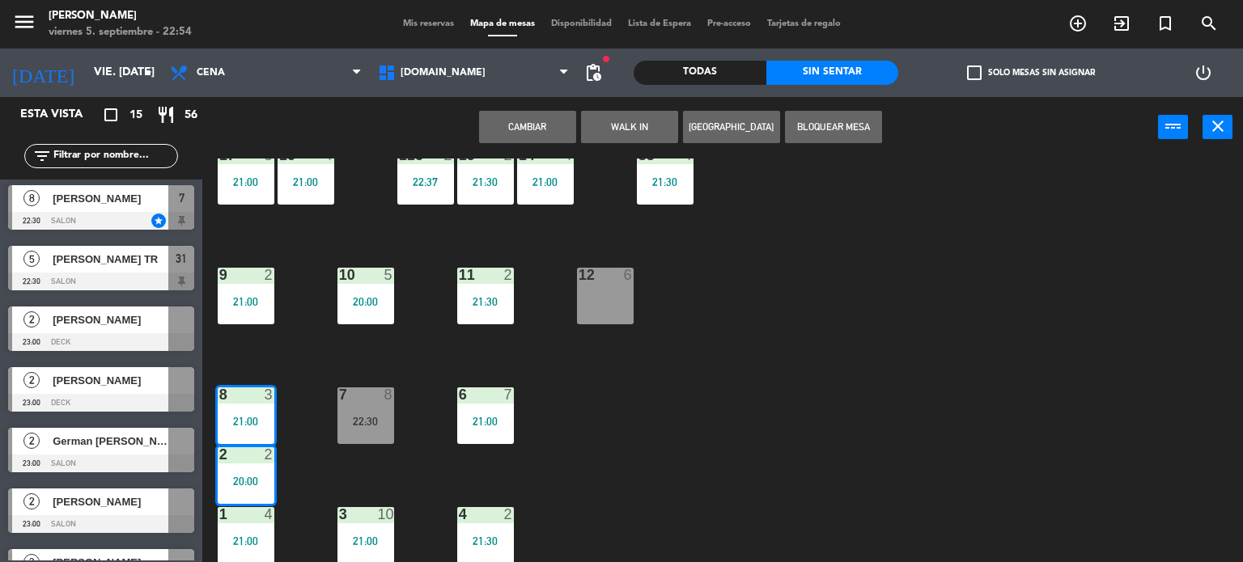
click at [291, 414] on div "34 block 2 22:52 35 block 6 20:30 36 block 8 21:00 43 2 21:00 37 8 21:00 CAVA 2…" at bounding box center [728, 361] width 1029 height 405
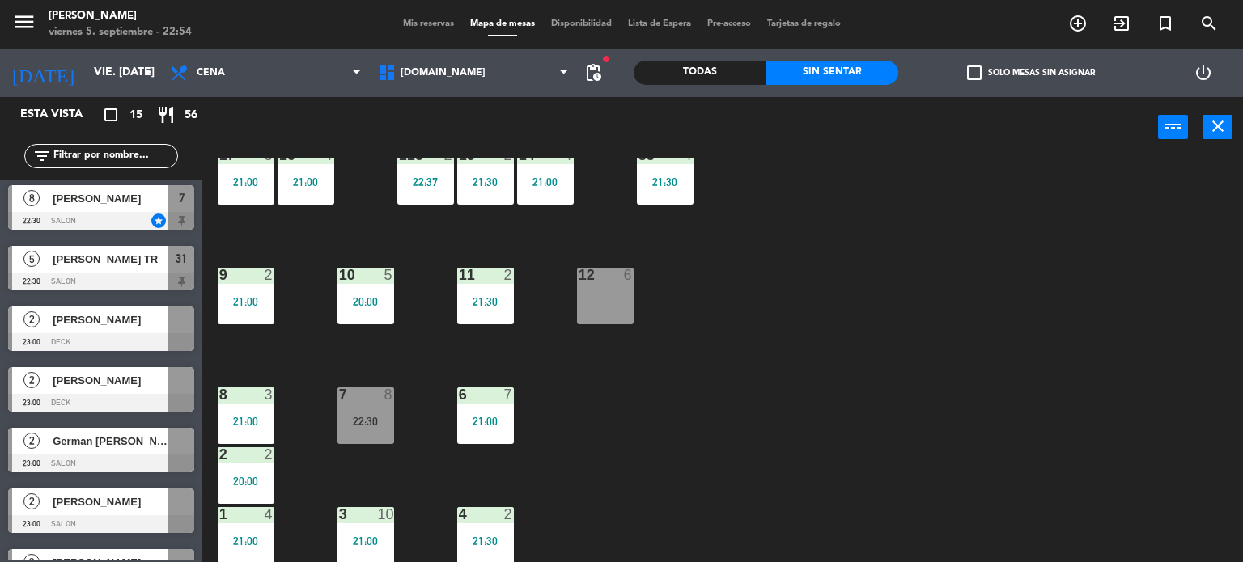
click at [262, 413] on div "8 3 21:00" at bounding box center [246, 416] width 57 height 57
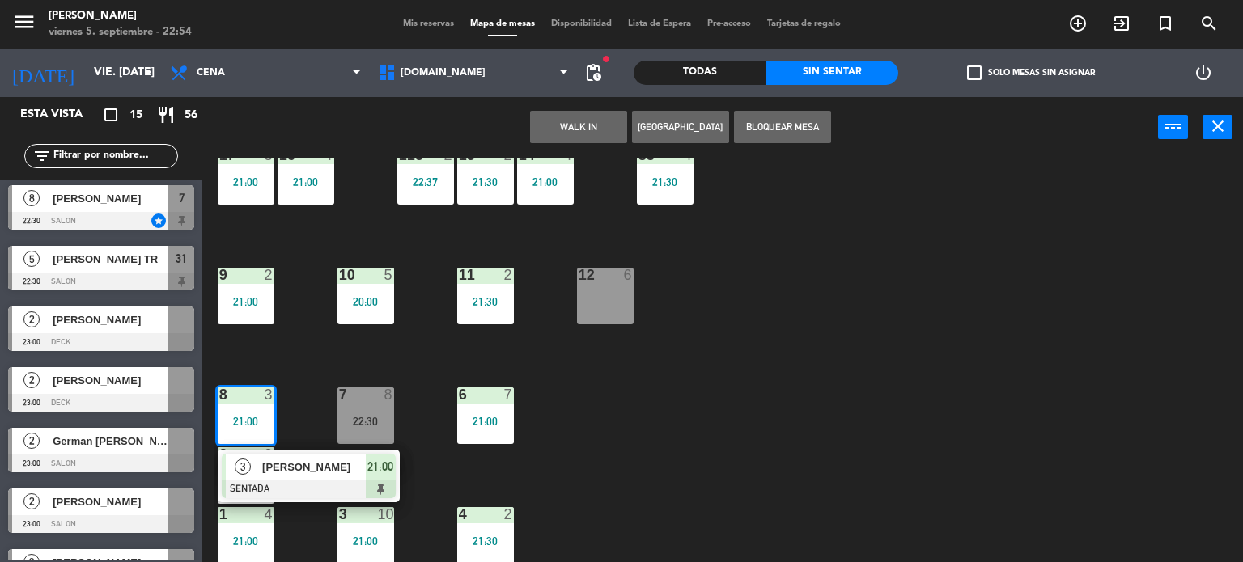
click at [286, 462] on span "[PERSON_NAME]" at bounding box center [314, 467] width 104 height 17
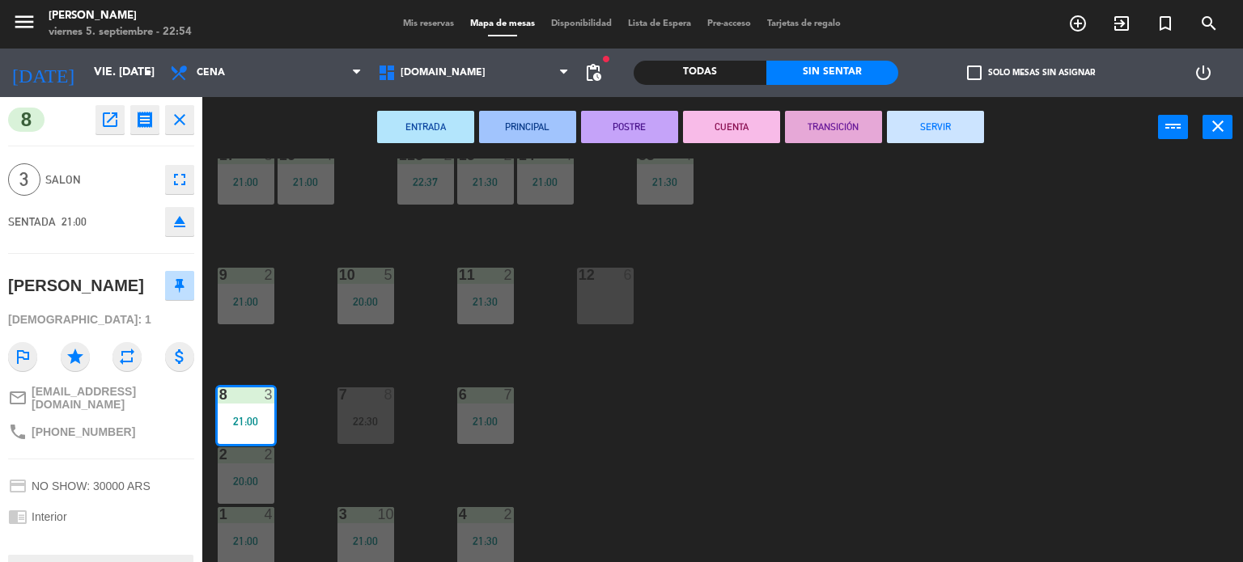
click at [662, 122] on button "POSTRE" at bounding box center [629, 127] width 97 height 32
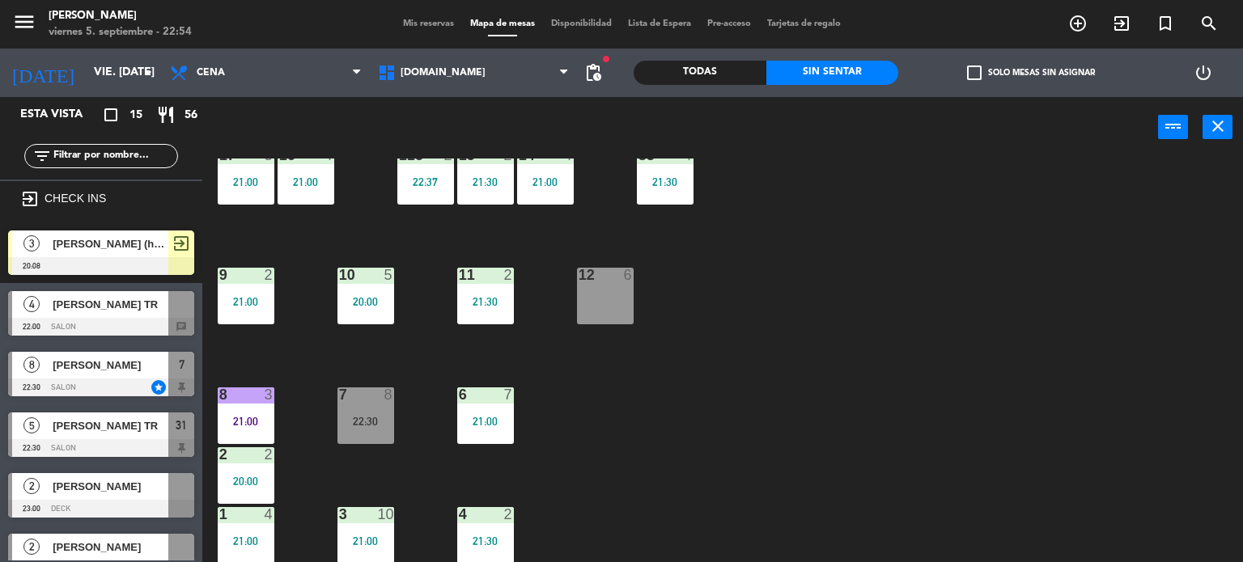
drag, startPoint x: 273, startPoint y: 291, endPoint x: 273, endPoint y: 306, distance: 15.4
click at [273, 291] on div "9 2 21:00" at bounding box center [246, 296] width 57 height 57
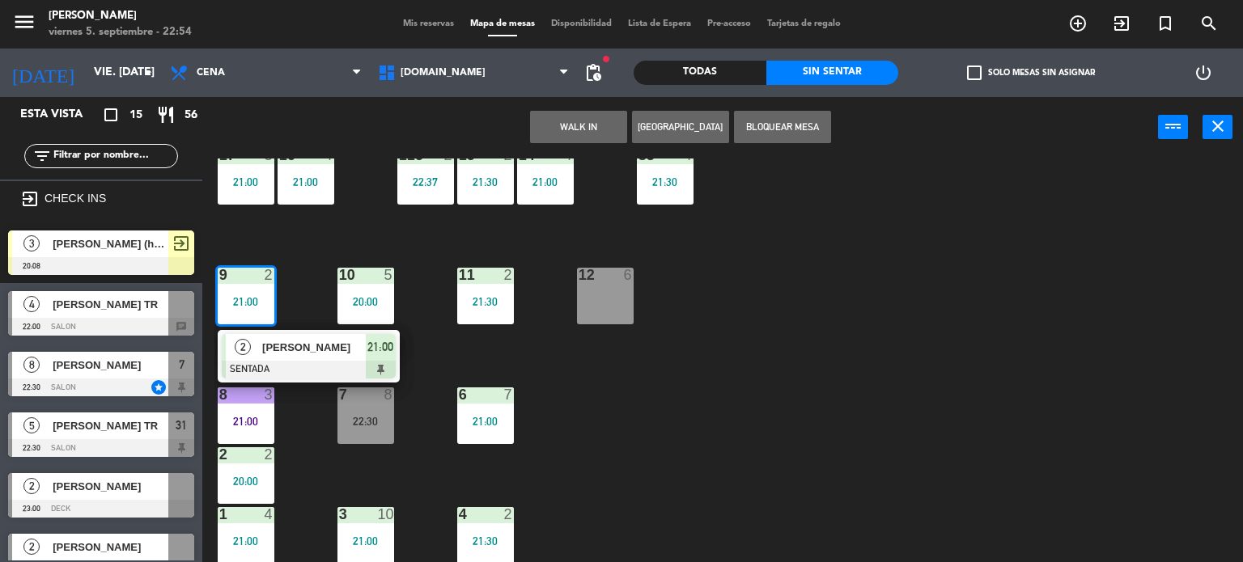
click at [282, 352] on span "[PERSON_NAME]" at bounding box center [314, 347] width 104 height 17
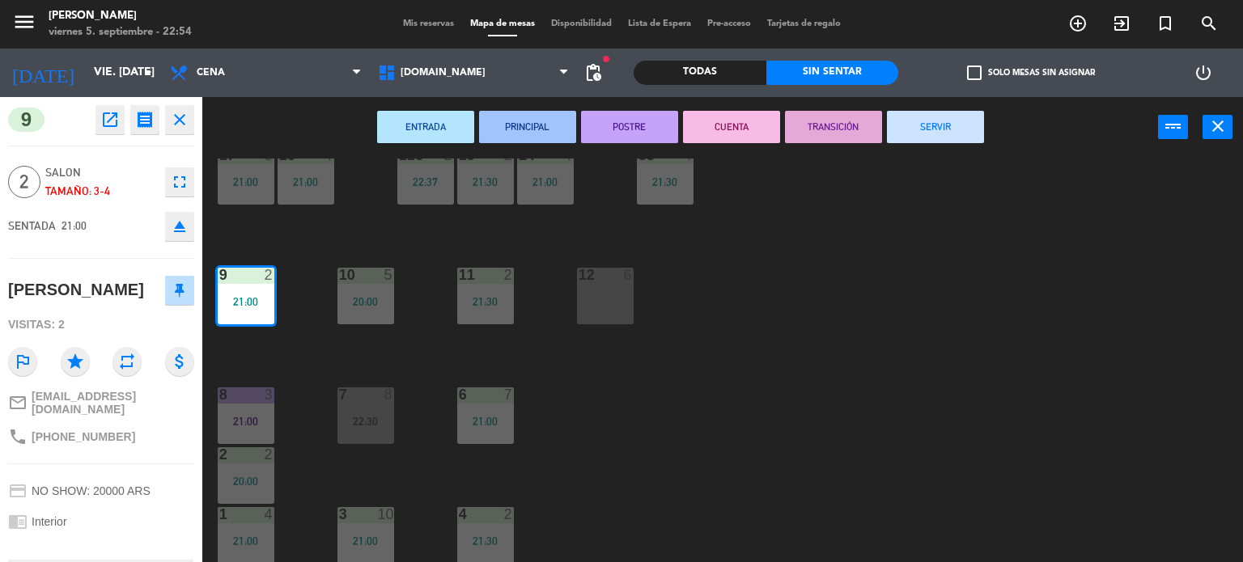
click at [668, 120] on button "POSTRE" at bounding box center [629, 127] width 97 height 32
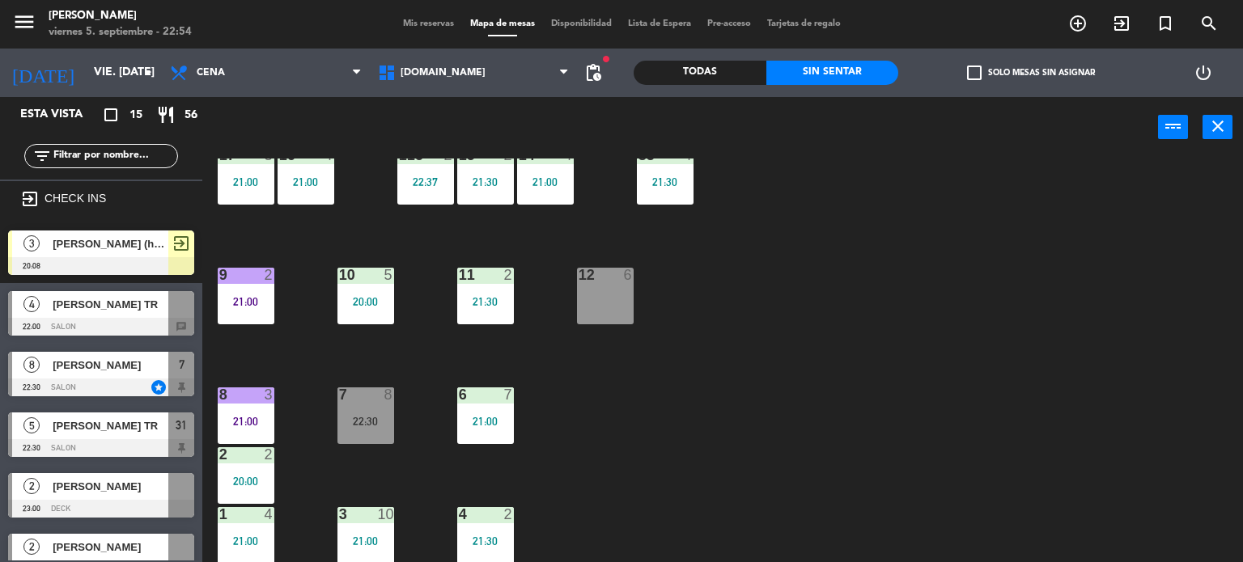
click at [402, 510] on div "10" at bounding box center [393, 514] width 27 height 15
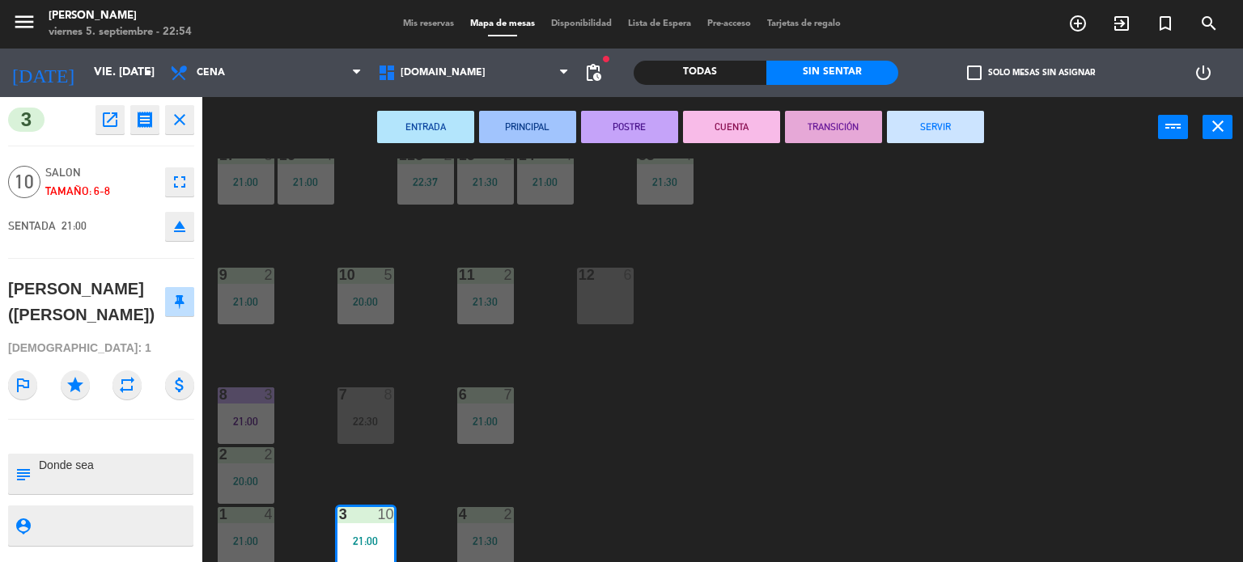
click at [637, 134] on button "POSTRE" at bounding box center [629, 127] width 97 height 32
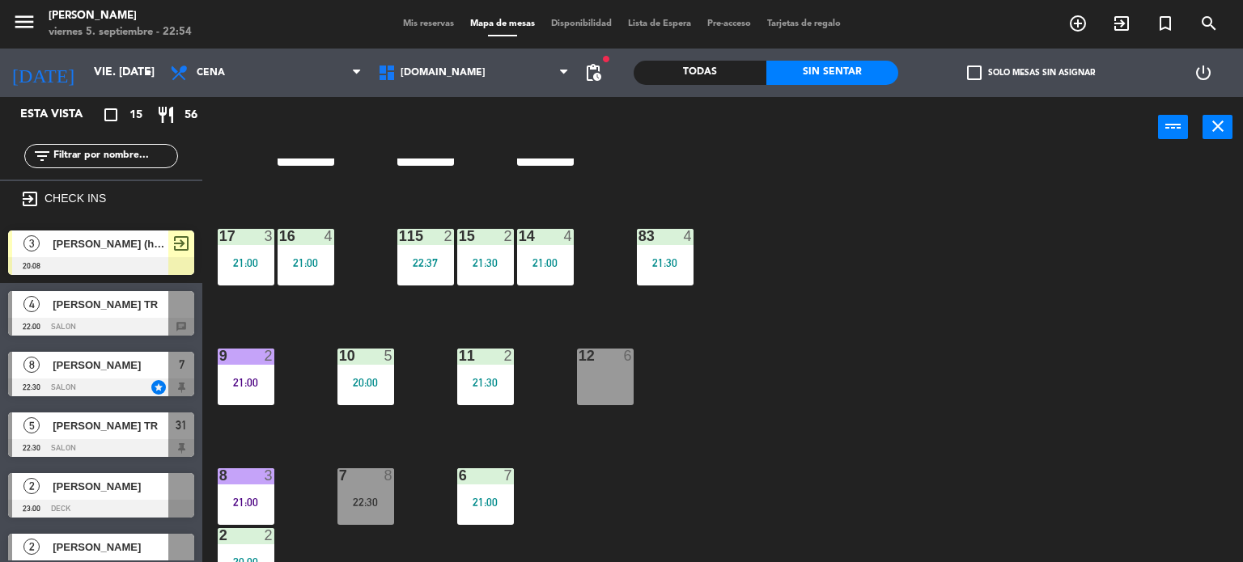
scroll to position [336, 0]
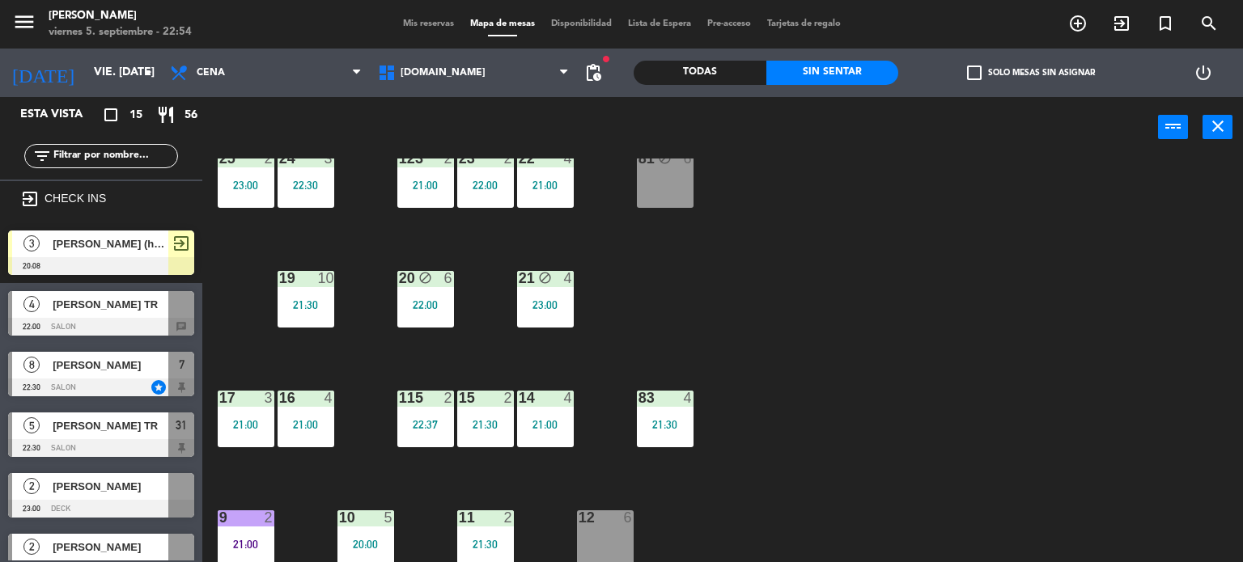
click at [832, 333] on div "34 block 2 22:52 35 block 6 20:30 36 block 8 21:00 43 2 21:00 37 8 21:00 CAVA 2…" at bounding box center [728, 361] width 1029 height 405
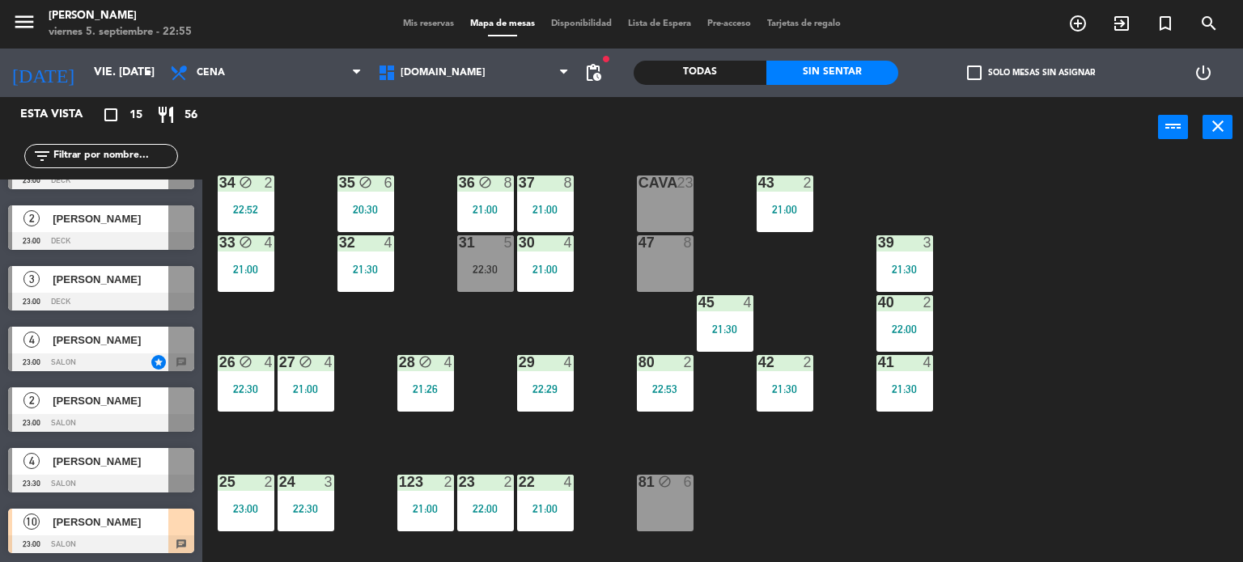
scroll to position [0, 0]
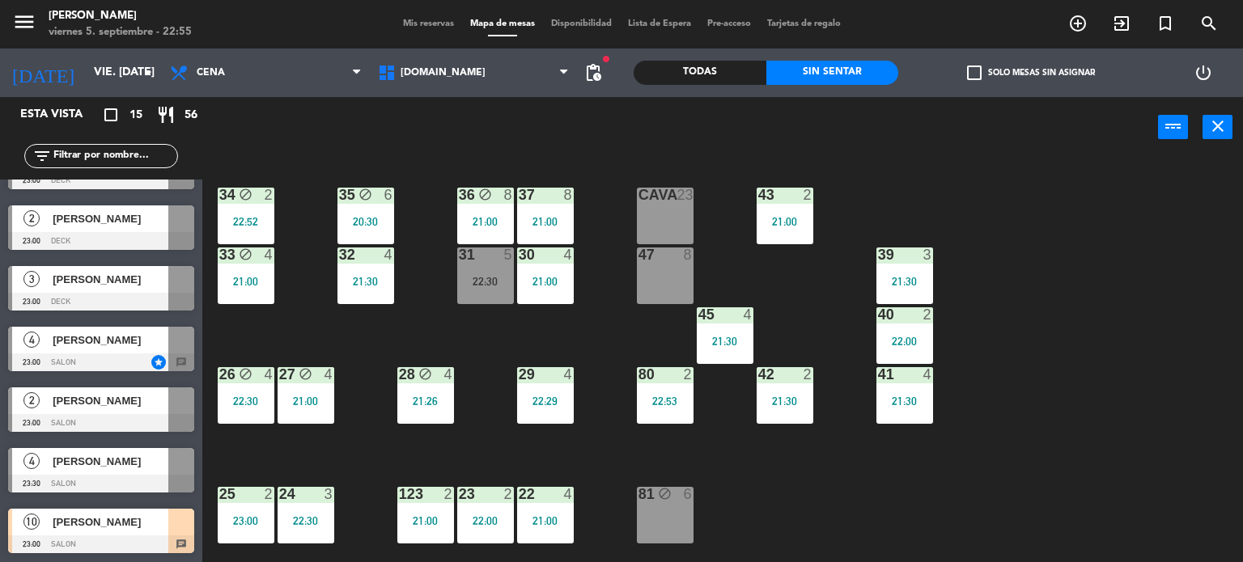
click at [634, 312] on div "34 block 2 22:52 35 block 6 20:30 36 block 8 21:00 43 2 21:00 37 8 21:00 CAVA 2…" at bounding box center [728, 361] width 1029 height 405
click at [653, 503] on div "81 block 6" at bounding box center [665, 515] width 57 height 57
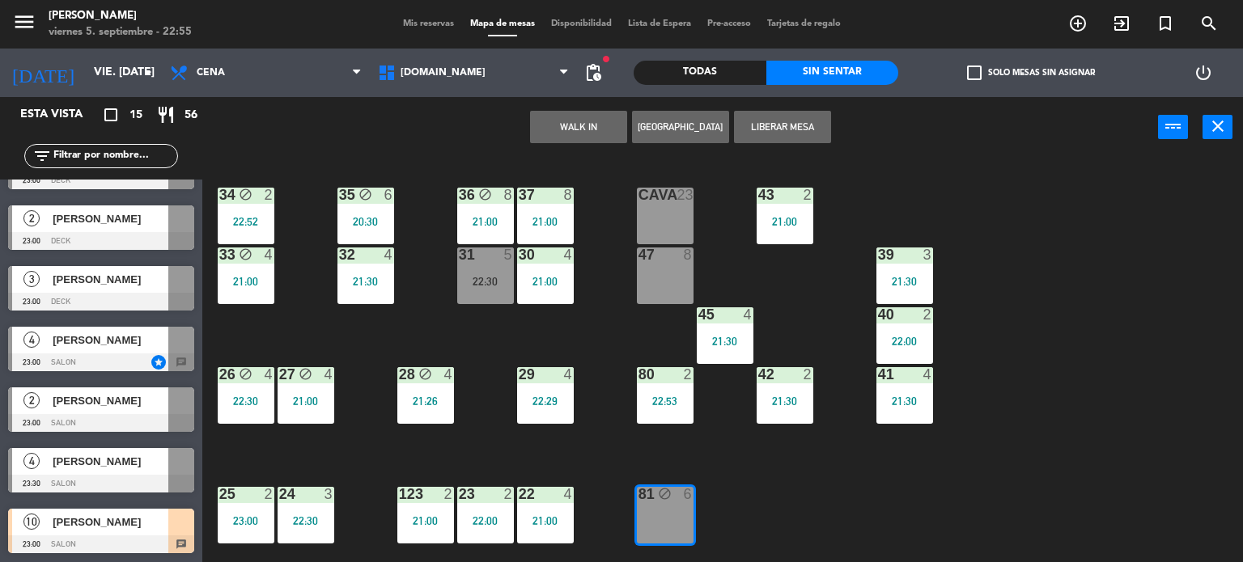
click at [816, 498] on div "34 block 2 22:52 35 block 6 20:30 36 block 8 21:00 43 2 21:00 37 8 21:00 CAVA 2…" at bounding box center [728, 361] width 1029 height 405
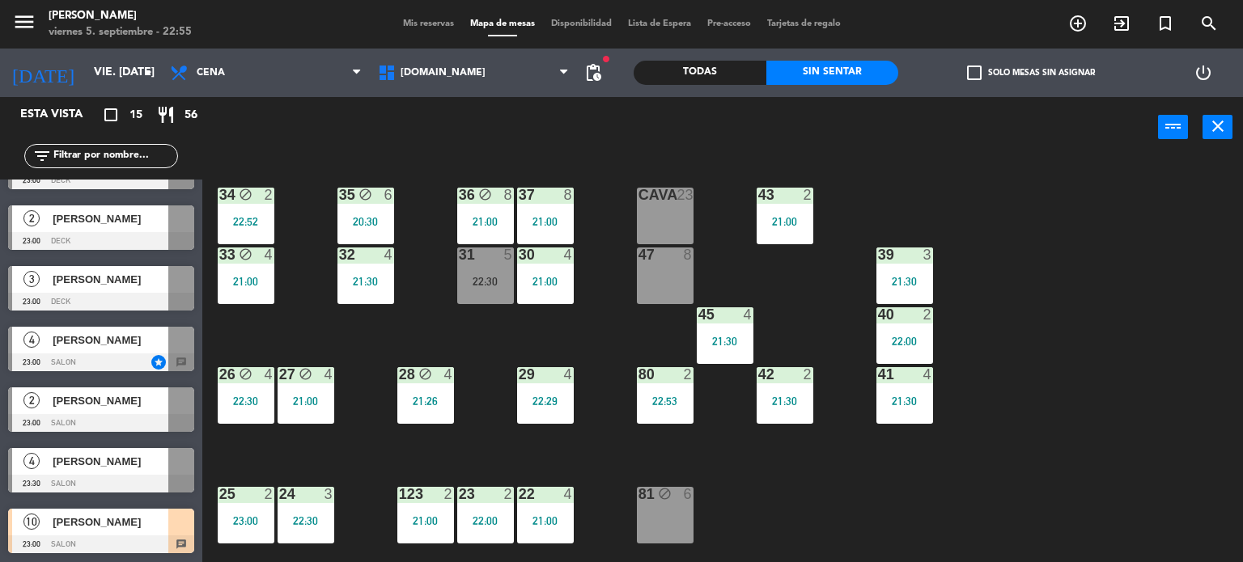
click at [498, 267] on div "31 5 22:30" at bounding box center [485, 276] width 57 height 57
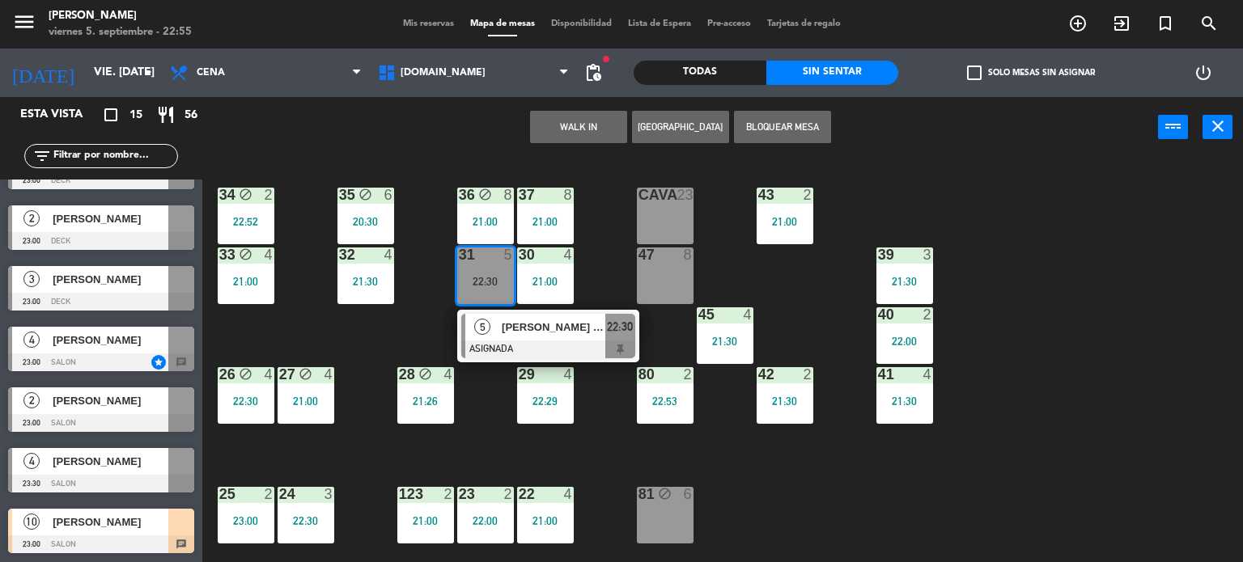
click at [437, 301] on div "34 block 2 22:52 35 block 6 20:30 36 block 8 21:00 43 2 21:00 37 8 21:00 CAVA 2…" at bounding box center [728, 361] width 1029 height 405
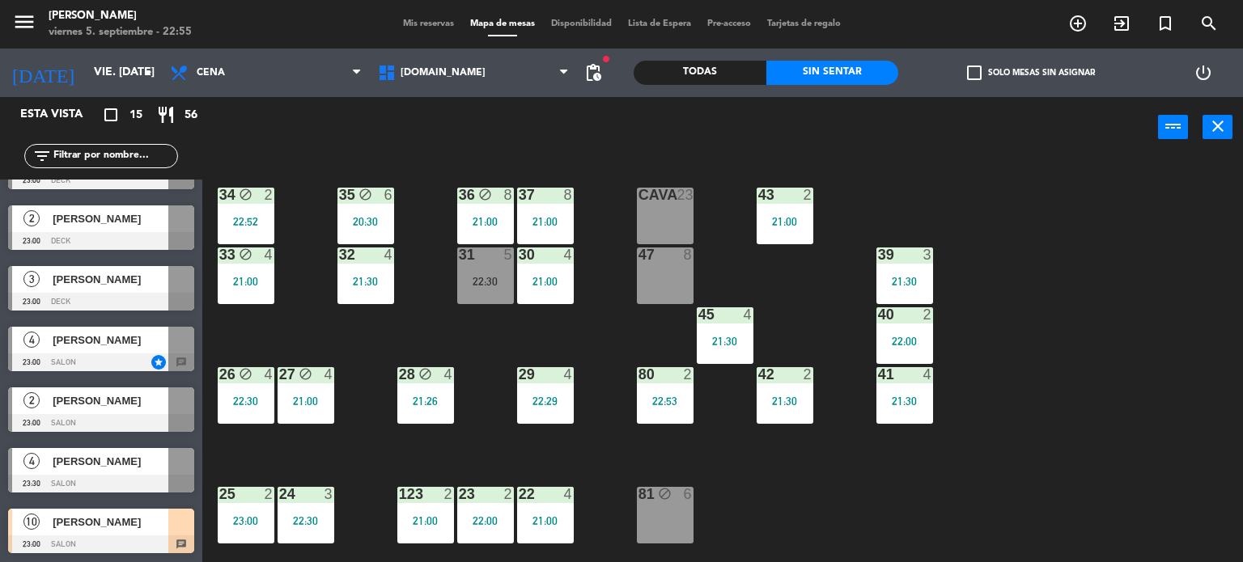
click at [673, 281] on div "47 8" at bounding box center [665, 276] width 57 height 57
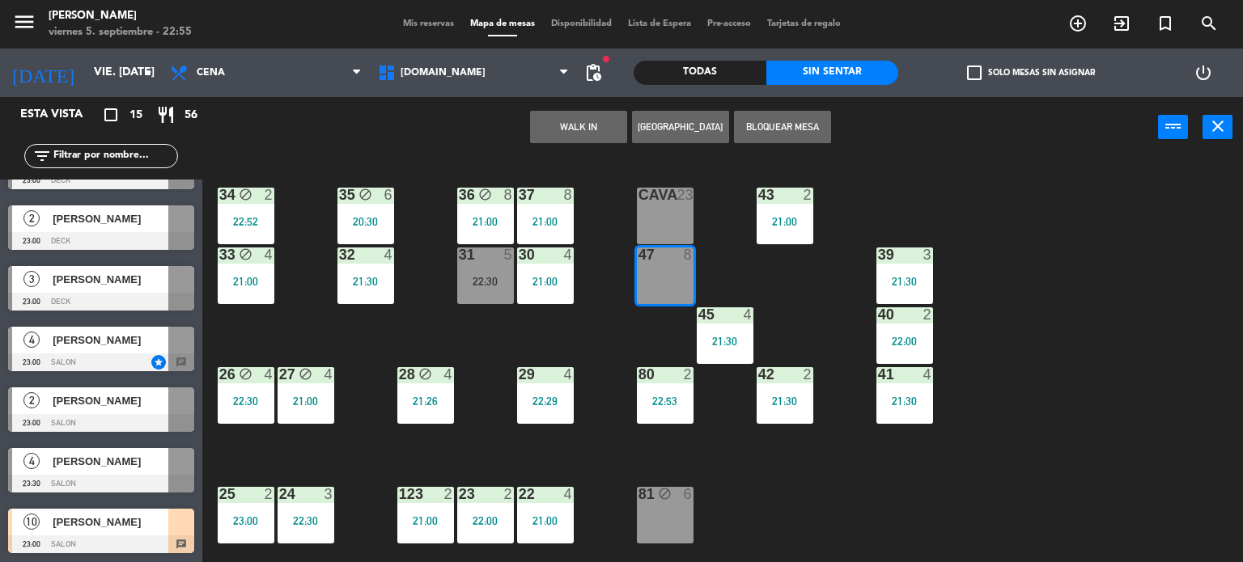
click at [792, 474] on div "34 block 2 22:52 35 block 6 20:30 36 block 8 21:00 43 2 21:00 37 8 21:00 CAVA 2…" at bounding box center [728, 361] width 1029 height 405
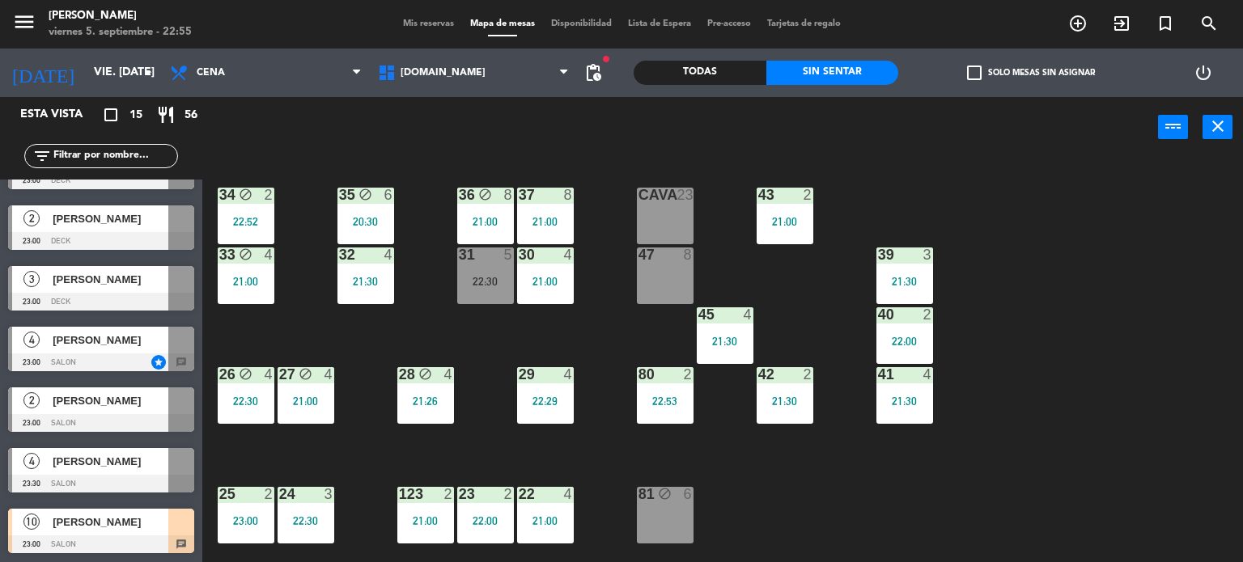
click at [661, 294] on div "47 8" at bounding box center [665, 276] width 57 height 57
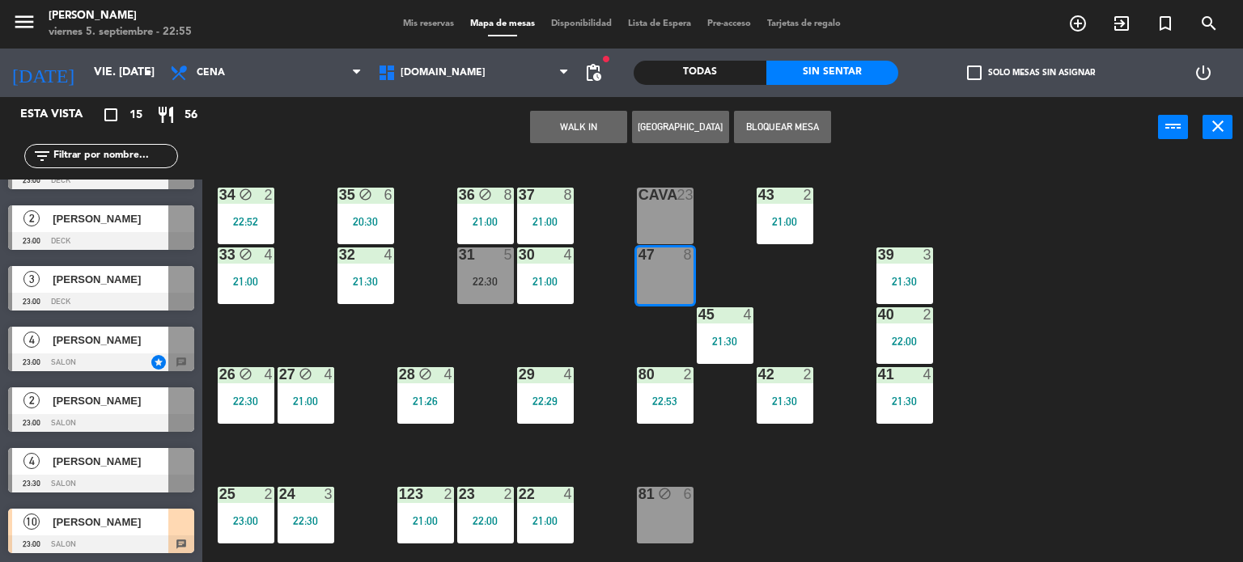
click at [618, 328] on div "34 block 2 22:52 35 block 6 20:30 36 block 8 21:00 43 2 21:00 37 8 21:00 CAVA 2…" at bounding box center [728, 361] width 1029 height 405
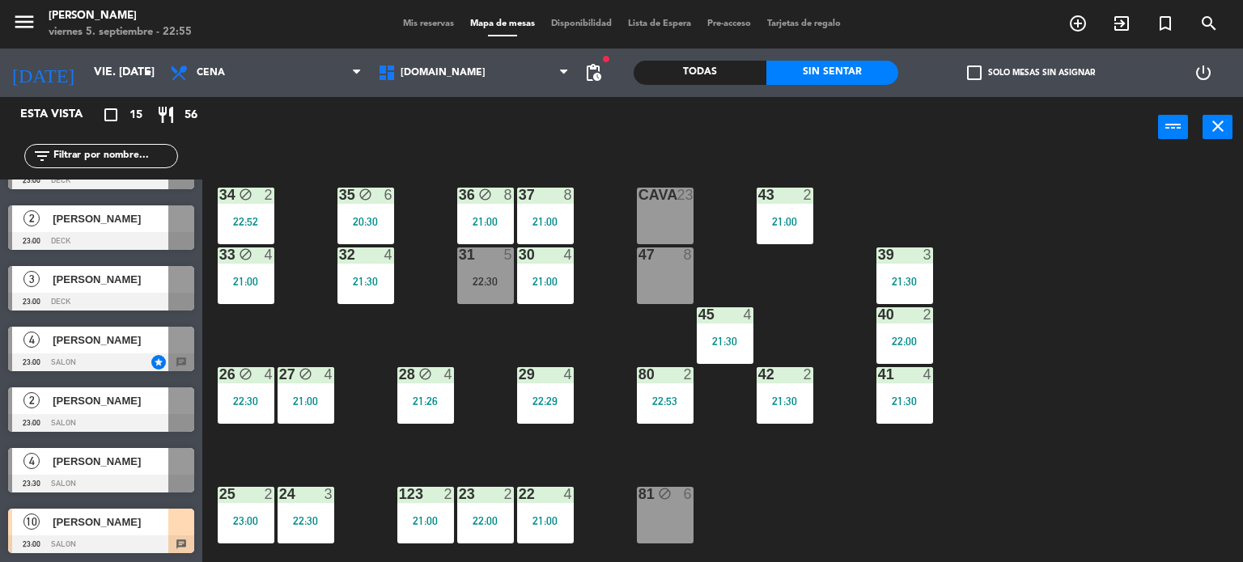
click at [803, 462] on div "34 block 2 22:52 35 block 6 20:30 36 block 8 21:00 43 2 21:00 37 8 21:00 CAVA 2…" at bounding box center [728, 361] width 1029 height 405
drag, startPoint x: 801, startPoint y: 394, endPoint x: 785, endPoint y: 414, distance: 25.9
click at [799, 395] on div "21:30" at bounding box center [785, 401] width 57 height 12
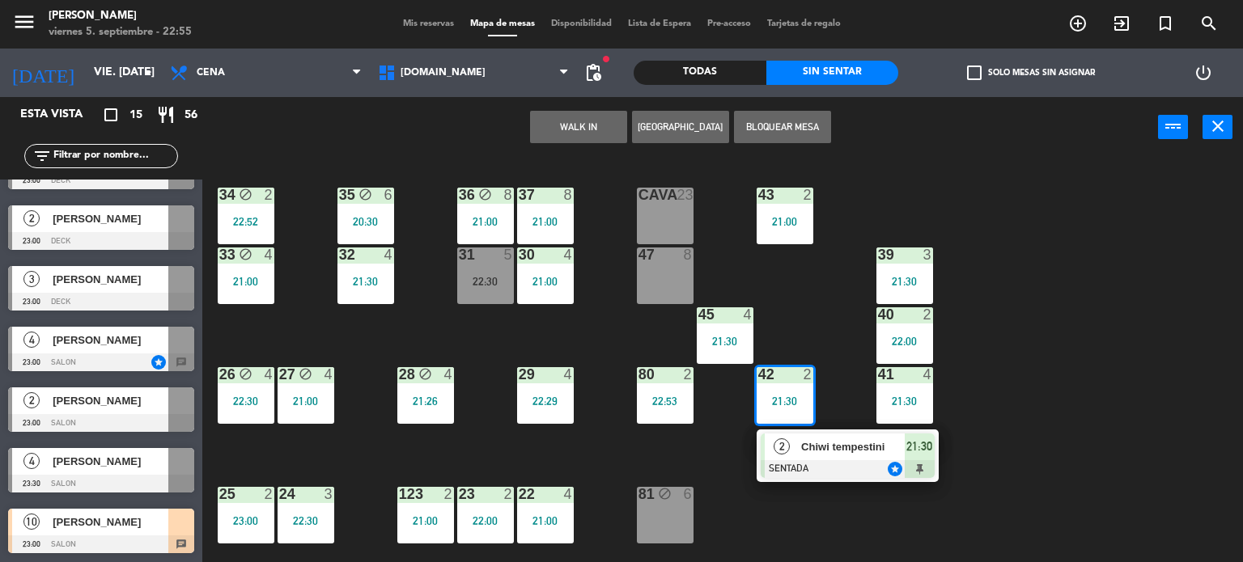
drag, startPoint x: 953, startPoint y: 511, endPoint x: 652, endPoint y: 481, distance: 301.7
click at [955, 511] on div "34 block 2 22:52 35 block 6 20:30 36 block 8 21:00 43 2 21:00 37 8 21:00 CAVA 2…" at bounding box center [728, 361] width 1029 height 405
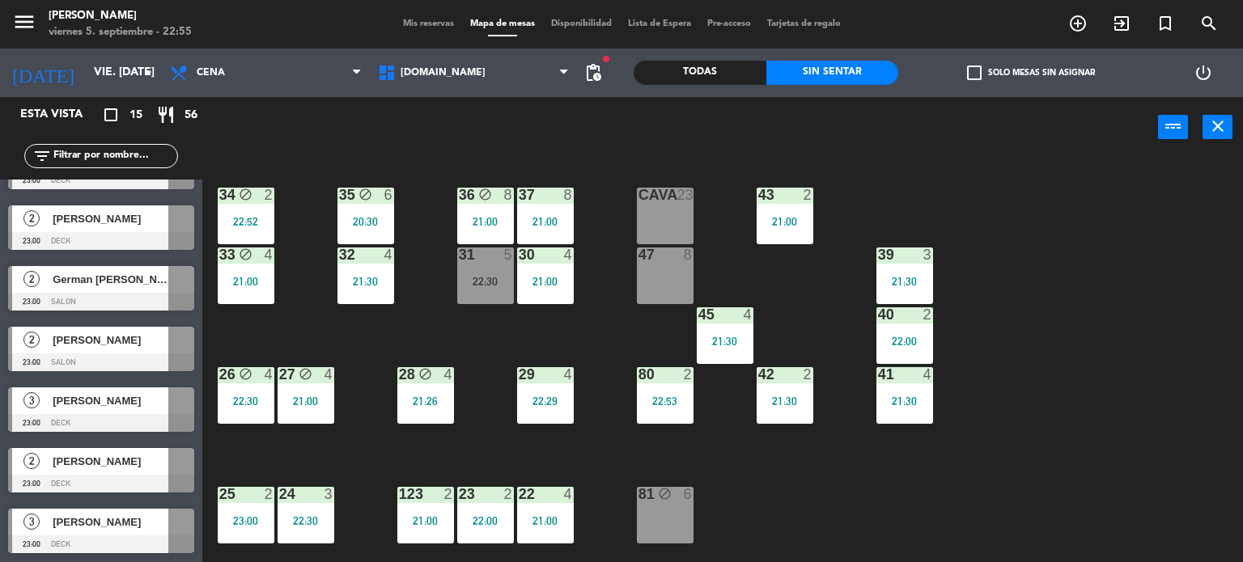
click at [902, 444] on div "34 block 2 22:52 35 block 6 20:30 36 block 8 21:00 43 2 21:00 37 8 21:00 CAVA 2…" at bounding box center [728, 361] width 1029 height 405
click at [786, 517] on div "34 block 2 22:52 35 block 6 20:30 36 block 8 21:00 43 2 21:00 37 8 21:00 CAVA 2…" at bounding box center [728, 361] width 1029 height 405
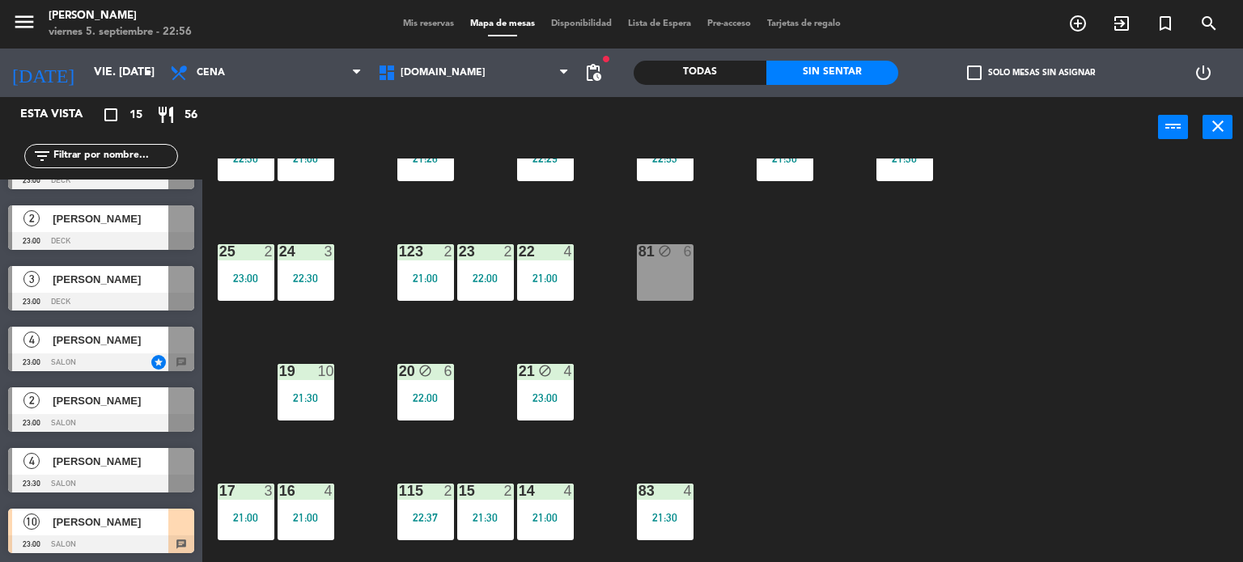
scroll to position [162, 0]
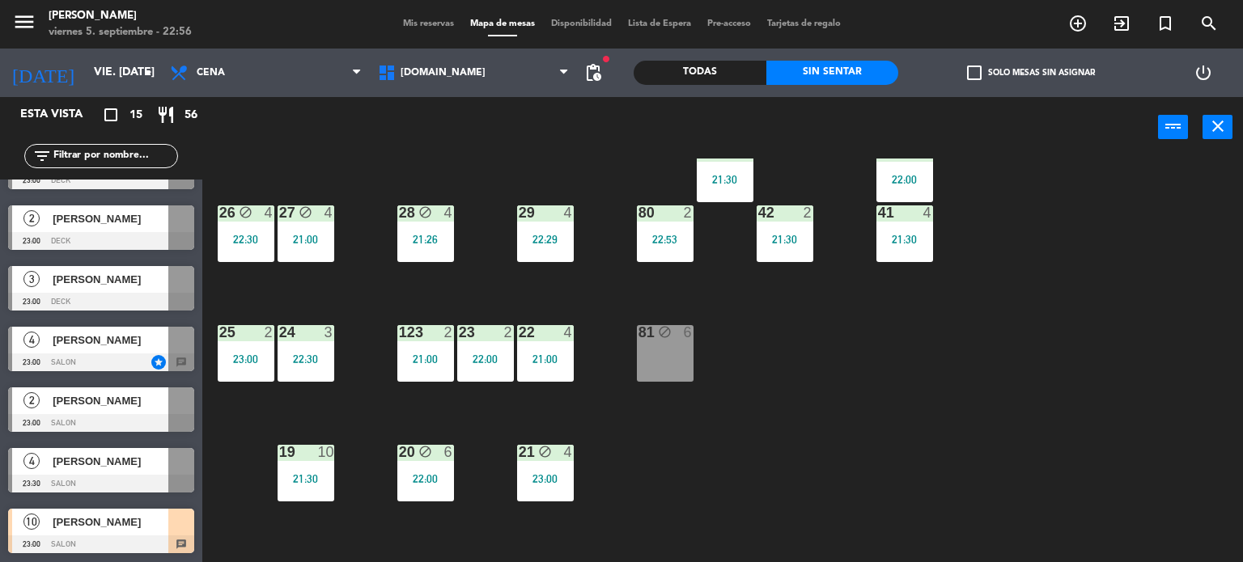
click at [112, 152] on input "text" at bounding box center [114, 156] width 125 height 18
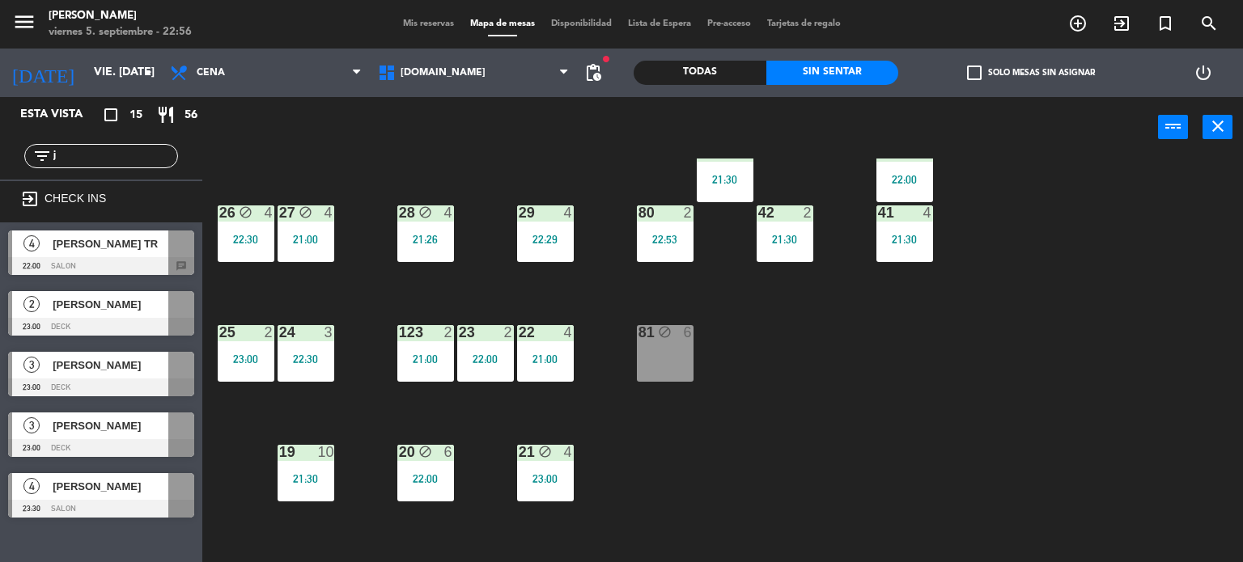
scroll to position [0, 0]
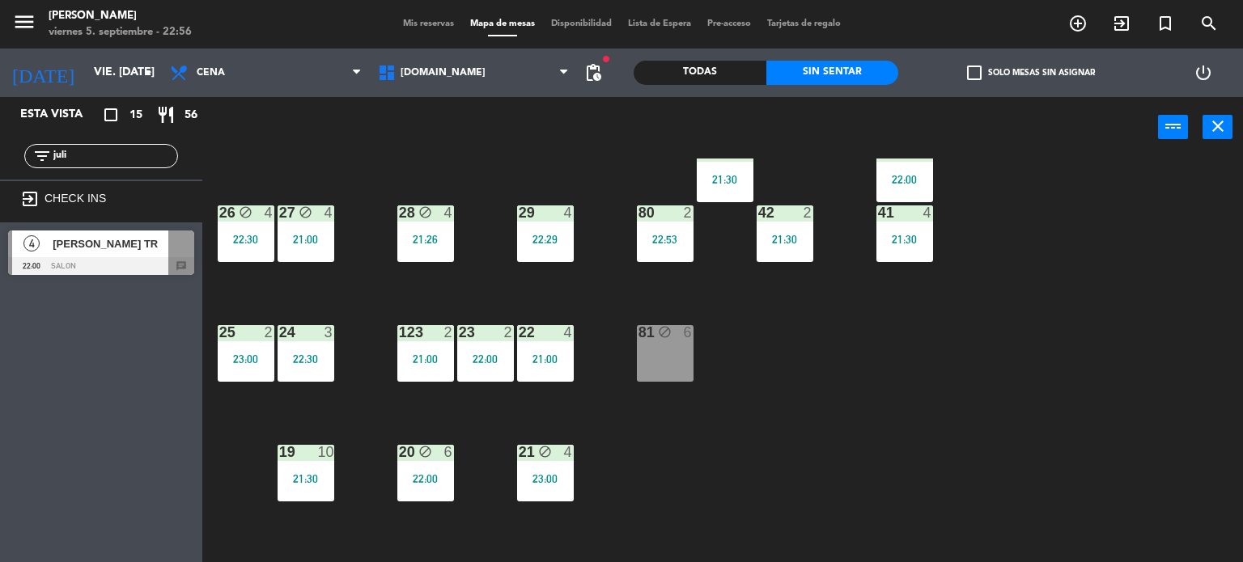
type input "juli"
click at [732, 381] on div "34 block 2 22:52 35 block 6 20:30 36 block 8 21:00 43 2 21:00 37 8 21:00 CAVA 2…" at bounding box center [728, 361] width 1029 height 405
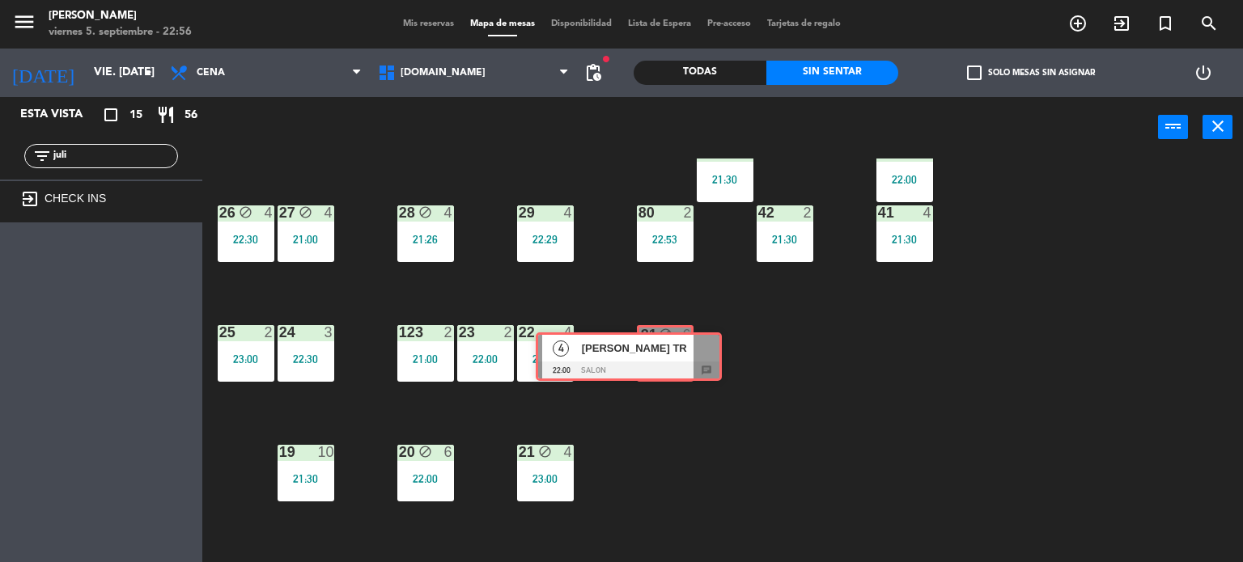
drag, startPoint x: 657, startPoint y: 337, endPoint x: 677, endPoint y: 358, distance: 29.2
click at [677, 358] on div "Esta vista crop_square 15 restaurant 56 filter_list juli exit_to_app CHECK INS …" at bounding box center [621, 330] width 1243 height 466
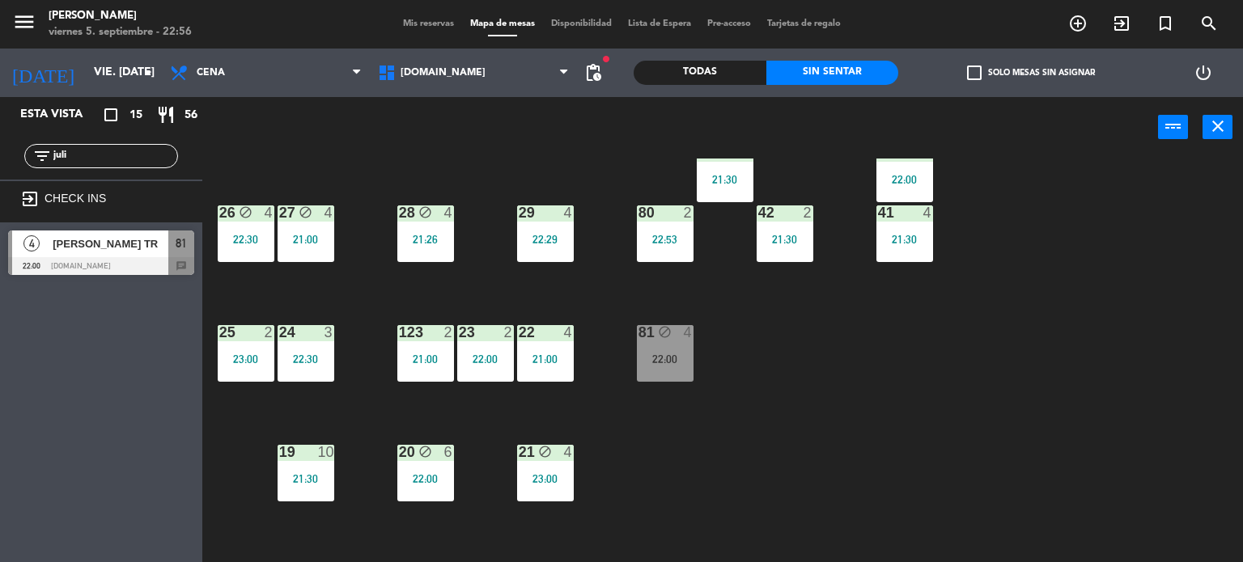
click at [665, 363] on div "22:00" at bounding box center [665, 359] width 57 height 11
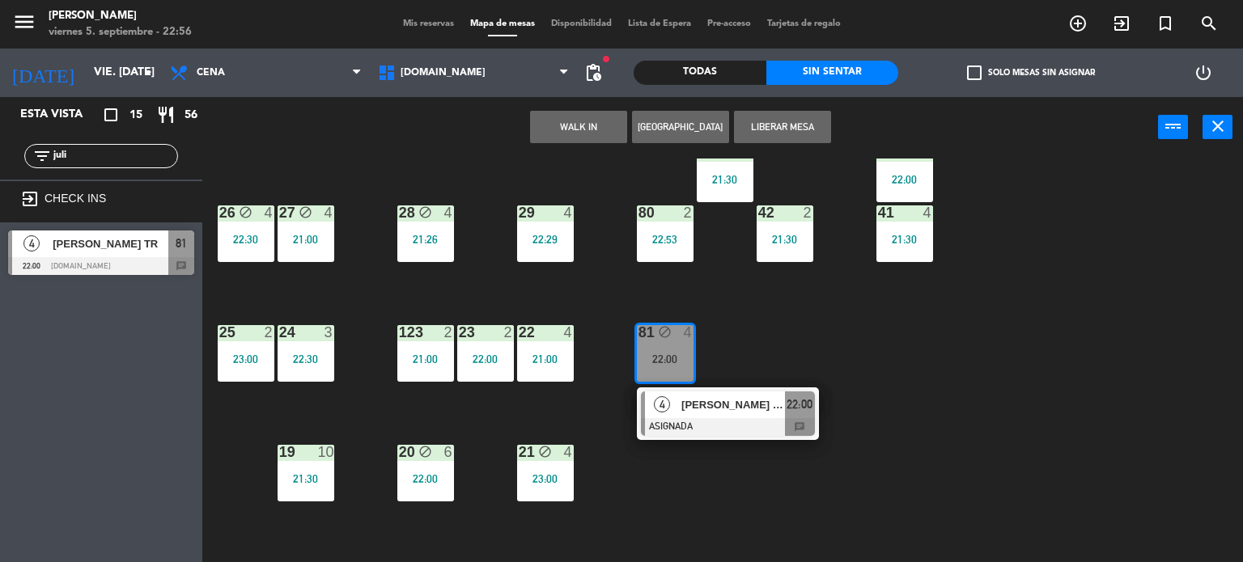
click at [732, 414] on div "[PERSON_NAME] TR" at bounding box center [732, 405] width 105 height 27
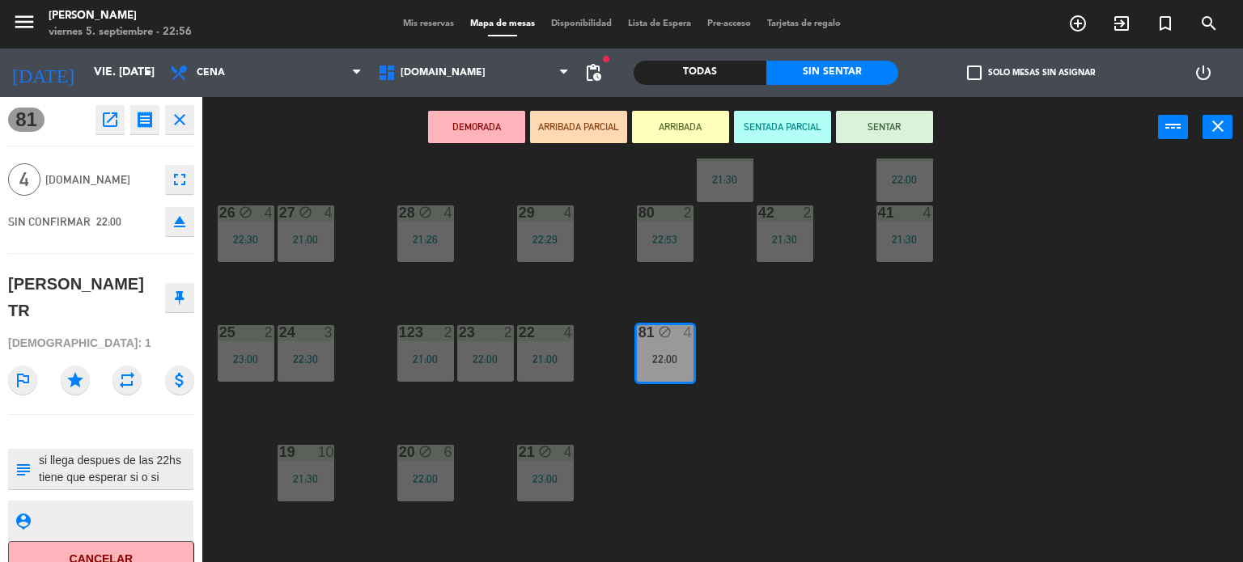
click at [864, 132] on button "SENTAR" at bounding box center [884, 127] width 97 height 32
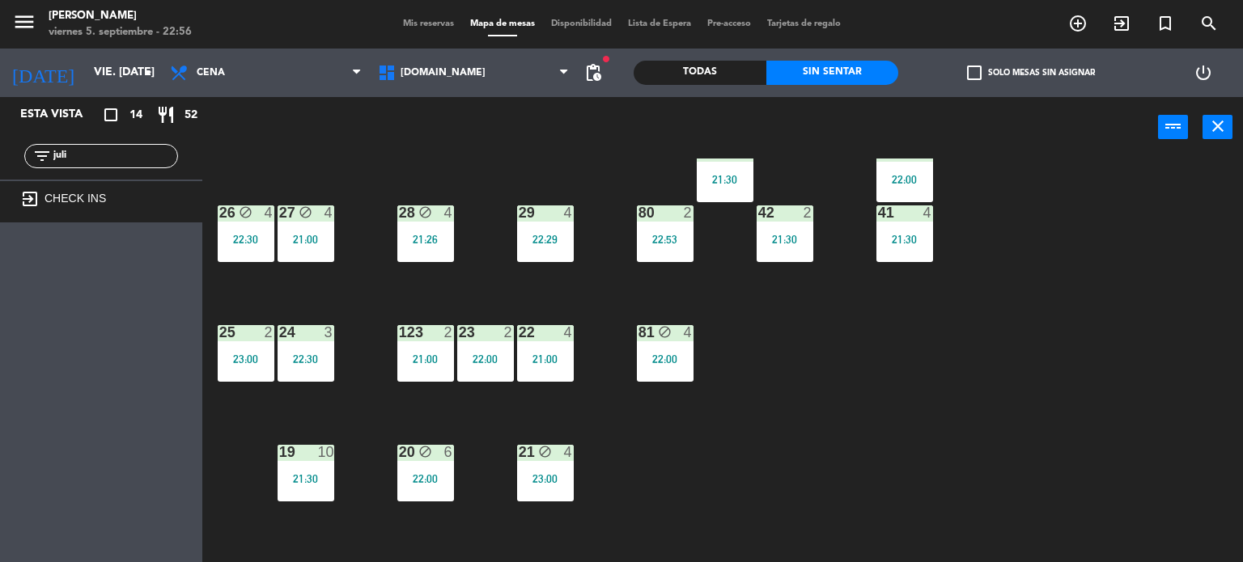
click at [1211, 503] on div "34 block 2 22:52 35 block 6 20:30 36 block 8 21:00 43 2 21:00 37 8 21:00 CAVA 2…" at bounding box center [728, 361] width 1029 height 405
click at [998, 359] on div "34 block 2 22:52 35 block 6 20:30 36 block 8 21:00 43 2 21:00 37 8 21:00 CAVA 2…" at bounding box center [728, 361] width 1029 height 405
drag, startPoint x: 104, startPoint y: 146, endPoint x: 83, endPoint y: 148, distance: 22.0
click at [83, 148] on div "filter_list juli" at bounding box center [101, 156] width 154 height 24
drag, startPoint x: 87, startPoint y: 155, endPoint x: 0, endPoint y: 150, distance: 86.7
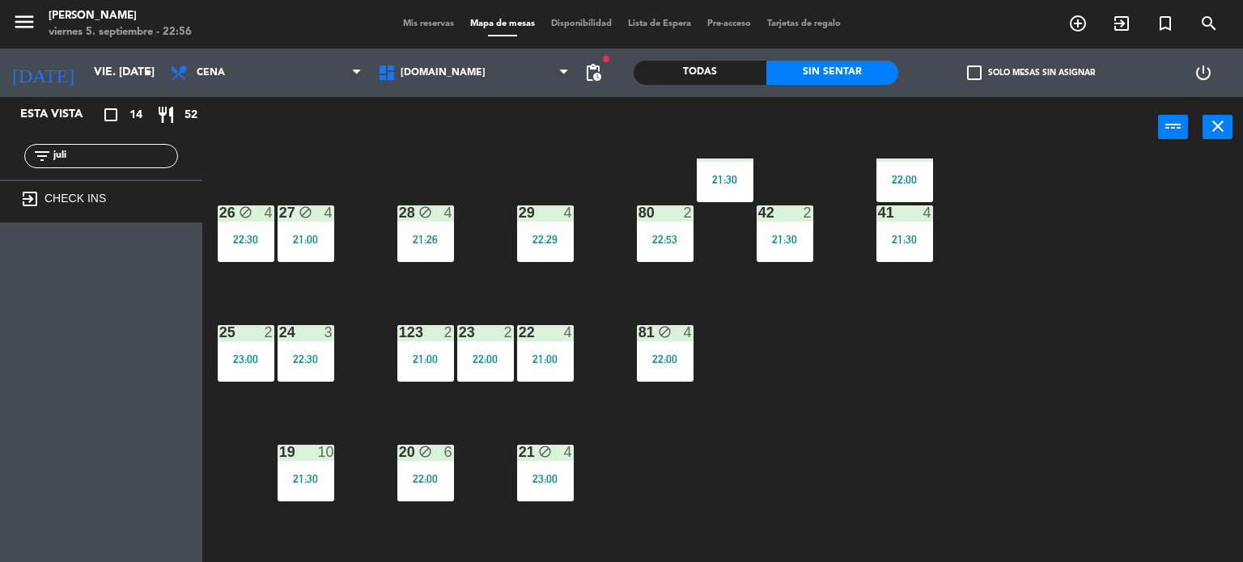
click at [0, 151] on div "filter_list juli" at bounding box center [101, 156] width 202 height 47
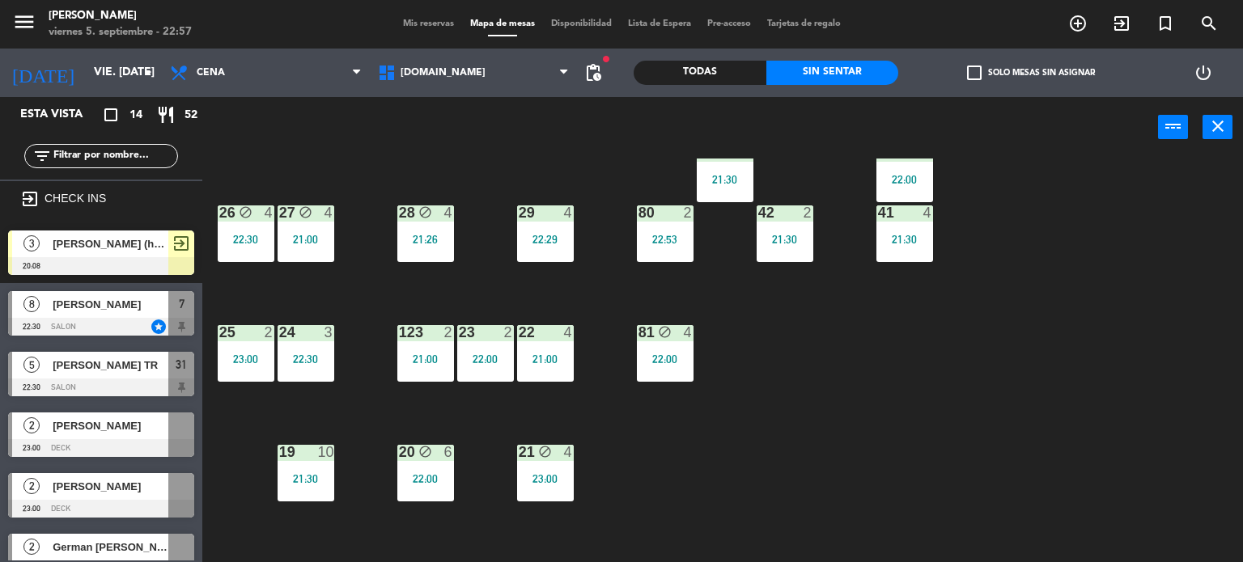
click at [897, 296] on div "34 block 2 22:52 35 block 6 20:30 36 block 8 21:00 43 2 21:00 37 8 21:00 CAVA 2…" at bounding box center [728, 361] width 1029 height 405
click at [722, 64] on div "Todas" at bounding box center [700, 73] width 133 height 24
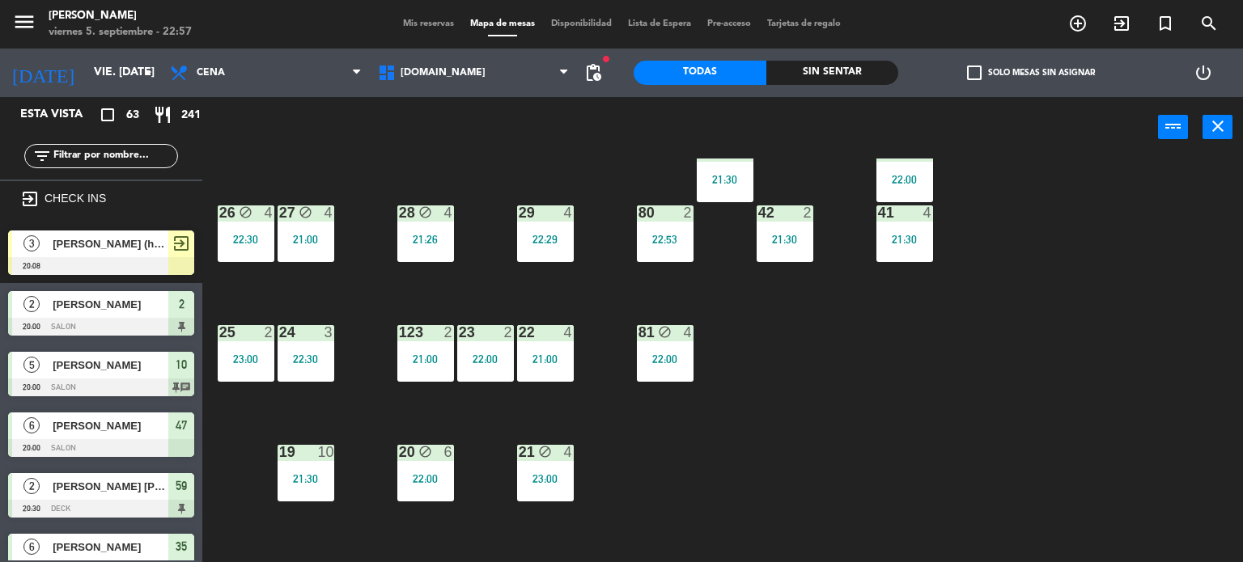
click at [121, 161] on input "text" at bounding box center [114, 156] width 125 height 18
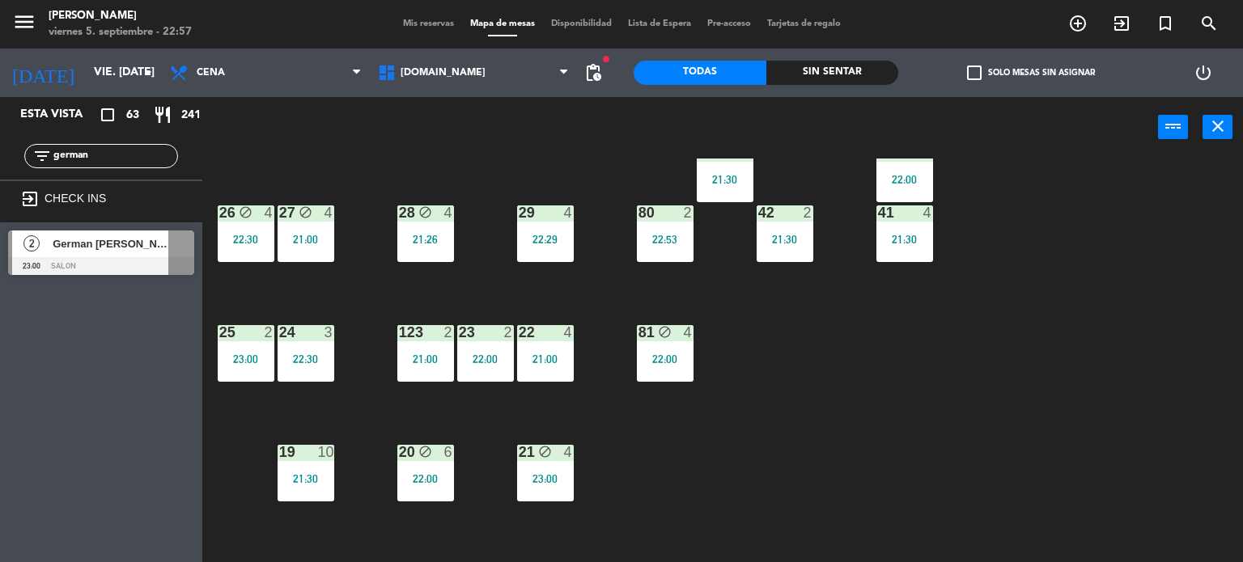
type input "german"
click at [121, 432] on div "Esta vista crop_square 63 restaurant 241 filter_list german exit_to_app CHECK I…" at bounding box center [101, 329] width 202 height 465
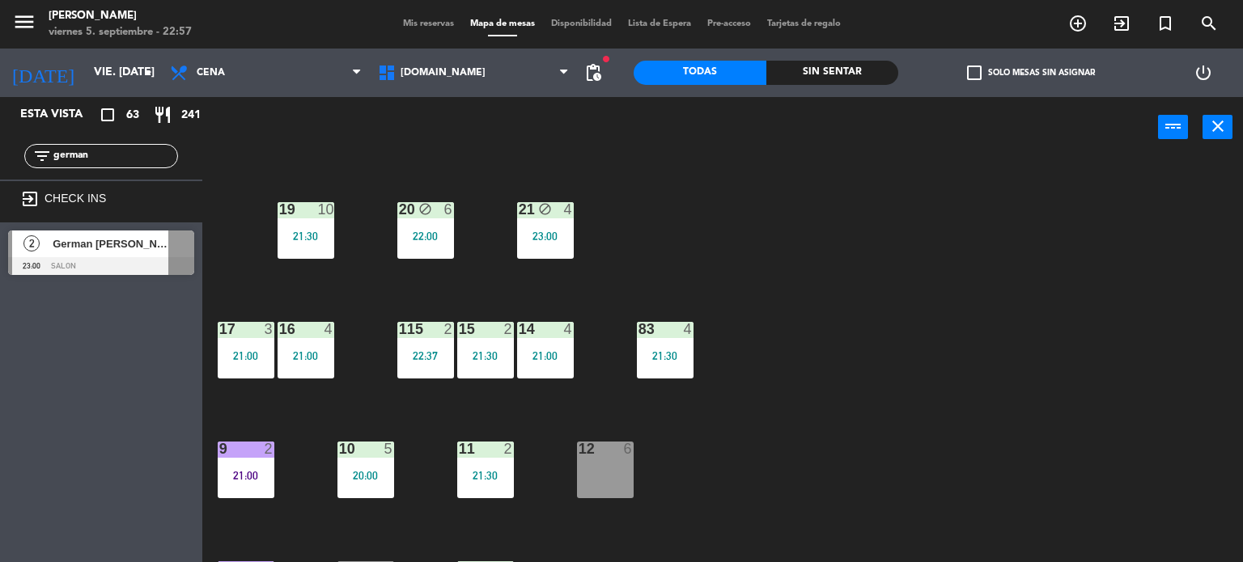
click at [152, 232] on div "German [PERSON_NAME]" at bounding box center [109, 244] width 117 height 27
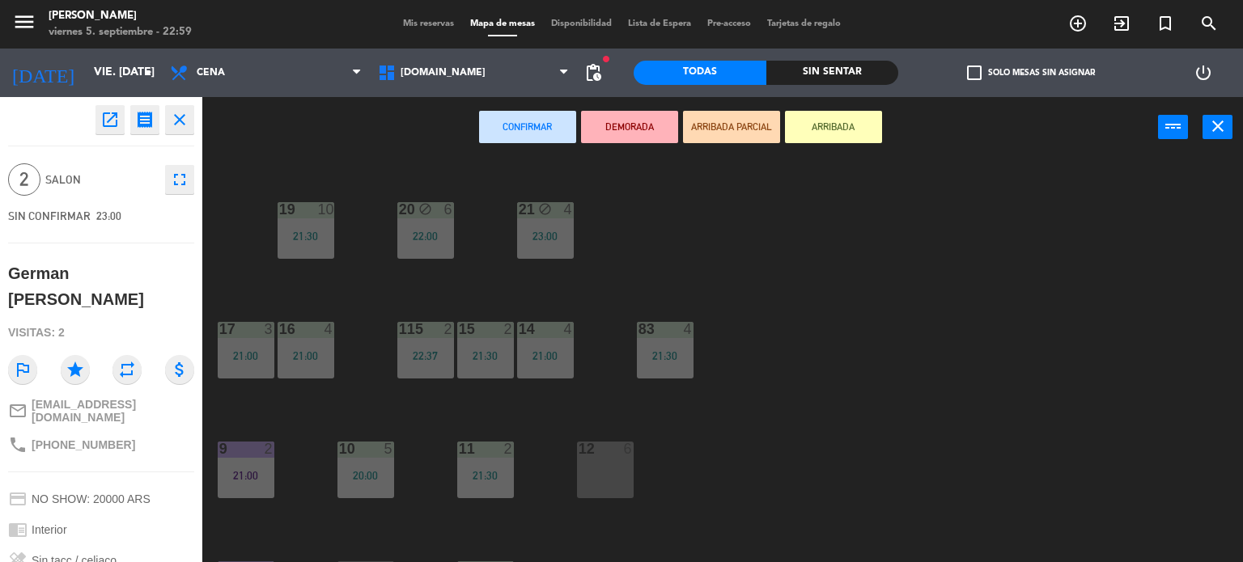
click at [940, 248] on div "34 block 2 22:52 35 block 6 20:30 36 block 8 21:00 43 2 21:00 37 8 21:00 CAVA 2…" at bounding box center [728, 361] width 1029 height 405
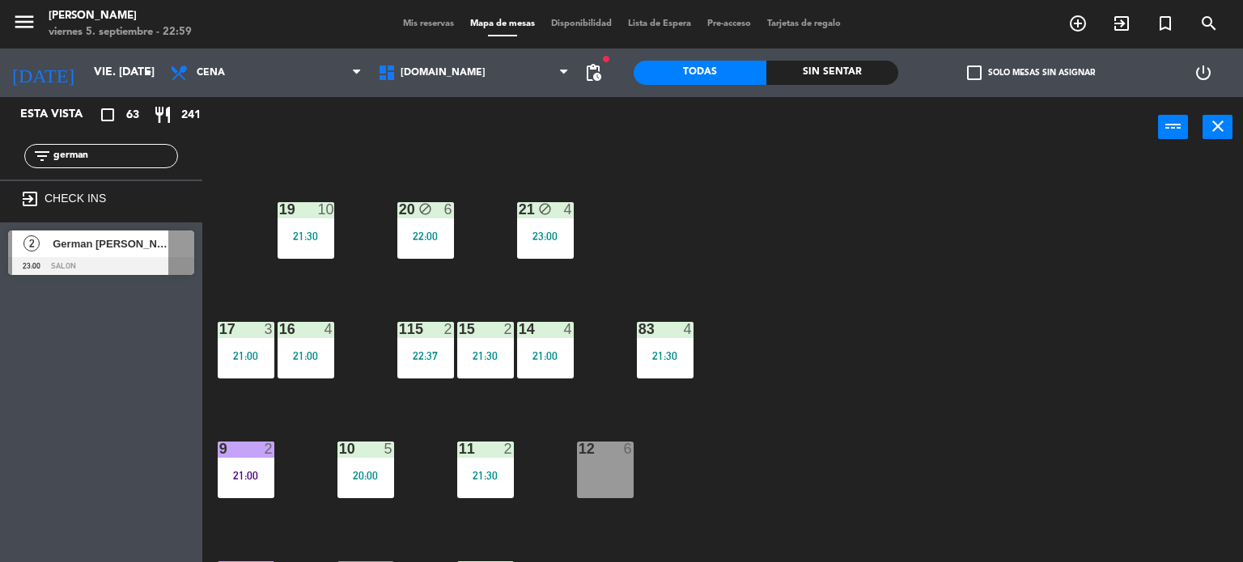
drag, startPoint x: 137, startPoint y: 155, endPoint x: 0, endPoint y: 155, distance: 136.8
click at [0, 155] on div "filter_list german" at bounding box center [101, 156] width 202 height 47
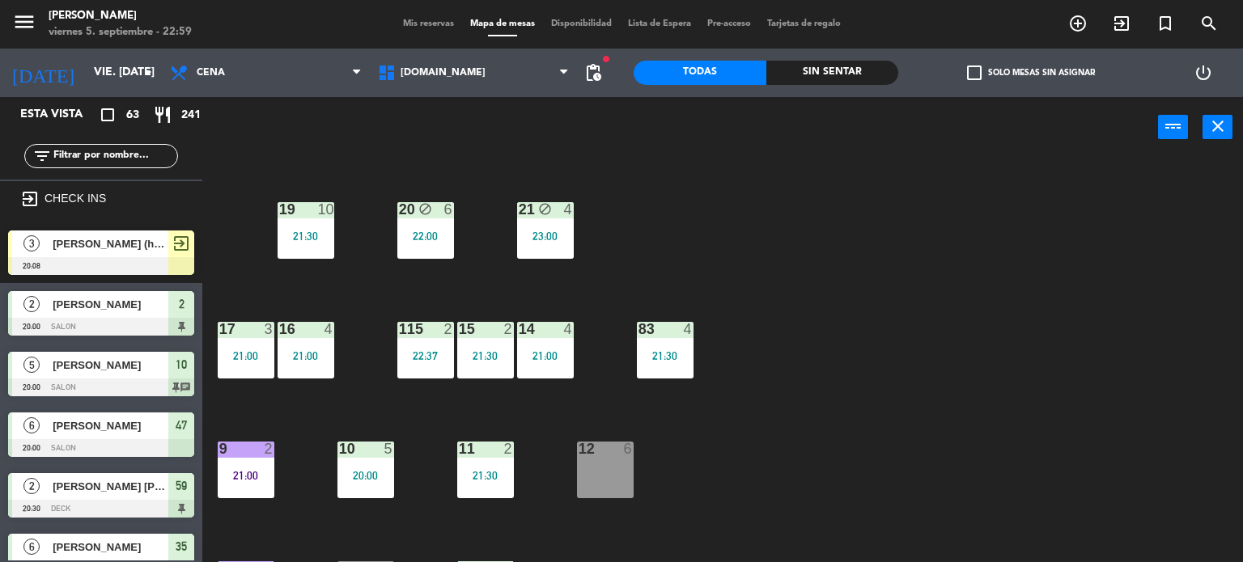
click at [844, 79] on div "Sin sentar" at bounding box center [832, 73] width 133 height 24
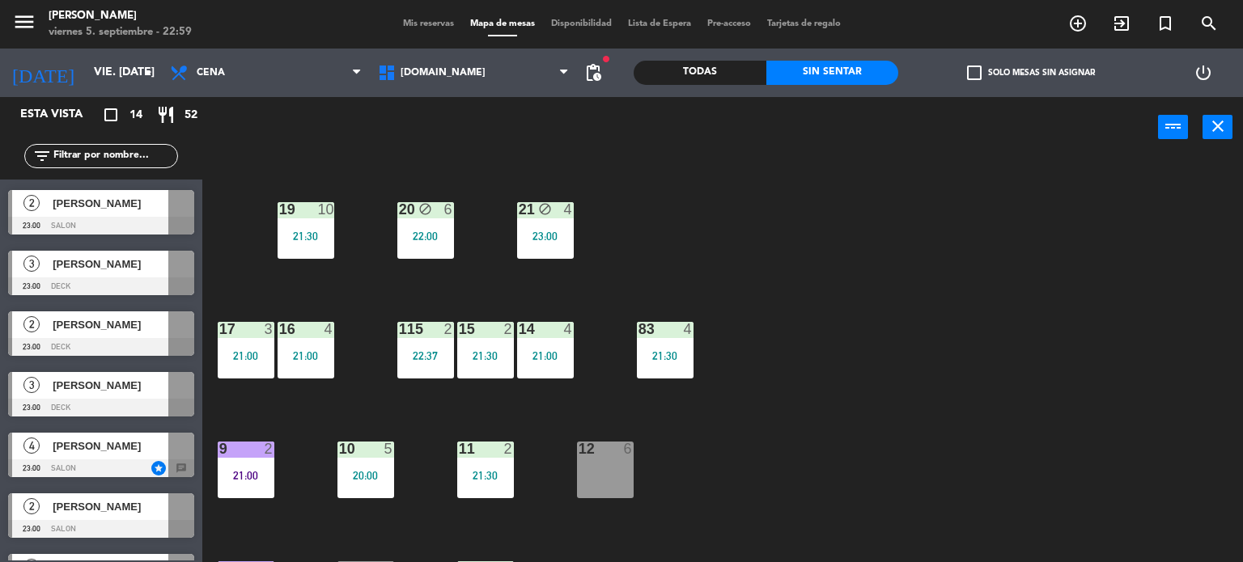
click at [97, 399] on div at bounding box center [101, 408] width 186 height 18
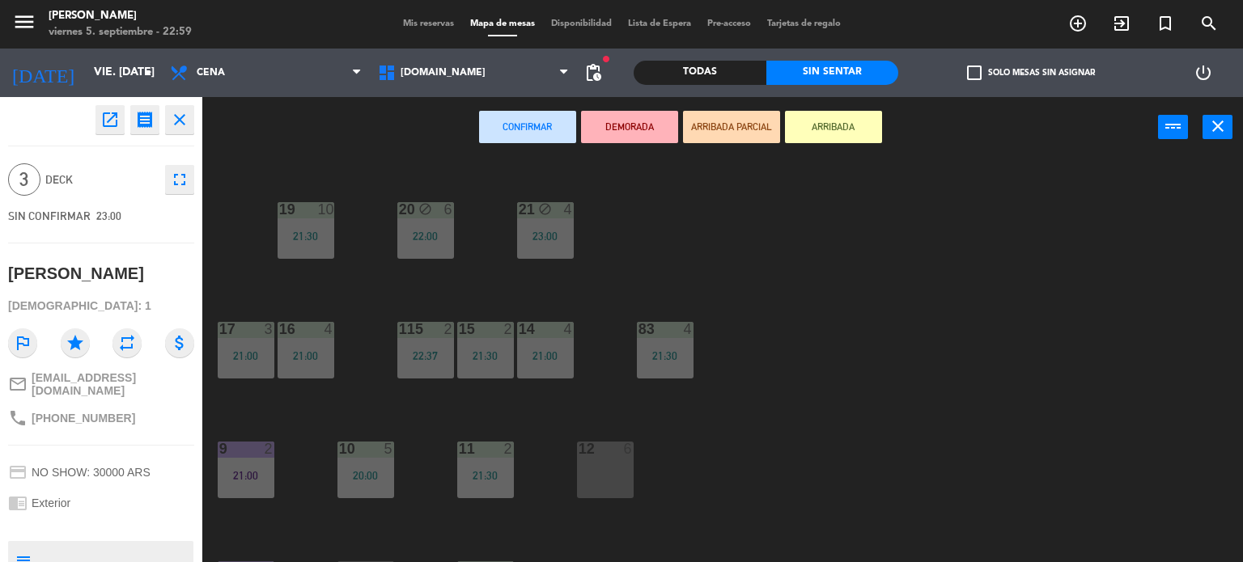
click at [724, 127] on button "ARRIBADA PARCIAL" at bounding box center [731, 127] width 97 height 32
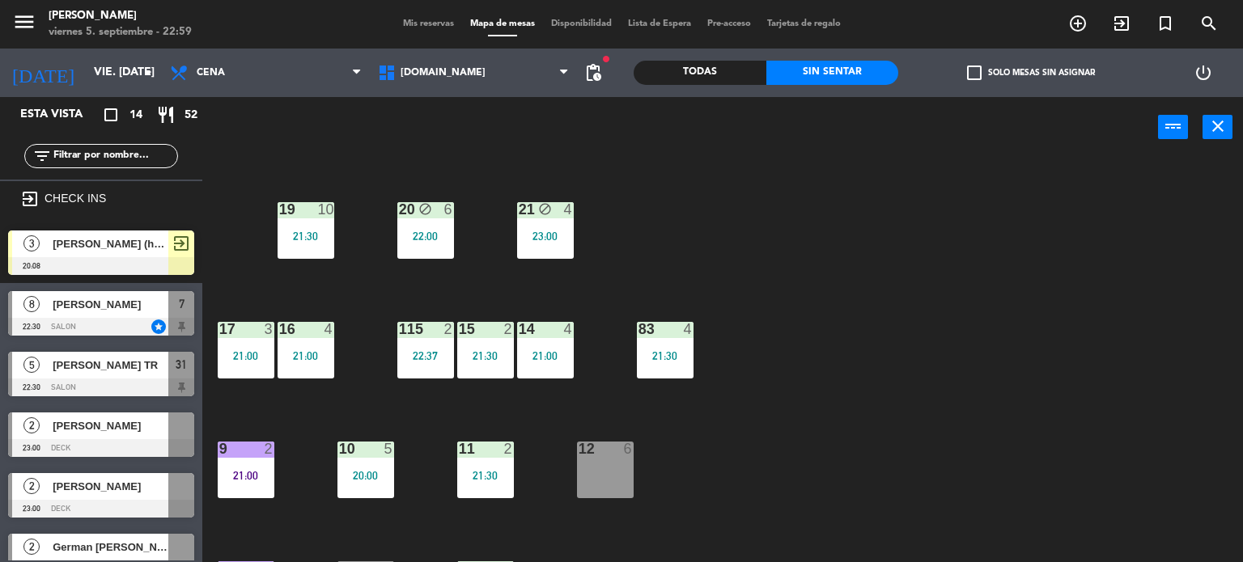
scroll to position [15, 0]
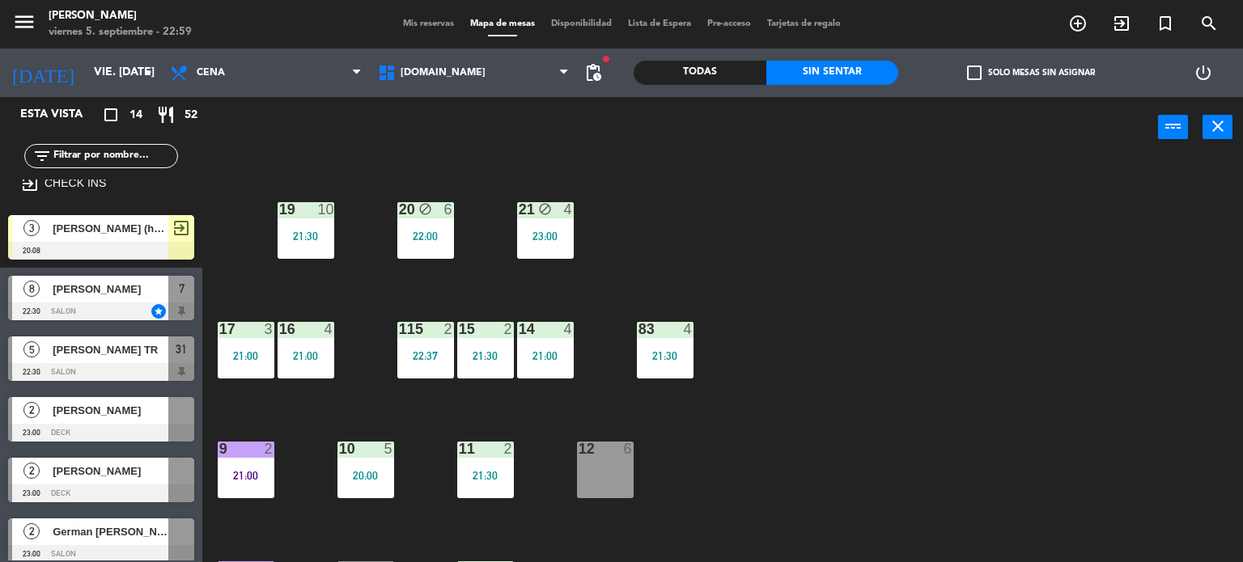
click at [845, 303] on div "34 block 2 22:52 35 block 6 20:30 36 block 8 21:00 43 2 21:00 37 8 21:00 CAVA 2…" at bounding box center [728, 361] width 1029 height 405
click at [1045, 383] on div "34 block 2 22:52 35 block 6 20:30 36 block 8 21:00 43 2 21:00 37 8 21:00 CAVA 2…" at bounding box center [728, 361] width 1029 height 405
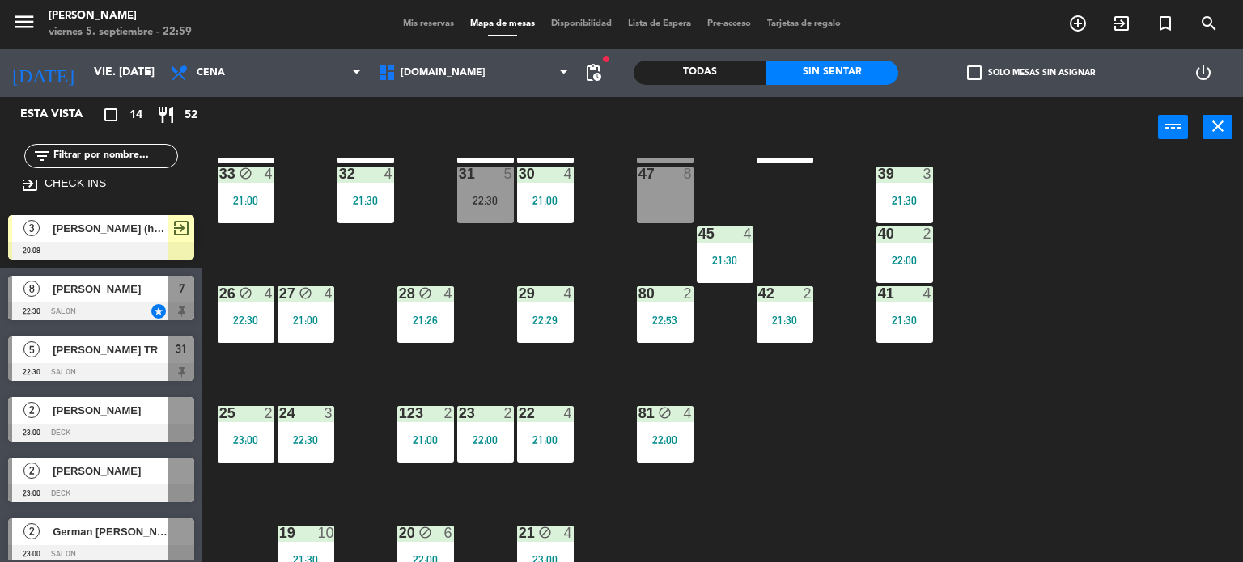
scroll to position [0, 0]
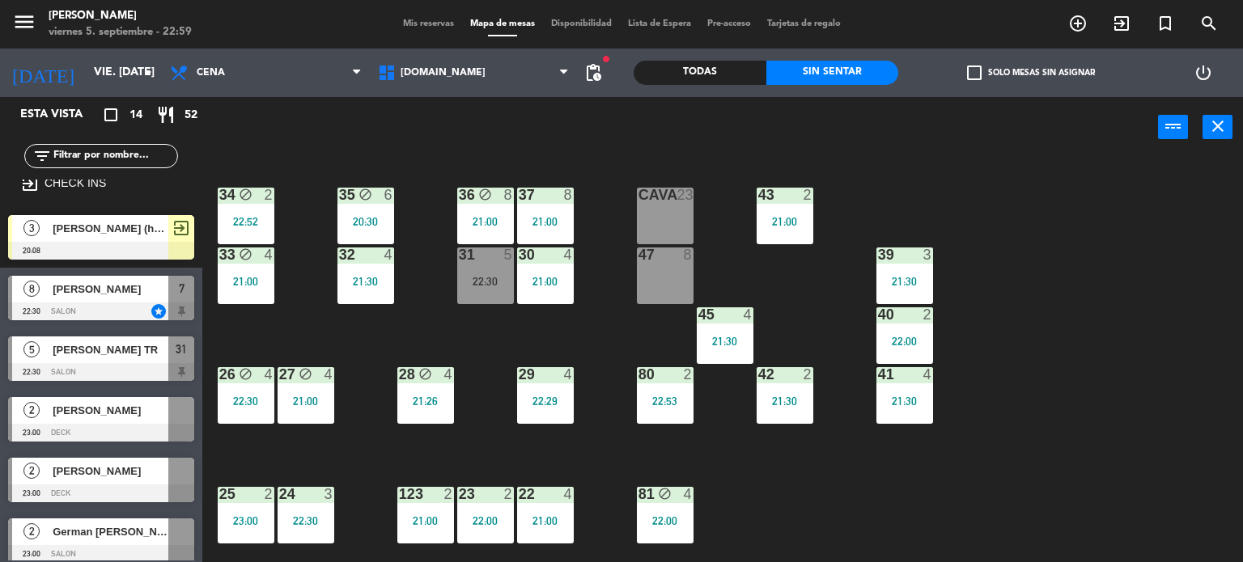
click at [418, 397] on div "21:26" at bounding box center [425, 401] width 57 height 11
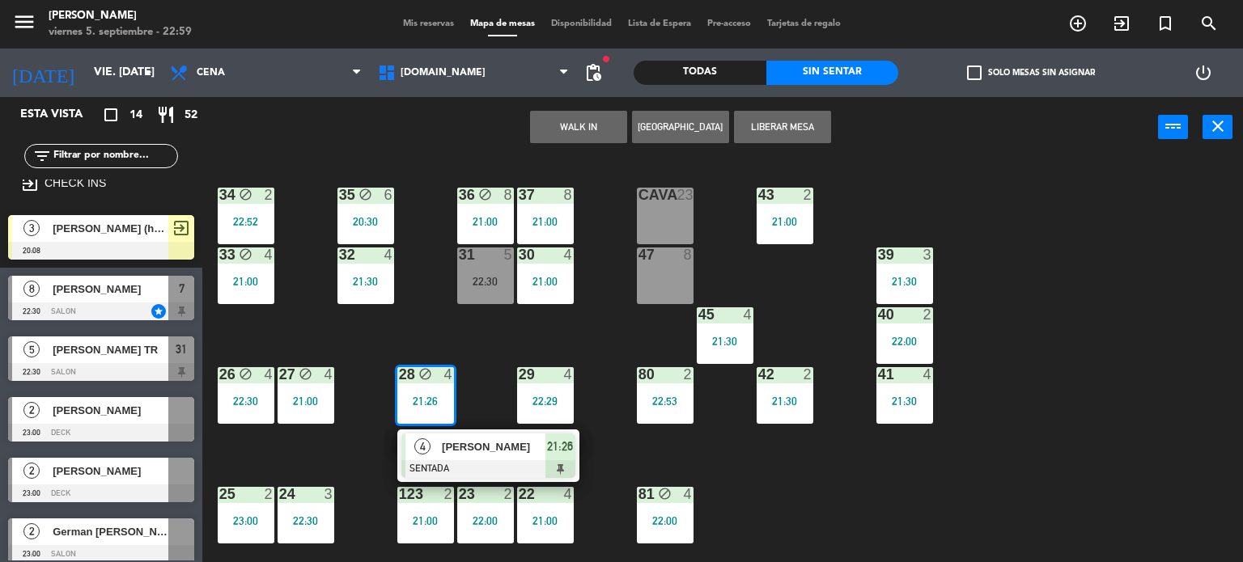
click at [468, 342] on div "34 block 2 22:52 35 block 6 20:30 36 block 8 21:00 43 2 21:00 37 8 21:00 CAVA 2…" at bounding box center [728, 361] width 1029 height 405
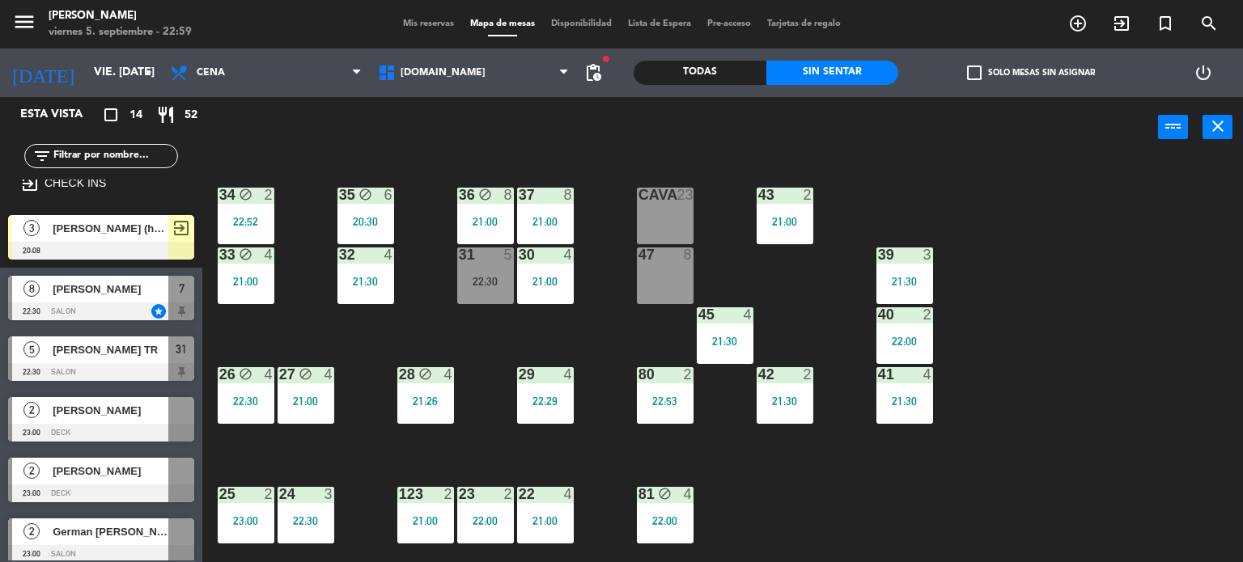
click at [989, 383] on div "34 block 2 22:52 35 block 6 20:30 36 block 8 21:00 43 2 21:00 37 8 21:00 CAVA 2…" at bounding box center [728, 361] width 1029 height 405
click at [605, 352] on div "34 block 2 22:52 35 block 6 20:30 36 block 8 21:00 43 2 21:00 37 8 21:00 CAVA 2…" at bounding box center [728, 361] width 1029 height 405
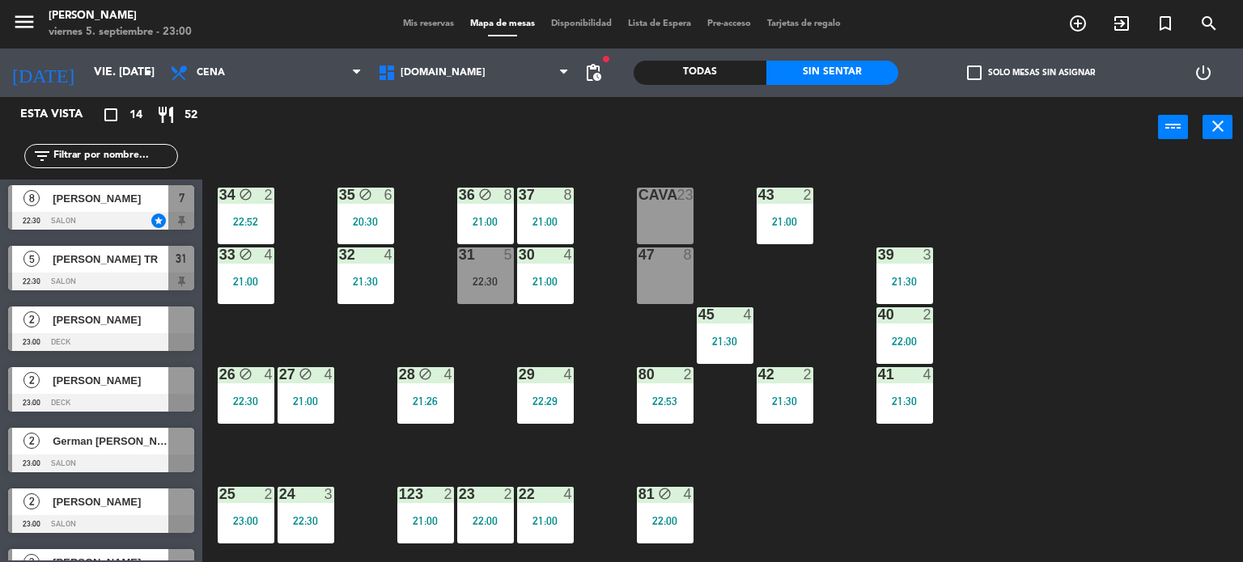
click at [785, 219] on div "21:00" at bounding box center [785, 221] width 57 height 11
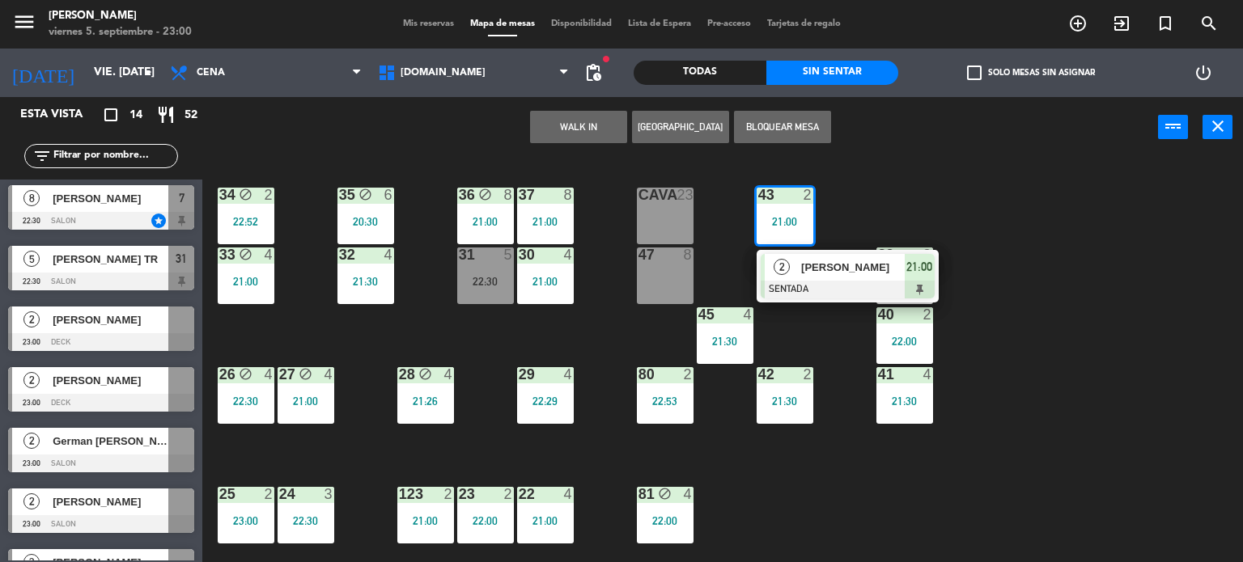
click at [848, 278] on div "[PERSON_NAME]" at bounding box center [852, 267] width 105 height 27
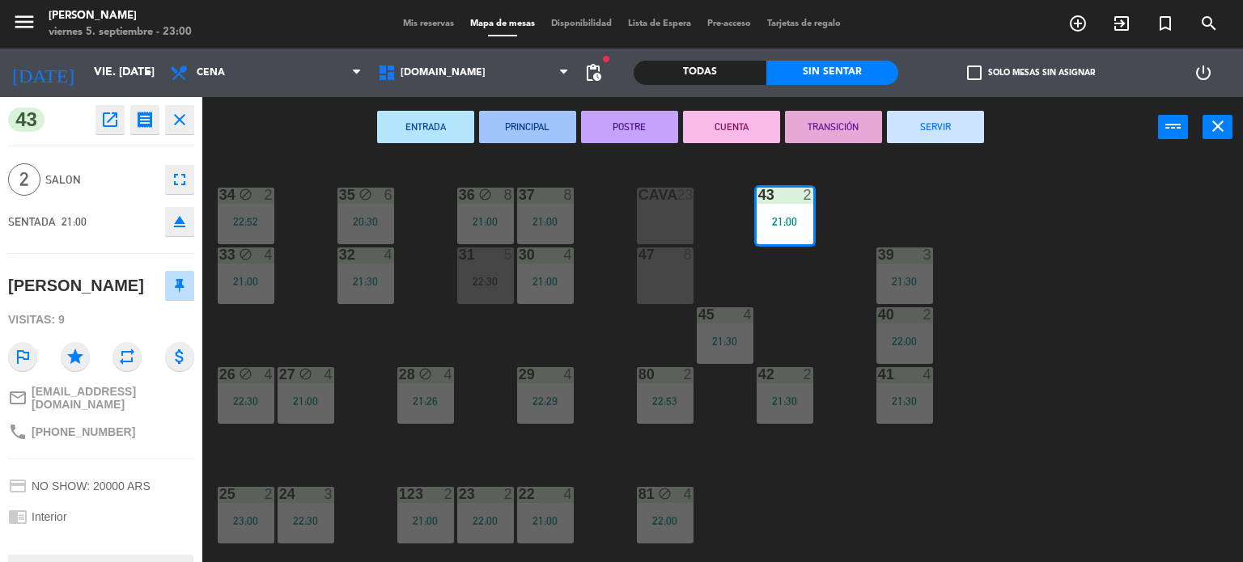
click at [903, 125] on button "SERVIR" at bounding box center [935, 127] width 97 height 32
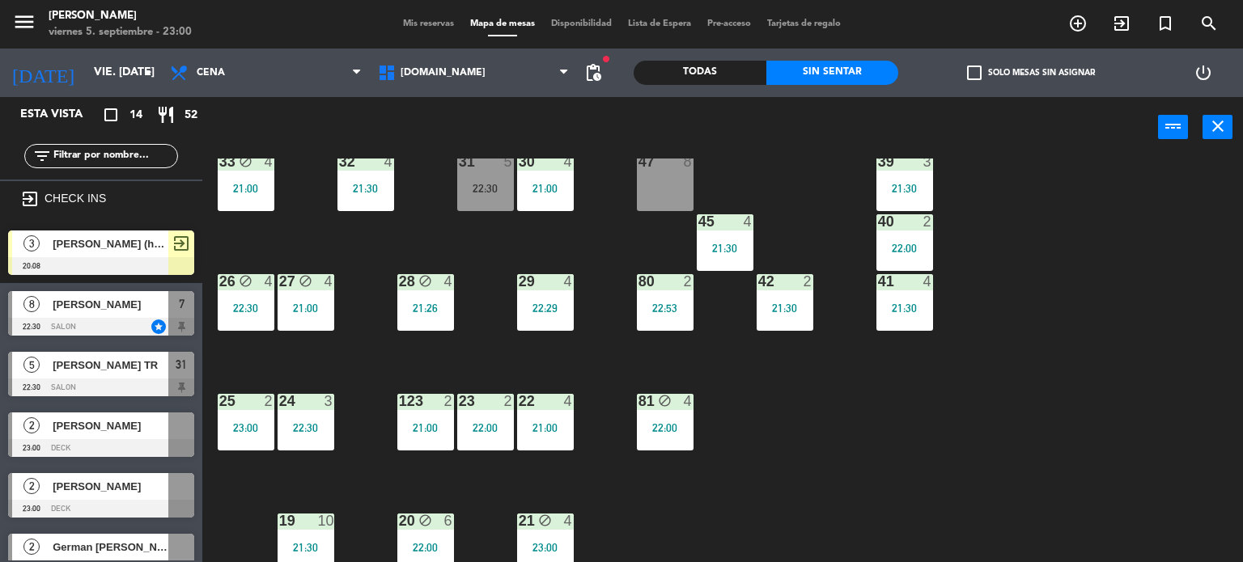
scroll to position [12, 0]
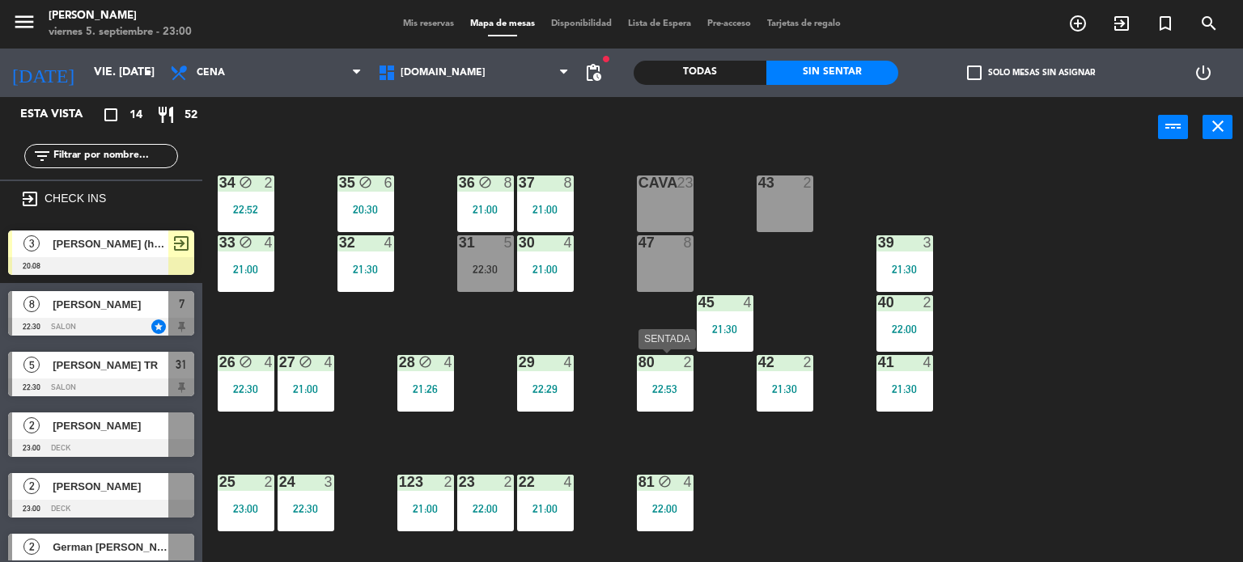
click at [664, 369] on div "80 2" at bounding box center [665, 363] width 57 height 16
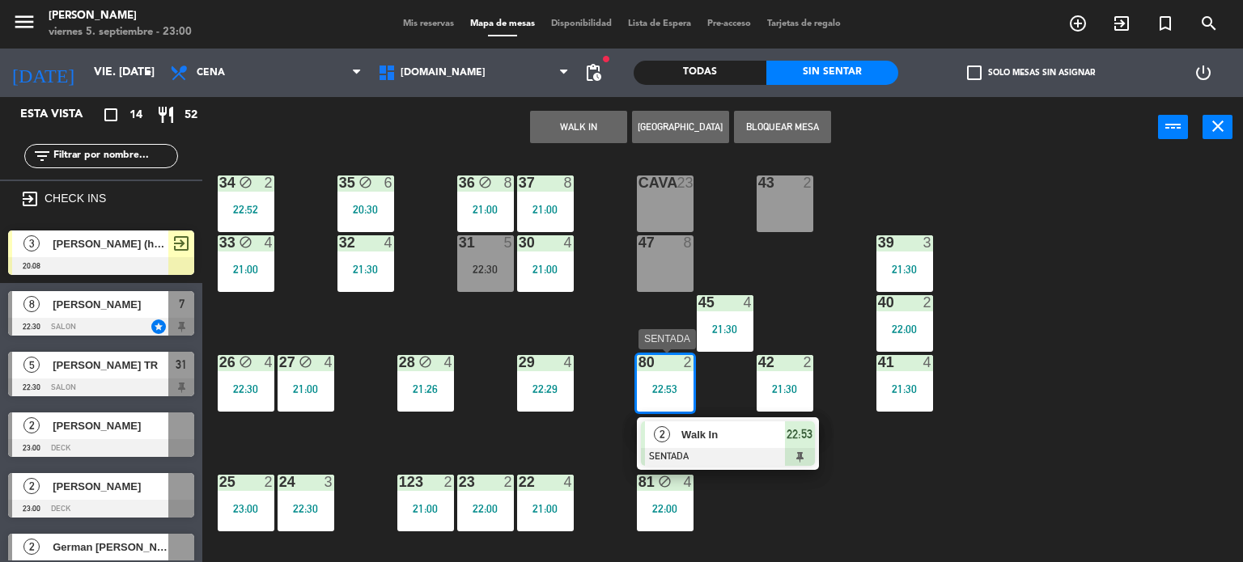
click at [732, 454] on div at bounding box center [728, 457] width 174 height 18
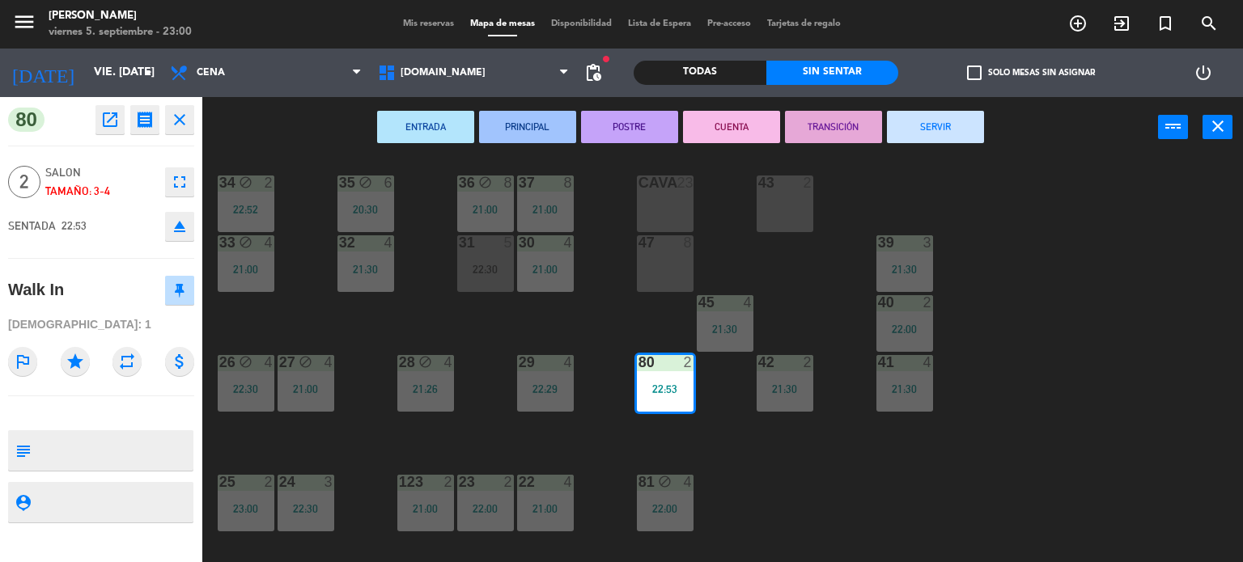
click at [732, 454] on div "34 block 2 22:52 35 block 6 20:30 36 block 8 21:00 43 2 37 8 21:00 CAVA 23 33 b…" at bounding box center [728, 361] width 1029 height 405
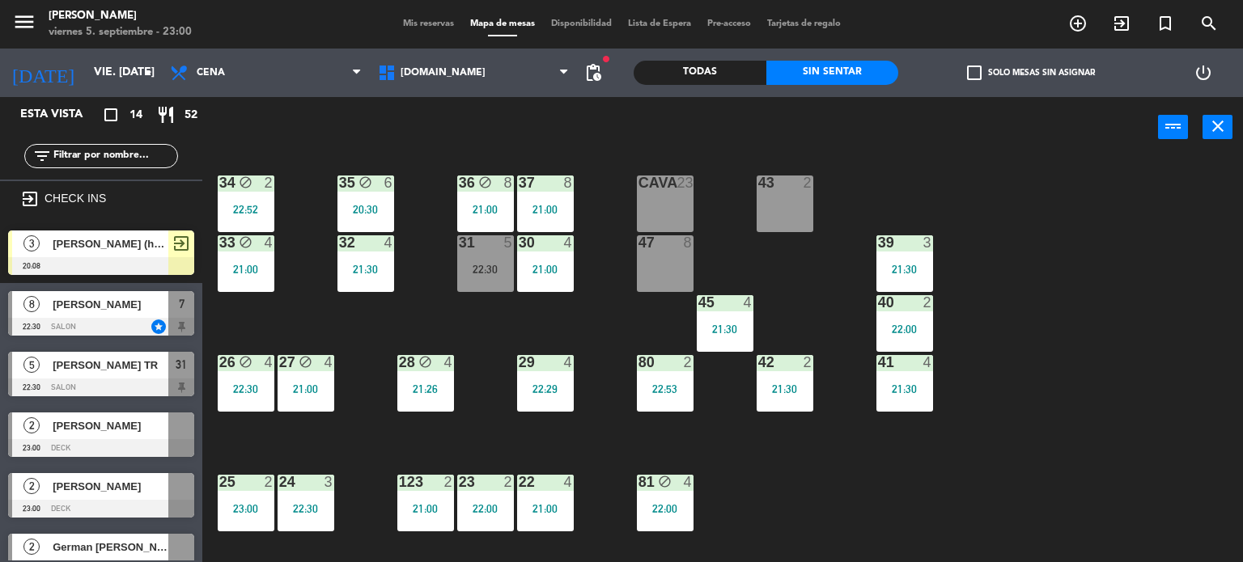
click at [1066, 488] on div "34 block 2 22:52 35 block 6 20:30 36 block 8 21:00 43 2 37 8 21:00 CAVA 23 33 b…" at bounding box center [728, 361] width 1029 height 405
click at [558, 334] on div "34 block 2 22:52 35 block 6 20:30 36 block 8 21:00 43 2 37 8 21:00 CAVA 23 33 b…" at bounding box center [728, 361] width 1029 height 405
click at [119, 159] on input "text" at bounding box center [114, 156] width 125 height 18
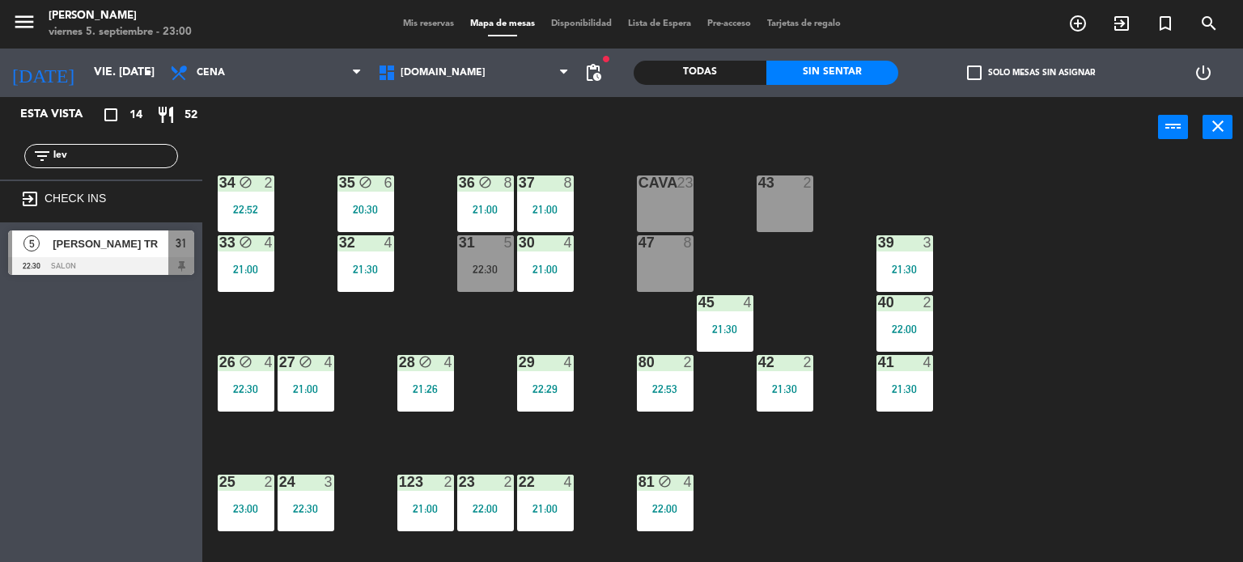
type input "lev"
click at [0, 354] on div "Esta vista crop_square 14 restaurant 52 filter_list lev exit_to_app CHECK INS 5…" at bounding box center [101, 329] width 202 height 465
click at [466, 278] on div "31 5 22:30" at bounding box center [485, 263] width 57 height 57
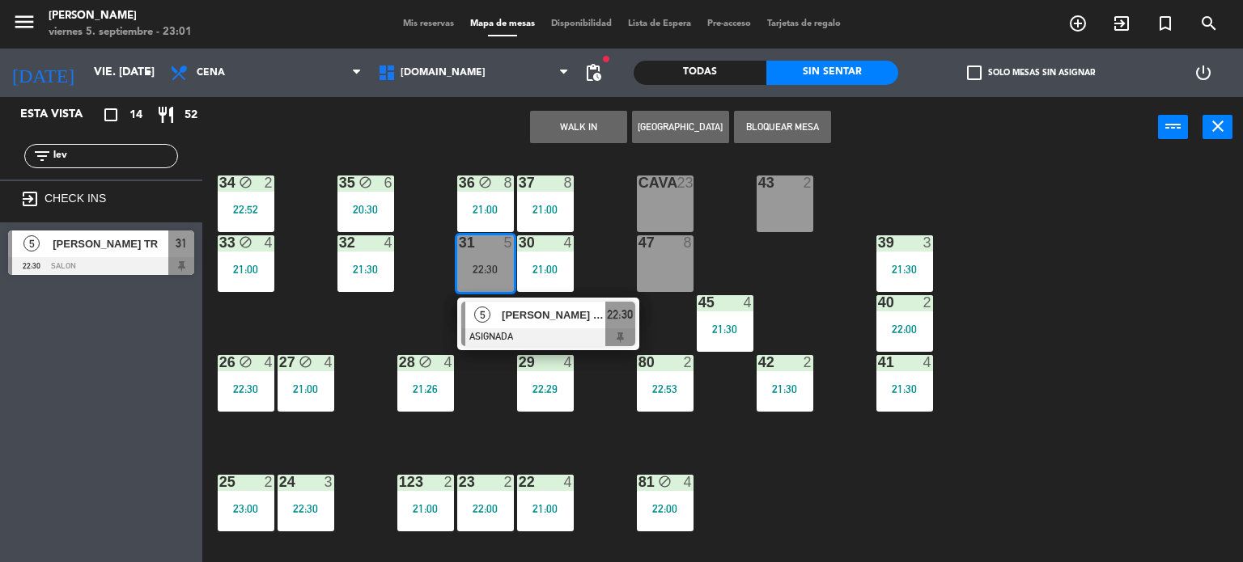
click at [516, 334] on div at bounding box center [548, 338] width 174 height 18
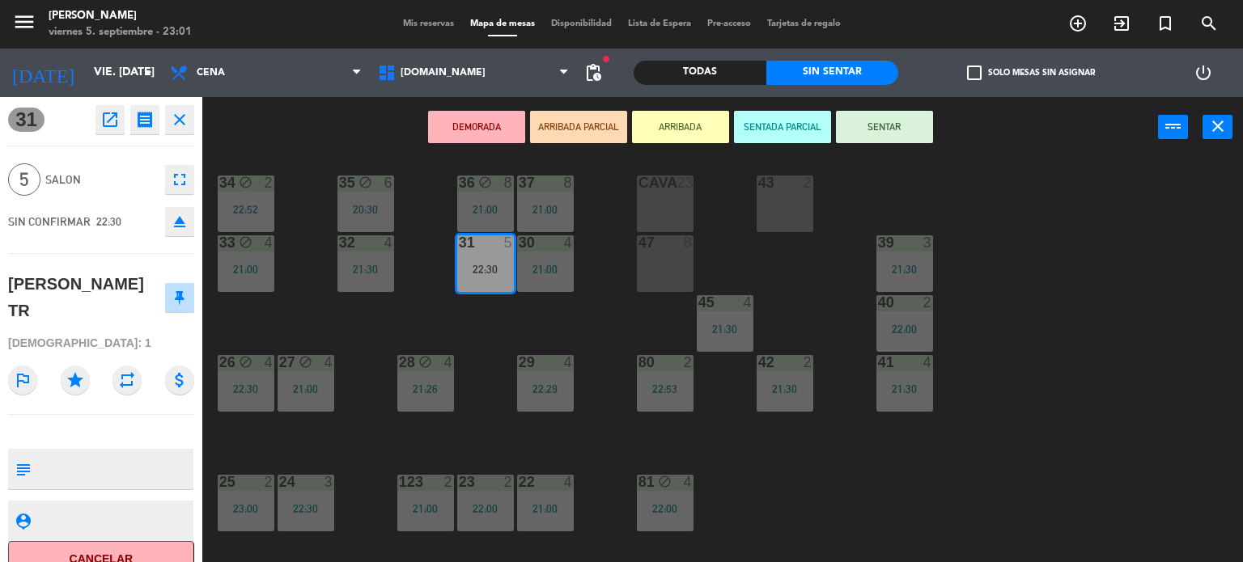
click at [867, 136] on button "SENTAR" at bounding box center [884, 127] width 97 height 32
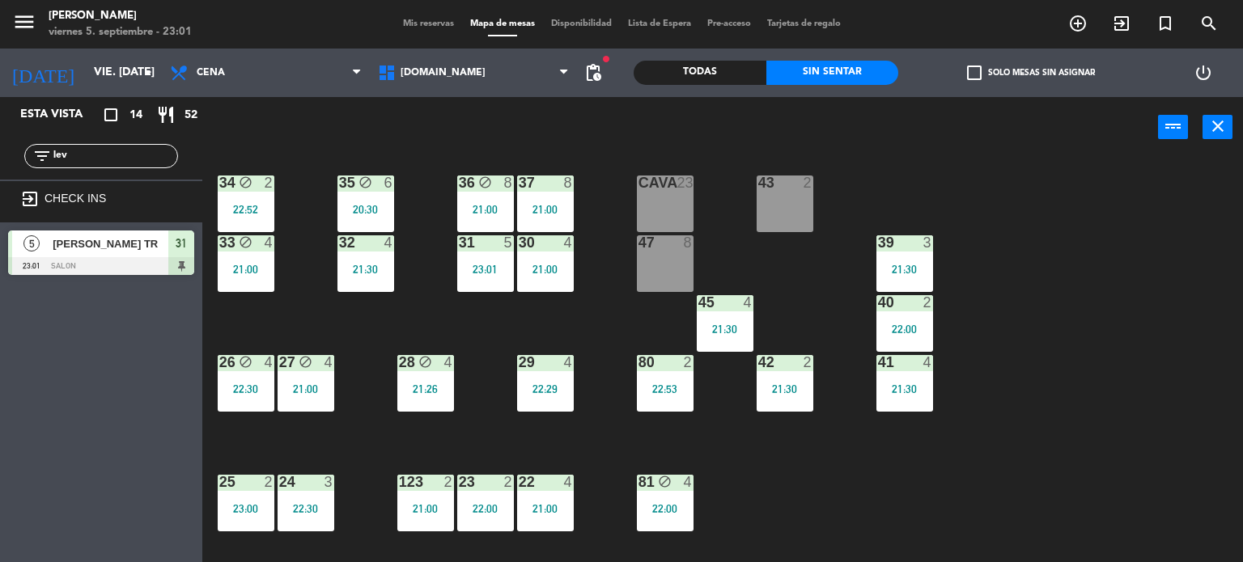
drag, startPoint x: 108, startPoint y: 164, endPoint x: 55, endPoint y: 158, distance: 53.0
click at [55, 158] on div "filter_list lev" at bounding box center [101, 156] width 154 height 24
drag, startPoint x: 74, startPoint y: 154, endPoint x: 0, endPoint y: 145, distance: 74.2
click at [0, 145] on div "filter_list lev" at bounding box center [101, 156] width 202 height 47
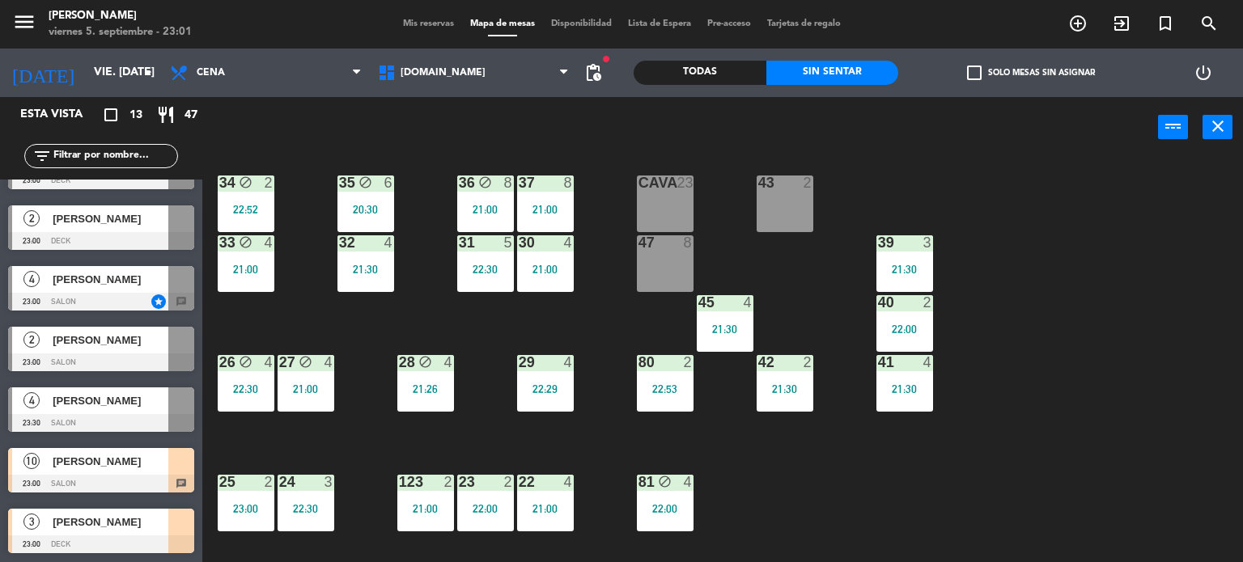
scroll to position [45, 0]
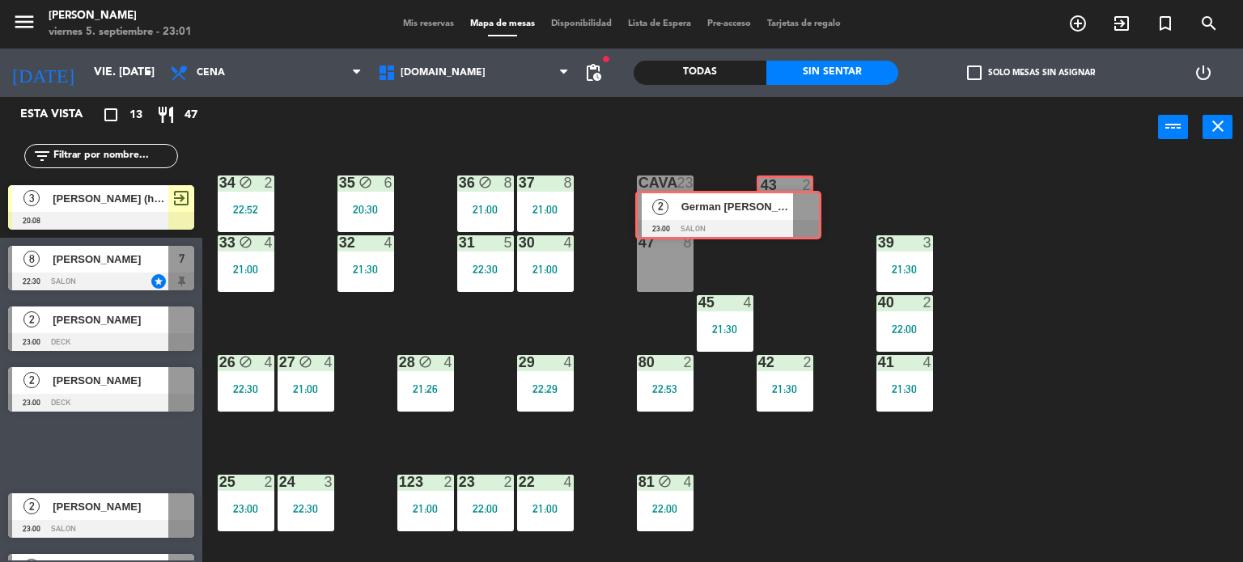
drag, startPoint x: 153, startPoint y: 443, endPoint x: 780, endPoint y: 207, distance: 669.9
click at [780, 207] on div "Esta vista crop_square 13 restaurant 47 filter_list exit_to_app CHECK INS 3 [PE…" at bounding box center [621, 330] width 1243 height 466
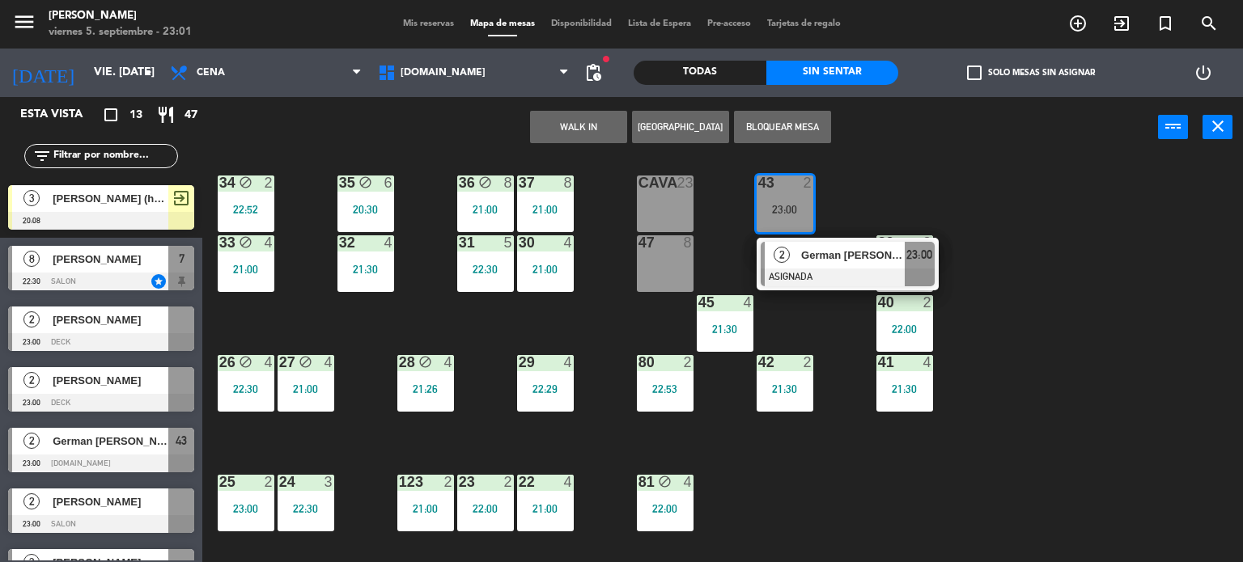
click at [795, 261] on div "2" at bounding box center [782, 255] width 35 height 27
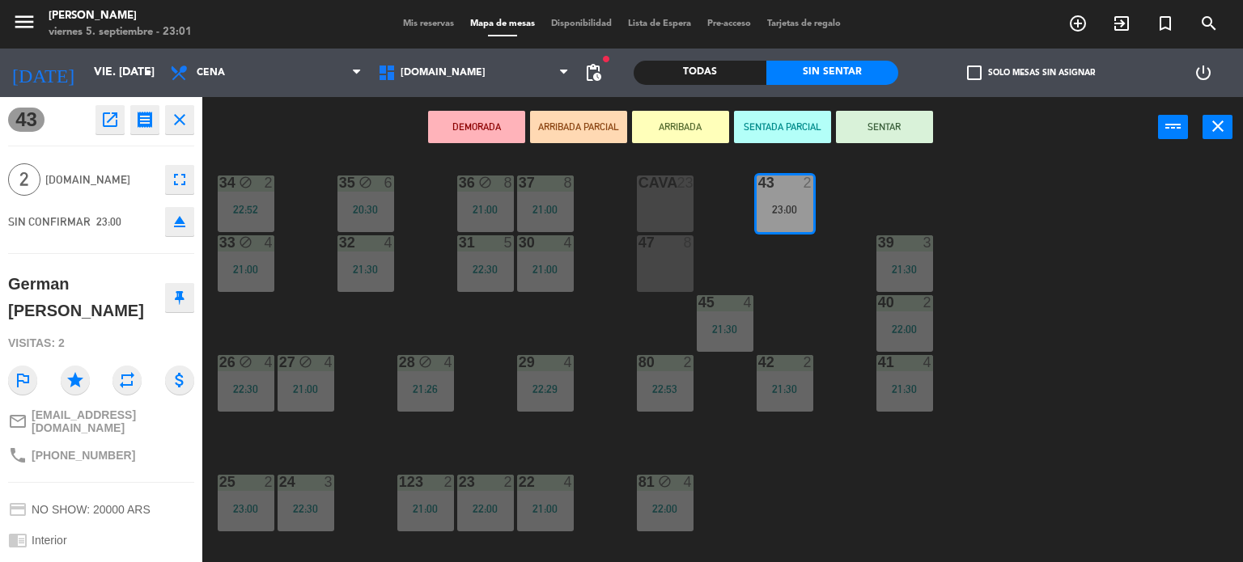
click at [604, 125] on button "ARRIBADA PARCIAL" at bounding box center [578, 127] width 97 height 32
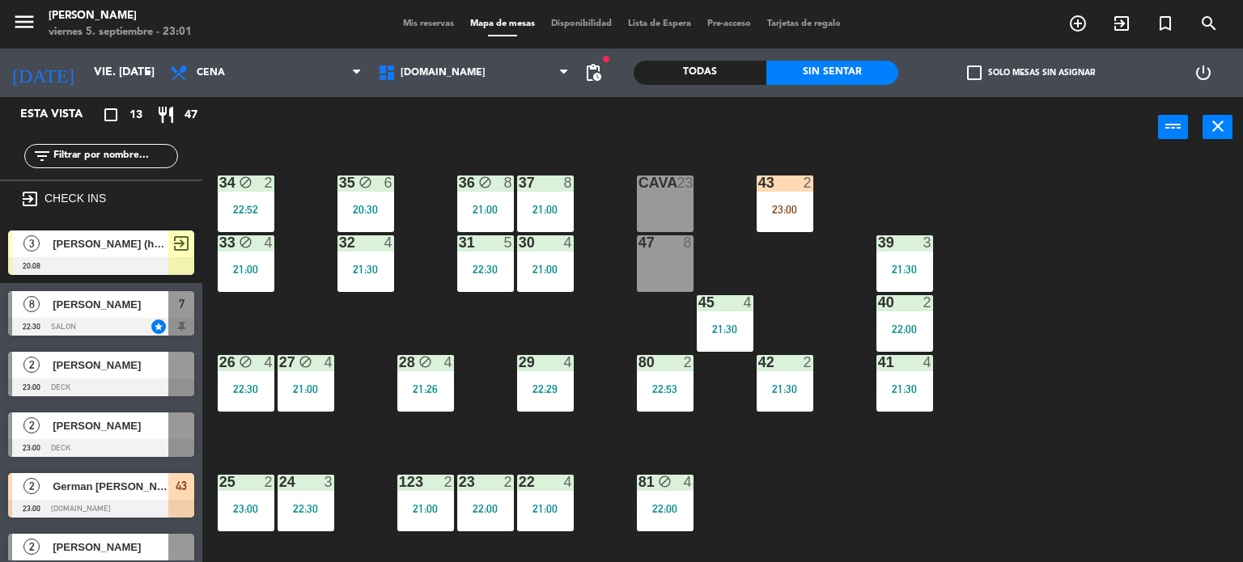
click at [1136, 382] on div "34 block 2 22:52 35 block 6 20:30 36 block 8 21:00 43 2 23:00 37 8 21:00 CAVA 2…" at bounding box center [728, 361] width 1029 height 405
click at [282, 270] on div "34 block 2 22:52 35 block 6 20:30 36 block 8 21:00 43 2 23:00 37 8 21:00 CAVA 2…" at bounding box center [728, 361] width 1029 height 405
click at [279, 286] on div "34 block 2 22:52 35 block 6 20:30 36 block 8 21:00 43 2 23:00 37 8 21:00 CAVA 2…" at bounding box center [728, 361] width 1029 height 405
click at [318, 316] on div "34 block 2 22:52 35 block 6 20:30 36 block 8 21:00 43 2 23:00 37 8 21:00 CAVA 2…" at bounding box center [728, 361] width 1029 height 405
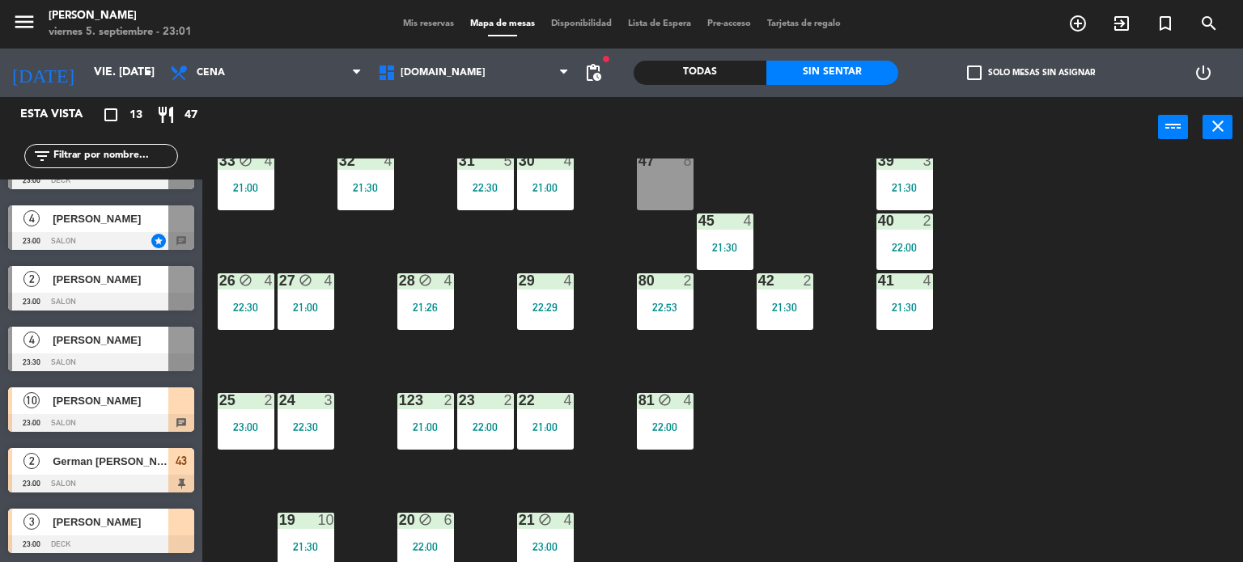
scroll to position [0, 0]
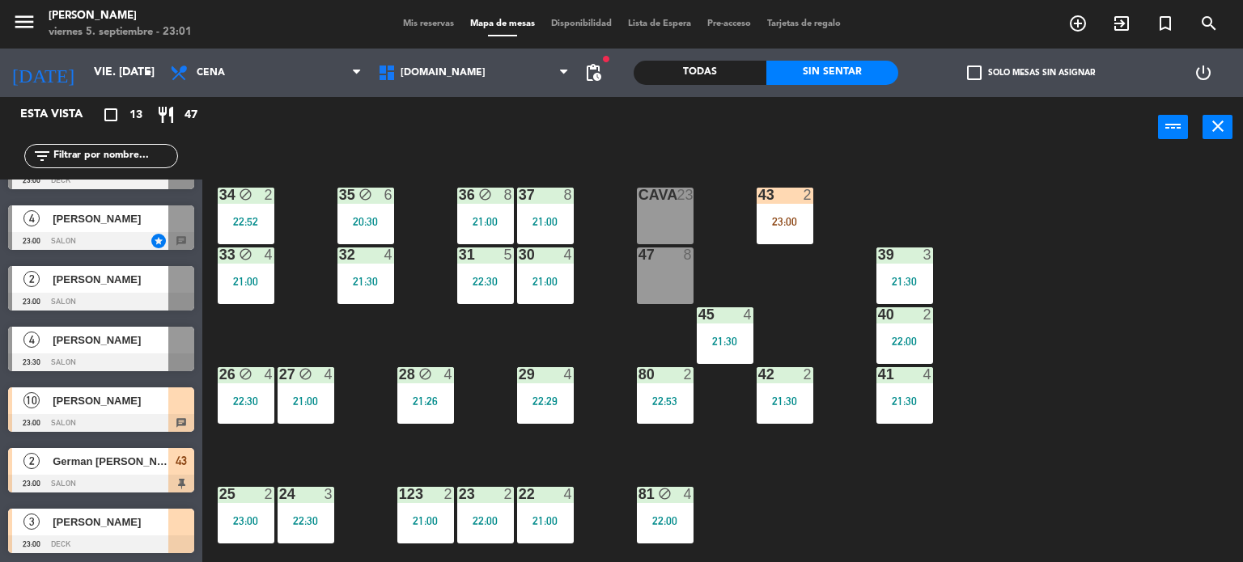
click at [867, 485] on div "34 block 2 22:52 35 block 6 20:30 36 block 8 21:00 43 2 23:00 37 8 21:00 CAVA 2…" at bounding box center [728, 361] width 1029 height 405
click at [793, 213] on div "43 2 23:00" at bounding box center [785, 216] width 57 height 57
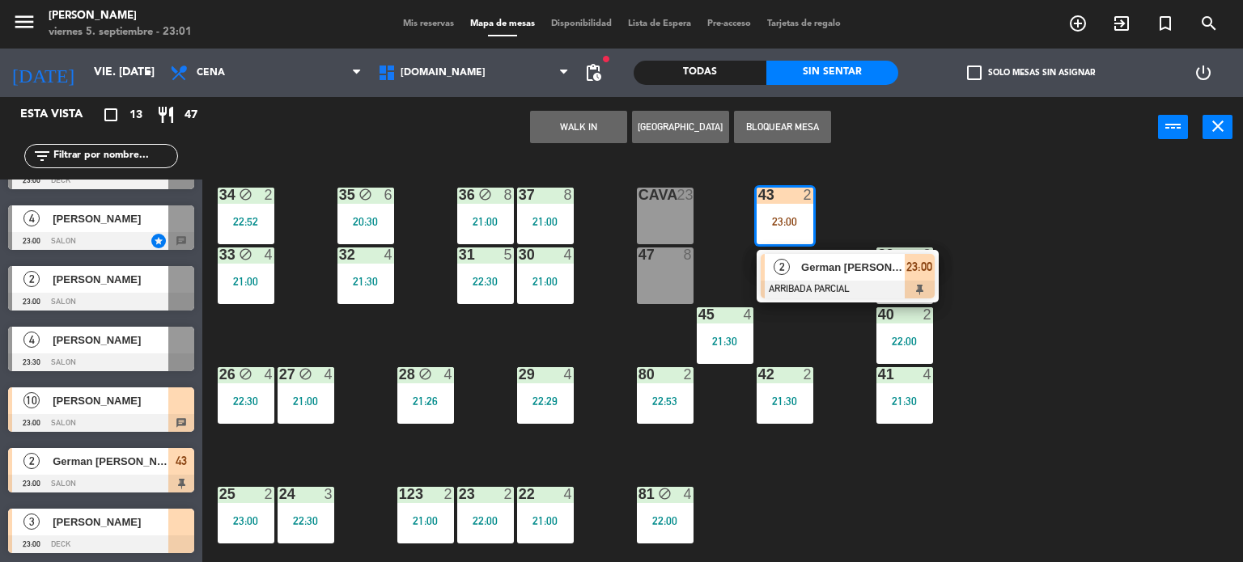
click at [1038, 214] on div "34 block 2 22:52 35 block 6 20:30 36 block 8 21:00 43 2 23:00 2 German [PERSON_…" at bounding box center [728, 361] width 1029 height 405
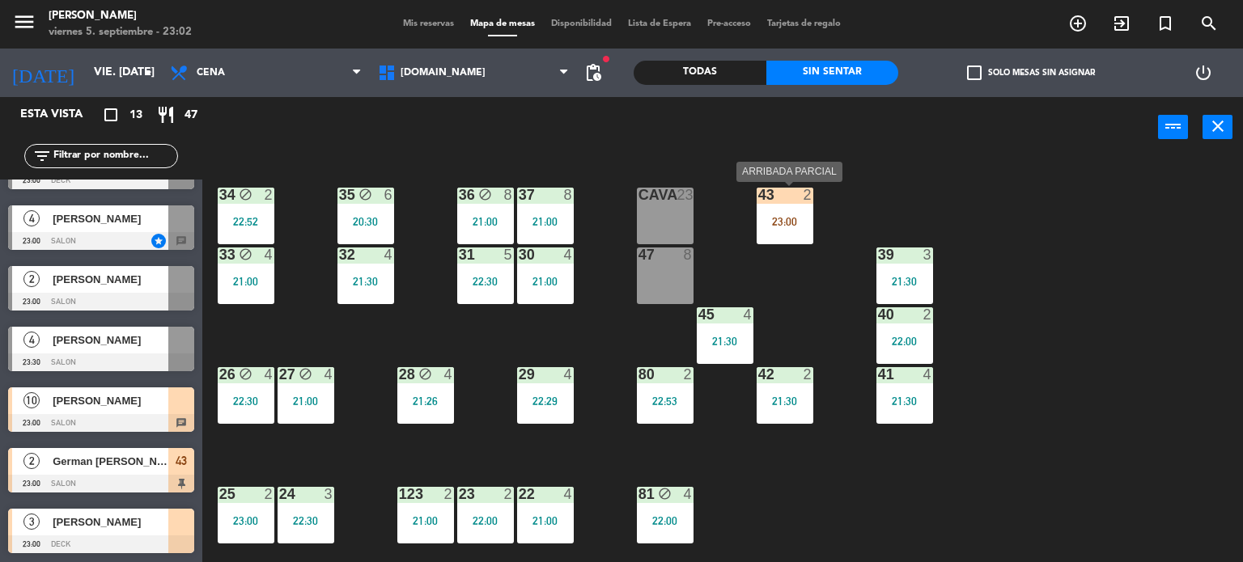
click at [788, 197] on div at bounding box center [784, 195] width 27 height 15
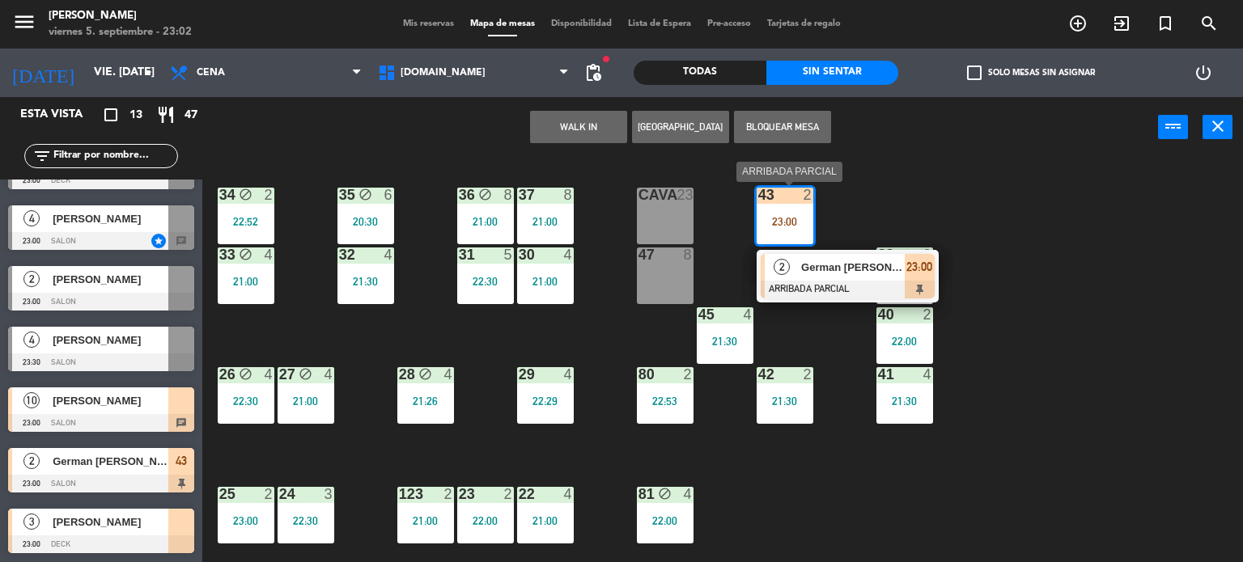
click at [819, 254] on div "German [PERSON_NAME]" at bounding box center [852, 267] width 105 height 27
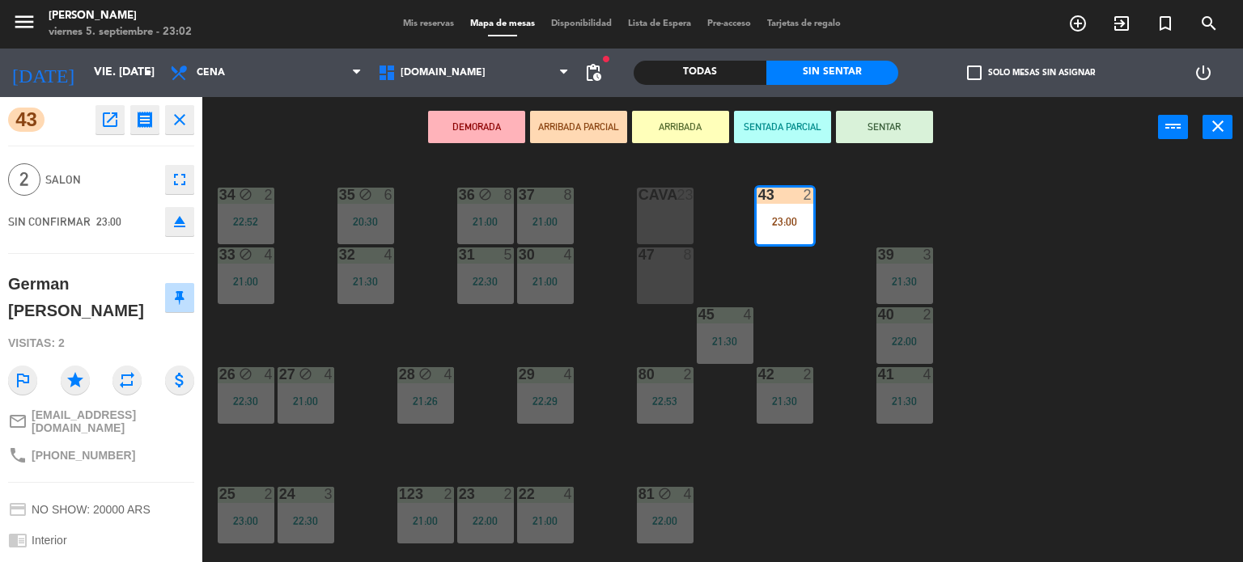
click at [880, 124] on button "SENTAR" at bounding box center [884, 127] width 97 height 32
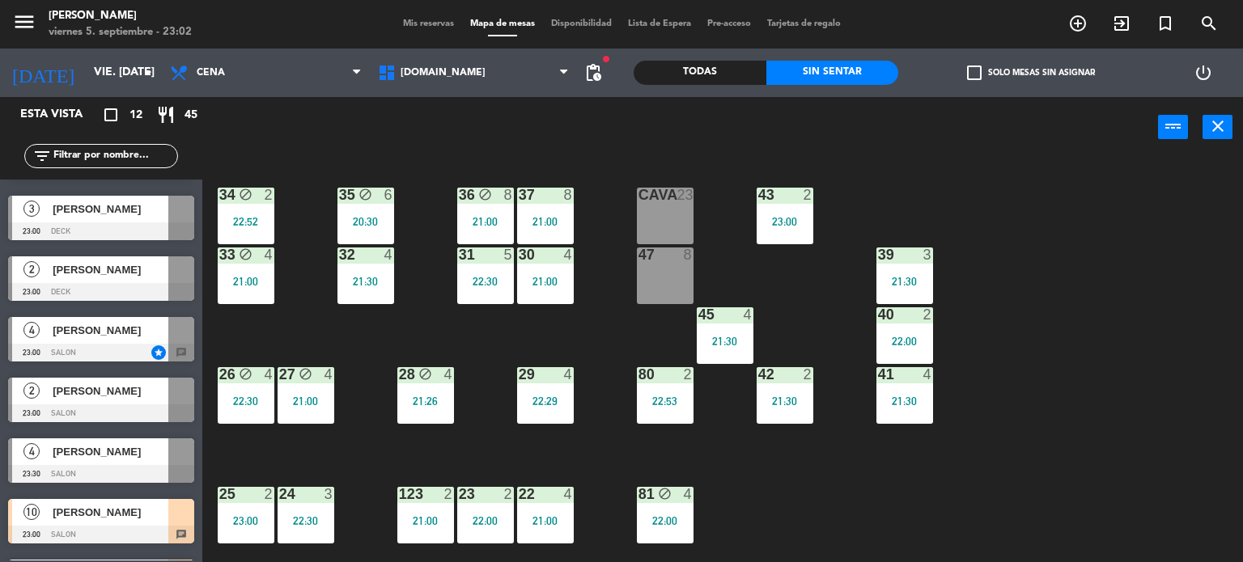
scroll to position [257, 0]
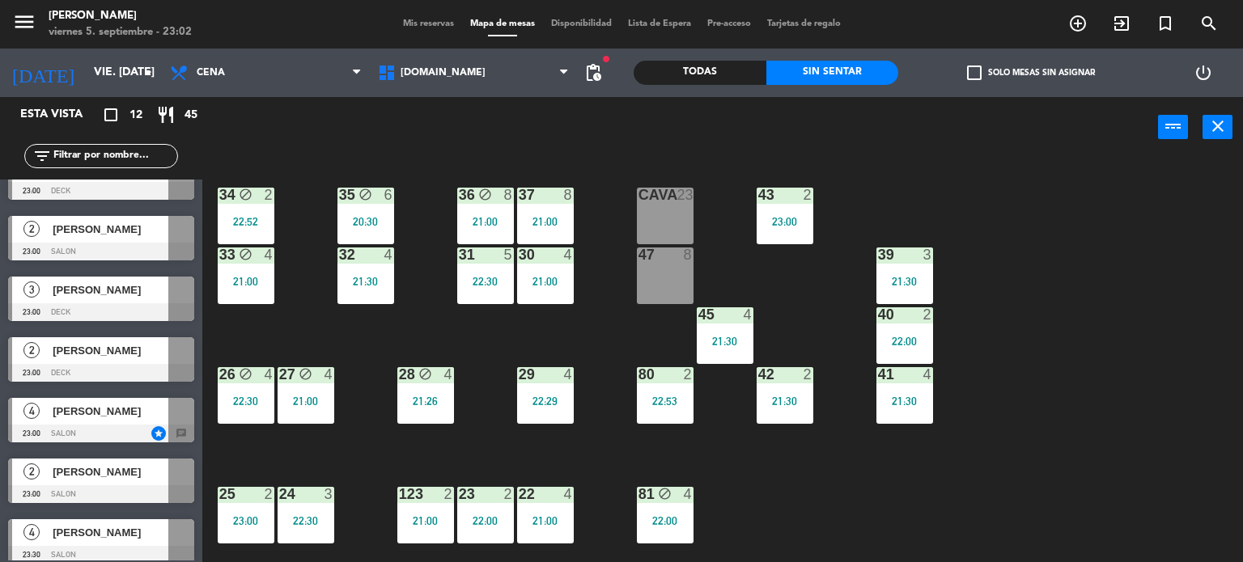
click at [1118, 500] on div "34 block 2 22:52 35 block 6 20:30 36 block 8 21:00 43 2 23:00 37 8 21:00 CAVA 2…" at bounding box center [728, 361] width 1029 height 405
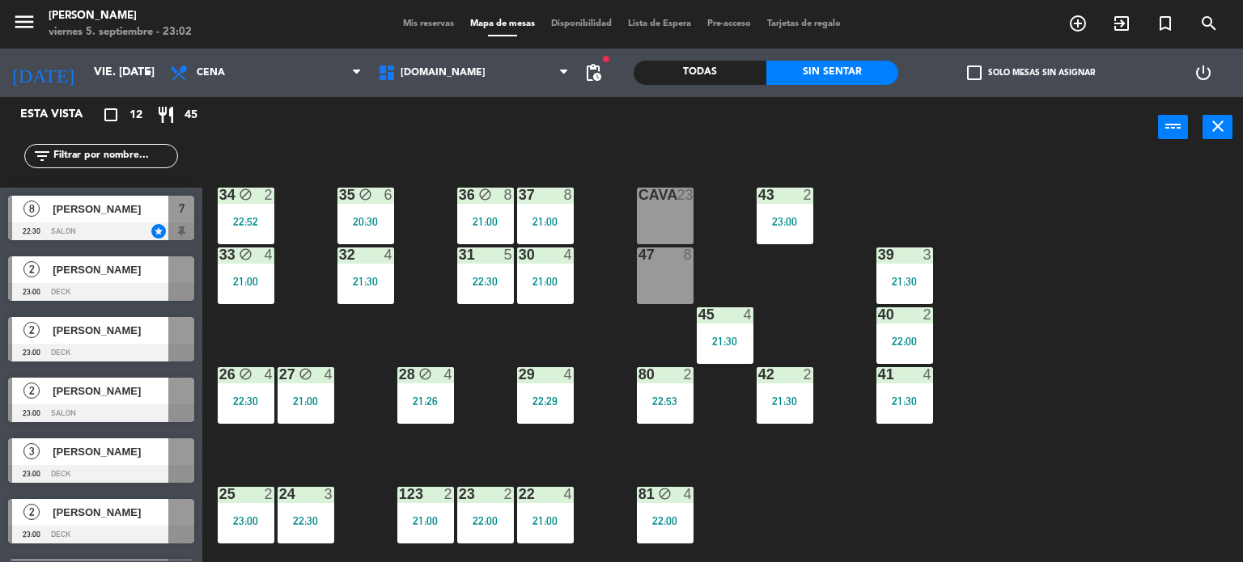
scroll to position [15, 0]
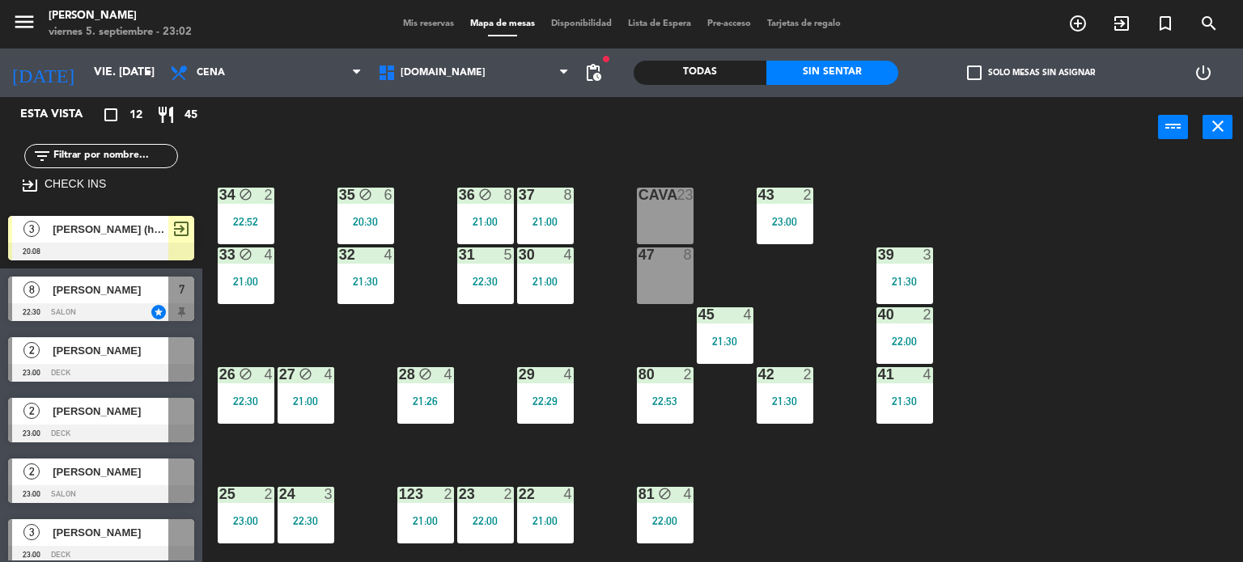
click at [458, 357] on div "34 block 2 22:52 35 block 6 20:30 36 block 8 21:00 43 2 23:00 37 8 21:00 CAVA 2…" at bounding box center [728, 361] width 1029 height 405
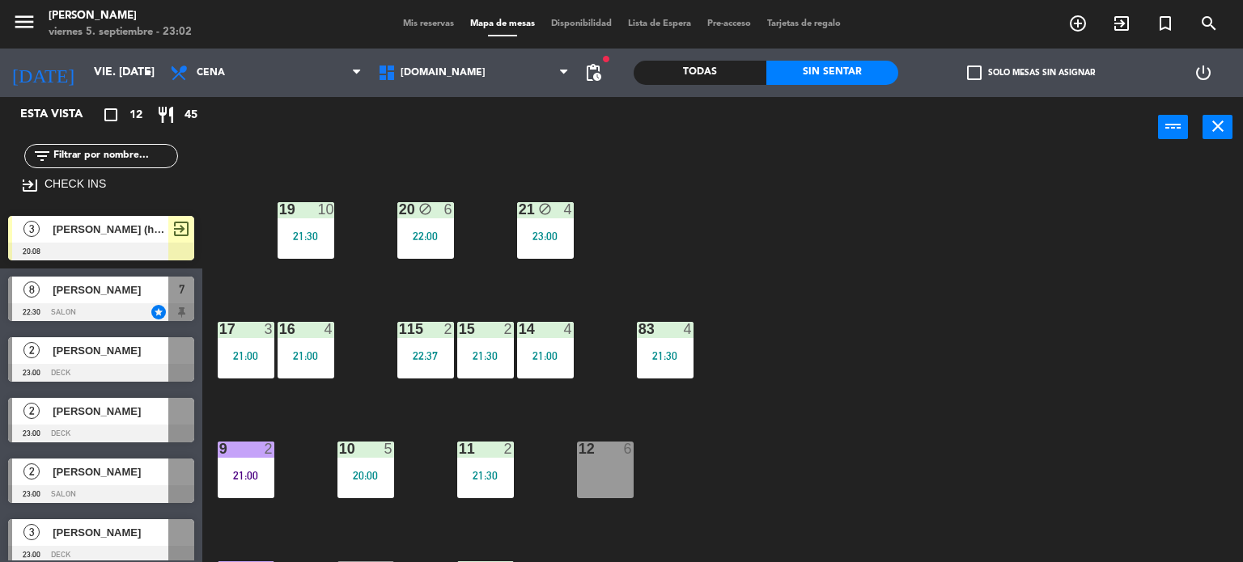
scroll to position [579, 0]
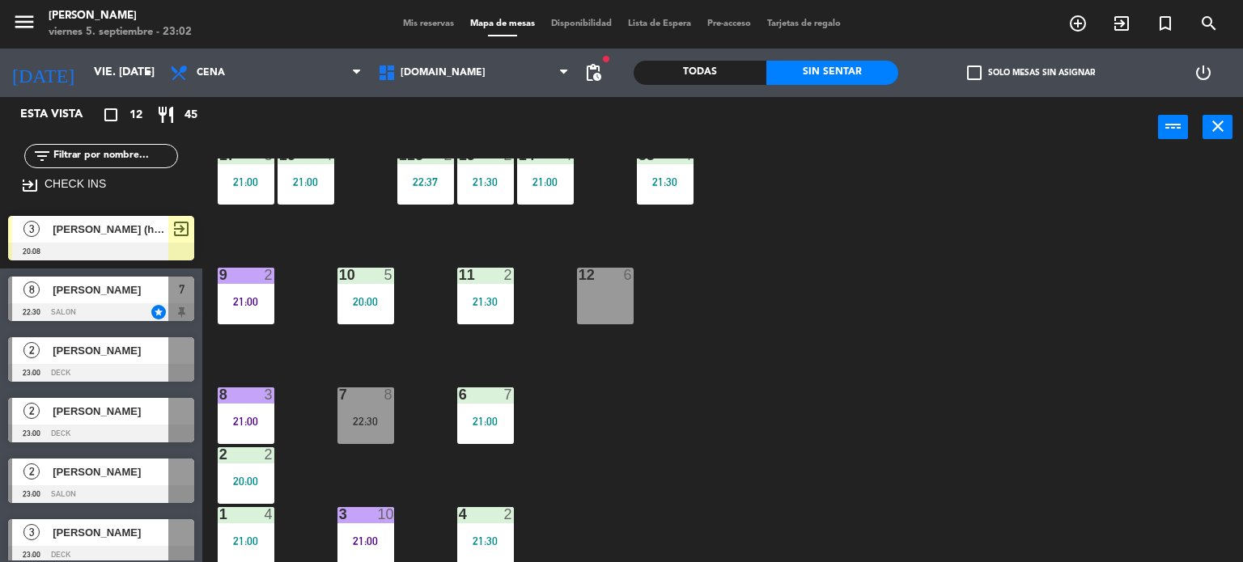
click at [460, 273] on div "11" at bounding box center [459, 275] width 1 height 15
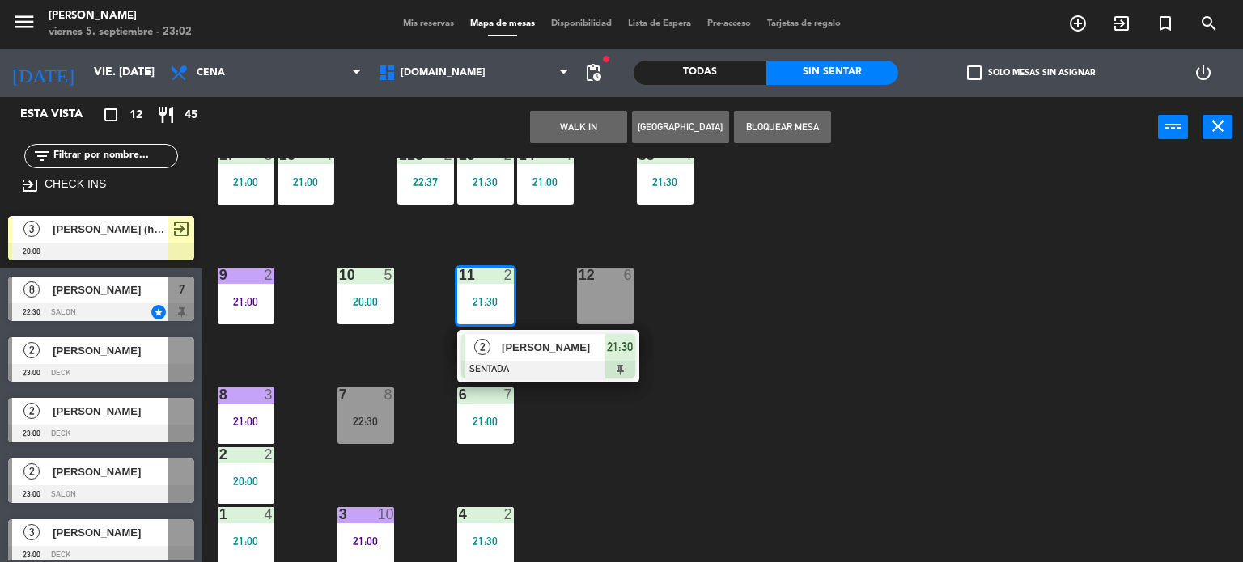
click at [558, 362] on div at bounding box center [548, 370] width 174 height 18
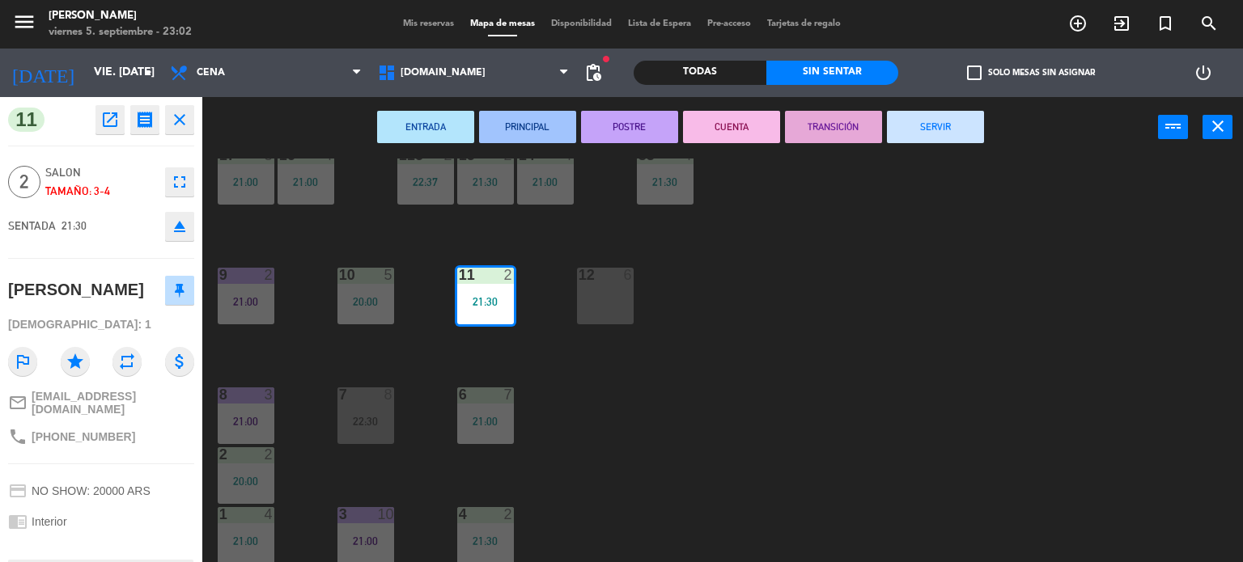
click at [940, 120] on button "SERVIR" at bounding box center [935, 127] width 97 height 32
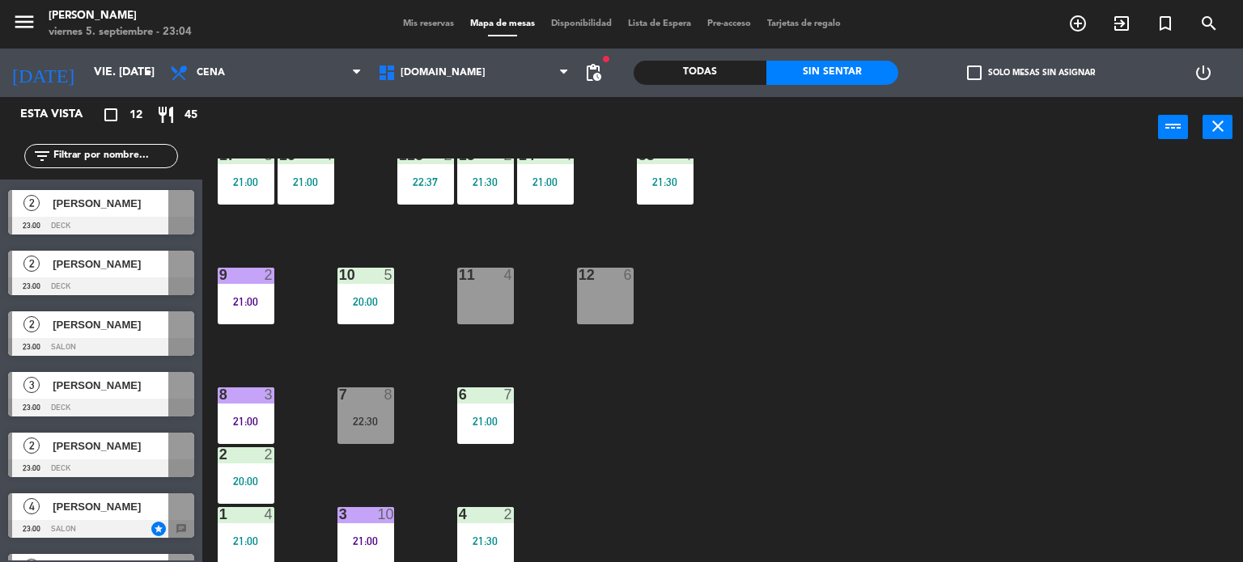
scroll to position [243, 0]
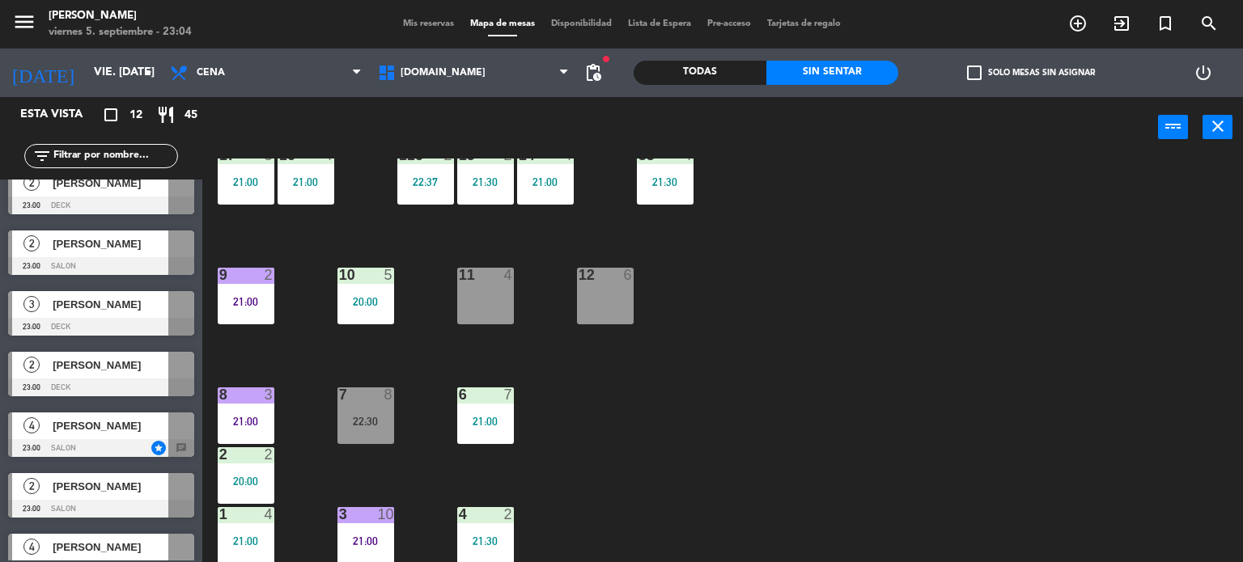
click at [131, 482] on span "[PERSON_NAME]" at bounding box center [111, 486] width 116 height 17
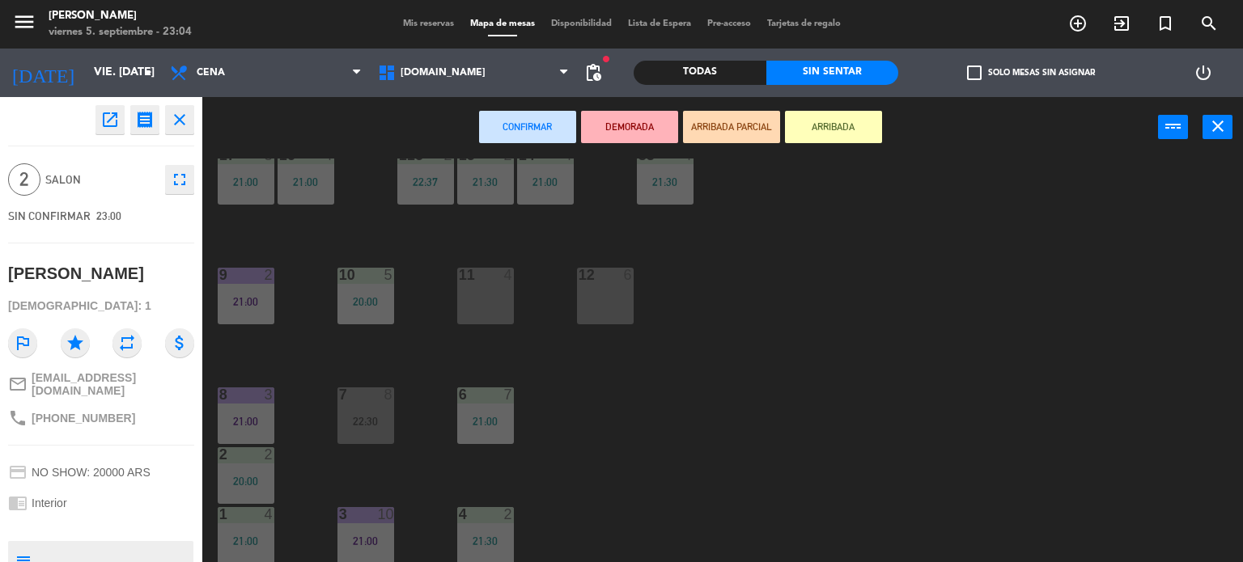
click at [706, 129] on button "ARRIBADA PARCIAL" at bounding box center [731, 127] width 97 height 32
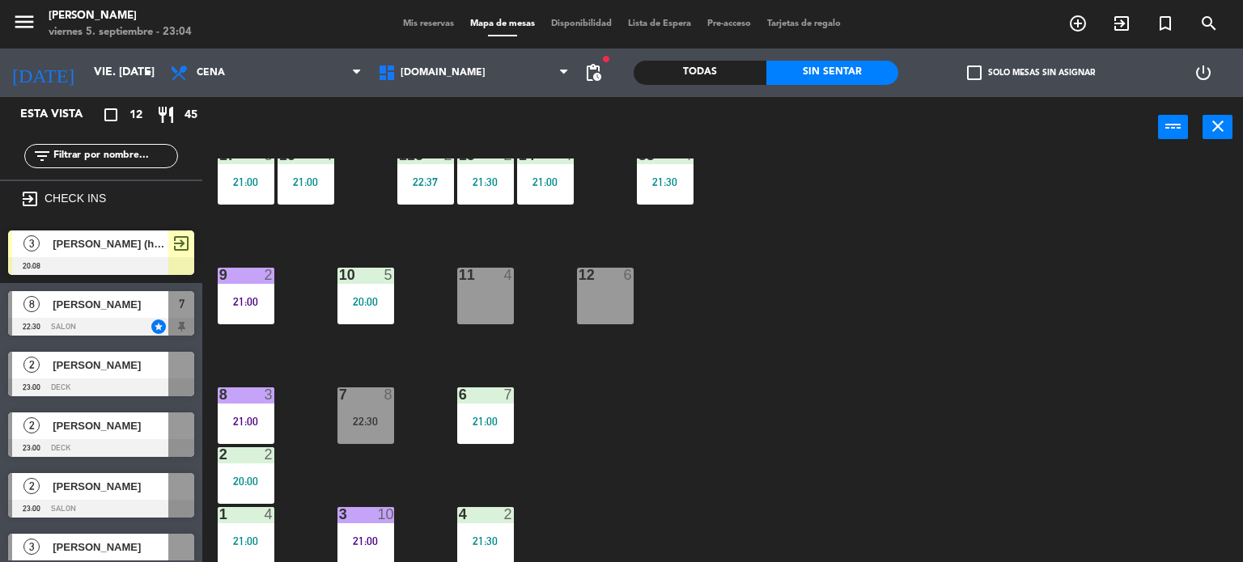
scroll to position [34, 0]
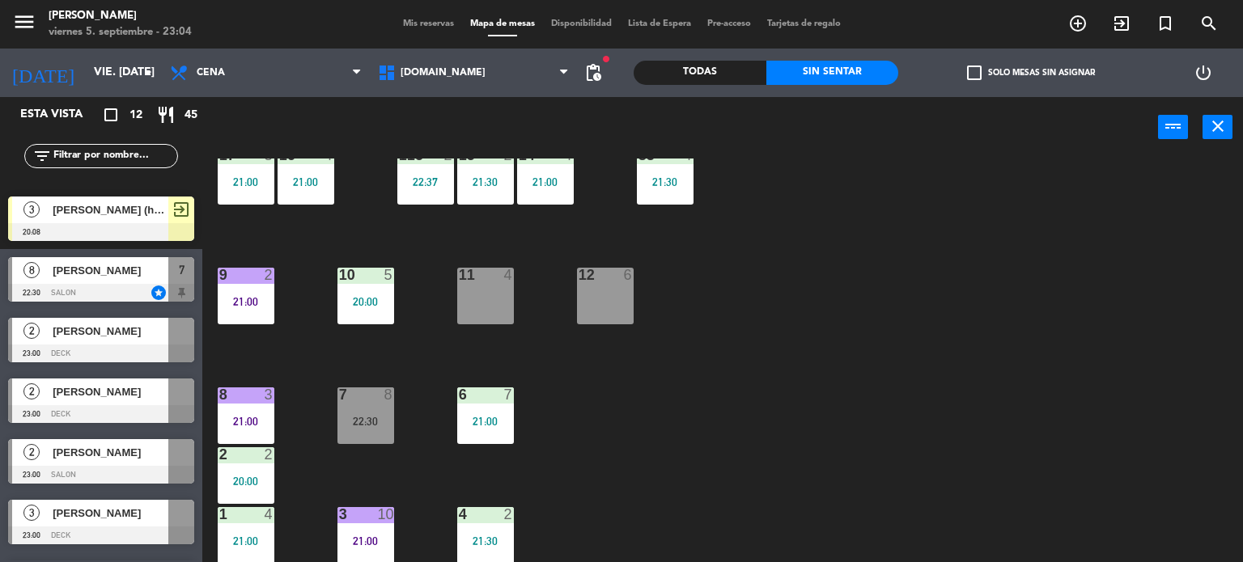
click at [869, 294] on div "34 block 2 22:52 35 block 6 20:30 36 block 8 21:00 43 2 23:00 37 8 21:00 CAVA 2…" at bounding box center [728, 361] width 1029 height 405
drag, startPoint x: 865, startPoint y: 15, endPoint x: 863, endPoint y: 70, distance: 54.2
click at [865, 6] on div "menu Gardiner viernes 5. septiembre - 23:04 Mis reservas Mapa de mesas Disponib…" at bounding box center [621, 24] width 1243 height 49
click at [771, 336] on div "34 block 2 22:52 35 block 6 20:30 36 block 8 21:00 43 2 23:00 37 8 21:00 CAVA 2…" at bounding box center [728, 361] width 1029 height 405
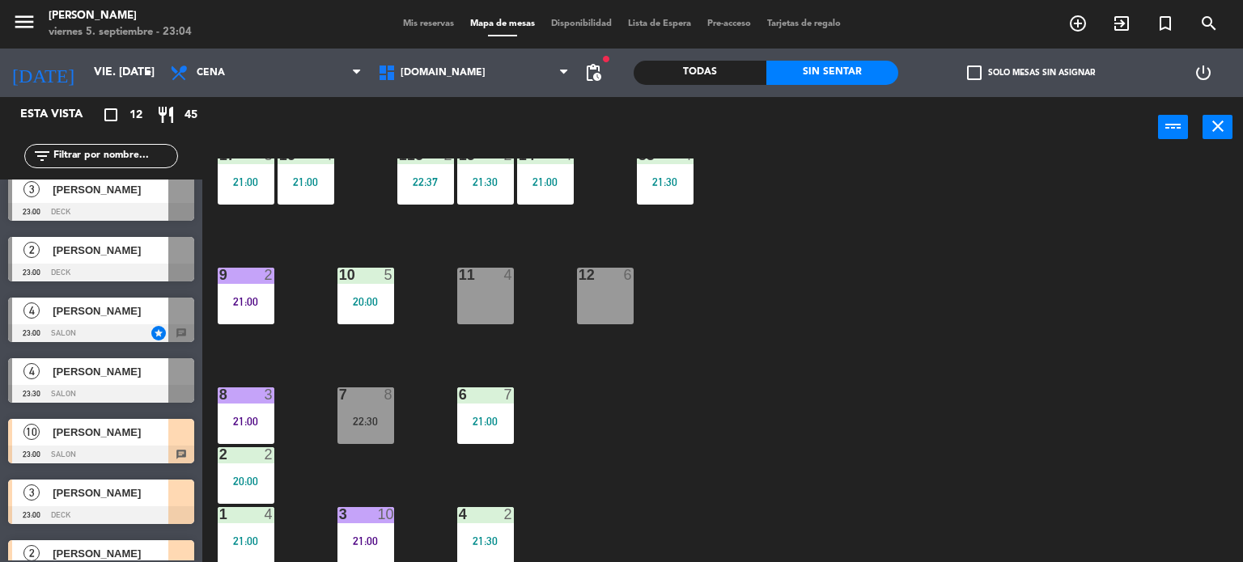
scroll to position [389, 0]
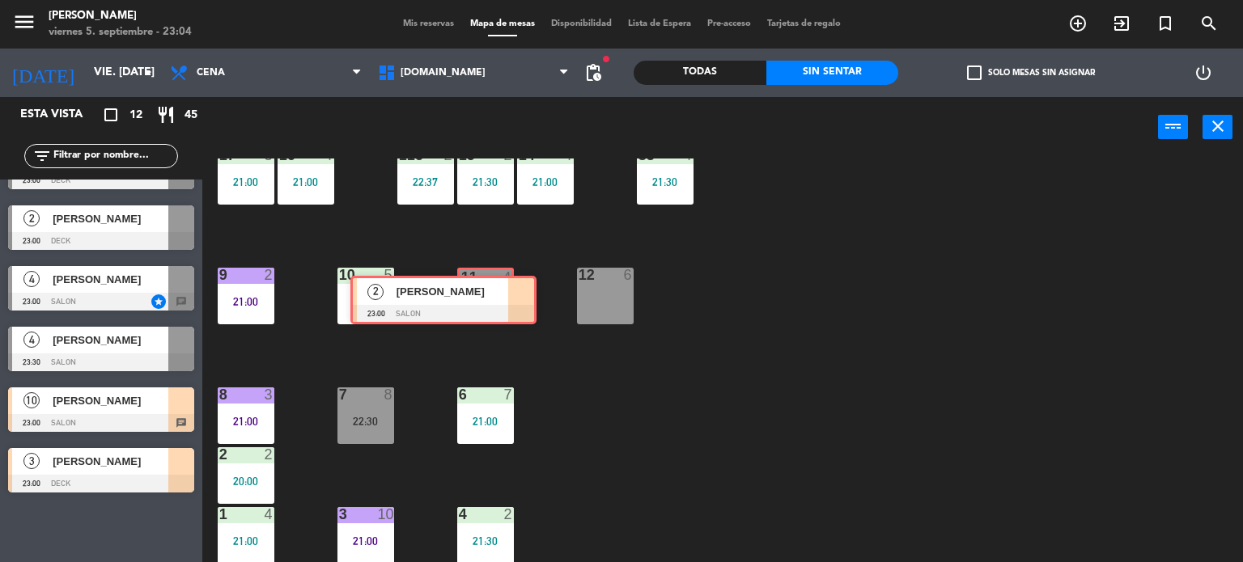
drag, startPoint x: 164, startPoint y: 517, endPoint x: 507, endPoint y: 286, distance: 413.2
click at [507, 286] on div "Esta vista crop_square 12 restaurant 45 filter_list exit_to_app CHECK INS 3 [PE…" at bounding box center [621, 330] width 1243 height 466
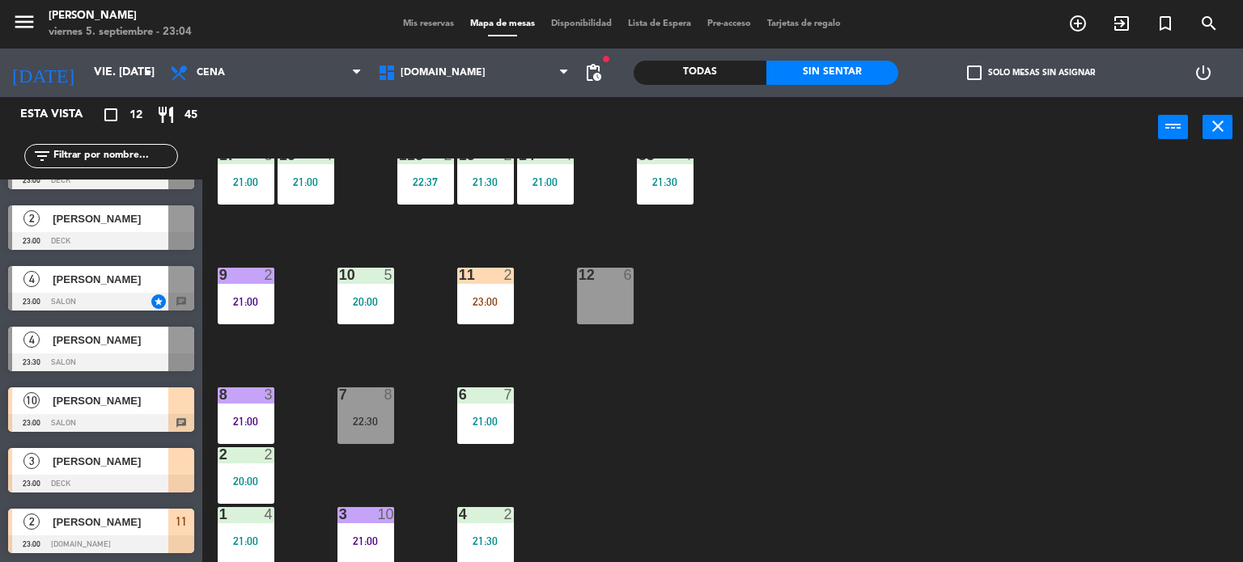
click at [622, 372] on div "34 block 2 22:52 35 block 6 20:30 36 block 8 21:00 43 2 23:00 37 8 21:00 CAVA 2…" at bounding box center [728, 361] width 1029 height 405
click at [698, 371] on div "34 block 2 22:52 35 block 6 20:30 36 block 8 21:00 43 2 23:00 37 8 21:00 CAVA 2…" at bounding box center [728, 361] width 1029 height 405
click at [1084, 22] on icon "add_circle_outline" at bounding box center [1077, 23] width 19 height 19
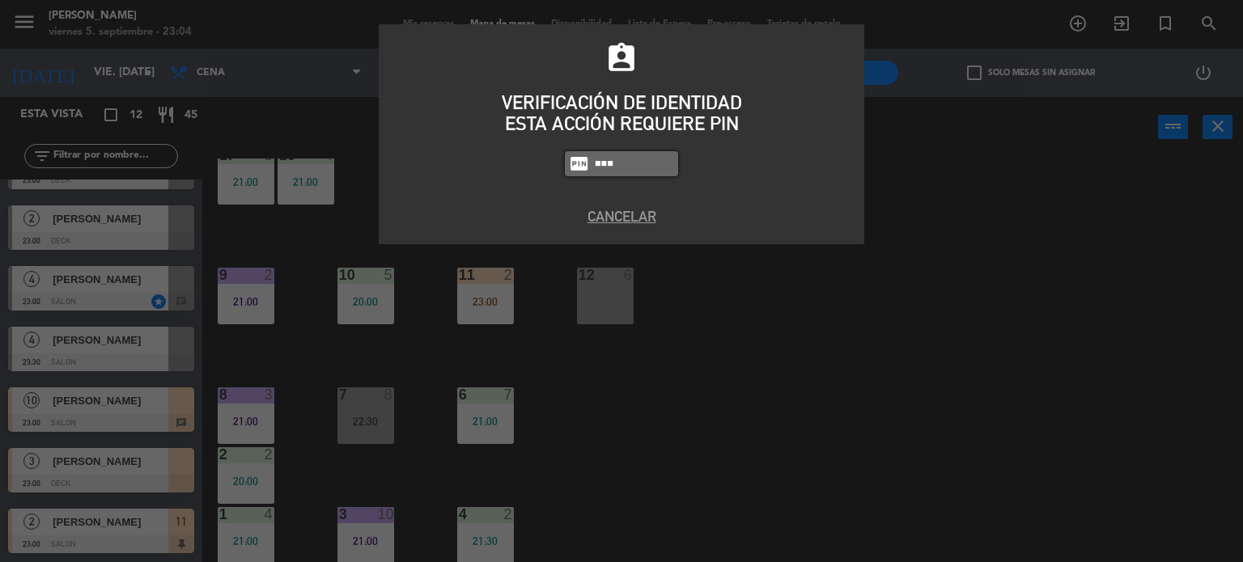
type input "3871"
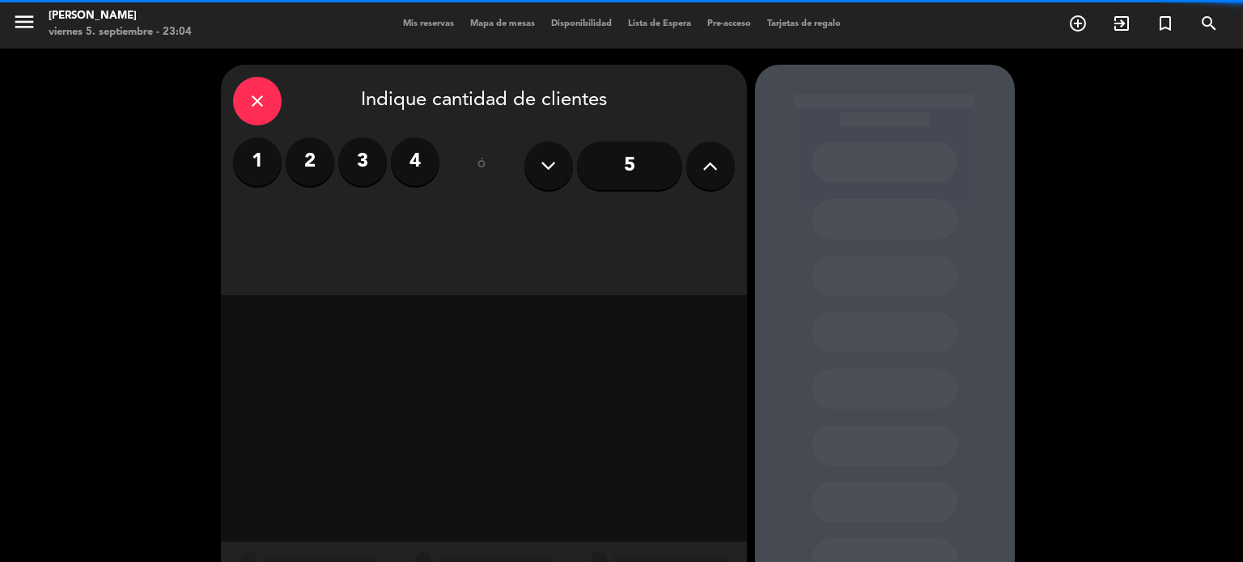
click at [322, 150] on label "2" at bounding box center [310, 162] width 49 height 49
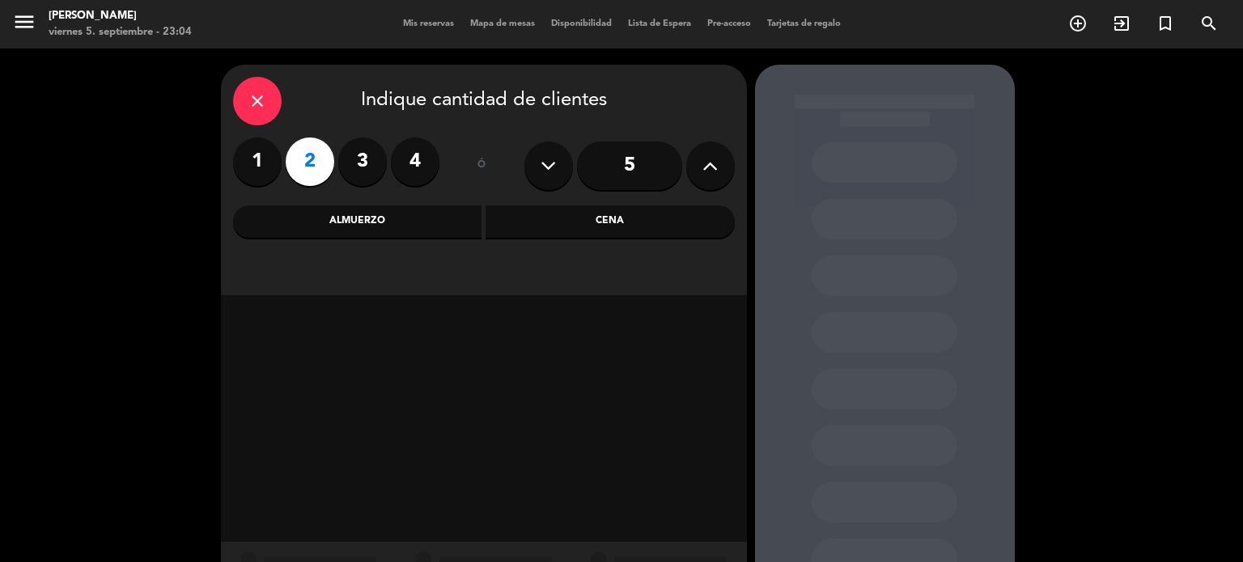
click at [605, 227] on div "Cena" at bounding box center [610, 222] width 249 height 32
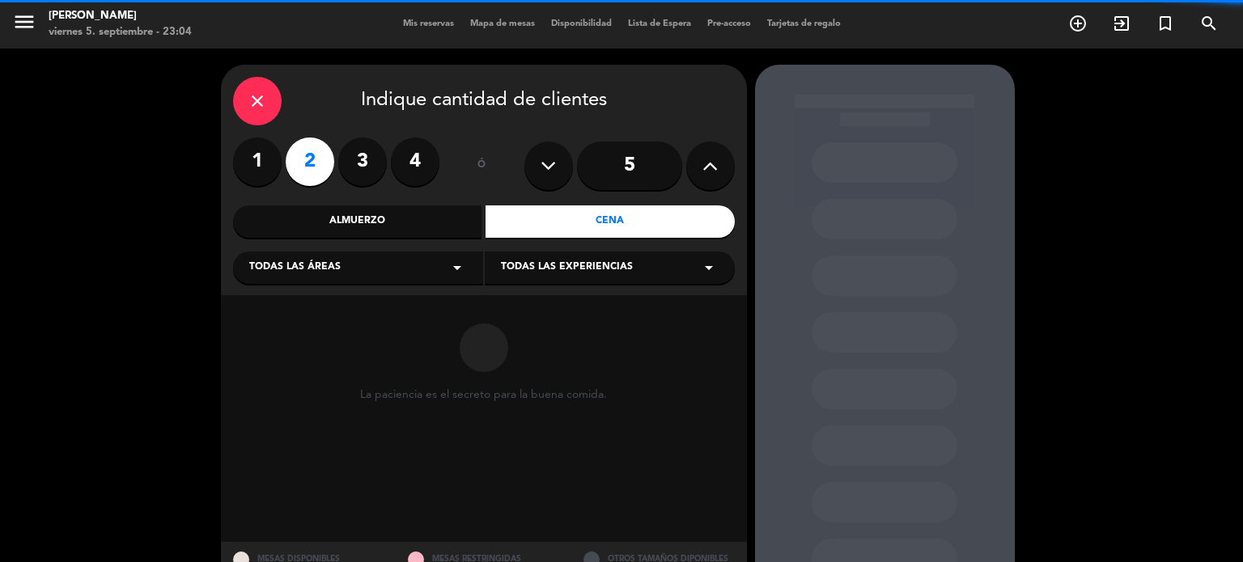
click at [454, 248] on div "close Indique cantidad de clientes 1 2 3 4 ó 5 Almuerzo Cena Todas las áreas ar…" at bounding box center [484, 180] width 526 height 231
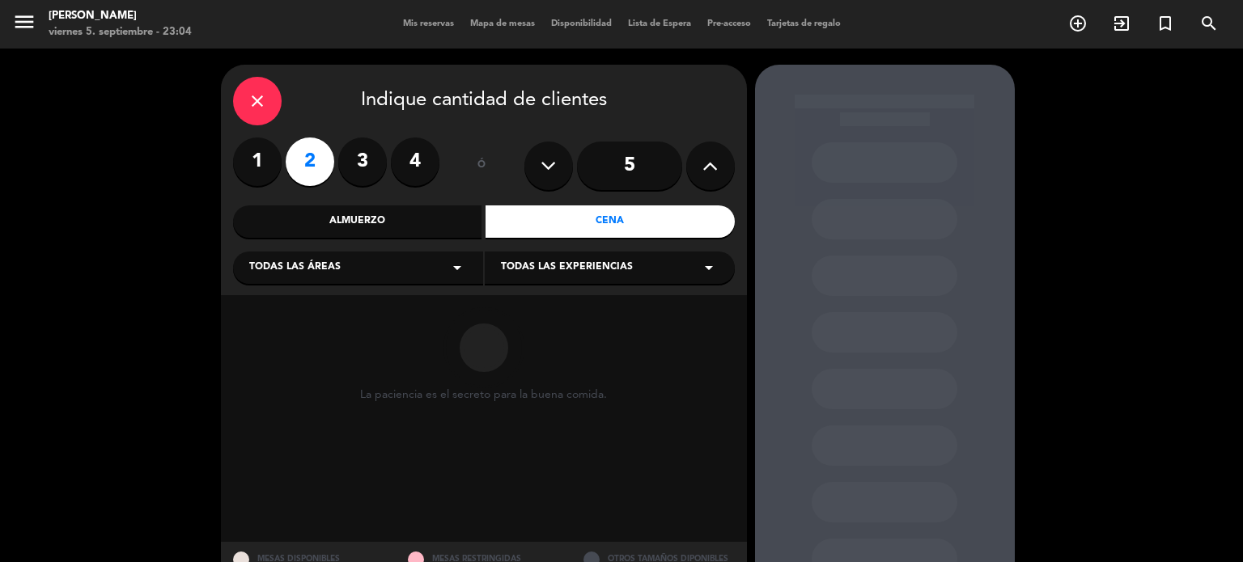
click at [311, 272] on span "Todas las áreas" at bounding box center [294, 268] width 91 height 16
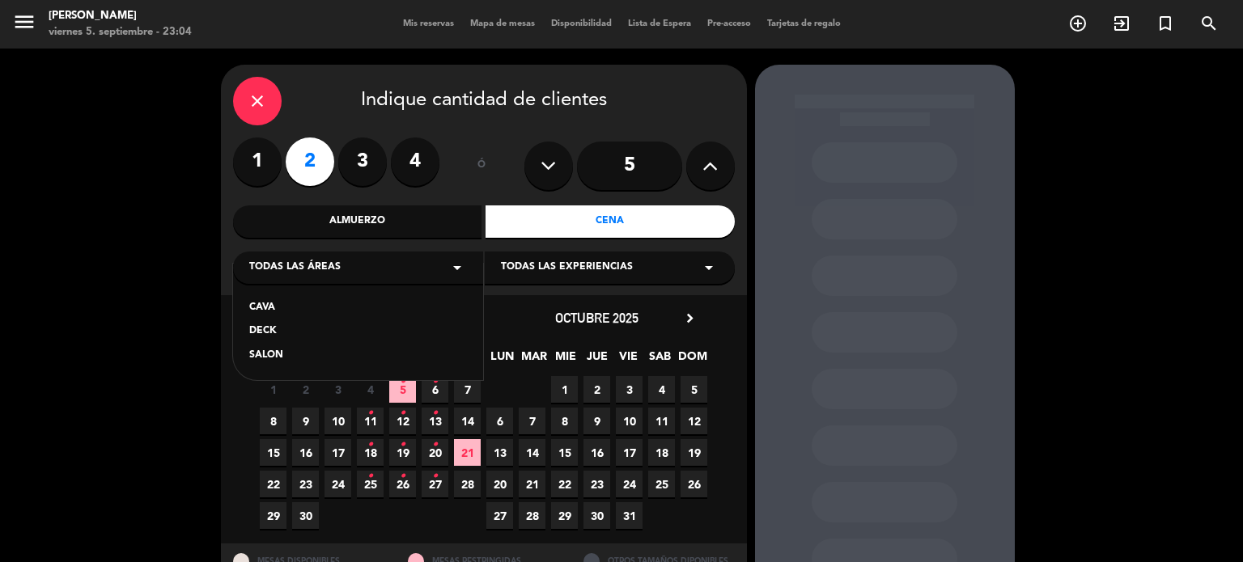
click at [296, 360] on div "SALON" at bounding box center [358, 356] width 218 height 16
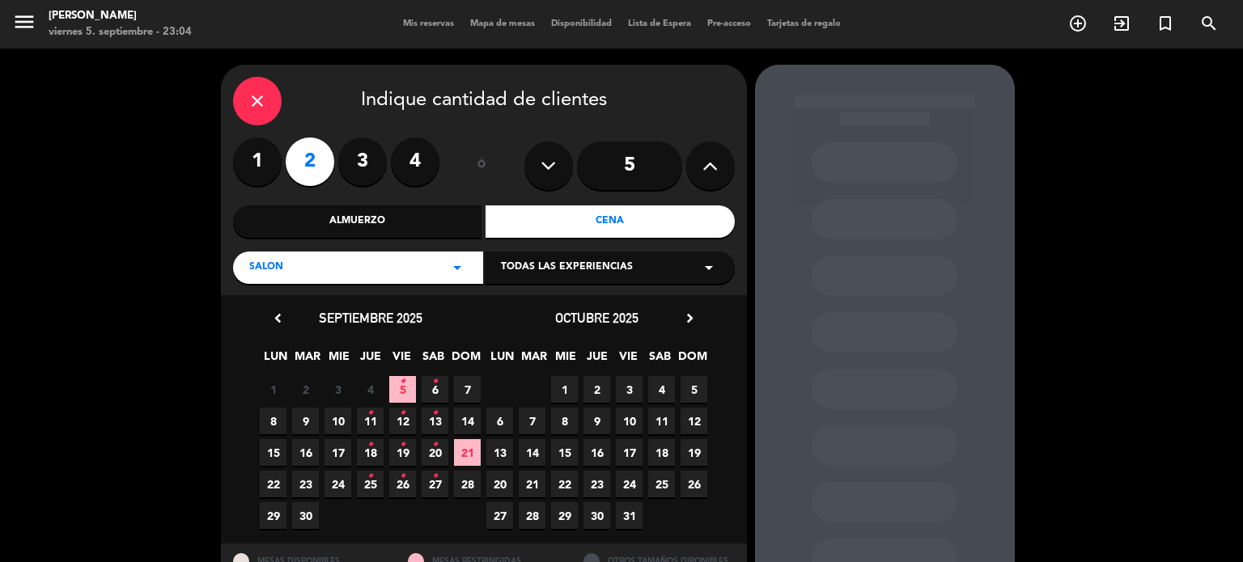
click at [388, 391] on div "1 2 3 4 5 • 6 • 7" at bounding box center [370, 390] width 227 height 32
click at [405, 386] on span "5 •" at bounding box center [402, 389] width 27 height 27
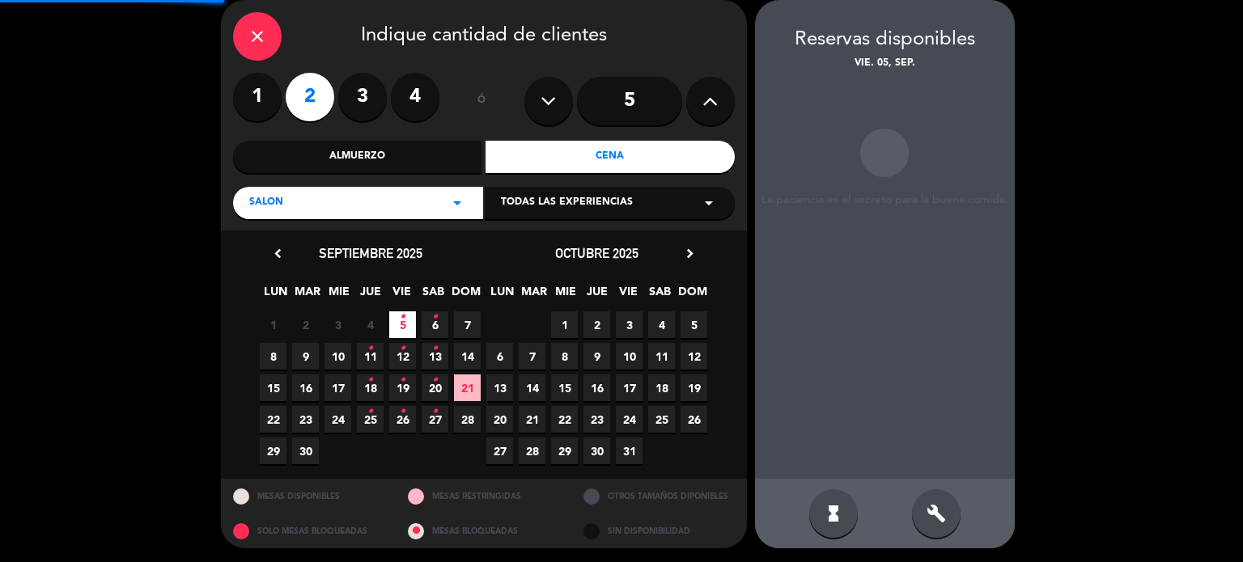
scroll to position [66, 0]
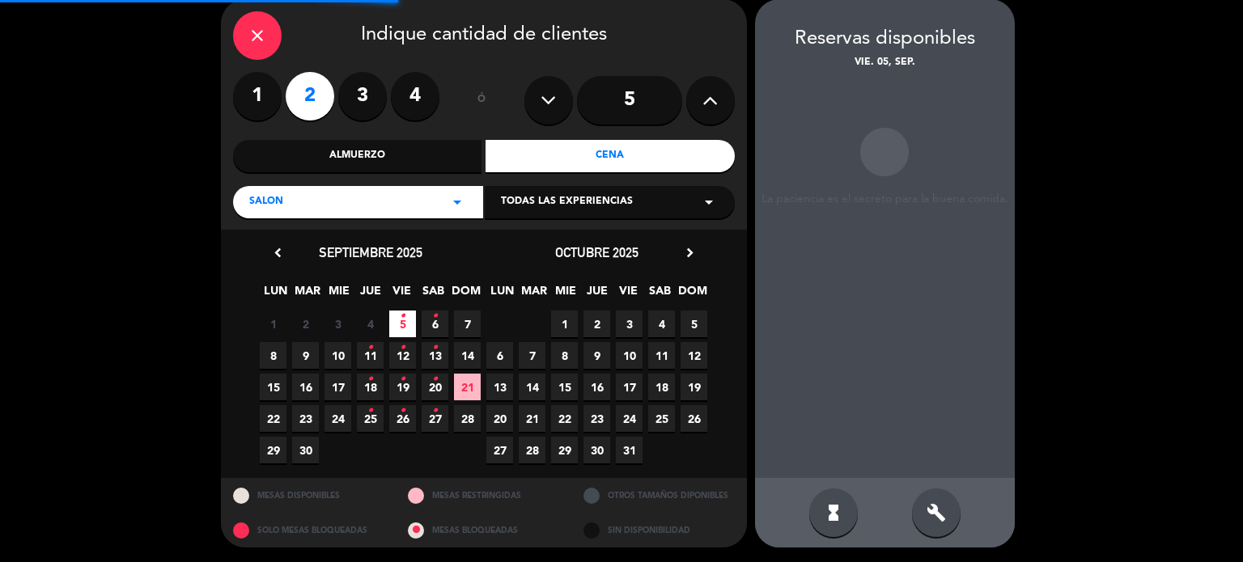
click at [961, 526] on div "hourglass_full build" at bounding box center [885, 513] width 260 height 70
click at [945, 515] on icon "build" at bounding box center [936, 512] width 19 height 19
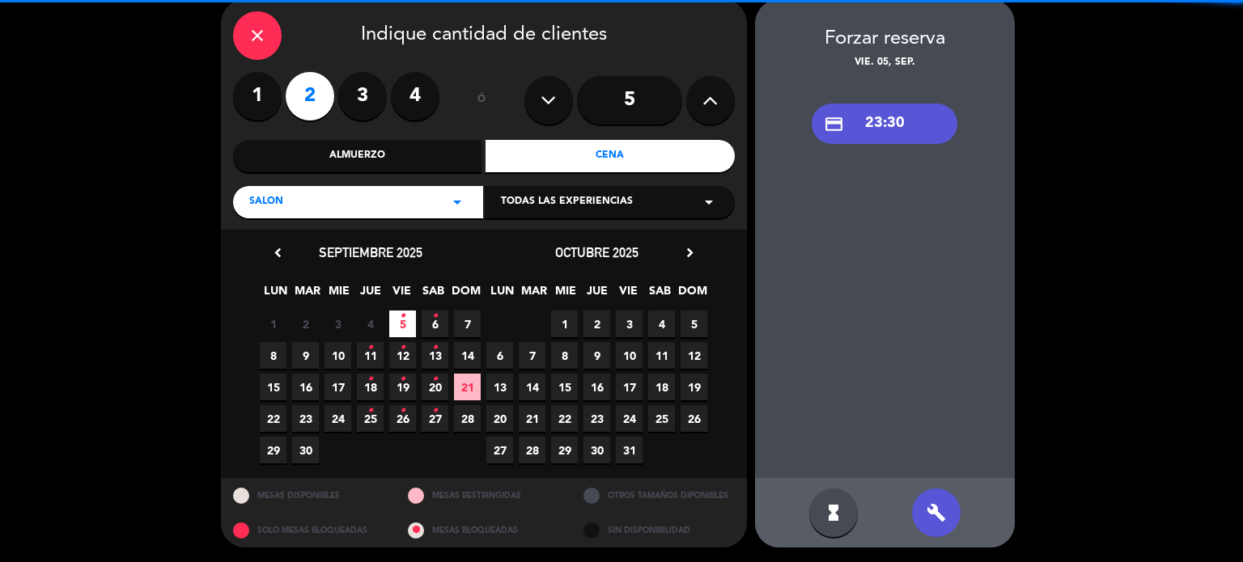
click at [906, 129] on div "credit_card 23:30" at bounding box center [885, 124] width 146 height 40
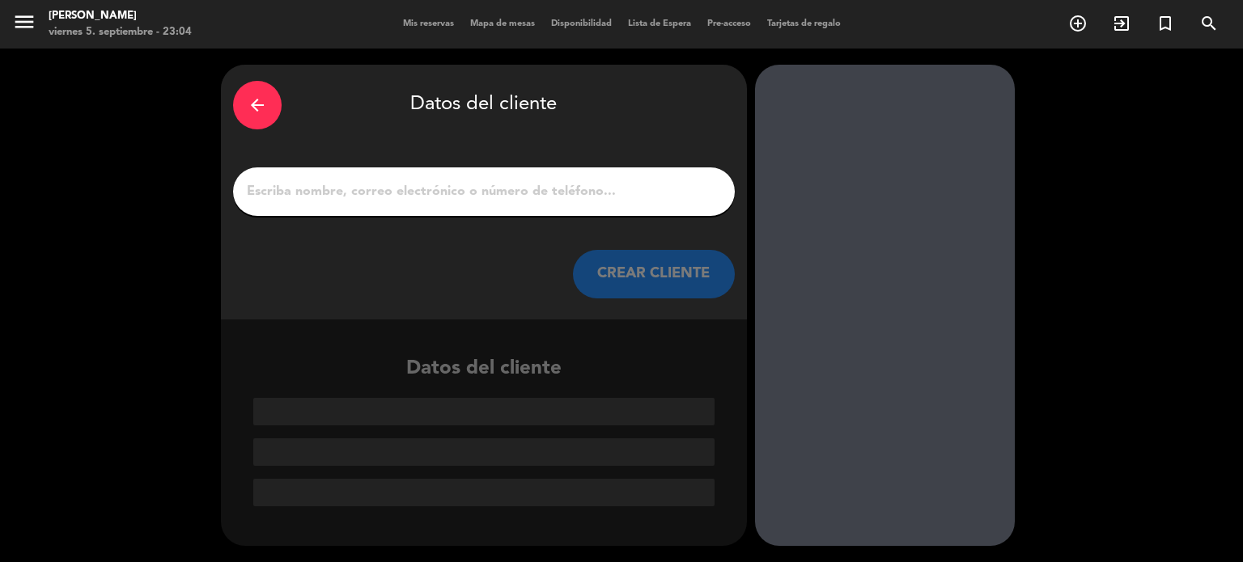
click at [475, 187] on input "1" at bounding box center [483, 191] width 477 height 23
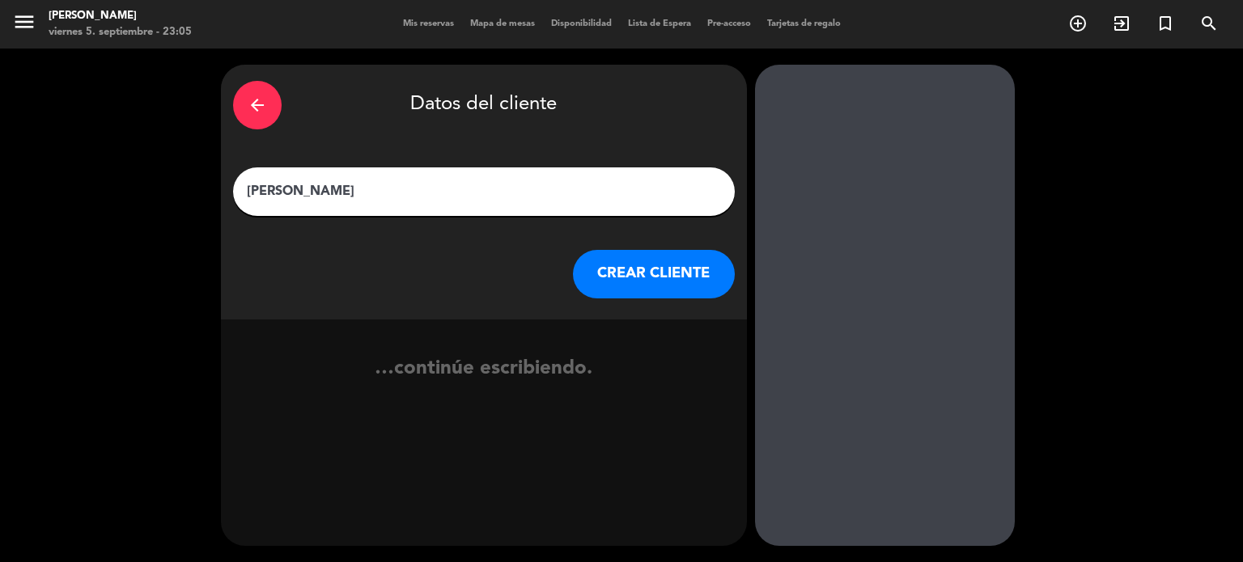
type input "[PERSON_NAME]"
click at [625, 266] on button "CREAR CLIENTE" at bounding box center [654, 274] width 162 height 49
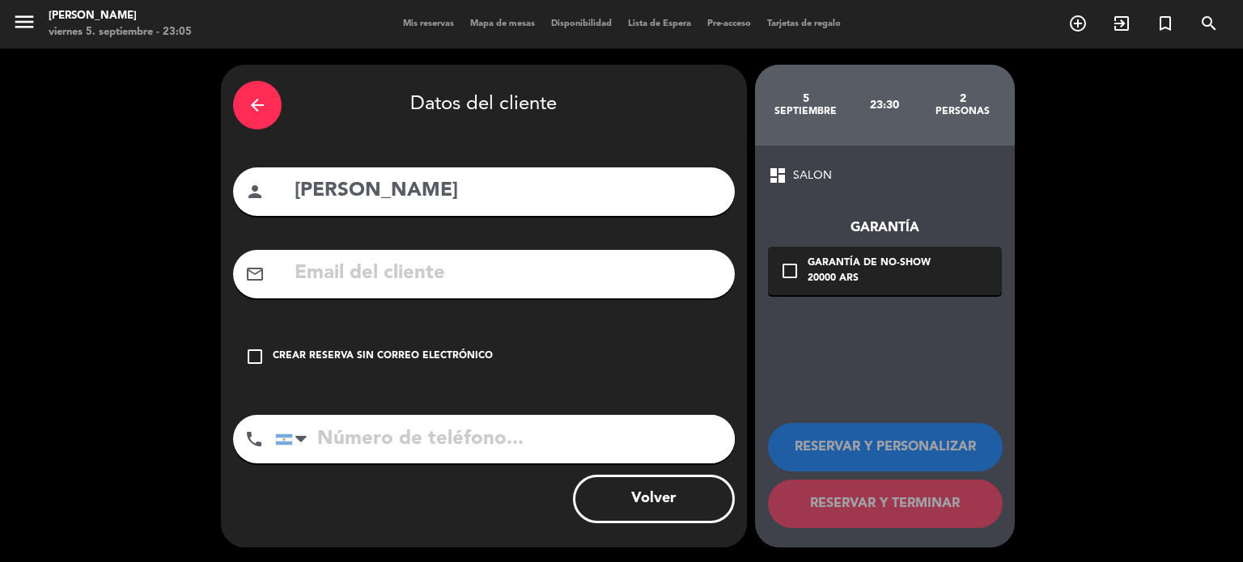
click at [544, 337] on div "check_box_outline_blank Crear reserva sin correo electrónico" at bounding box center [484, 357] width 502 height 49
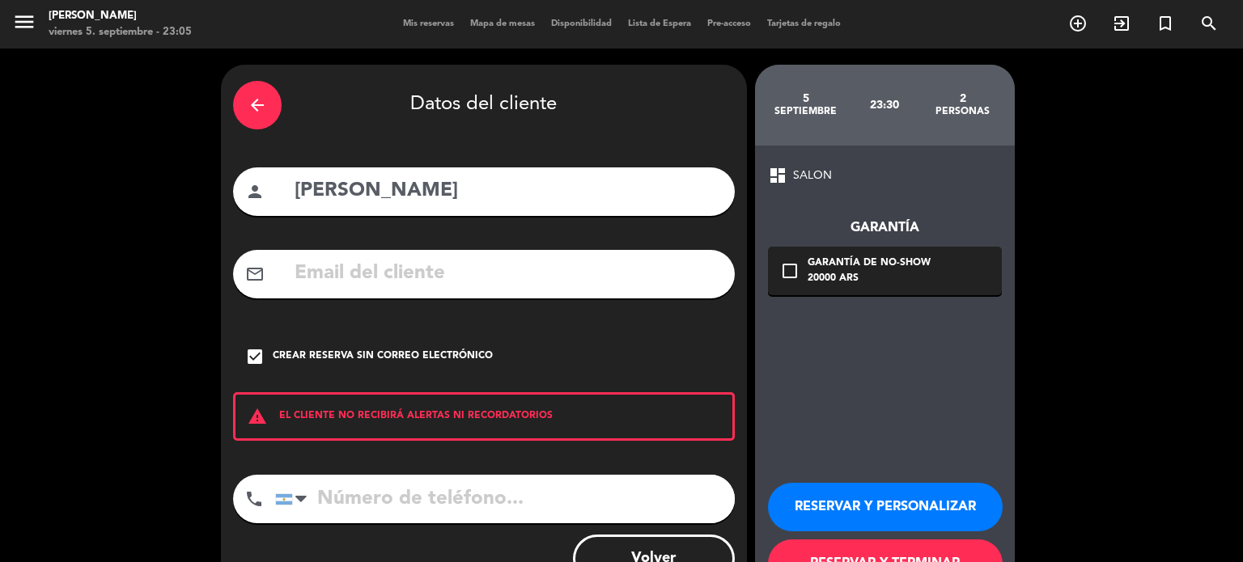
click at [849, 559] on button "RESERVAR Y TERMINAR" at bounding box center [885, 564] width 235 height 49
